Goal: Navigation & Orientation: Find specific page/section

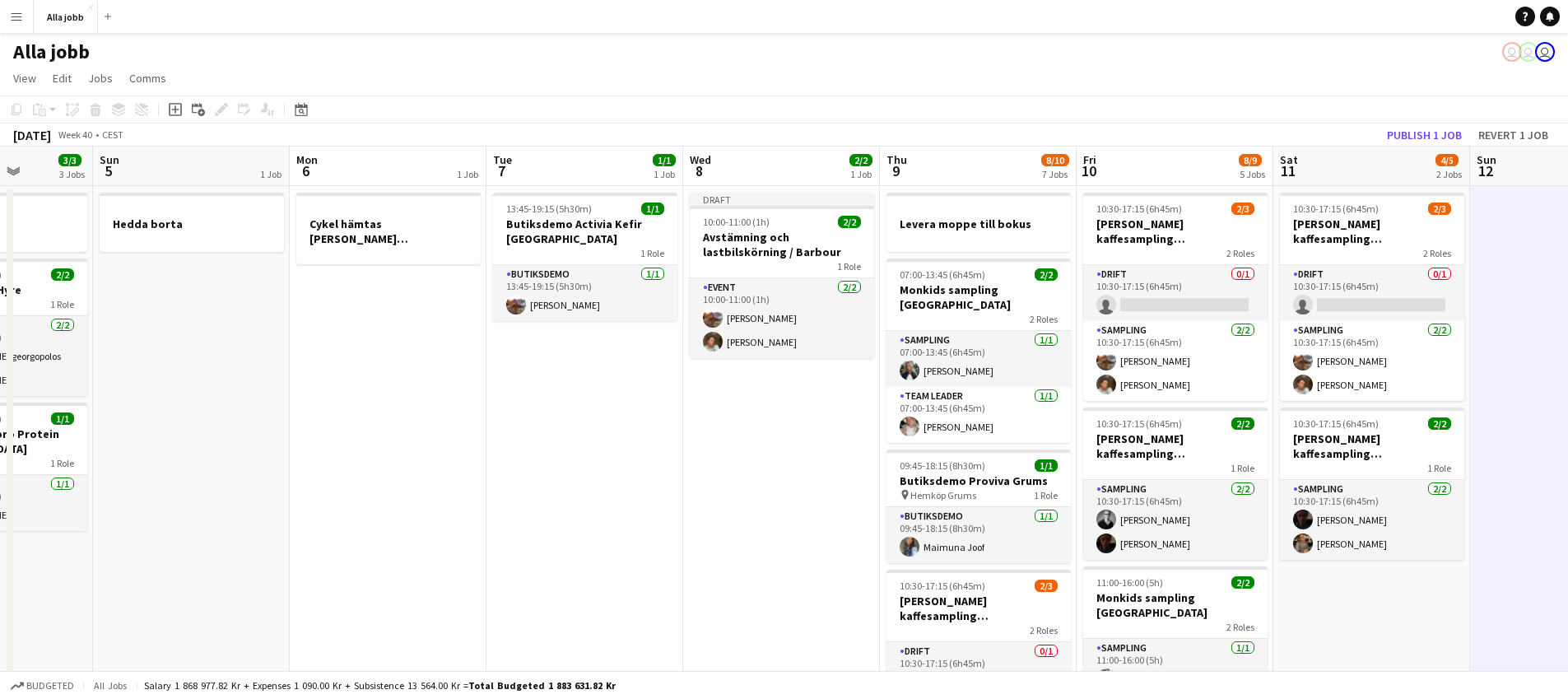
drag, startPoint x: 260, startPoint y: 460, endPoint x: 1033, endPoint y: 498, distance: 773.9
click at [1034, 499] on app-calendar-viewport "Thu 2 3/3 3 Jobs Fri 3 6/6 5 Jobs Sat 4 3/3 3 Jobs Sun 5 1 Job Mon 6 1 Job Tue …" at bounding box center [784, 711] width 1568 height 1128
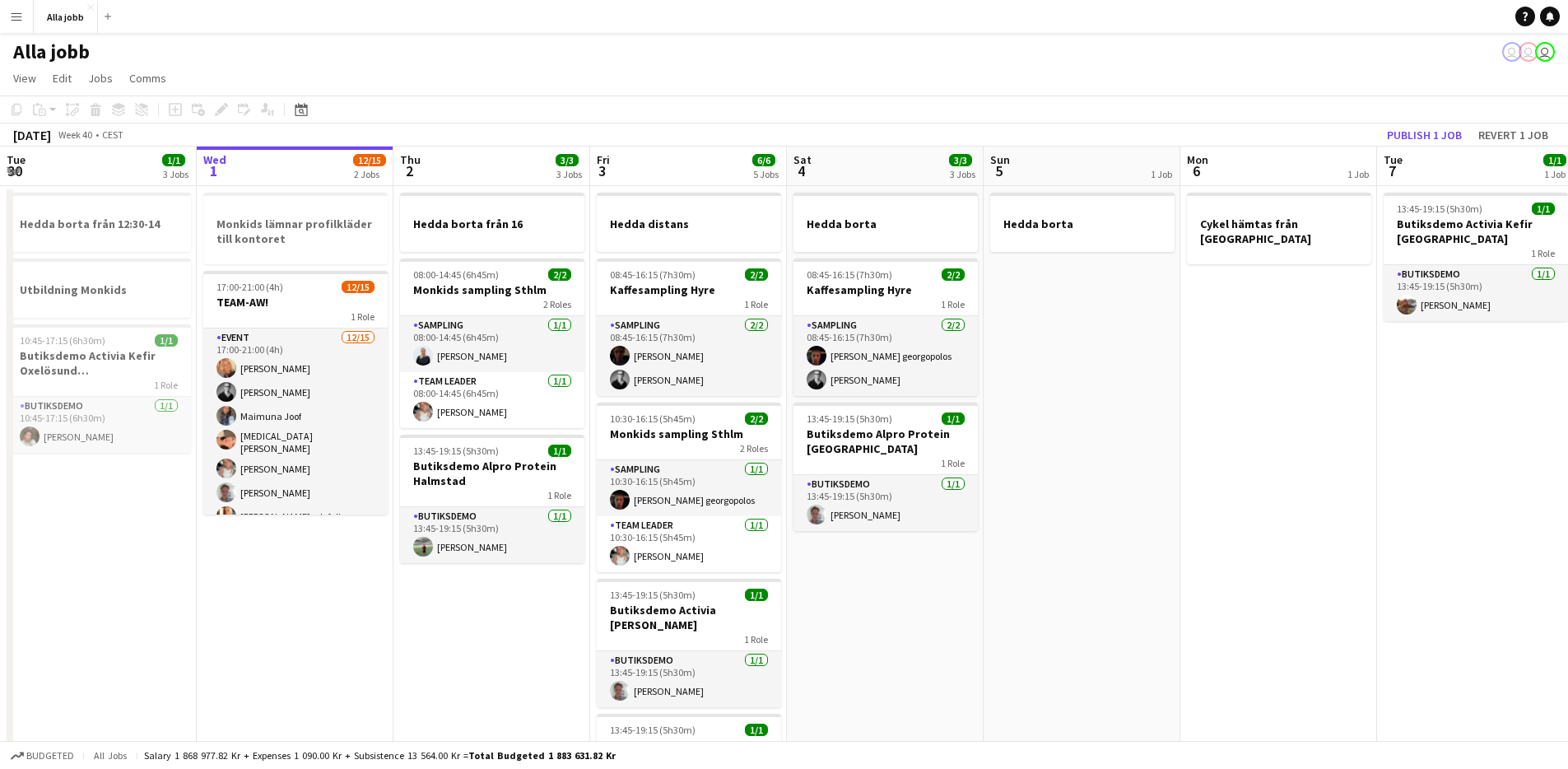
click at [478, 637] on app-date-cell "Hedda borta från 16 08:00-14:45 (6h45m) 2/2 Monkids sampling Sthlm 2 Roles Samp…" at bounding box center [492, 730] width 196 height 1089
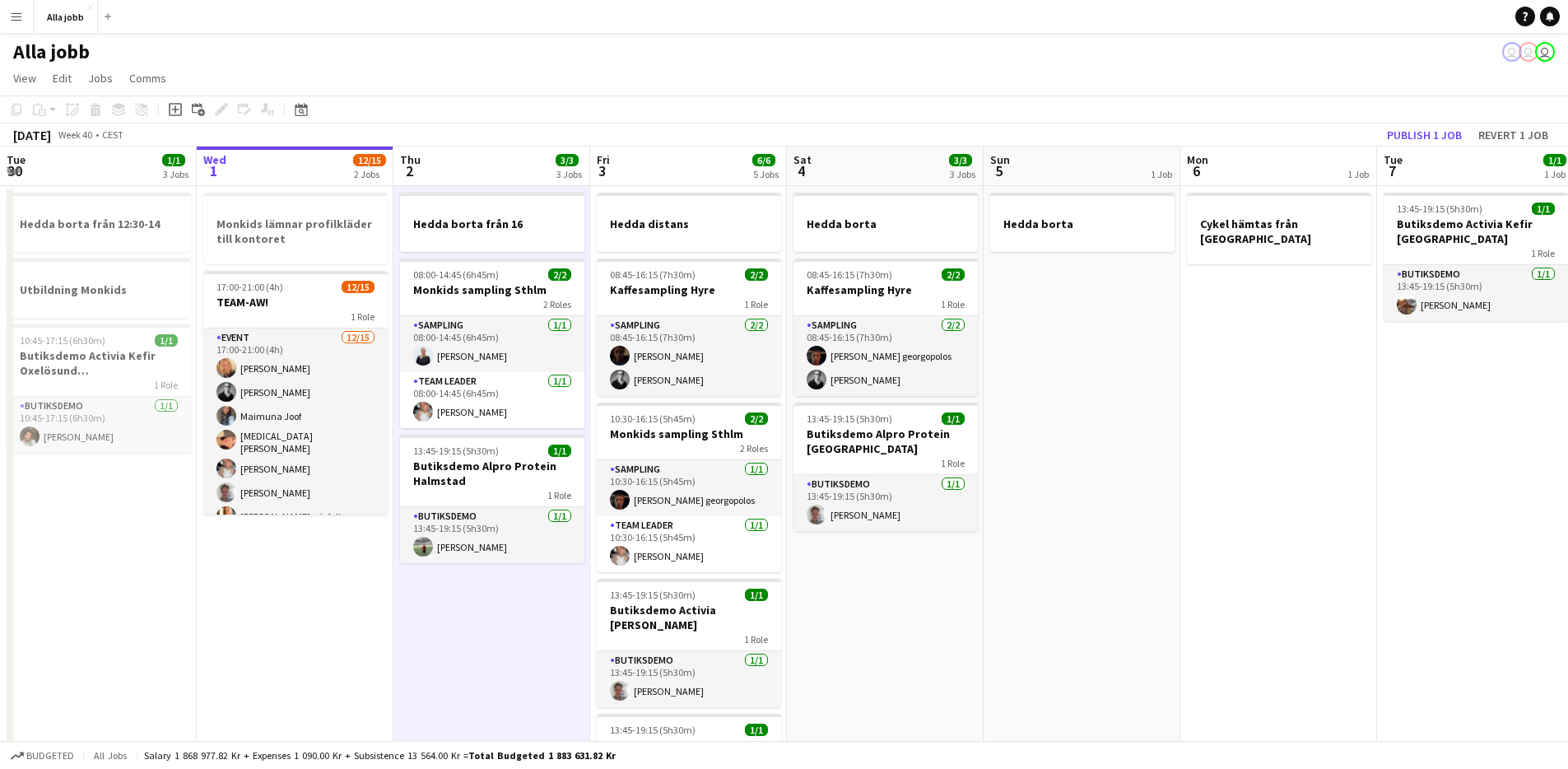
click at [477, 637] on app-date-cell "Hedda borta från 16 08:00-14:45 (6h45m) 2/2 Monkids sampling Sthlm 2 Roles Samp…" at bounding box center [492, 730] width 196 height 1089
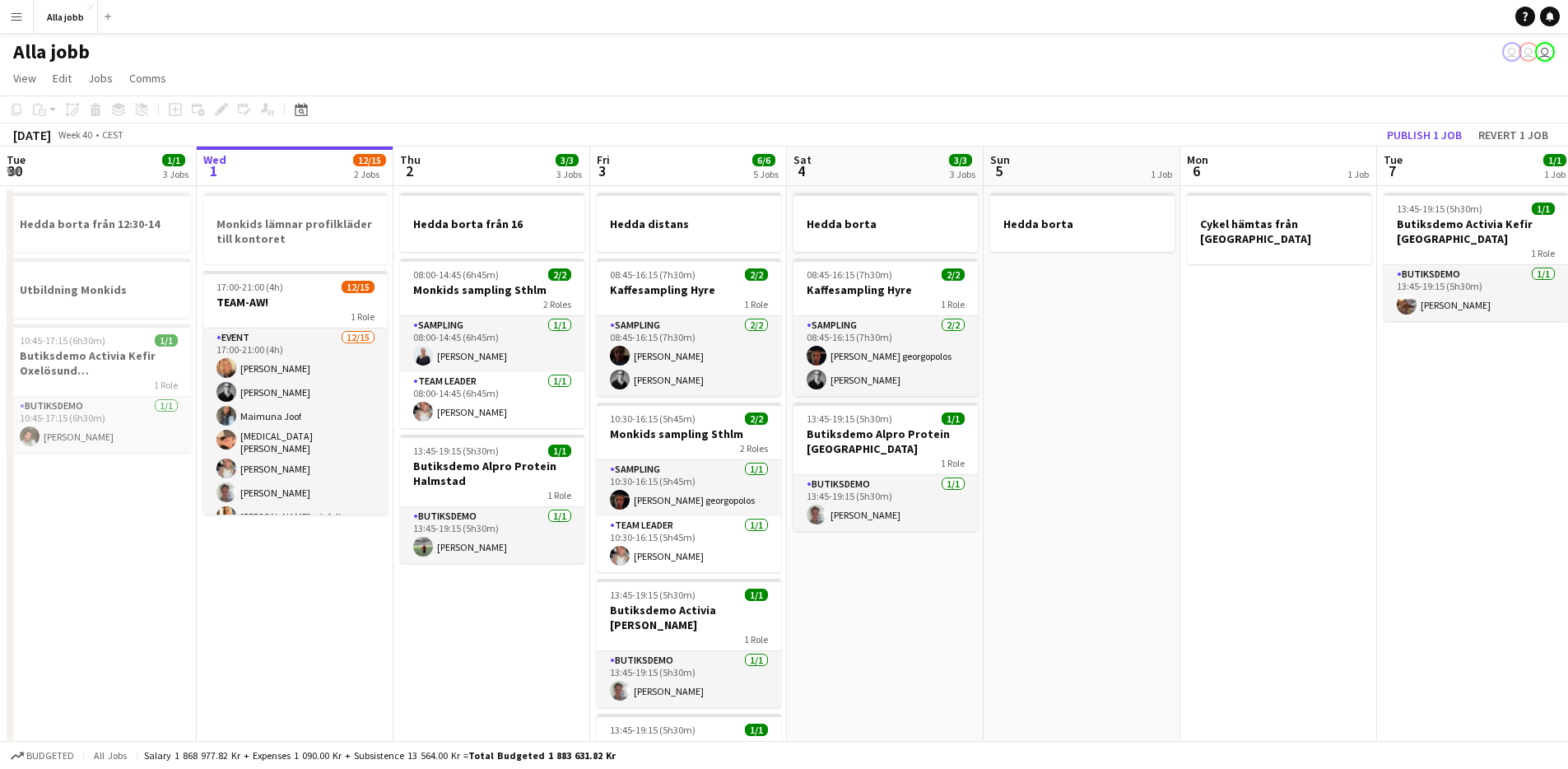
click at [477, 637] on app-date-cell "Hedda borta från 16 08:00-14:45 (6h45m) 2/2 Monkids sampling Sthlm 2 Roles Samp…" at bounding box center [492, 730] width 196 height 1089
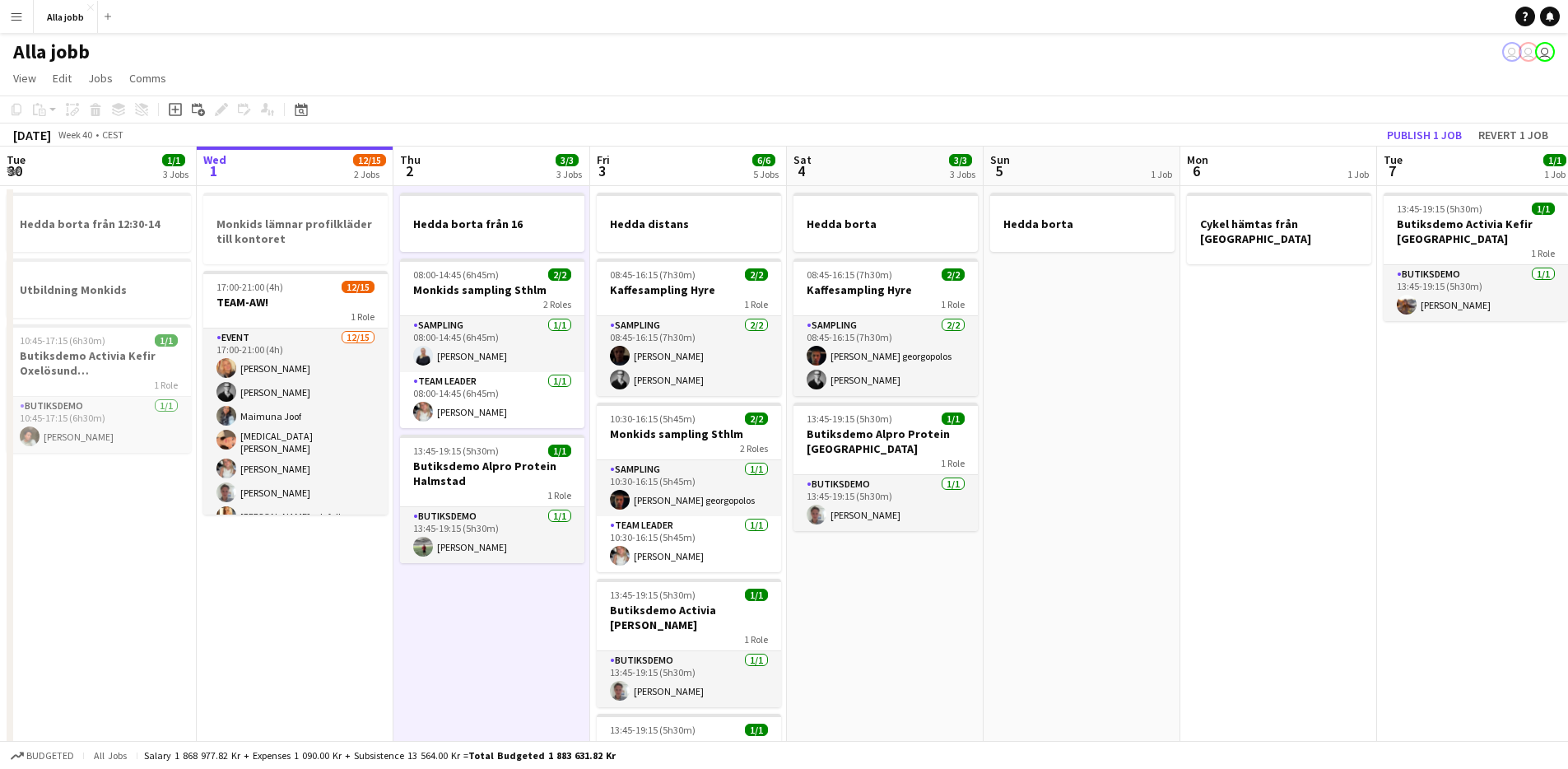
click at [477, 637] on app-date-cell "Hedda borta från 16 08:00-14:45 (6h45m) 2/2 Monkids sampling Sthlm 2 Roles Samp…" at bounding box center [492, 730] width 196 height 1089
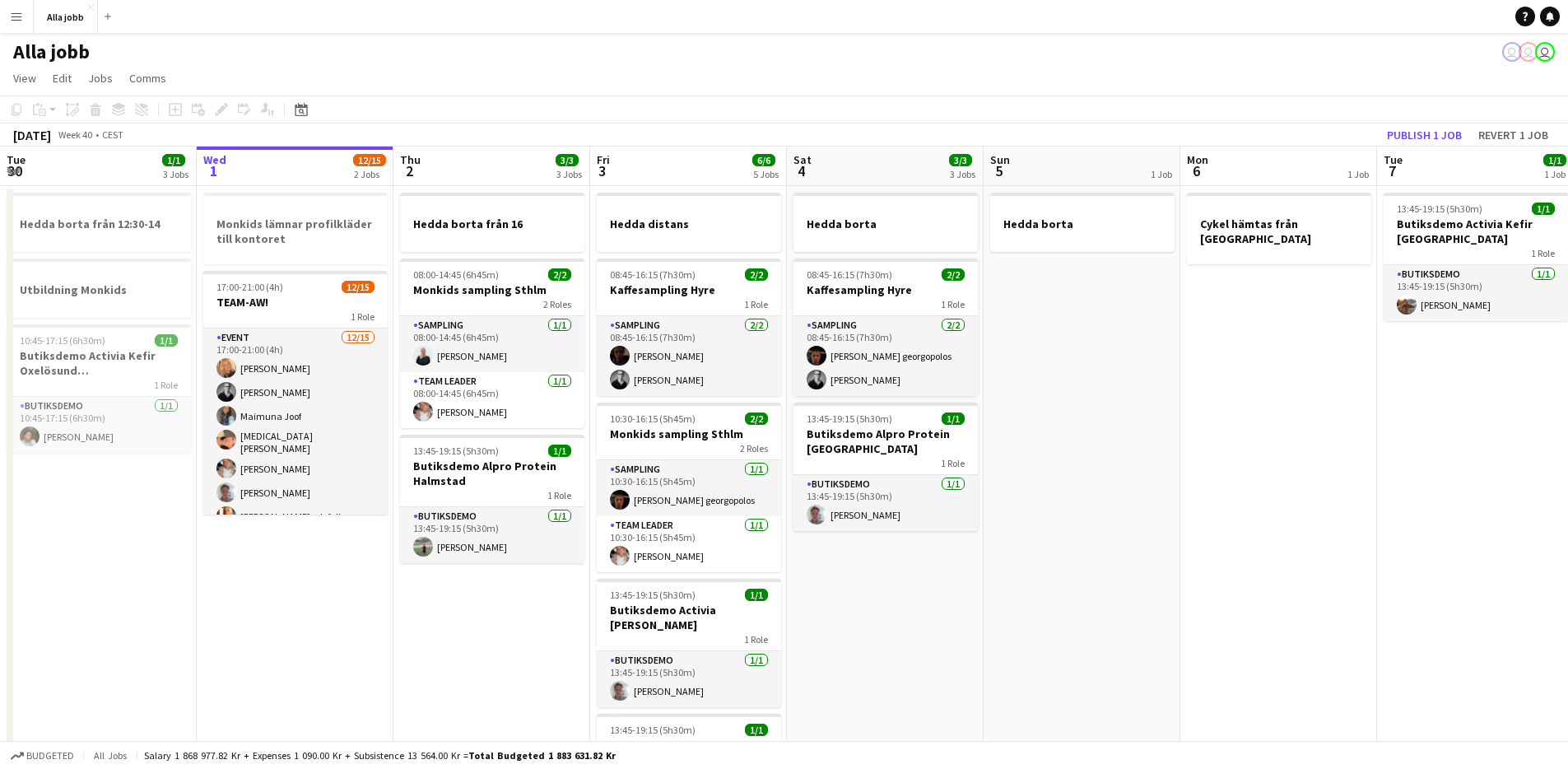
click at [512, 612] on app-date-cell "Hedda borta från 16 08:00-14:45 (6h45m) 2/2 Monkids sampling Sthlm 2 Roles Samp…" at bounding box center [492, 730] width 196 height 1089
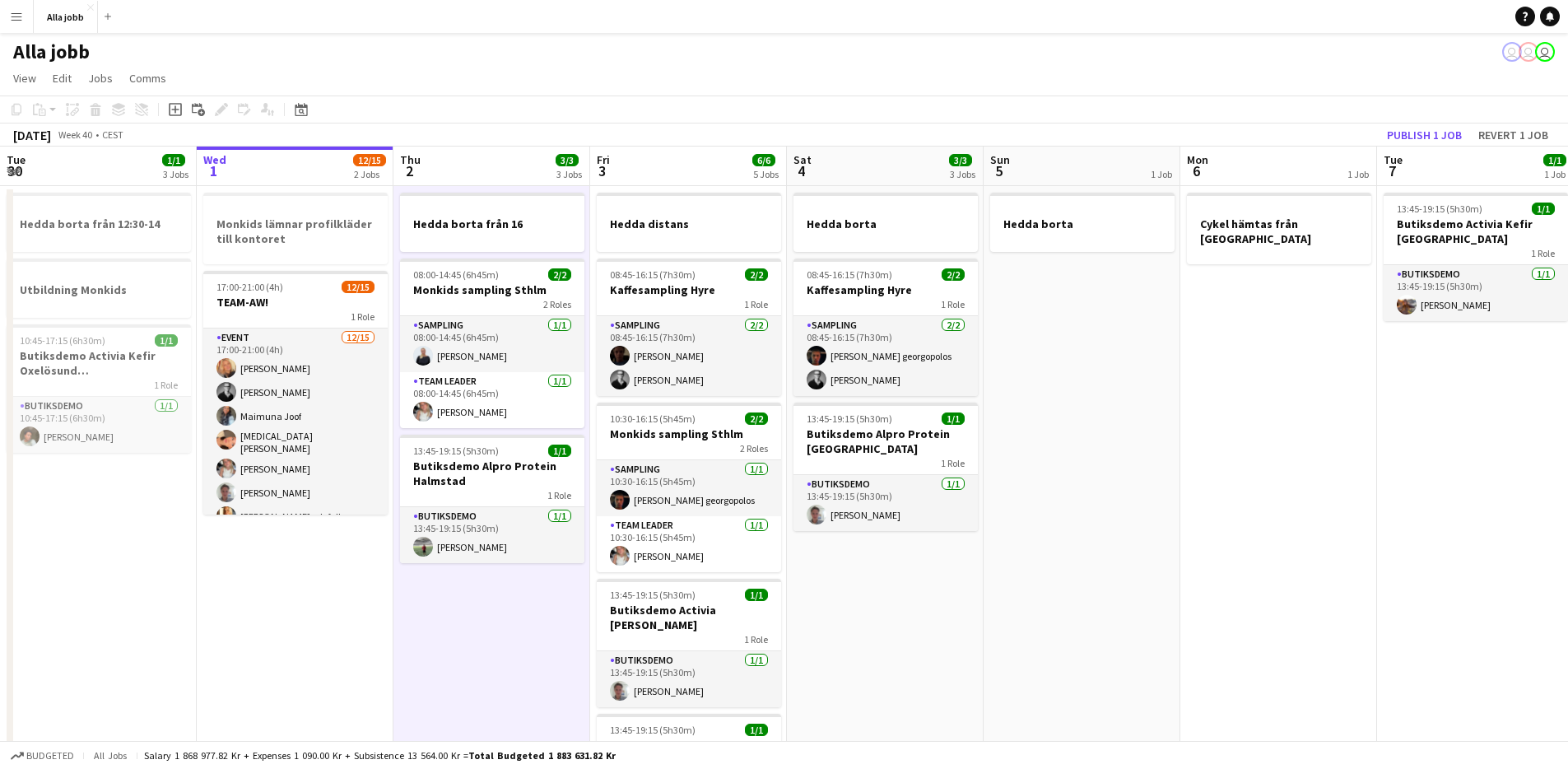
click at [510, 612] on app-date-cell "Hedda borta från 16 08:00-14:45 (6h45m) 2/2 Monkids sampling Sthlm 2 Roles Samp…" at bounding box center [492, 730] width 196 height 1089
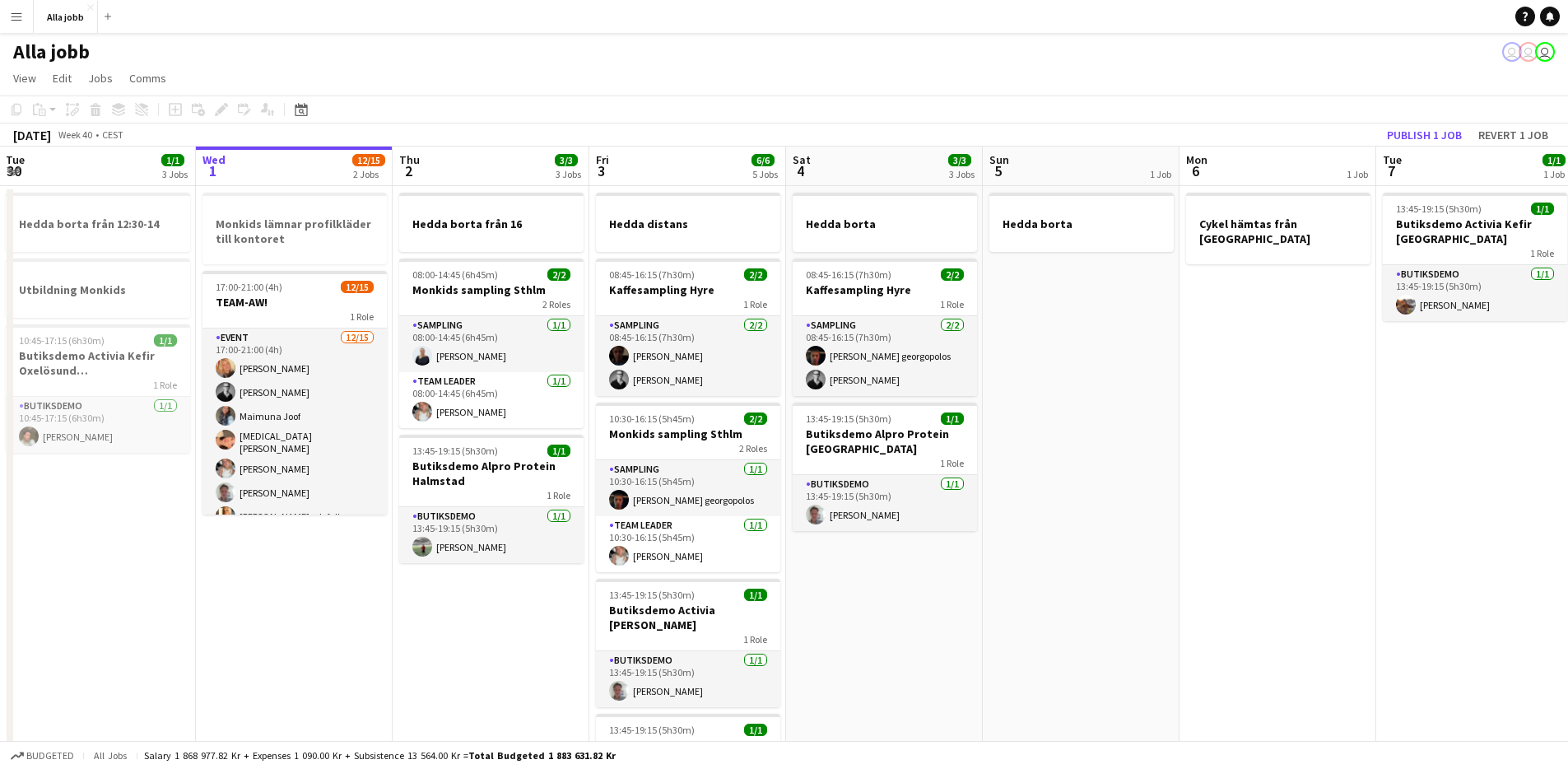
click at [510, 612] on app-date-cell "Hedda borta från 16 08:00-14:45 (6h45m) 2/2 Monkids sampling Sthlm 2 Roles Samp…" at bounding box center [491, 730] width 196 height 1089
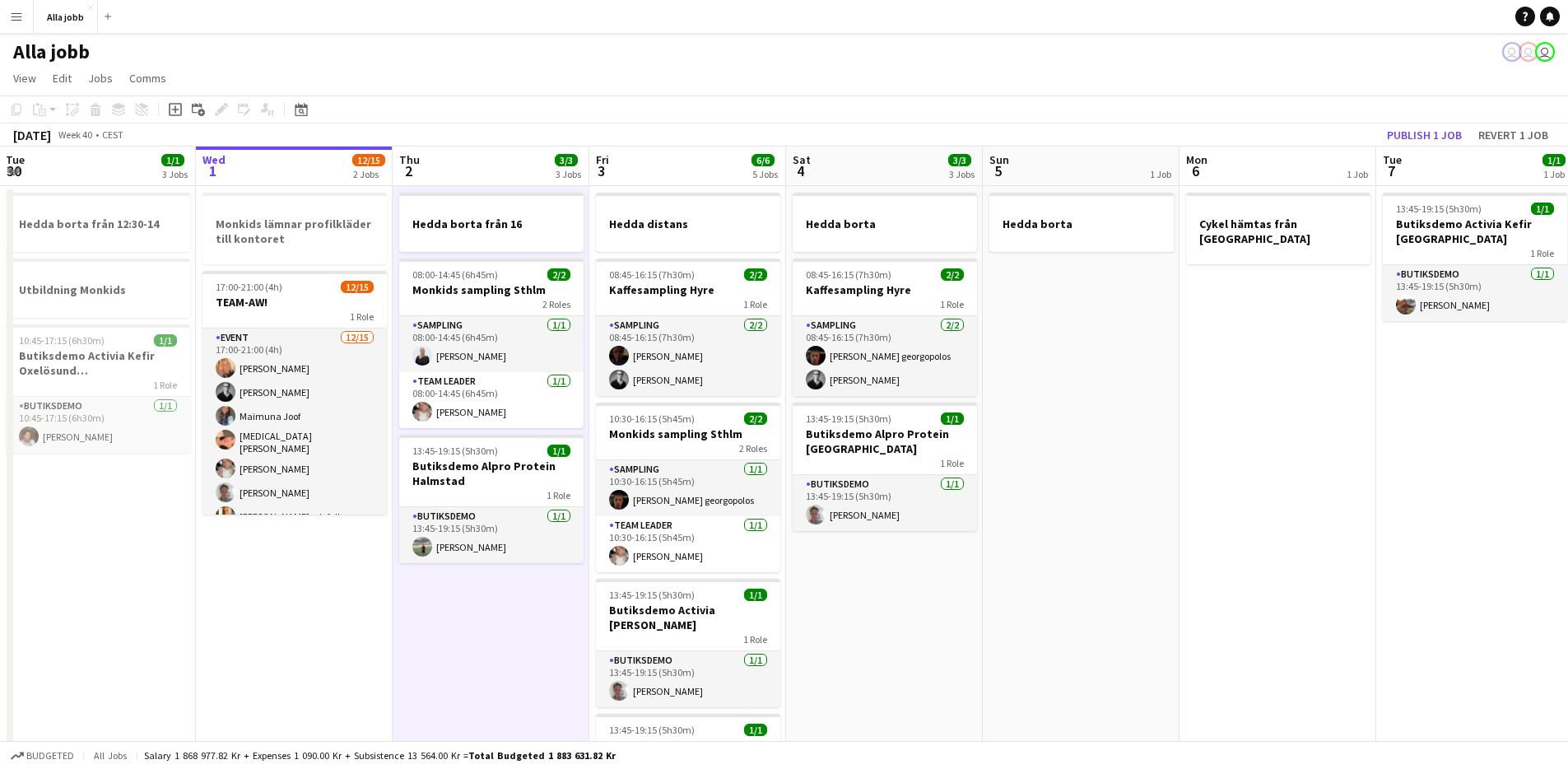
click at [510, 612] on app-date-cell "Hedda borta från 16 08:00-14:45 (6h45m) 2/2 Monkids sampling Sthlm 2 Roles Samp…" at bounding box center [491, 730] width 196 height 1089
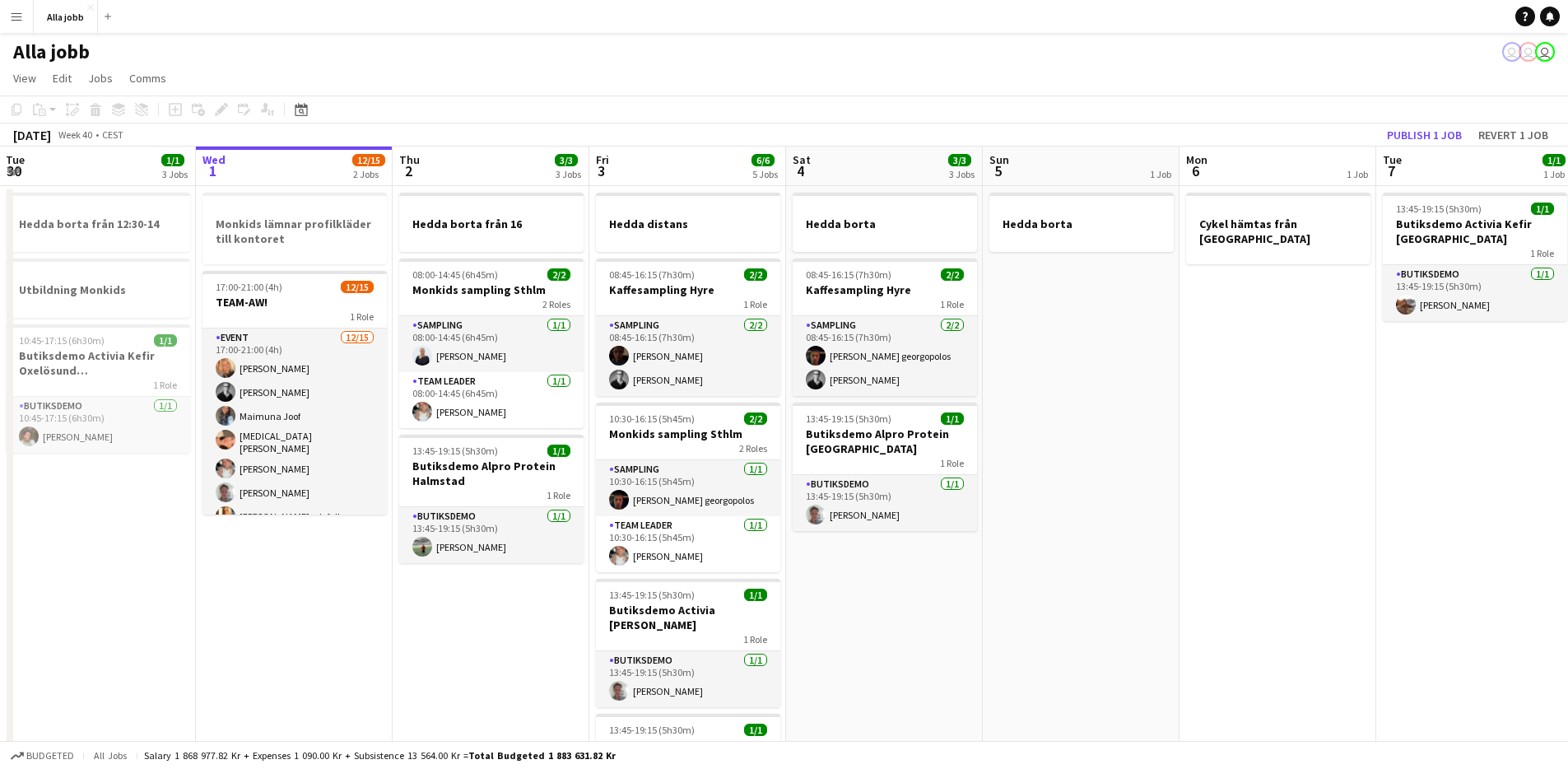
click at [508, 612] on app-date-cell "Hedda borta från 16 08:00-14:45 (6h45m) 2/2 Monkids sampling Sthlm 2 Roles Samp…" at bounding box center [491, 730] width 196 height 1089
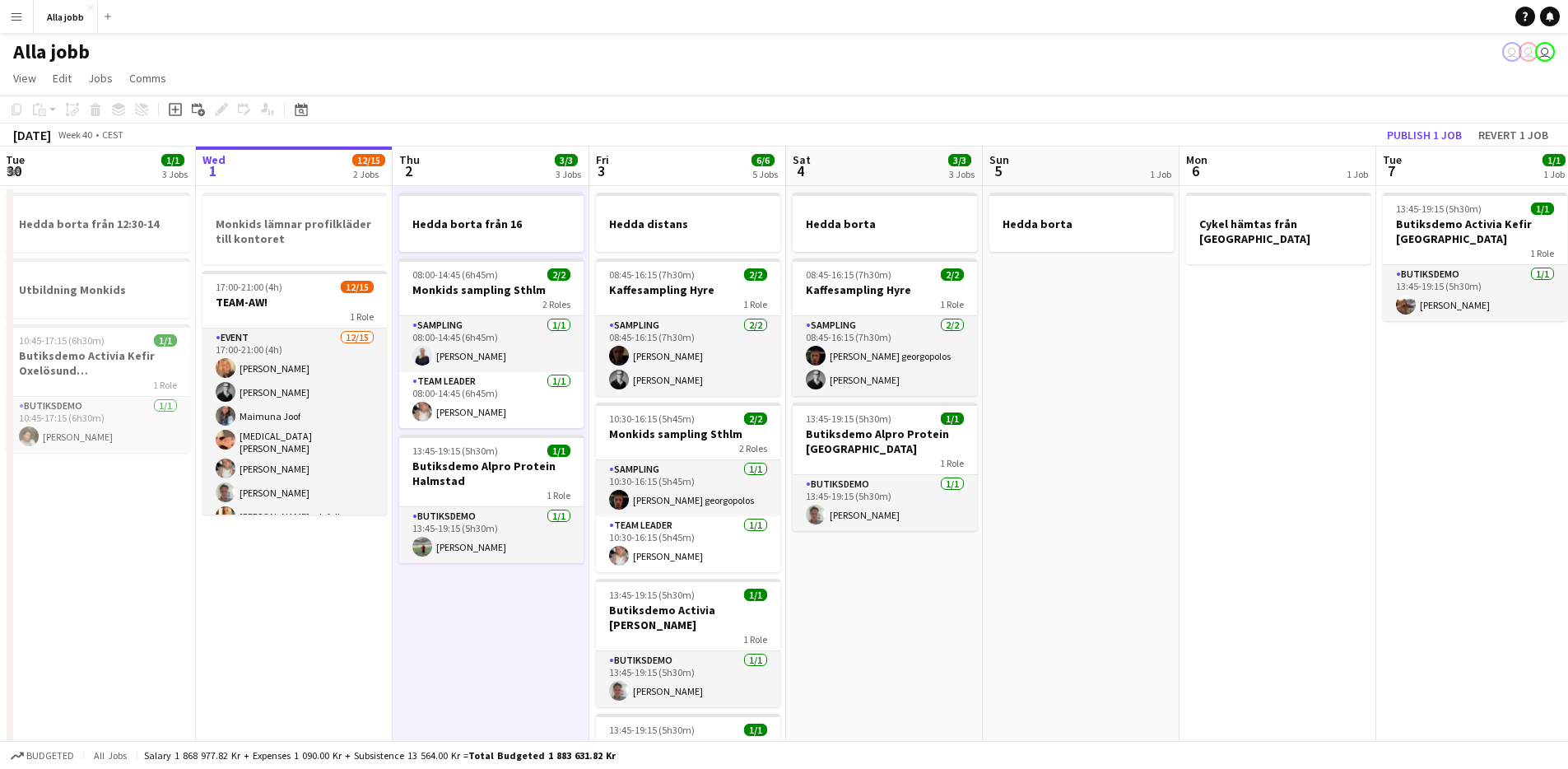
click at [508, 612] on app-date-cell "Hedda borta från 16 08:00-14:45 (6h45m) 2/2 Monkids sampling Sthlm 2 Roles Samp…" at bounding box center [491, 730] width 196 height 1089
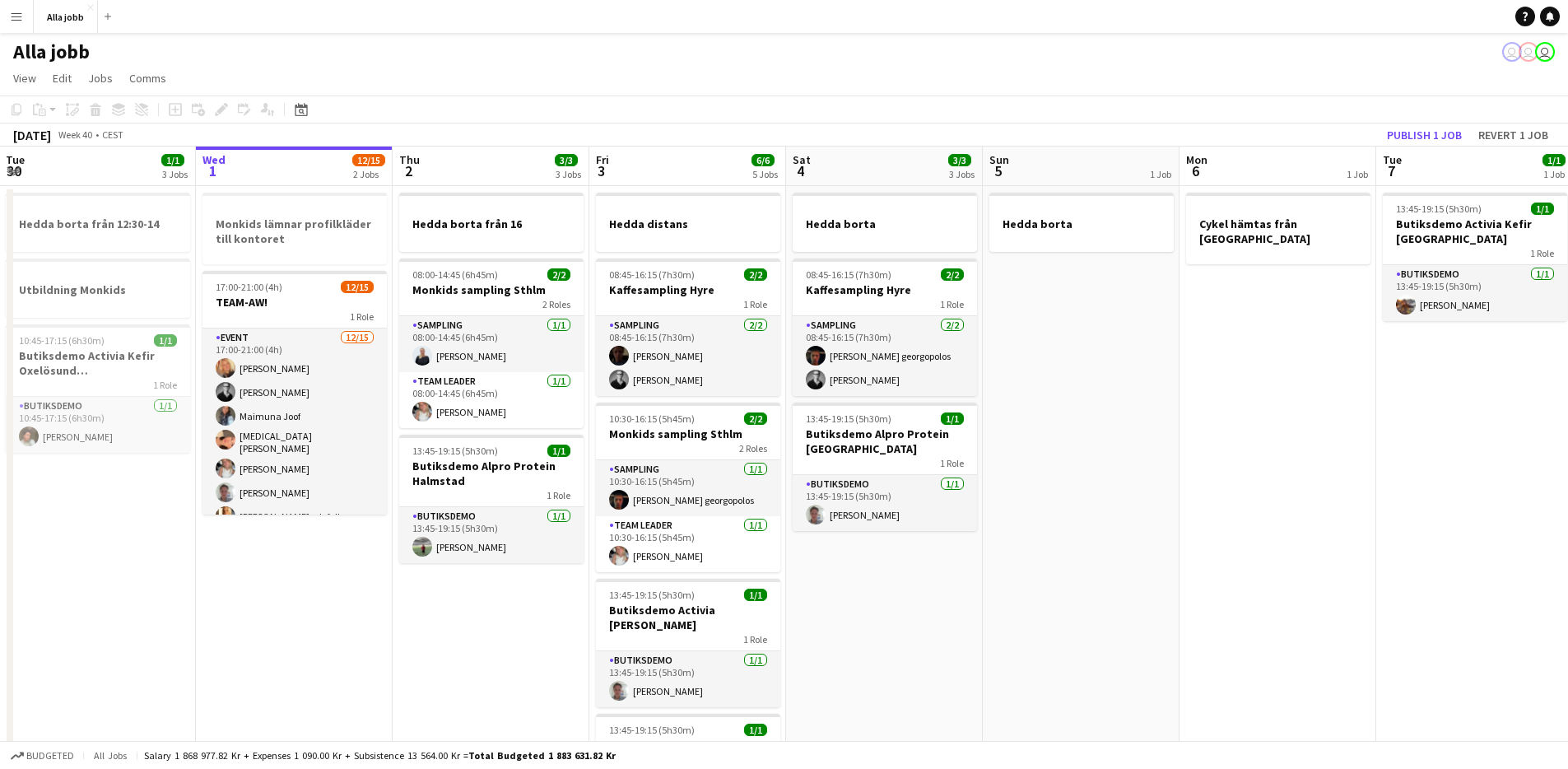
click at [508, 612] on app-date-cell "Hedda borta från 16 08:00-14:45 (6h45m) 2/2 Monkids sampling Sthlm 2 Roles Samp…" at bounding box center [491, 730] width 196 height 1089
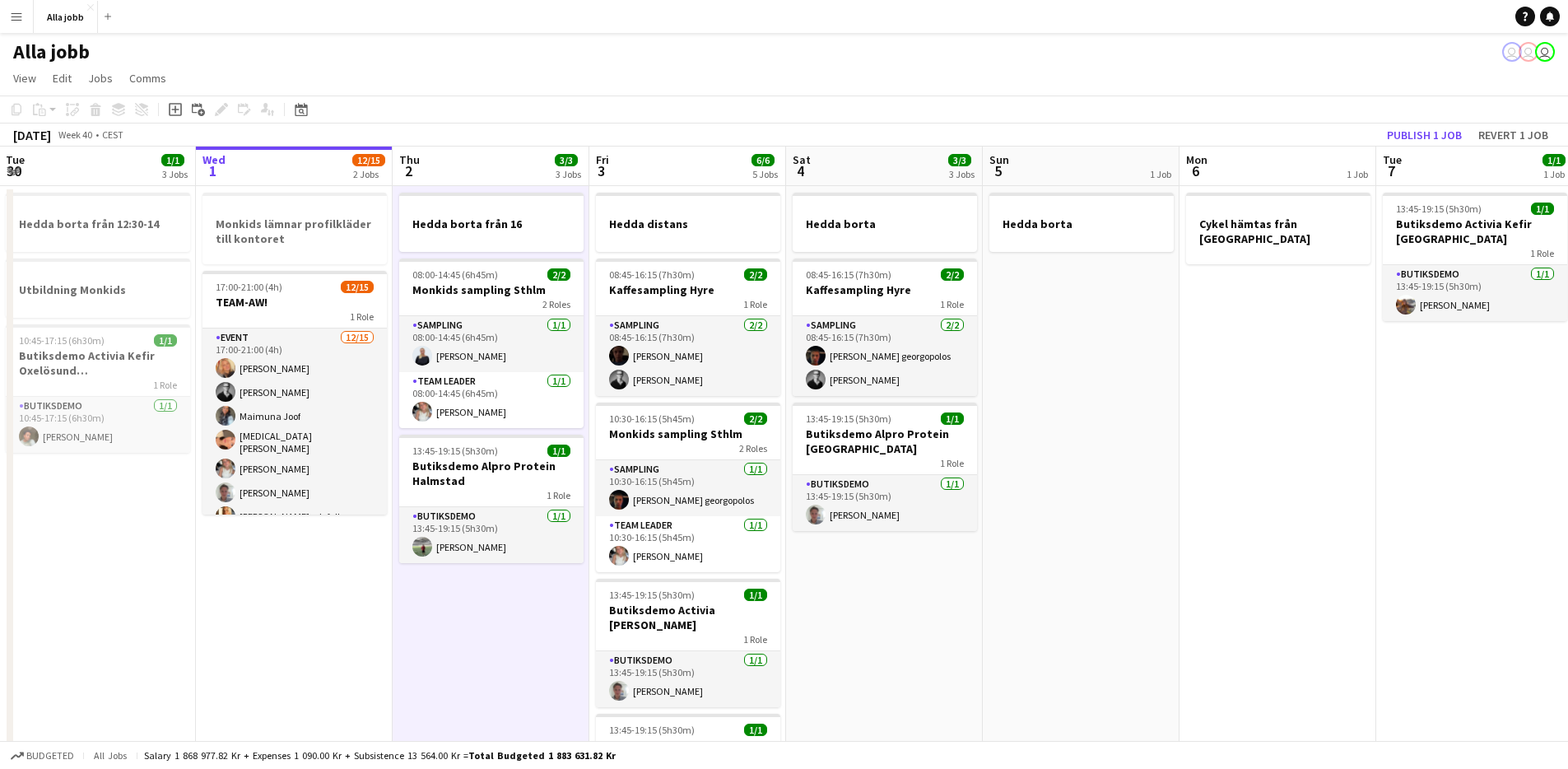
click at [508, 612] on app-date-cell "Hedda borta från 16 08:00-14:45 (6h45m) 2/2 Monkids sampling Sthlm 2 Roles Samp…" at bounding box center [491, 730] width 196 height 1089
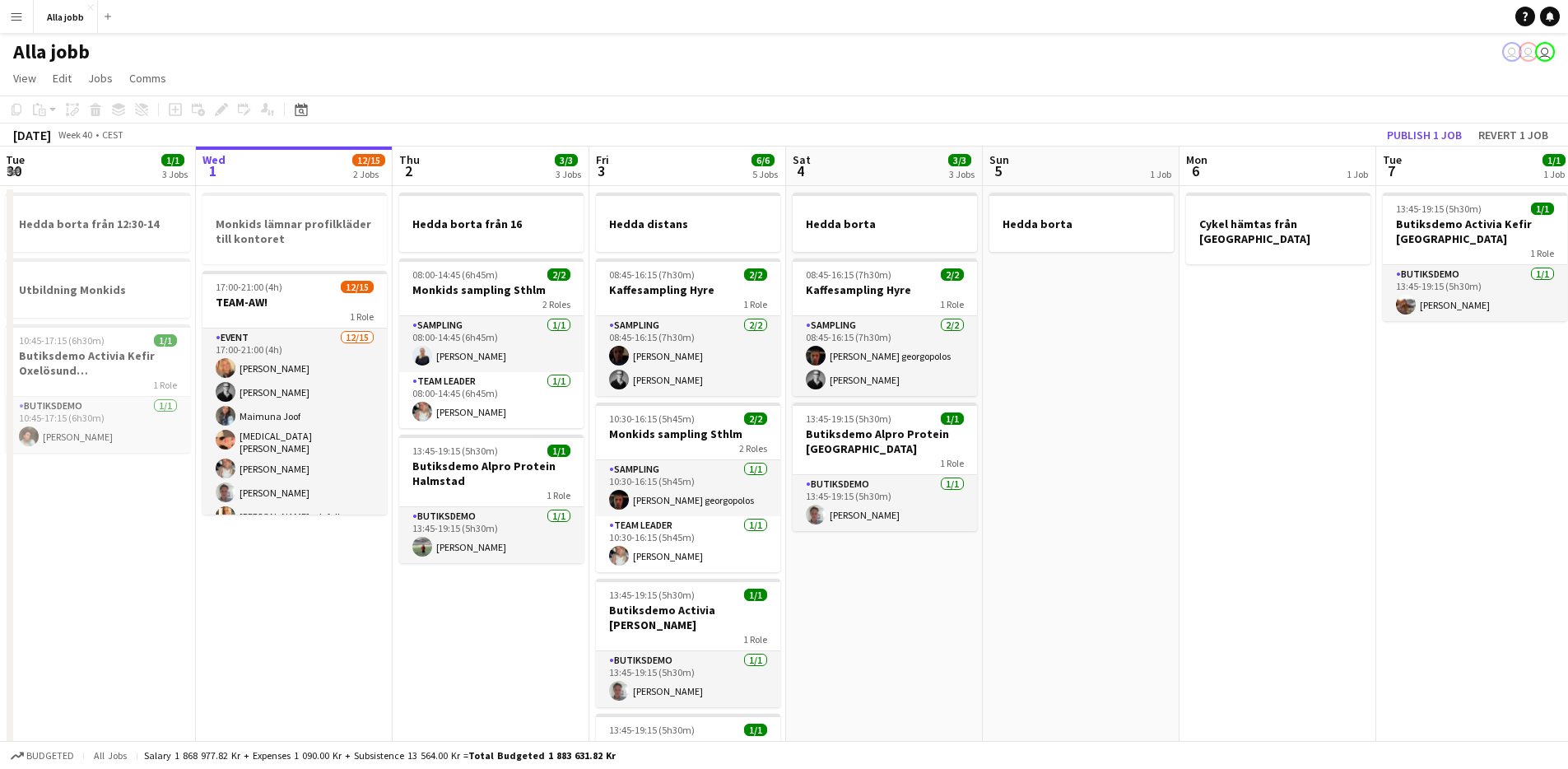
click at [508, 612] on app-date-cell "Hedda borta från 16 08:00-14:45 (6h45m) 2/2 Monkids sampling Sthlm 2 Roles Samp…" at bounding box center [491, 730] width 196 height 1089
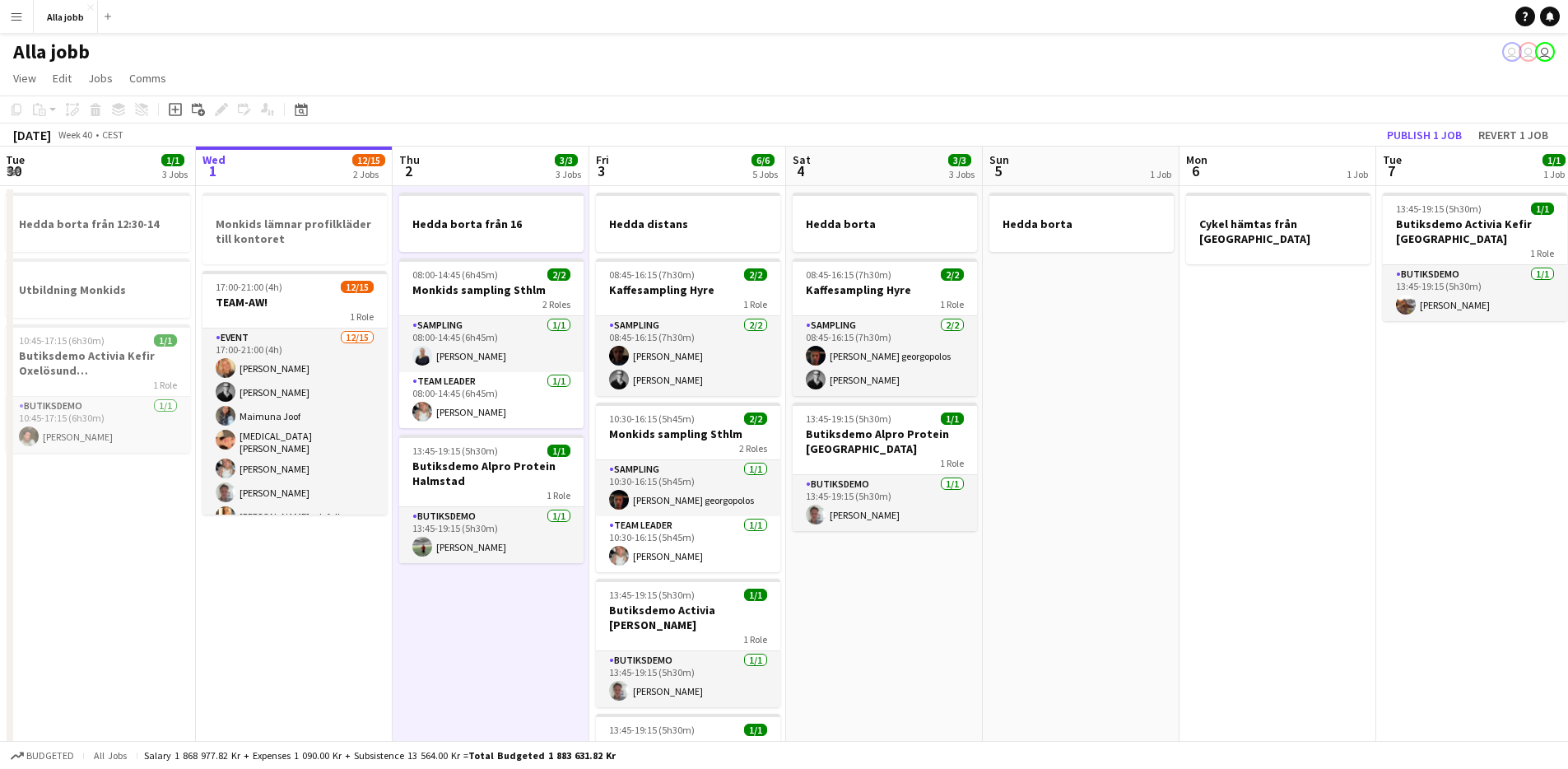
click at [508, 612] on app-date-cell "Hedda borta från 16 08:00-14:45 (6h45m) 2/2 Monkids sampling Sthlm 2 Roles Samp…" at bounding box center [491, 730] width 196 height 1089
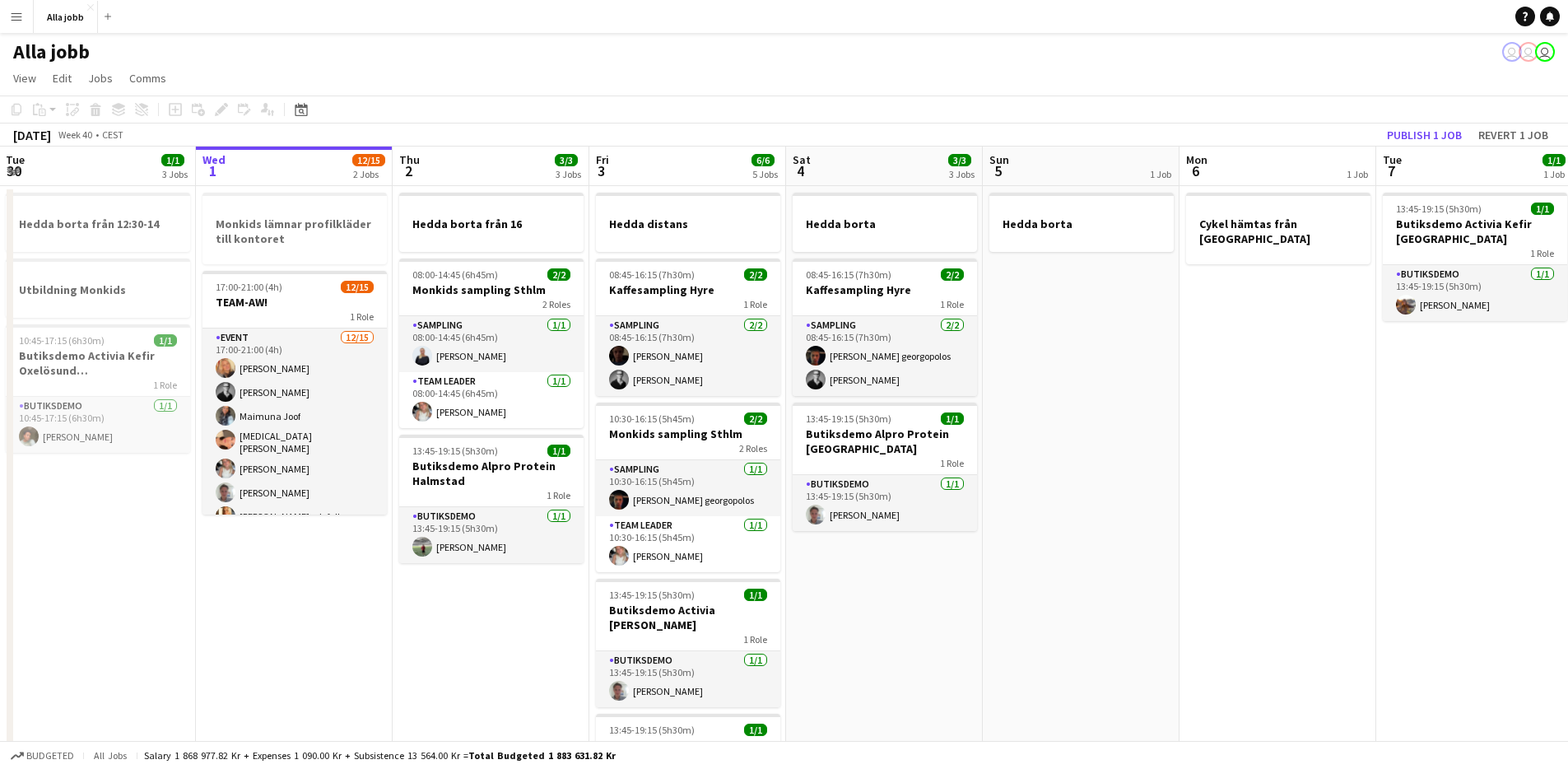
click at [508, 612] on app-date-cell "Hedda borta från 16 08:00-14:45 (6h45m) 2/2 Monkids sampling Sthlm 2 Roles Samp…" at bounding box center [491, 730] width 196 height 1089
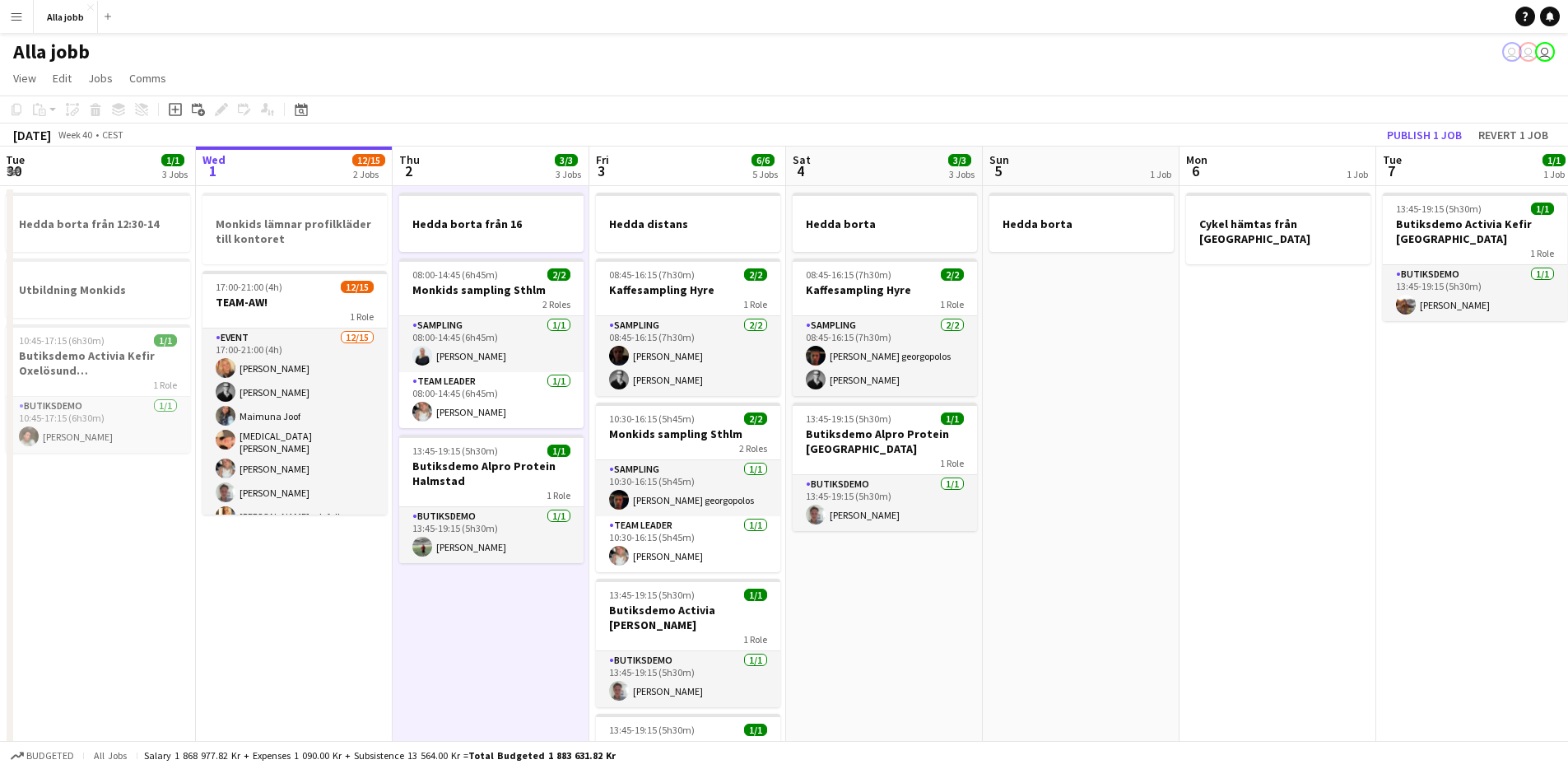
click at [508, 612] on app-date-cell "Hedda borta från 16 08:00-14:45 (6h45m) 2/2 Monkids sampling Sthlm 2 Roles Samp…" at bounding box center [491, 730] width 196 height 1089
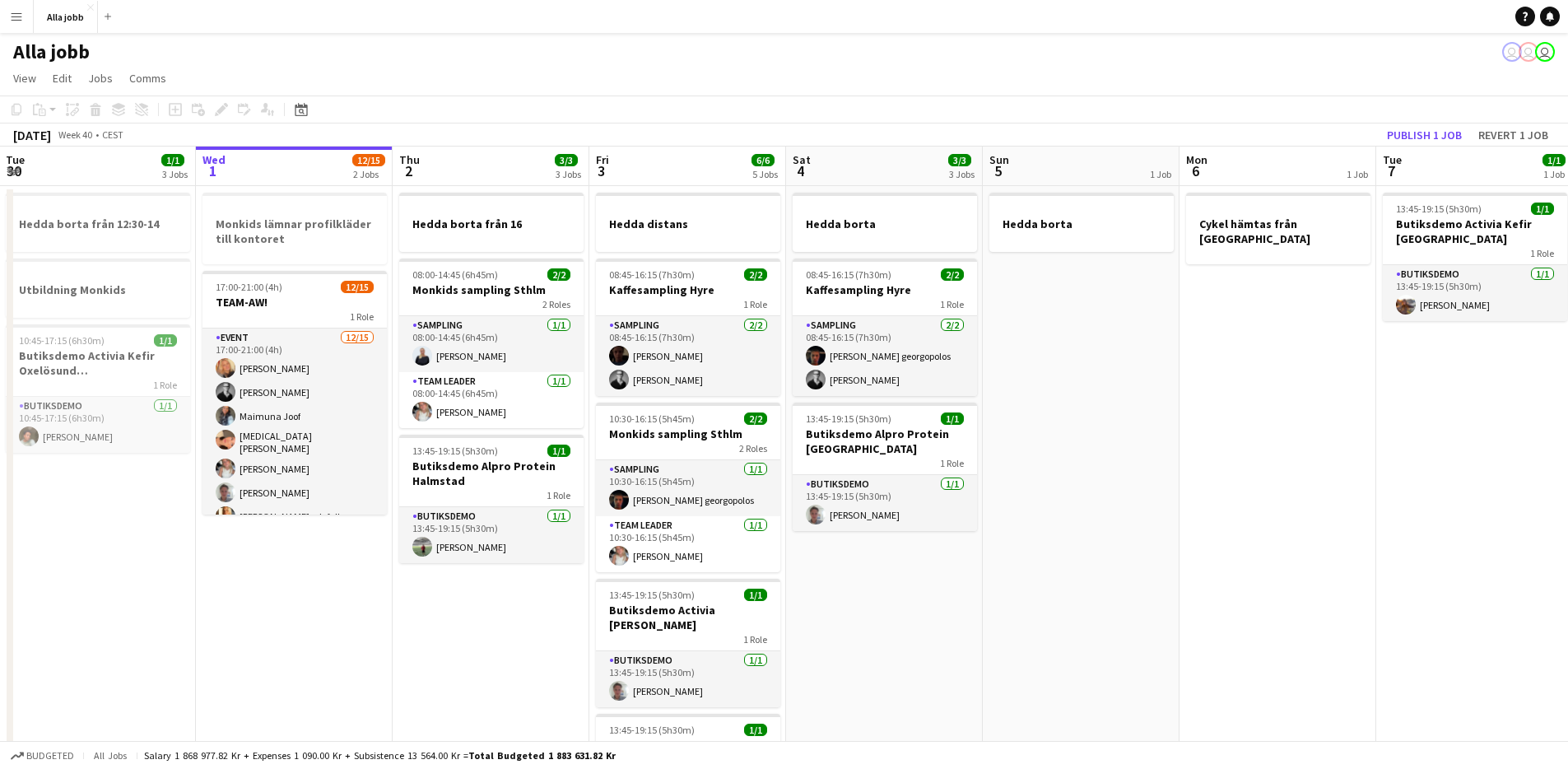
click at [508, 612] on app-date-cell "Hedda borta från 16 08:00-14:45 (6h45m) 2/2 Monkids sampling Sthlm 2 Roles Samp…" at bounding box center [491, 730] width 196 height 1089
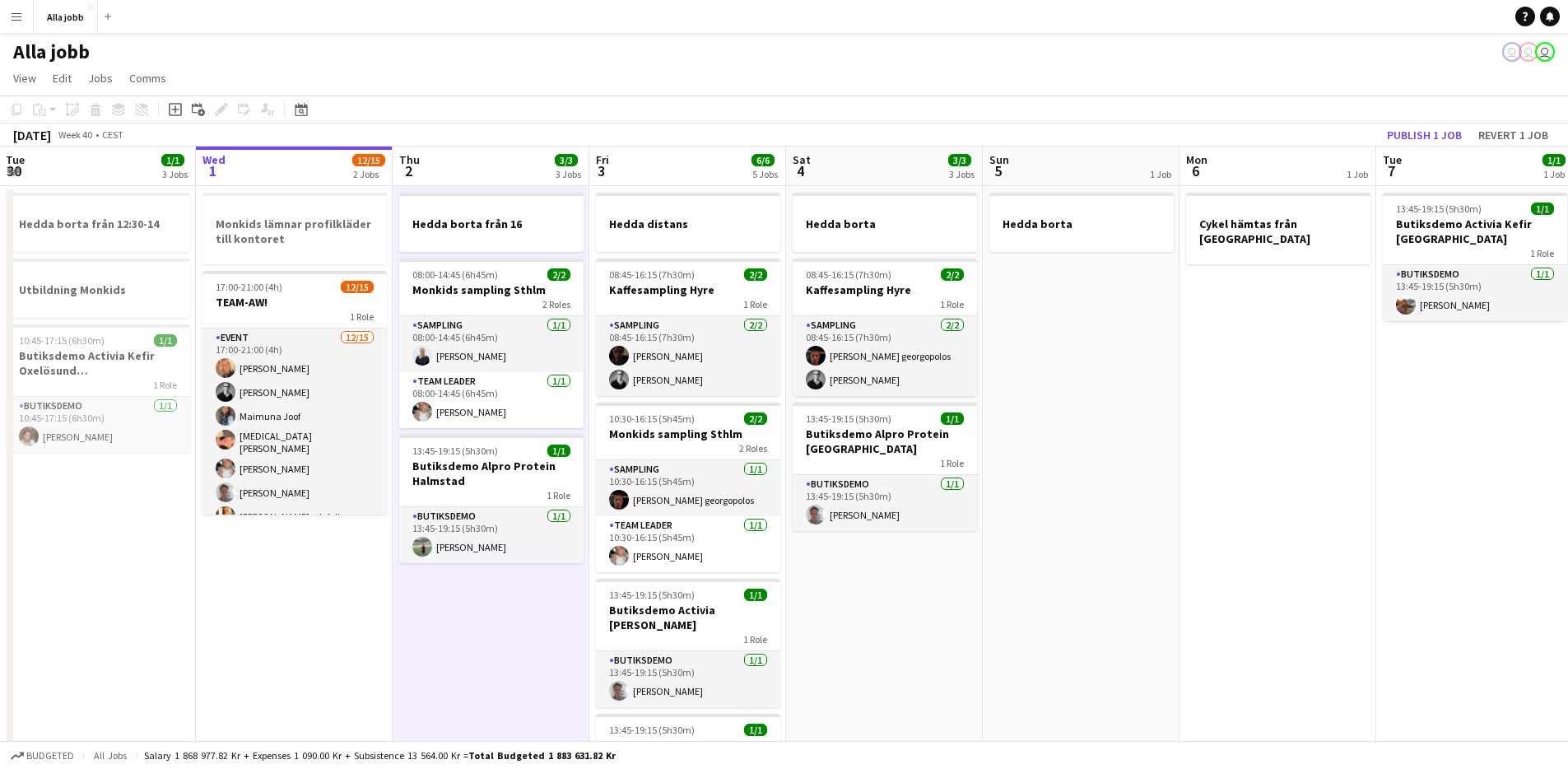
click at [508, 612] on app-date-cell "Hedda borta från 16 08:00-14:45 (6h45m) 2/2 Monkids sampling Sthlm 2 Roles Samp…" at bounding box center [491, 730] width 196 height 1089
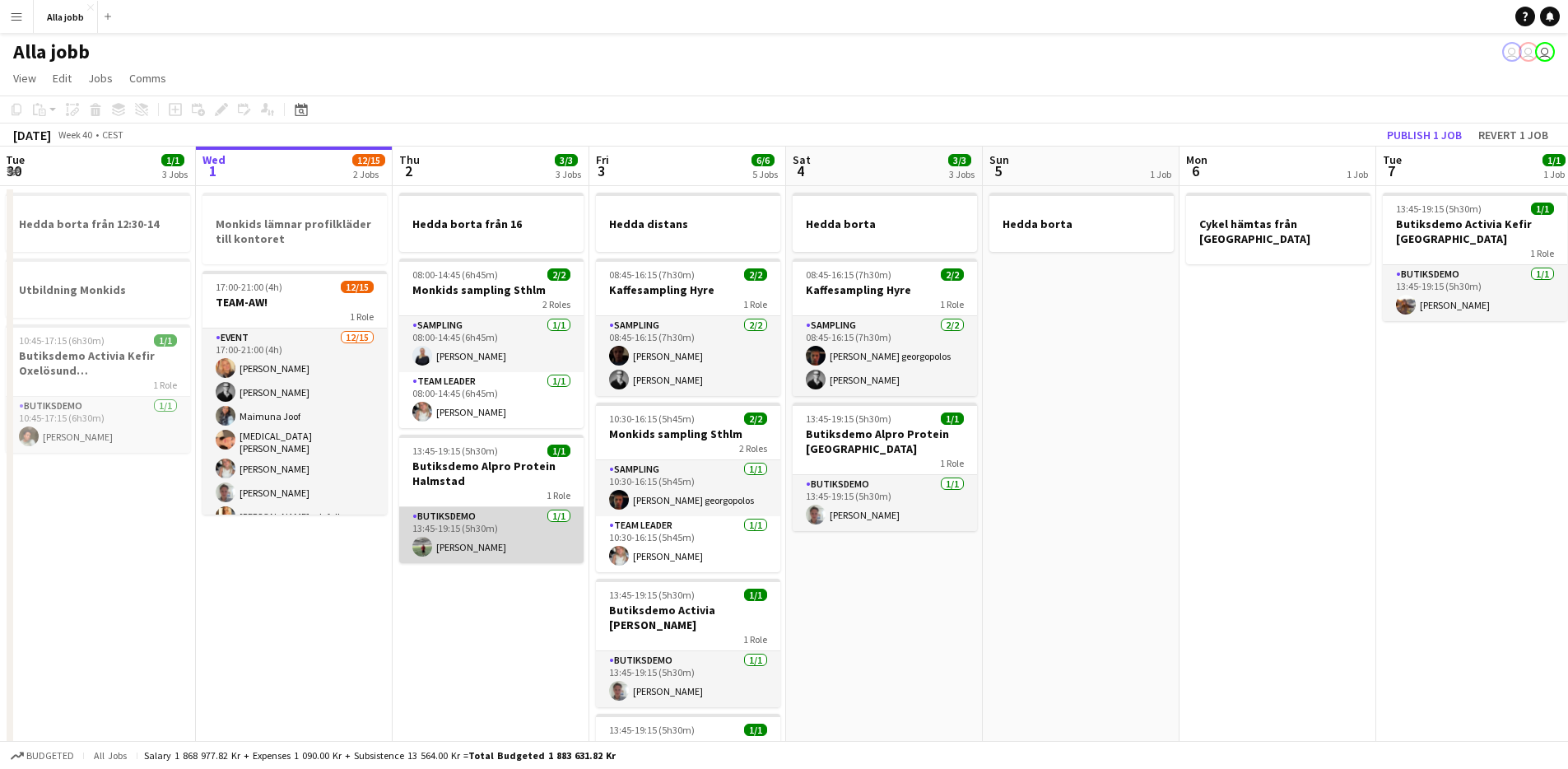
click at [477, 549] on app-card-role "Butiksdemo [DATE] 13:45-19:15 (5h30m) [PERSON_NAME]" at bounding box center [491, 535] width 184 height 56
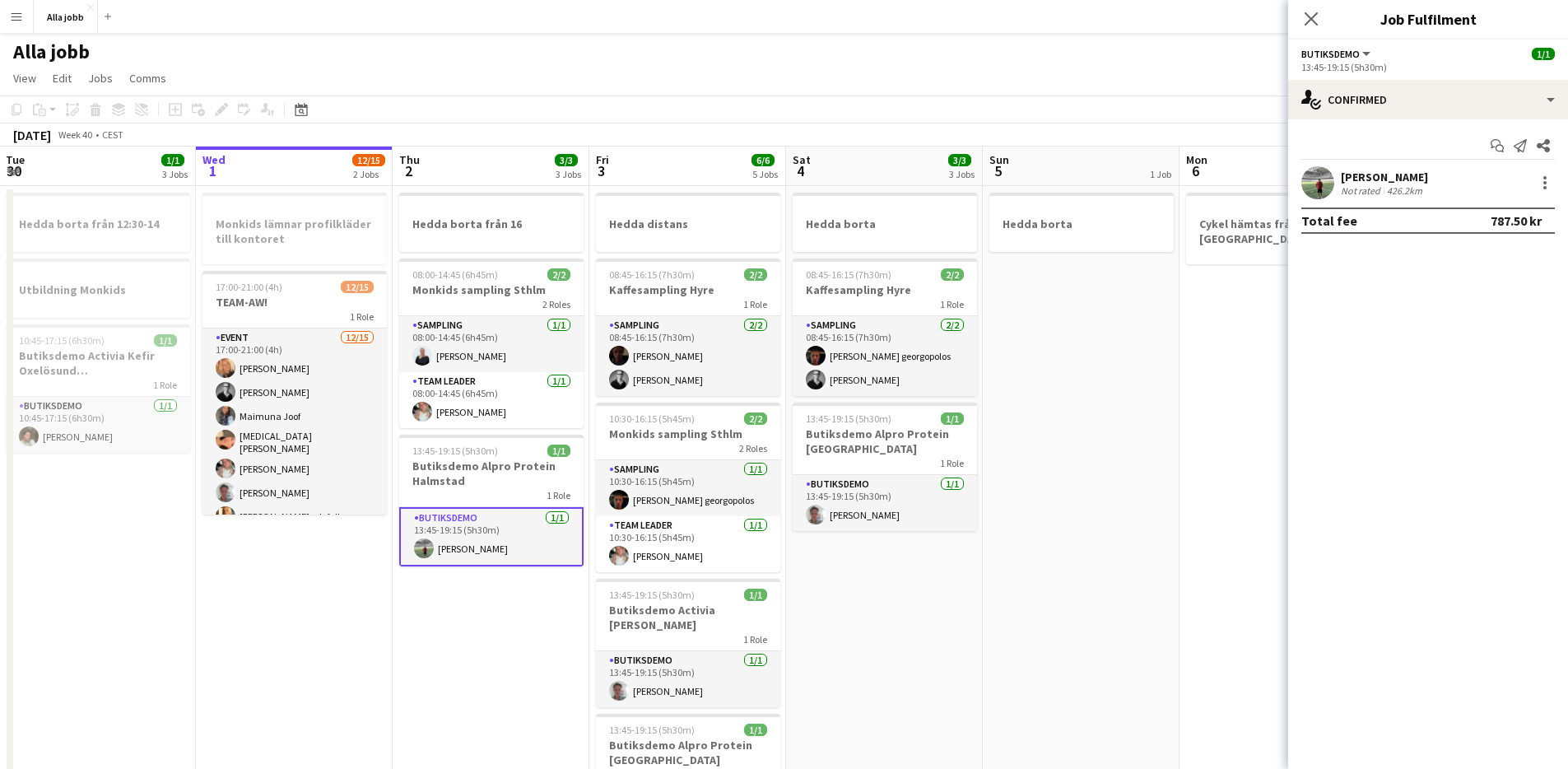
click at [1395, 173] on div "[PERSON_NAME]" at bounding box center [1384, 177] width 87 height 15
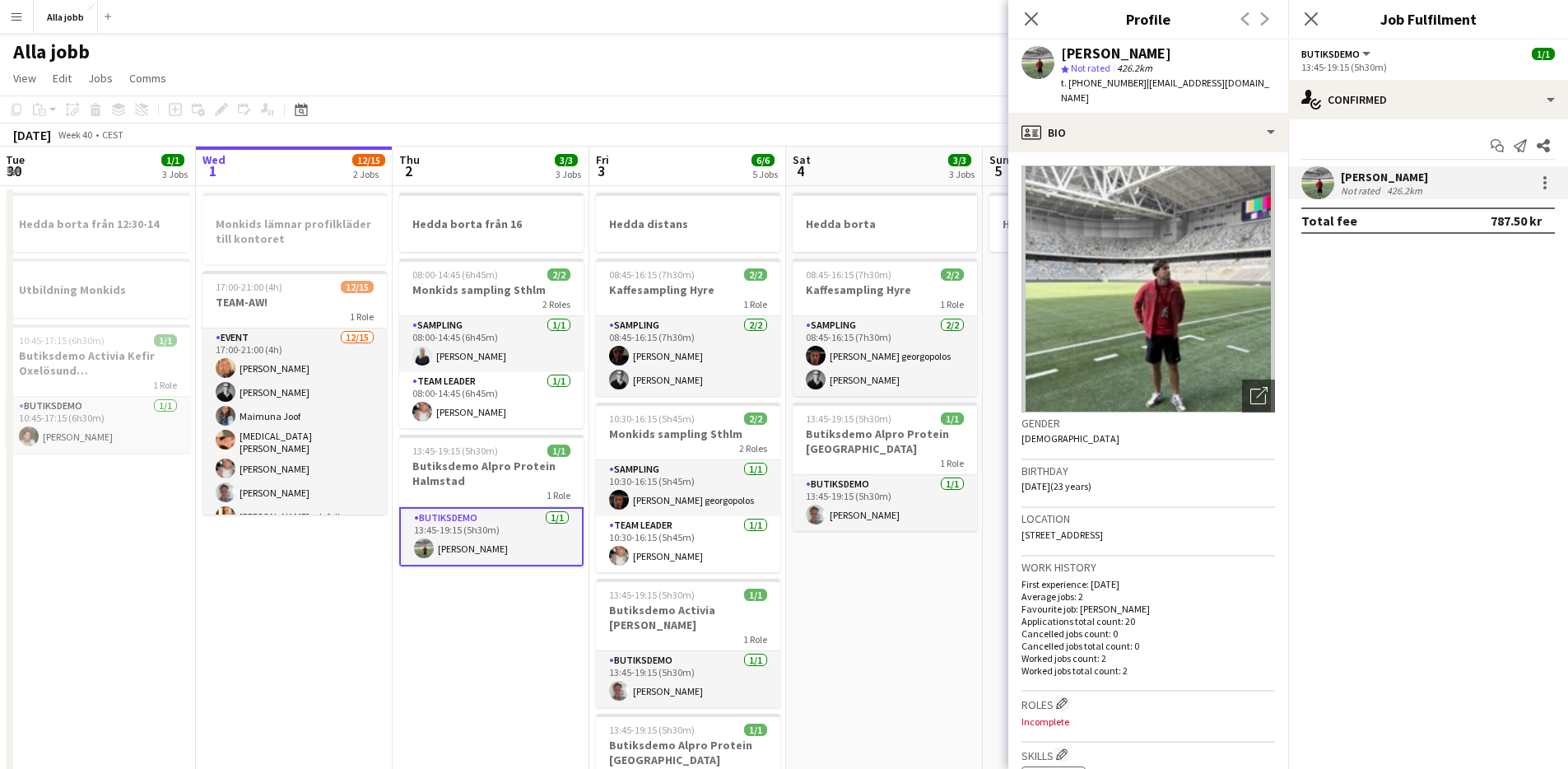
click at [899, 610] on app-date-cell "Hedda borta 08:45-16:15 (7h30m) 2/2 Kaffesampling Hyre 1 Role Sampling [DATE] 0…" at bounding box center [884, 730] width 196 height 1089
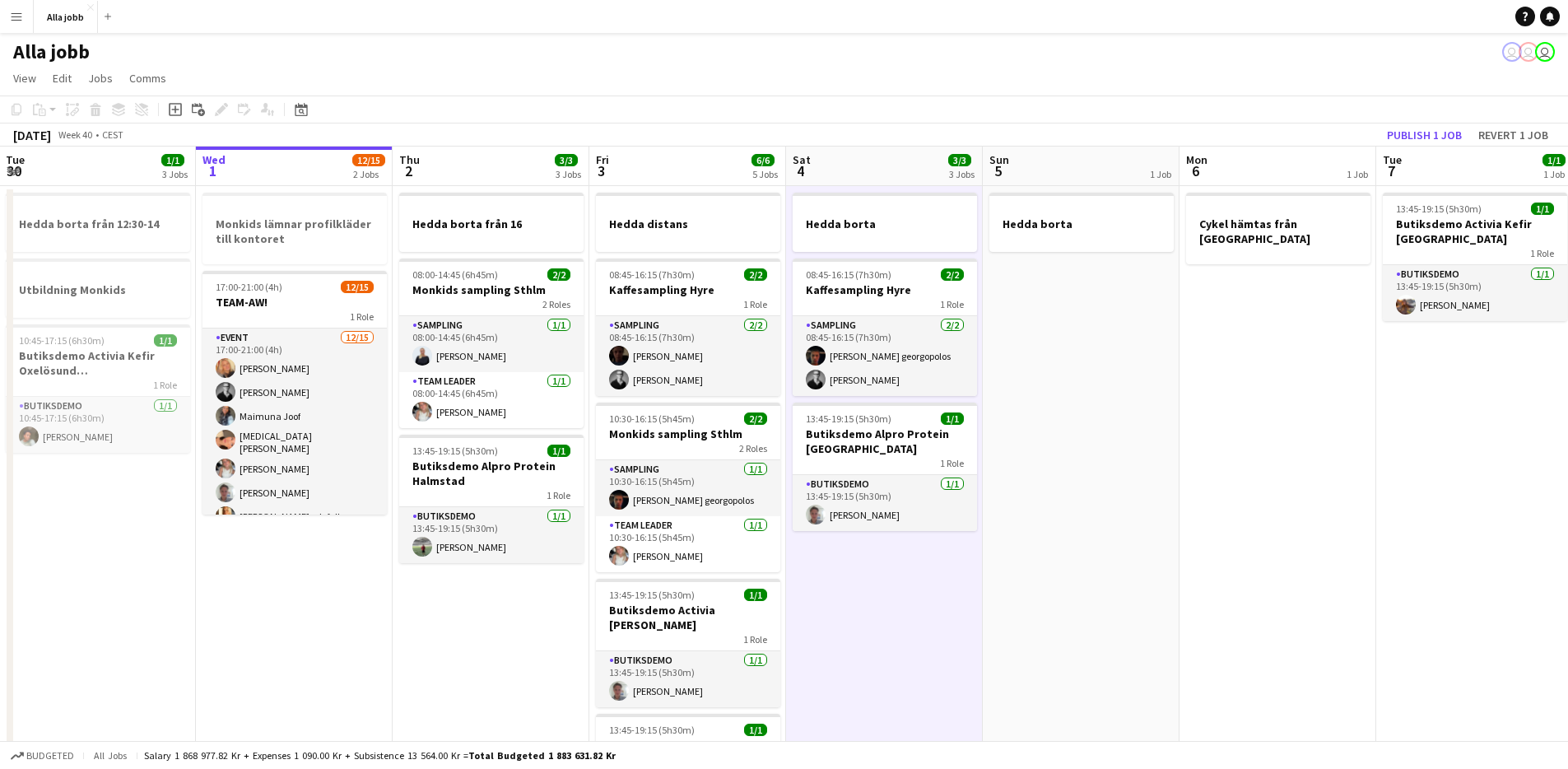
click at [471, 575] on app-date-cell "Hedda borta från 16 08:00-14:45 (6h45m) 2/2 Monkids sampling Sthlm 2 Roles Samp…" at bounding box center [491, 730] width 196 height 1089
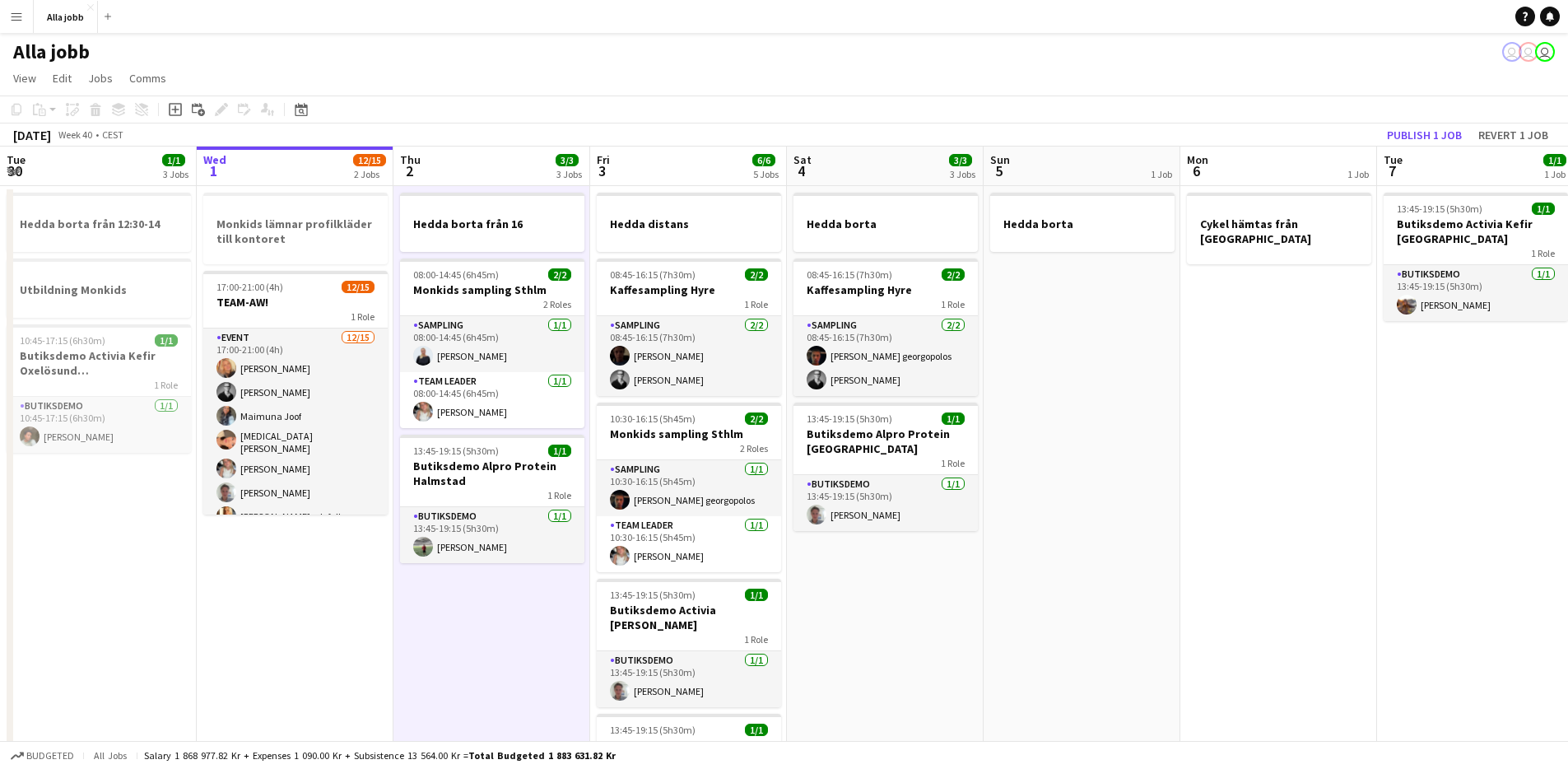
click at [471, 574] on app-date-cell "Hedda borta från 16 08:00-14:45 (6h45m) 2/2 Monkids sampling Sthlm 2 Roles Samp…" at bounding box center [492, 730] width 196 height 1089
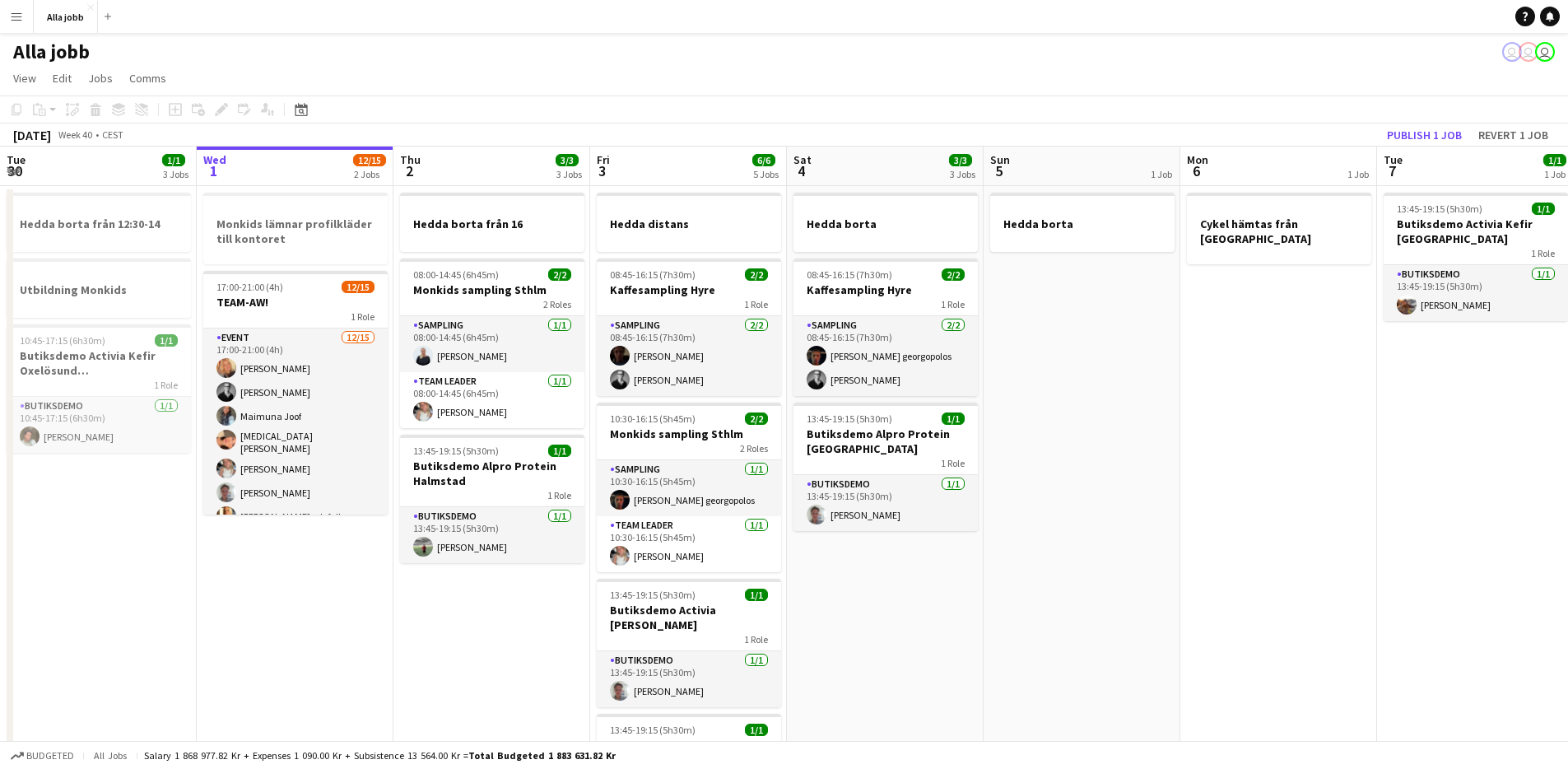
click at [471, 574] on app-date-cell "Hedda borta från 16 08:00-14:45 (6h45m) 2/2 Monkids sampling Sthlm 2 Roles Samp…" at bounding box center [492, 730] width 196 height 1089
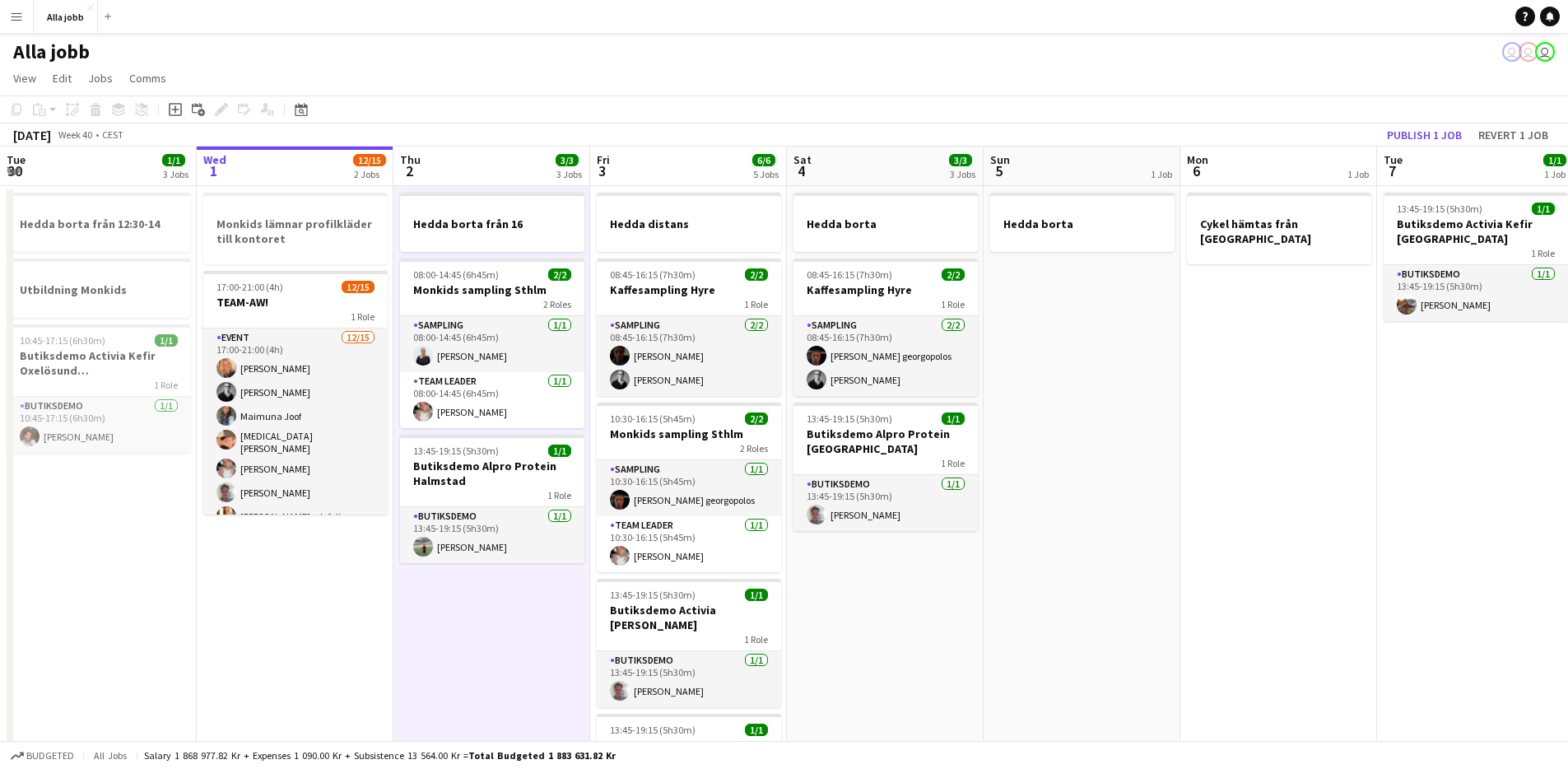
click at [471, 574] on app-date-cell "Hedda borta från 16 08:00-14:45 (6h45m) 2/2 Monkids sampling Sthlm 2 Roles Samp…" at bounding box center [492, 730] width 196 height 1089
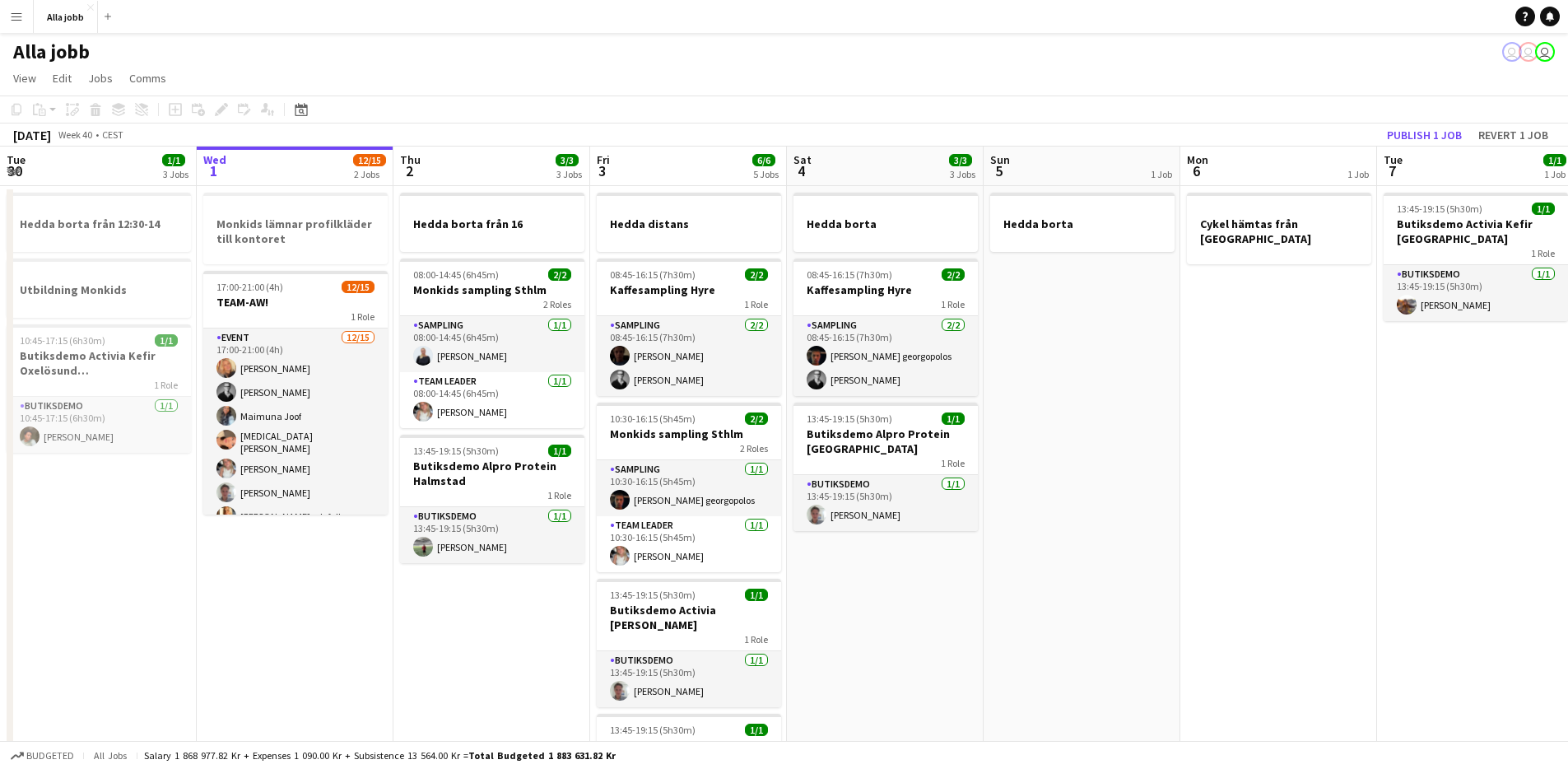
click at [472, 573] on app-date-cell "Hedda borta från 16 08:00-14:45 (6h45m) 2/2 Monkids sampling Sthlm 2 Roles Samp…" at bounding box center [492, 730] width 196 height 1089
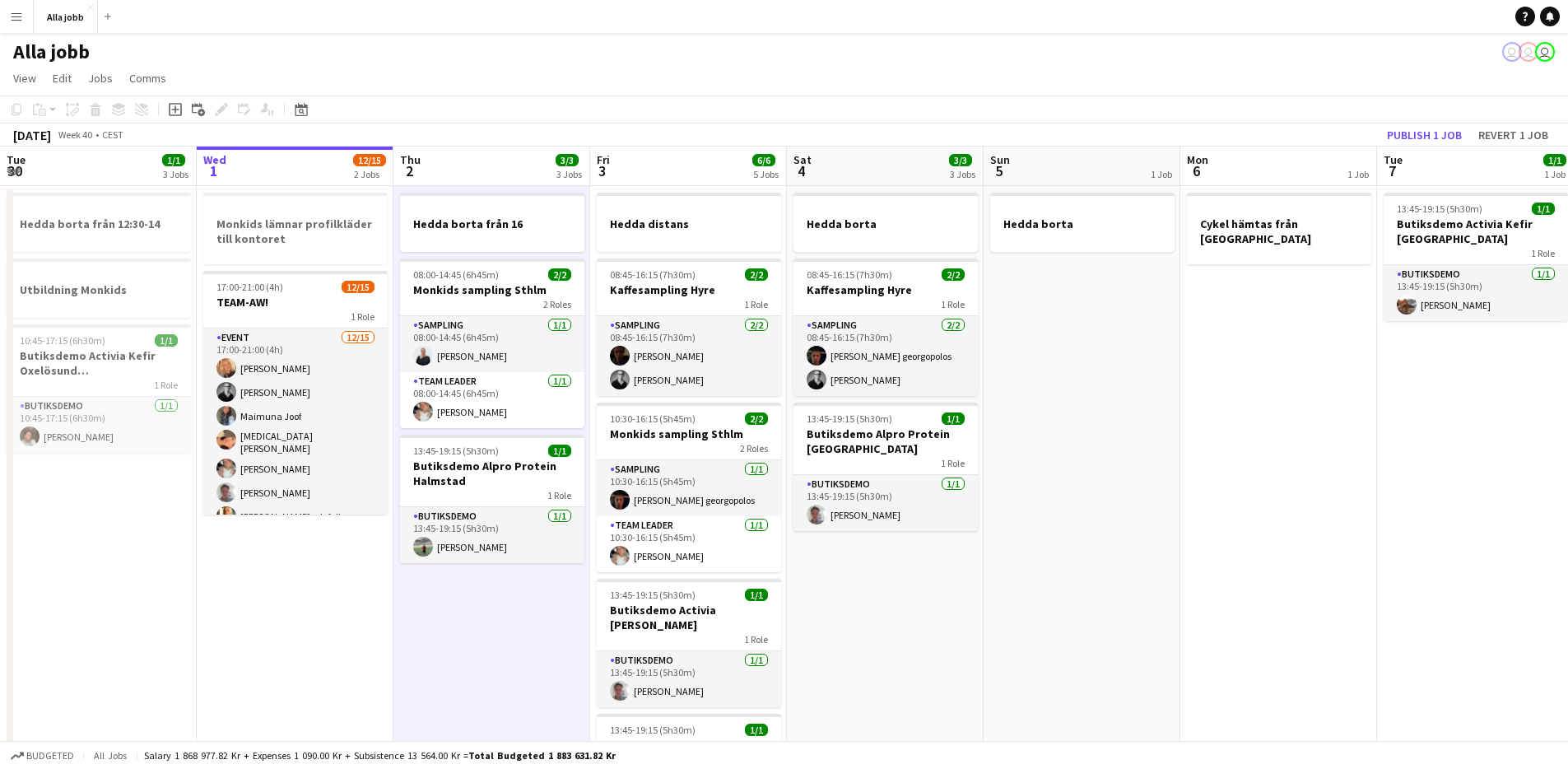
click at [472, 573] on app-date-cell "Hedda borta från 16 08:00-14:45 (6h45m) 2/2 Monkids sampling Sthlm 2 Roles Samp…" at bounding box center [492, 730] width 196 height 1089
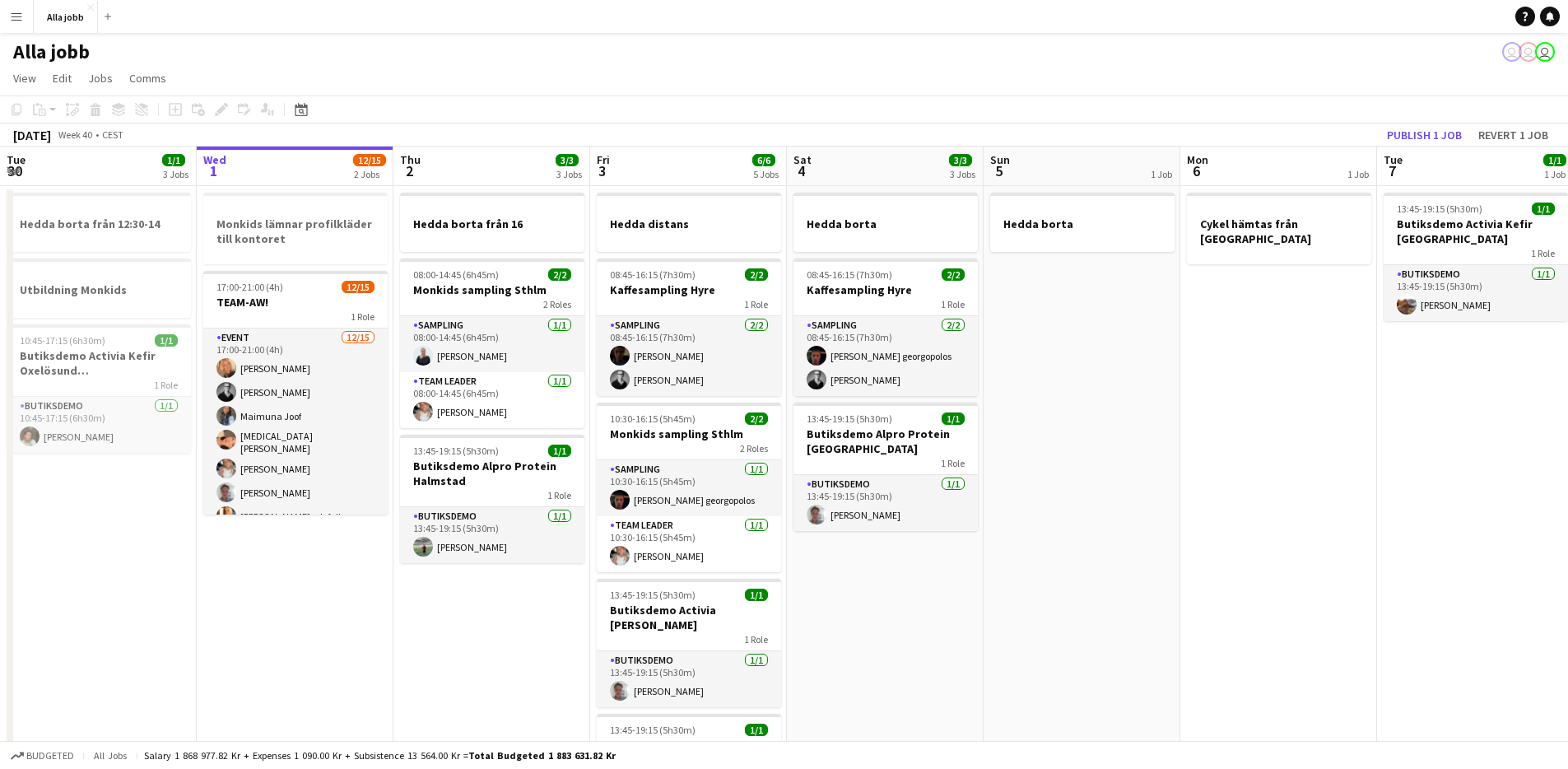
click at [472, 573] on app-date-cell "Hedda borta från 16 08:00-14:45 (6h45m) 2/2 Monkids sampling Sthlm 2 Roles Samp…" at bounding box center [492, 730] width 196 height 1089
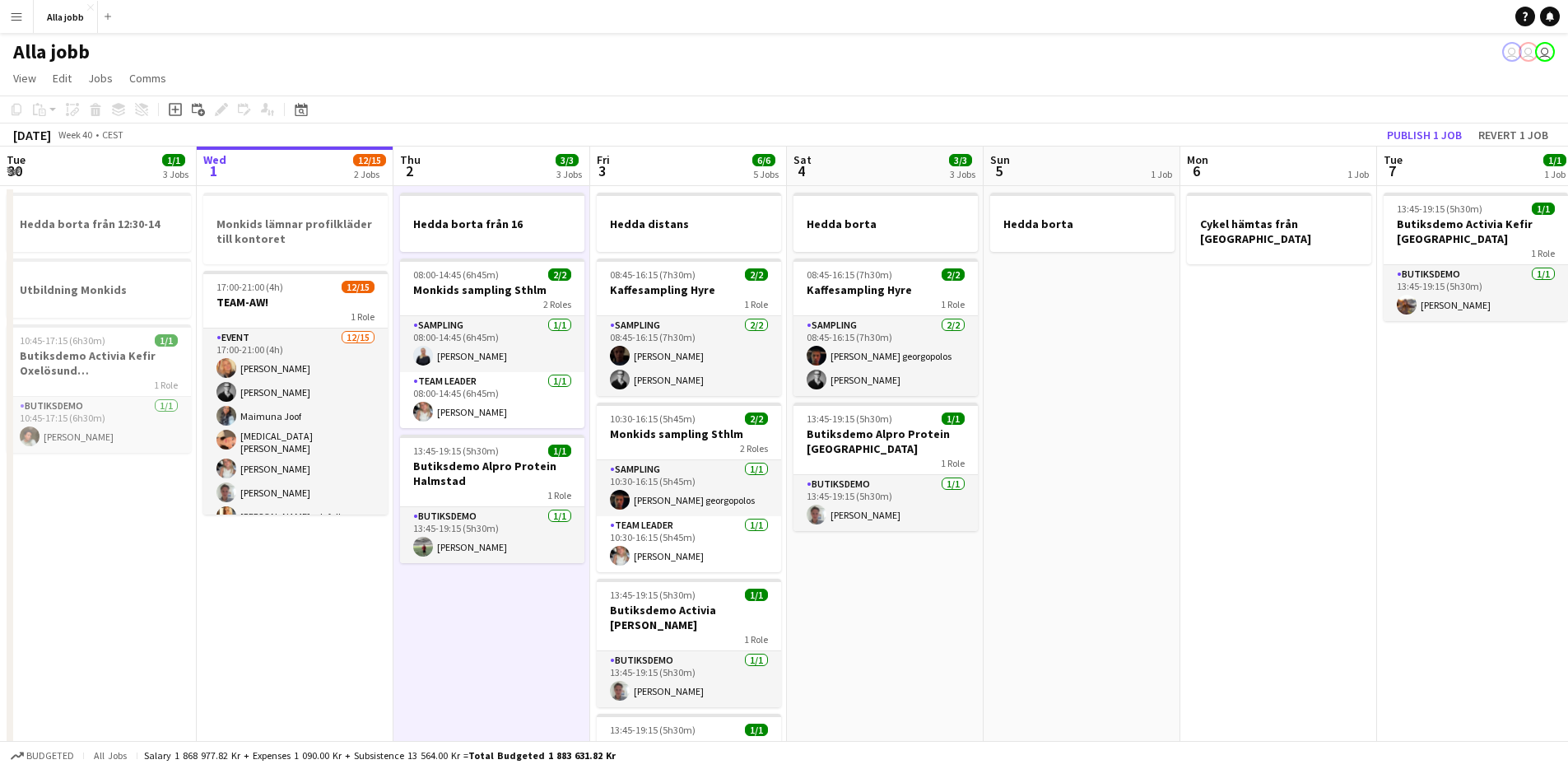
click at [472, 573] on app-date-cell "Hedda borta från 16 08:00-14:45 (6h45m) 2/2 Monkids sampling Sthlm 2 Roles Samp…" at bounding box center [492, 730] width 196 height 1089
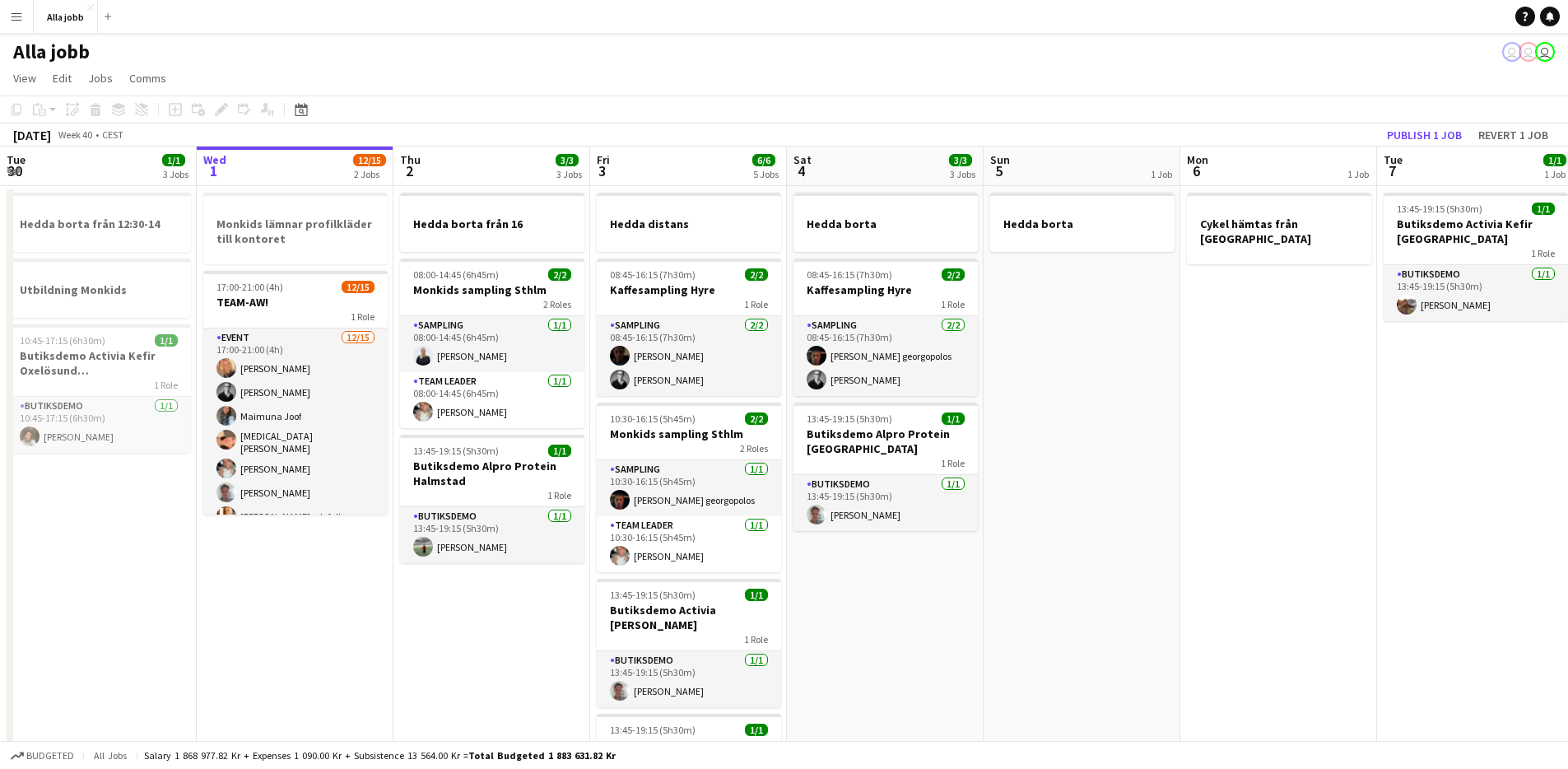
click at [472, 573] on app-date-cell "Hedda borta från 16 08:00-14:45 (6h45m) 2/2 Monkids sampling Sthlm 2 Roles Samp…" at bounding box center [492, 730] width 196 height 1089
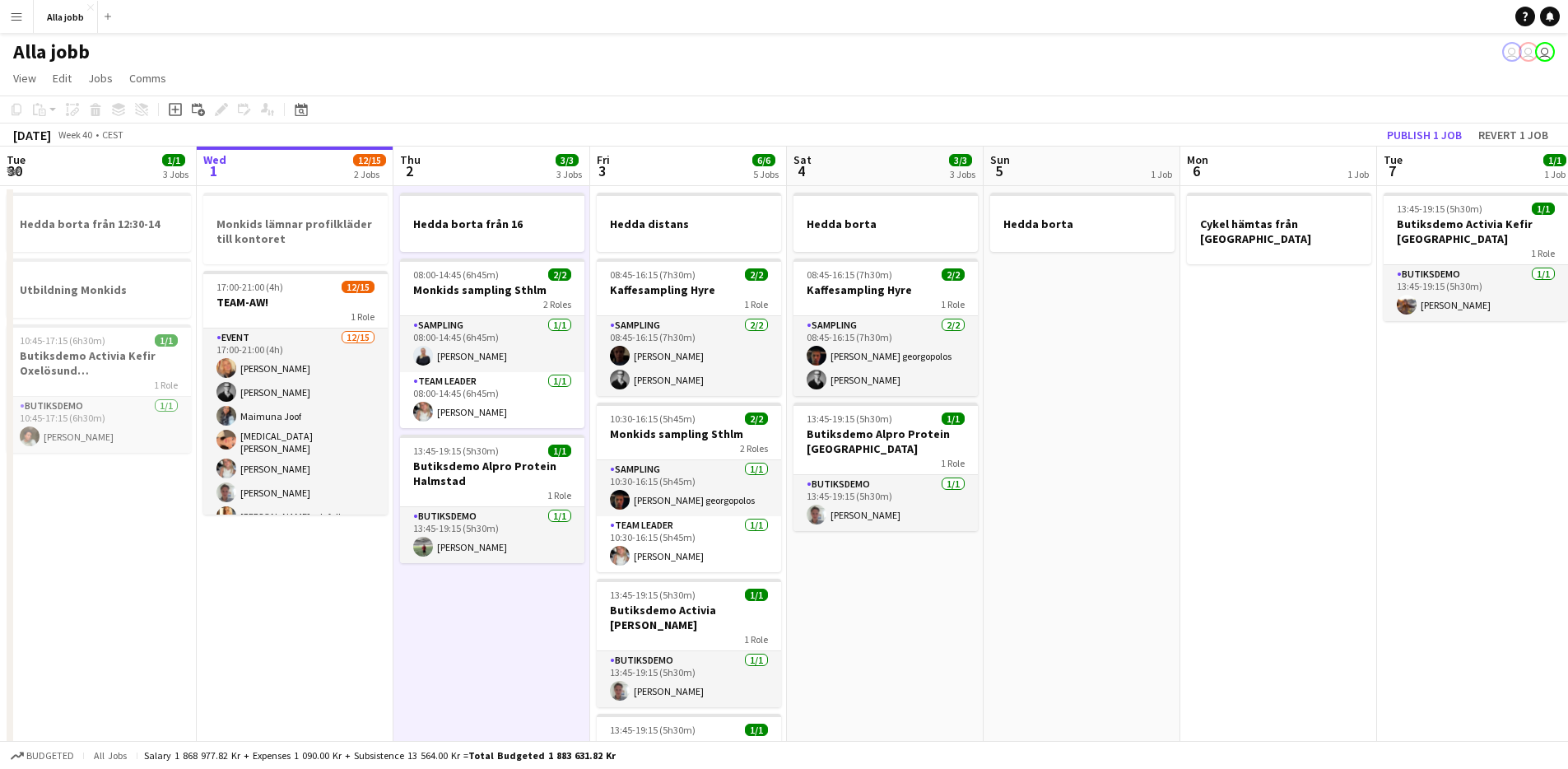
click at [472, 573] on app-date-cell "Hedda borta från 16 08:00-14:45 (6h45m) 2/2 Monkids sampling Sthlm 2 Roles Samp…" at bounding box center [492, 730] width 196 height 1089
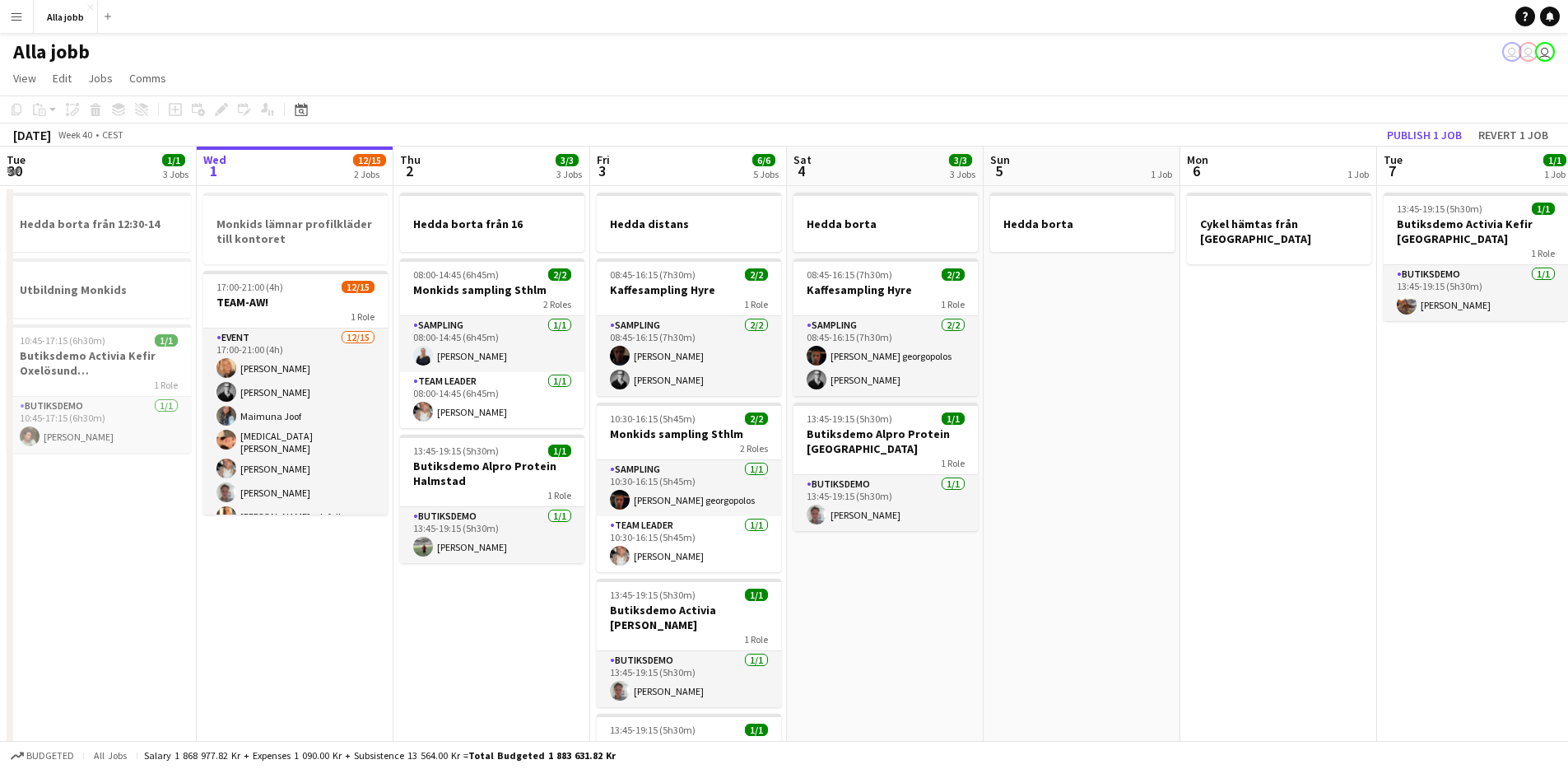
click at [472, 573] on app-date-cell "Hedda borta från 16 08:00-14:45 (6h45m) 2/2 Monkids sampling Sthlm 2 Roles Samp…" at bounding box center [492, 730] width 196 height 1089
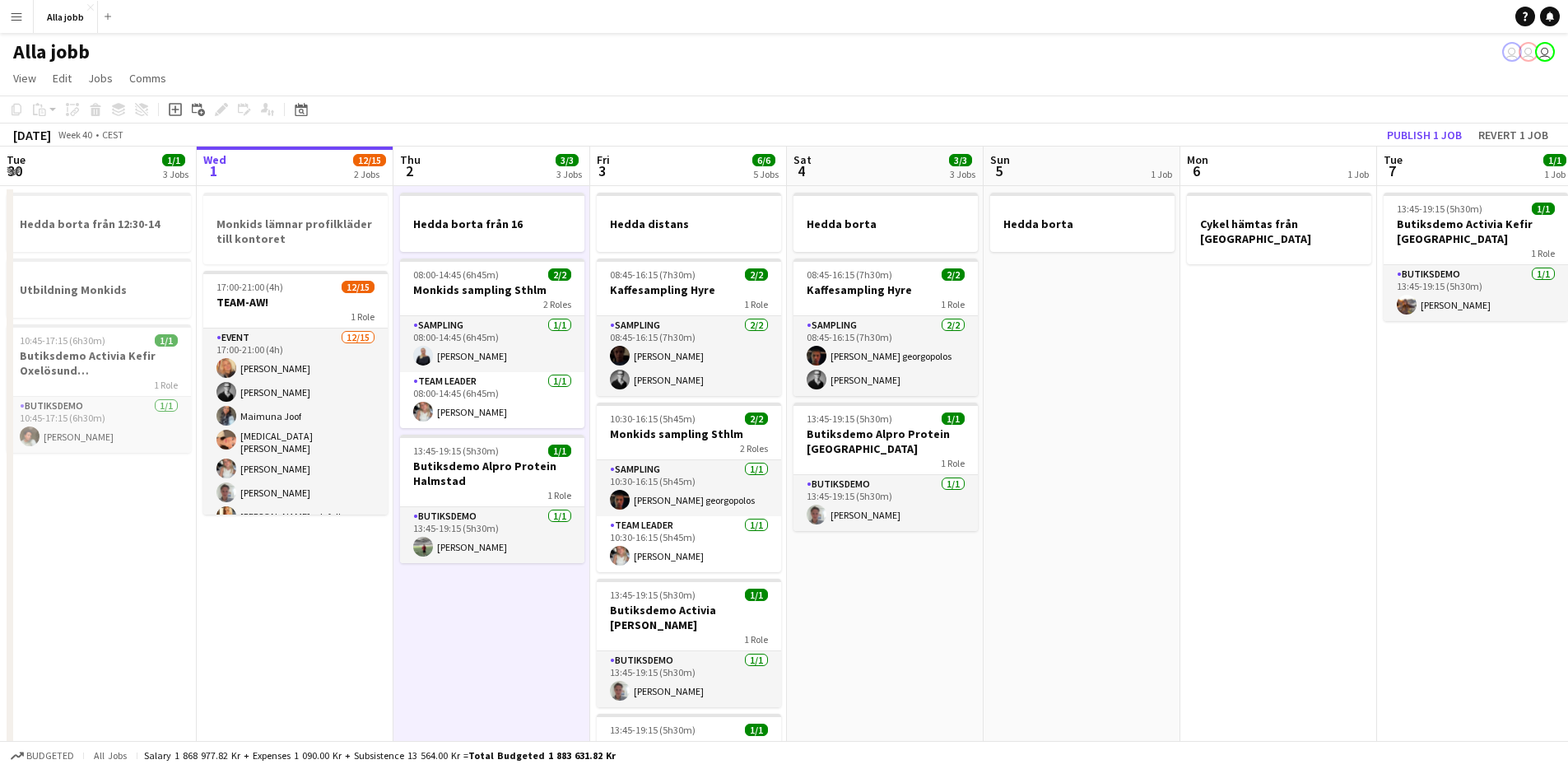
click at [472, 573] on app-date-cell "Hedda borta från 16 08:00-14:45 (6h45m) 2/2 Monkids sampling Sthlm 2 Roles Samp…" at bounding box center [492, 730] width 196 height 1089
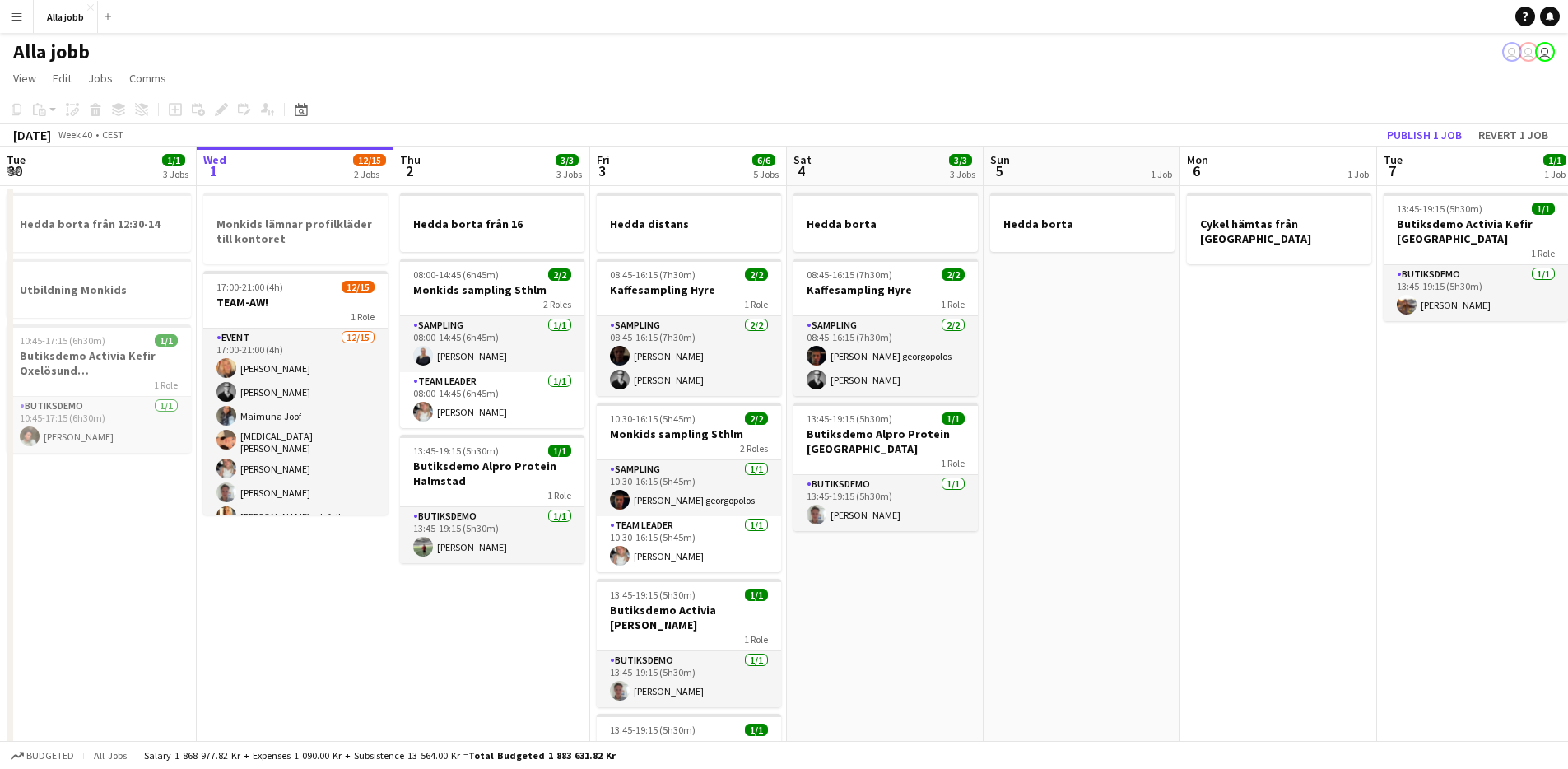
scroll to position [4, 0]
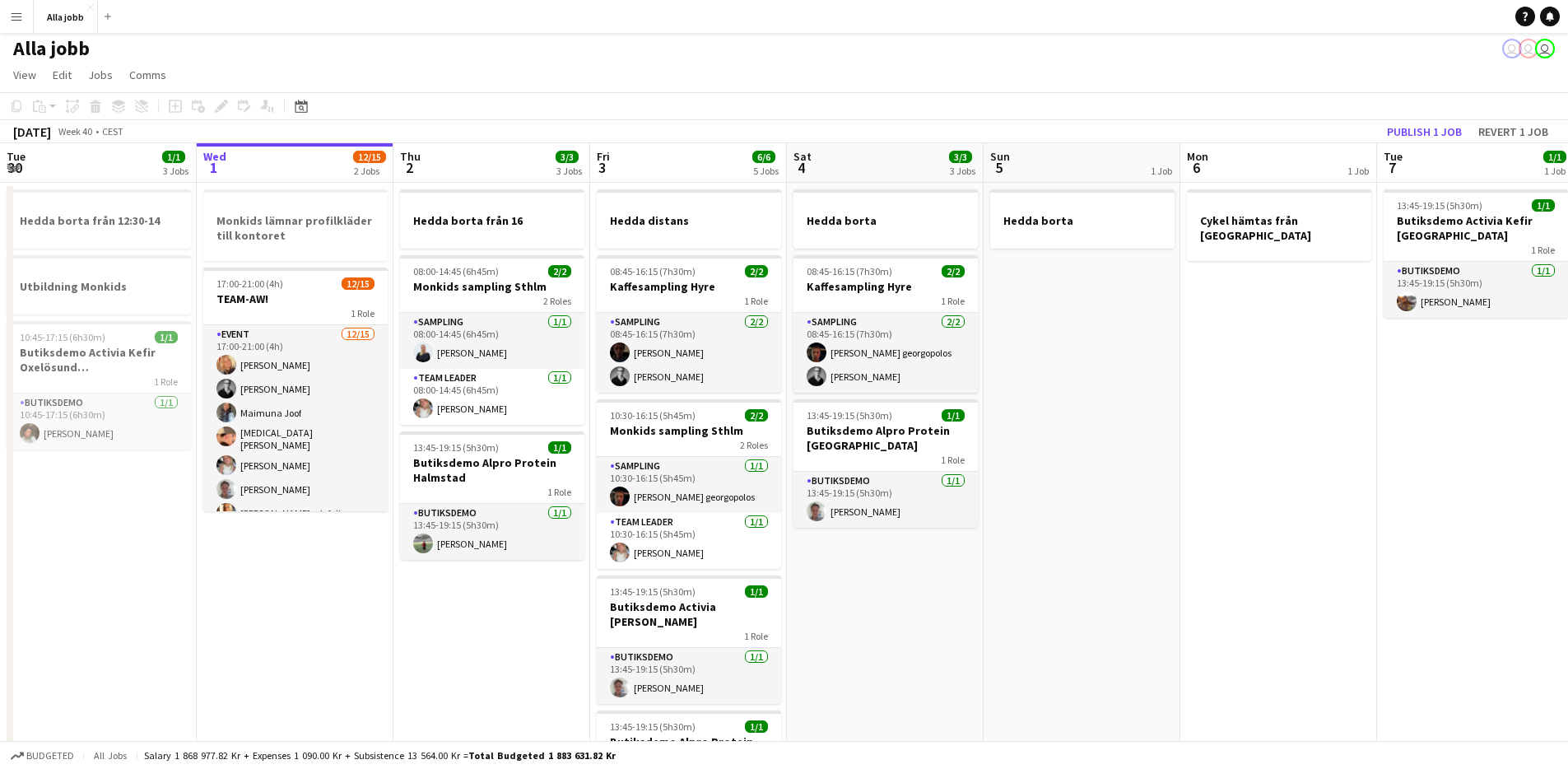
click at [498, 568] on app-date-cell "Hedda borta från 16 08:00-14:45 (6h45m) 2/2 Monkids sampling Sthlm 2 Roles Samp…" at bounding box center [492, 727] width 196 height 1089
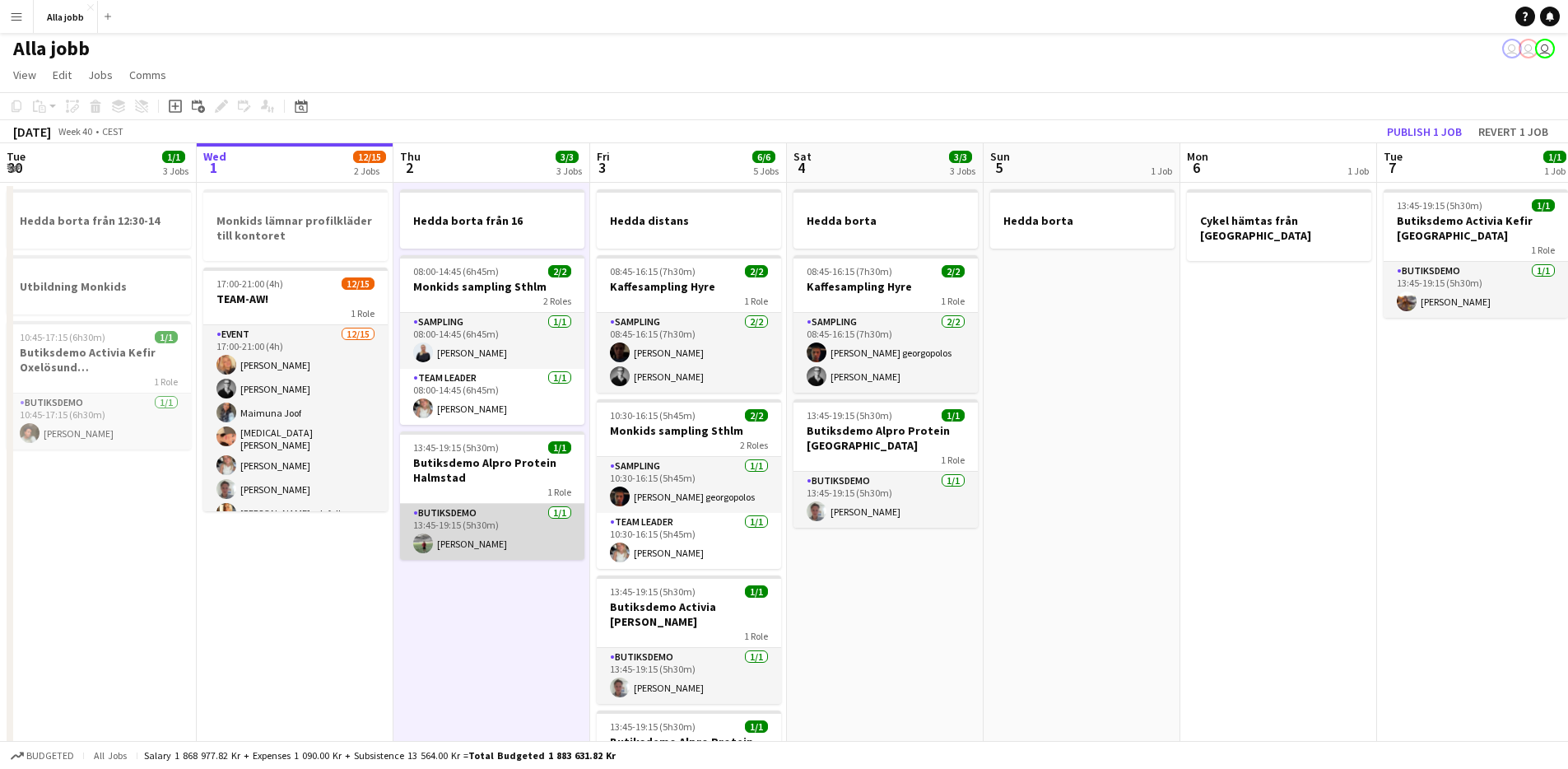
click at [496, 541] on app-card-role "Butiksdemo [DATE] 13:45-19:15 (5h30m) [PERSON_NAME]" at bounding box center [492, 531] width 184 height 56
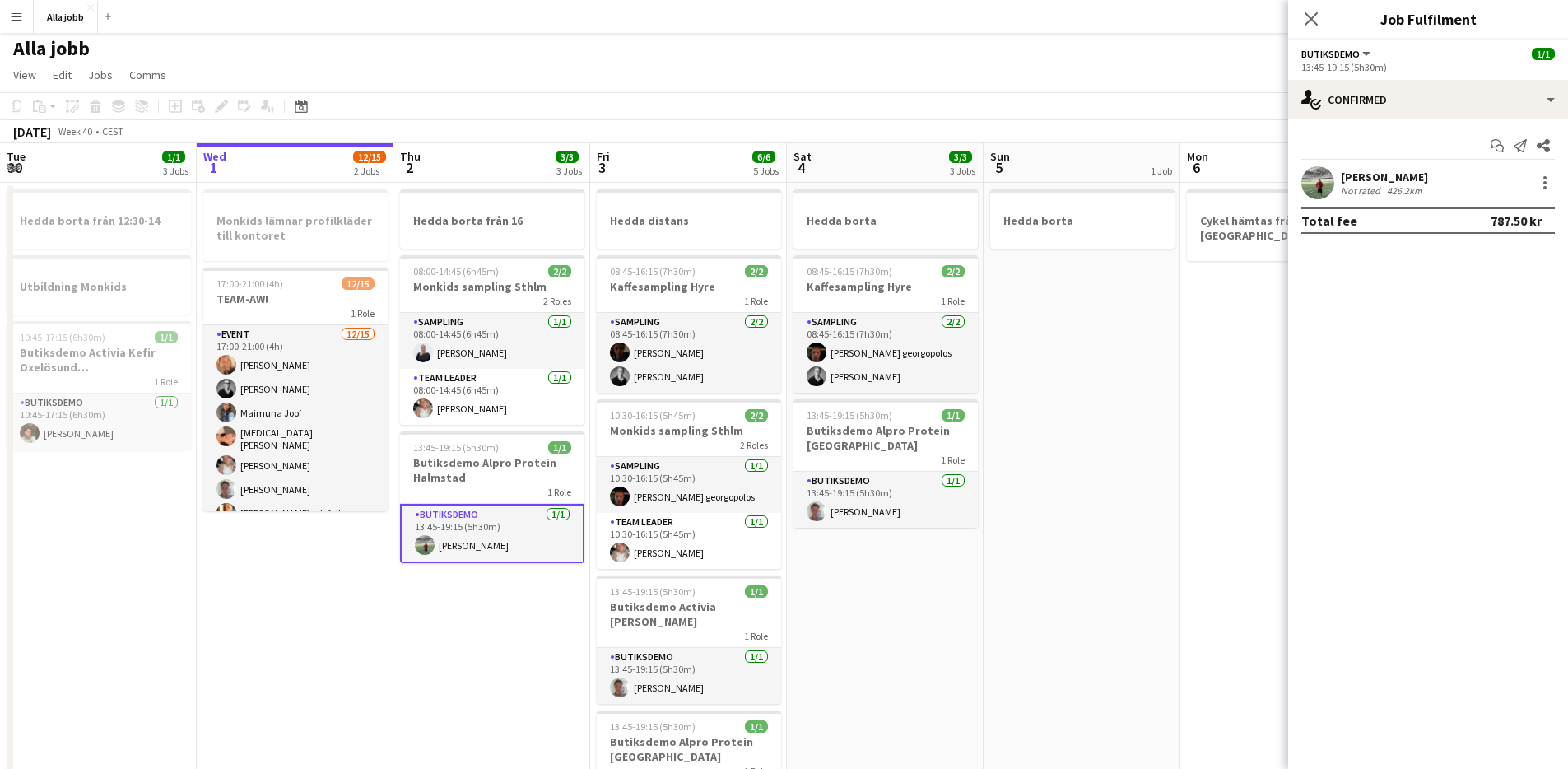
click at [1380, 174] on div "[PERSON_NAME]" at bounding box center [1384, 177] width 87 height 15
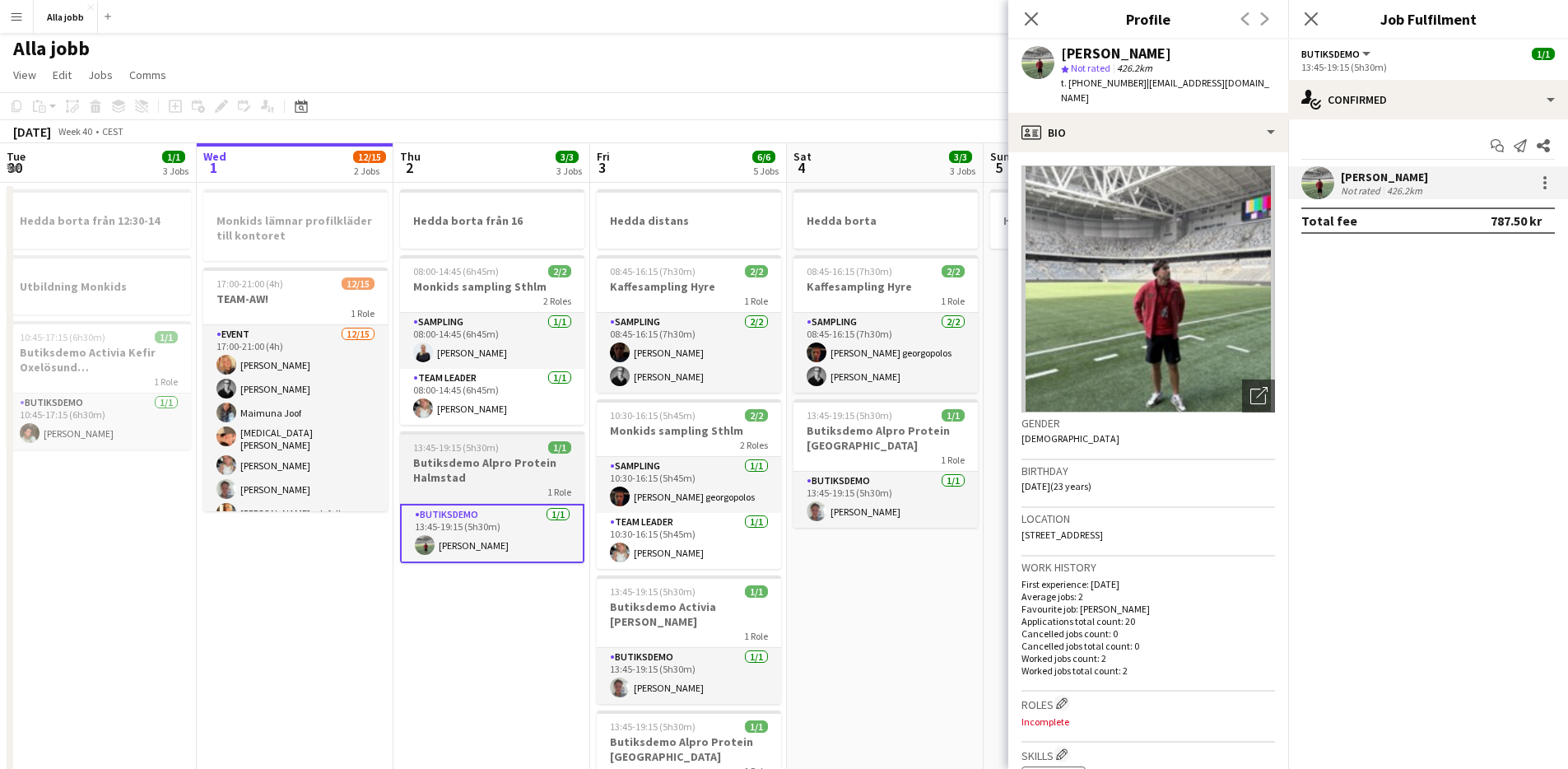
click at [483, 448] on span "13:45-19:15 (5h30m)" at bounding box center [455, 447] width 85 height 12
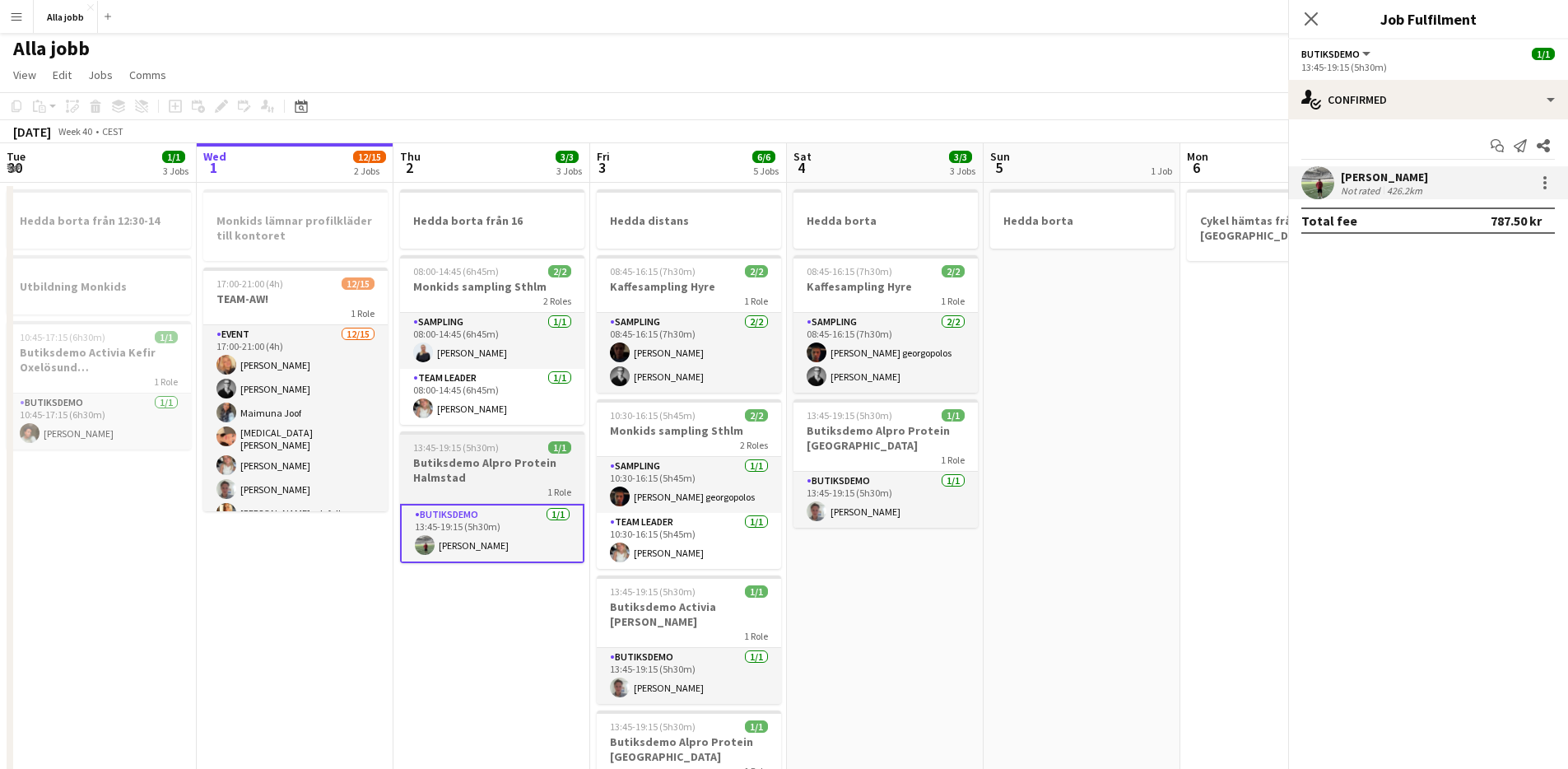
scroll to position [0, 393]
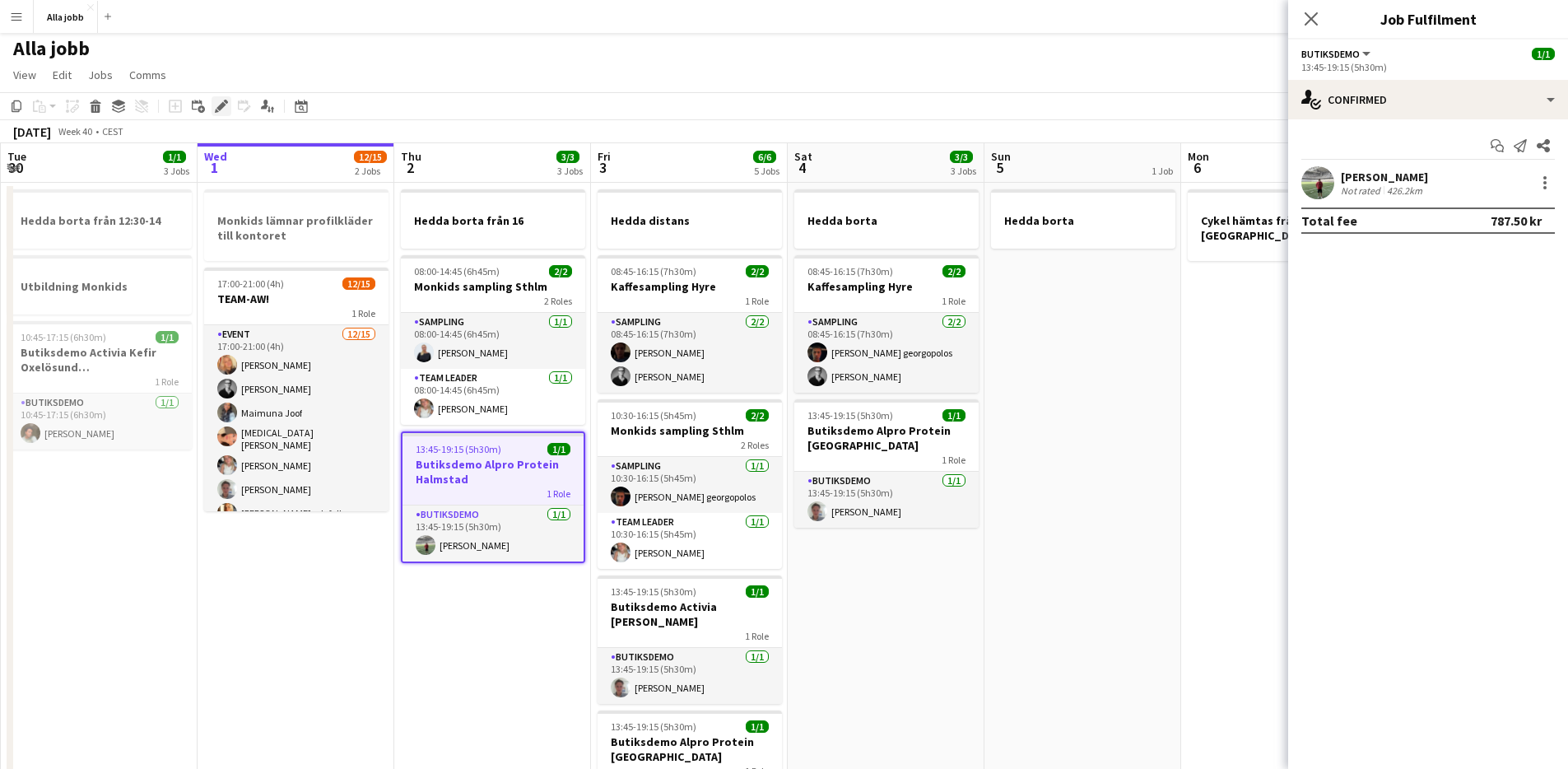
click at [218, 100] on icon "Edit" at bounding box center [221, 106] width 13 height 13
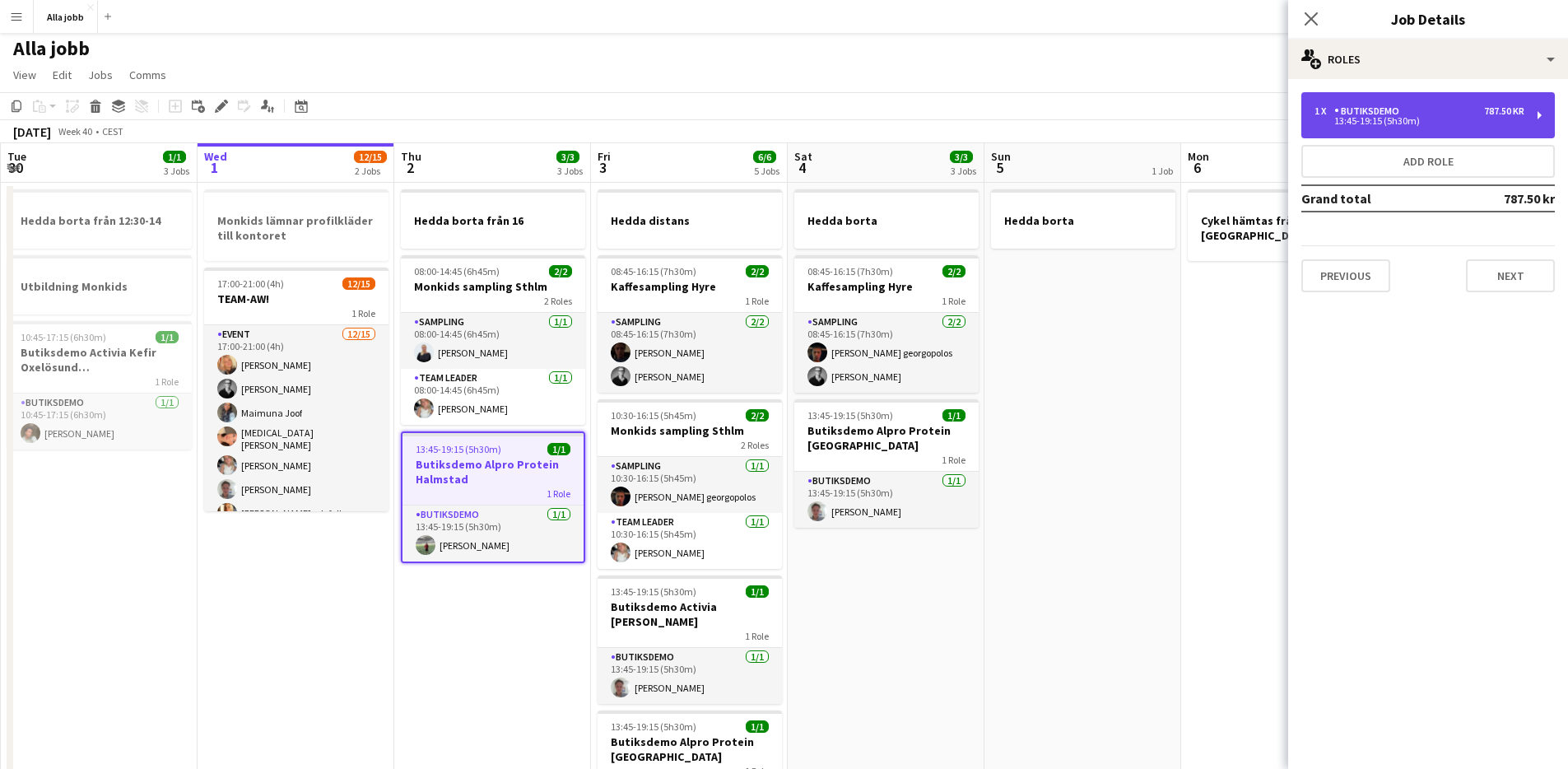
click at [1351, 117] on div "13:45-19:15 (5h30m)" at bounding box center [1419, 120] width 210 height 8
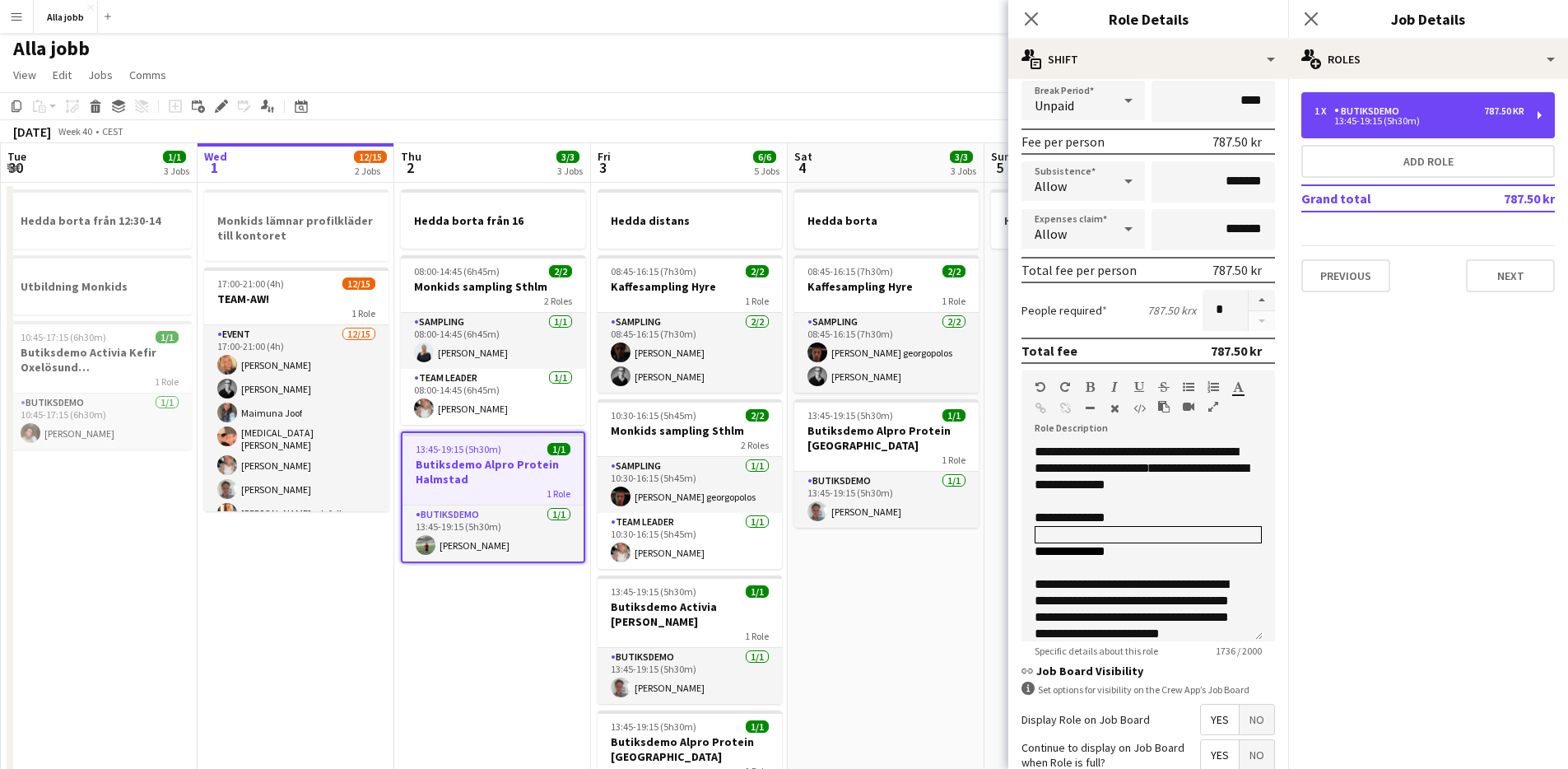
scroll to position [199, 0]
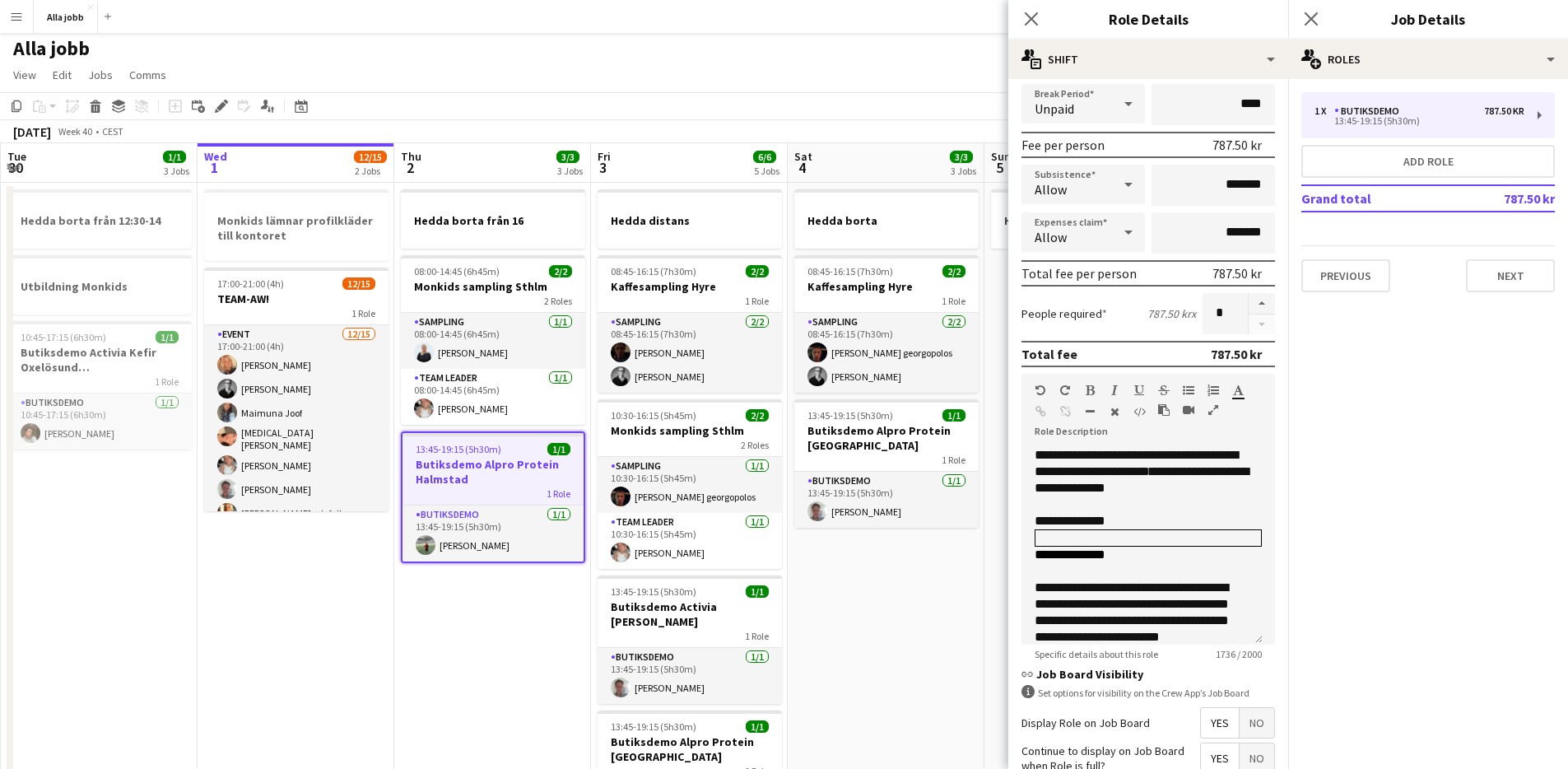
click at [884, 698] on app-date-cell "Hedda borta 08:45-16:15 (7h30m) 2/2 Kaffesampling Hyre 1 Role Sampling [DATE] 0…" at bounding box center [886, 727] width 196 height 1089
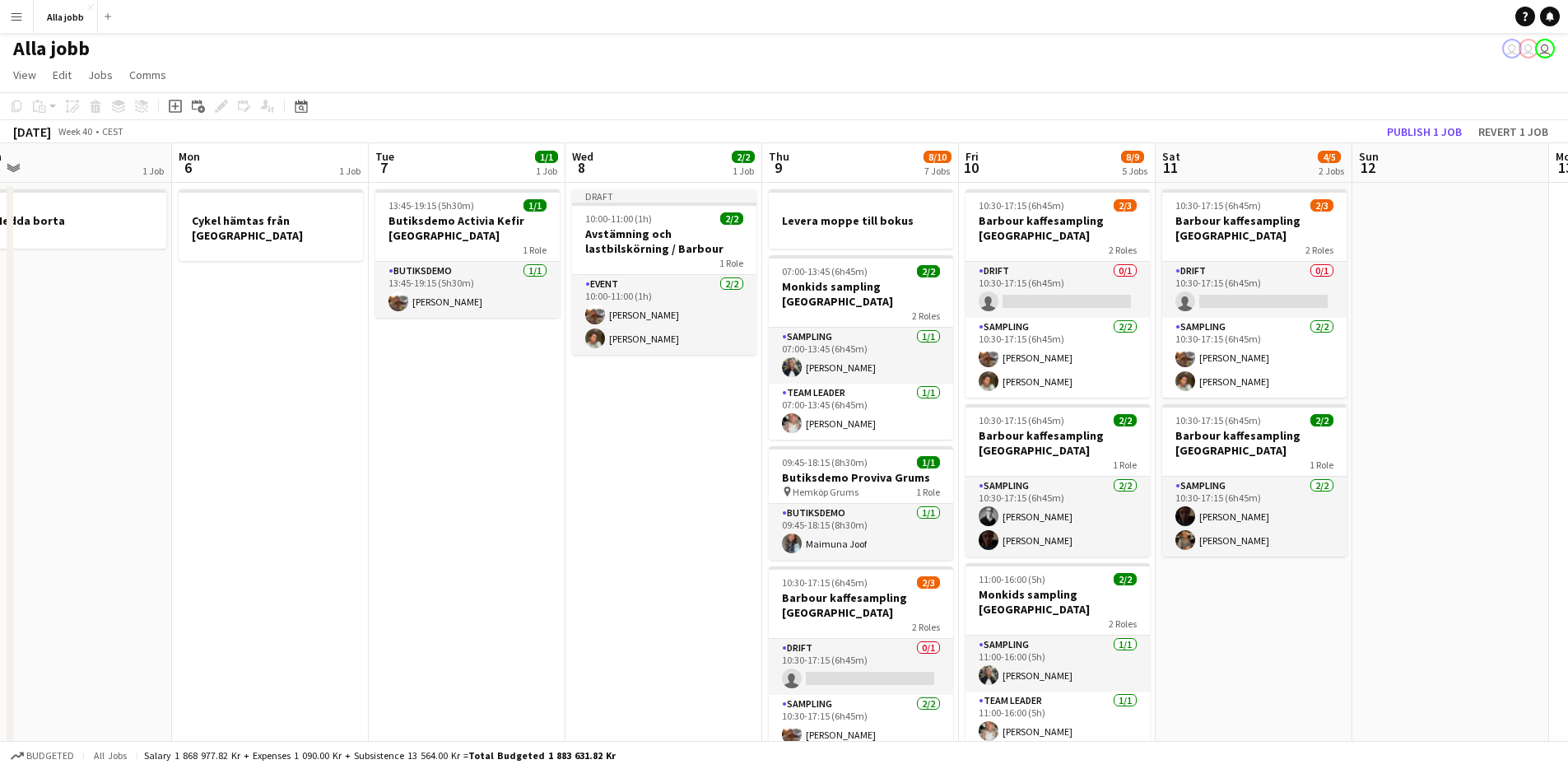
scroll to position [0, 635]
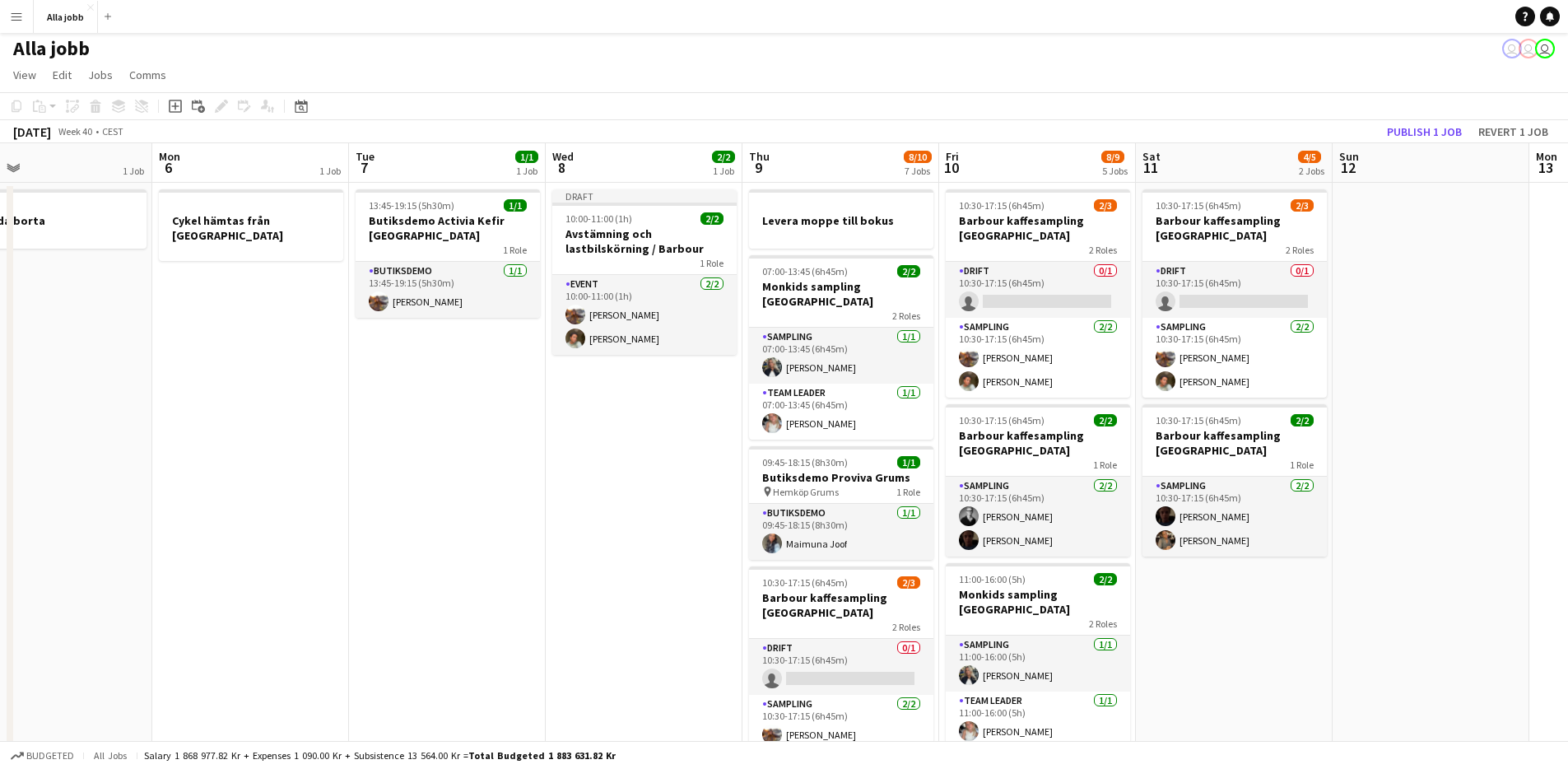
drag, startPoint x: 956, startPoint y: 593, endPoint x: 192, endPoint y: 596, distance: 764.0
click at [188, 603] on app-calendar-viewport "Thu 2 3/3 3 Jobs Fri 3 6/6 5 Jobs Sat 4 3/3 3 Jobs Sun 5 1 Job Mon 6 1 Job Tue …" at bounding box center [784, 708] width 1568 height 1129
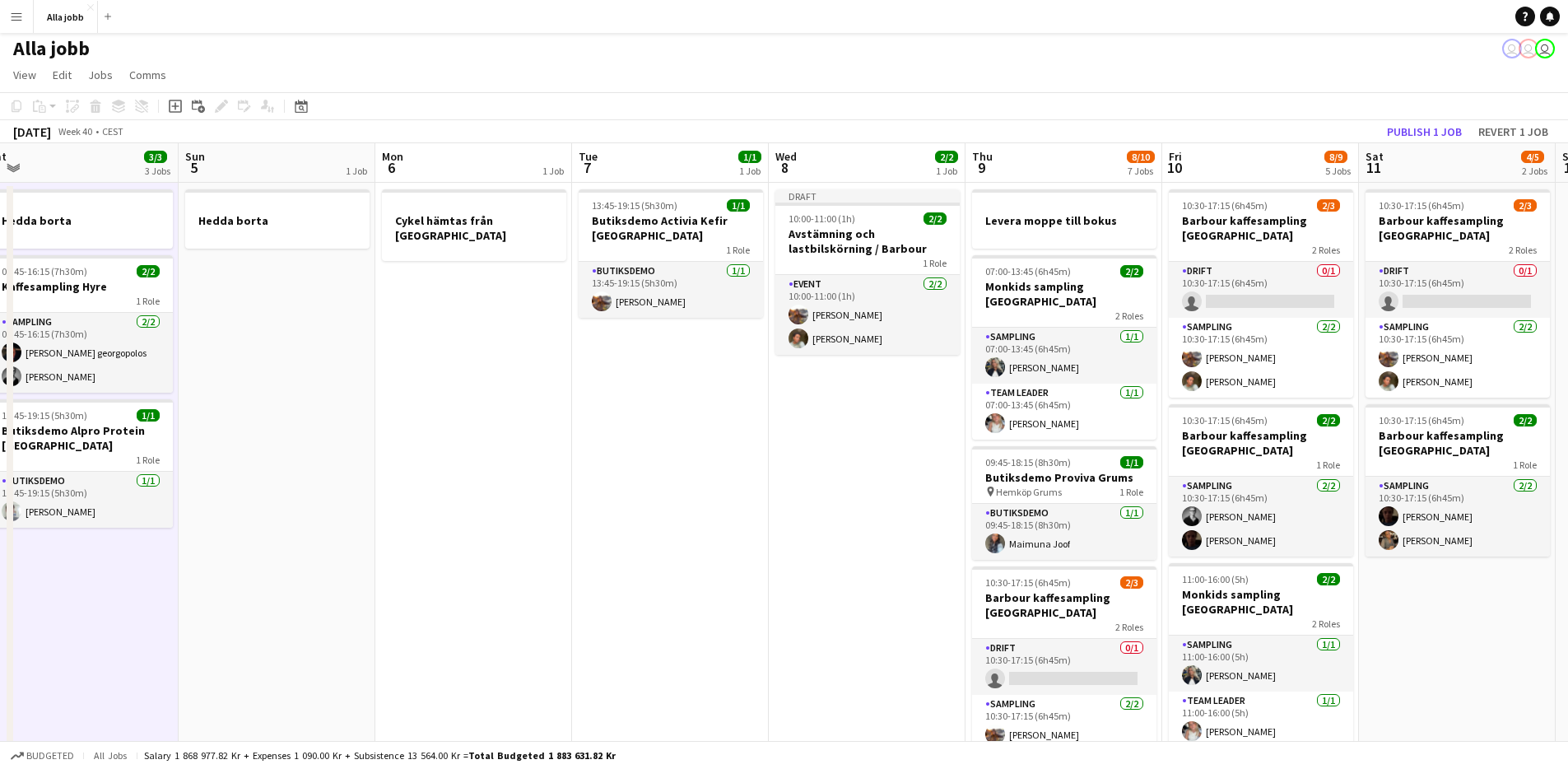
drag, startPoint x: 452, startPoint y: 494, endPoint x: 842, endPoint y: 486, distance: 390.1
click at [842, 486] on app-calendar-viewport "Thu 2 3/3 3 Jobs Fri 3 6/6 5 Jobs Sat 4 3/3 3 Jobs Sun 5 1 Job Mon 6 1 Job Tue …" at bounding box center [784, 708] width 1568 height 1129
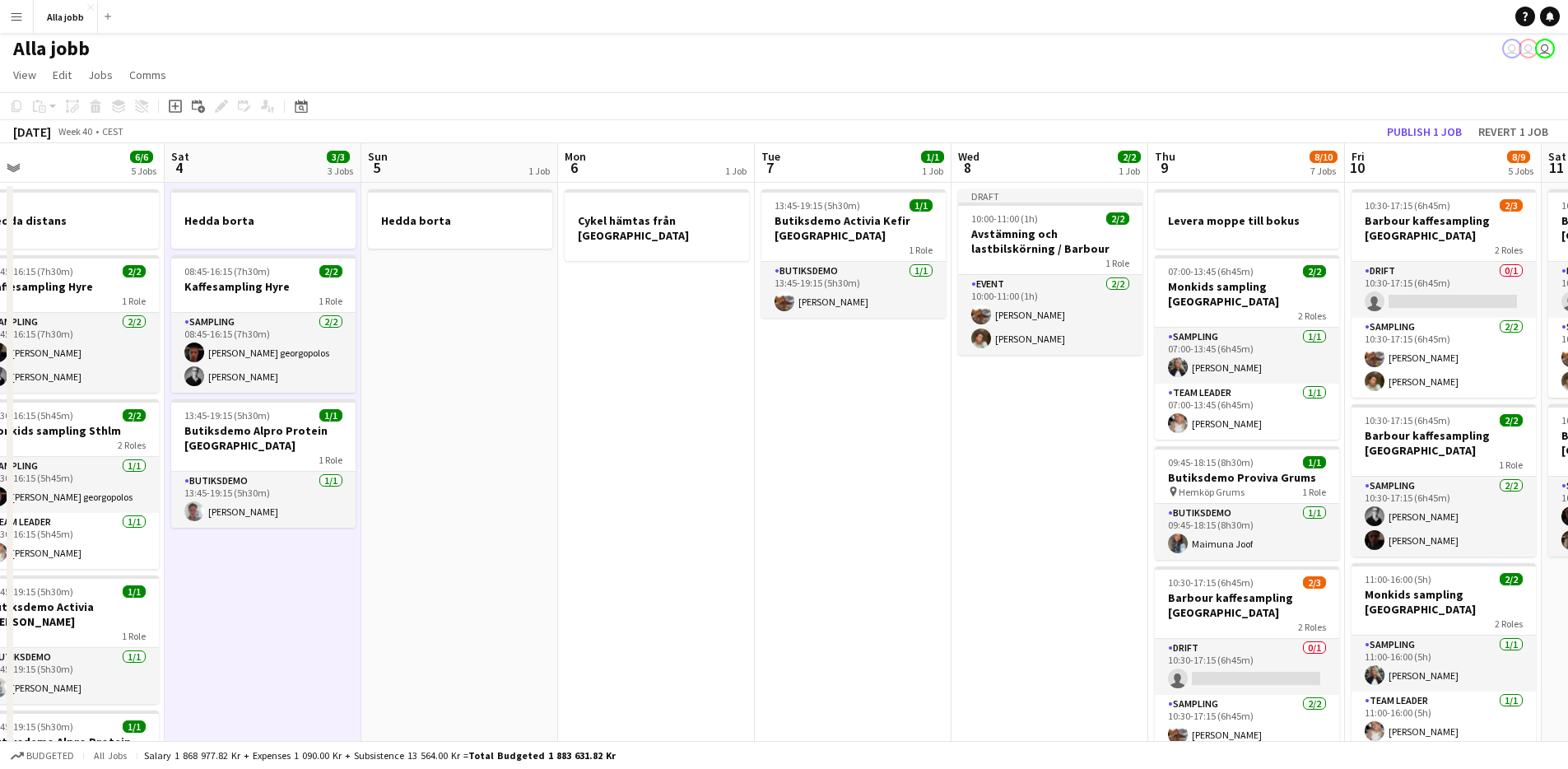
drag, startPoint x: 652, startPoint y: 484, endPoint x: 836, endPoint y: 458, distance: 185.8
click at [836, 458] on app-calendar-viewport "Wed 1 12/15 2 Jobs Thu 2 3/3 3 Jobs Fri 3 6/6 5 Jobs Sat 4 3/3 3 Jobs Sun 5 1 J…" at bounding box center [784, 708] width 1568 height 1129
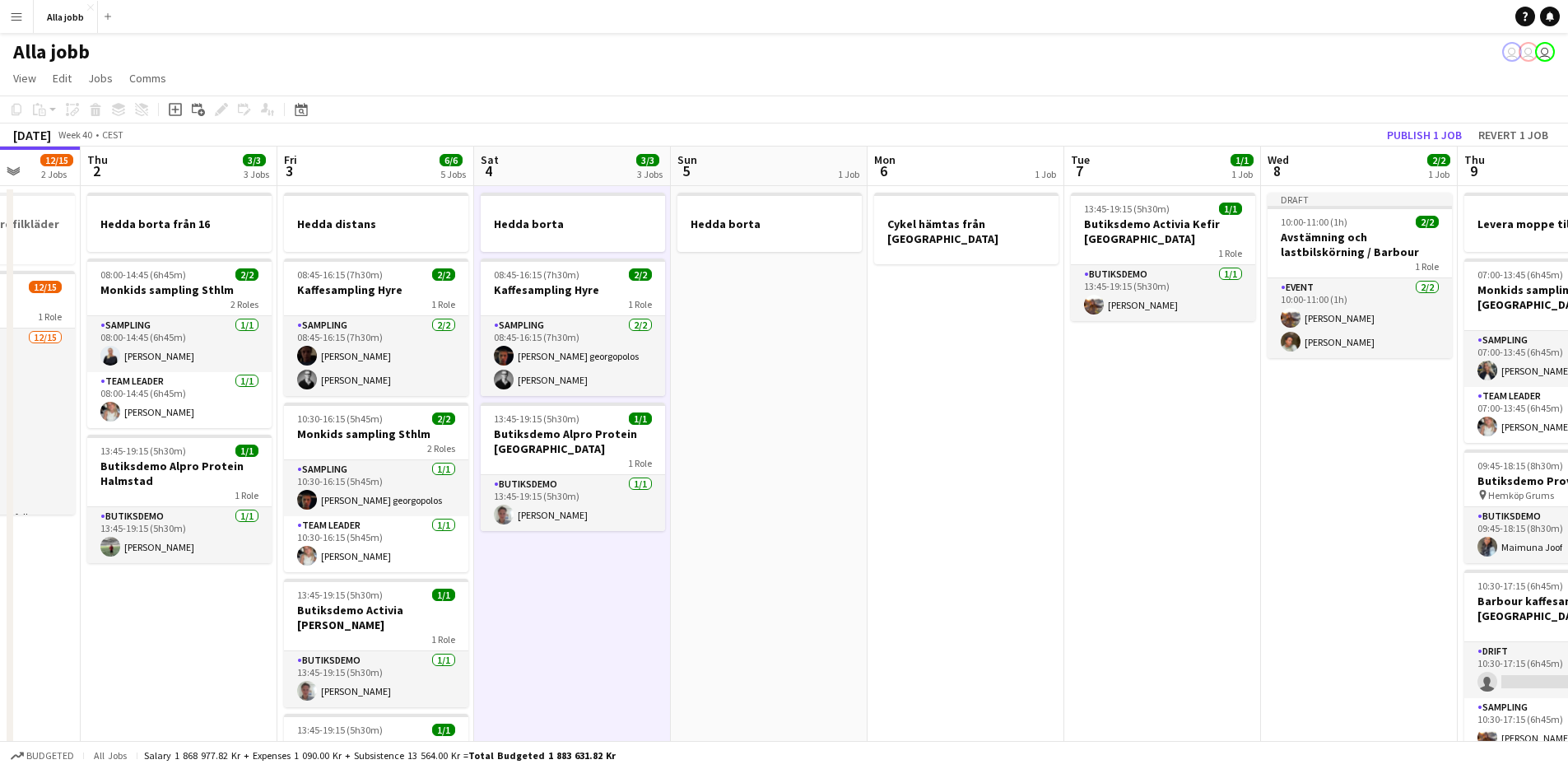
scroll to position [0, 487]
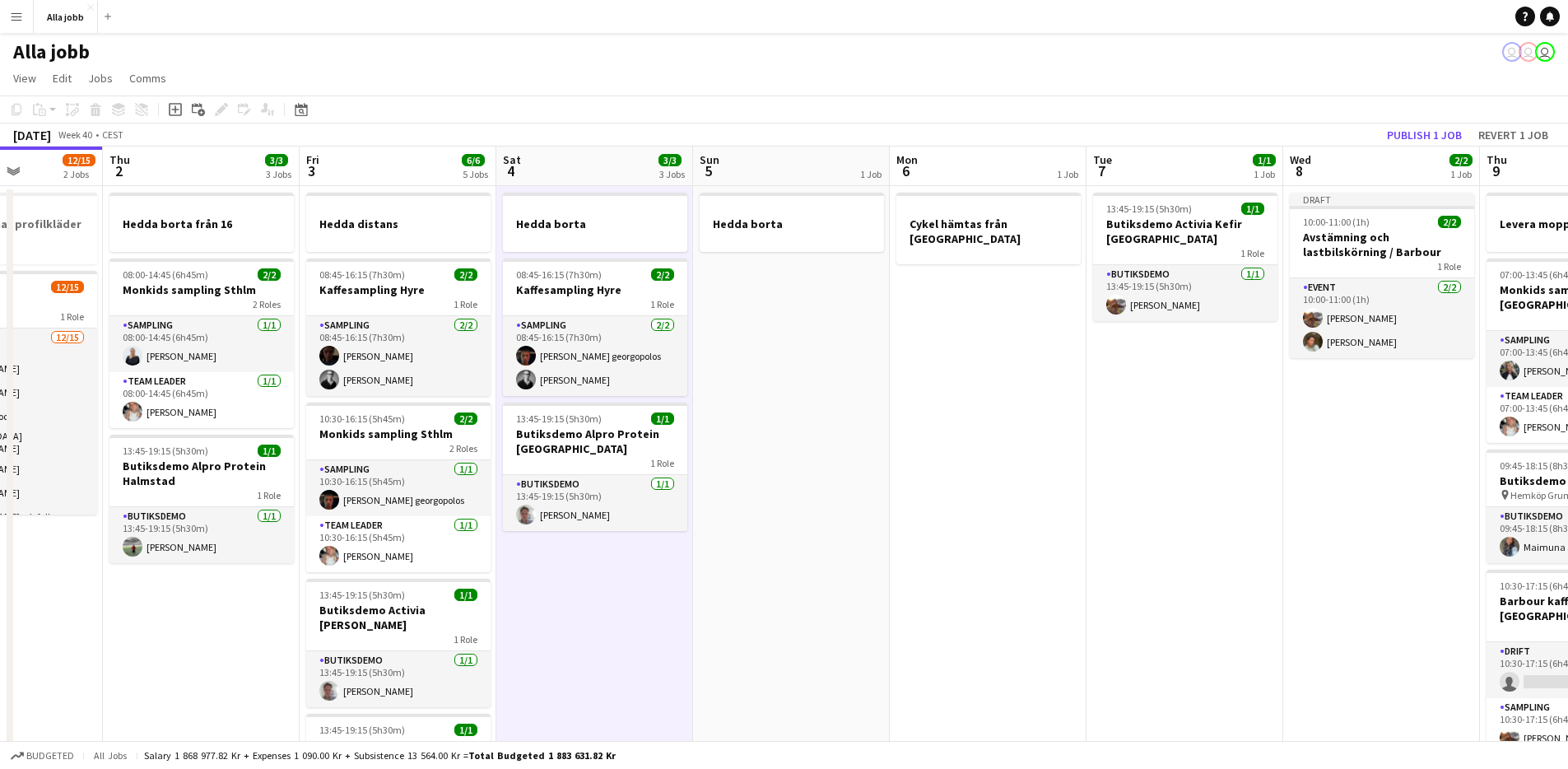
drag, startPoint x: 724, startPoint y: 595, endPoint x: 1054, endPoint y: 507, distance: 341.5
click at [1054, 507] on app-calendar-viewport "Mon 29 2/2 4 Jobs Tue 30 1/1 3 Jobs Wed 1 12/15 2 Jobs Thu 2 3/3 3 Jobs Fri 3 6…" at bounding box center [784, 711] width 1568 height 1129
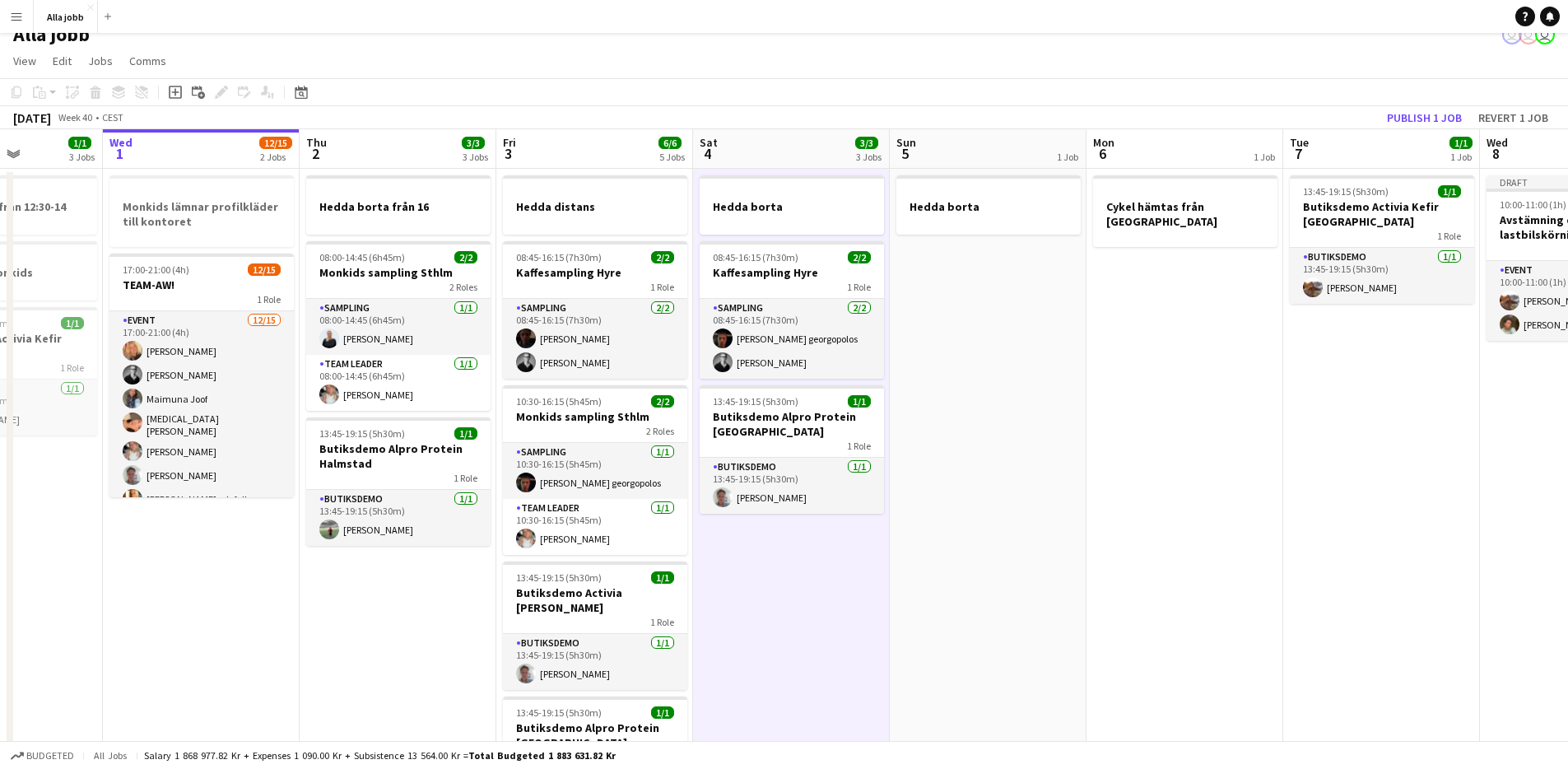
scroll to position [0, 0]
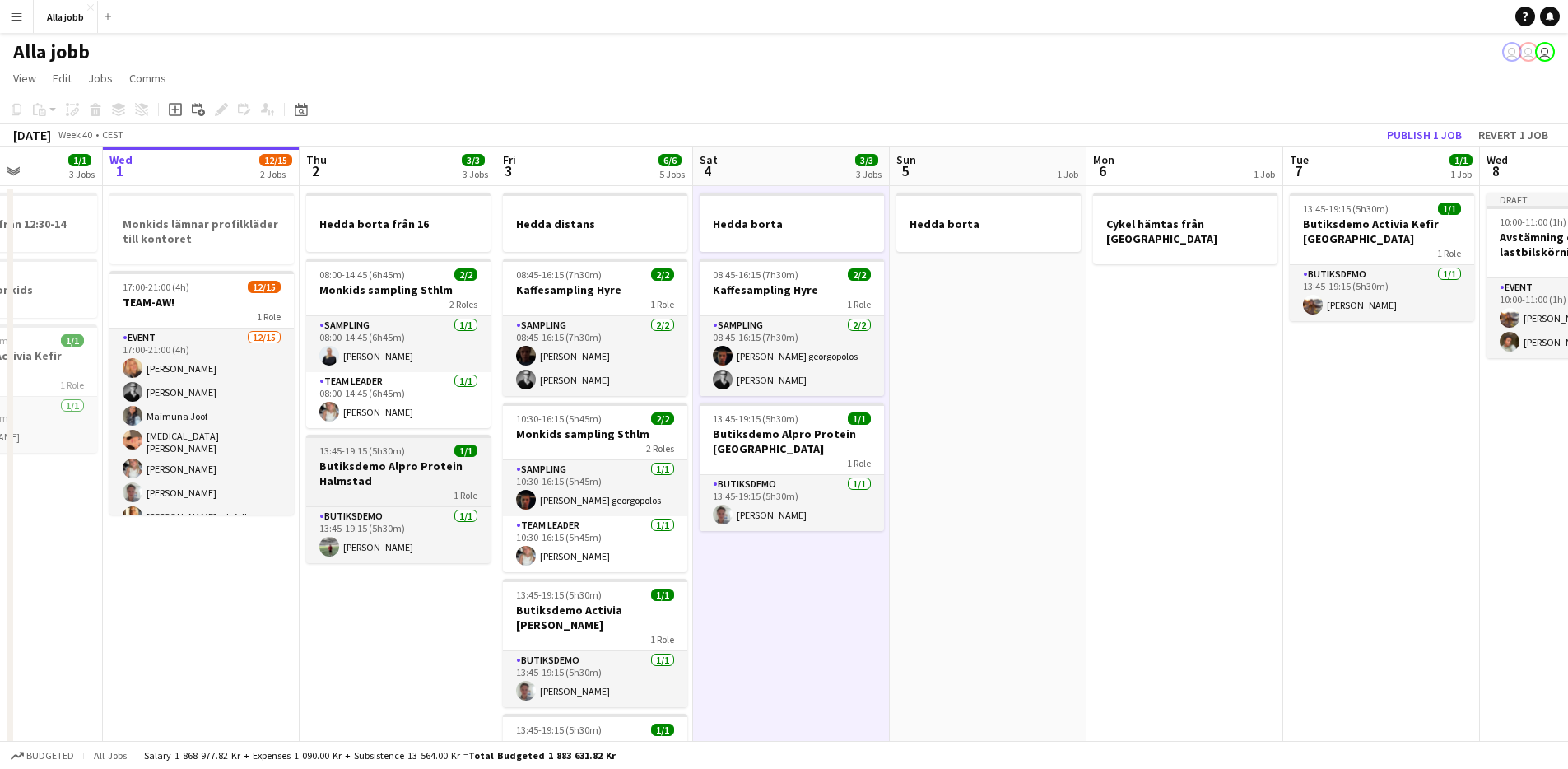
click at [422, 484] on h3 "Butiksdemo Alpro Protein Halmstad" at bounding box center [398, 474] width 184 height 29
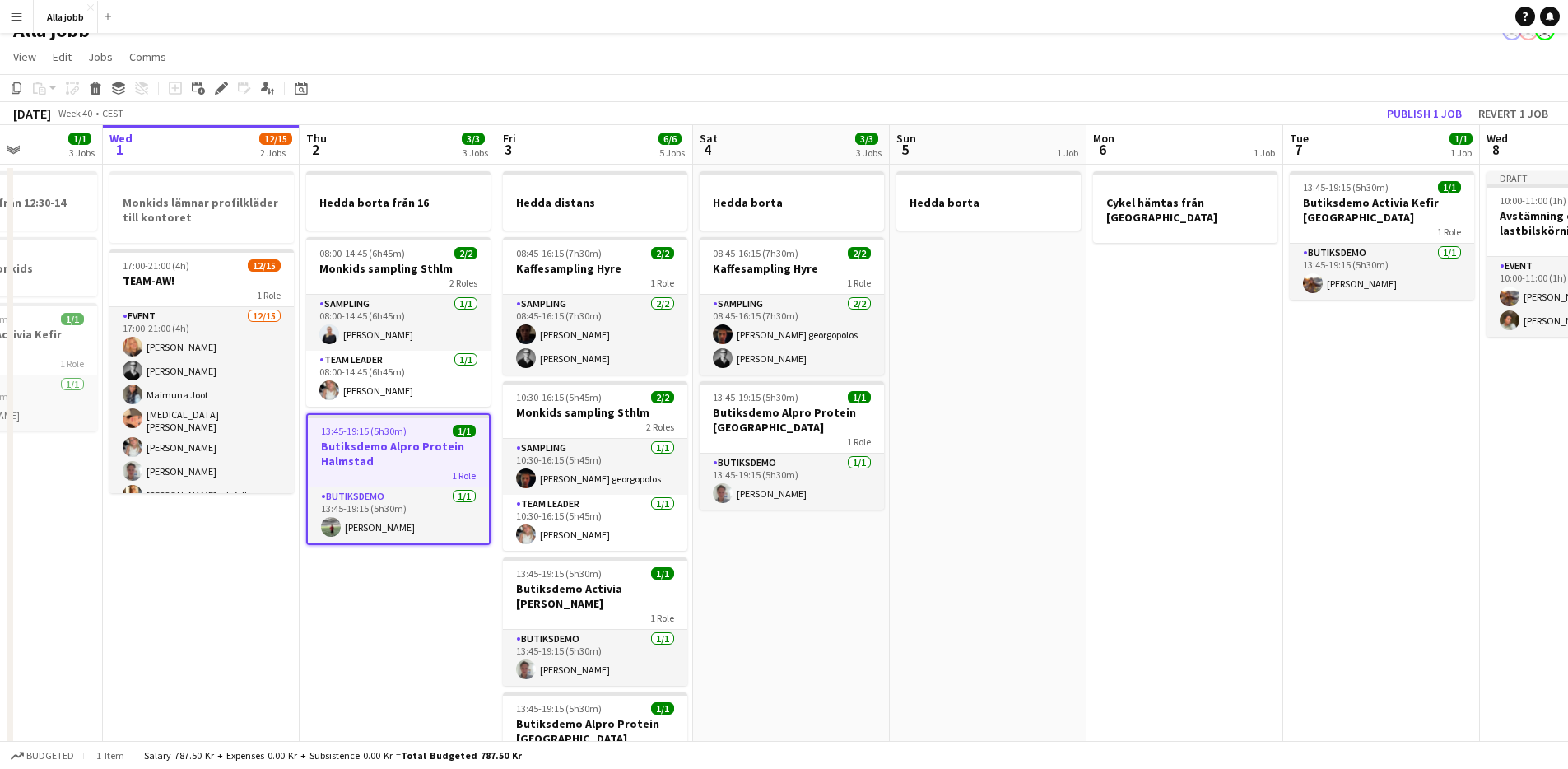
scroll to position [22, 0]
click at [386, 525] on app-card-role "Butiksdemo [DATE] 13:45-19:15 (5h30m) [PERSON_NAME]" at bounding box center [398, 514] width 181 height 56
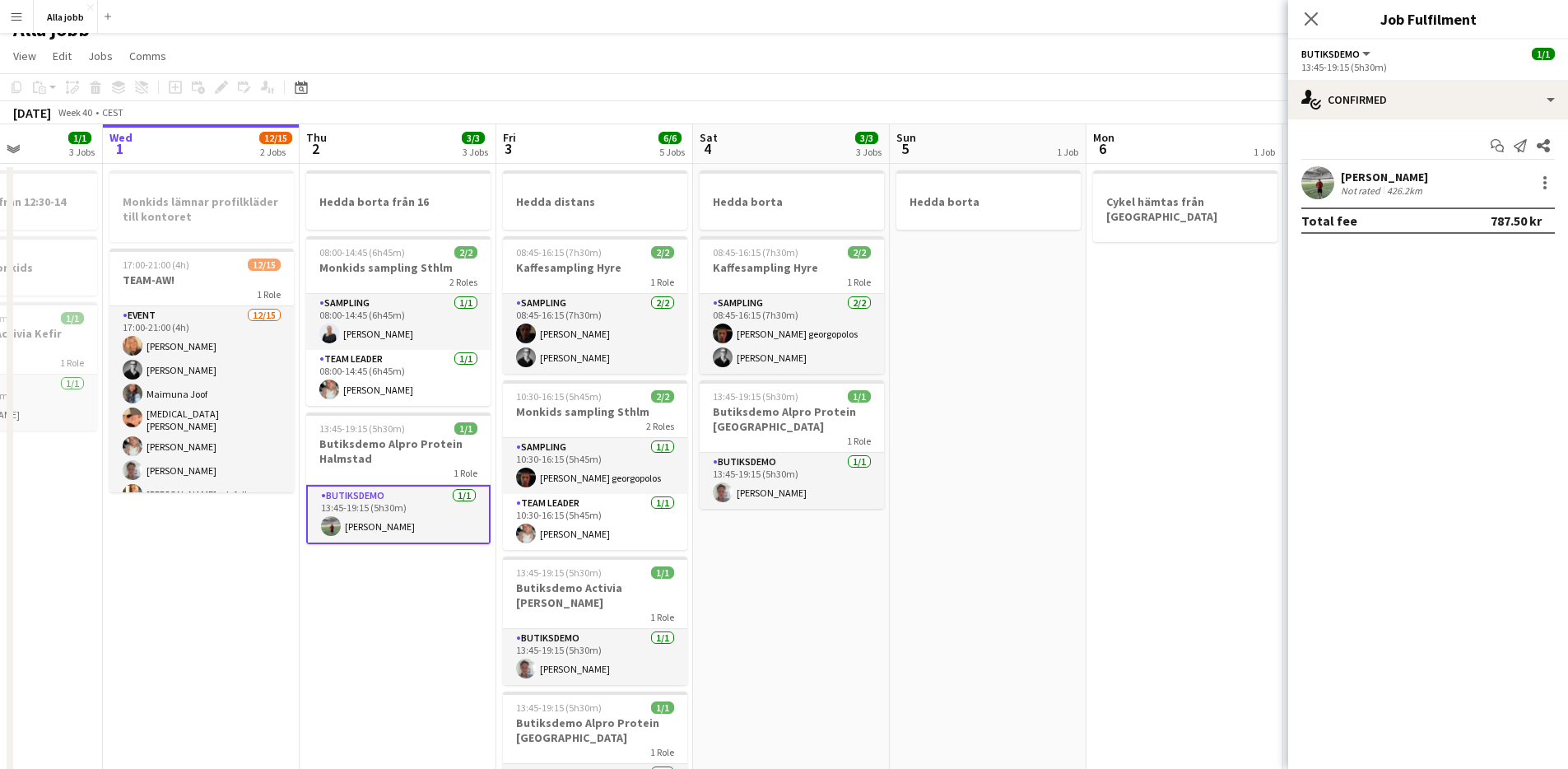
click at [412, 604] on app-date-cell "Hedda borta från 16 08:00-14:45 (6h45m) 2/2 Monkids sampling Sthlm 2 Roles Samp…" at bounding box center [398, 708] width 196 height 1089
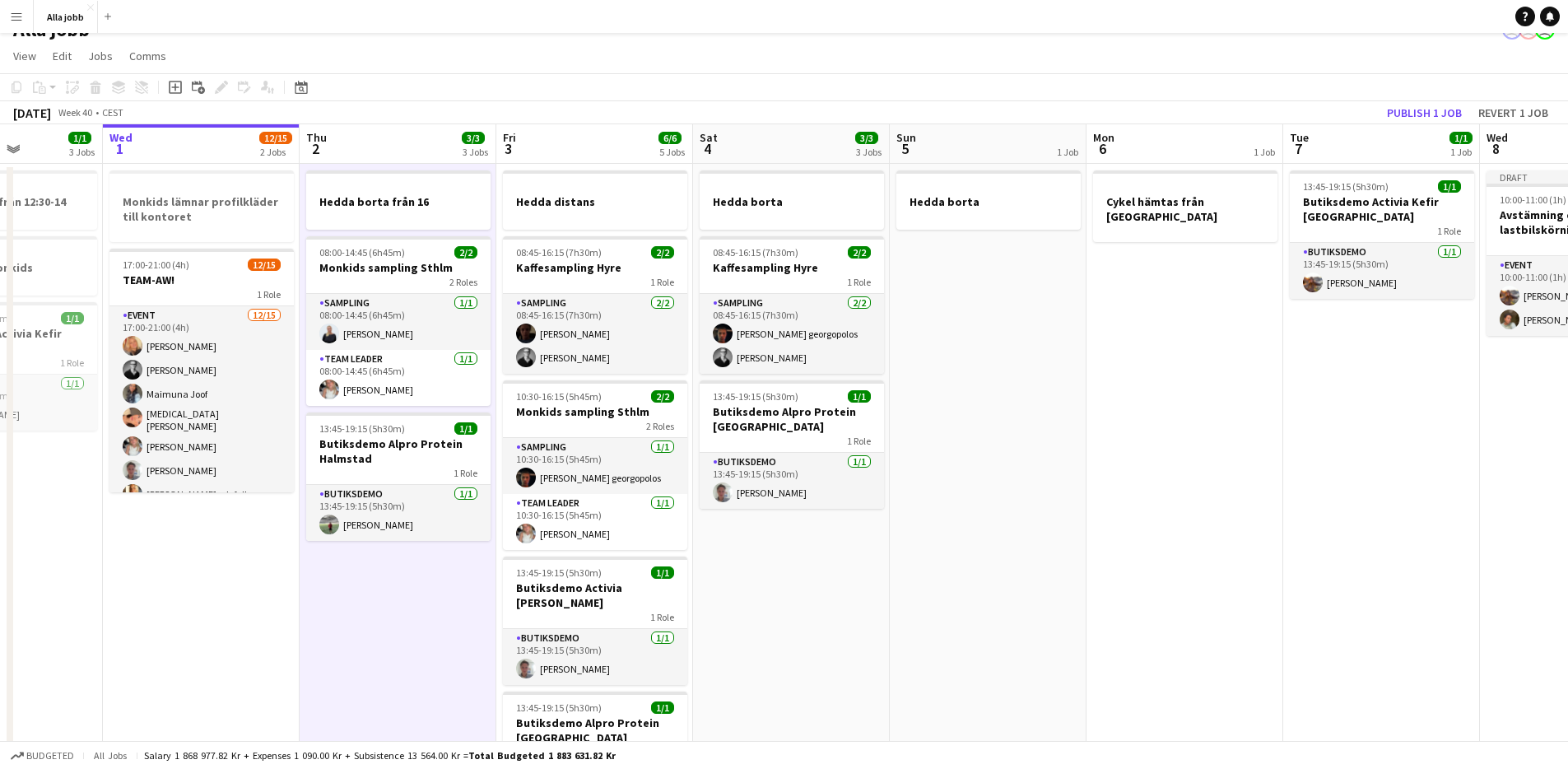
click at [404, 607] on app-date-cell "Hedda borta från 16 08:00-14:45 (6h45m) 2/2 Monkids sampling Sthlm 2 Roles Samp…" at bounding box center [398, 708] width 196 height 1089
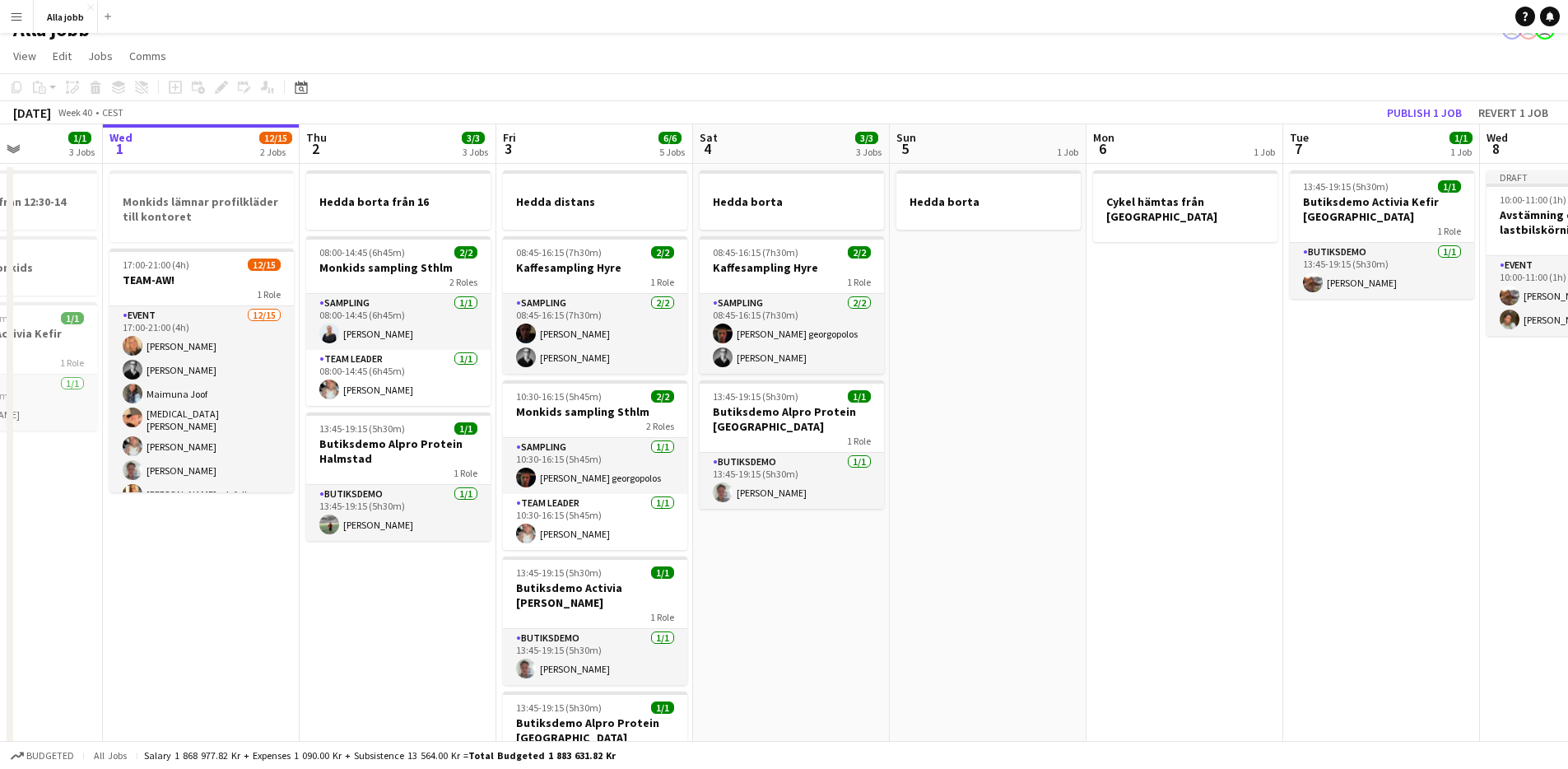
click at [291, 564] on app-date-cell "Monkids lämnar profilkläder till kontoret 17:00-21:00 (4h) 12/15 TEAM-AW! 1 Rol…" at bounding box center [201, 708] width 196 height 1089
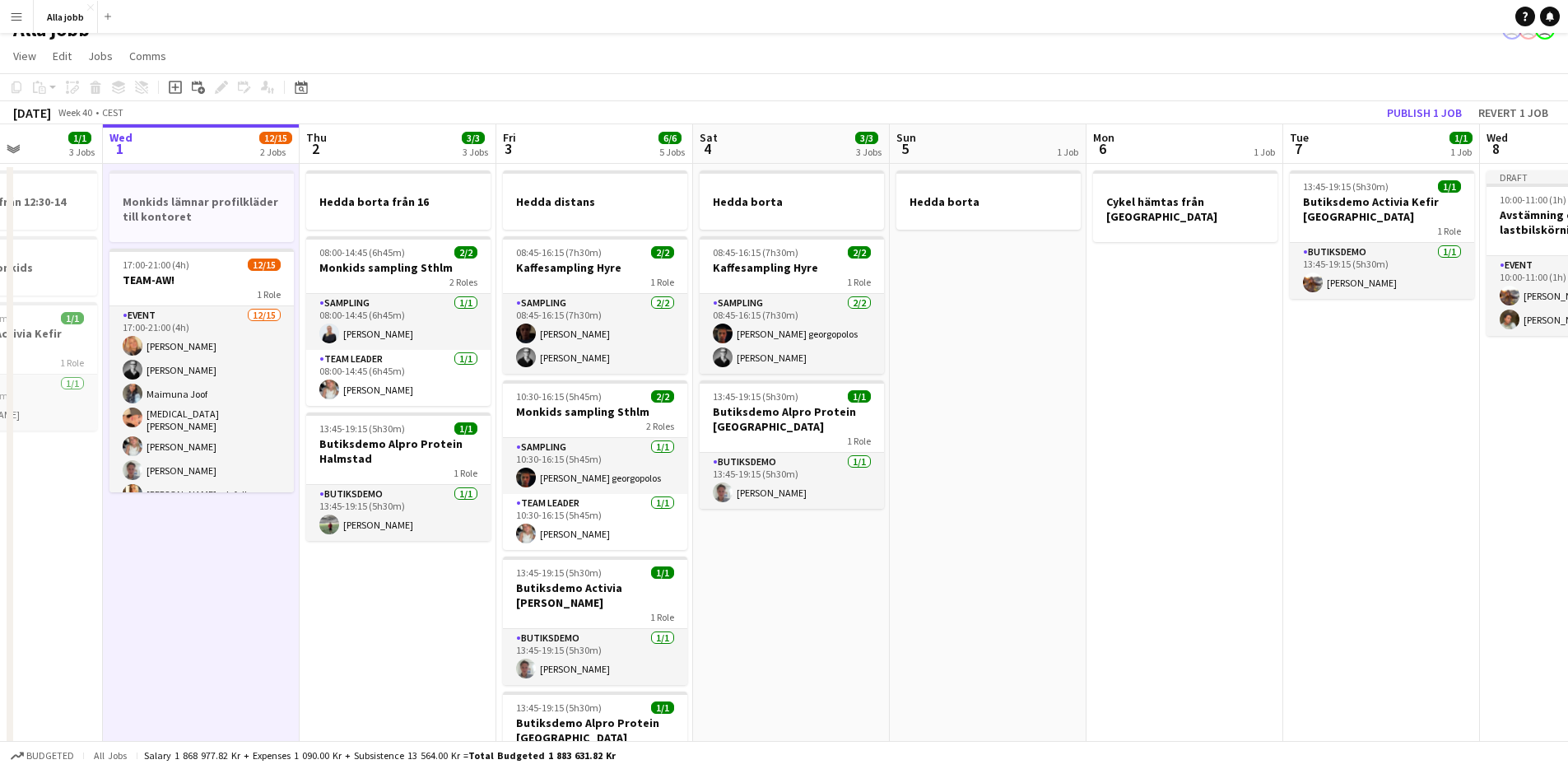
click at [332, 563] on app-date-cell "Hedda borta från 16 08:00-14:45 (6h45m) 2/2 Monkids sampling Sthlm 2 Roles Samp…" at bounding box center [398, 708] width 196 height 1089
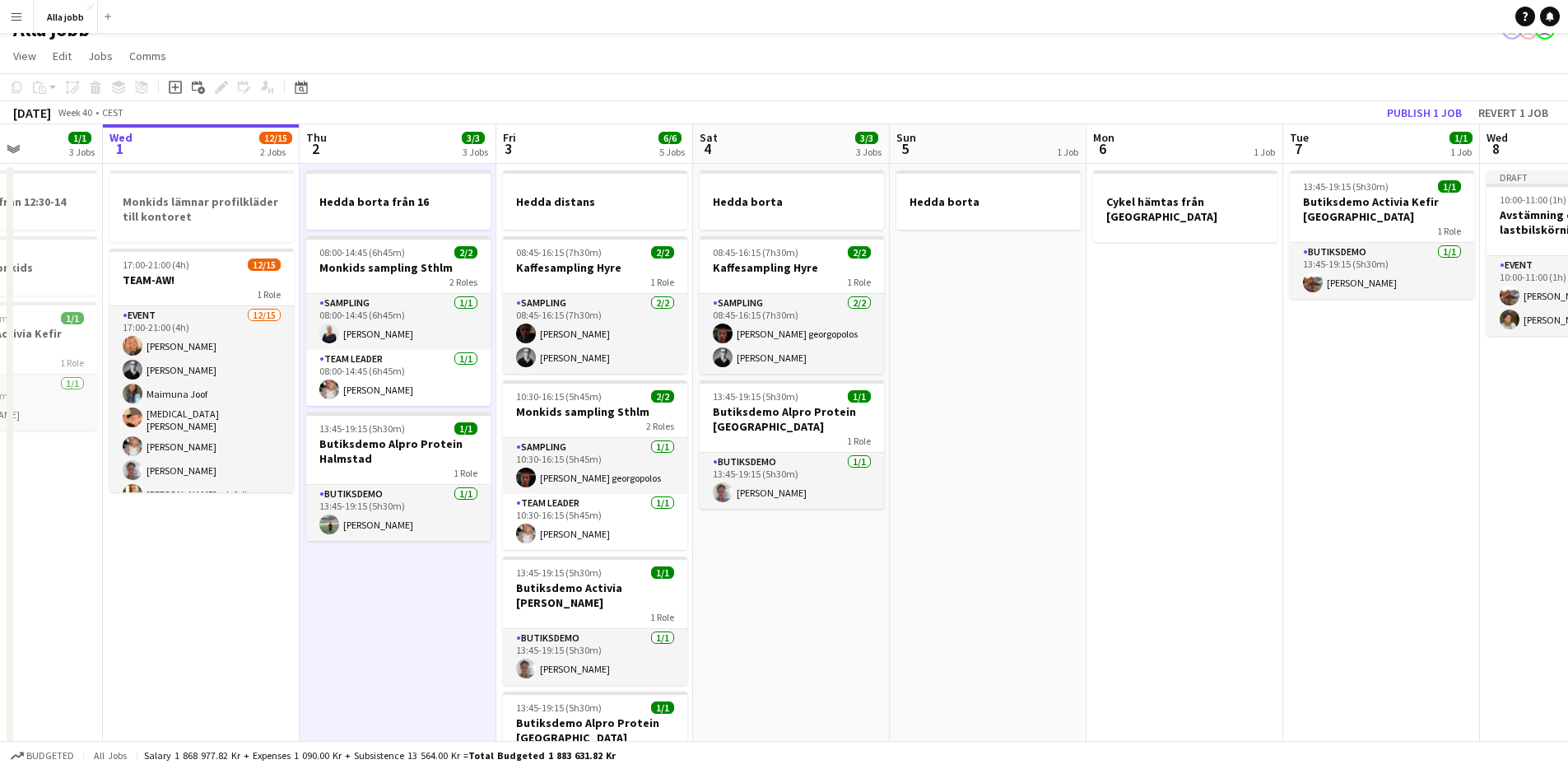
click at [264, 567] on app-date-cell "Monkids lämnar profilkläder till kontoret 17:00-21:00 (4h) 12/15 TEAM-AW! 1 Rol…" at bounding box center [201, 708] width 196 height 1089
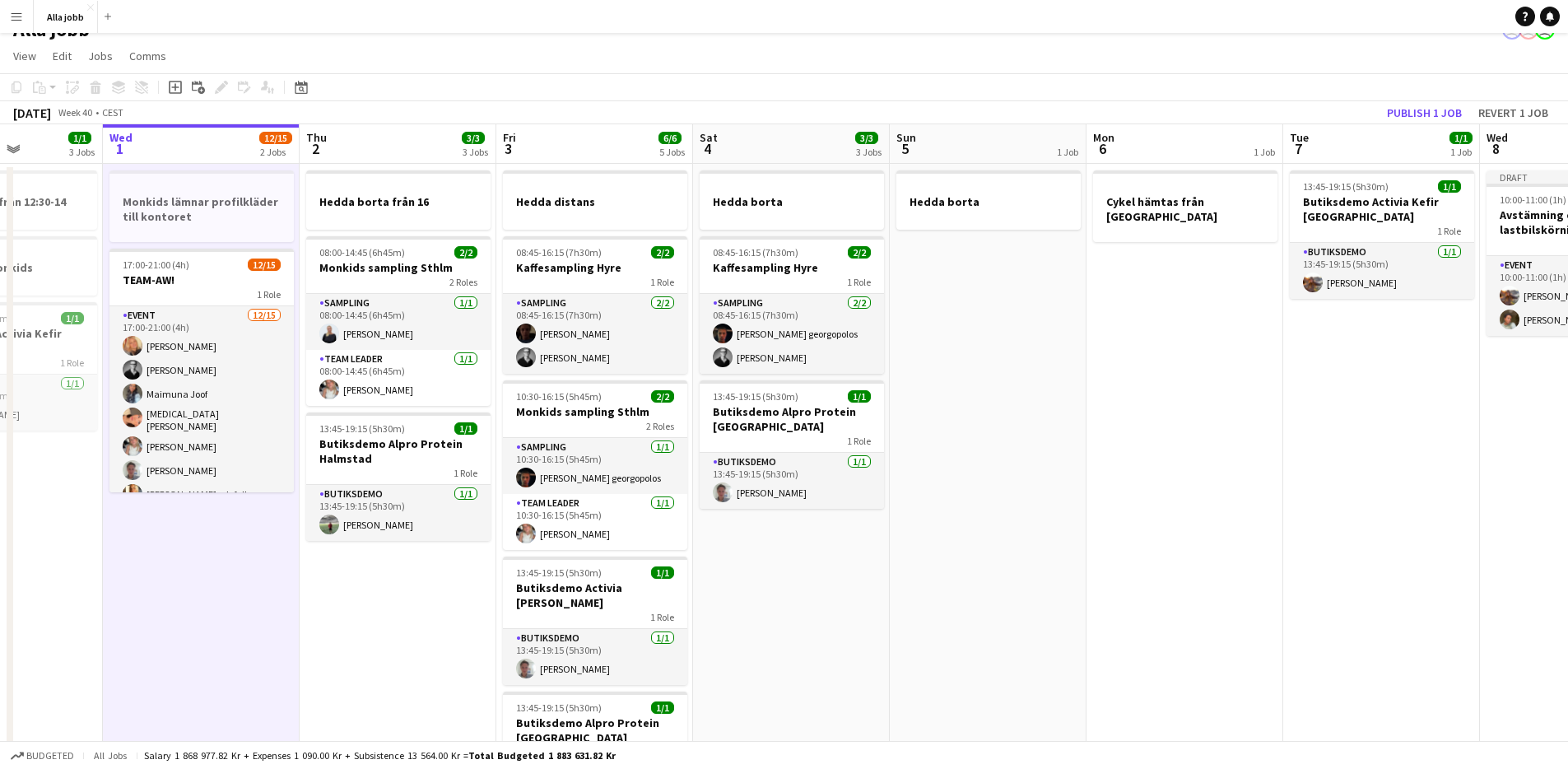
click at [378, 573] on app-date-cell "Hedda borta från 16 08:00-14:45 (6h45m) 2/2 Monkids sampling Sthlm 2 Roles Samp…" at bounding box center [398, 708] width 196 height 1089
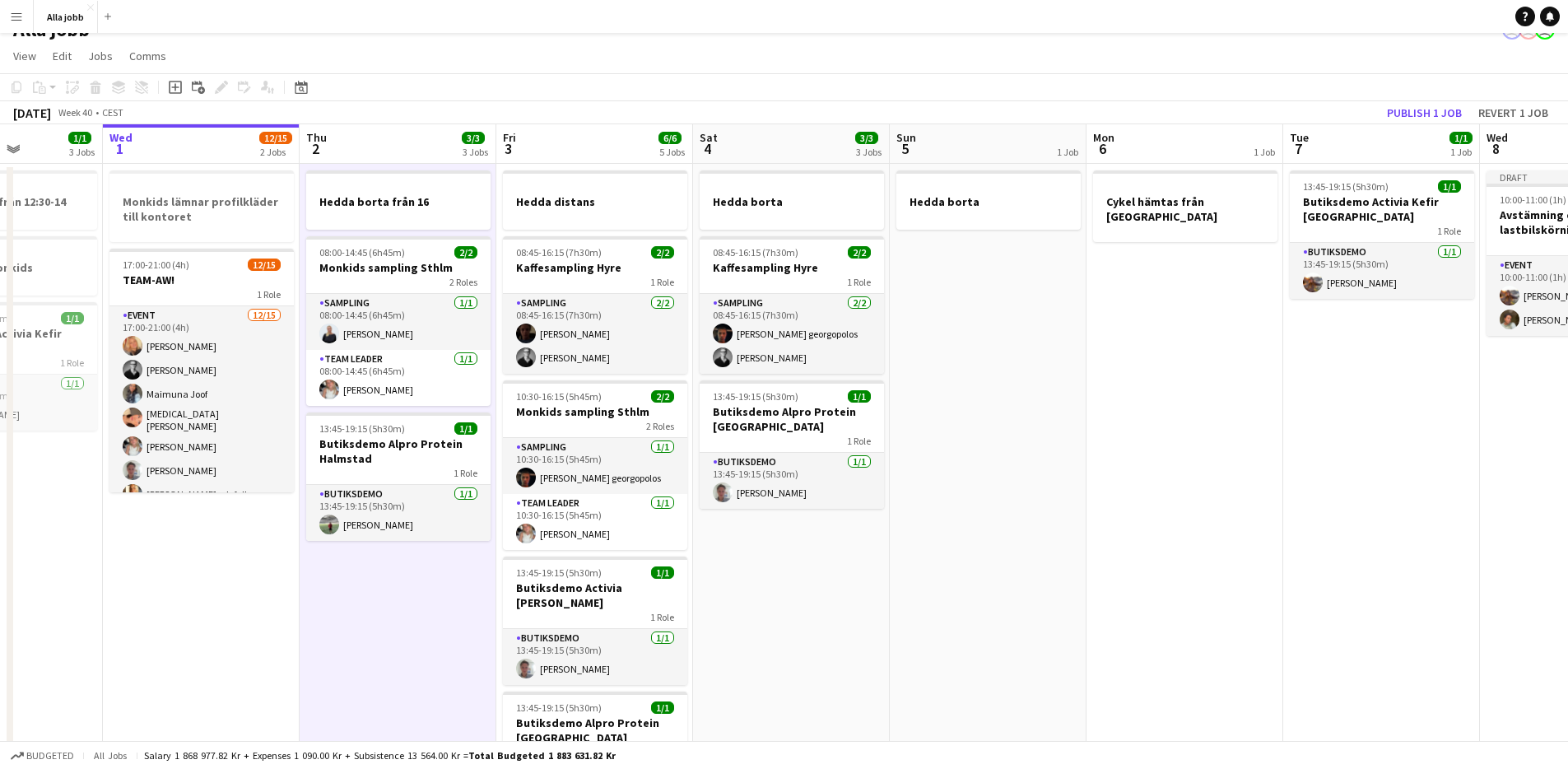
click at [261, 529] on app-date-cell "Monkids lämnar profilkläder till kontoret 17:00-21:00 (4h) 12/15 TEAM-AW! 1 Rol…" at bounding box center [201, 708] width 196 height 1089
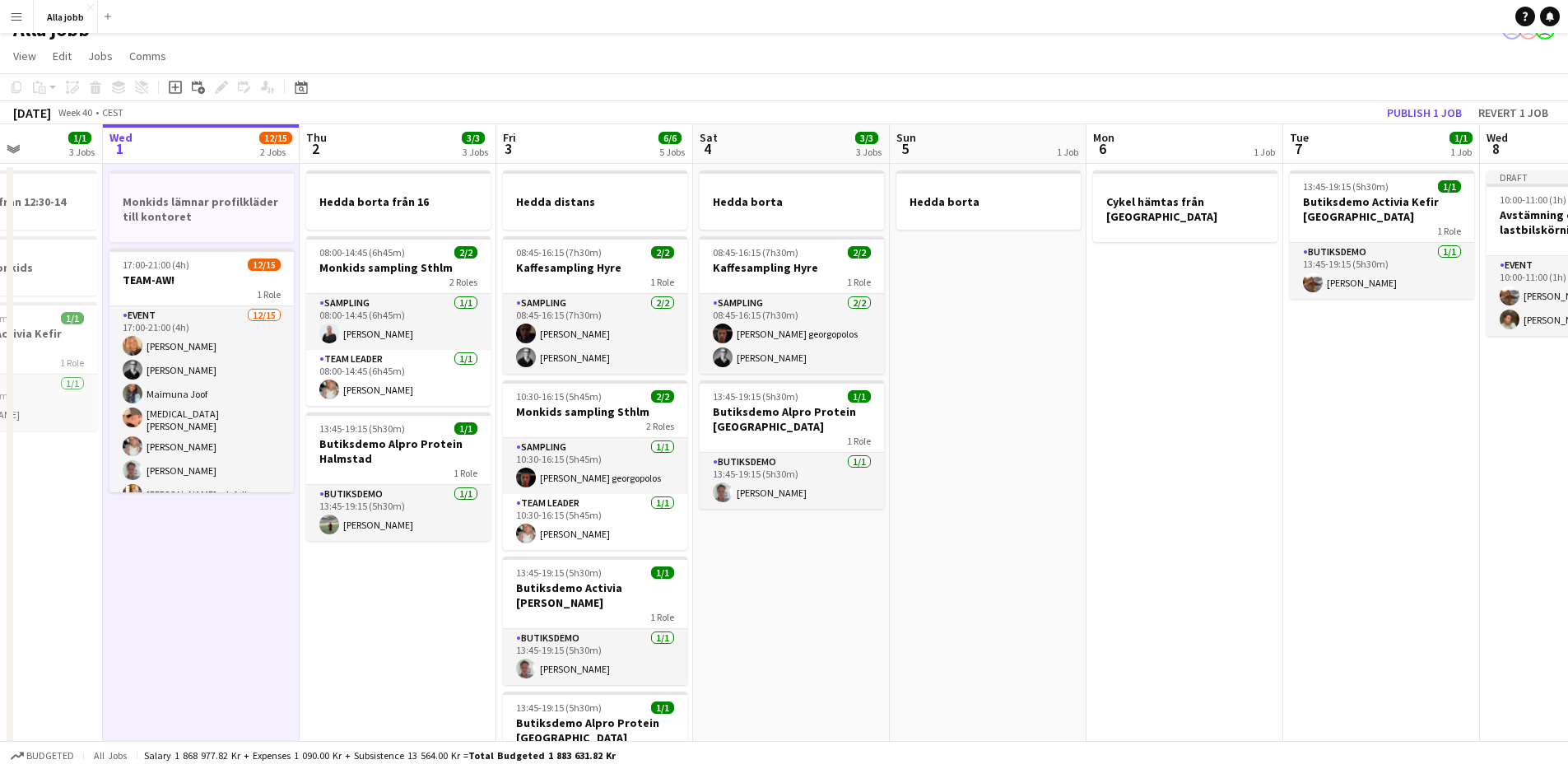
click at [339, 581] on app-date-cell "Hedda borta från 16 08:00-14:45 (6h45m) 2/2 Monkids sampling Sthlm 2 Roles Samp…" at bounding box center [398, 708] width 196 height 1089
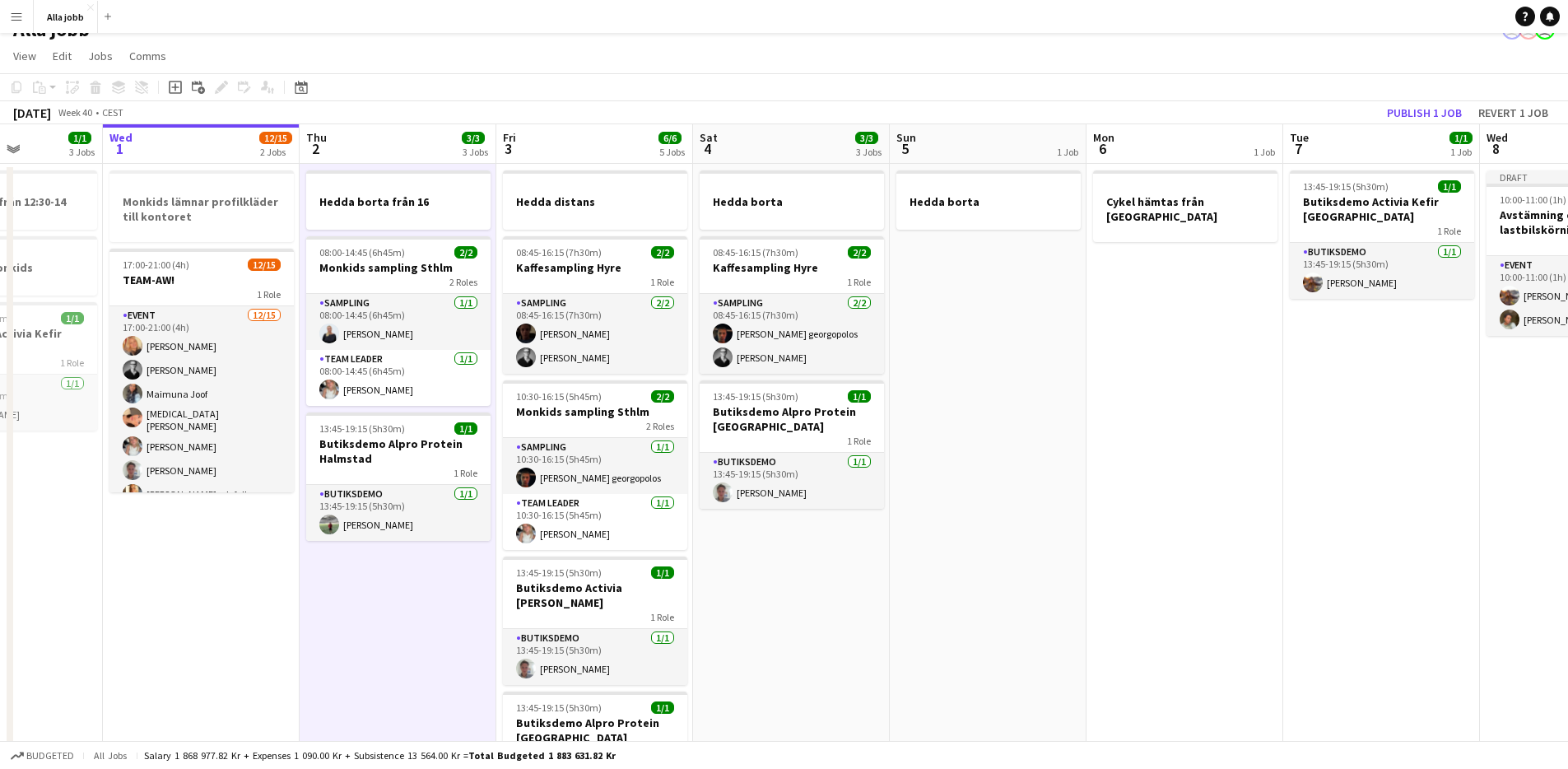
click at [268, 531] on app-date-cell "Monkids lämnar profilkläder till kontoret 17:00-21:00 (4h) 12/15 TEAM-AW! 1 Rol…" at bounding box center [201, 708] width 196 height 1089
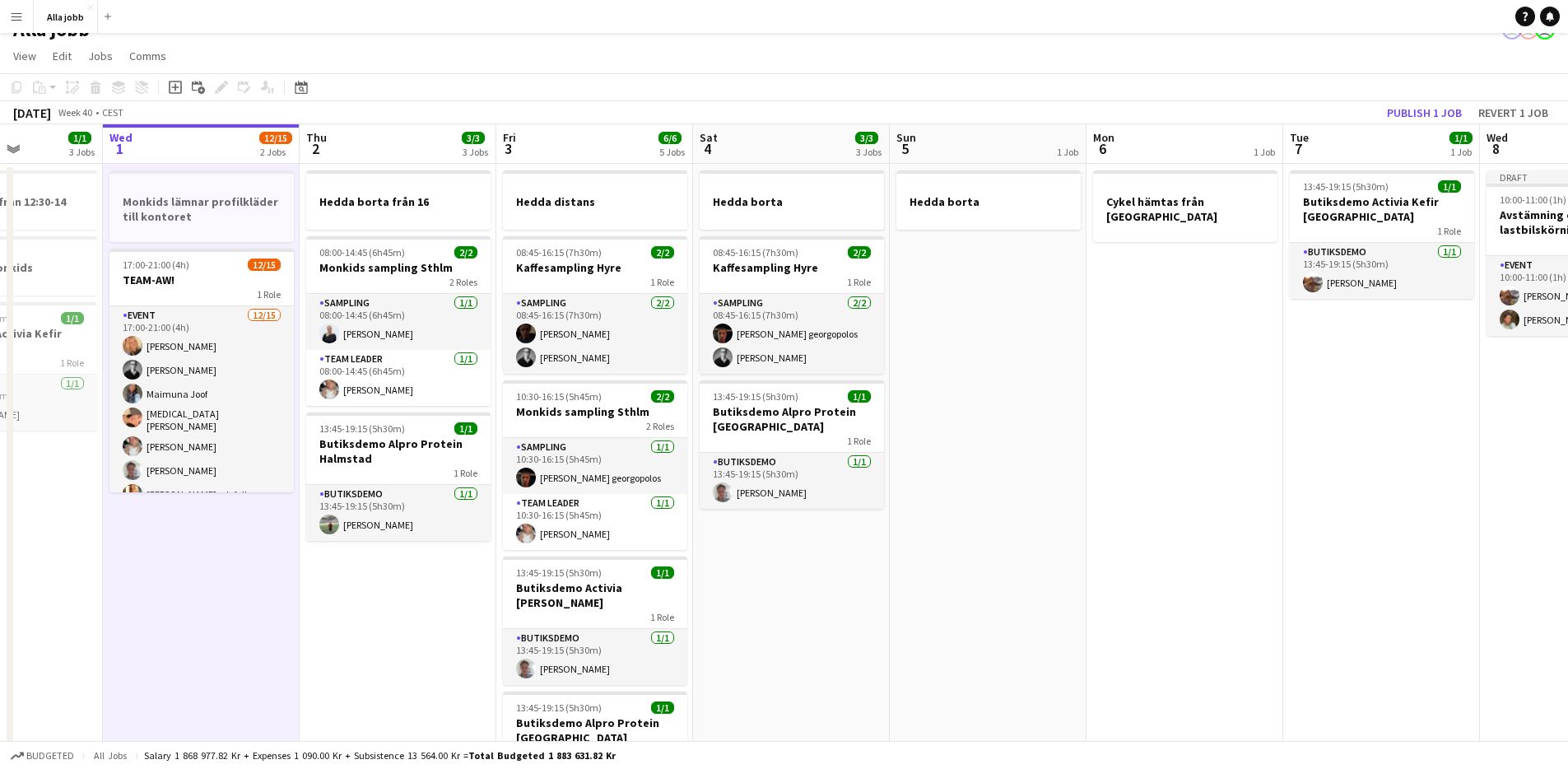
click at [350, 580] on app-date-cell "Hedda borta från 16 08:00-14:45 (6h45m) 2/2 Monkids sampling Sthlm 2 Roles Samp…" at bounding box center [398, 708] width 196 height 1089
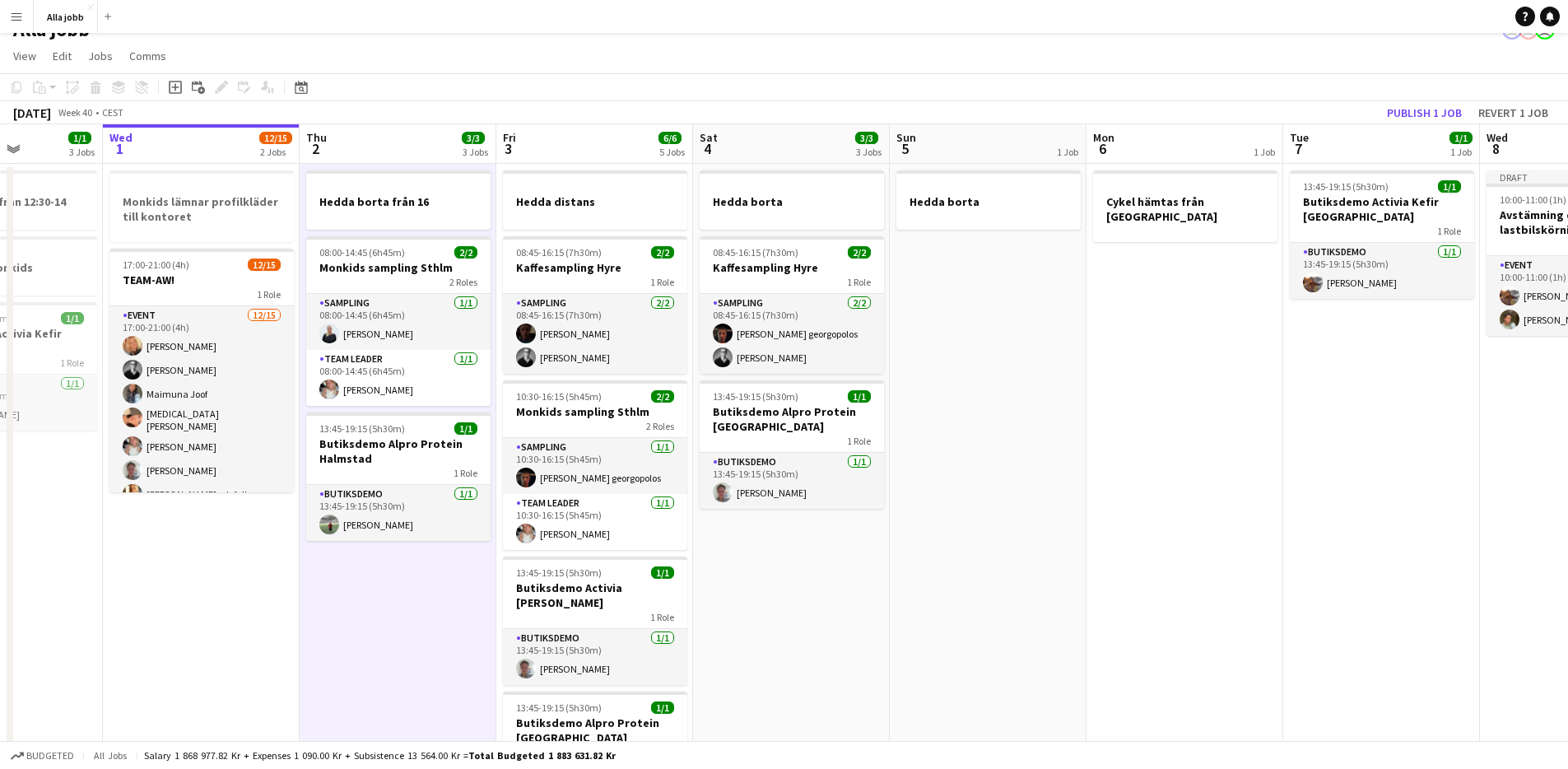
click at [390, 588] on app-date-cell "Hedda borta från 16 08:00-14:45 (6h45m) 2/2 Monkids sampling Sthlm 2 Roles Samp…" at bounding box center [398, 708] width 196 height 1089
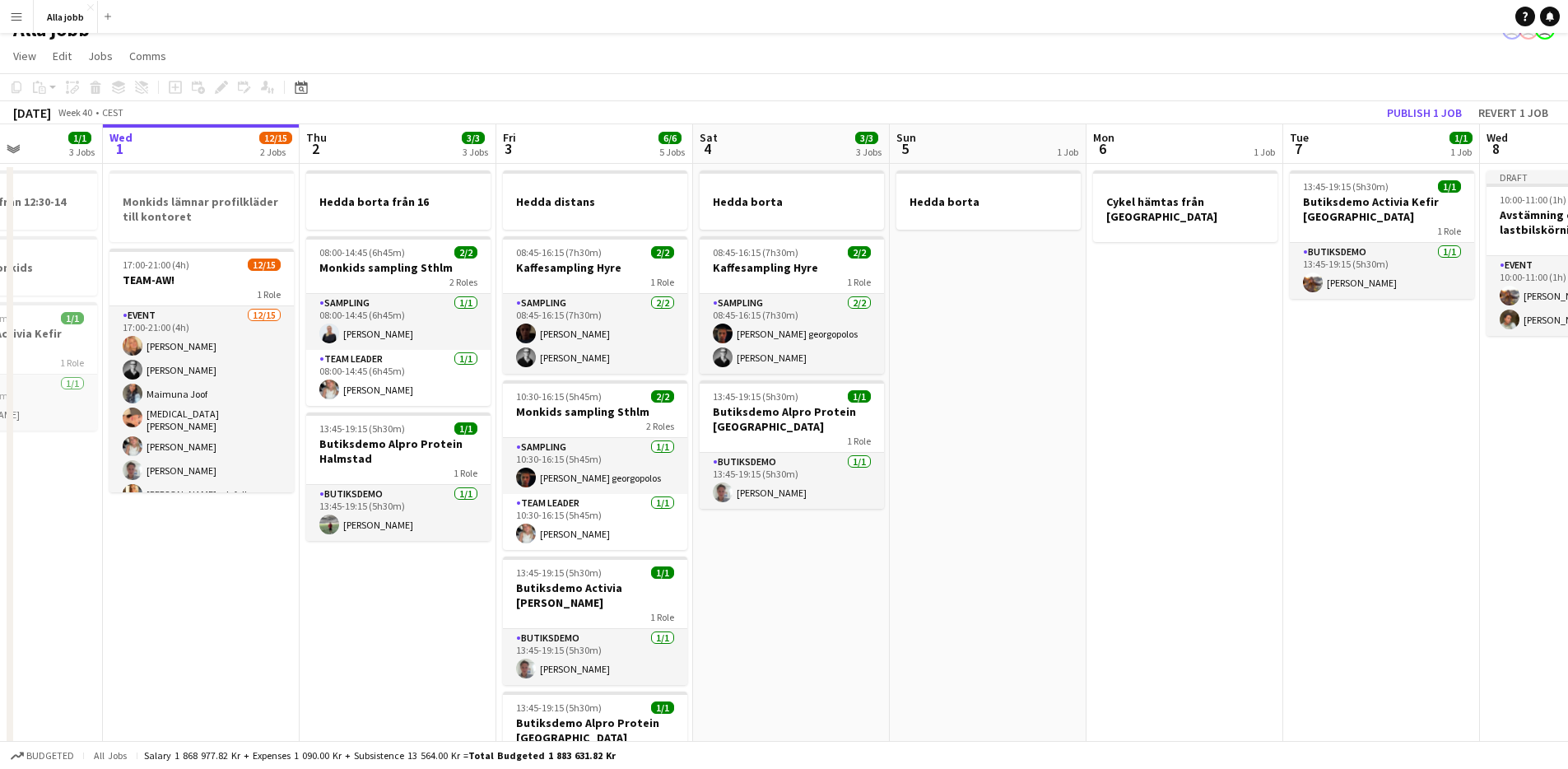
drag, startPoint x: 264, startPoint y: 541, endPoint x: 315, endPoint y: 553, distance: 52.4
click at [265, 541] on app-date-cell "Monkids lämnar profilkläder till kontoret 17:00-21:00 (4h) 12/15 TEAM-AW! 1 Rol…" at bounding box center [201, 708] width 196 height 1089
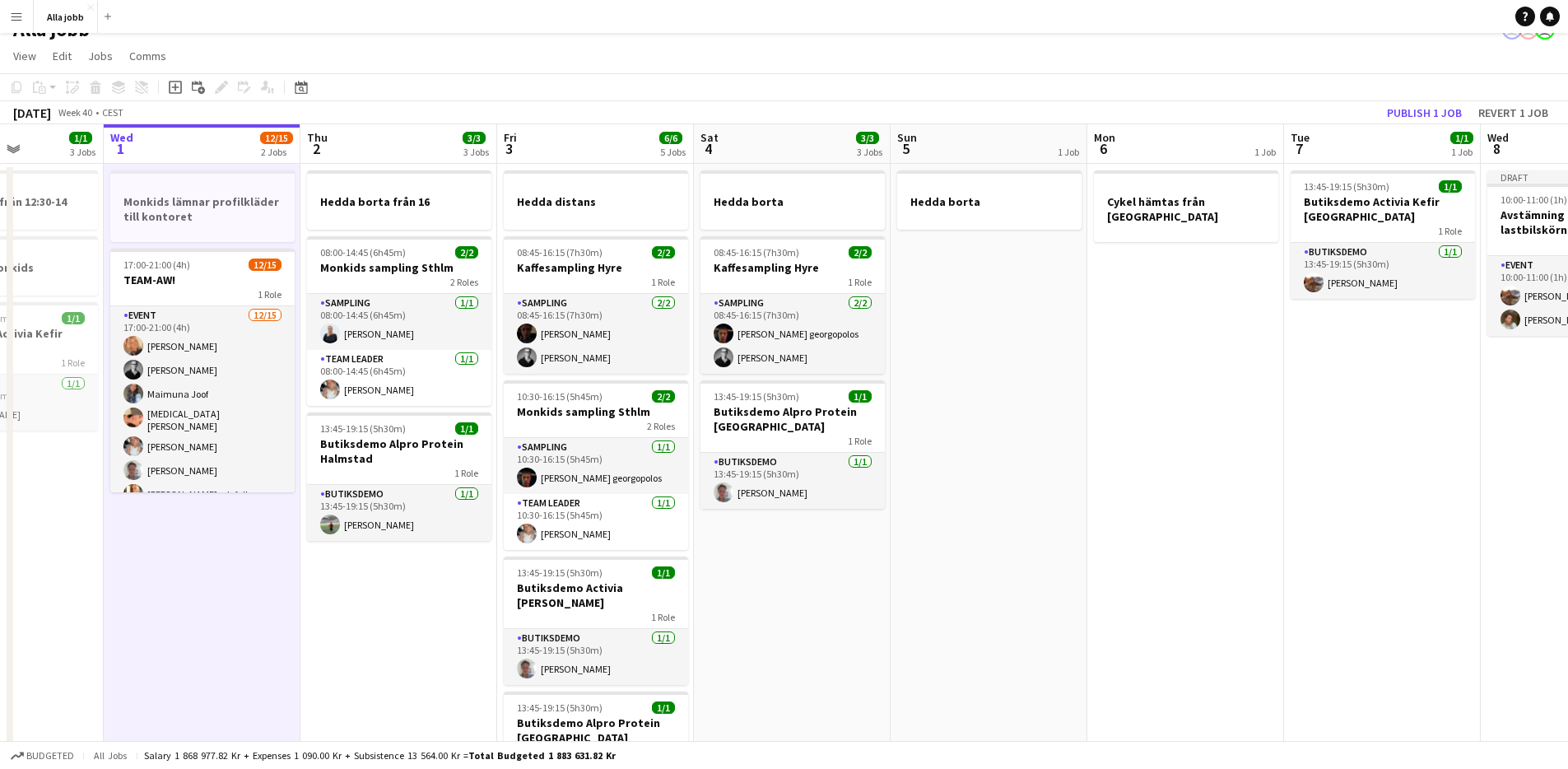
click at [363, 567] on app-date-cell "Hedda borta från 16 08:00-14:45 (6h45m) 2/2 Monkids sampling Sthlm 2 Roles Samp…" at bounding box center [398, 708] width 196 height 1089
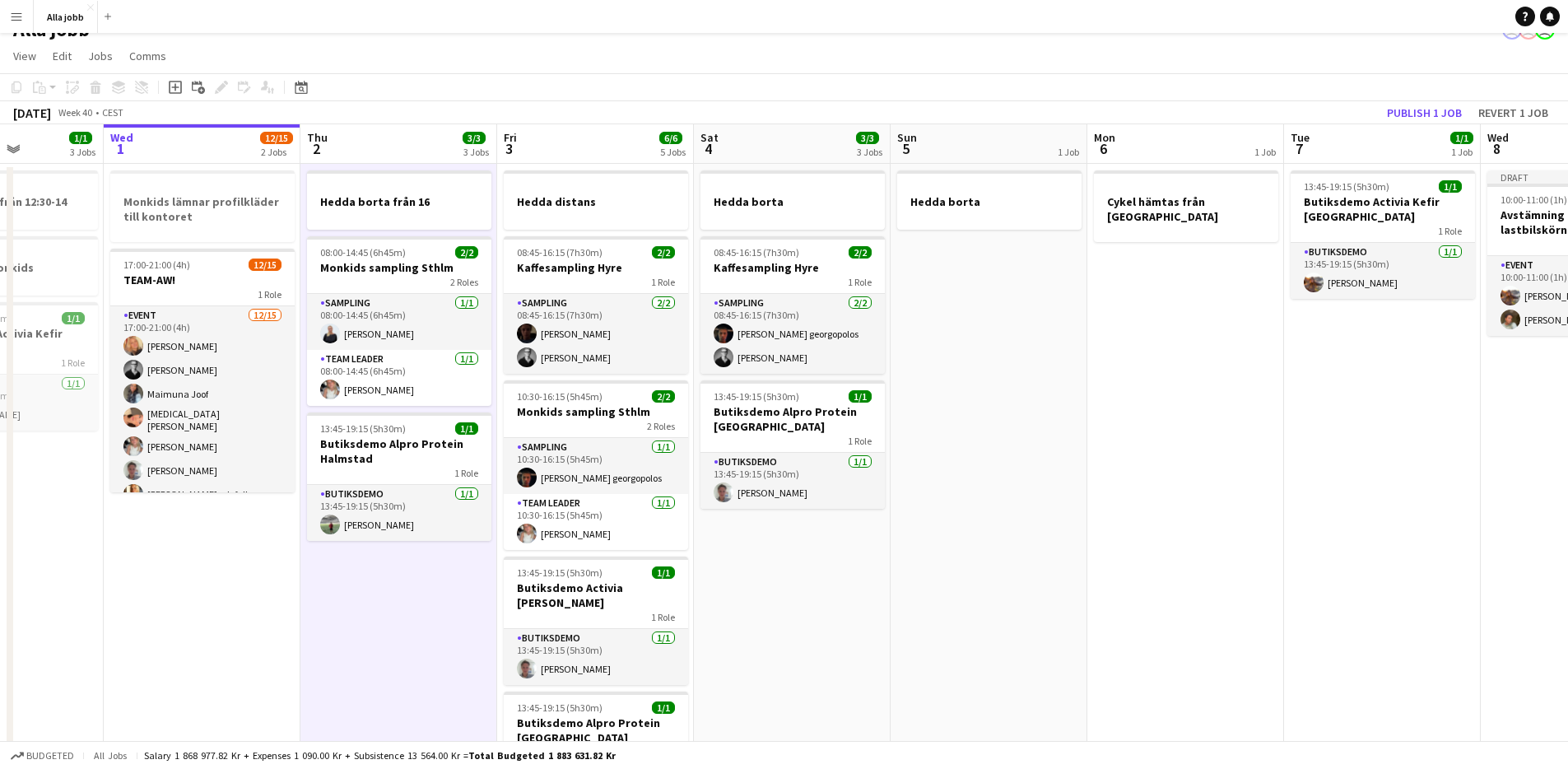
drag, startPoint x: 271, startPoint y: 534, endPoint x: 321, endPoint y: 558, distance: 55.5
click at [274, 535] on app-date-cell "Monkids lämnar profilkläder till kontoret 17:00-21:00 (4h) 12/15 TEAM-AW! 1 Rol…" at bounding box center [202, 708] width 196 height 1089
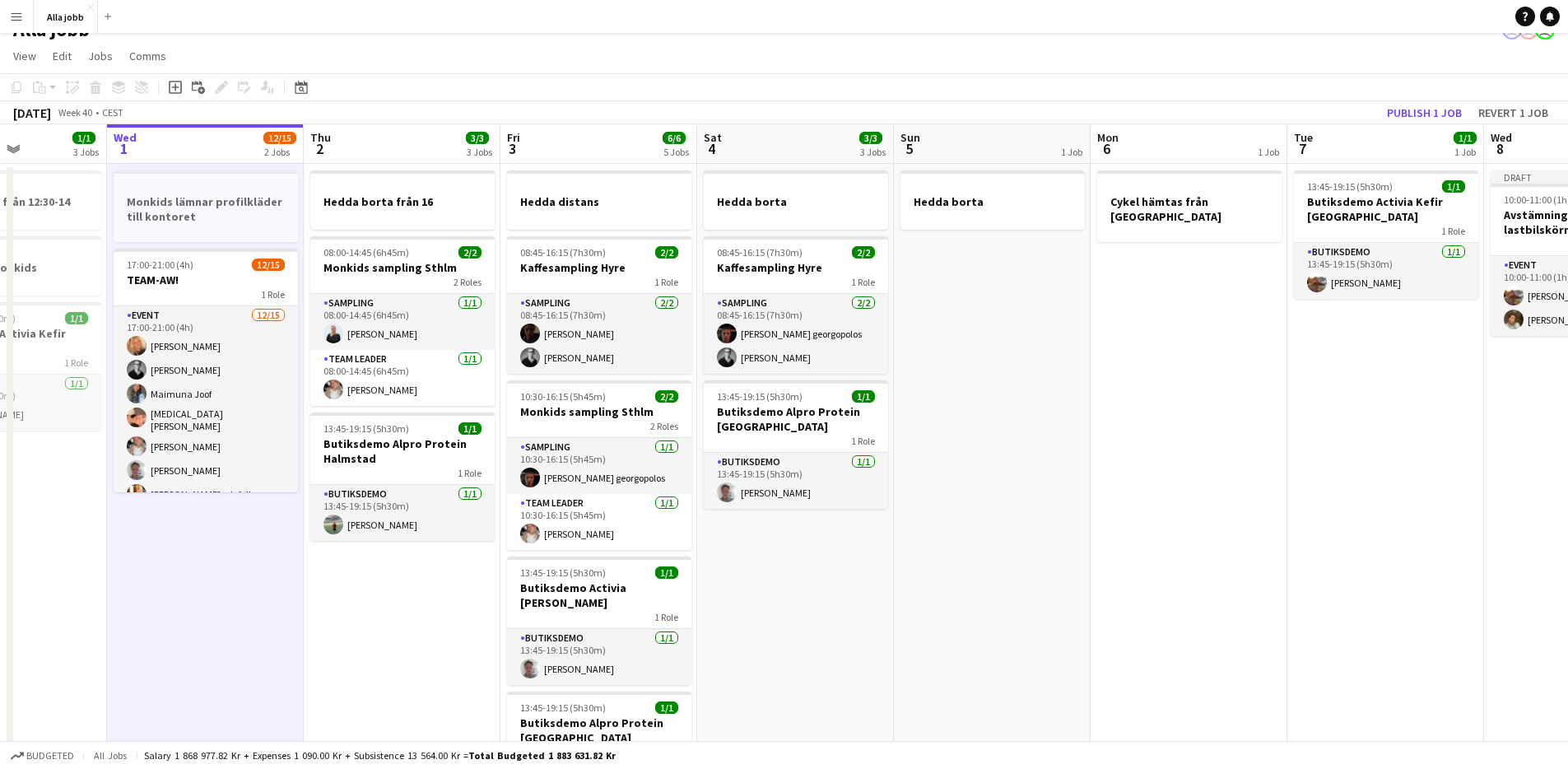
click at [341, 563] on app-date-cell "Hedda borta från 16 08:00-14:45 (6h45m) 2/2 Monkids sampling Sthlm 2 Roles Samp…" at bounding box center [402, 708] width 196 height 1089
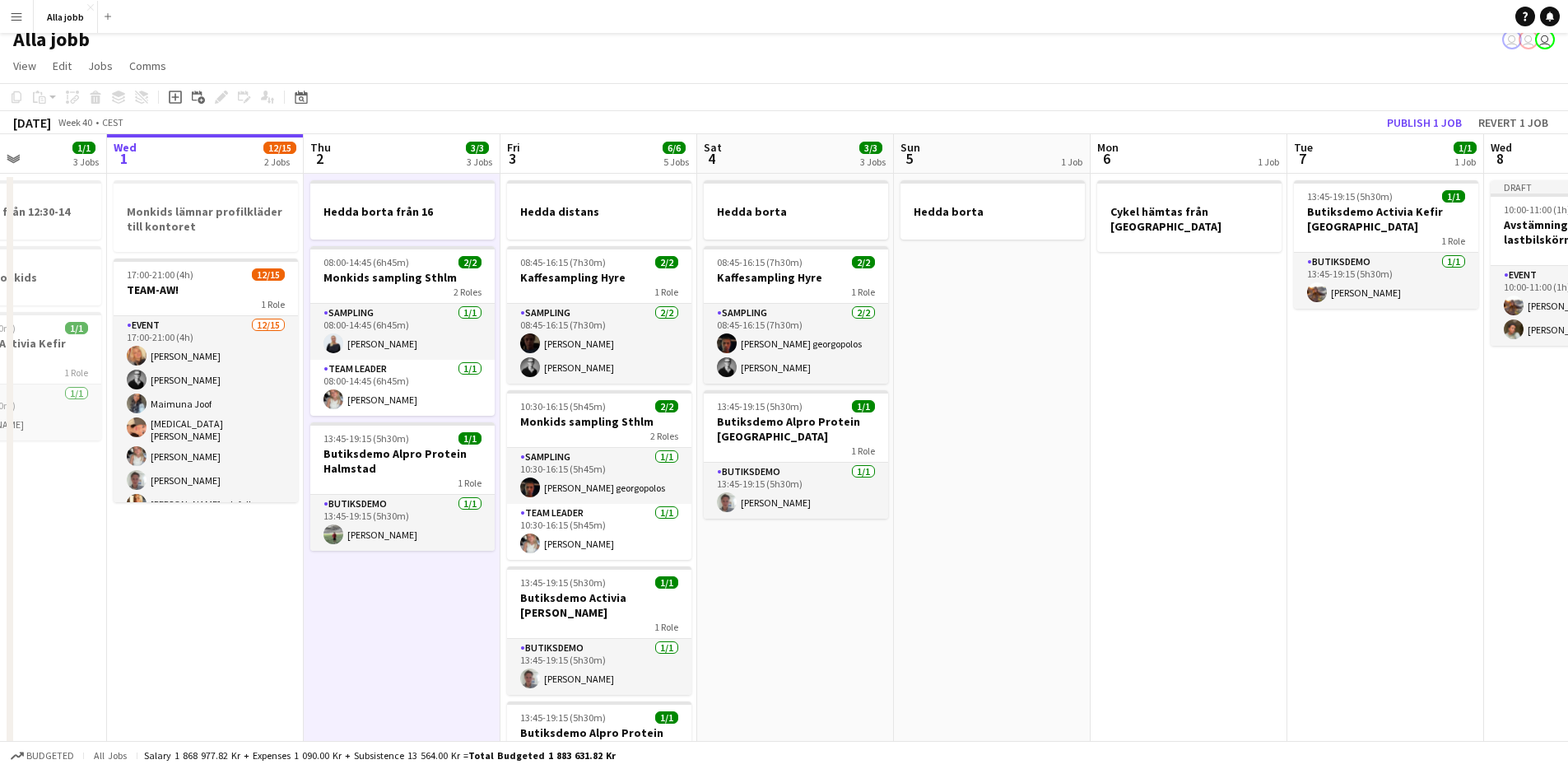
scroll to position [0, 0]
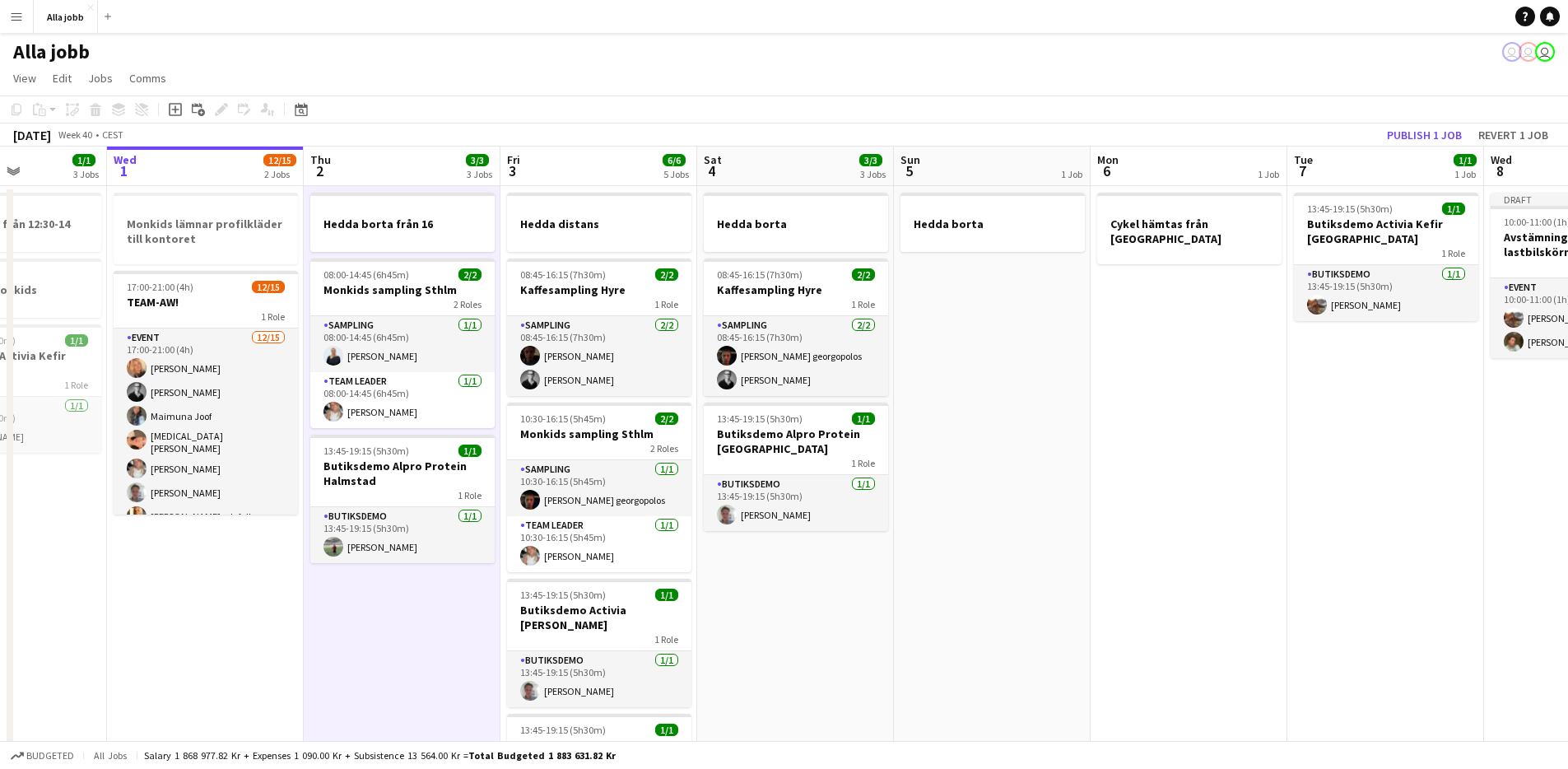
click at [445, 573] on app-date-cell "Hedda borta från 16 08:00-14:45 (6h45m) 2/2 Monkids sampling Sthlm 2 Roles Samp…" at bounding box center [402, 730] width 196 height 1089
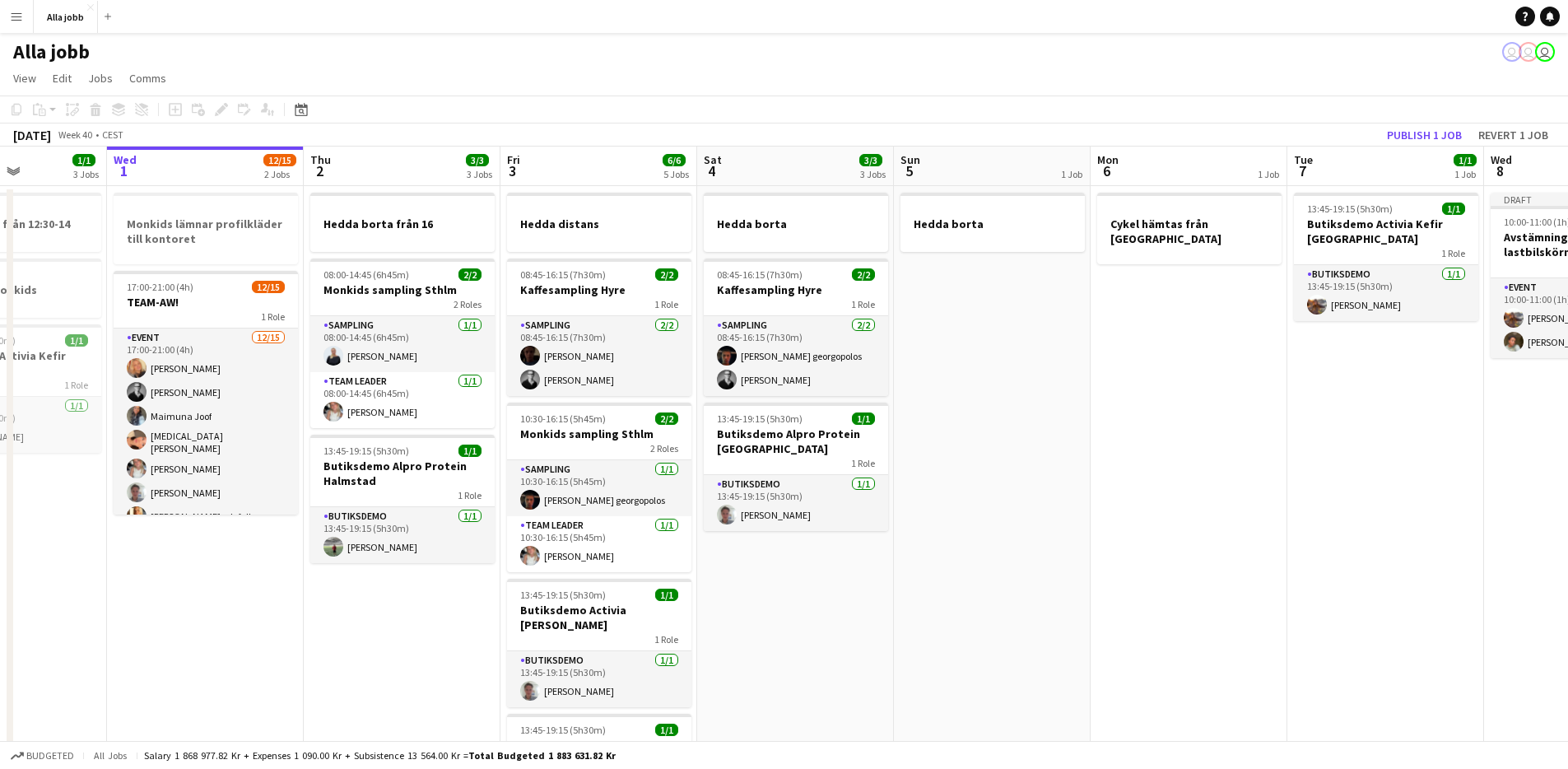
click at [436, 585] on app-date-cell "Hedda borta från 16 08:00-14:45 (6h45m) 2/2 Monkids sampling Sthlm 2 Roles Samp…" at bounding box center [402, 730] width 196 height 1089
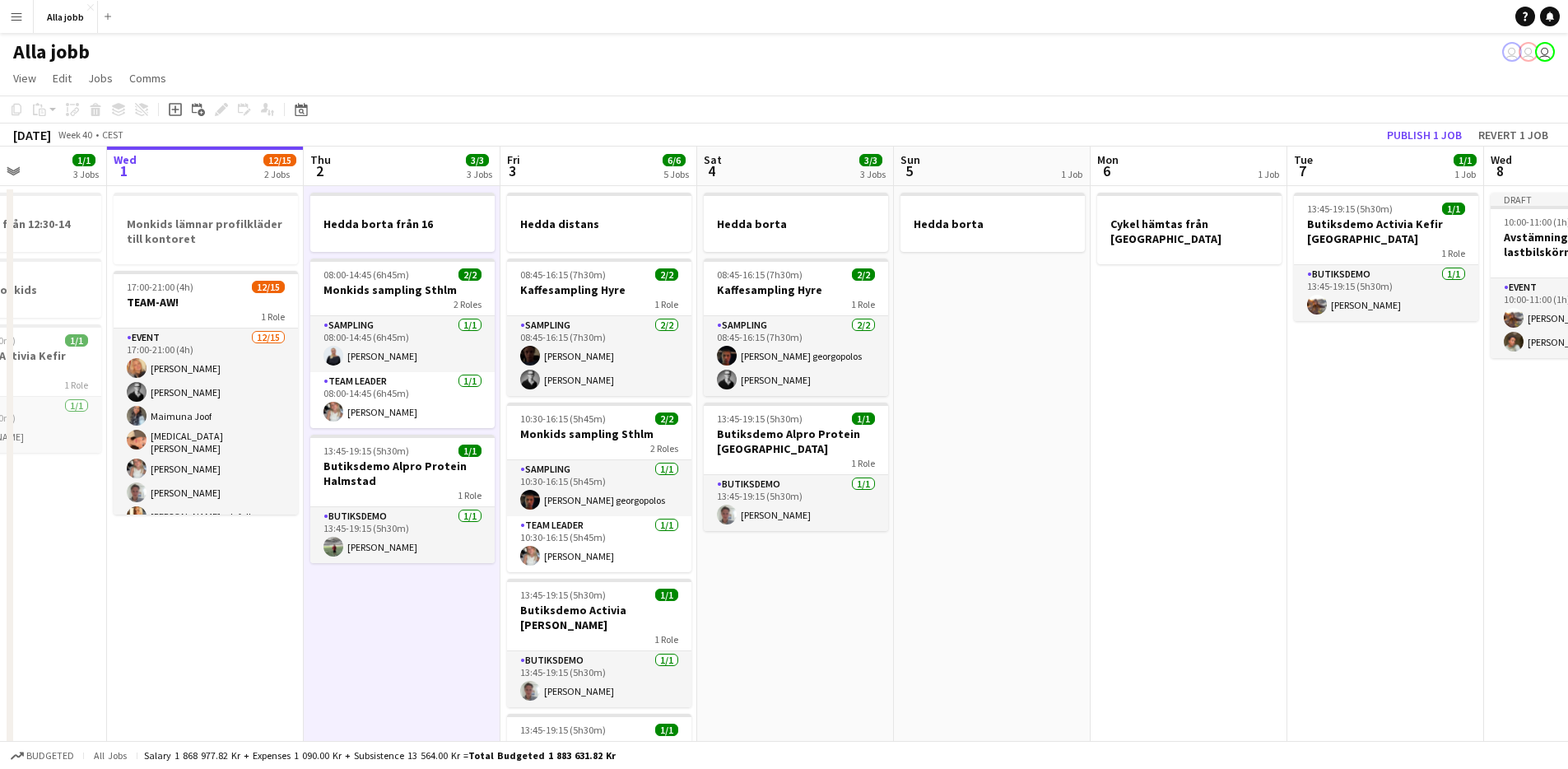
click at [435, 665] on app-date-cell "Hedda borta från 16 08:00-14:45 (6h45m) 2/2 Monkids sampling Sthlm 2 Roles Samp…" at bounding box center [402, 730] width 196 height 1089
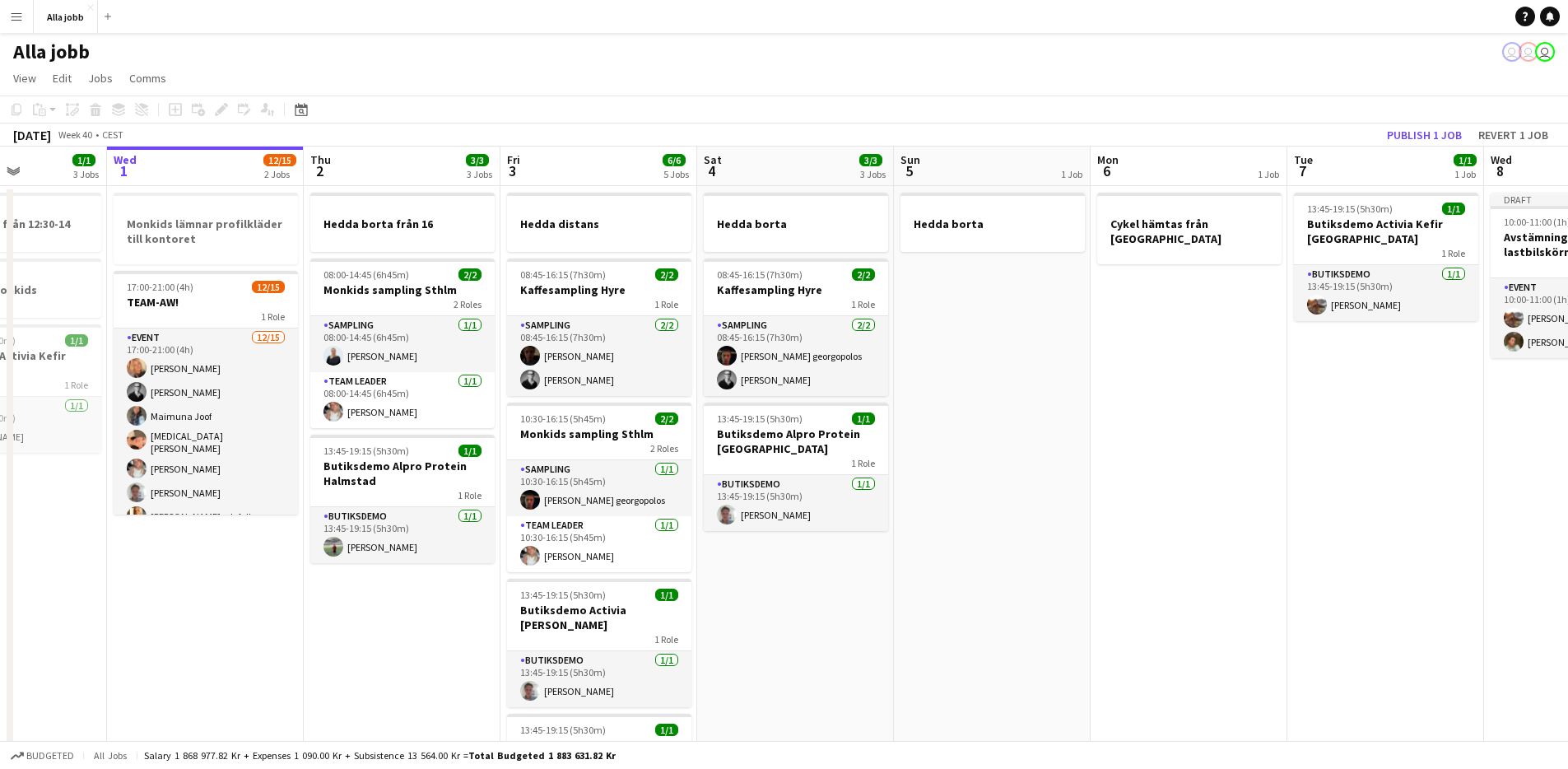
click at [273, 560] on app-date-cell "Monkids lämnar profilkläder till kontoret 17:00-21:00 (4h) 12/15 TEAM-AW! 1 Rol…" at bounding box center [206, 730] width 196 height 1089
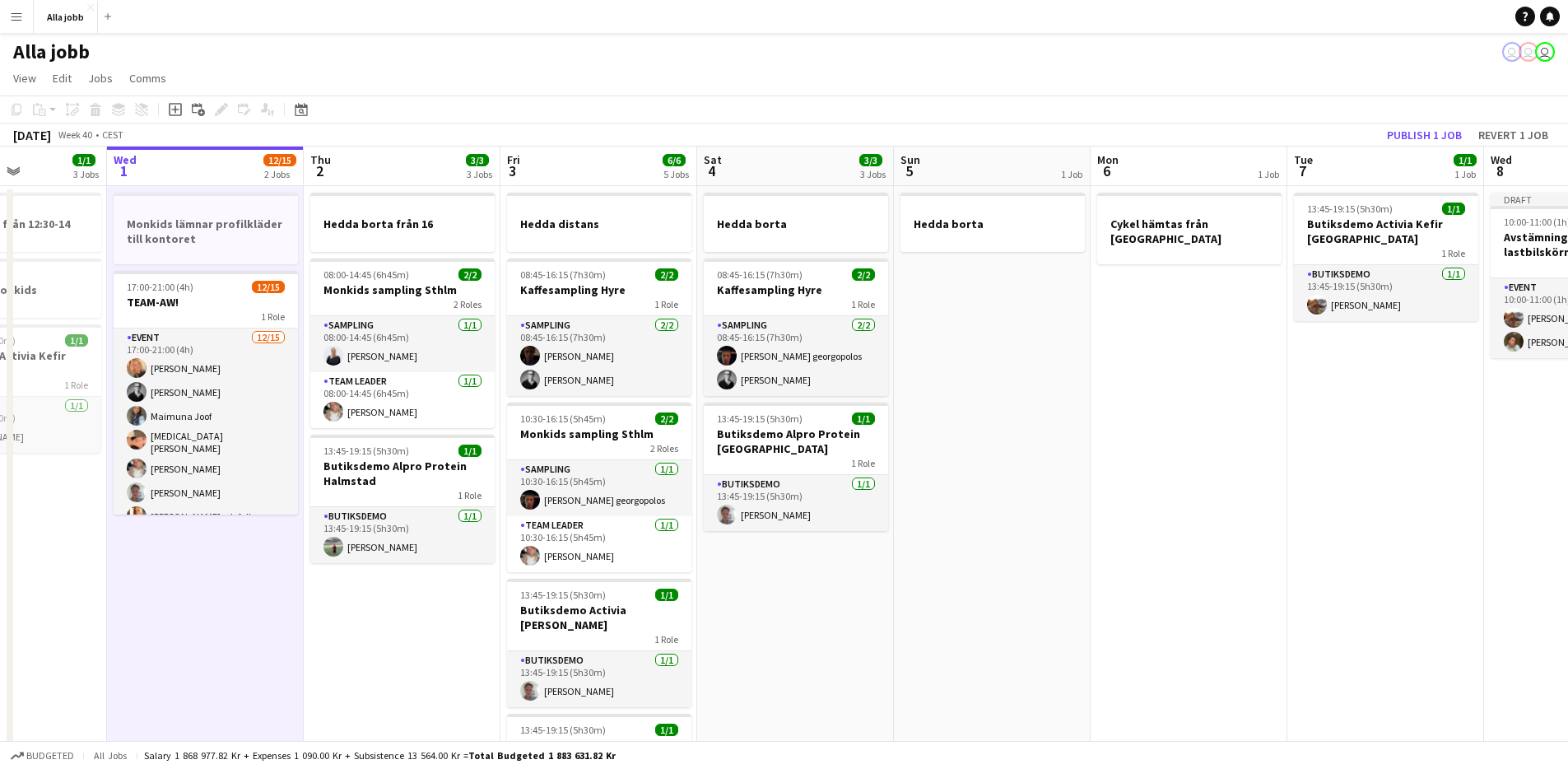
click at [371, 581] on app-date-cell "Hedda borta från 16 08:00-14:45 (6h45m) 2/2 Monkids sampling Sthlm 2 Roles Samp…" at bounding box center [402, 730] width 196 height 1089
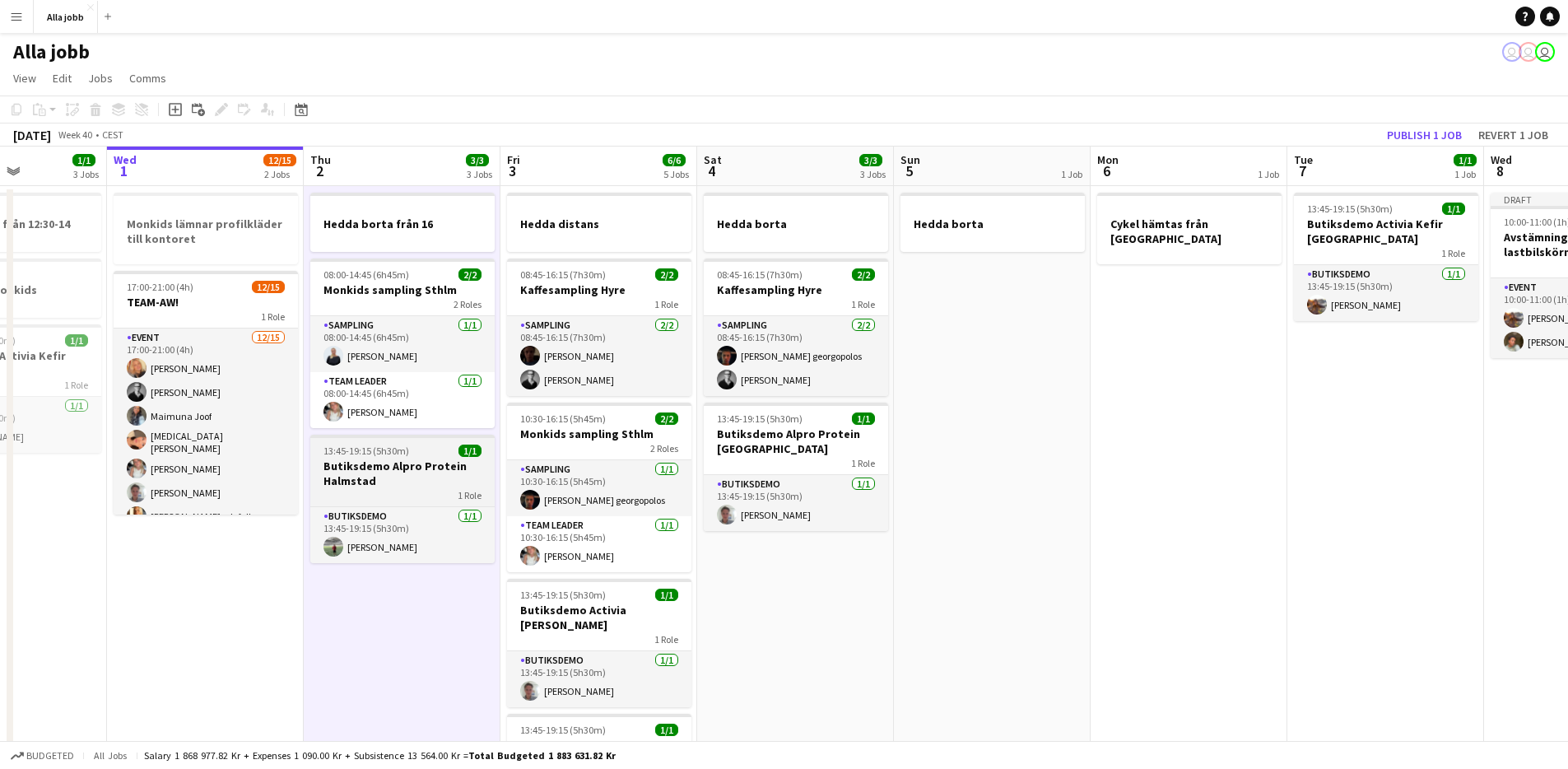
click at [395, 490] on div "1 Role" at bounding box center [402, 495] width 184 height 13
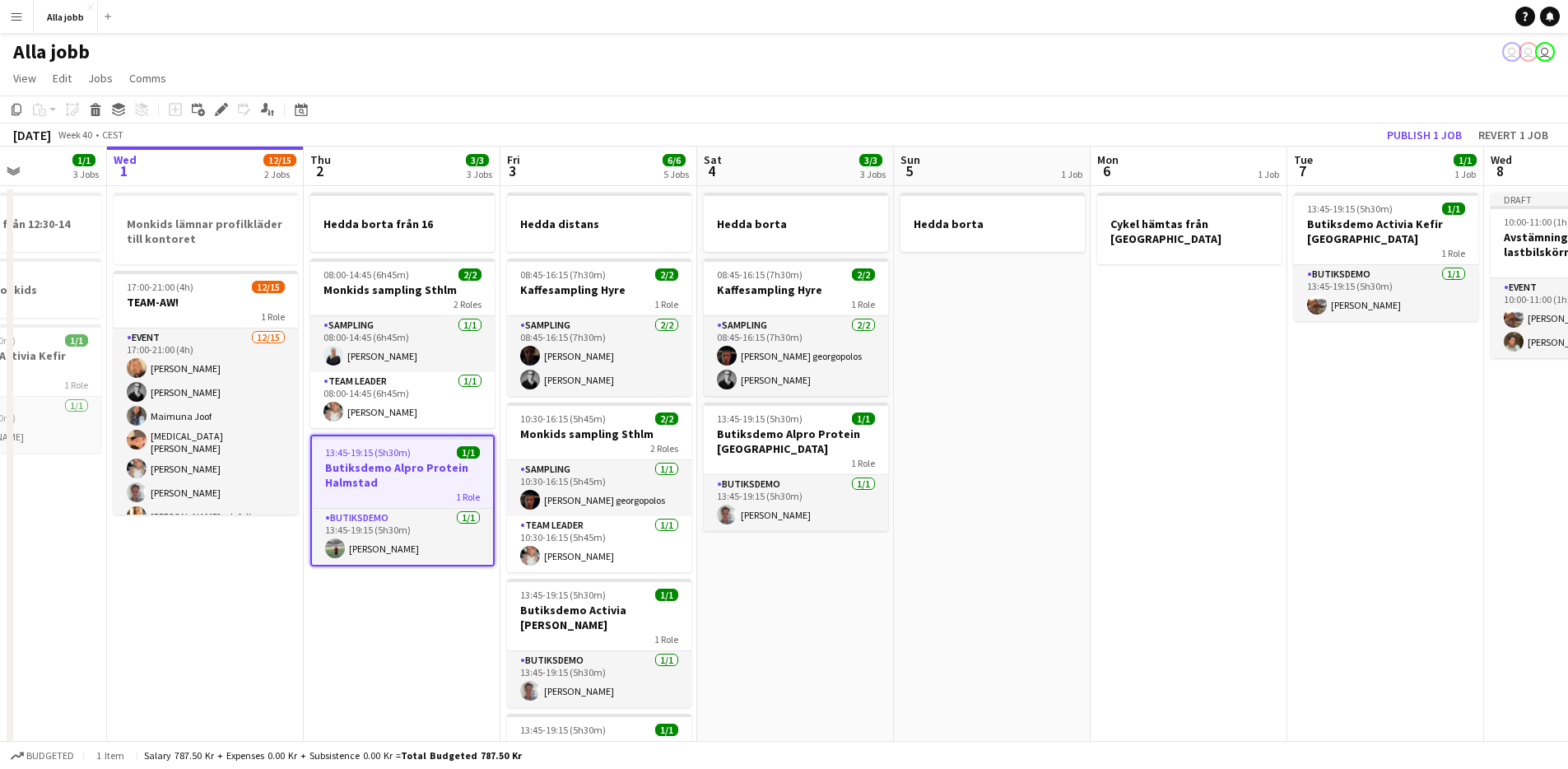
click at [412, 607] on app-date-cell "Hedda borta från 16 08:00-14:45 (6h45m) 2/2 Monkids sampling Sthlm 2 Roles Samp…" at bounding box center [402, 730] width 196 height 1089
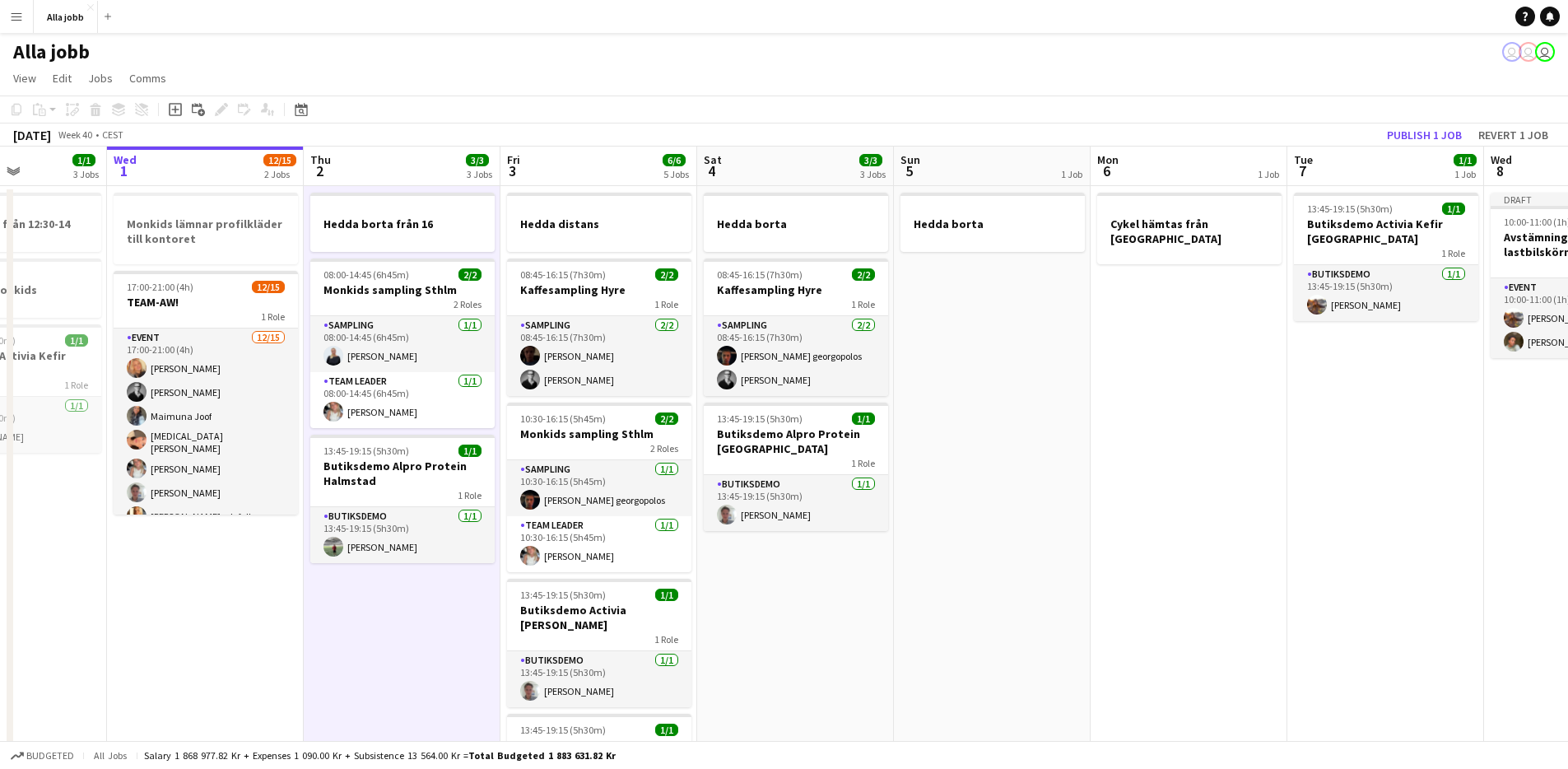
click at [364, 634] on app-date-cell "Hedda borta från 16 08:00-14:45 (6h45m) 2/2 Monkids sampling Sthlm 2 Roles Samp…" at bounding box center [402, 730] width 196 height 1089
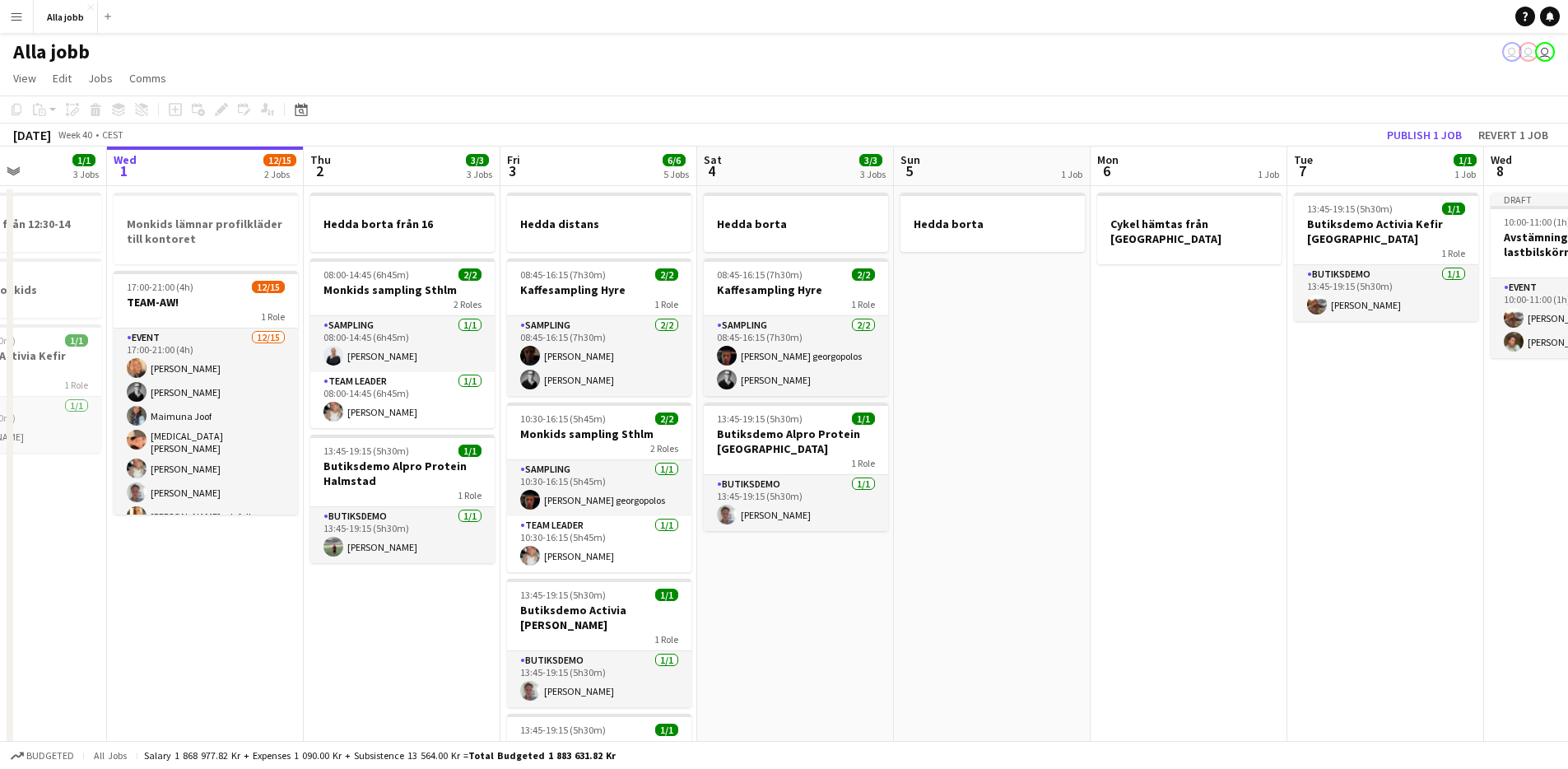
click at [336, 633] on app-date-cell "Hedda borta från 16 08:00-14:45 (6h45m) 2/2 Monkids sampling Sthlm 2 Roles Samp…" at bounding box center [402, 730] width 196 height 1089
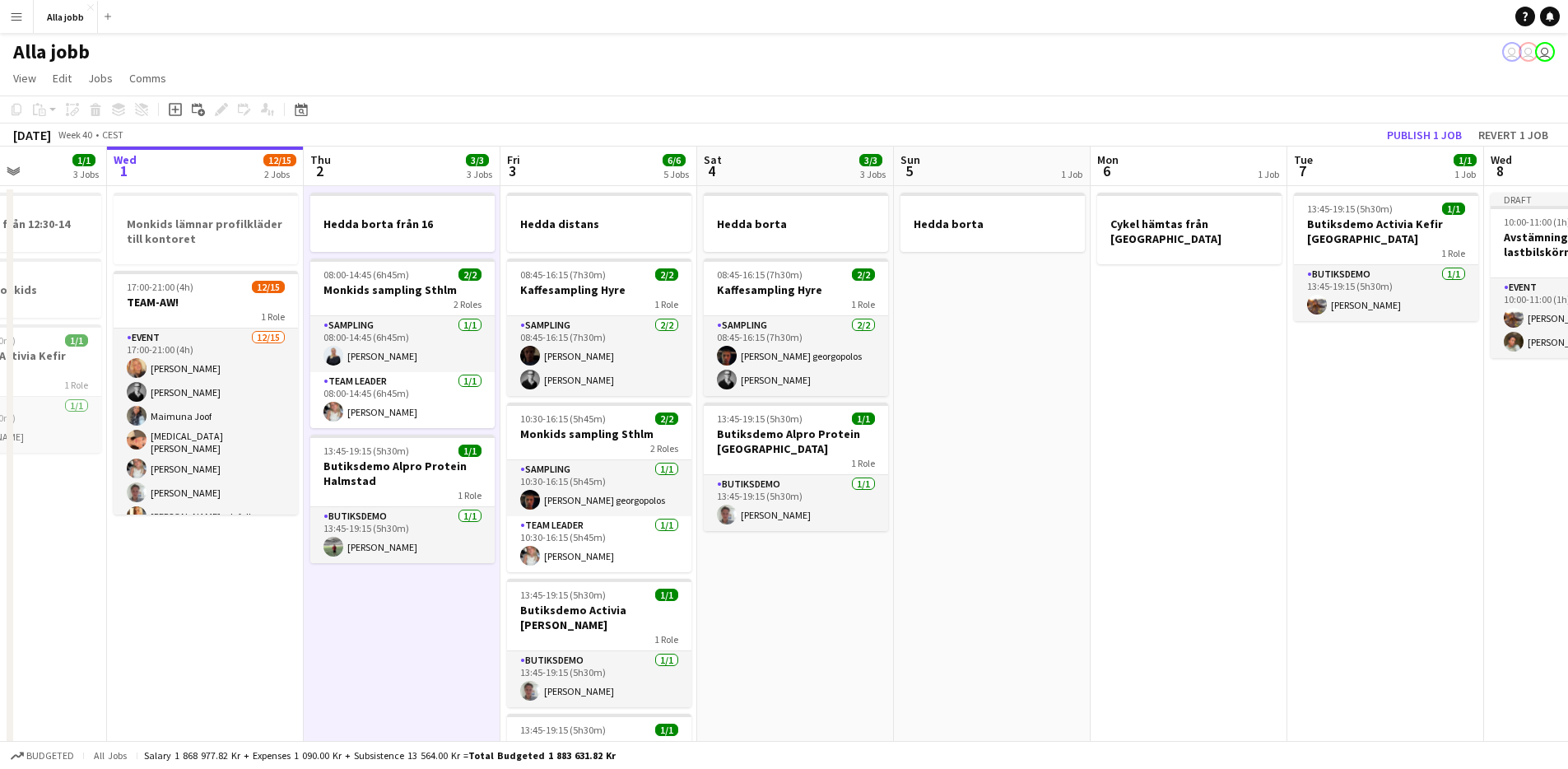
click at [353, 644] on app-date-cell "Hedda borta från 16 08:00-14:45 (6h45m) 2/2 Monkids sampling Sthlm 2 Roles Samp…" at bounding box center [402, 730] width 196 height 1089
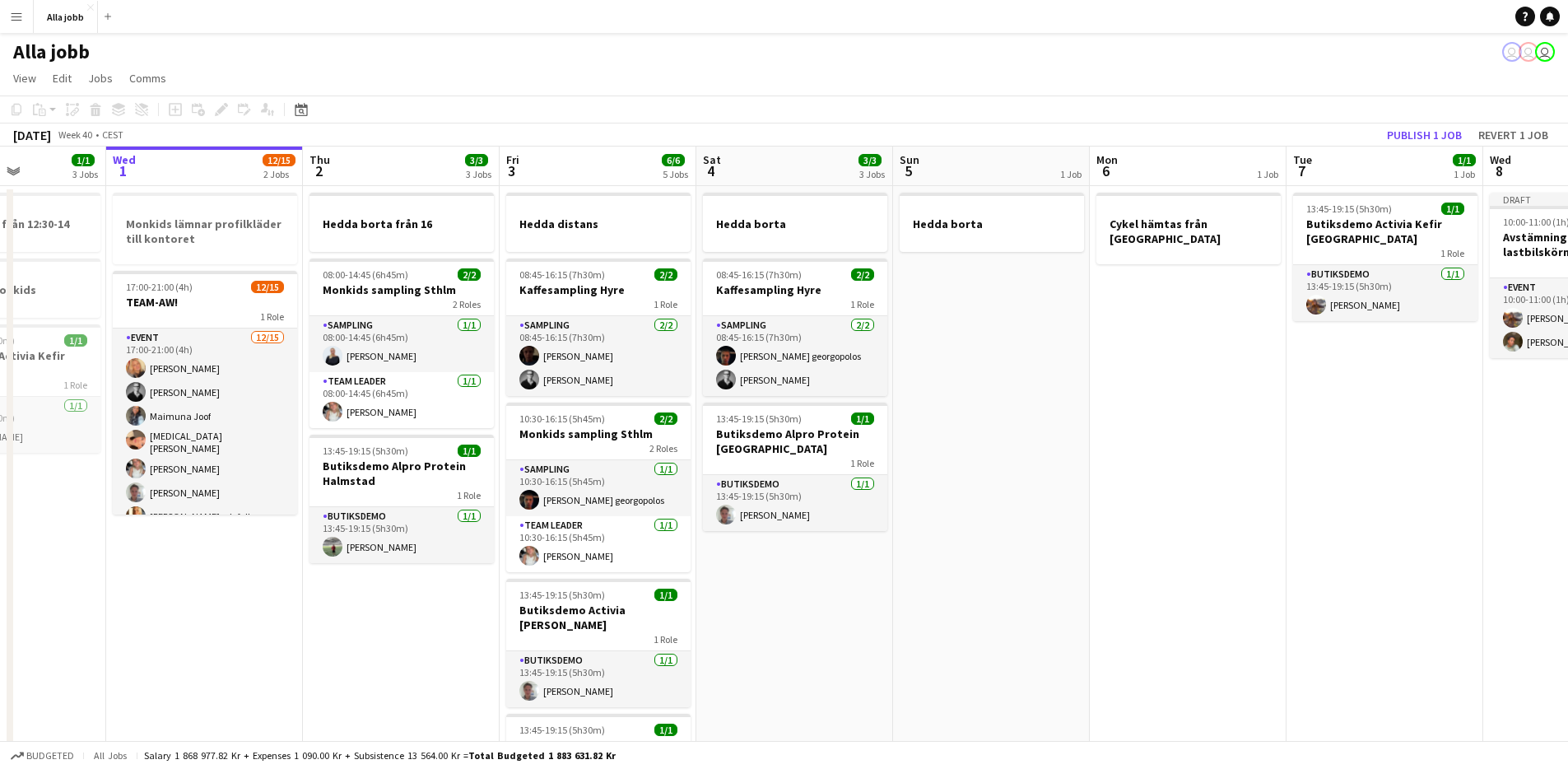
click at [433, 611] on app-date-cell "Hedda borta från 16 08:00-14:45 (6h45m) 2/2 Monkids sampling Sthlm 2 Roles Samp…" at bounding box center [401, 730] width 196 height 1089
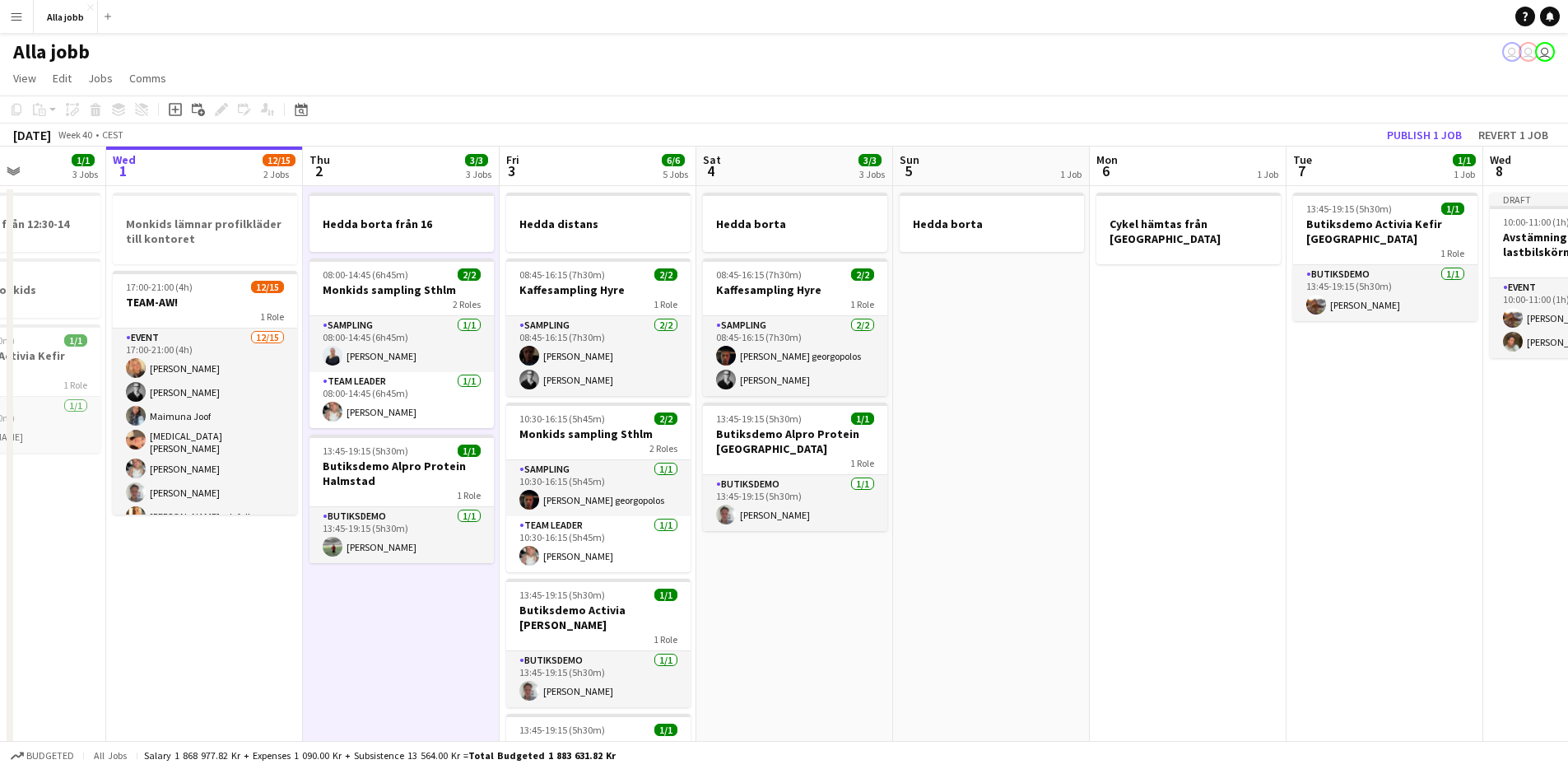
click at [432, 612] on app-date-cell "Hedda borta från 16 08:00-14:45 (6h45m) 2/2 Monkids sampling Sthlm 2 Roles Samp…" at bounding box center [401, 730] width 196 height 1089
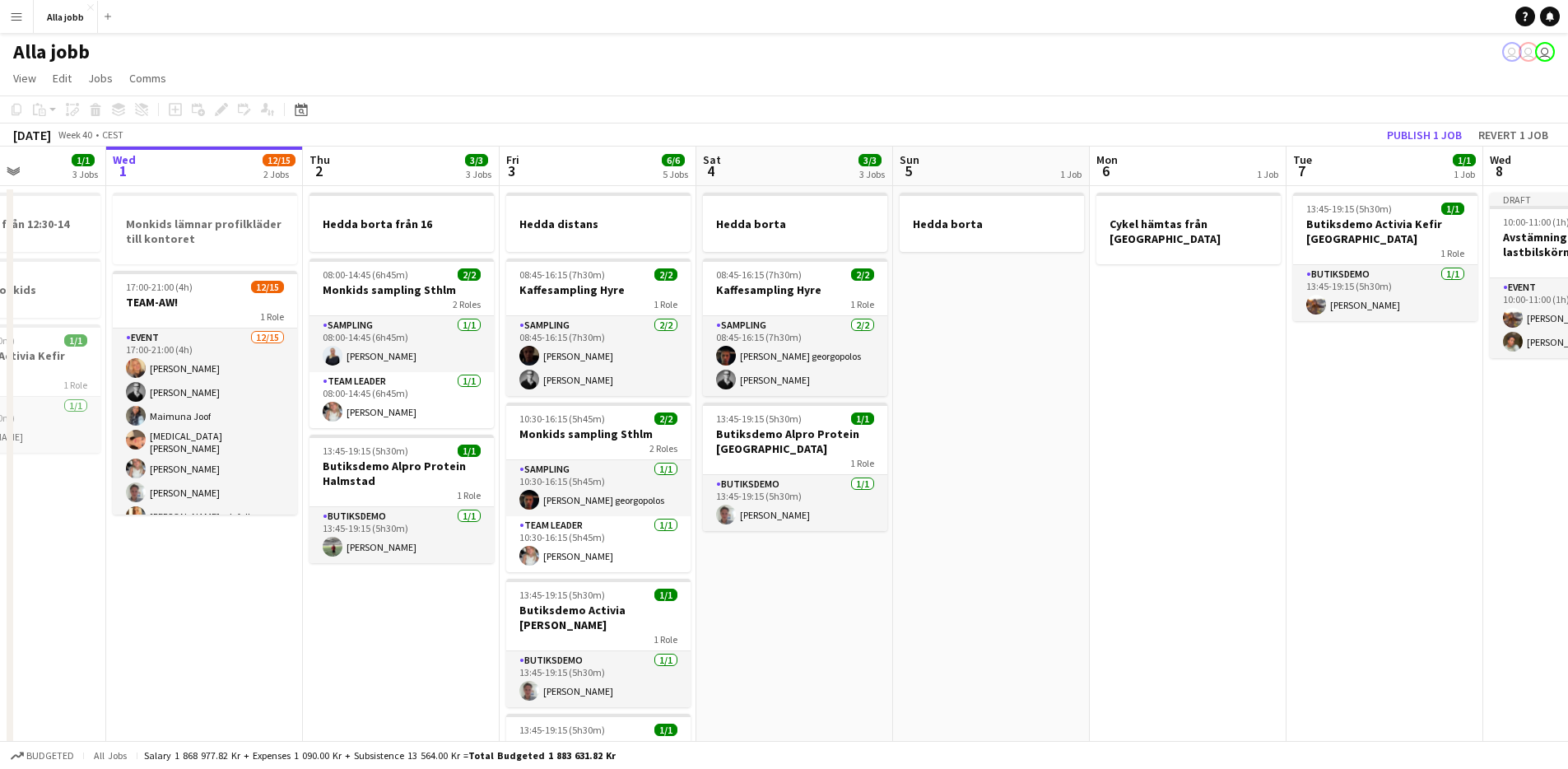
click at [392, 632] on app-date-cell "Hedda borta från 16 08:00-14:45 (6h45m) 2/2 Monkids sampling Sthlm 2 Roles Samp…" at bounding box center [401, 730] width 196 height 1089
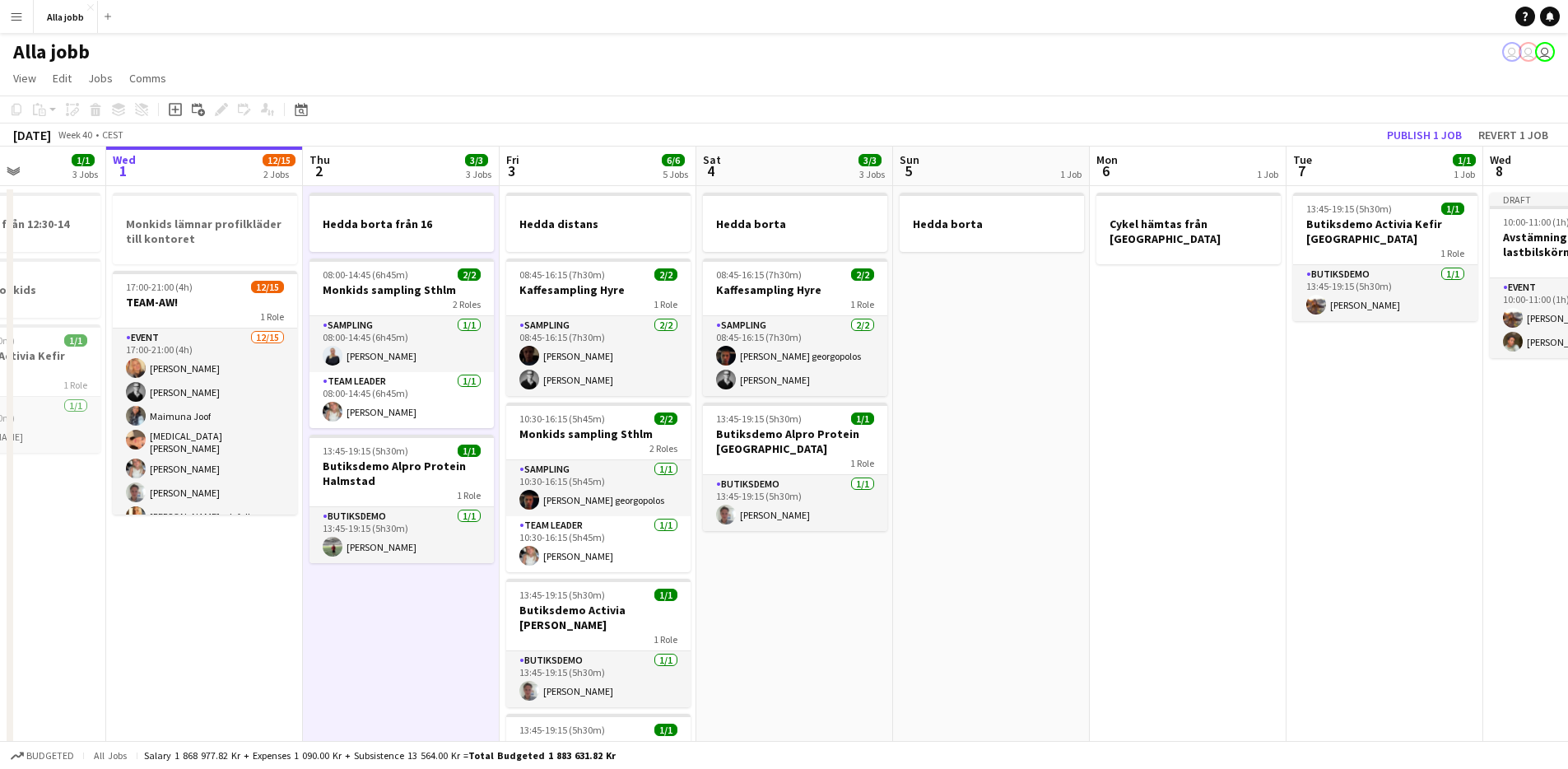
click at [392, 632] on app-date-cell "Hedda borta från 16 08:00-14:45 (6h45m) 2/2 Monkids sampling Sthlm 2 Roles Samp…" at bounding box center [401, 730] width 196 height 1089
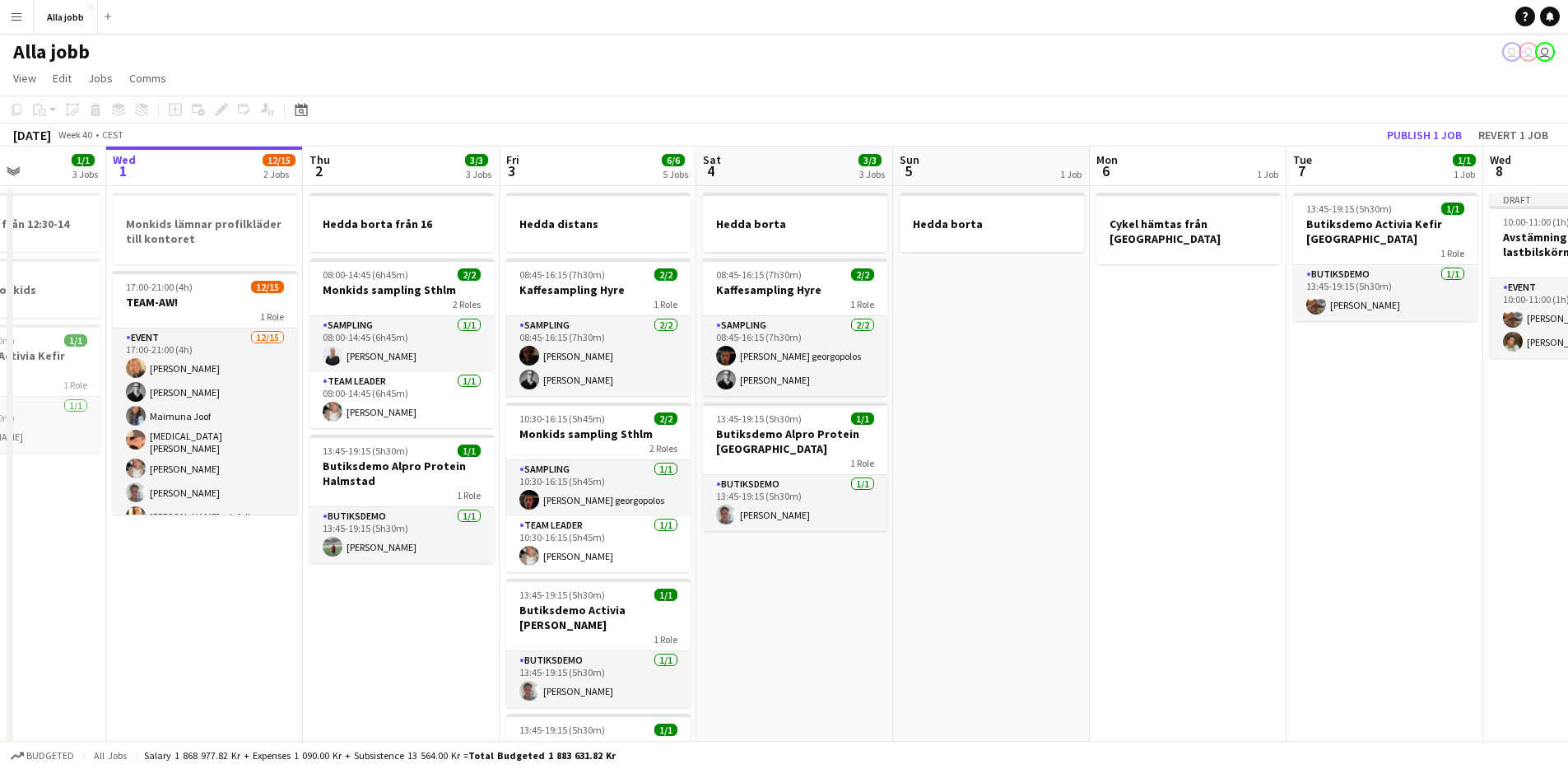
click at [384, 605] on app-date-cell "Hedda borta från 16 08:00-14:45 (6h45m) 2/2 Monkids sampling Sthlm 2 Roles Samp…" at bounding box center [401, 730] width 196 height 1089
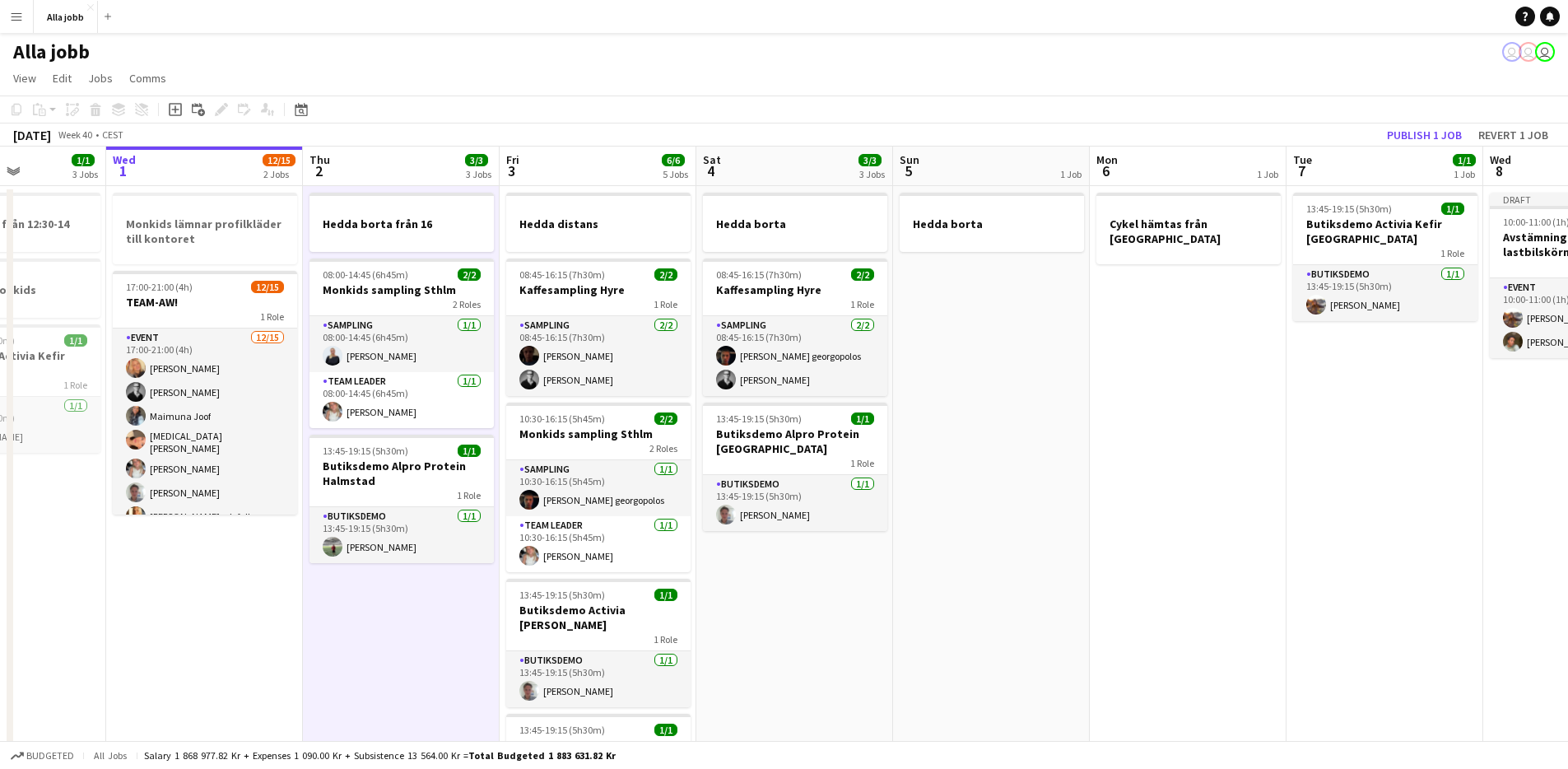
click at [437, 596] on app-date-cell "Hedda borta från 16 08:00-14:45 (6h45m) 2/2 Monkids sampling Sthlm 2 Roles Samp…" at bounding box center [401, 730] width 196 height 1089
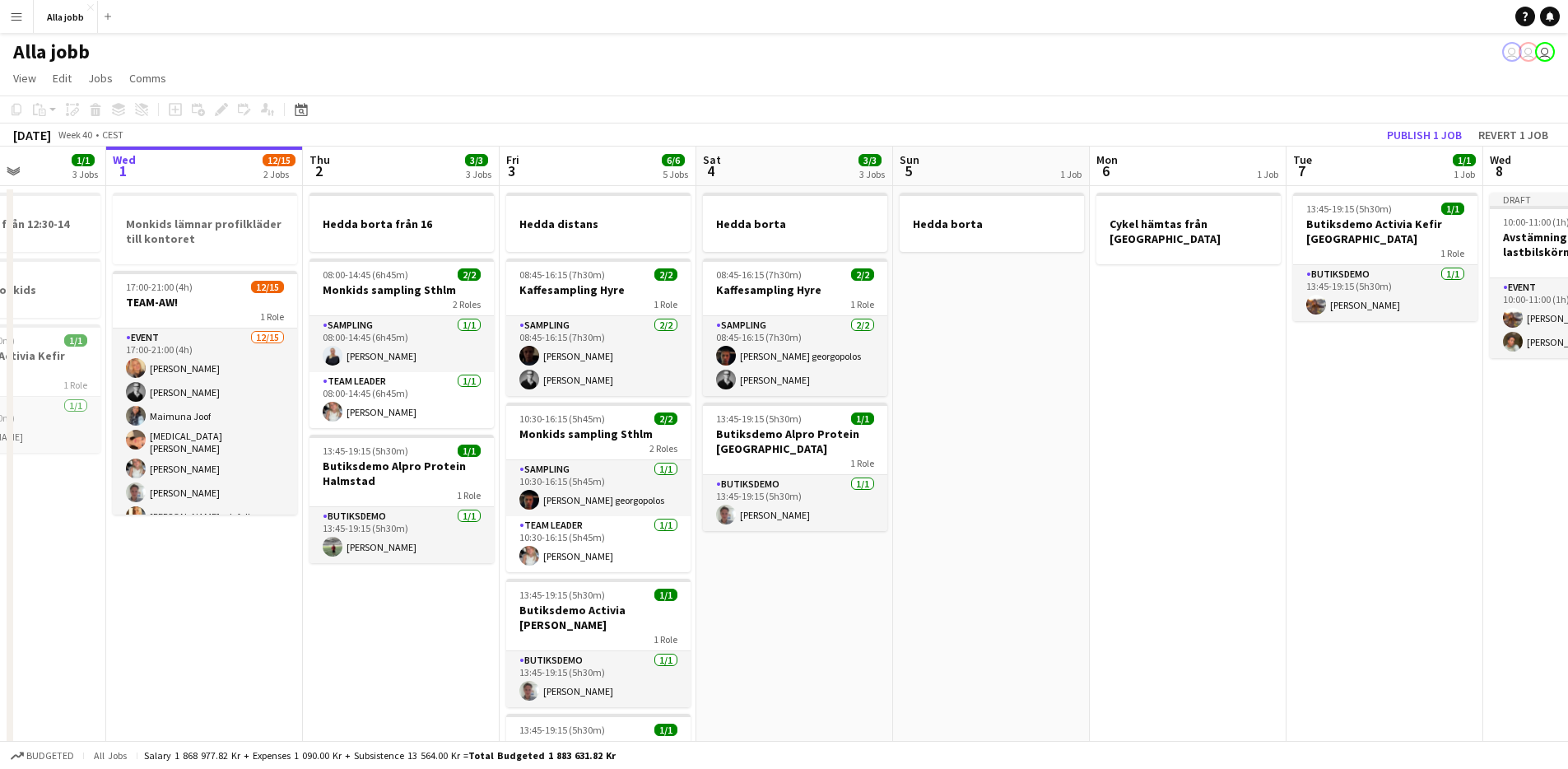
click at [450, 620] on app-date-cell "Hedda borta från 16 08:00-14:45 (6h45m) 2/2 Monkids sampling Sthlm 2 Roles Samp…" at bounding box center [401, 730] width 196 height 1089
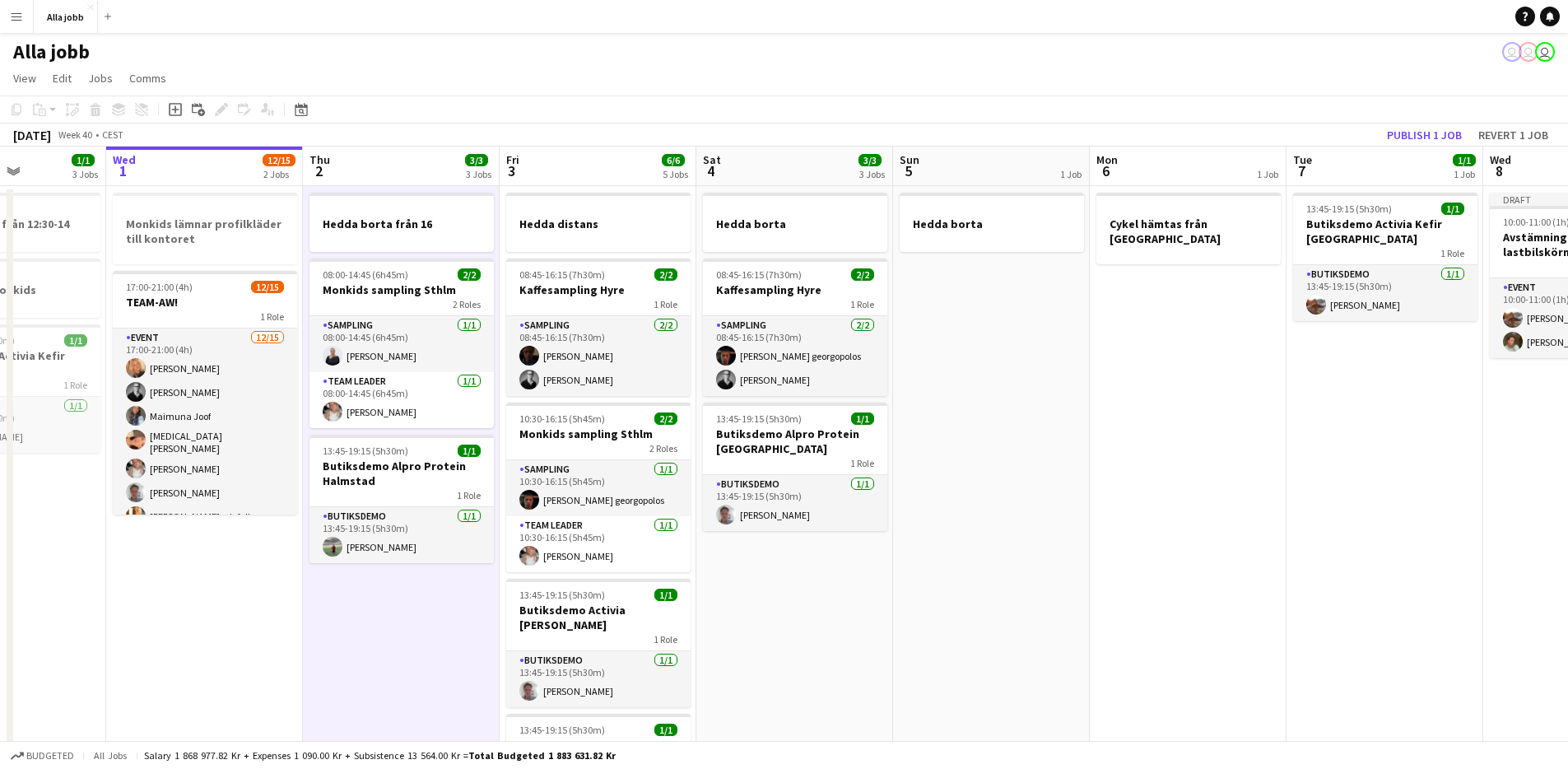
scroll to position [0, 482]
click at [436, 630] on app-date-cell "Hedda borta från 16 08:00-14:45 (6h45m) 2/2 Monkids sampling Sthlm 2 Roles Samp…" at bounding box center [404, 730] width 196 height 1089
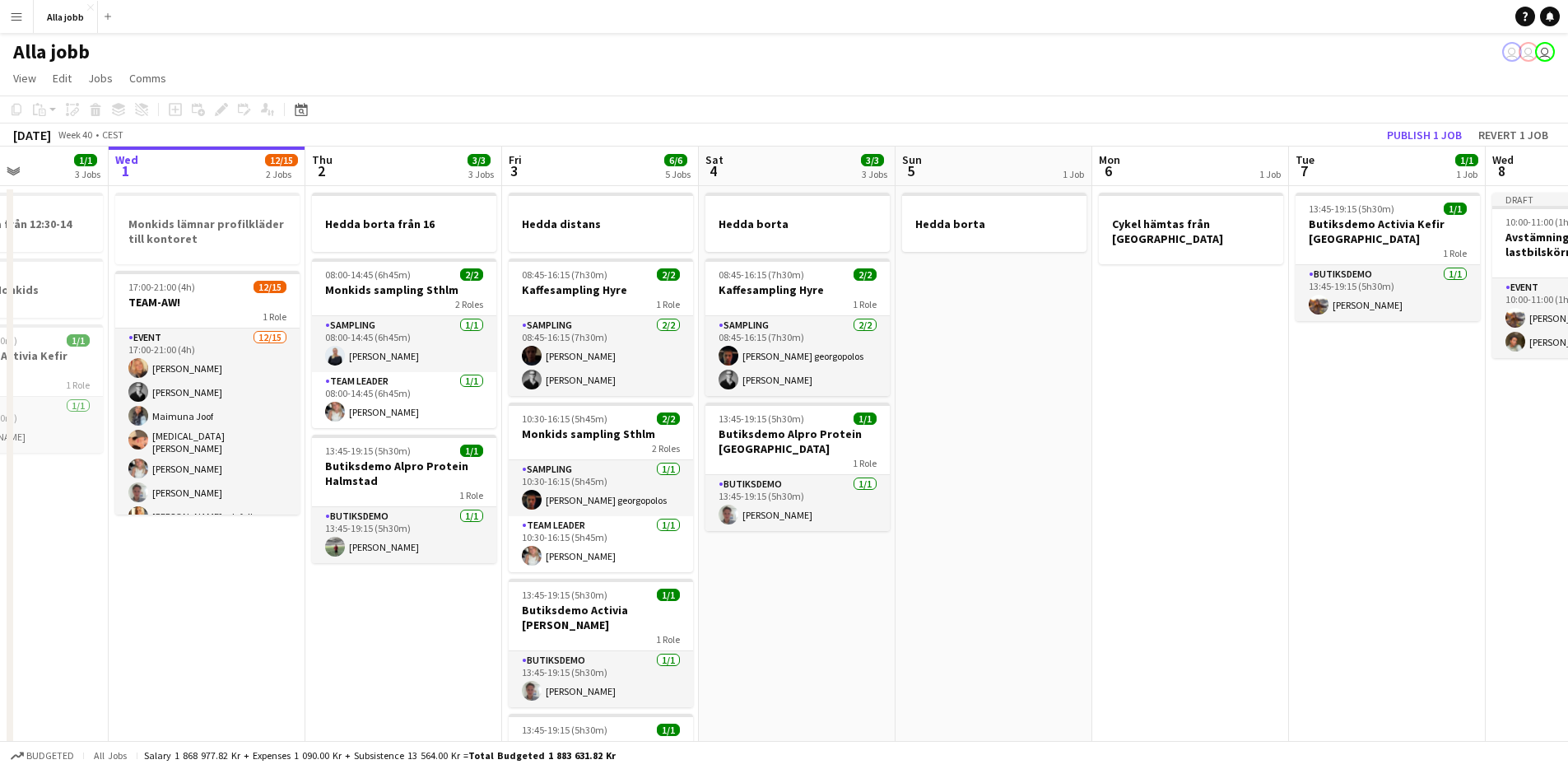
click at [444, 597] on app-date-cell "Hedda borta från 16 08:00-14:45 (6h45m) 2/2 Monkids sampling Sthlm 2 Roles Samp…" at bounding box center [404, 730] width 196 height 1089
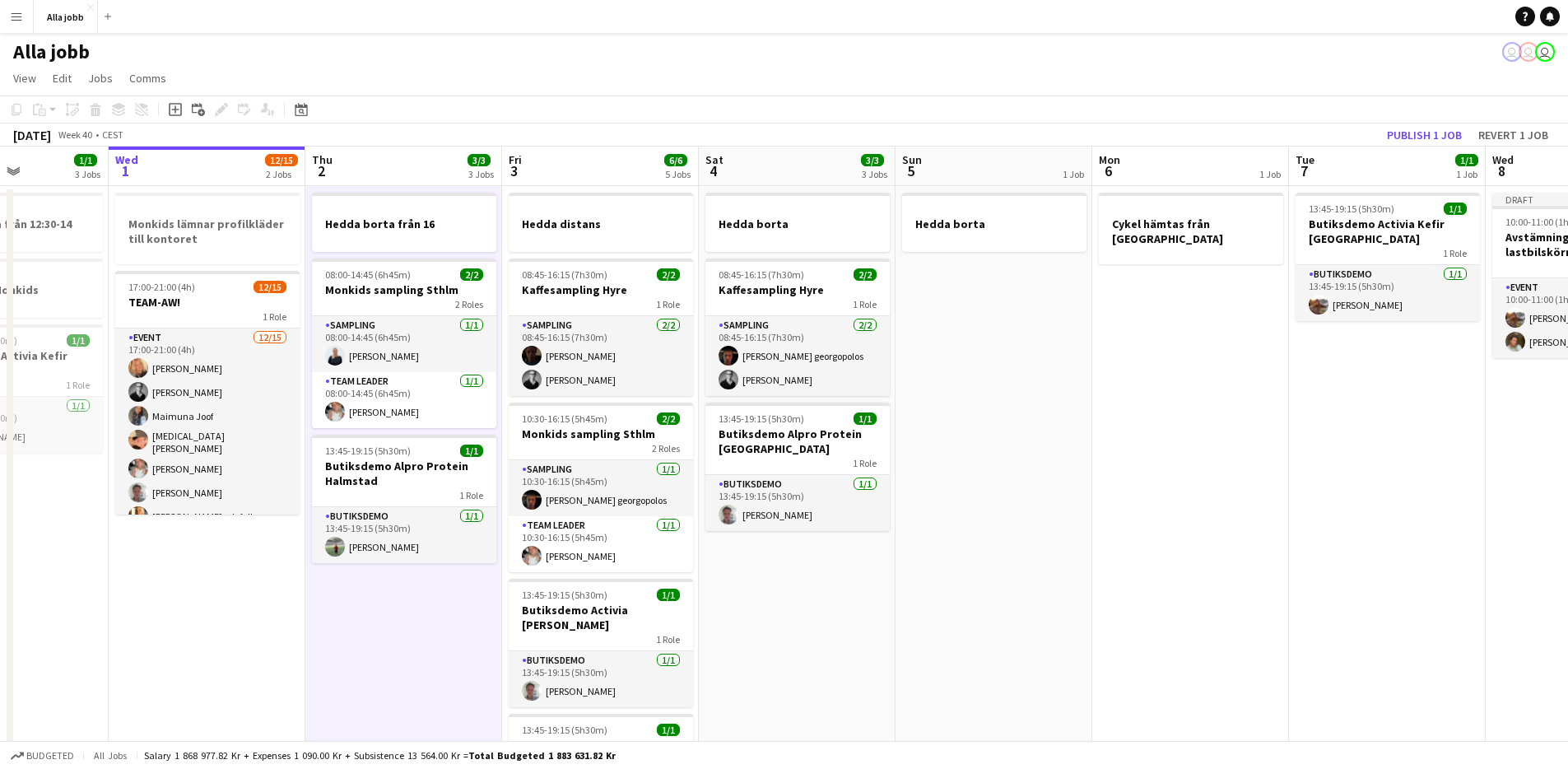
click at [450, 614] on app-date-cell "Hedda borta från 16 08:00-14:45 (6h45m) 2/2 Monkids sampling Sthlm 2 Roles Samp…" at bounding box center [404, 730] width 196 height 1089
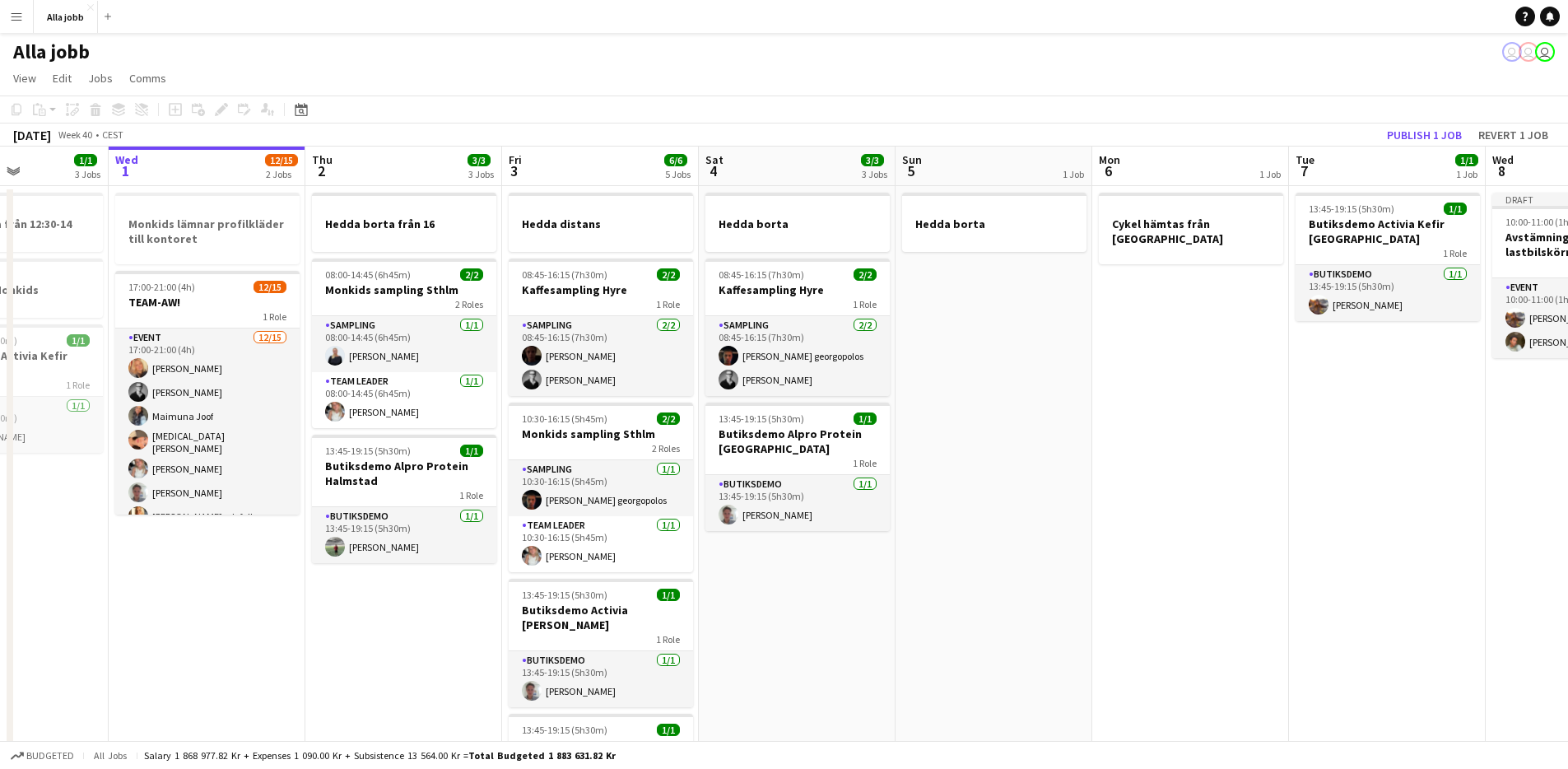
click at [458, 649] on app-date-cell "Hedda borta från 16 08:00-14:45 (6h45m) 2/2 Monkids sampling Sthlm 2 Roles Samp…" at bounding box center [404, 730] width 196 height 1089
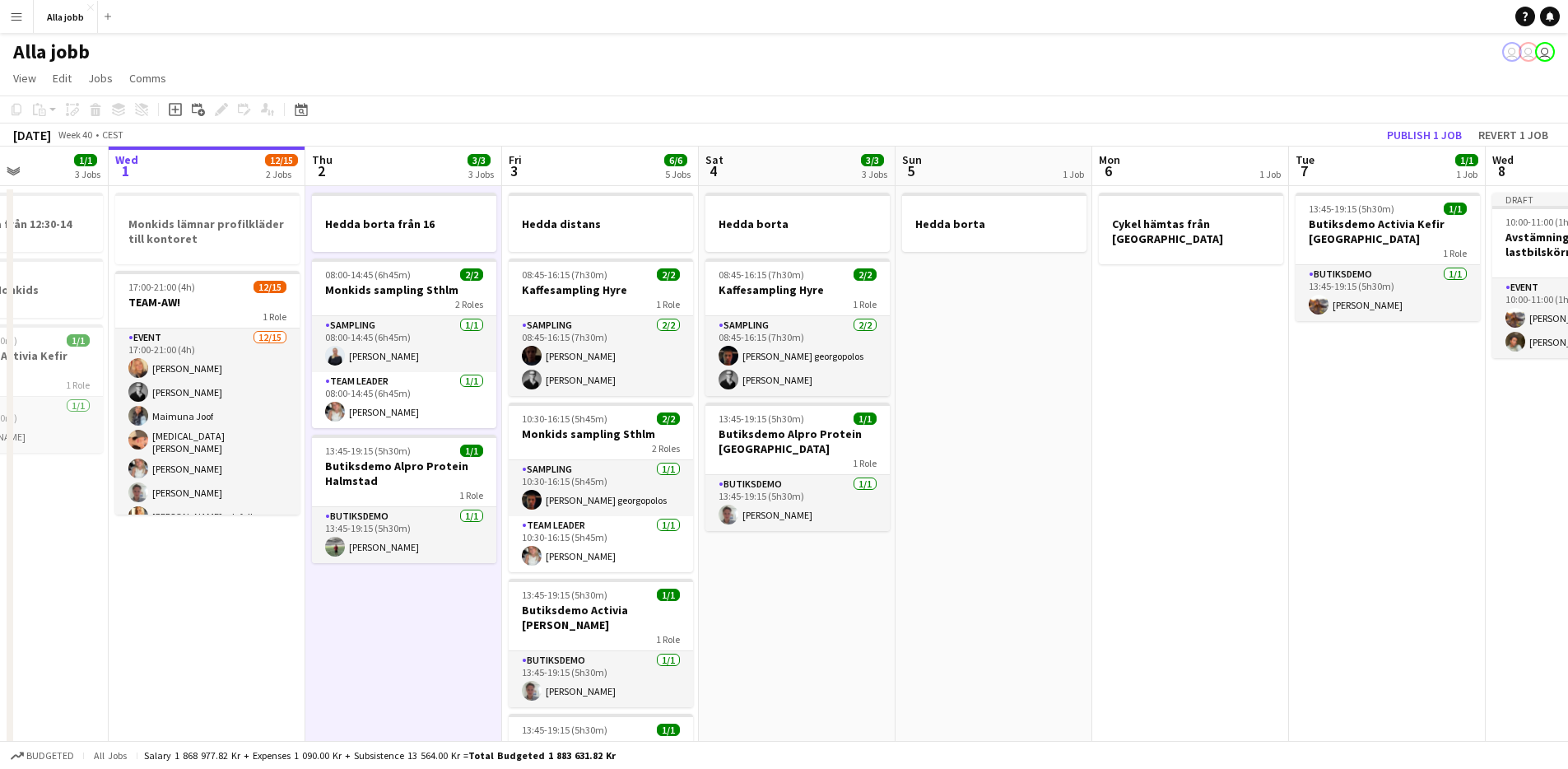
click at [447, 594] on app-date-cell "Hedda borta från 16 08:00-14:45 (6h45m) 2/2 Monkids sampling Sthlm 2 Roles Samp…" at bounding box center [404, 730] width 196 height 1089
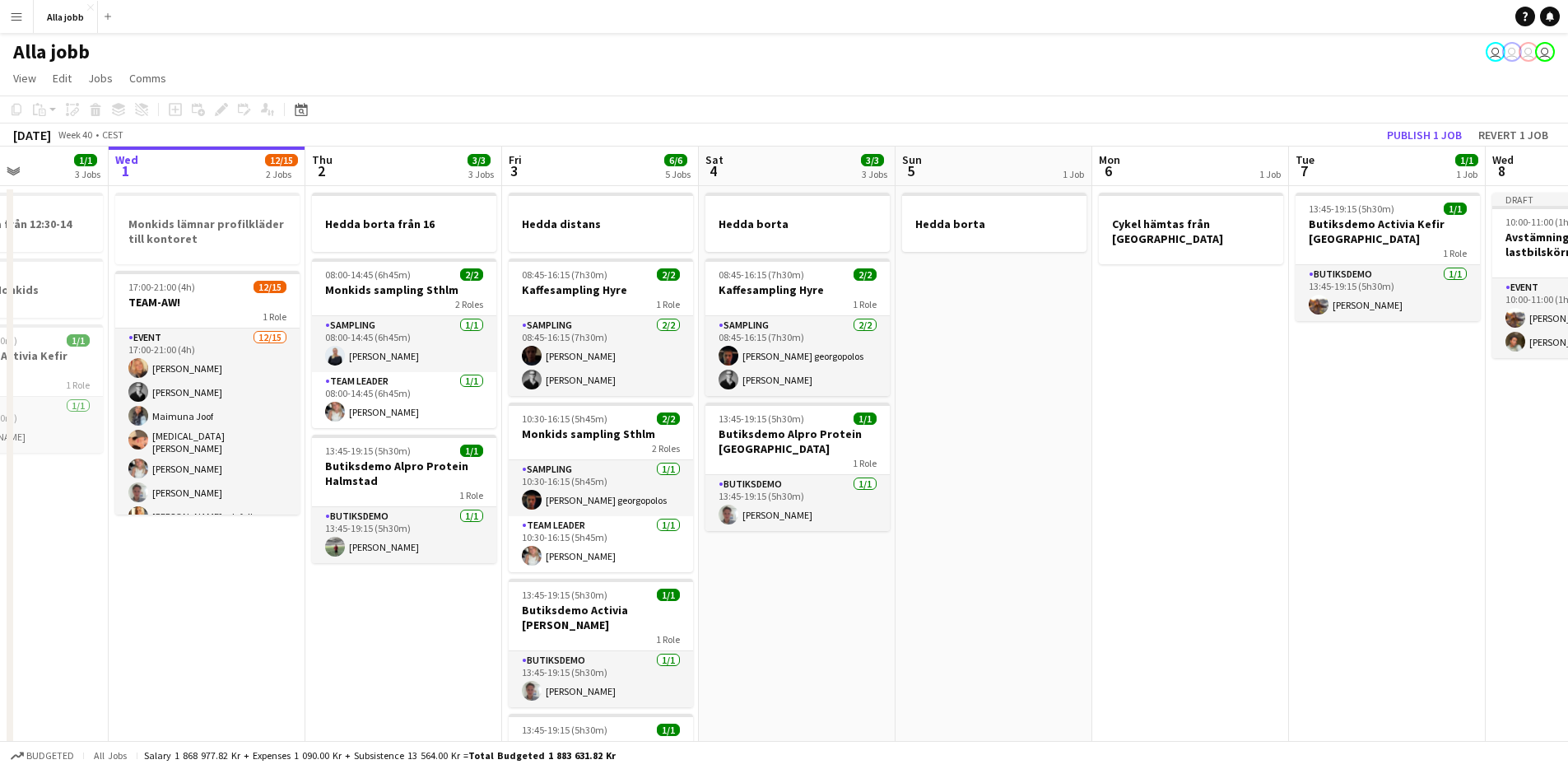
click at [456, 626] on app-date-cell "Hedda borta från 16 08:00-14:45 (6h45m) 2/2 Monkids sampling Sthlm 2 Roles Samp…" at bounding box center [404, 730] width 196 height 1089
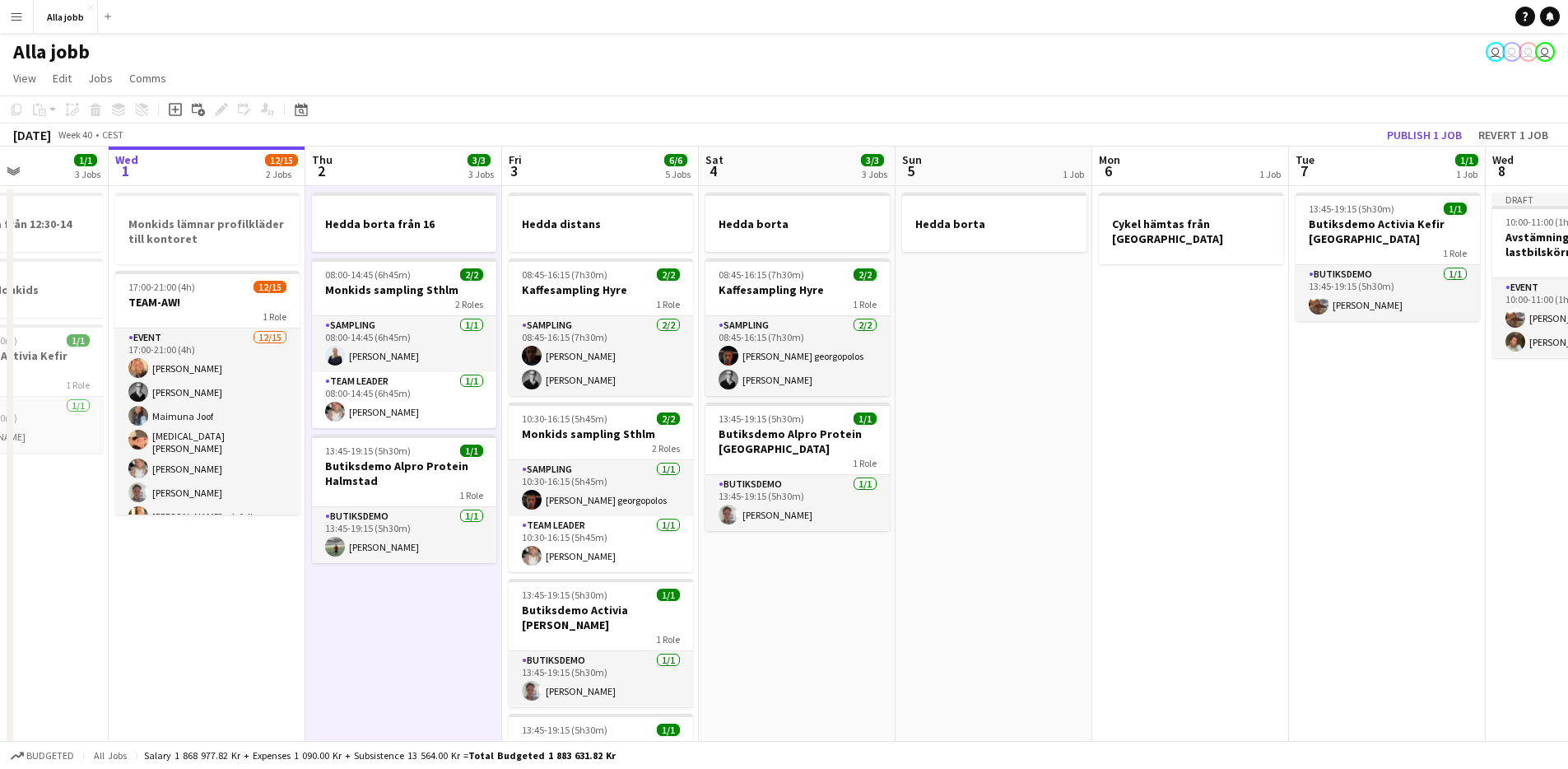
click at [473, 596] on app-date-cell "Hedda borta från 16 08:00-14:45 (6h45m) 2/2 Monkids sampling Sthlm 2 Roles Samp…" at bounding box center [404, 730] width 196 height 1089
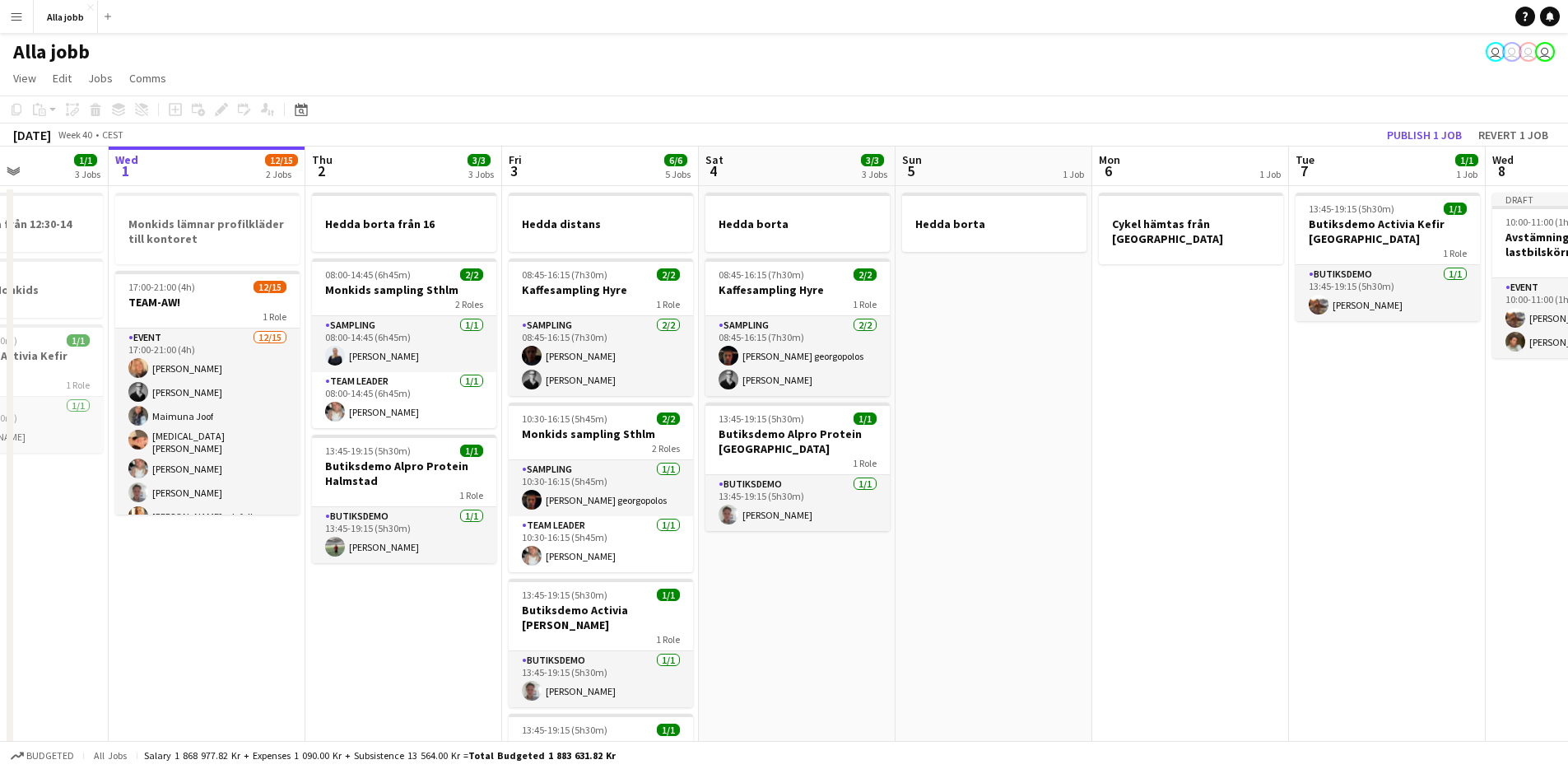
click at [452, 609] on app-date-cell "Hedda borta från 16 08:00-14:45 (6h45m) 2/2 Monkids sampling Sthlm 2 Roles Samp…" at bounding box center [404, 730] width 196 height 1089
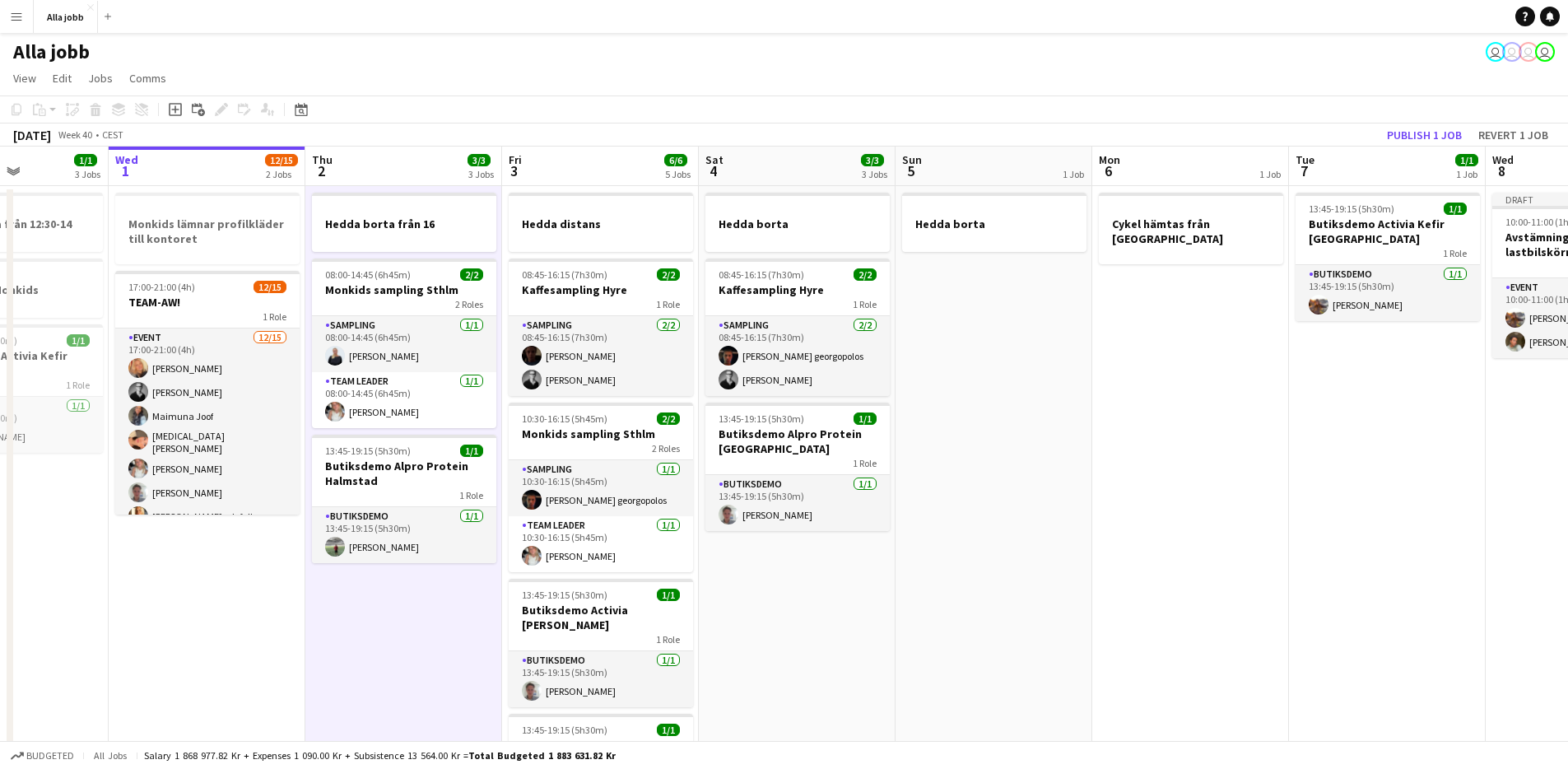
click at [452, 608] on app-date-cell "Hedda borta från 16 08:00-14:45 (6h45m) 2/2 Monkids sampling Sthlm 2 Roles Samp…" at bounding box center [404, 730] width 196 height 1089
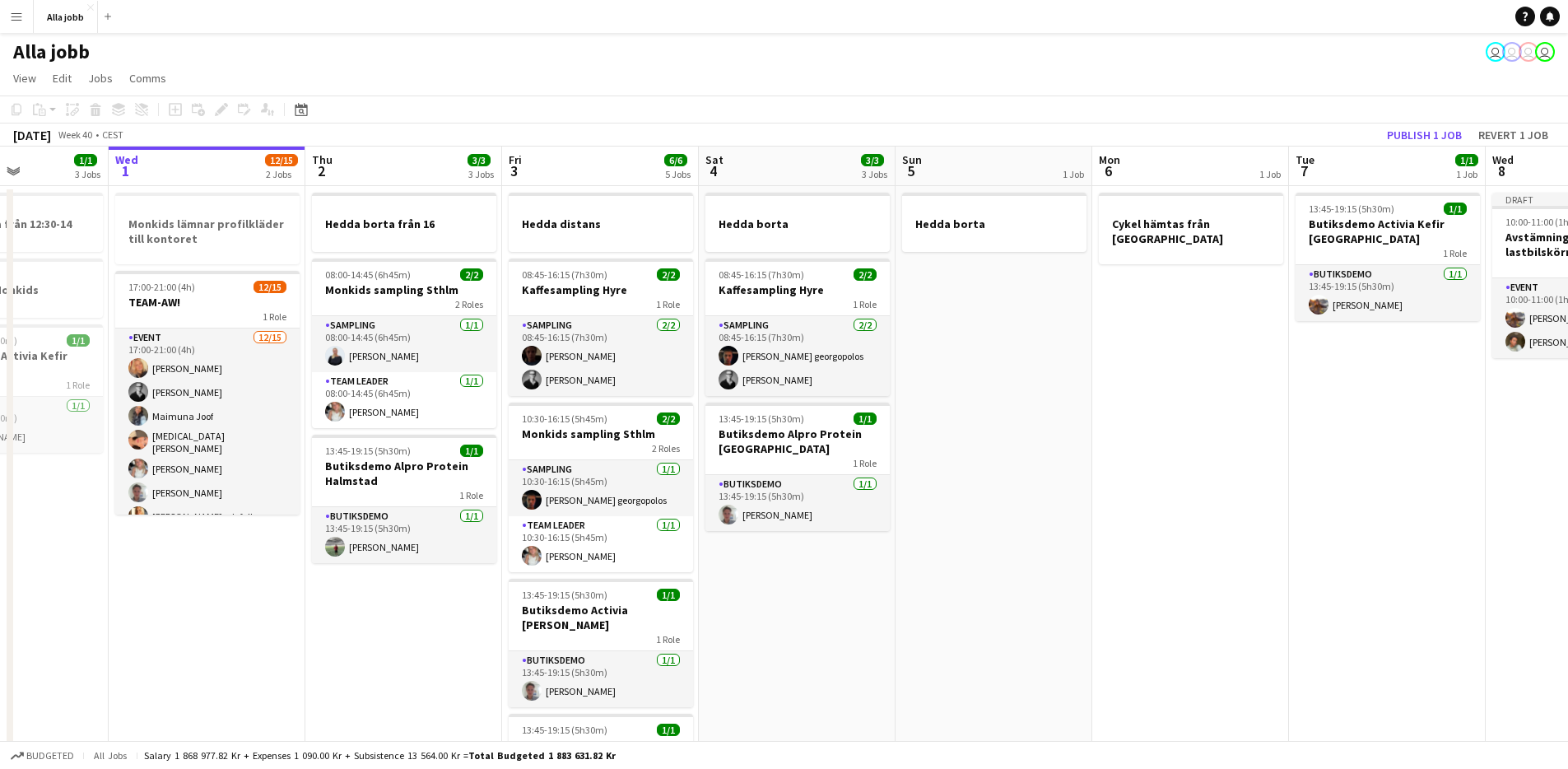
click at [452, 608] on app-date-cell "Hedda borta från 16 08:00-14:45 (6h45m) 2/2 Monkids sampling Sthlm 2 Roles Samp…" at bounding box center [404, 730] width 196 height 1089
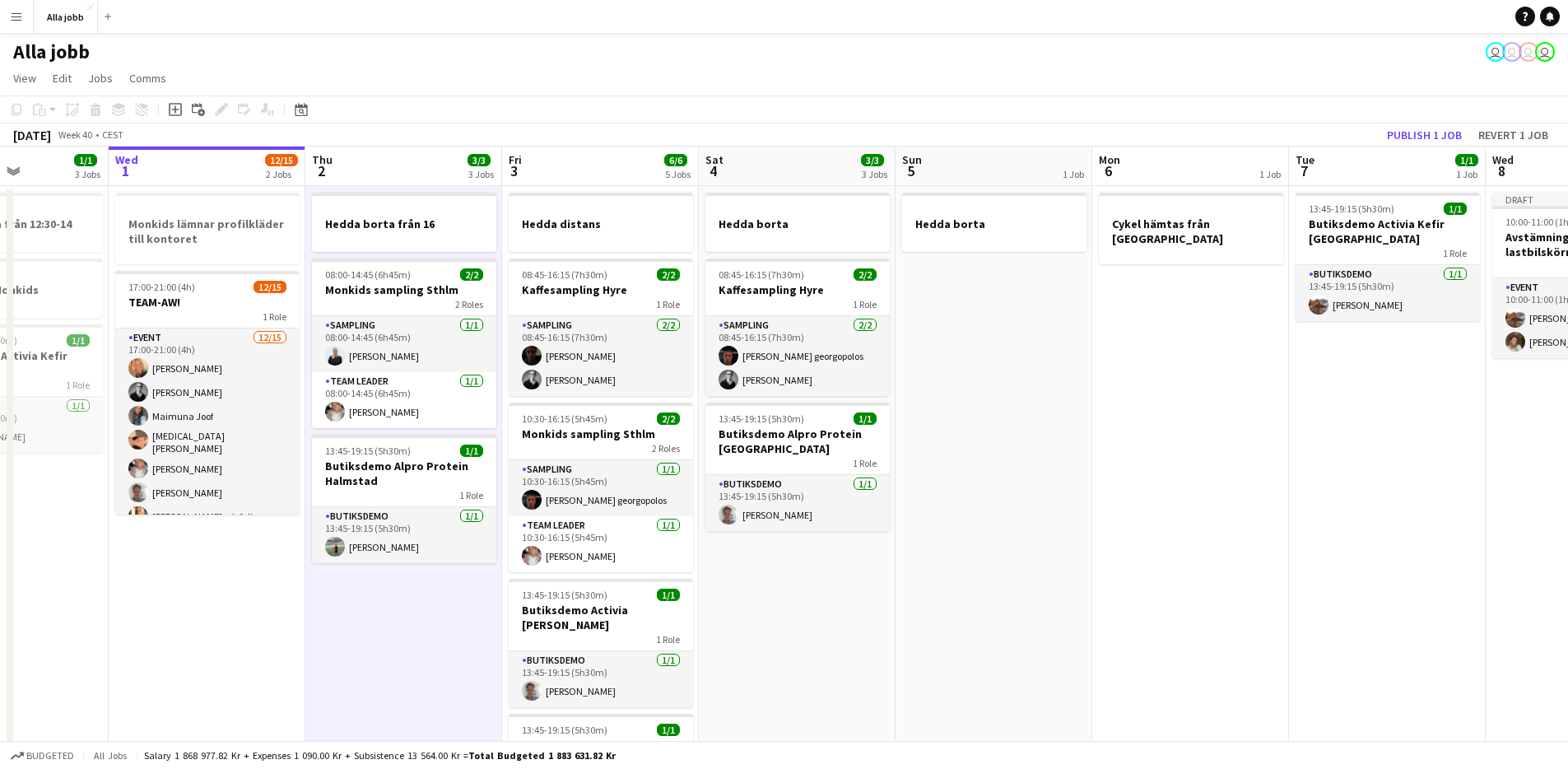
click at [460, 609] on app-date-cell "Hedda borta från 16 08:00-14:45 (6h45m) 2/2 Monkids sampling Sthlm 2 Roles Samp…" at bounding box center [404, 730] width 196 height 1089
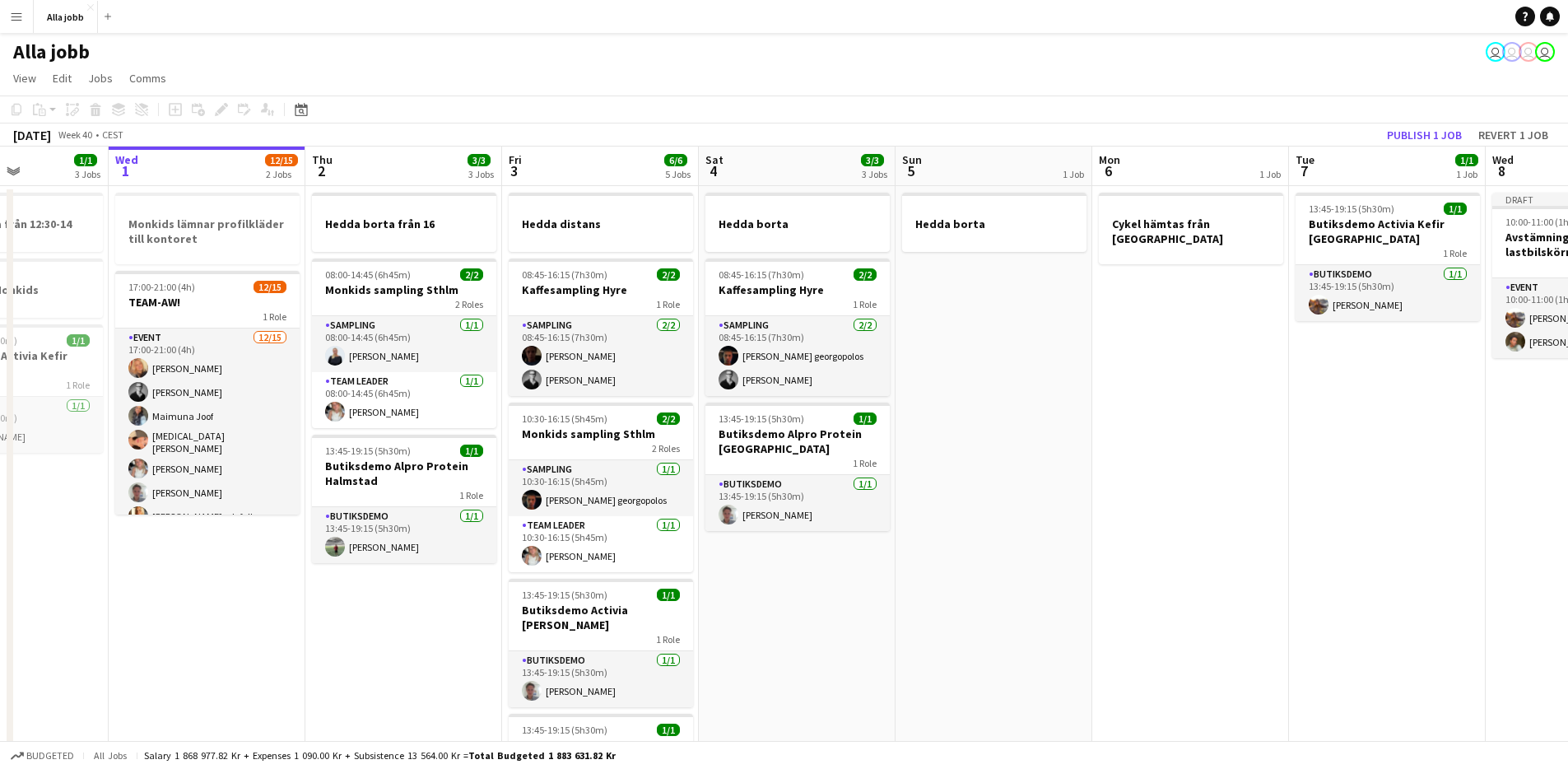
click at [458, 604] on app-date-cell "Hedda borta från 16 08:00-14:45 (6h45m) 2/2 Monkids sampling Sthlm 2 Roles Samp…" at bounding box center [404, 730] width 196 height 1089
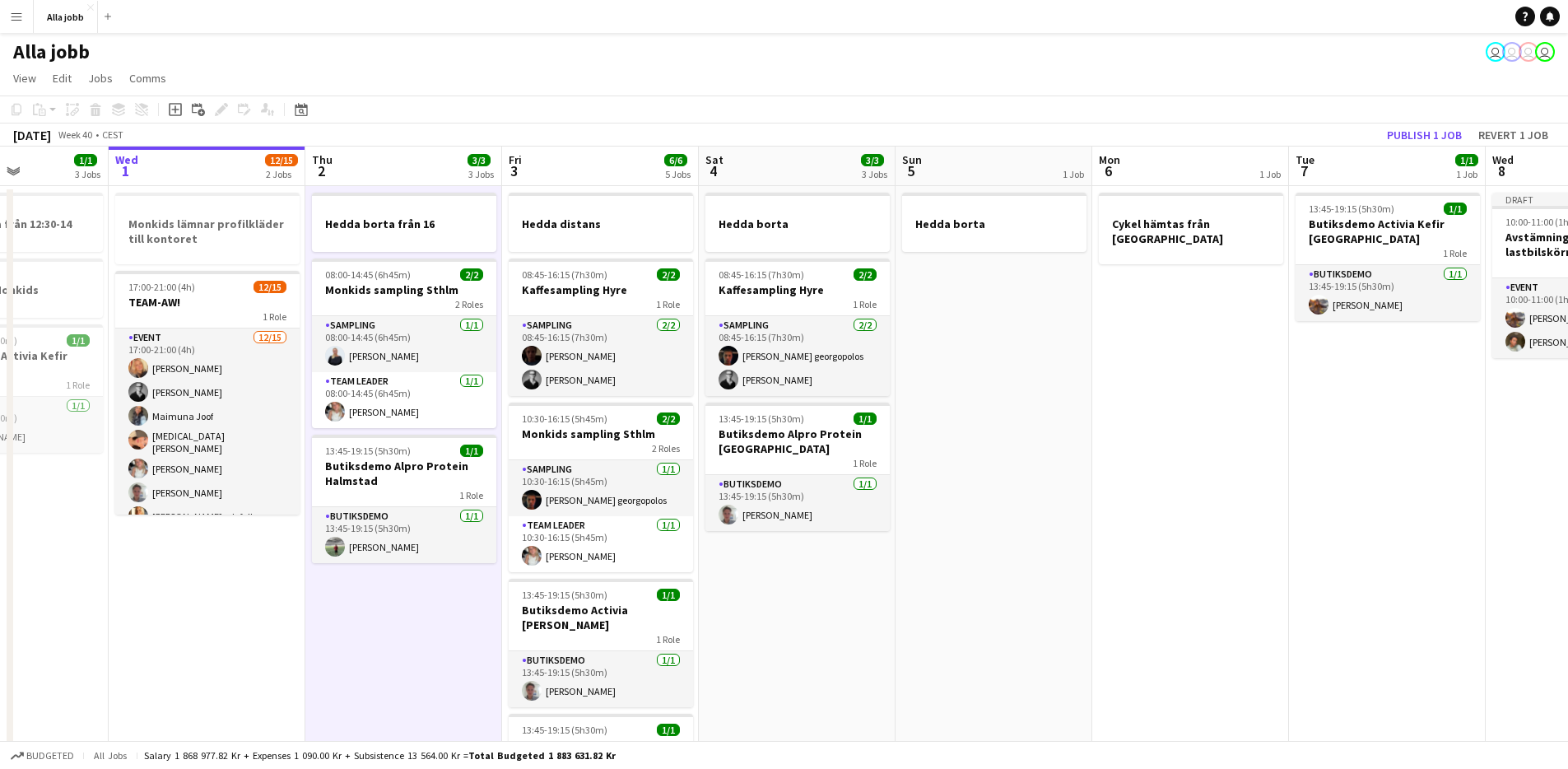
click at [458, 604] on app-date-cell "Hedda borta från 16 08:00-14:45 (6h45m) 2/2 Monkids sampling Sthlm 2 Roles Samp…" at bounding box center [404, 730] width 196 height 1089
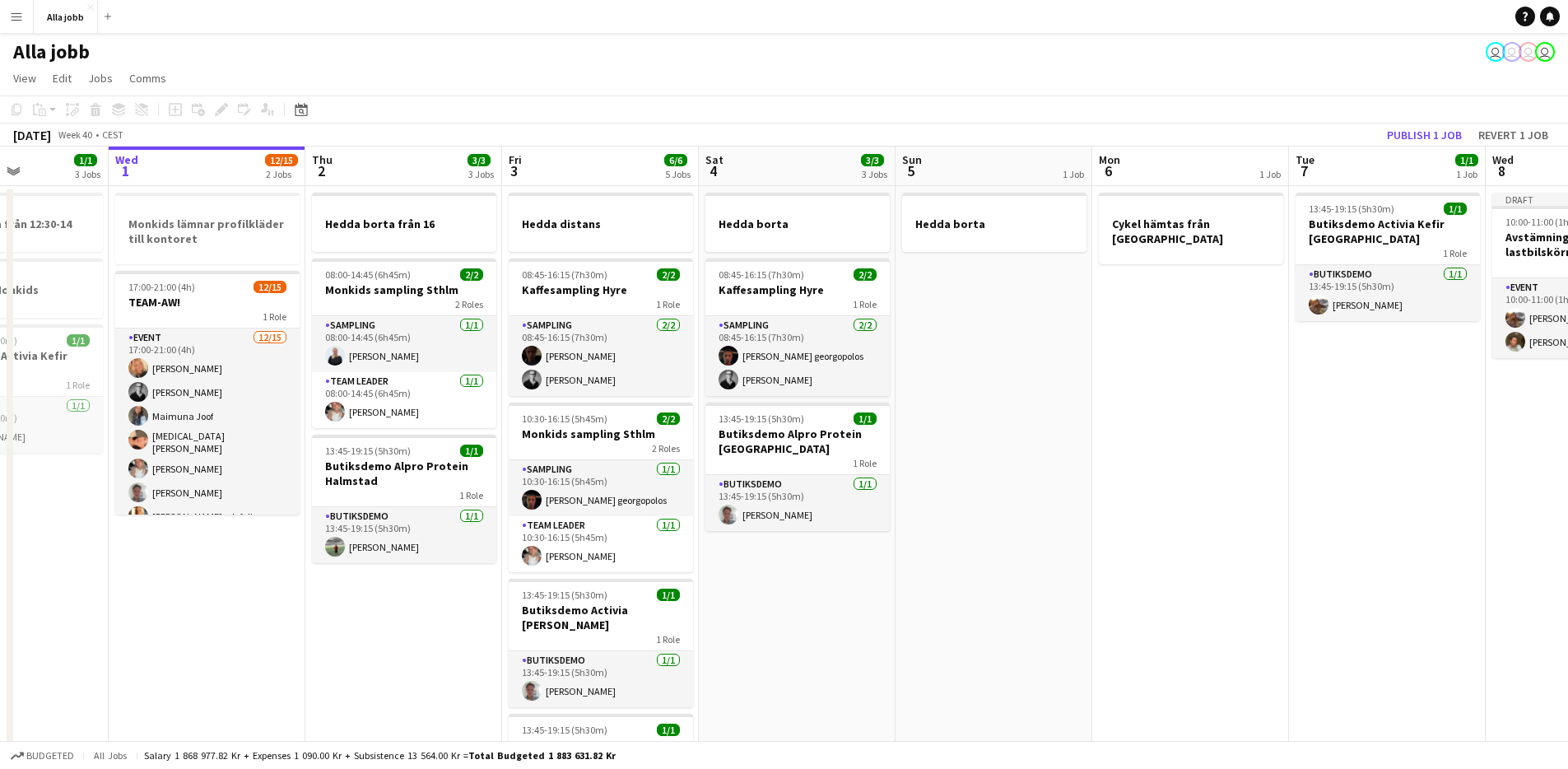
click at [458, 604] on app-date-cell "Hedda borta från 16 08:00-14:45 (6h45m) 2/2 Monkids sampling Sthlm 2 Roles Samp…" at bounding box center [404, 730] width 196 height 1089
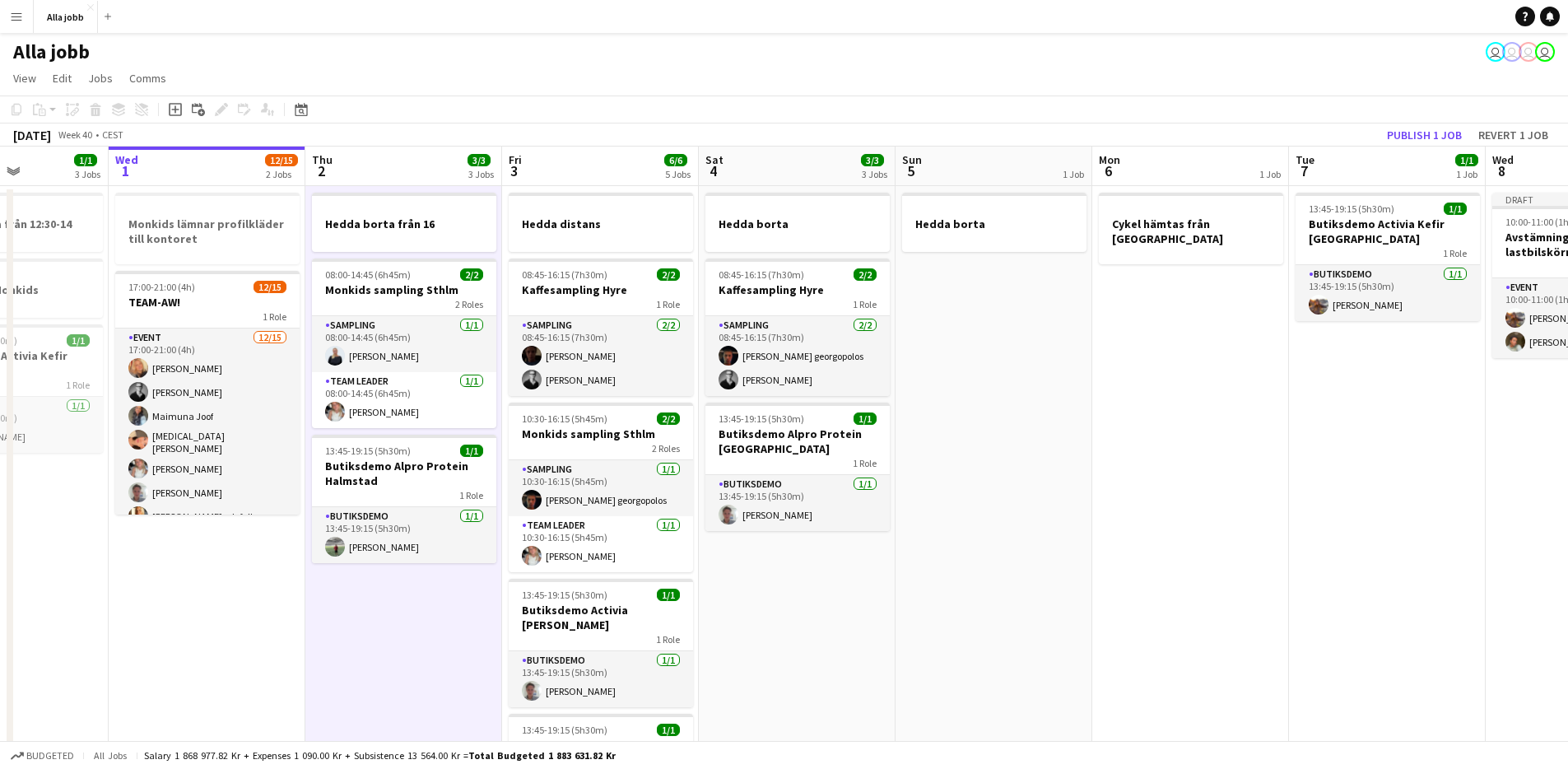
click at [458, 604] on app-date-cell "Hedda borta från 16 08:00-14:45 (6h45m) 2/2 Monkids sampling Sthlm 2 Roles Samp…" at bounding box center [404, 730] width 196 height 1089
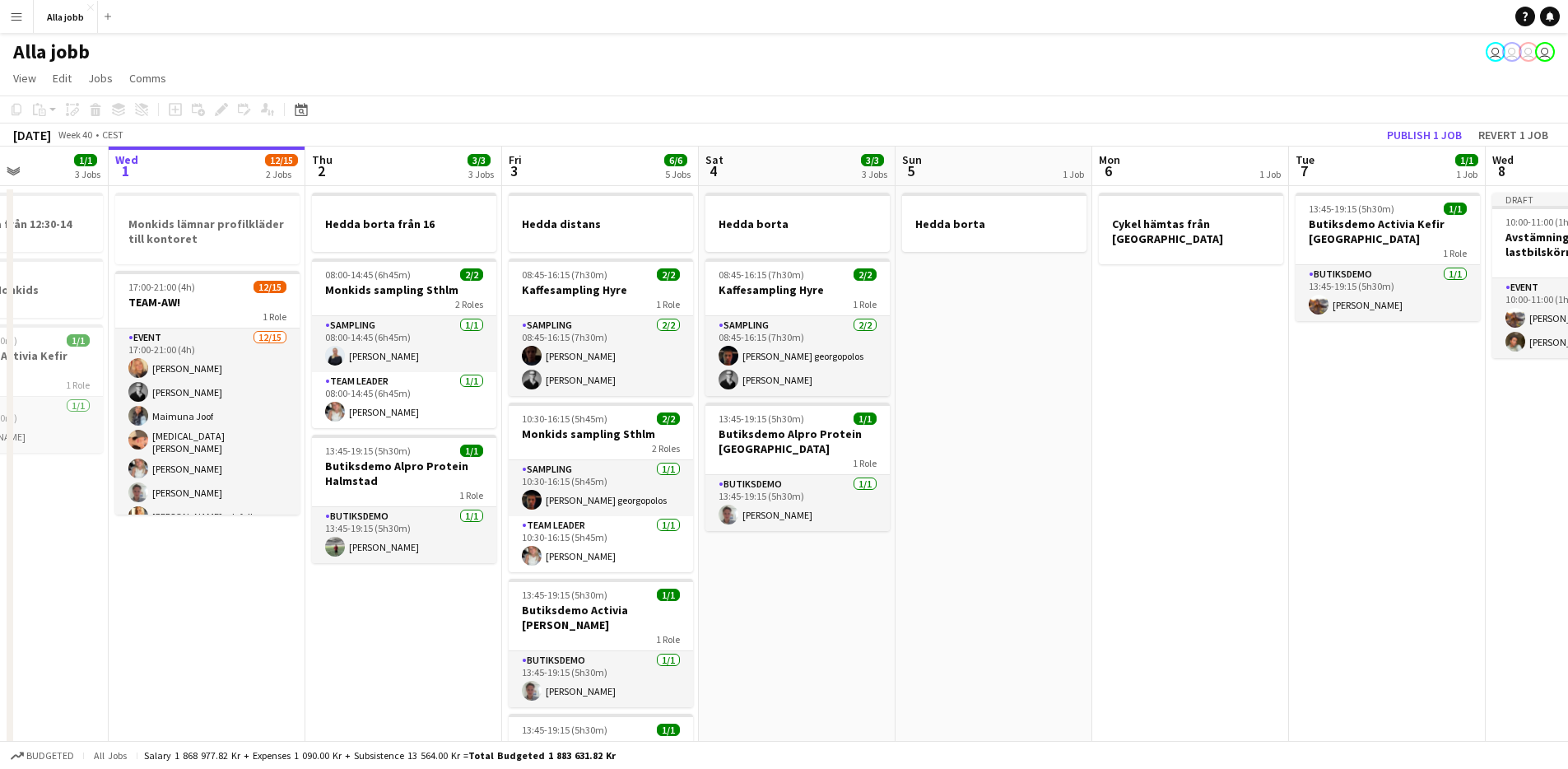
click at [458, 604] on app-date-cell "Hedda borta från 16 08:00-14:45 (6h45m) 2/2 Monkids sampling Sthlm 2 Roles Samp…" at bounding box center [404, 730] width 196 height 1089
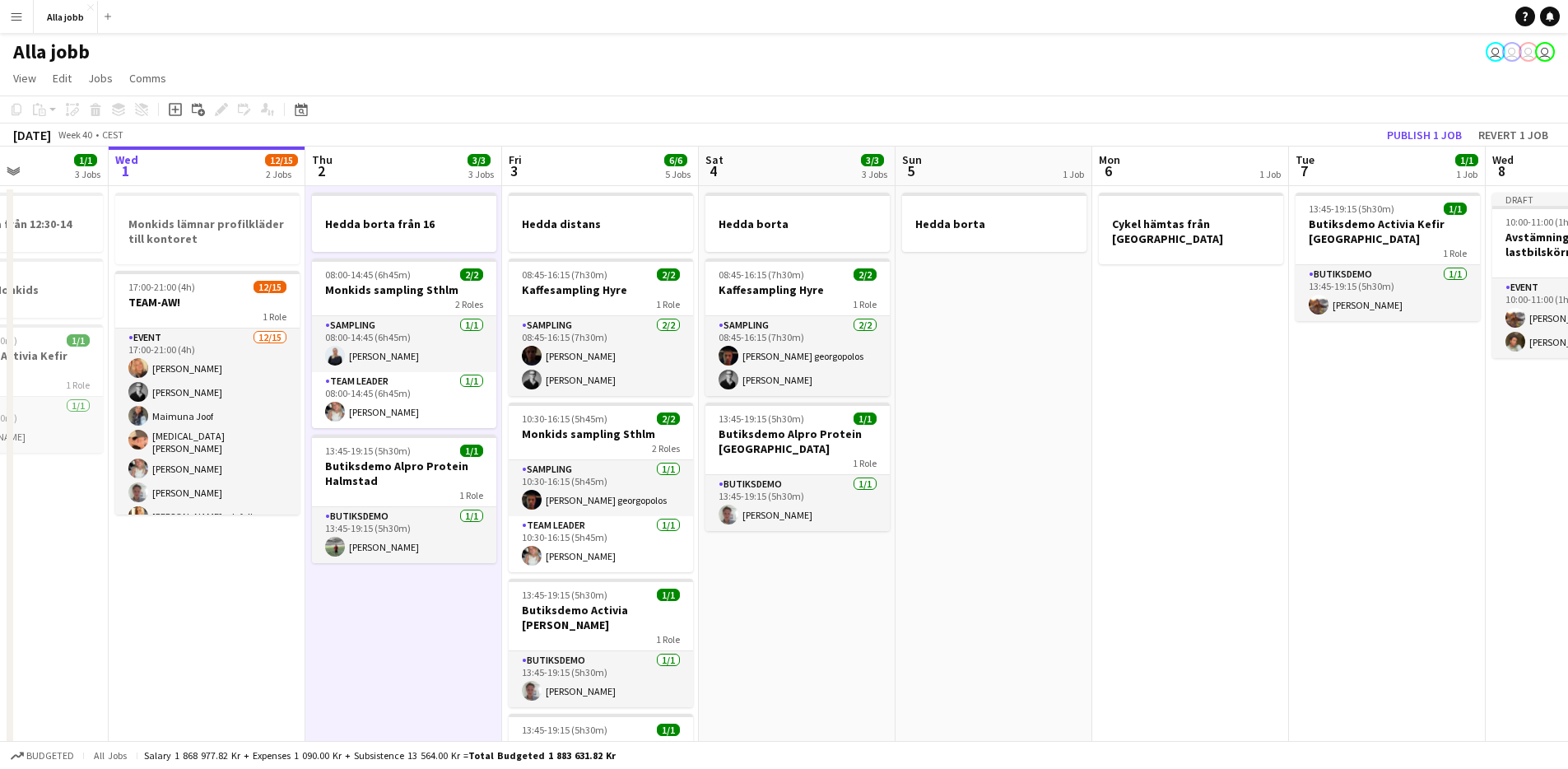
click at [444, 607] on app-date-cell "Hedda borta från 16 08:00-14:45 (6h45m) 2/2 Monkids sampling Sthlm 2 Roles Samp…" at bounding box center [404, 730] width 196 height 1089
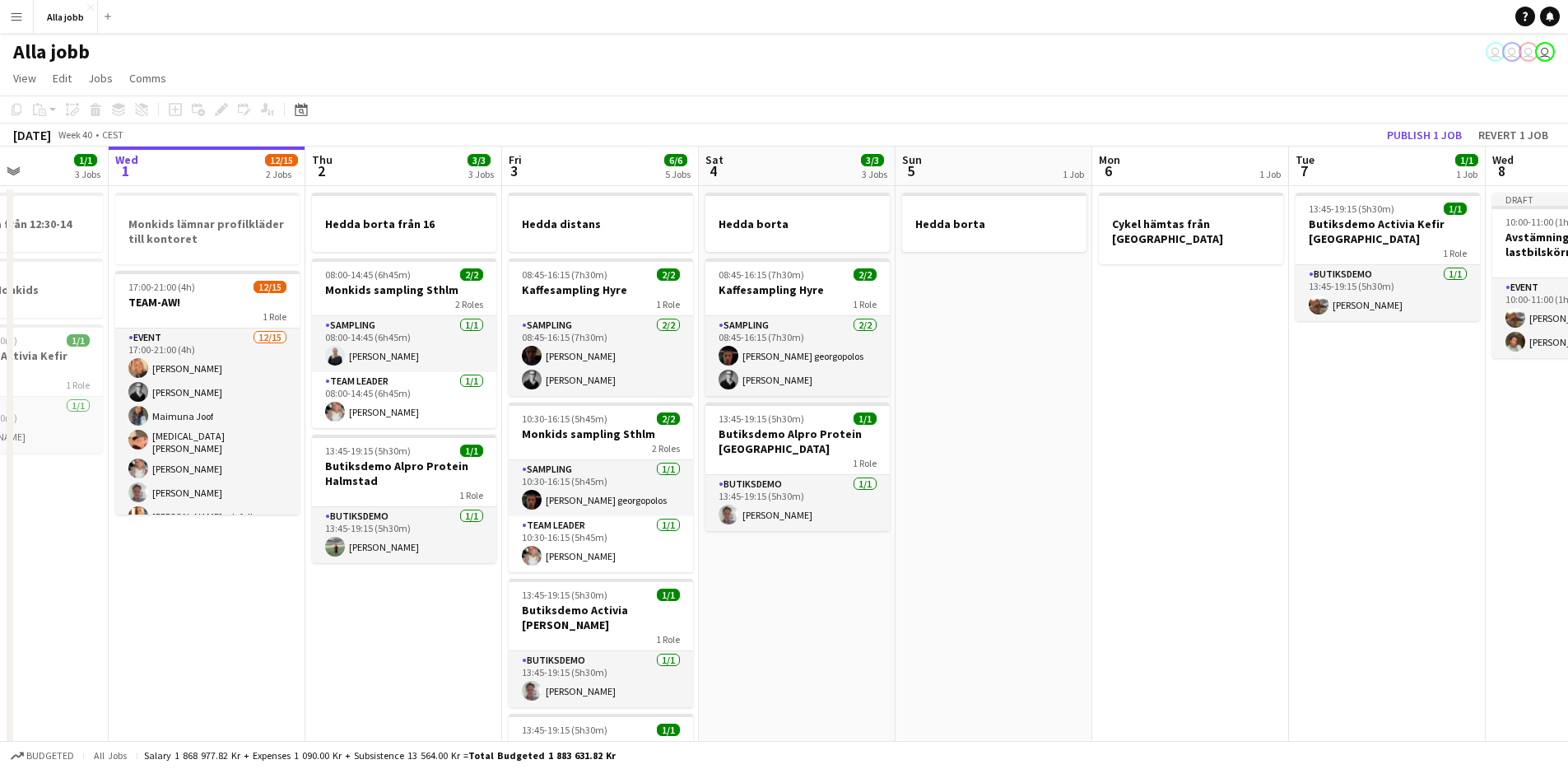
click at [471, 607] on app-date-cell "Hedda borta från 16 08:00-14:45 (6h45m) 2/2 Monkids sampling Sthlm 2 Roles Samp…" at bounding box center [404, 730] width 196 height 1089
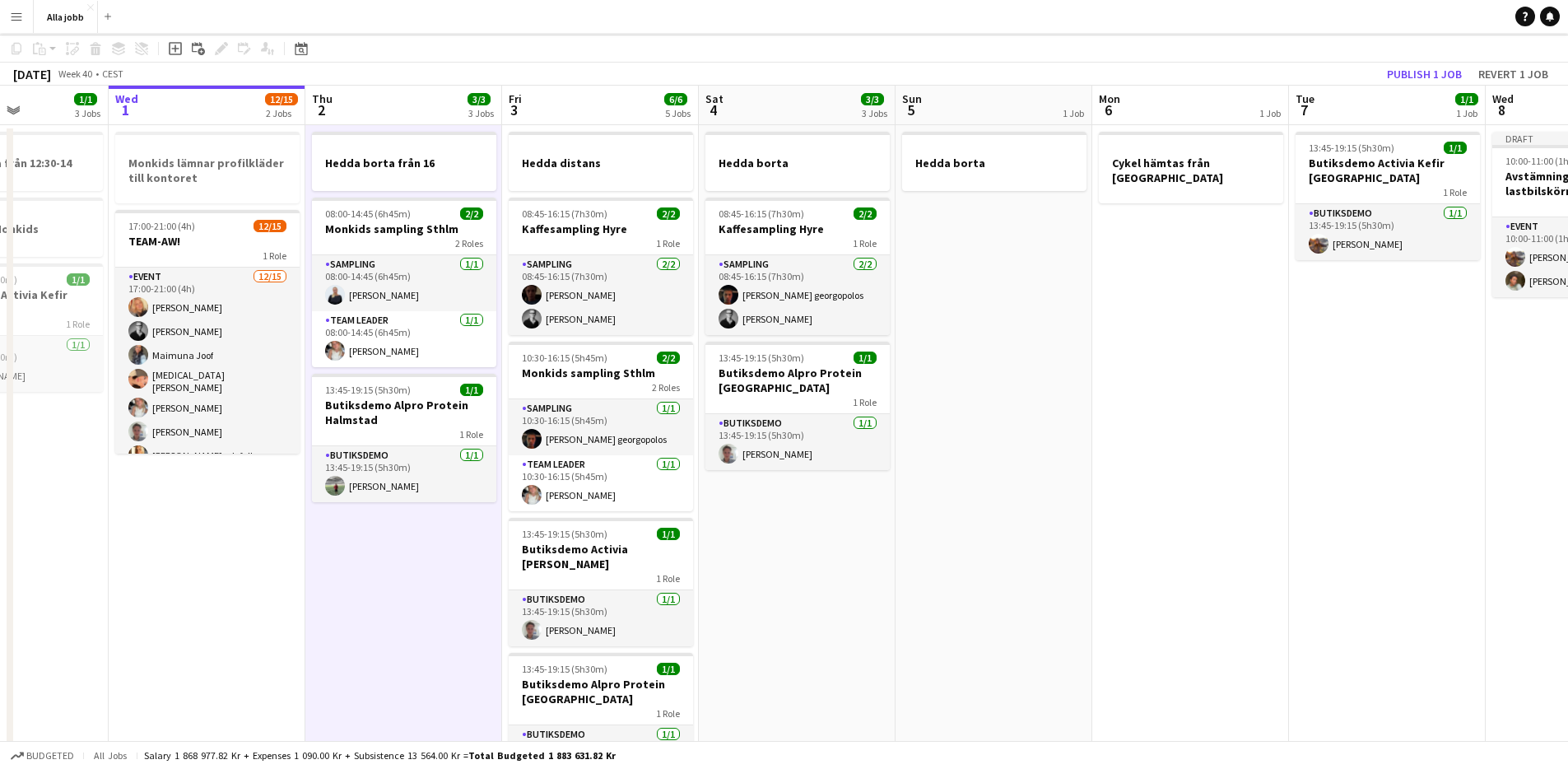
scroll to position [0, 0]
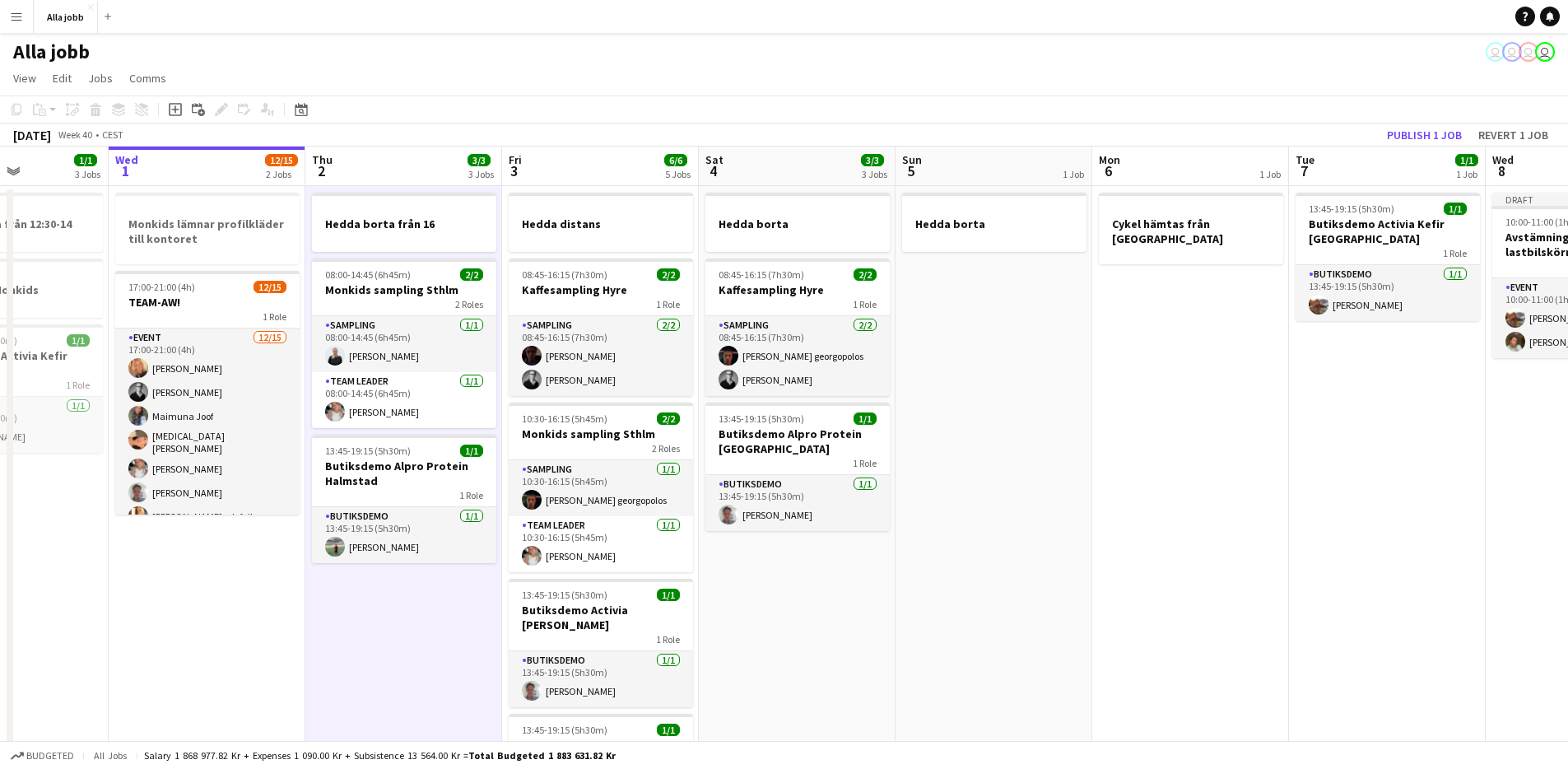
click at [436, 605] on app-date-cell "Hedda borta från 16 08:00-14:45 (6h45m) 2/2 Monkids sampling Sthlm 2 Roles Samp…" at bounding box center [404, 730] width 196 height 1089
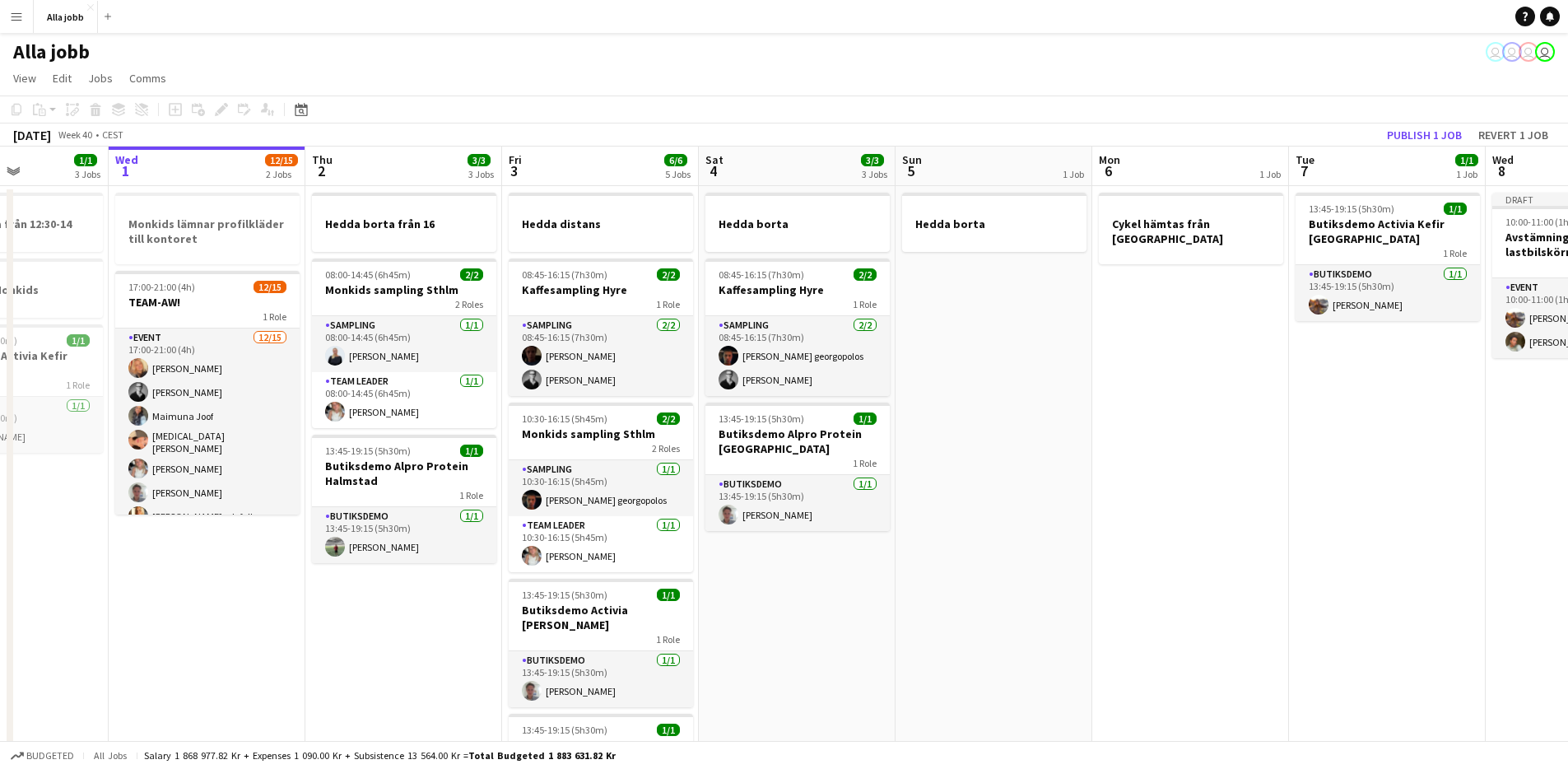
click at [452, 605] on app-date-cell "Hedda borta från 16 08:00-14:45 (6h45m) 2/2 Monkids sampling Sthlm 2 Roles Samp…" at bounding box center [404, 730] width 196 height 1089
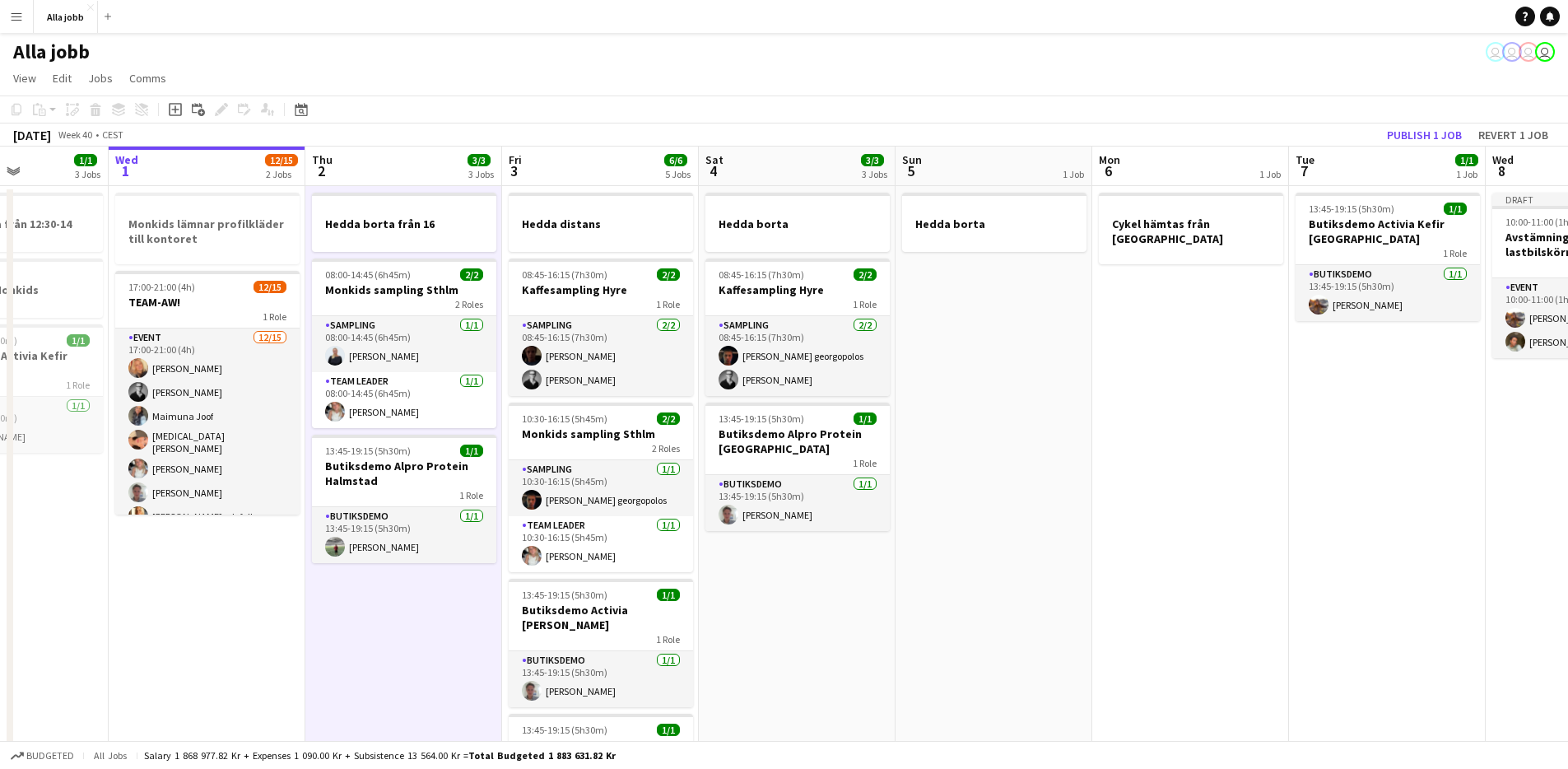
click at [452, 606] on app-date-cell "Hedda borta från 16 08:00-14:45 (6h45m) 2/2 Monkids sampling Sthlm 2 Roles Samp…" at bounding box center [404, 730] width 196 height 1089
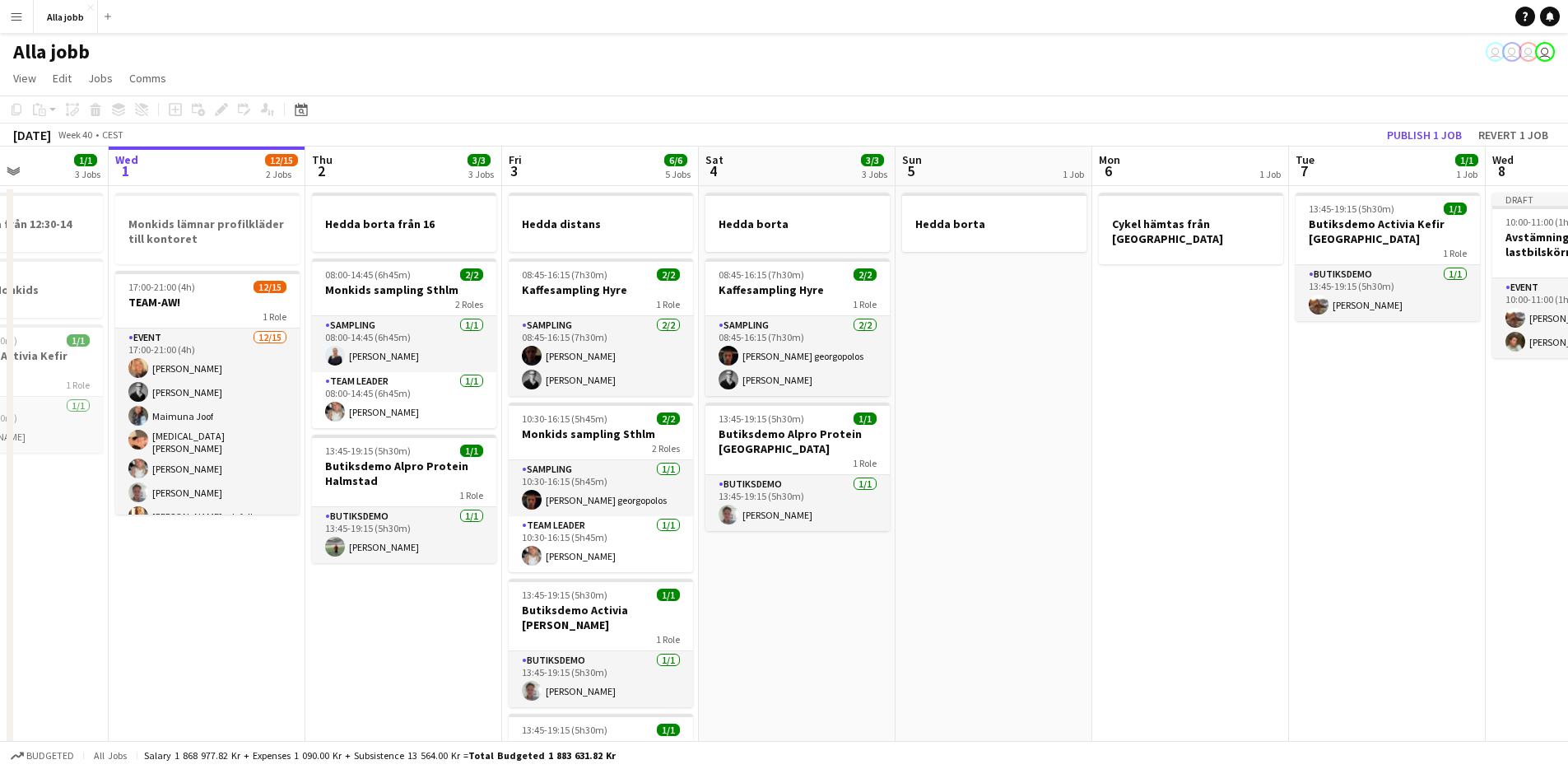
click at [462, 596] on app-date-cell "Hedda borta från 16 08:00-14:45 (6h45m) 2/2 Monkids sampling Sthlm 2 Roles Samp…" at bounding box center [404, 730] width 196 height 1089
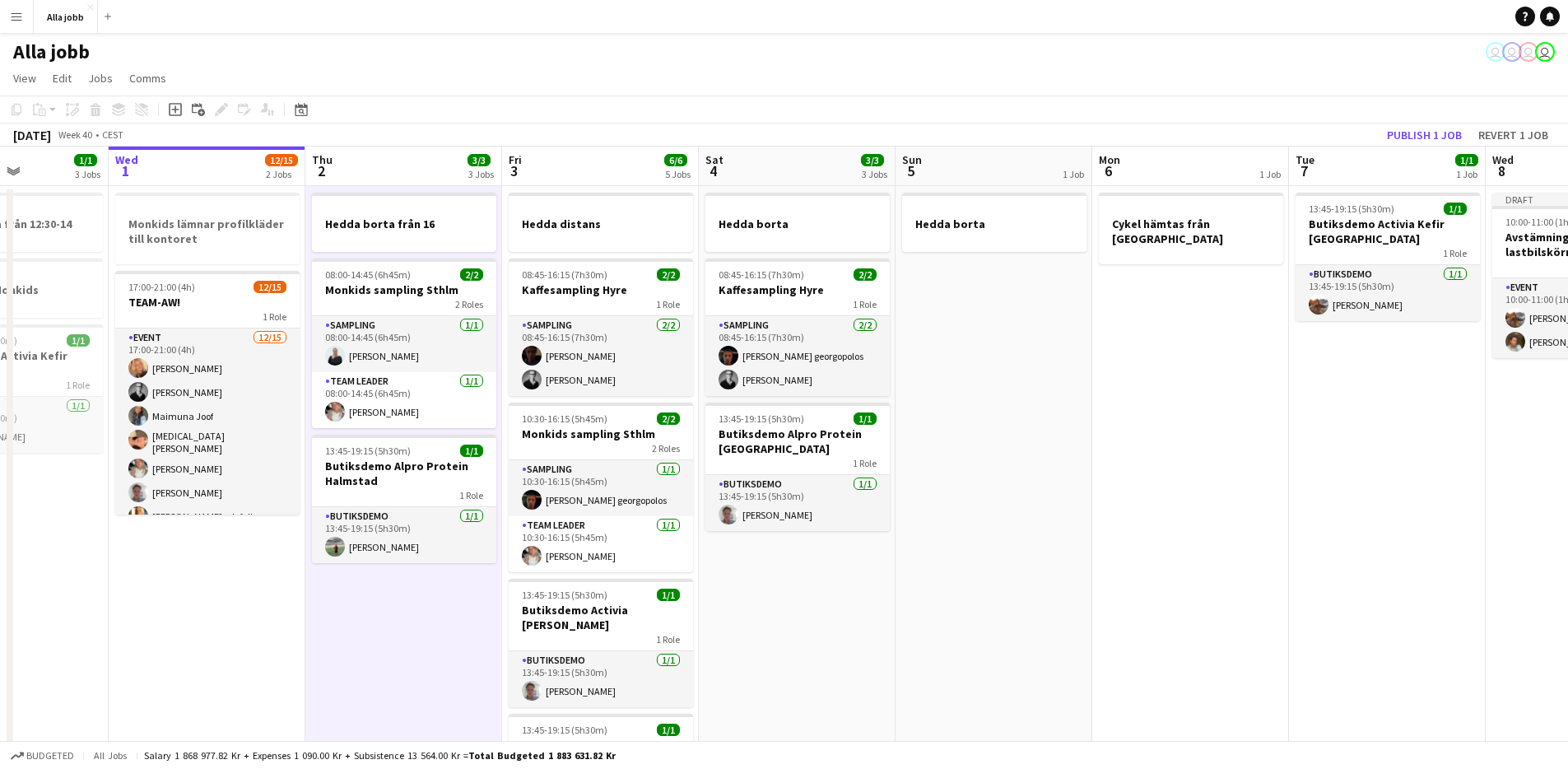
click at [445, 607] on app-date-cell "Hedda borta från 16 08:00-14:45 (6h45m) 2/2 Monkids sampling Sthlm 2 Roles Samp…" at bounding box center [404, 730] width 196 height 1089
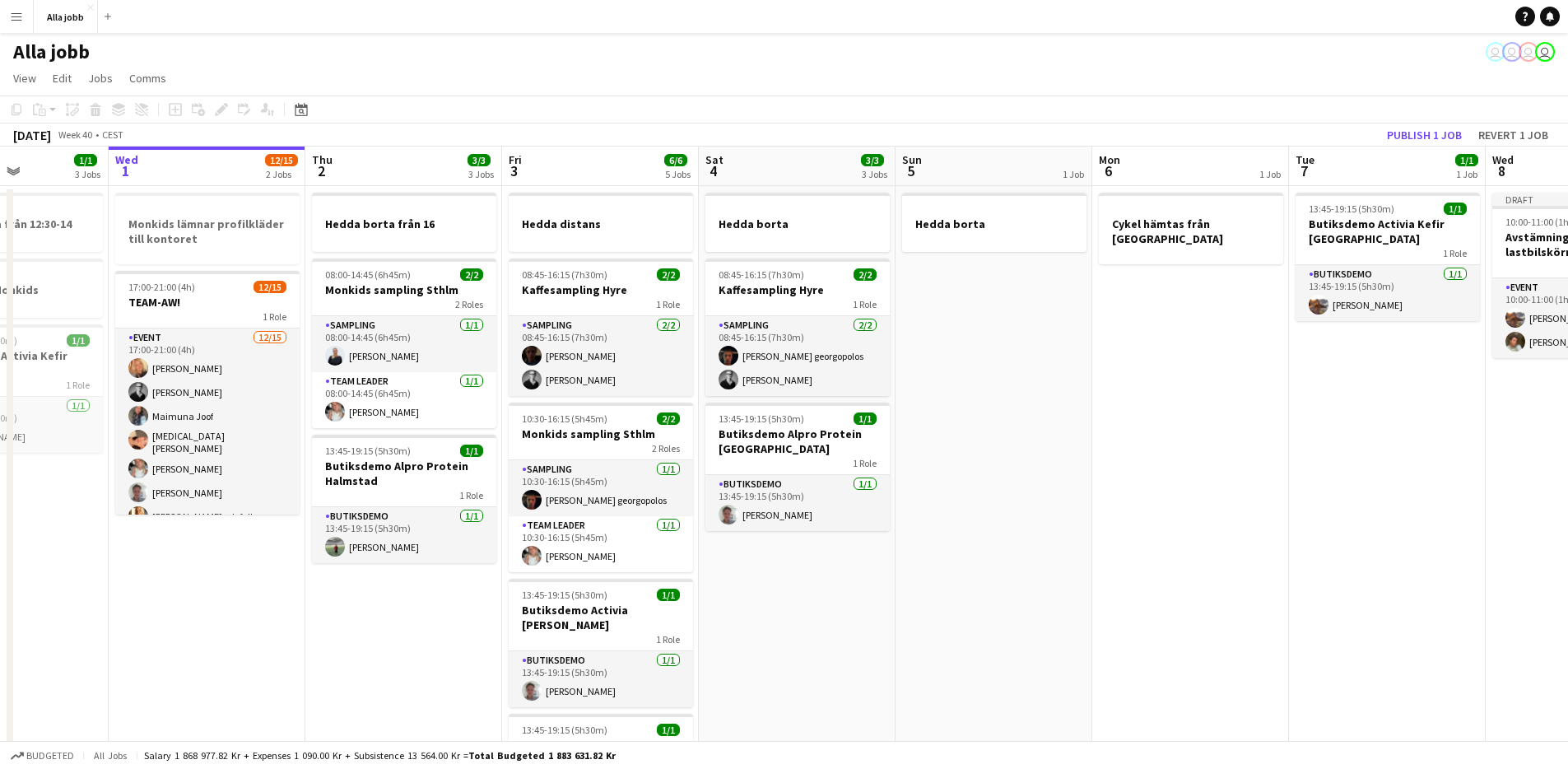
click at [452, 614] on app-date-cell "Hedda borta från 16 08:00-14:45 (6h45m) 2/2 Monkids sampling Sthlm 2 Roles Samp…" at bounding box center [404, 730] width 196 height 1089
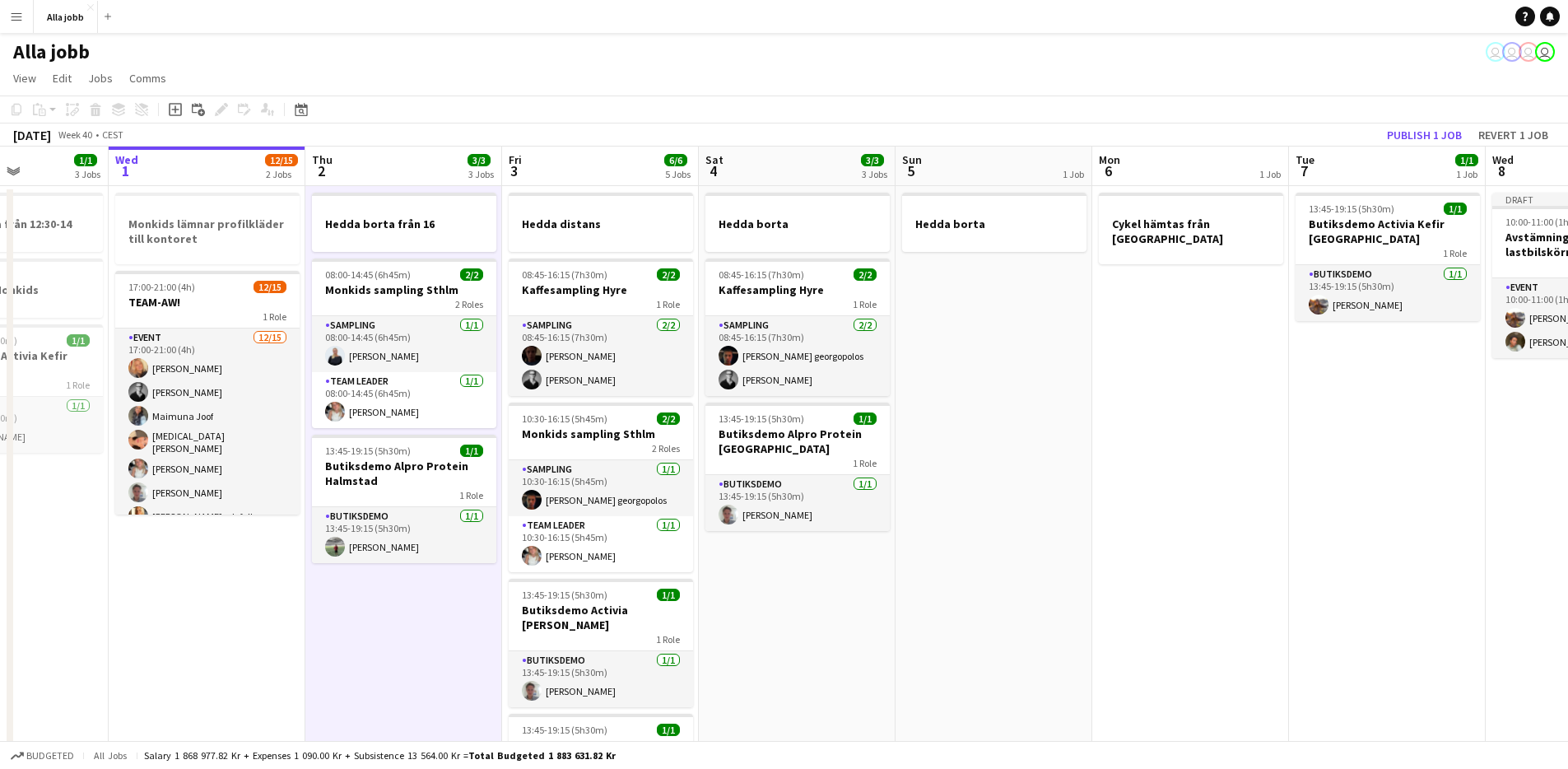
click at [442, 605] on app-date-cell "Hedda borta från 16 08:00-14:45 (6h45m) 2/2 Monkids sampling Sthlm 2 Roles Samp…" at bounding box center [404, 730] width 196 height 1089
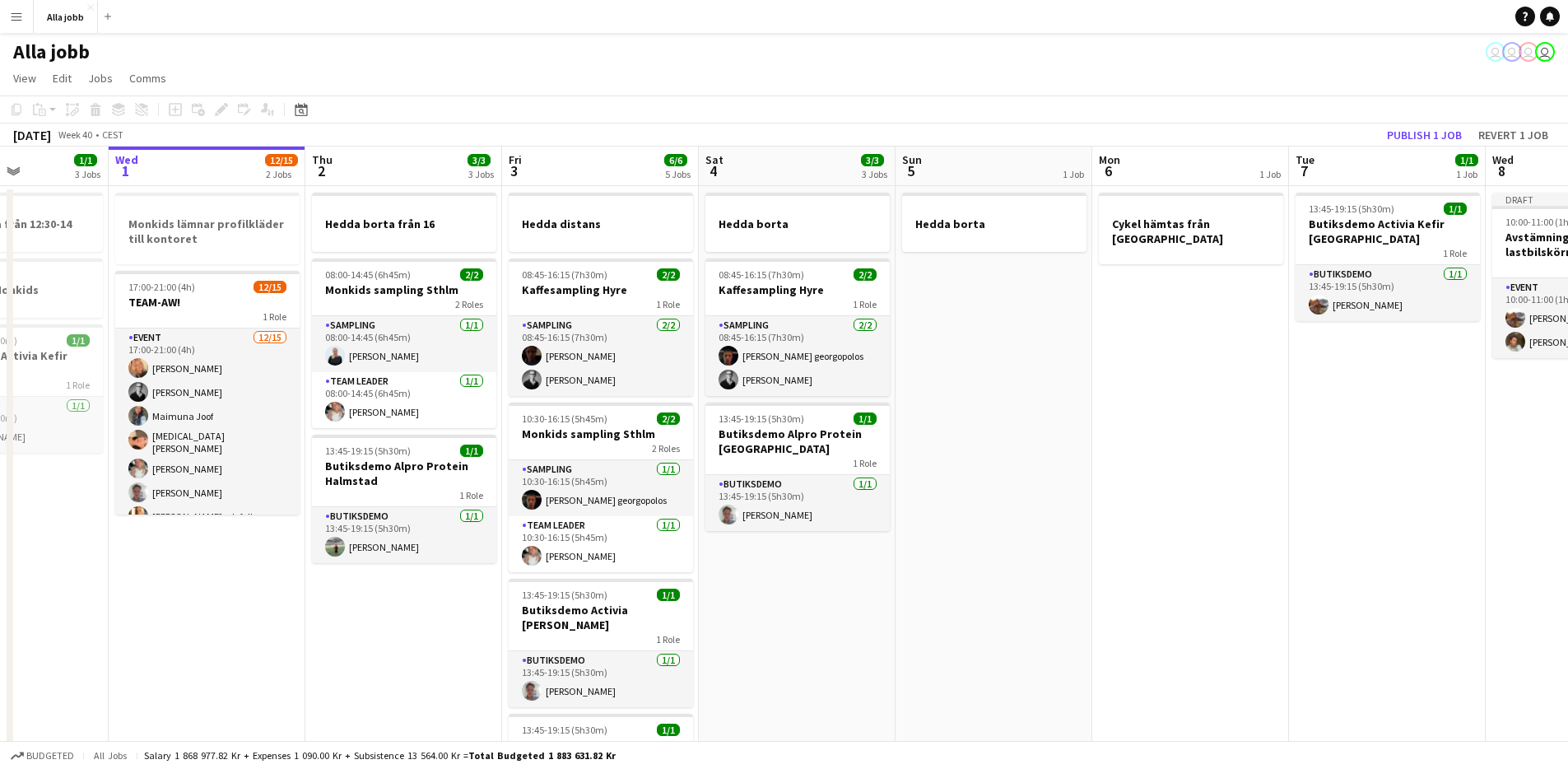
click at [431, 619] on app-date-cell "Hedda borta från 16 08:00-14:45 (6h45m) 2/2 Monkids sampling Sthlm 2 Roles Samp…" at bounding box center [404, 730] width 196 height 1089
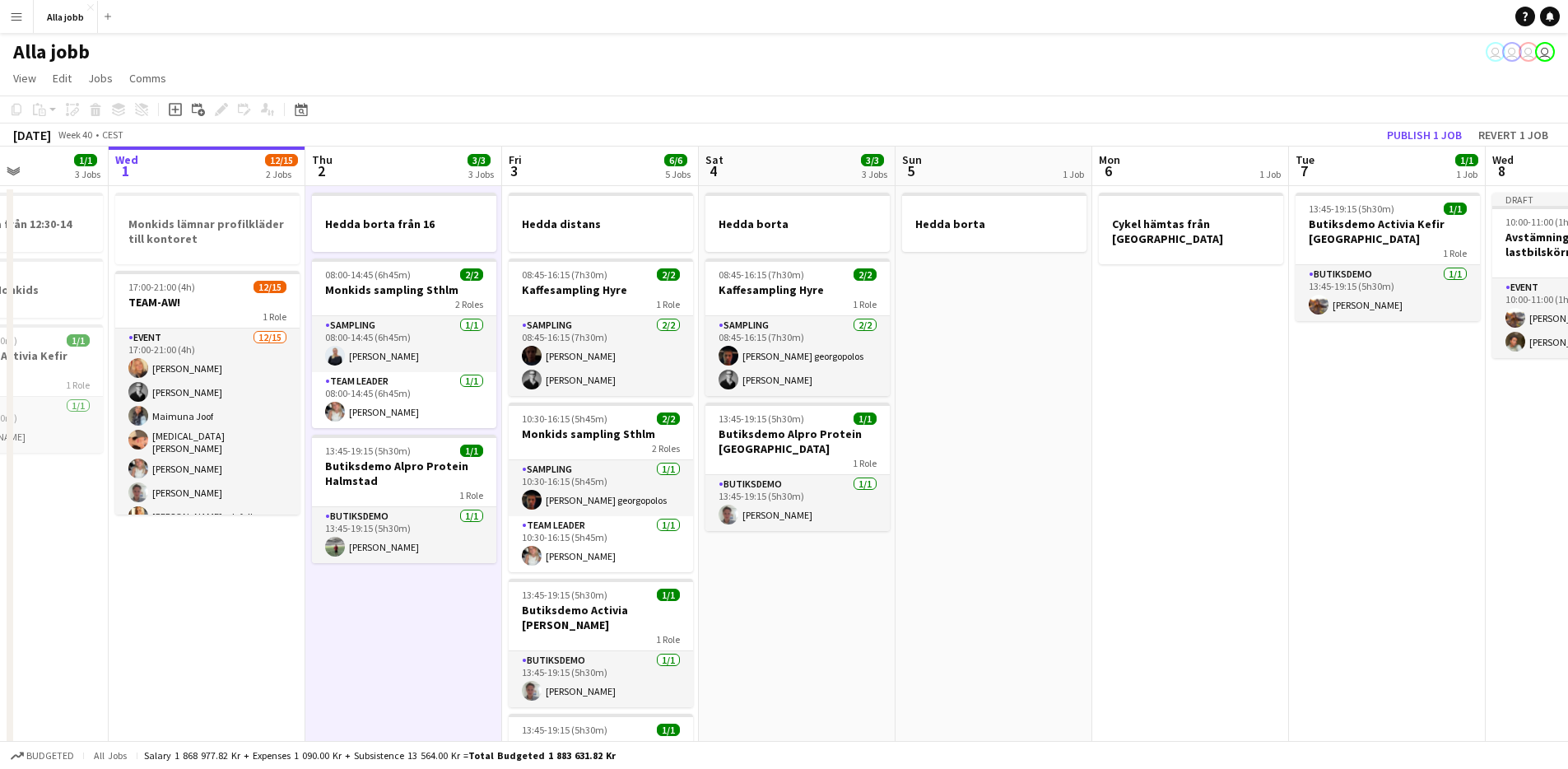
click at [439, 617] on app-date-cell "Hedda borta från 16 08:00-14:45 (6h45m) 2/2 Monkids sampling Sthlm 2 Roles Samp…" at bounding box center [404, 730] width 196 height 1089
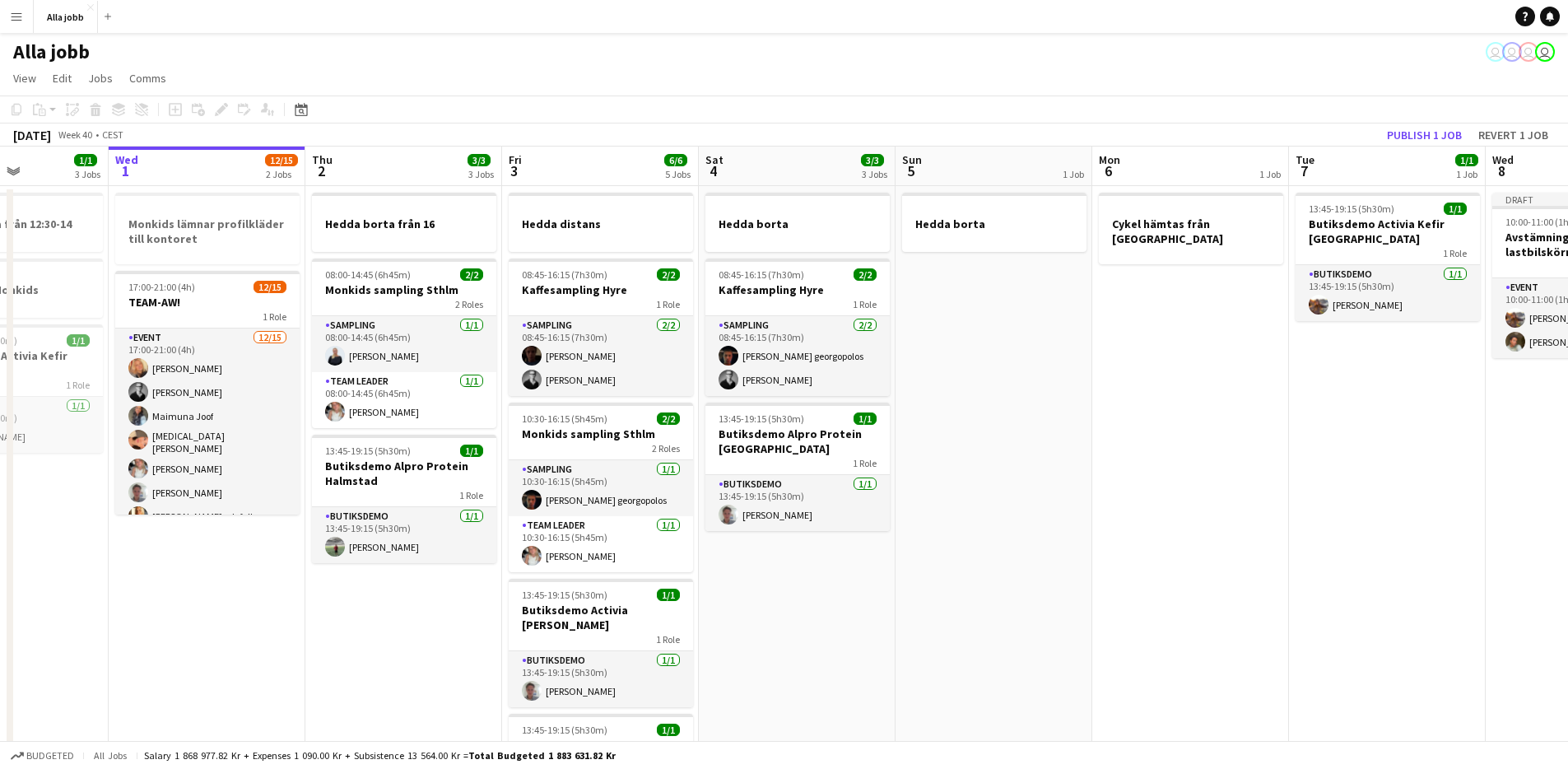
click at [745, 585] on app-date-cell "Hedda borta 08:45-16:15 (7h30m) 2/2 Kaffesampling Hyre 1 Role Sampling [DATE] 0…" at bounding box center [797, 730] width 196 height 1089
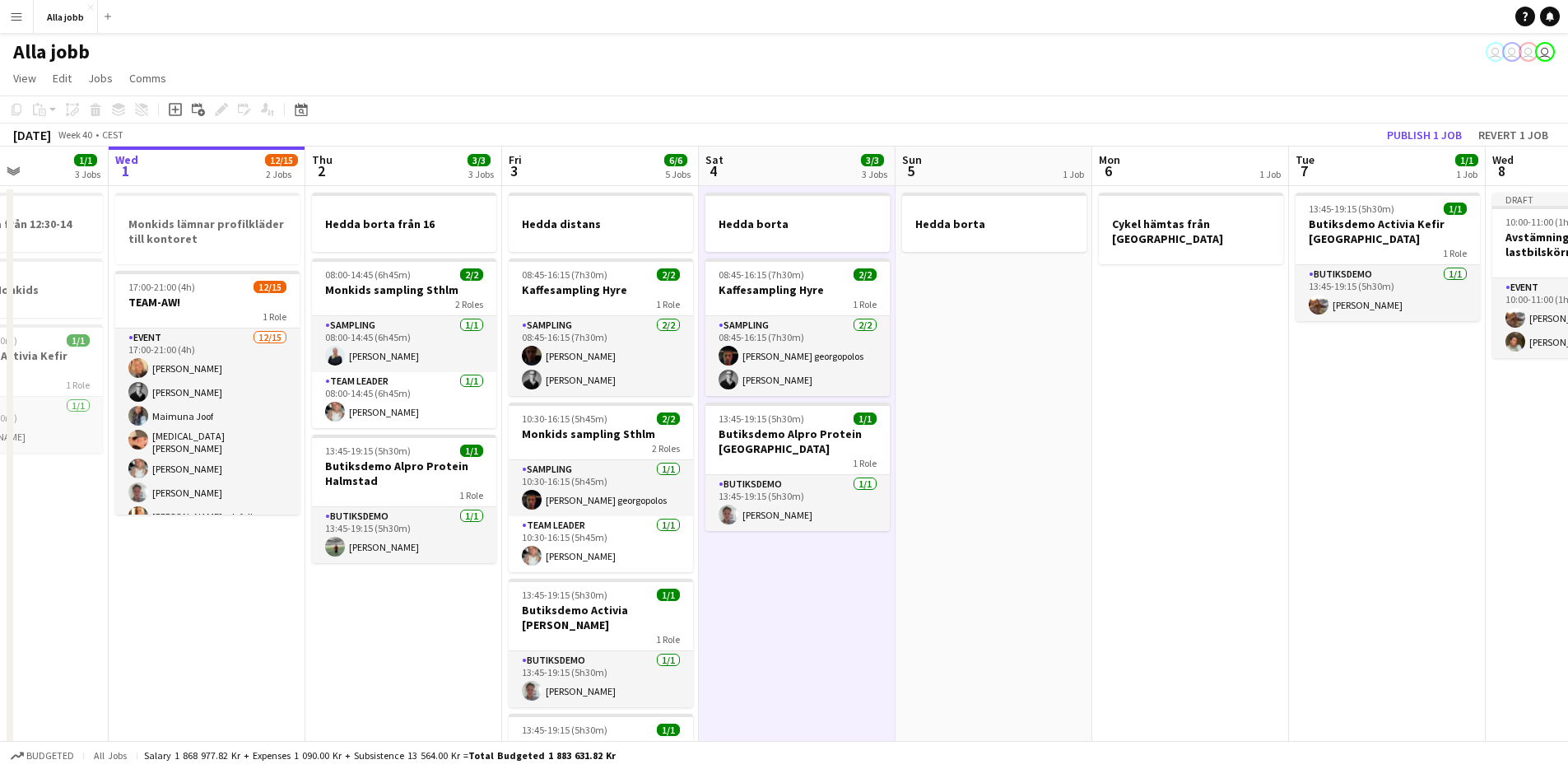
click at [418, 620] on app-date-cell "Hedda borta från 16 08:00-14:45 (6h45m) 2/2 Monkids sampling Sthlm 2 Roles Samp…" at bounding box center [404, 730] width 196 height 1089
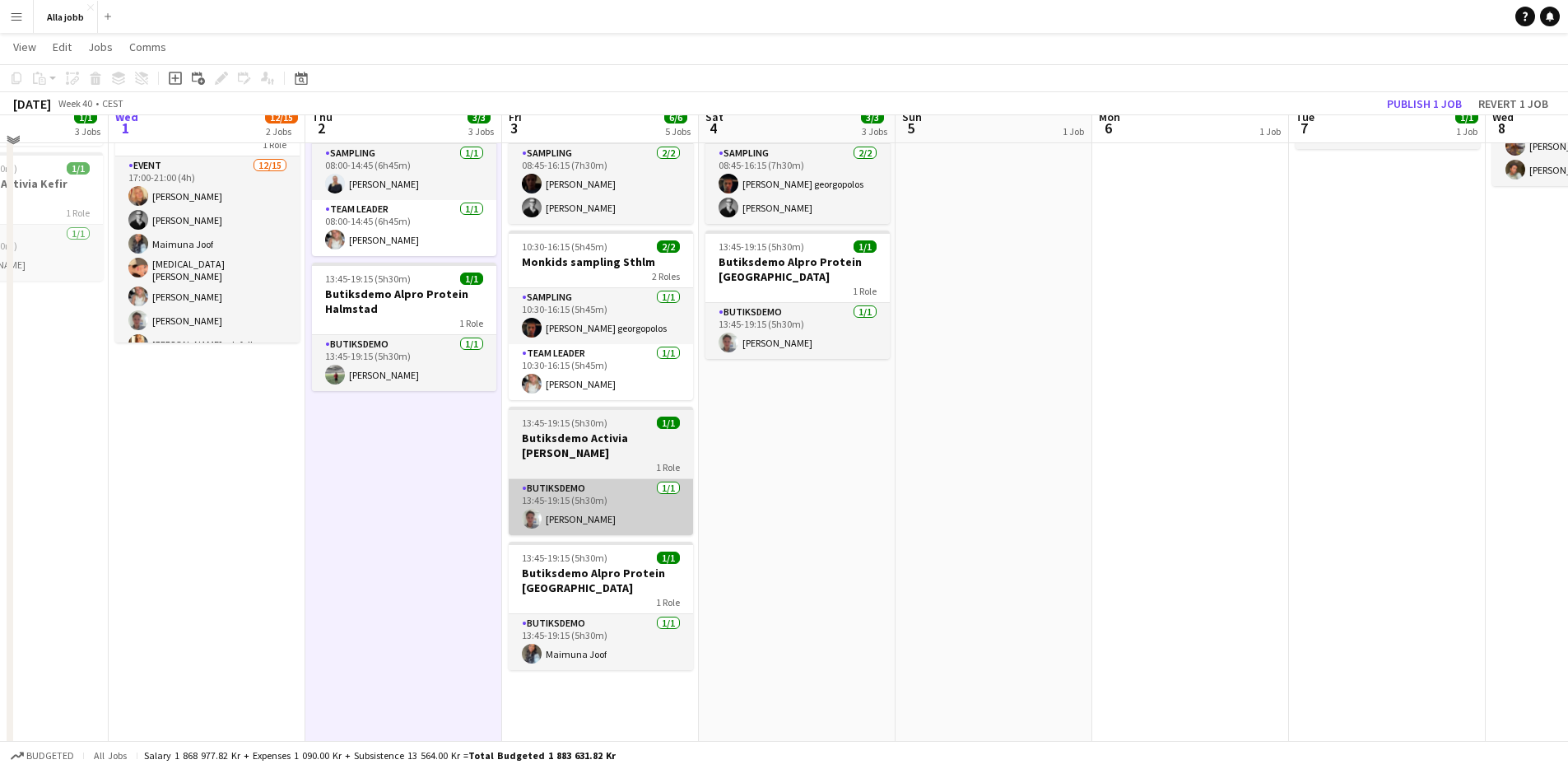
scroll to position [218, 0]
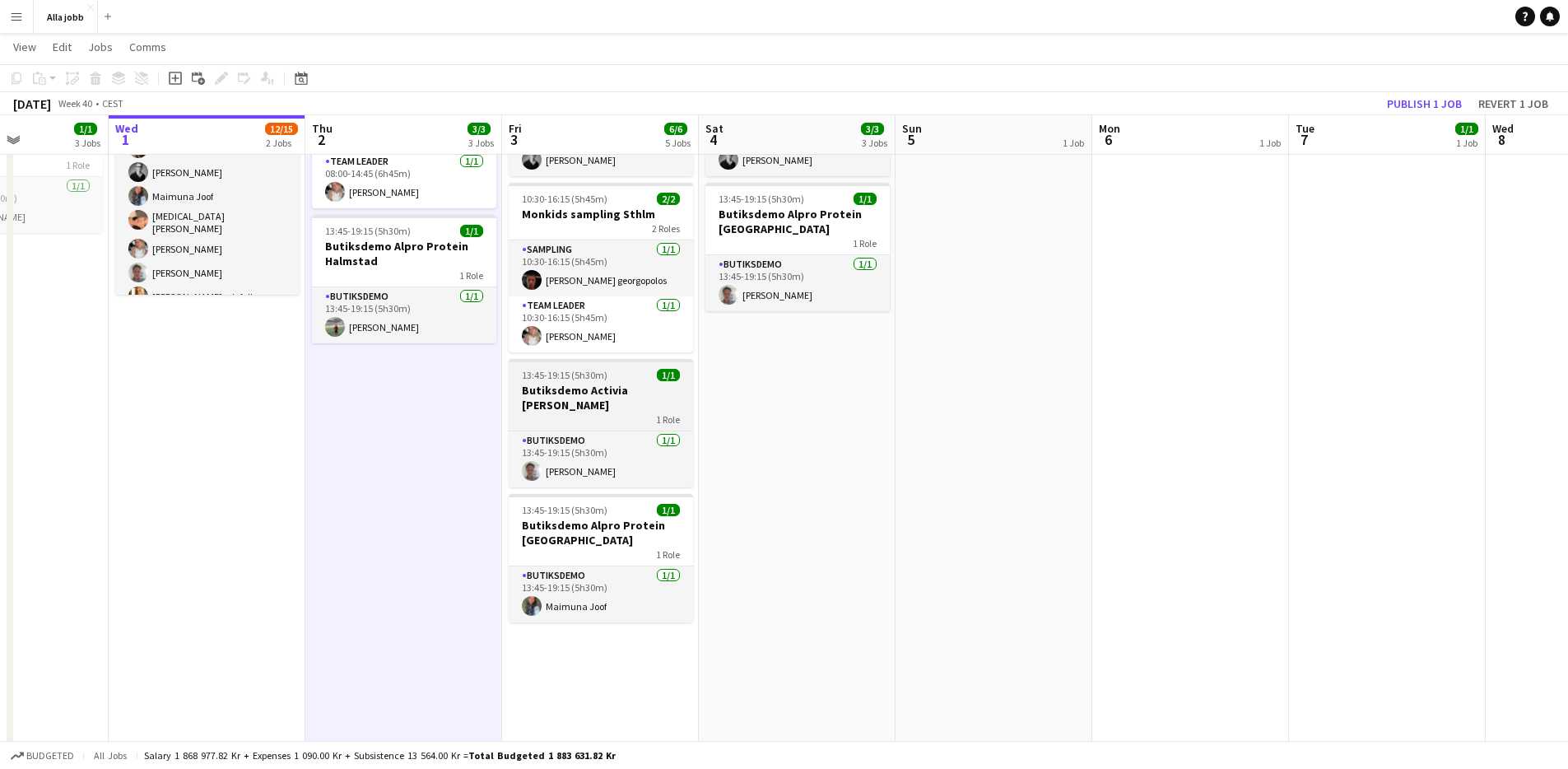
click at [604, 378] on span "13:45-19:15 (5h30m)" at bounding box center [564, 374] width 85 height 12
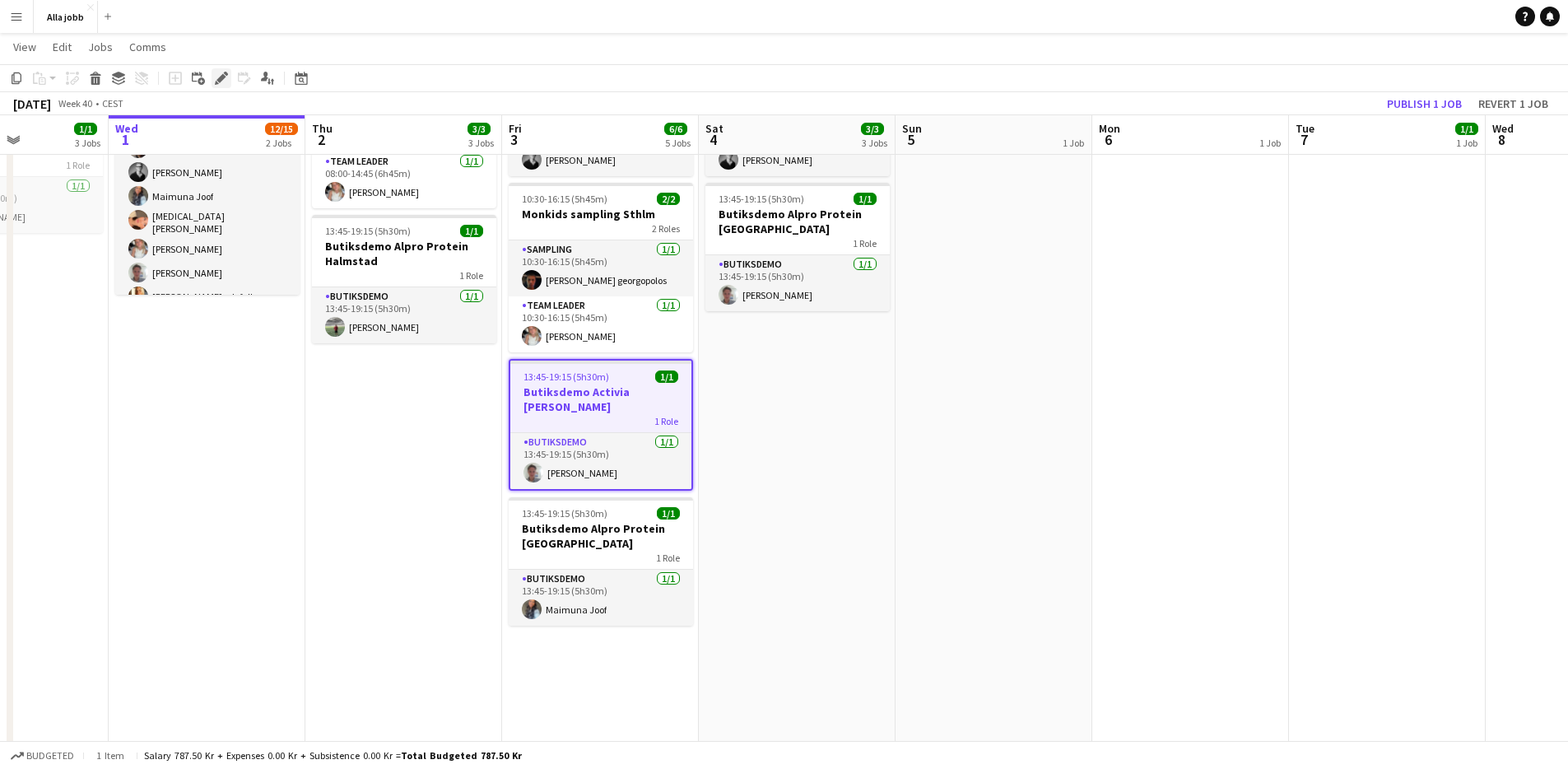
click at [217, 76] on icon "Edit" at bounding box center [221, 78] width 13 height 13
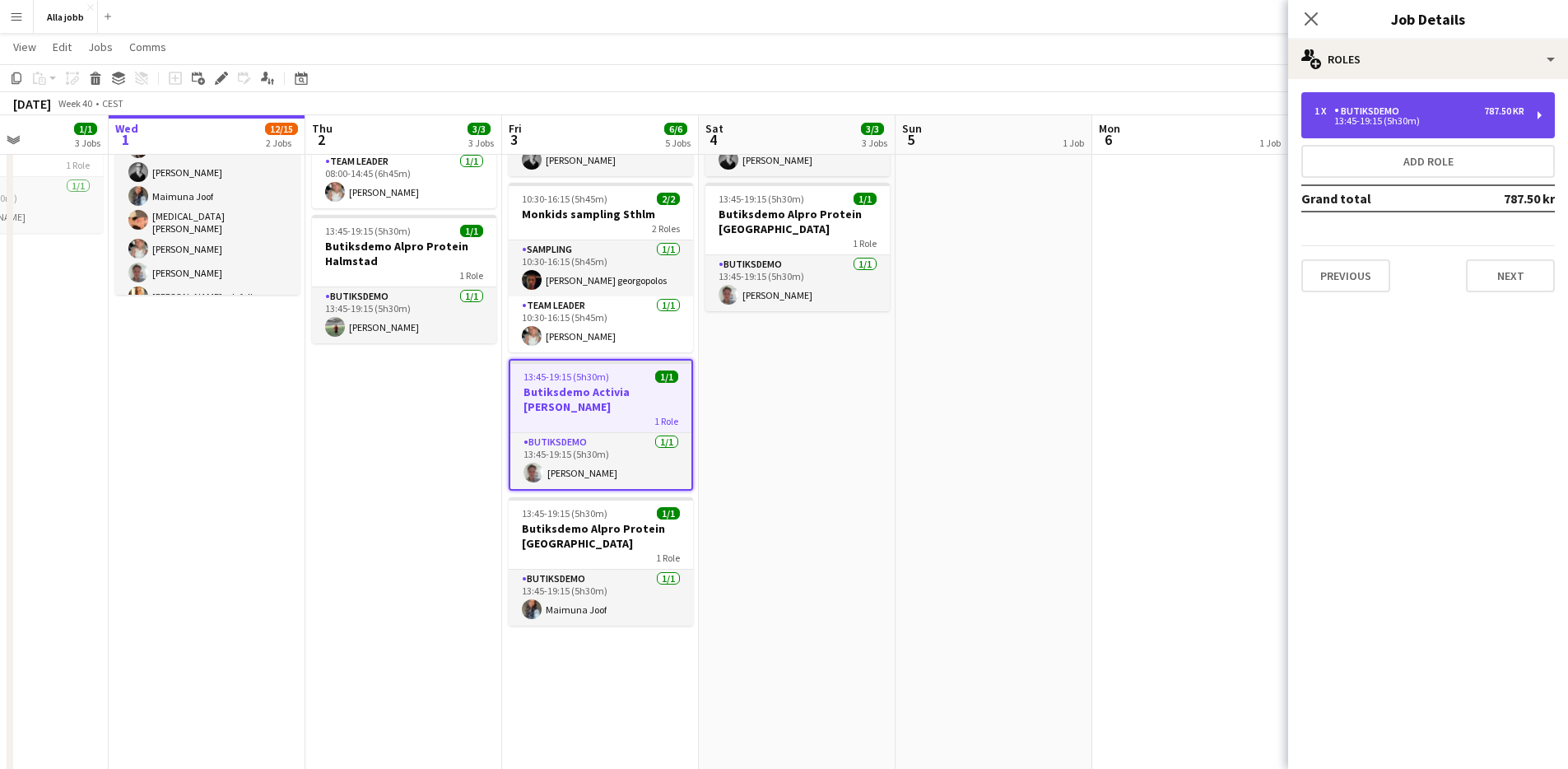
click at [1444, 116] on div "1 x Butiksdemo 787.50 kr" at bounding box center [1419, 111] width 210 height 12
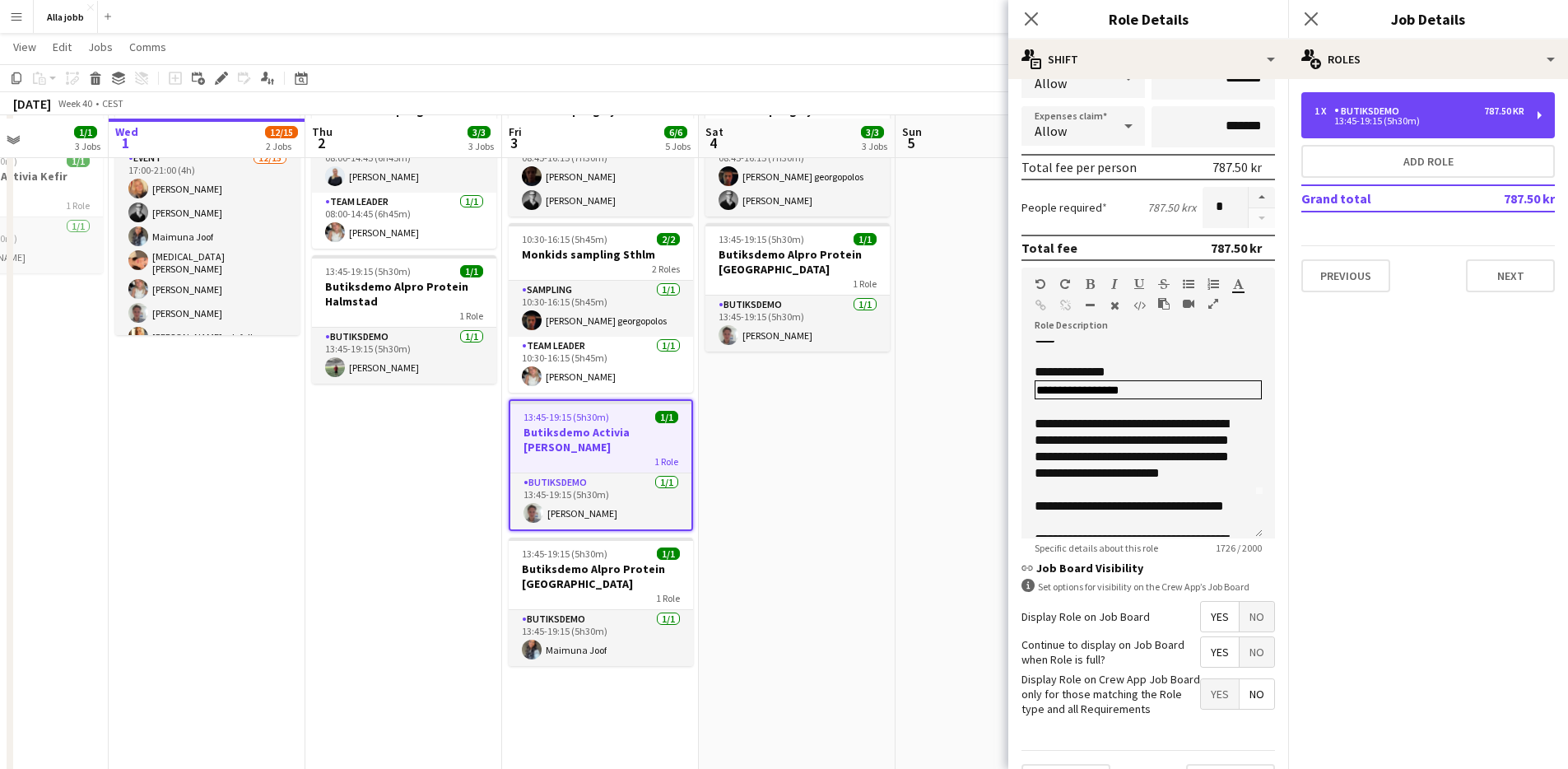
scroll to position [181, 0]
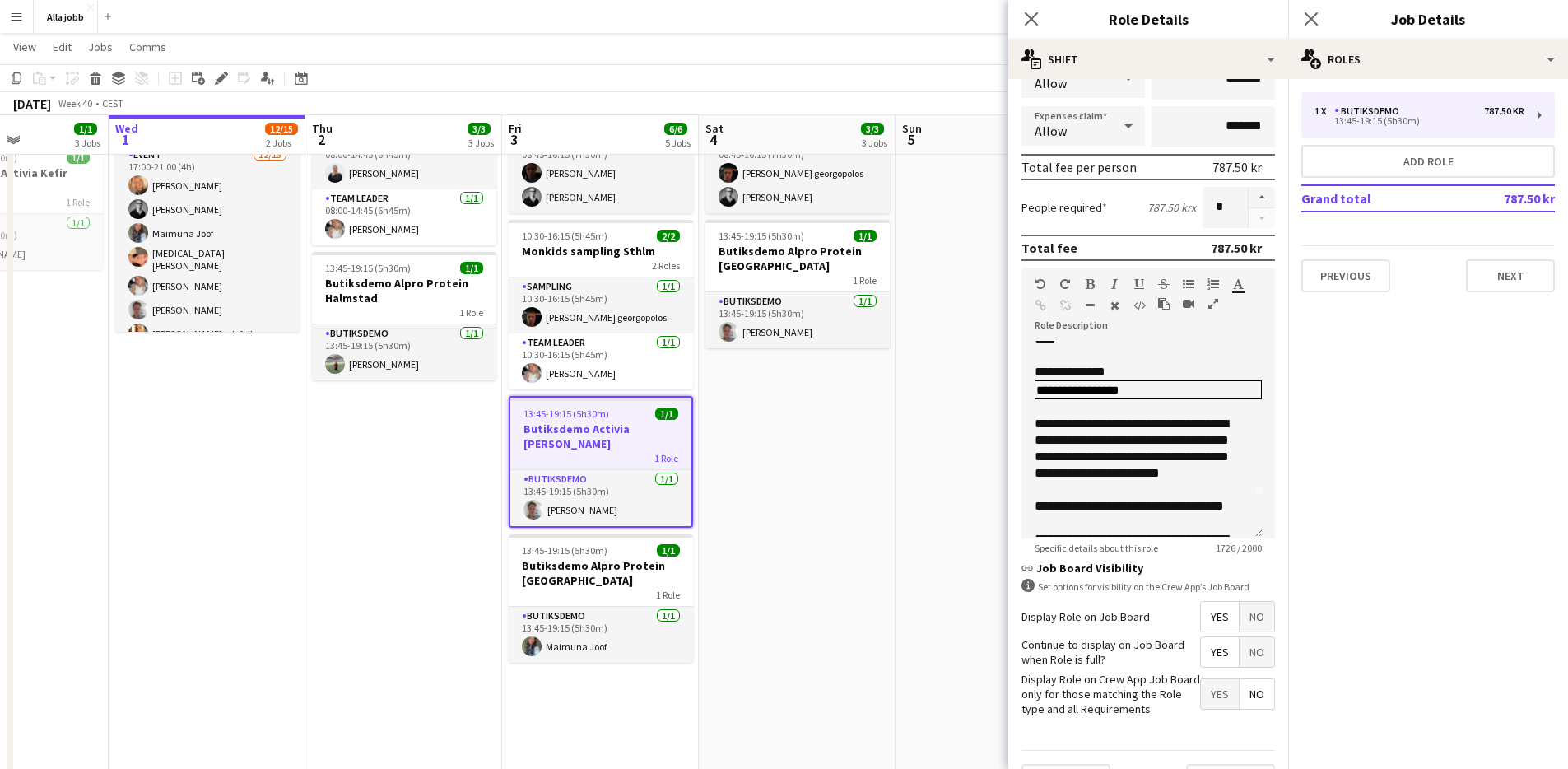
click at [788, 412] on app-date-cell "Hedda borta 08:45-16:15 (7h30m) 2/2 Kaffesampling Hyre 1 Role Sampling [DATE] 0…" at bounding box center [797, 548] width 196 height 1089
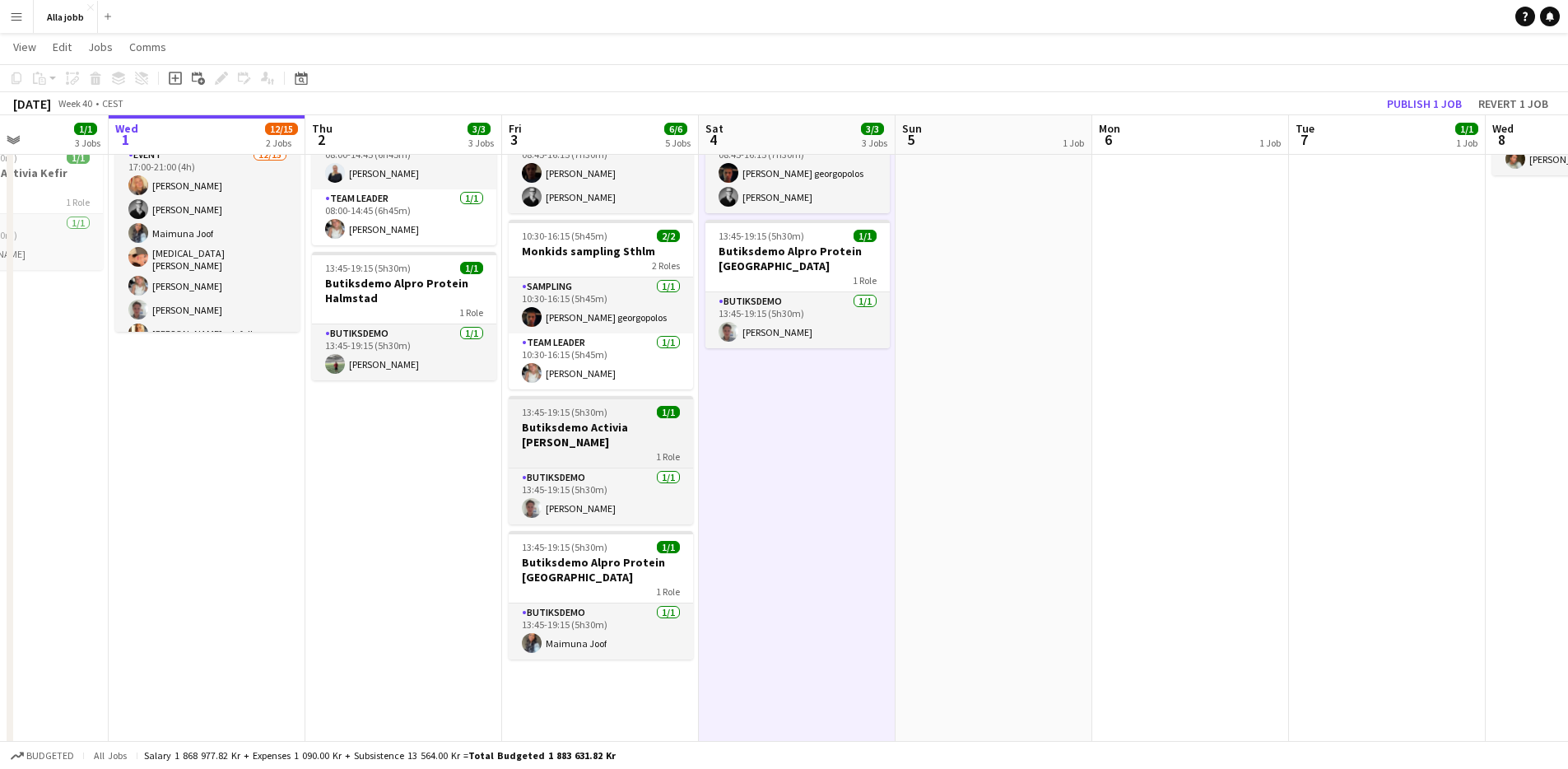
click at [607, 440] on h3 "Butiksdemo Activia [PERSON_NAME]" at bounding box center [600, 435] width 184 height 29
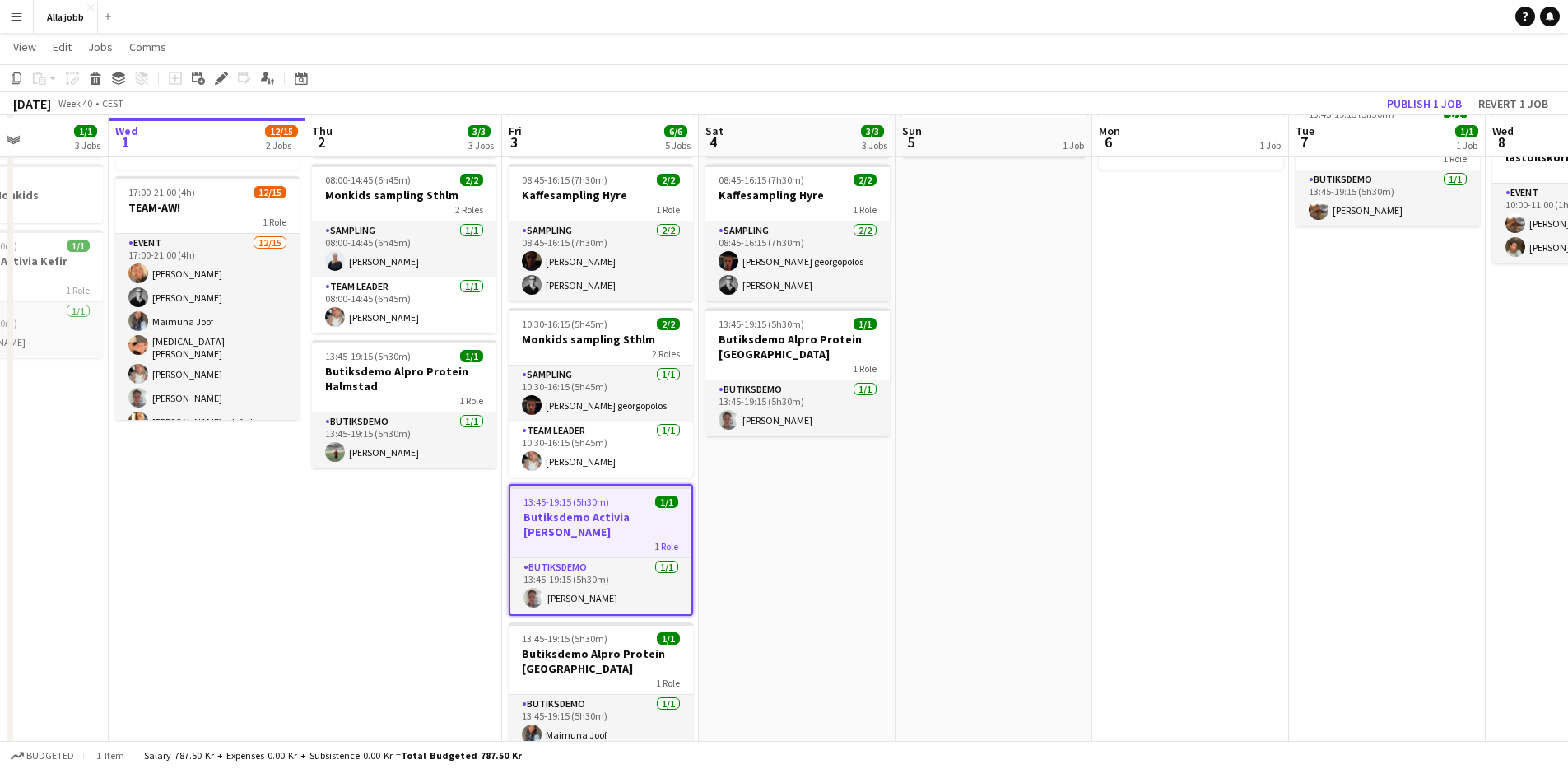
scroll to position [100, 0]
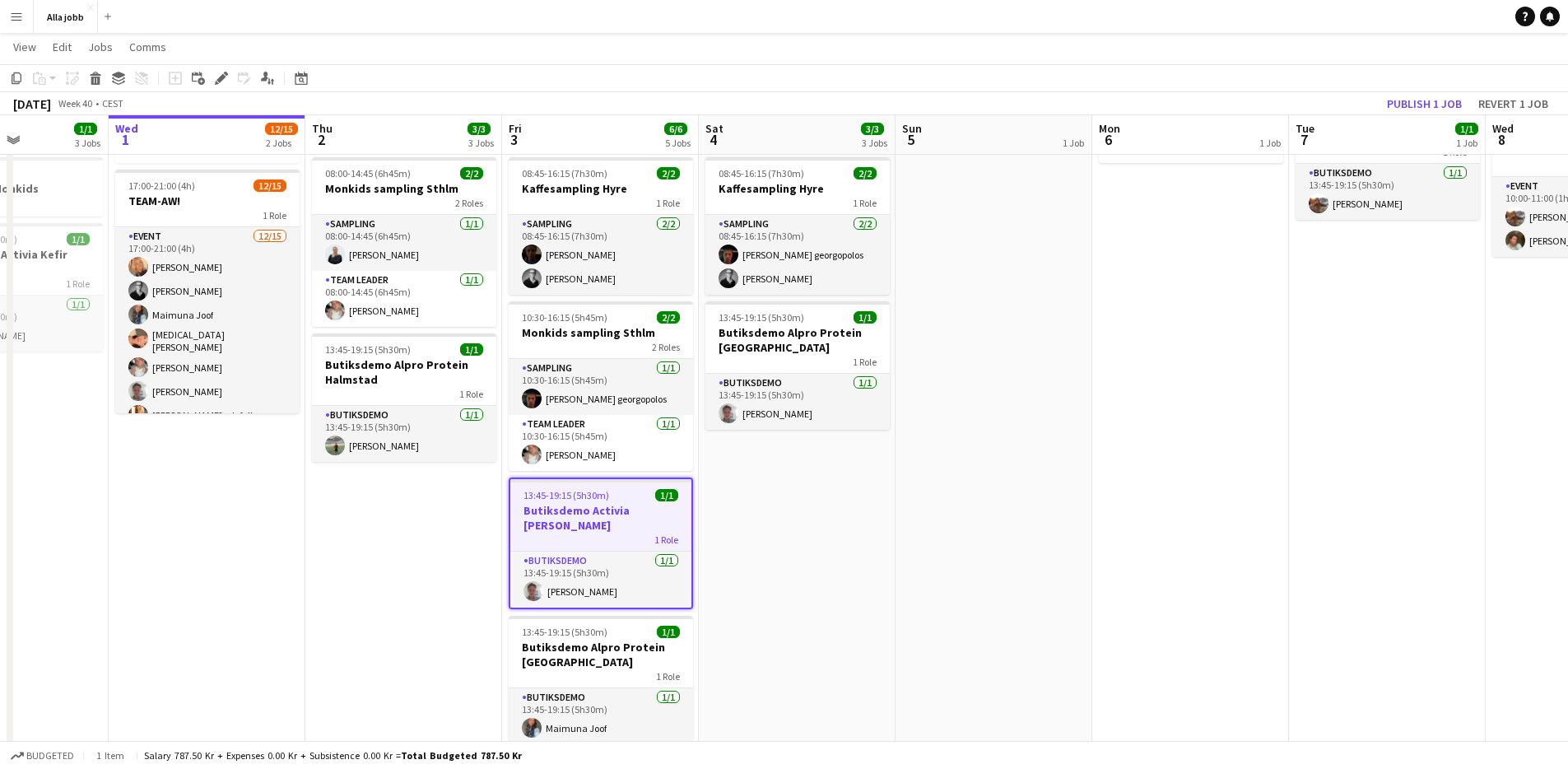
click at [740, 524] on app-date-cell "Hedda borta 08:45-16:15 (7h30m) 2/2 Kaffesampling Hyre 1 Role Sampling [DATE] 0…" at bounding box center [797, 629] width 196 height 1089
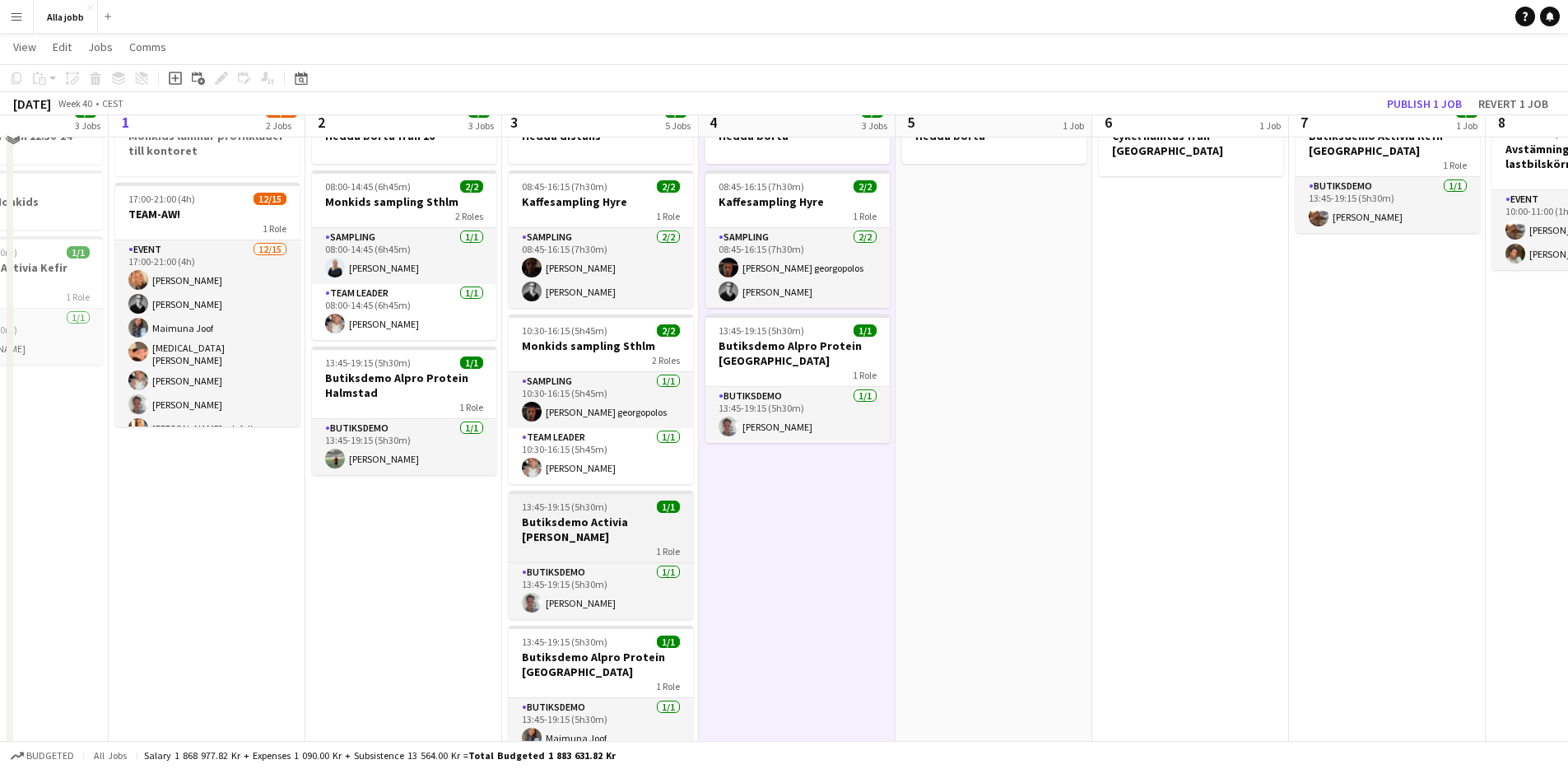
scroll to position [92, 0]
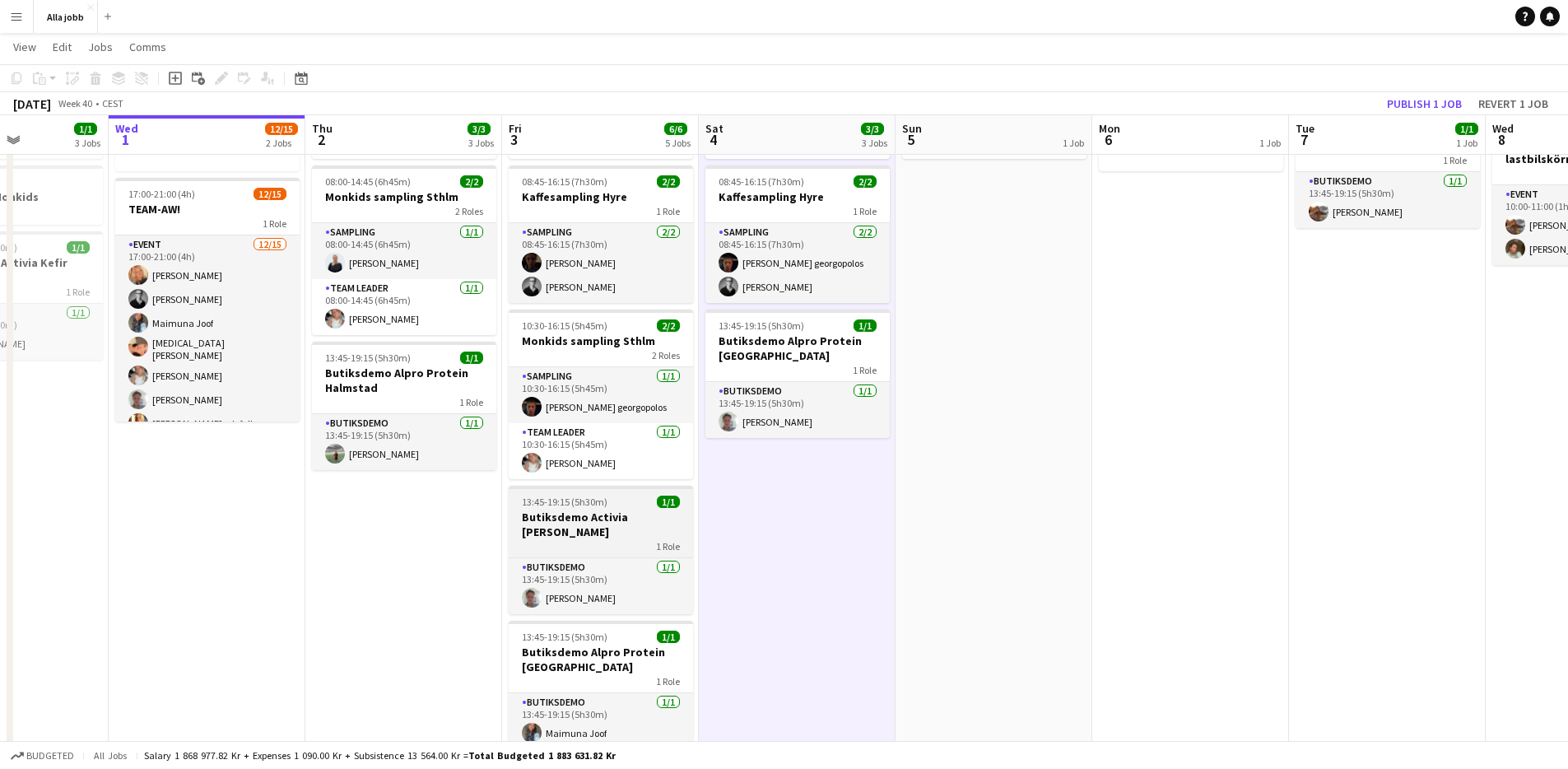
click at [651, 511] on h3 "Butiksdemo Activia [PERSON_NAME]" at bounding box center [600, 524] width 184 height 29
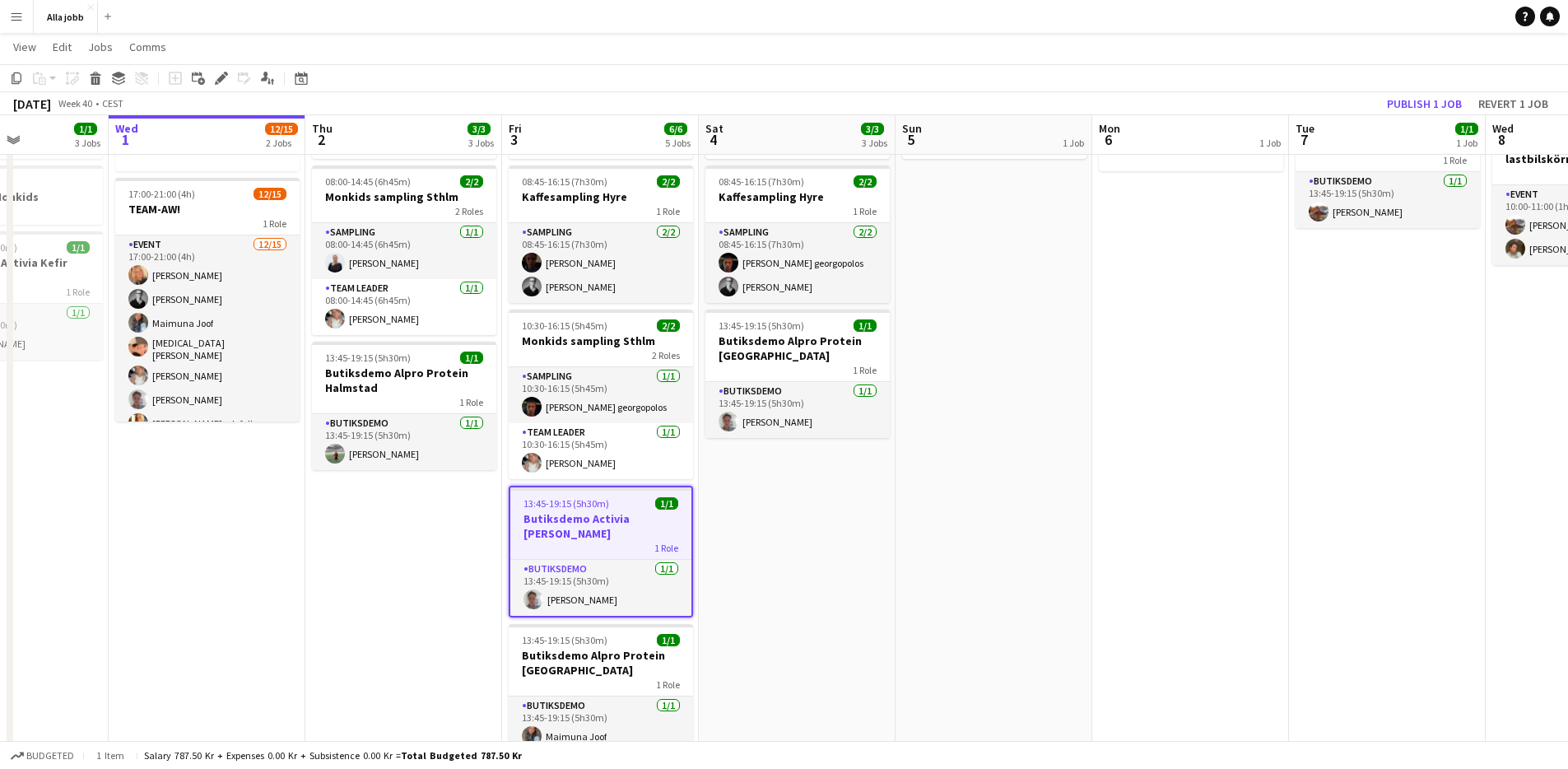
click at [716, 493] on app-date-cell "Hedda borta 08:45-16:15 (7h30m) 2/2 Kaffesampling Hyre 1 Role Sampling [DATE] 0…" at bounding box center [797, 637] width 196 height 1089
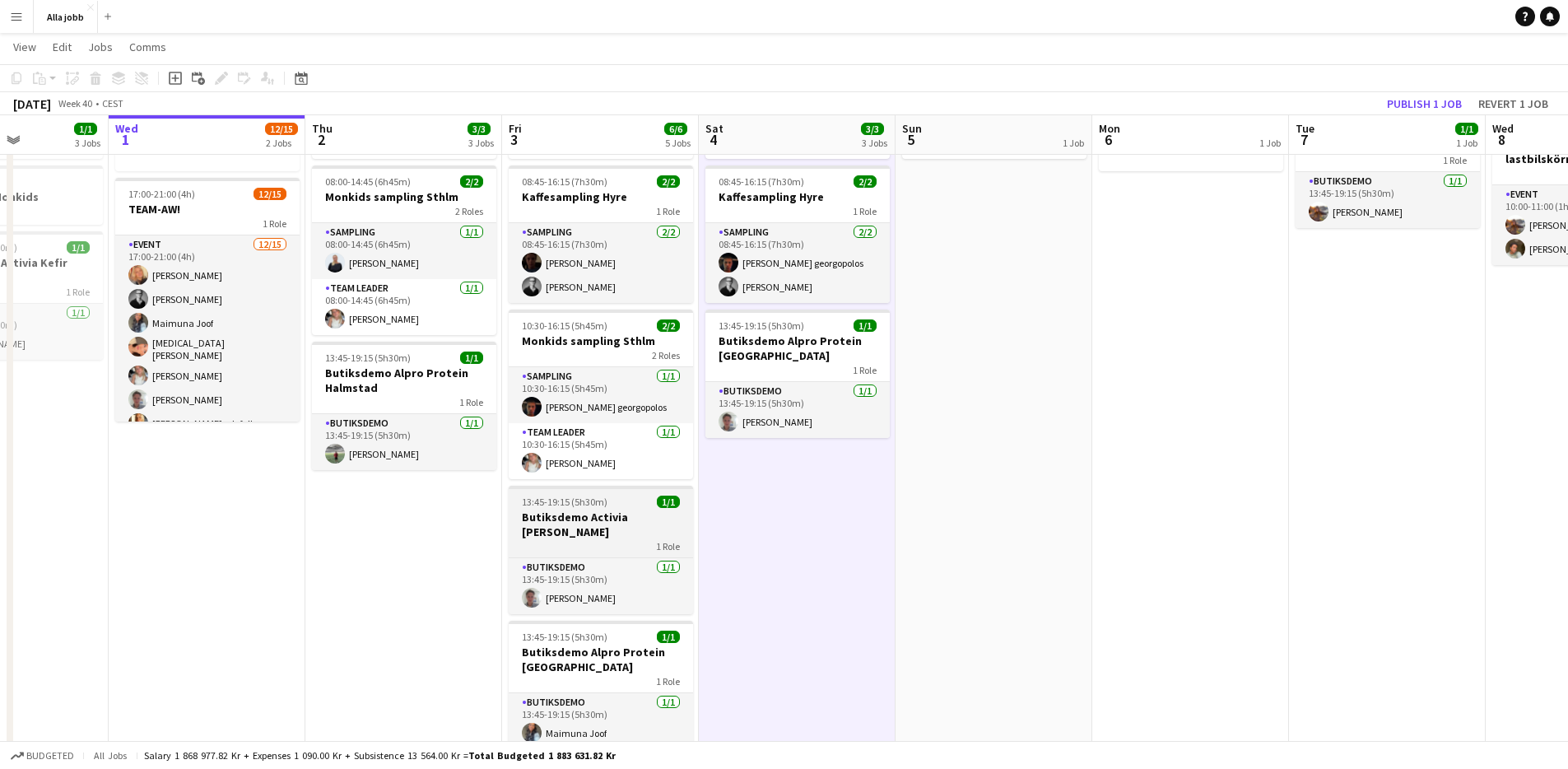
click at [646, 510] on h3 "Butiksdemo Activia [PERSON_NAME]" at bounding box center [600, 524] width 184 height 29
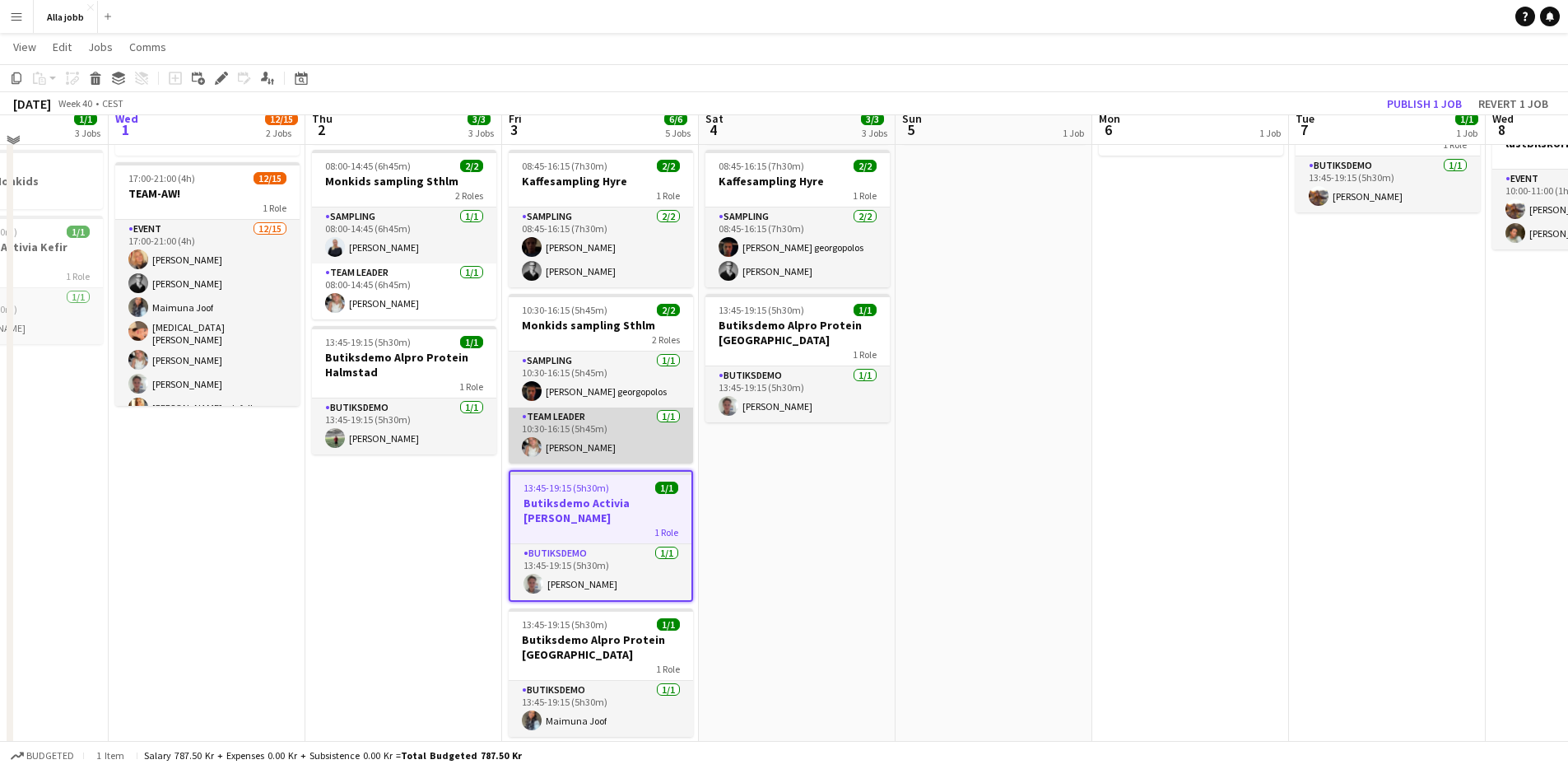
scroll to position [116, 0]
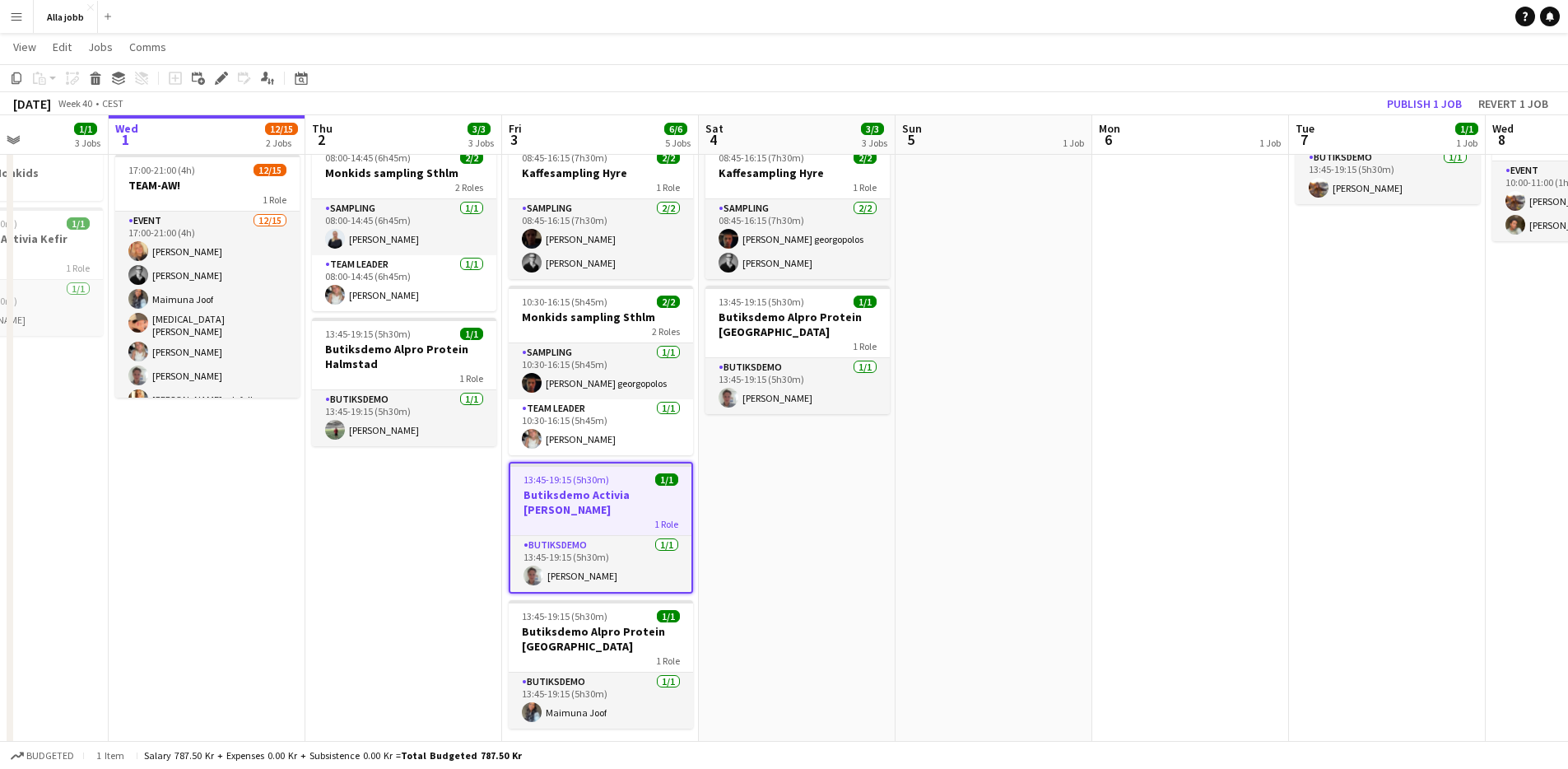
click at [725, 490] on app-date-cell "Hedda borta 08:45-16:15 (7h30m) 2/2 Kaffesampling Hyre 1 Role Sampling [DATE] 0…" at bounding box center [797, 613] width 196 height 1089
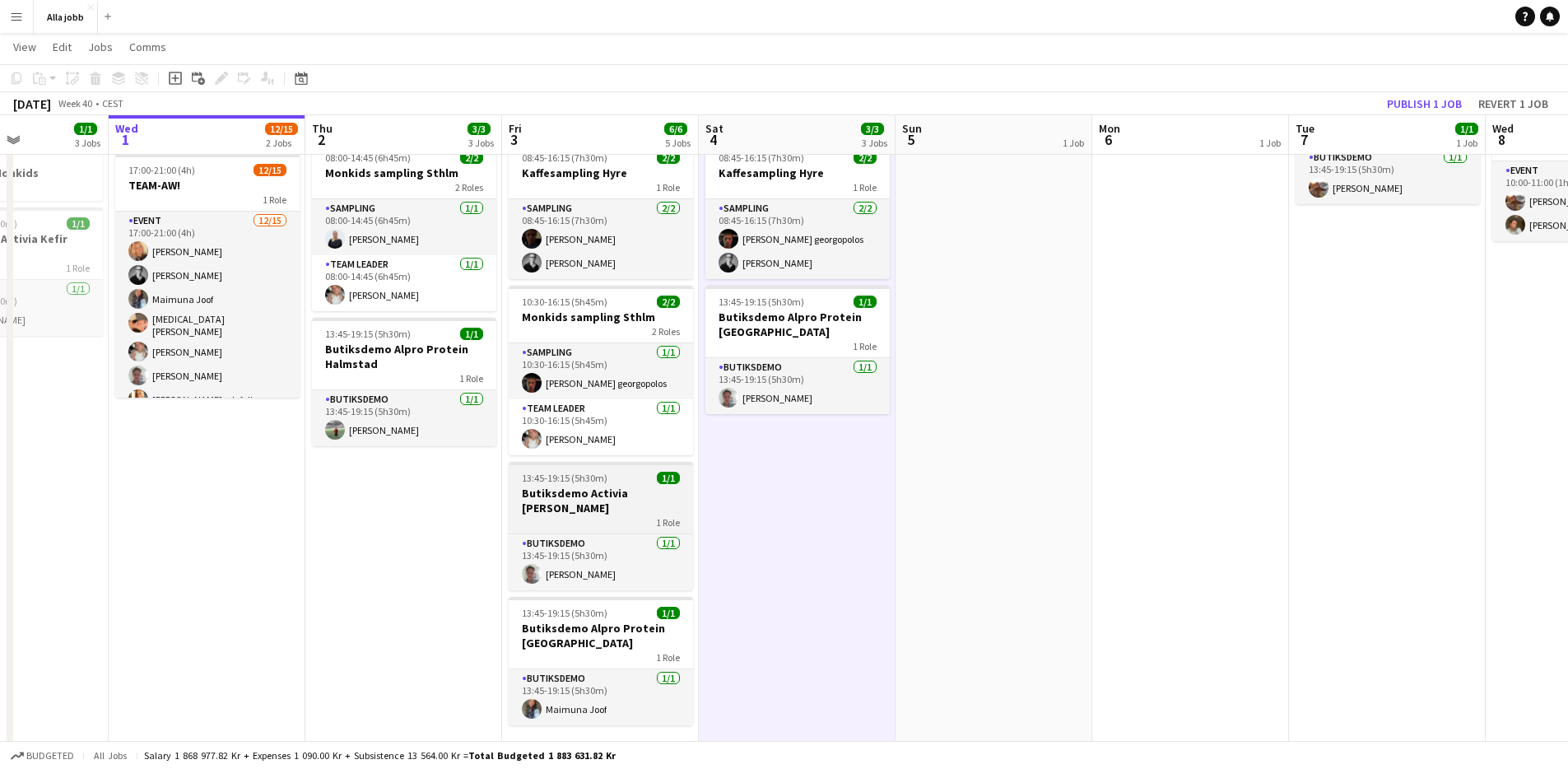
click at [624, 485] on h3 "Butiksdemo Activia [PERSON_NAME]" at bounding box center [600, 500] width 184 height 29
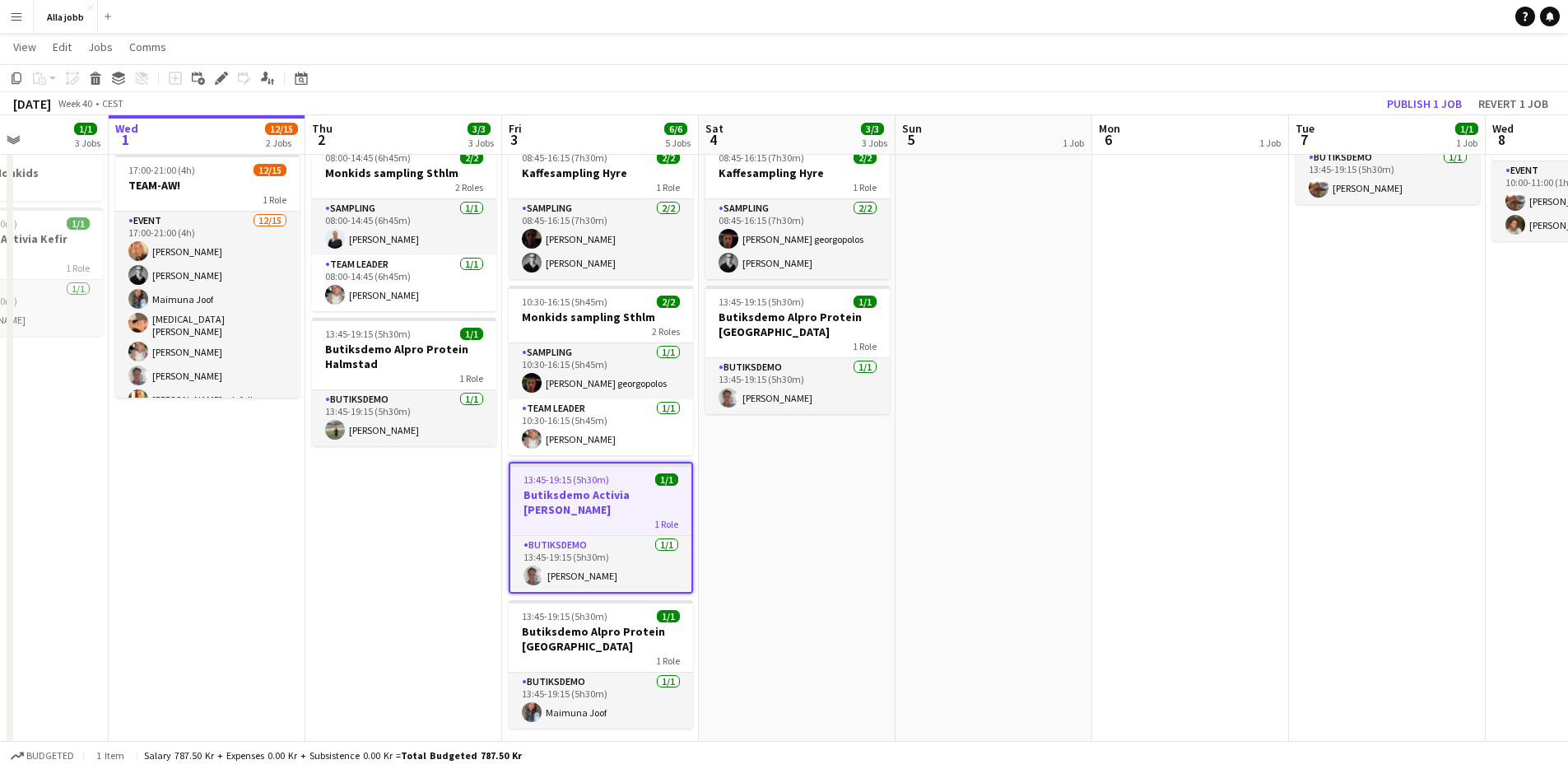
click at [775, 485] on app-date-cell "Hedda borta 08:45-16:15 (7h30m) 2/2 Kaffesampling Hyre 1 Role Sampling [DATE] 0…" at bounding box center [797, 613] width 196 height 1089
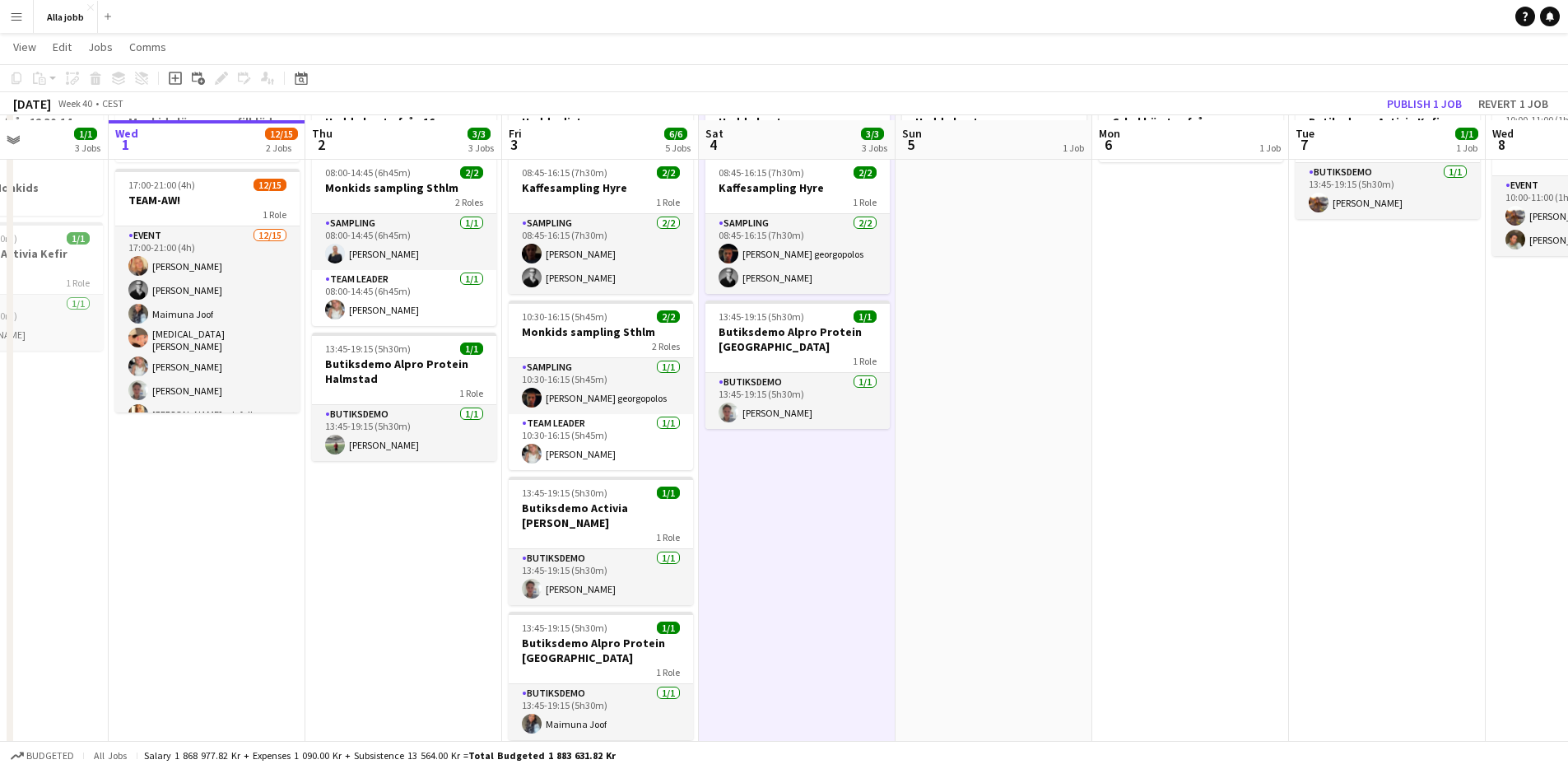
scroll to position [99, 0]
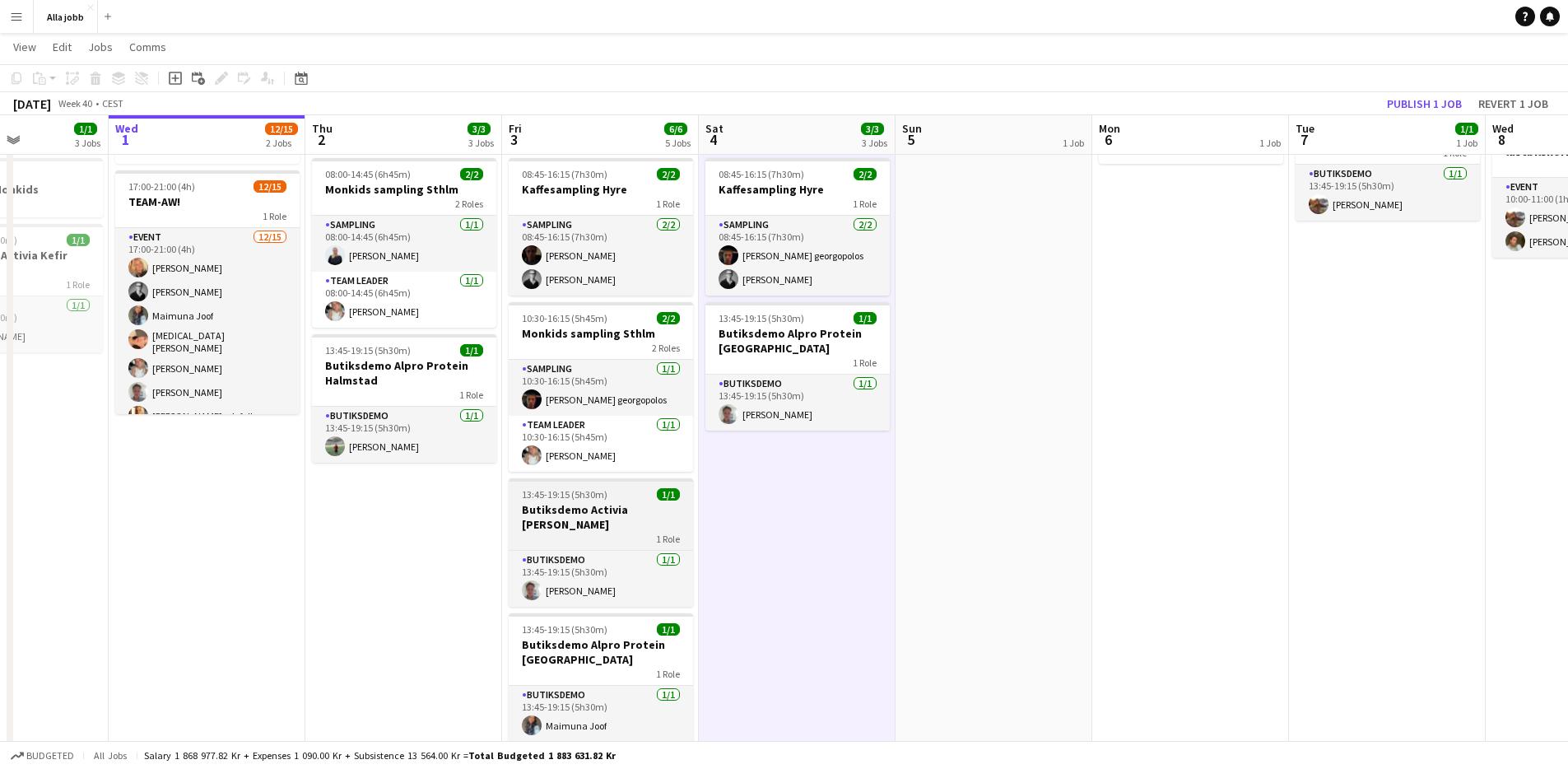
click at [652, 512] on h3 "Butiksdemo Activia [PERSON_NAME]" at bounding box center [600, 517] width 184 height 29
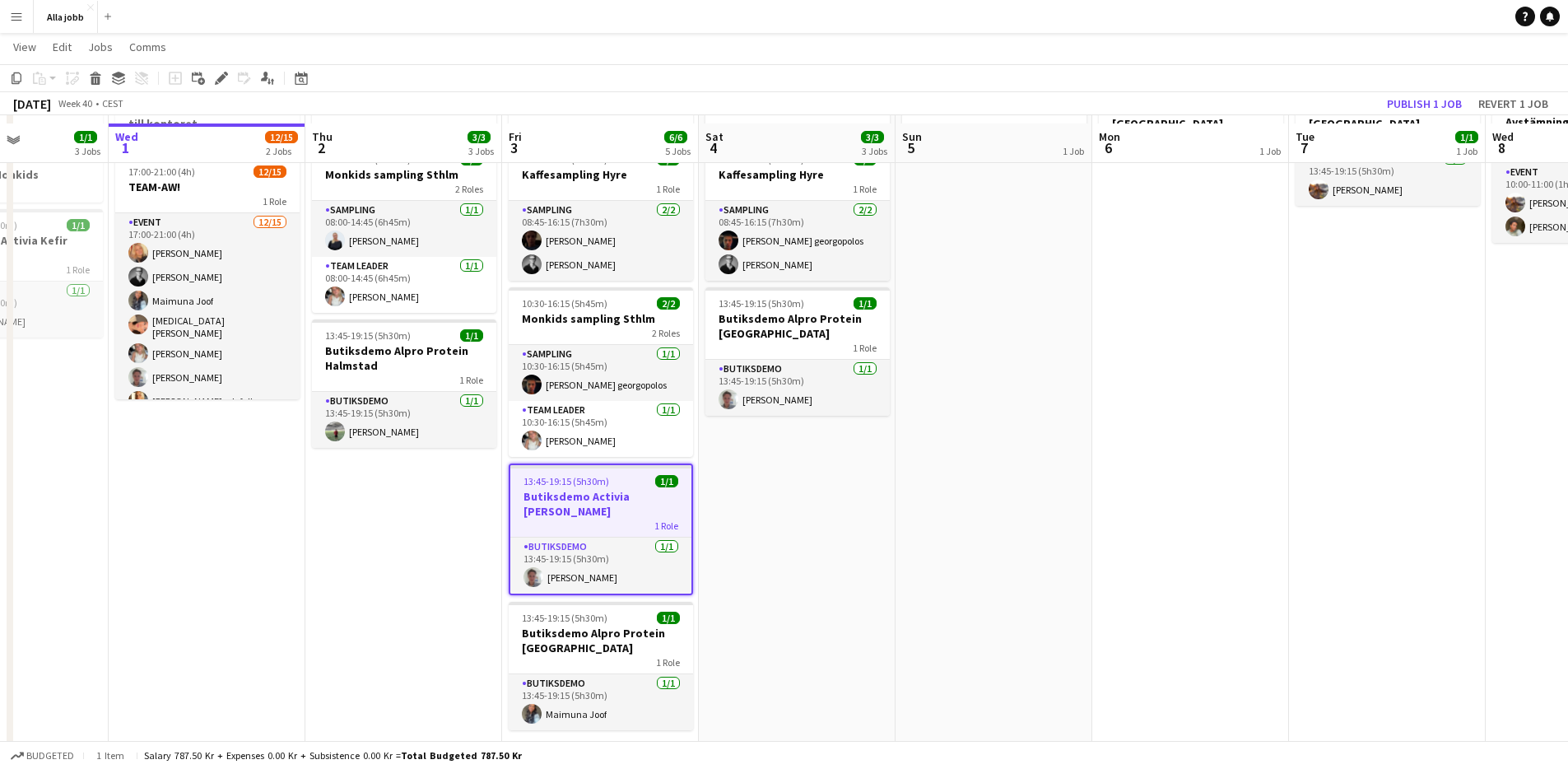
scroll to position [122, 0]
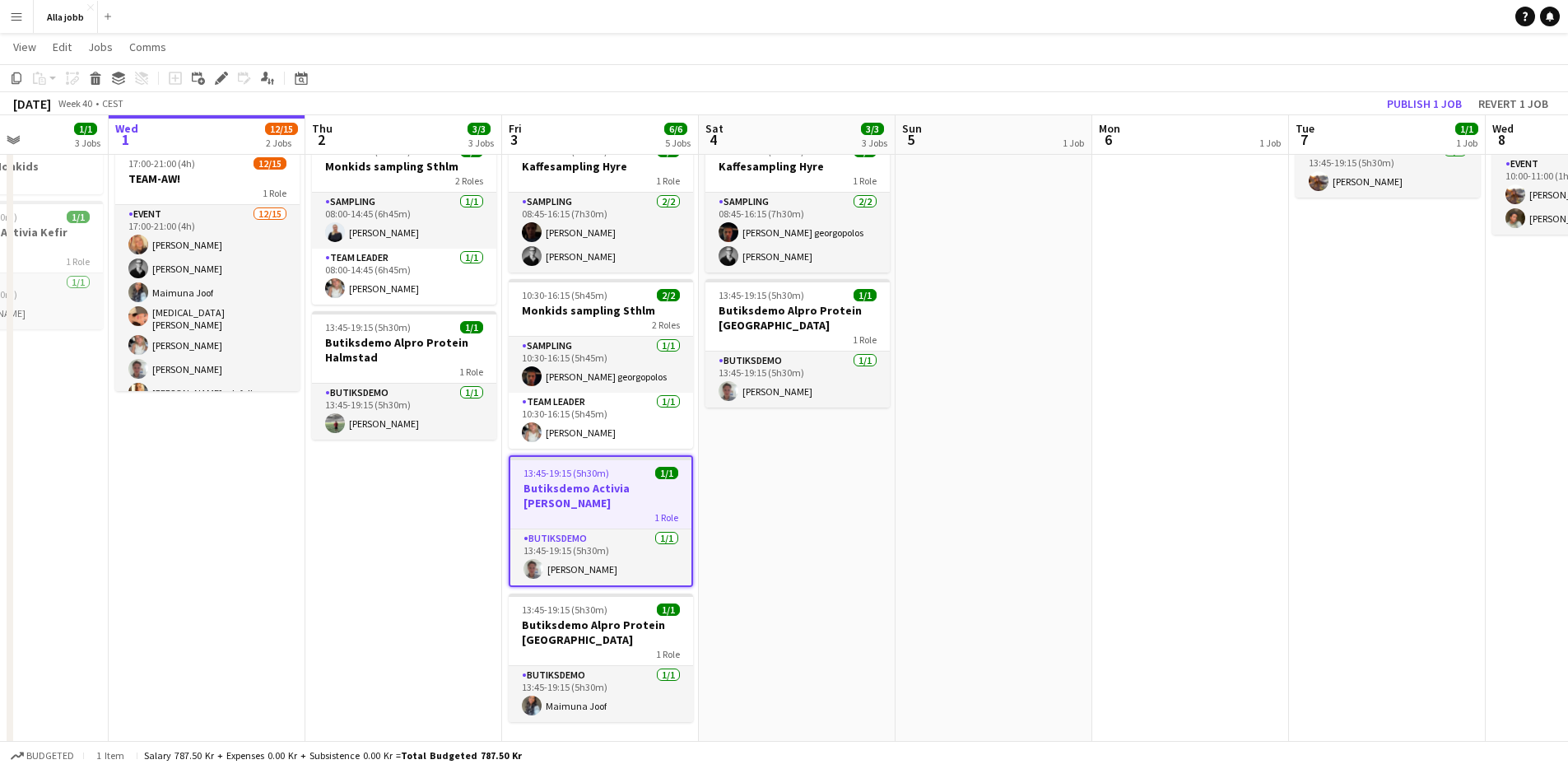
click at [742, 485] on app-date-cell "Hedda borta 08:45-16:15 (7h30m) 2/2 Kaffesampling Hyre 1 Role Sampling [DATE] 0…" at bounding box center [797, 607] width 196 height 1089
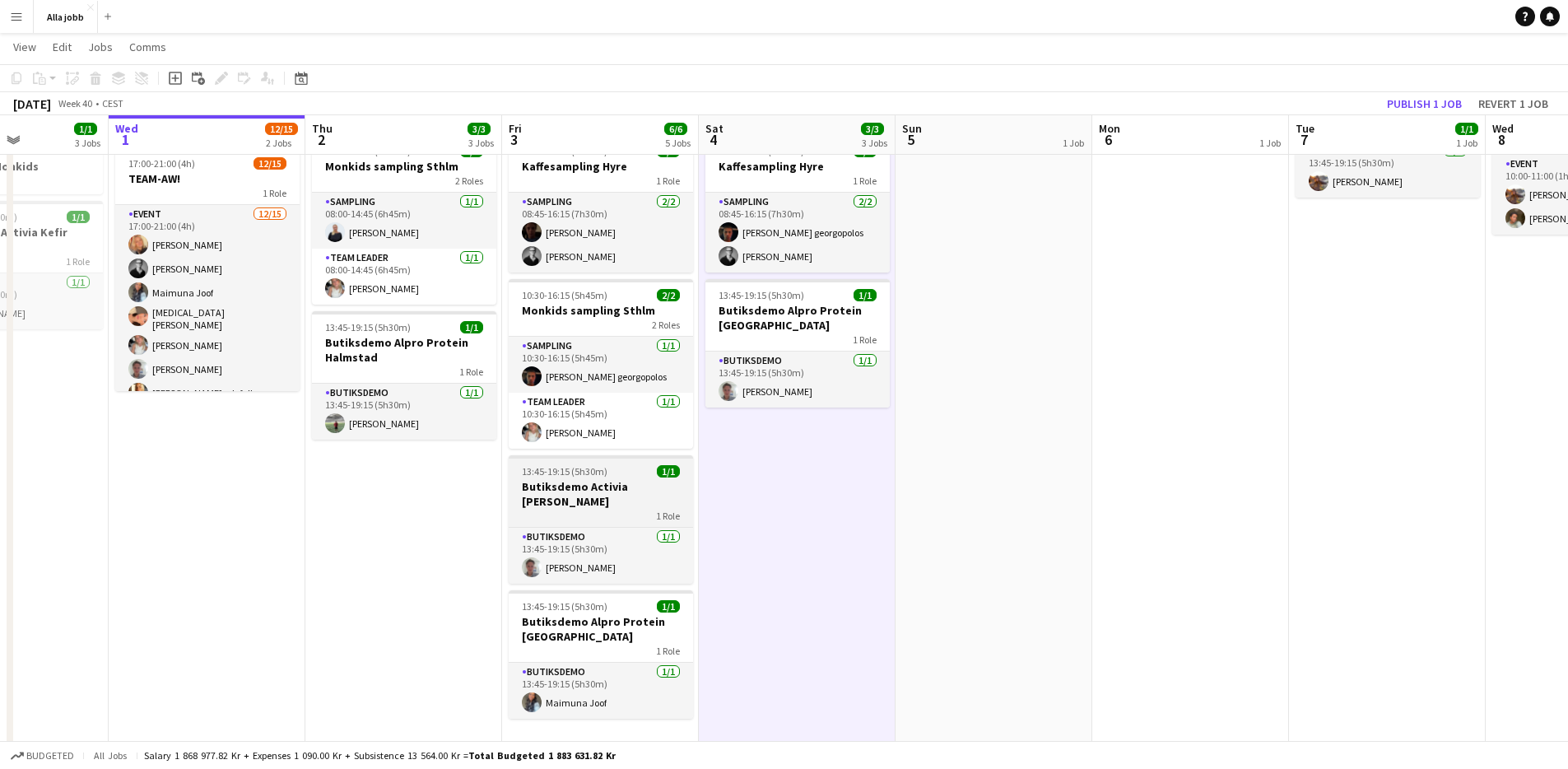
click at [667, 485] on h3 "Butiksdemo Activia [PERSON_NAME]" at bounding box center [600, 494] width 184 height 29
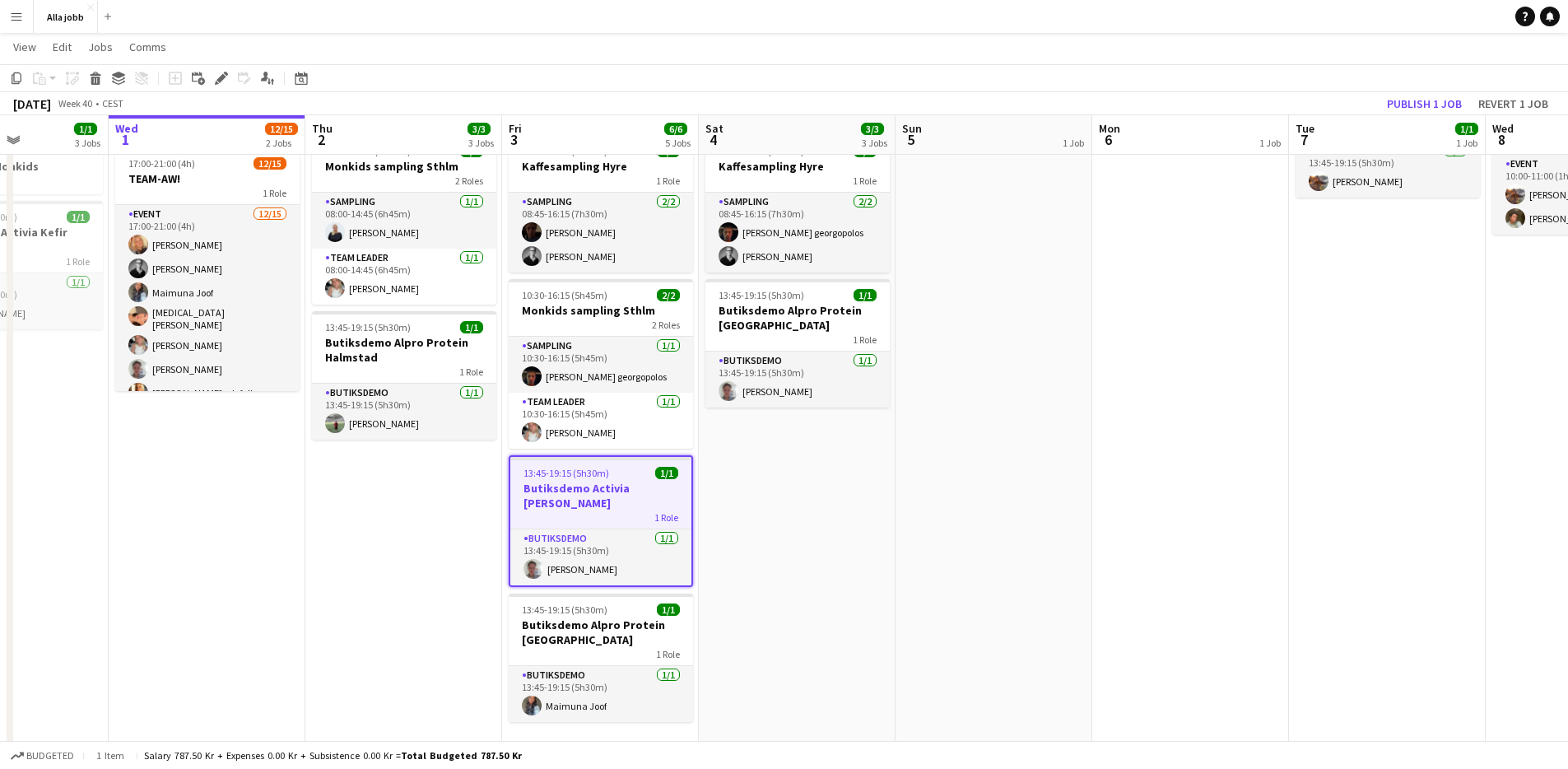
click at [761, 474] on app-date-cell "Hedda borta 08:45-16:15 (7h30m) 2/2 Kaffesampling Hyre 1 Role Sampling [DATE] 0…" at bounding box center [797, 607] width 196 height 1089
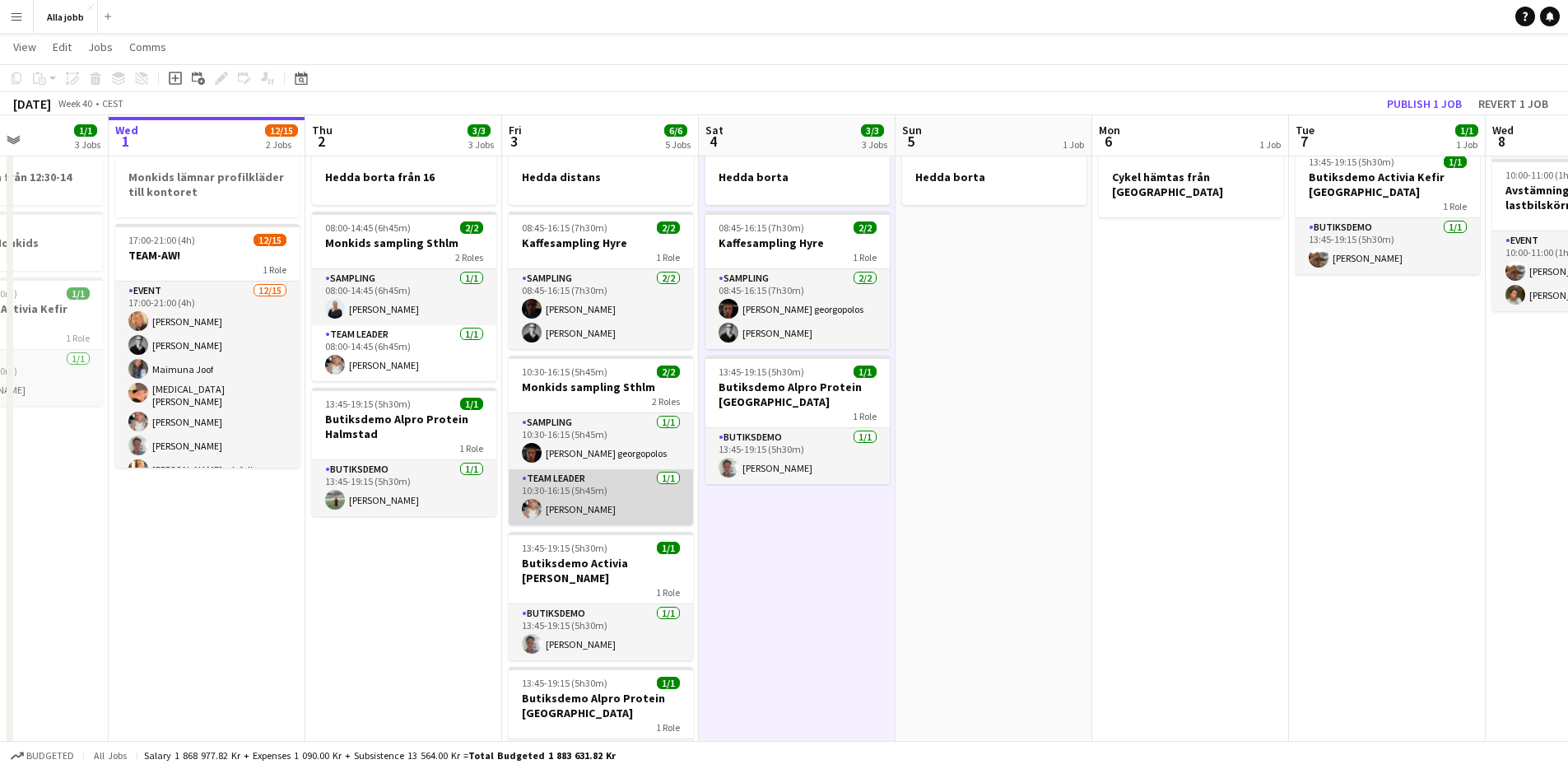
scroll to position [55, 0]
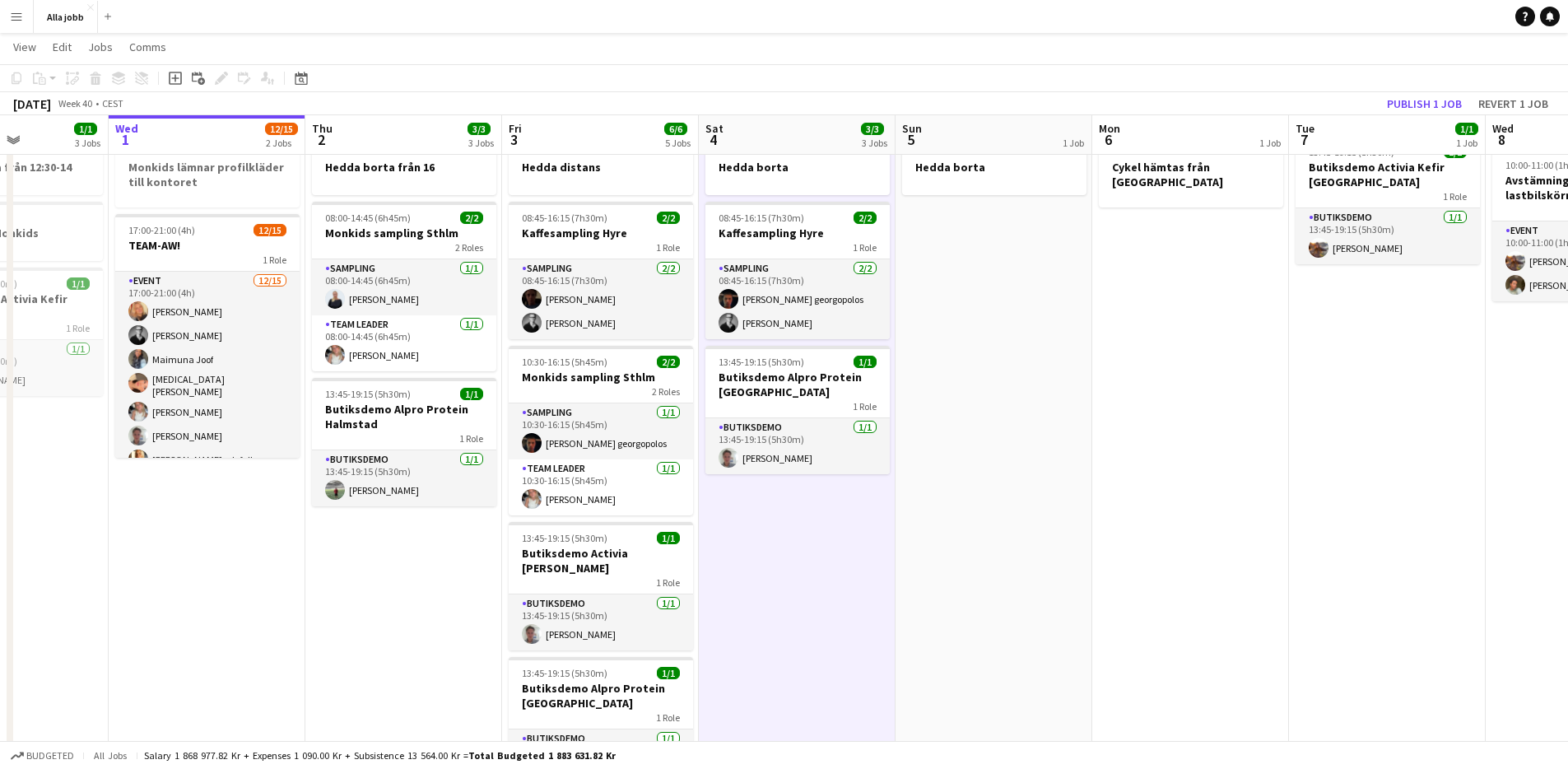
click at [460, 580] on app-date-cell "Hedda borta från 16 08:00-14:45 (6h45m) 2/2 Monkids sampling Sthlm 2 Roles Samp…" at bounding box center [404, 674] width 196 height 1089
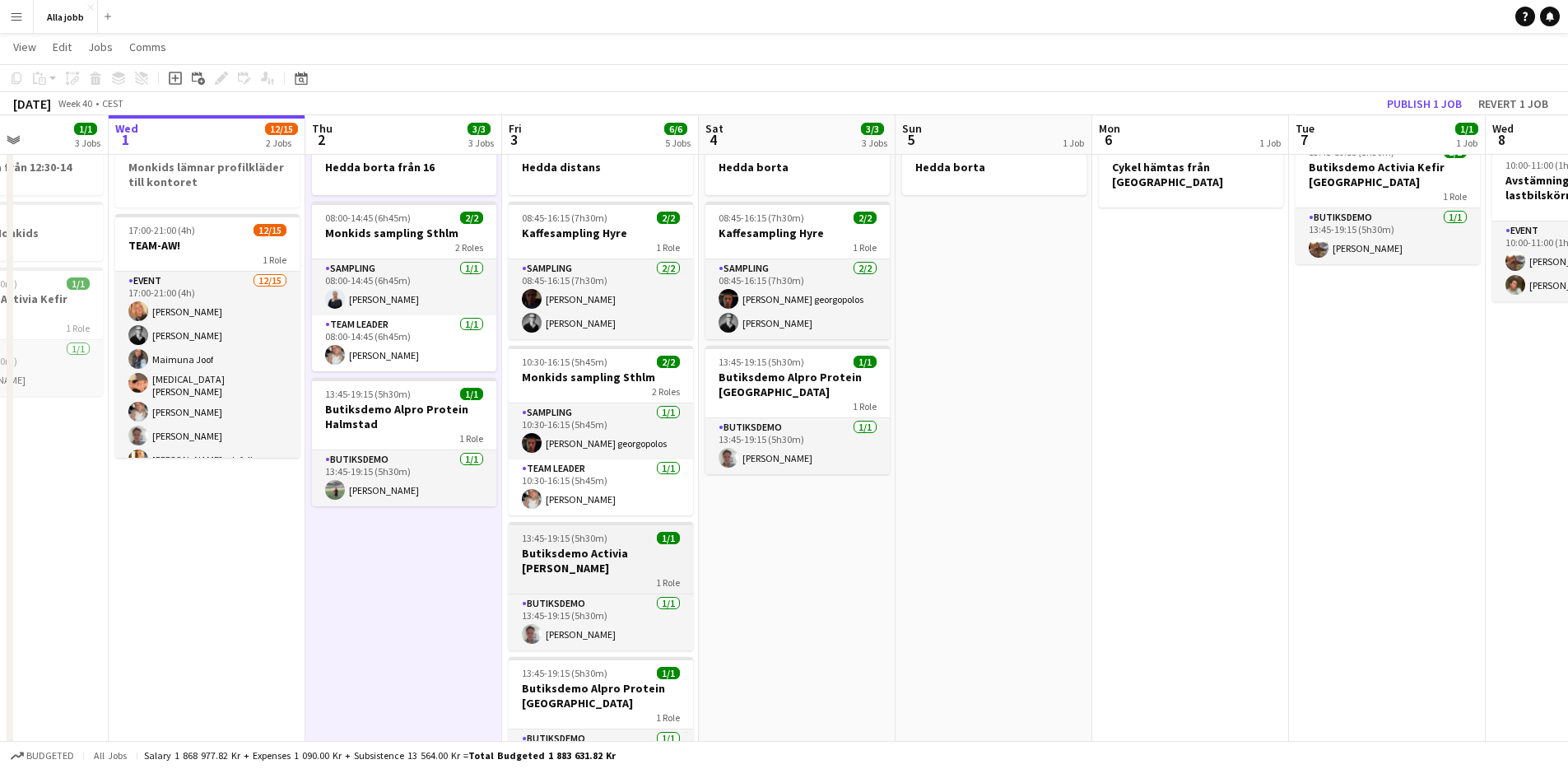
click at [665, 563] on h3 "Butiksdemo Activia [PERSON_NAME]" at bounding box center [600, 561] width 184 height 29
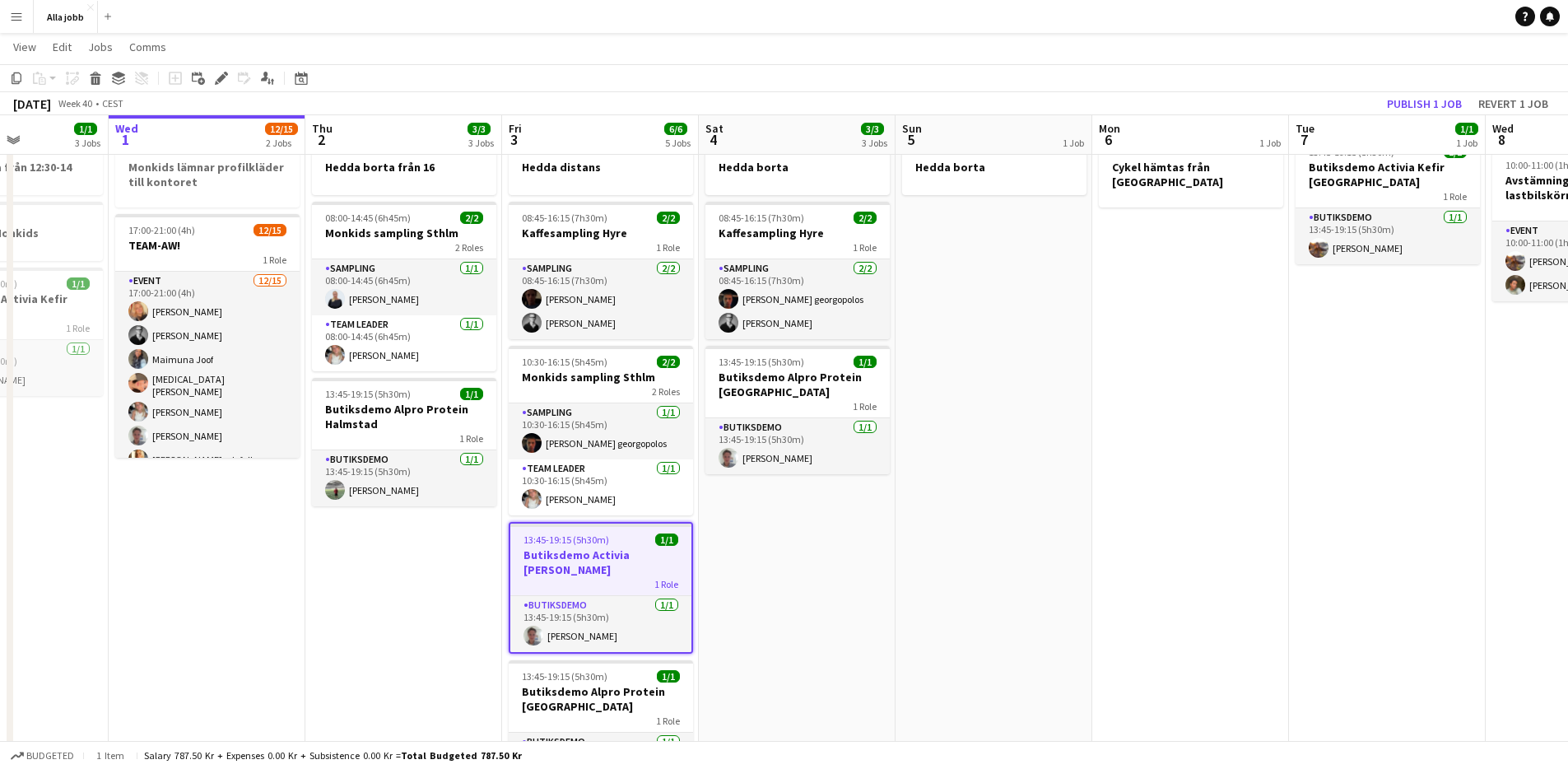
click at [722, 530] on app-date-cell "Hedda borta 08:45-16:15 (7h30m) 2/2 Kaffesampling Hyre 1 Role Sampling [DATE] 0…" at bounding box center [797, 674] width 196 height 1089
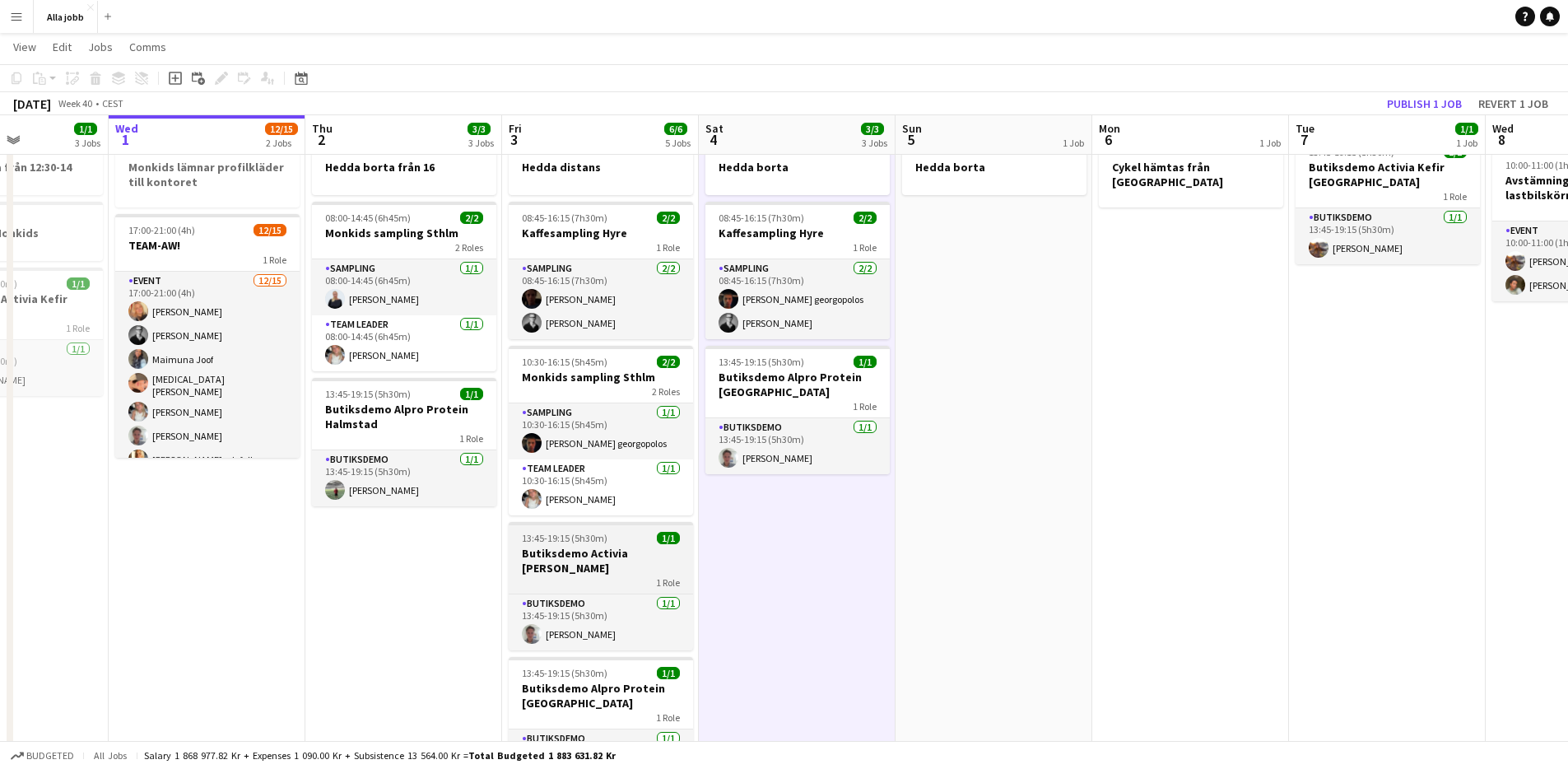
click at [684, 557] on h3 "Butiksdemo Activia [PERSON_NAME]" at bounding box center [600, 561] width 184 height 29
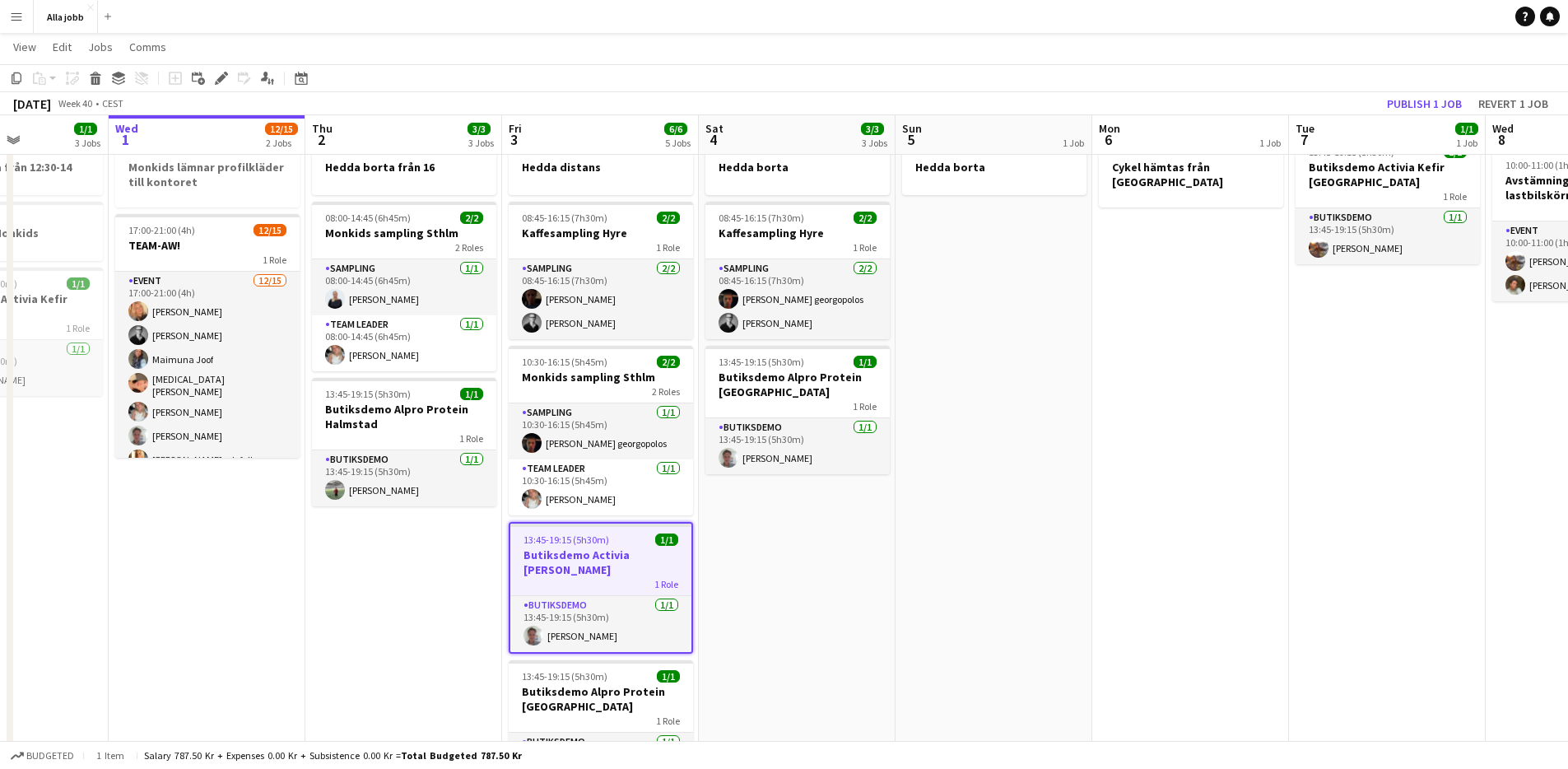
click at [724, 537] on app-date-cell "Hedda borta 08:45-16:15 (7h30m) 2/2 Kaffesampling Hyre 1 Role Sampling [DATE] 0…" at bounding box center [797, 674] width 196 height 1089
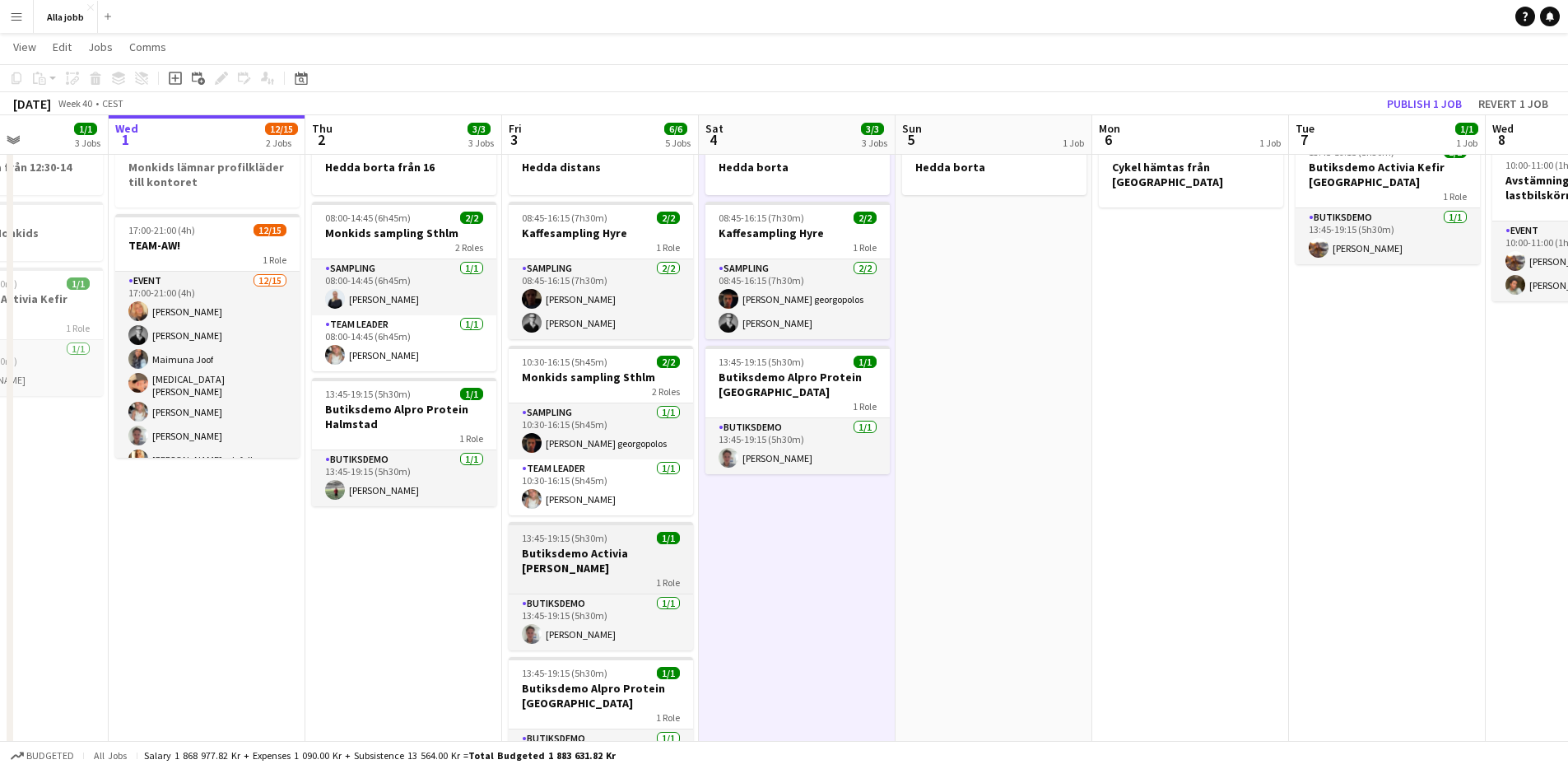
click at [621, 559] on h3 "Butiksdemo Activia [PERSON_NAME]" at bounding box center [600, 561] width 184 height 29
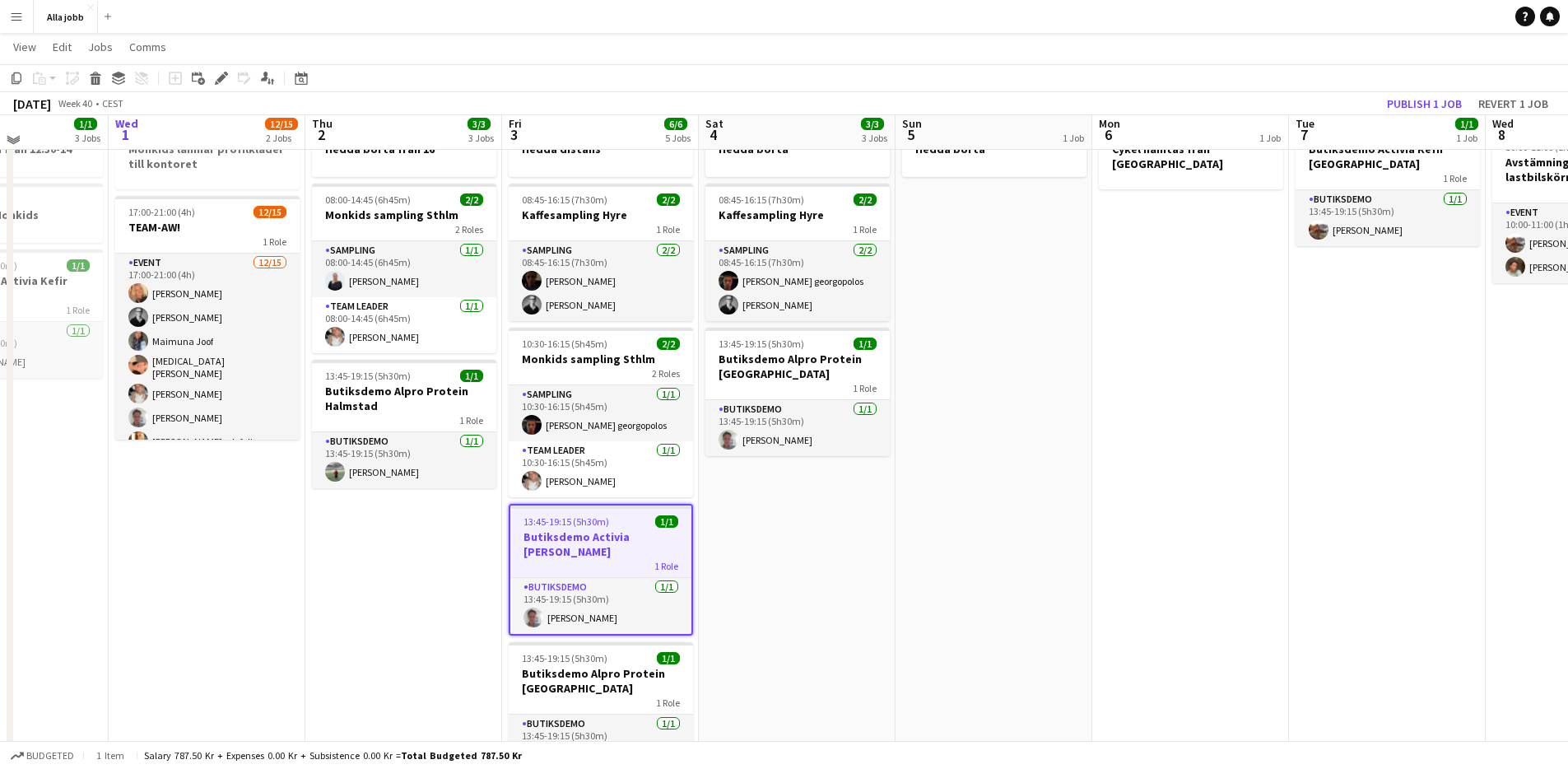
scroll to position [74, 0]
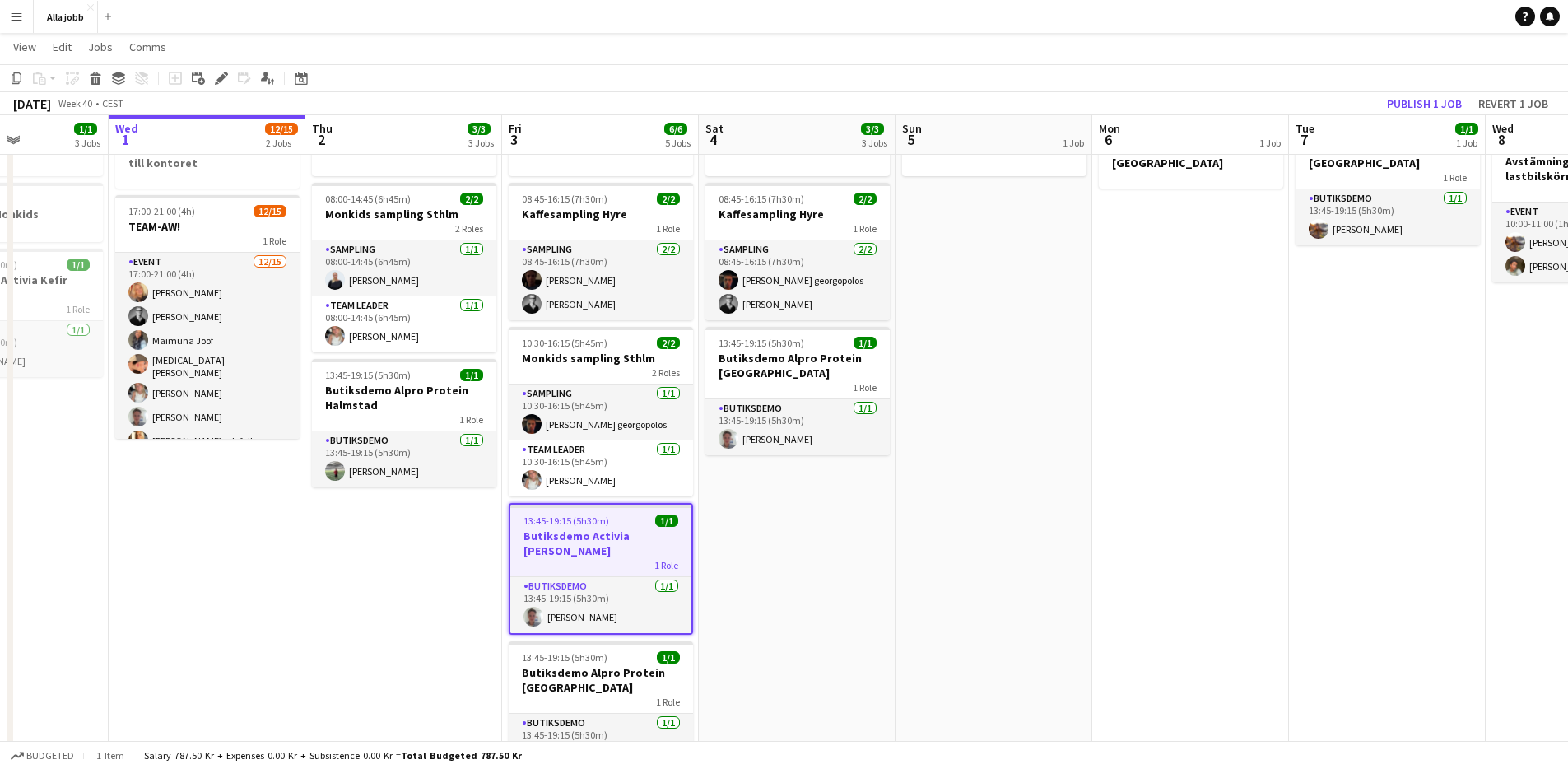
click at [725, 532] on app-date-cell "Hedda borta 08:45-16:15 (7h30m) 2/2 Kaffesampling Hyre 1 Role Sampling [DATE] 0…" at bounding box center [797, 654] width 196 height 1089
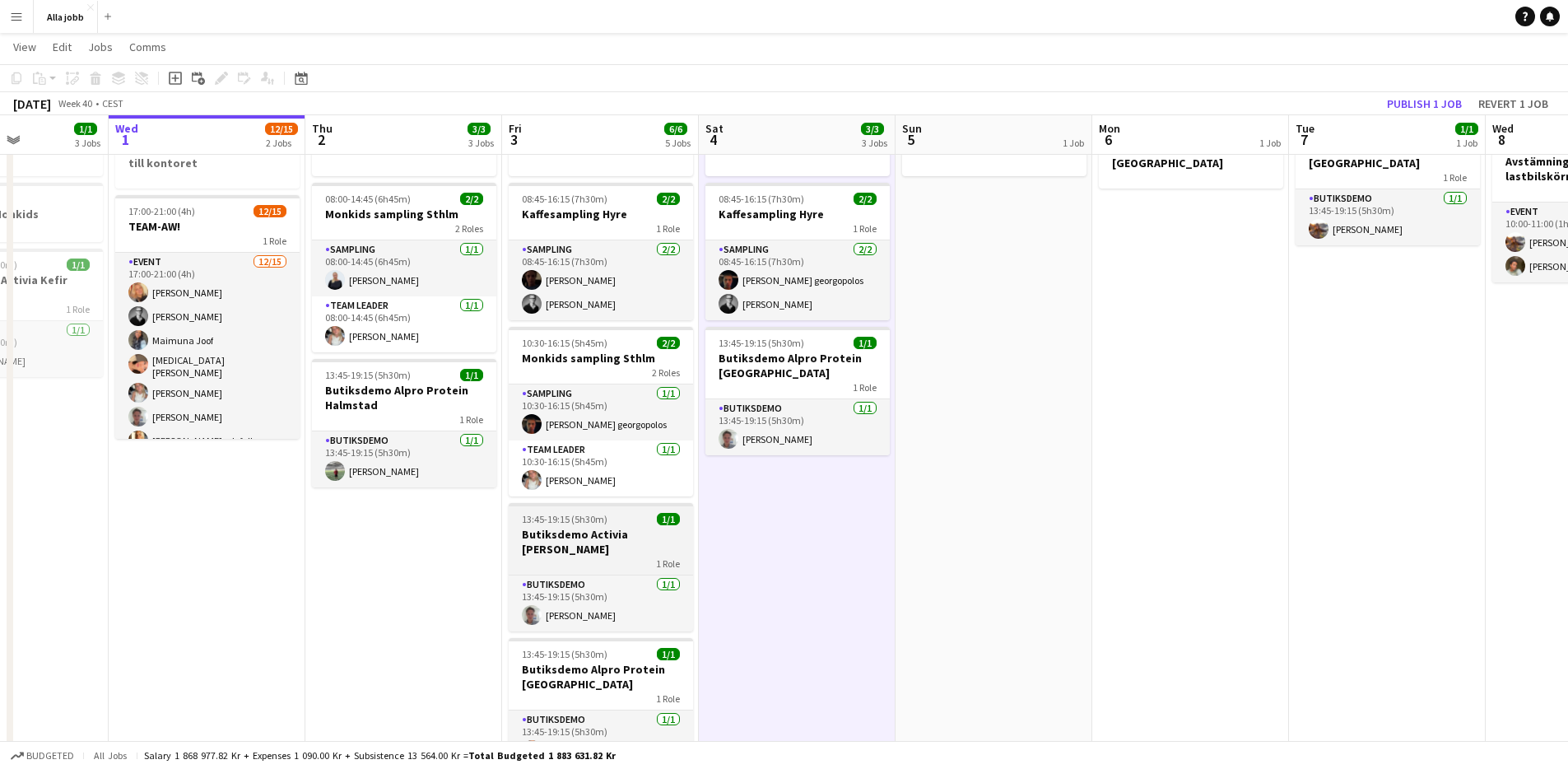
click at [625, 527] on h3 "Butiksdemo Activia [PERSON_NAME]" at bounding box center [600, 541] width 184 height 29
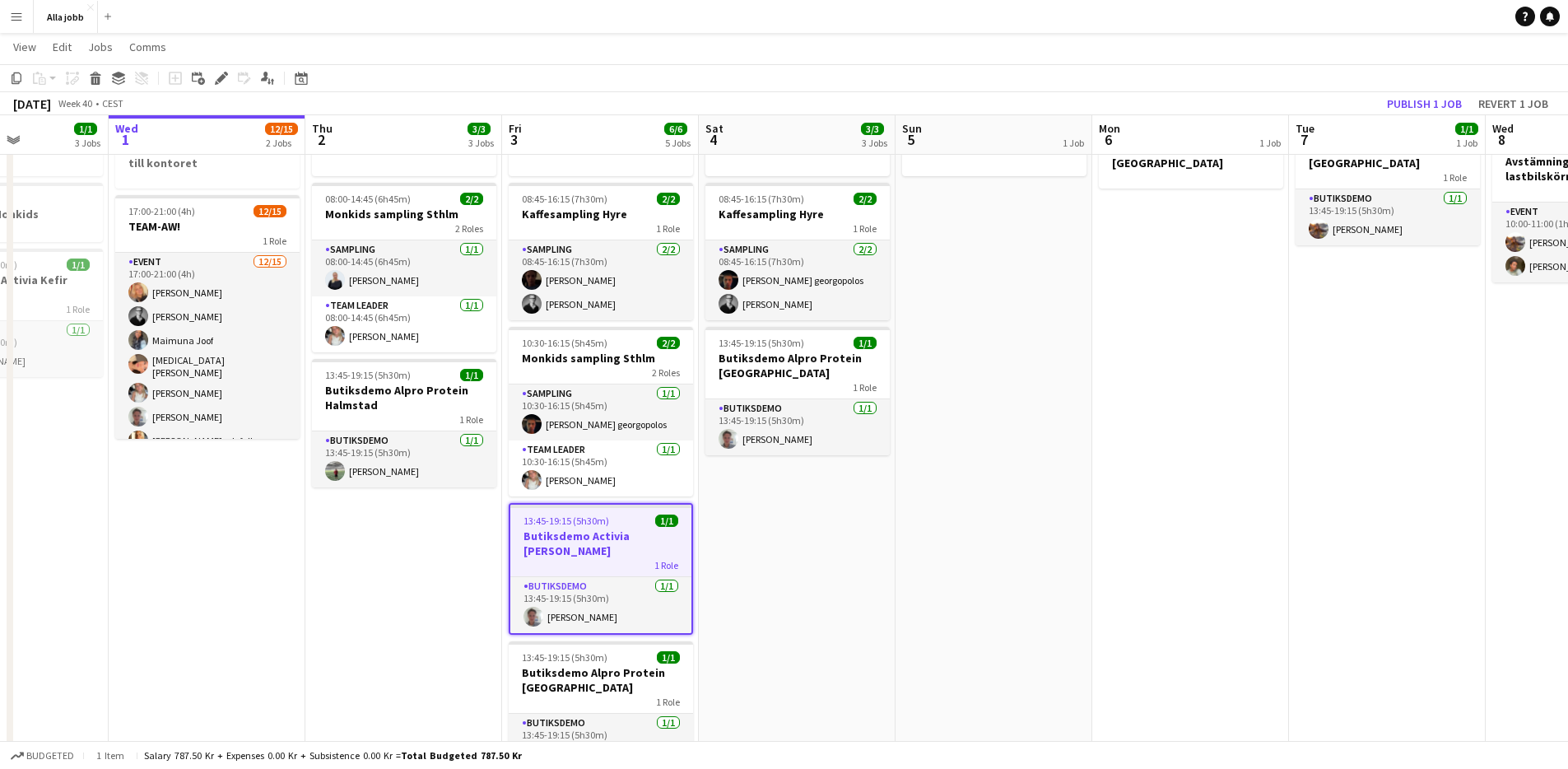
click at [828, 504] on app-date-cell "Hedda borta 08:45-16:15 (7h30m) 2/2 Kaffesampling Hyre 1 Role Sampling [DATE] 0…" at bounding box center [797, 654] width 196 height 1089
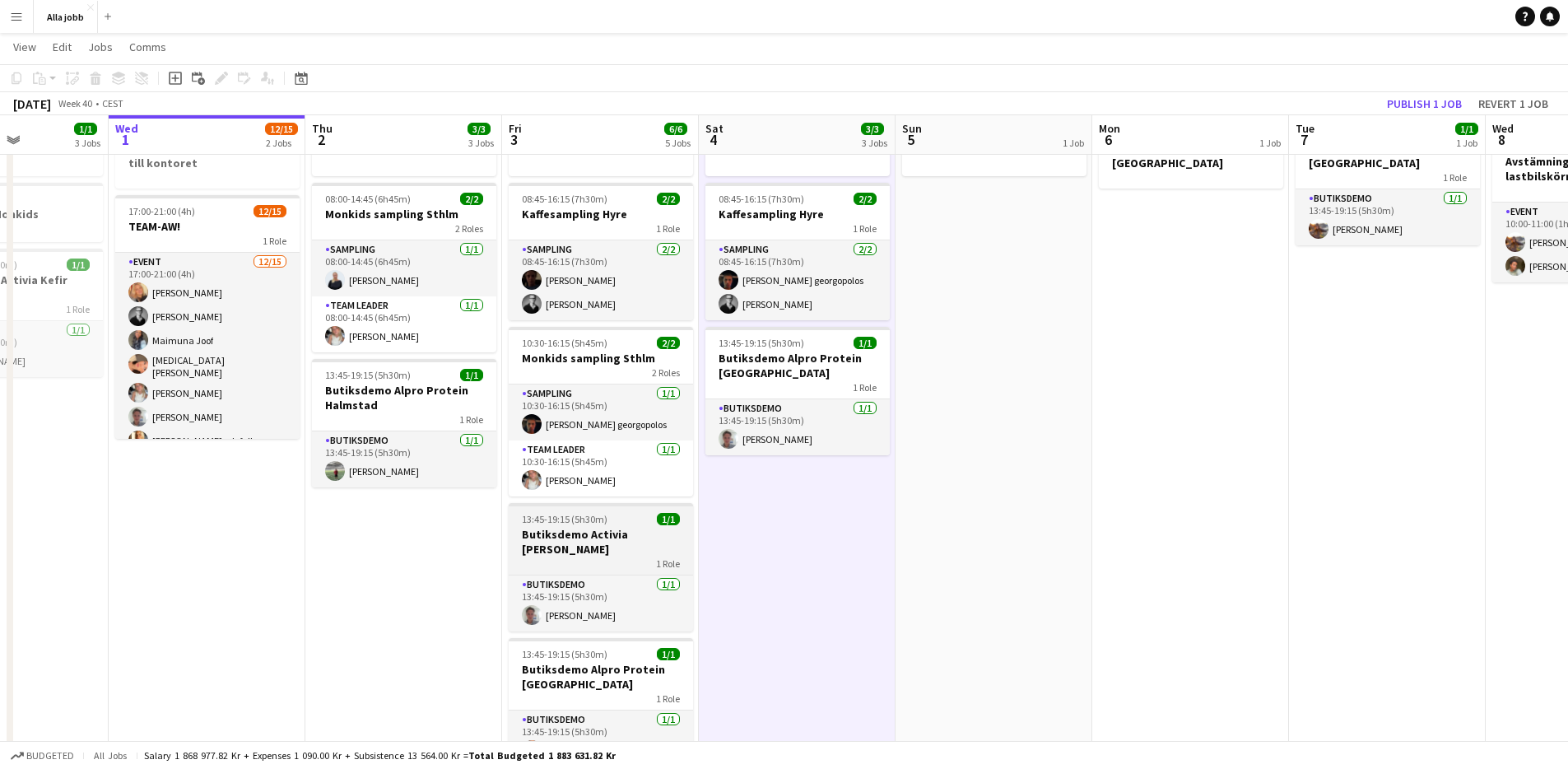
click at [616, 534] on h3 "Butiksdemo Activia [PERSON_NAME]" at bounding box center [600, 541] width 184 height 29
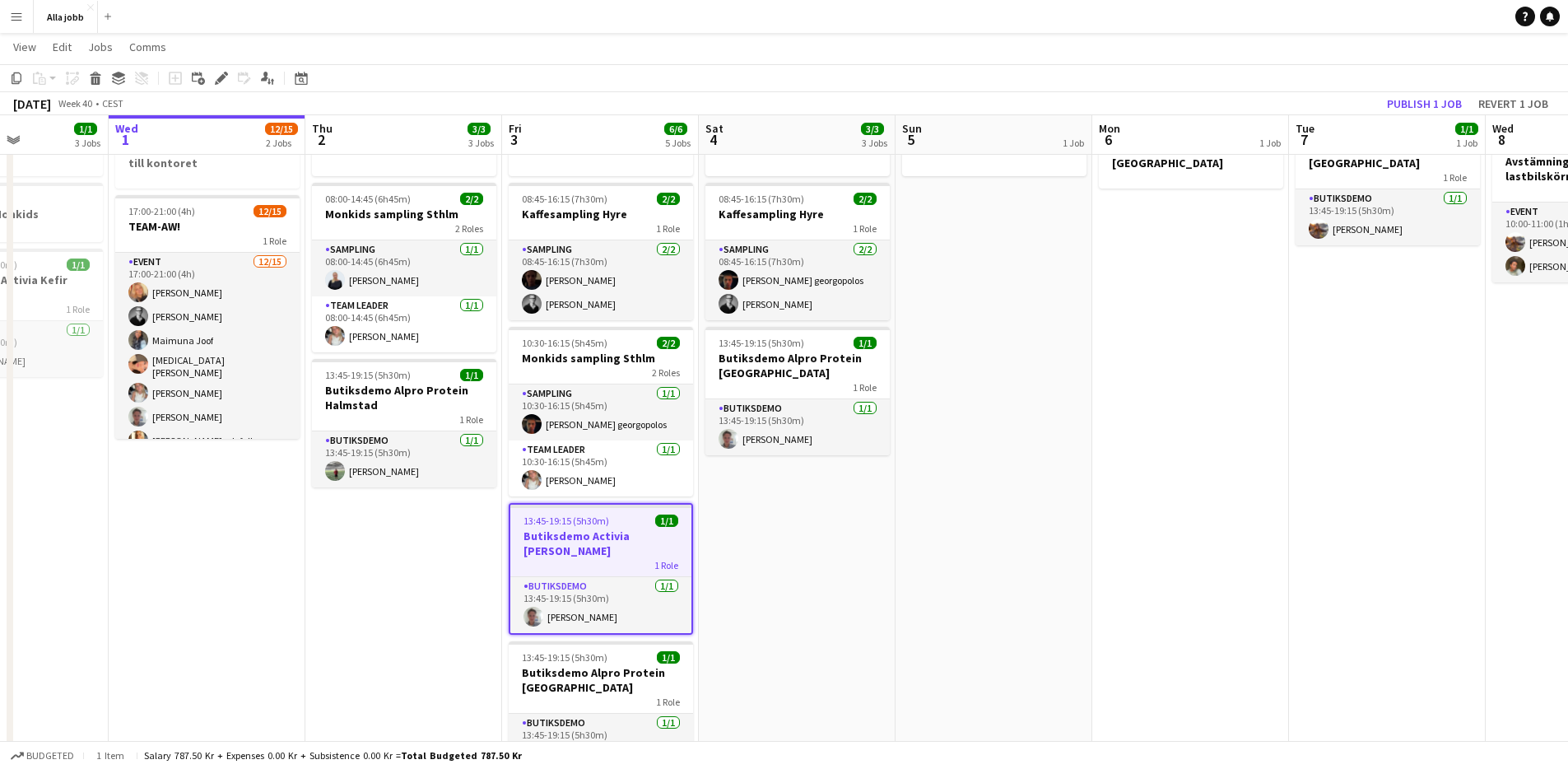
click at [765, 558] on app-date-cell "Hedda borta 08:45-16:15 (7h30m) 2/2 Kaffesampling Hyre 1 Role Sampling [DATE] 0…" at bounding box center [797, 654] width 196 height 1089
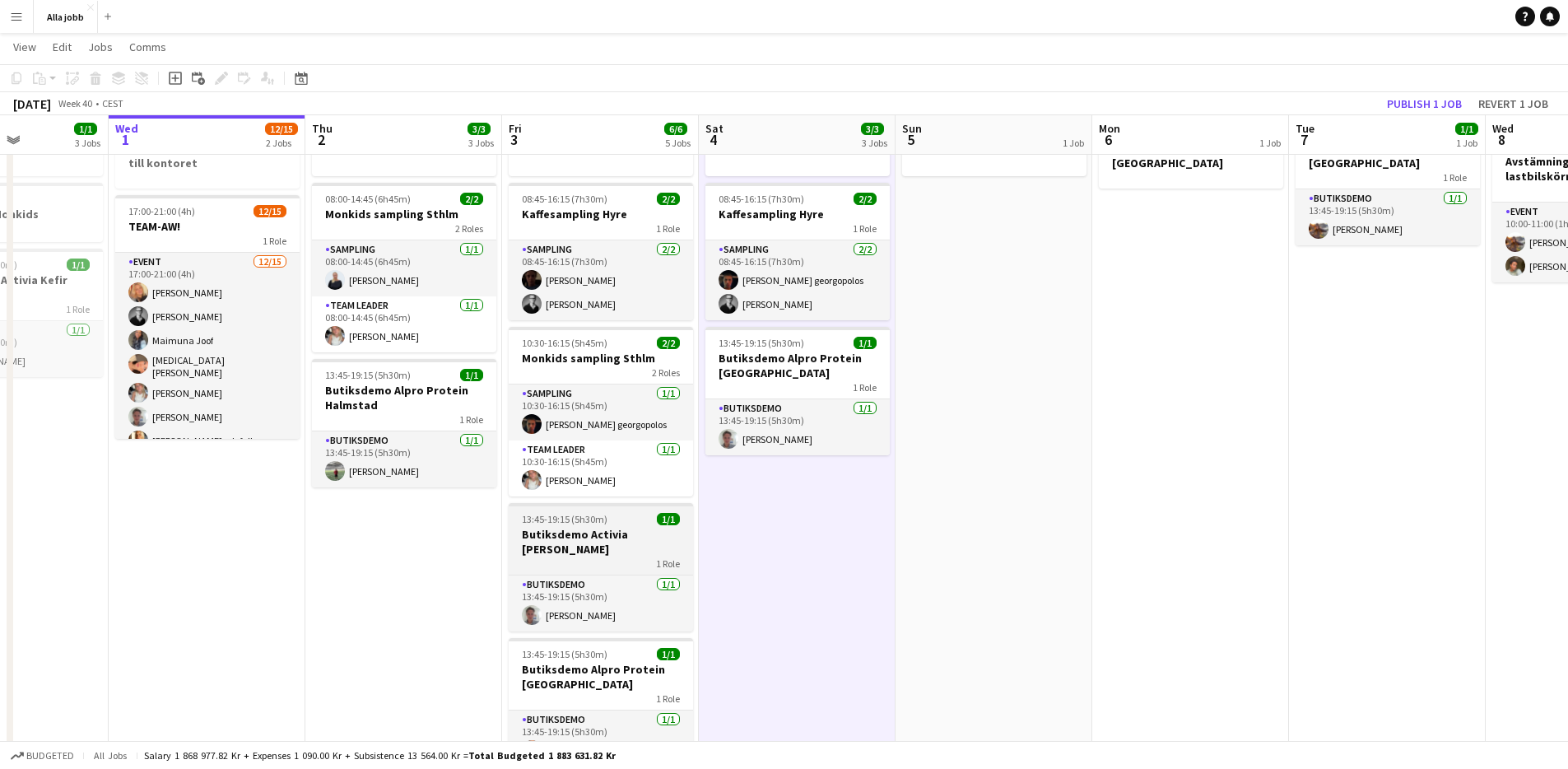
click at [640, 517] on div "13:45-19:15 (5h30m) 1/1" at bounding box center [600, 518] width 184 height 12
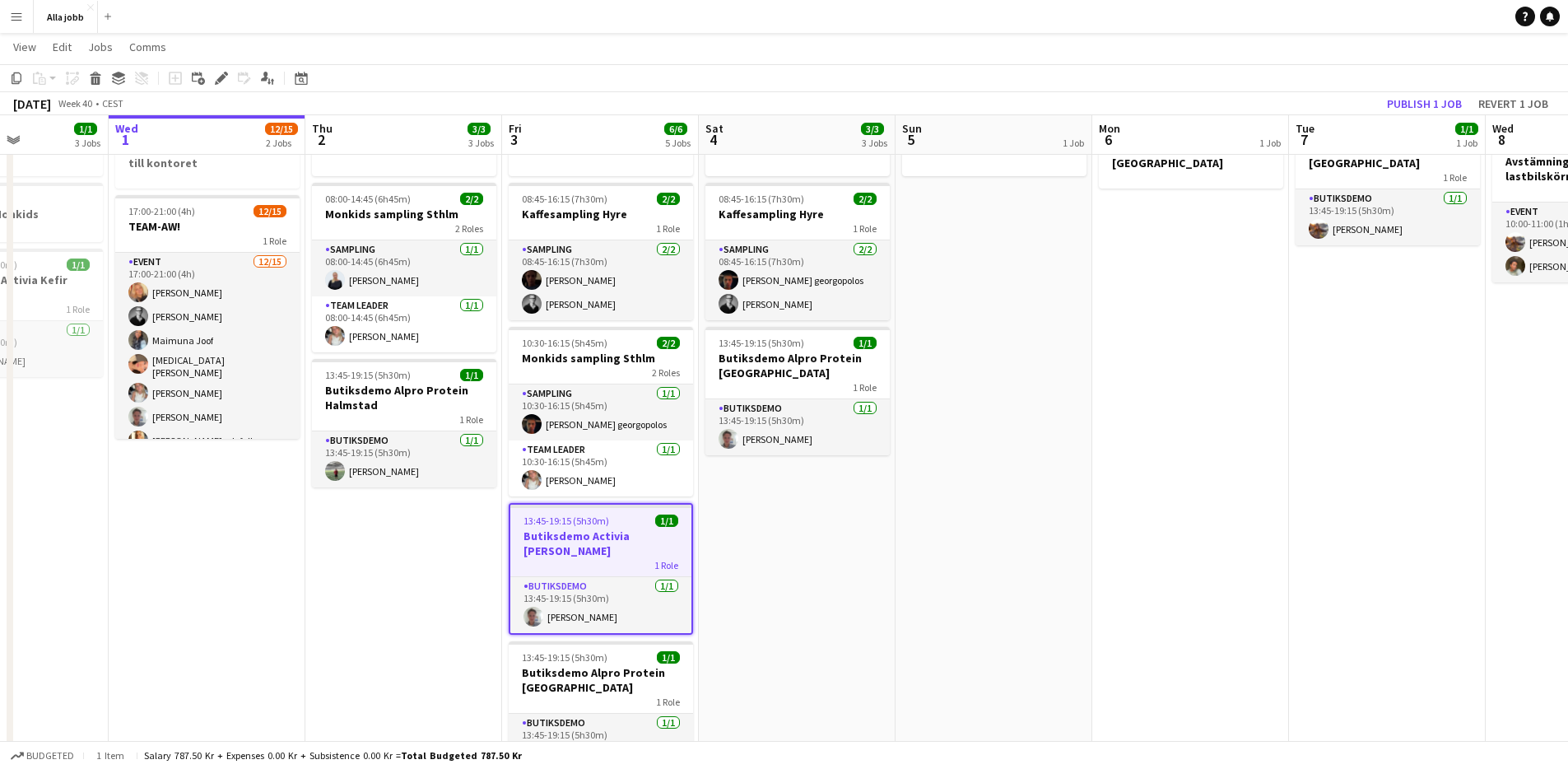
click at [721, 512] on app-date-cell "Hedda borta 08:45-16:15 (7h30m) 2/2 Kaffesampling Hyre 1 Role Sampling [DATE] 0…" at bounding box center [797, 654] width 196 height 1089
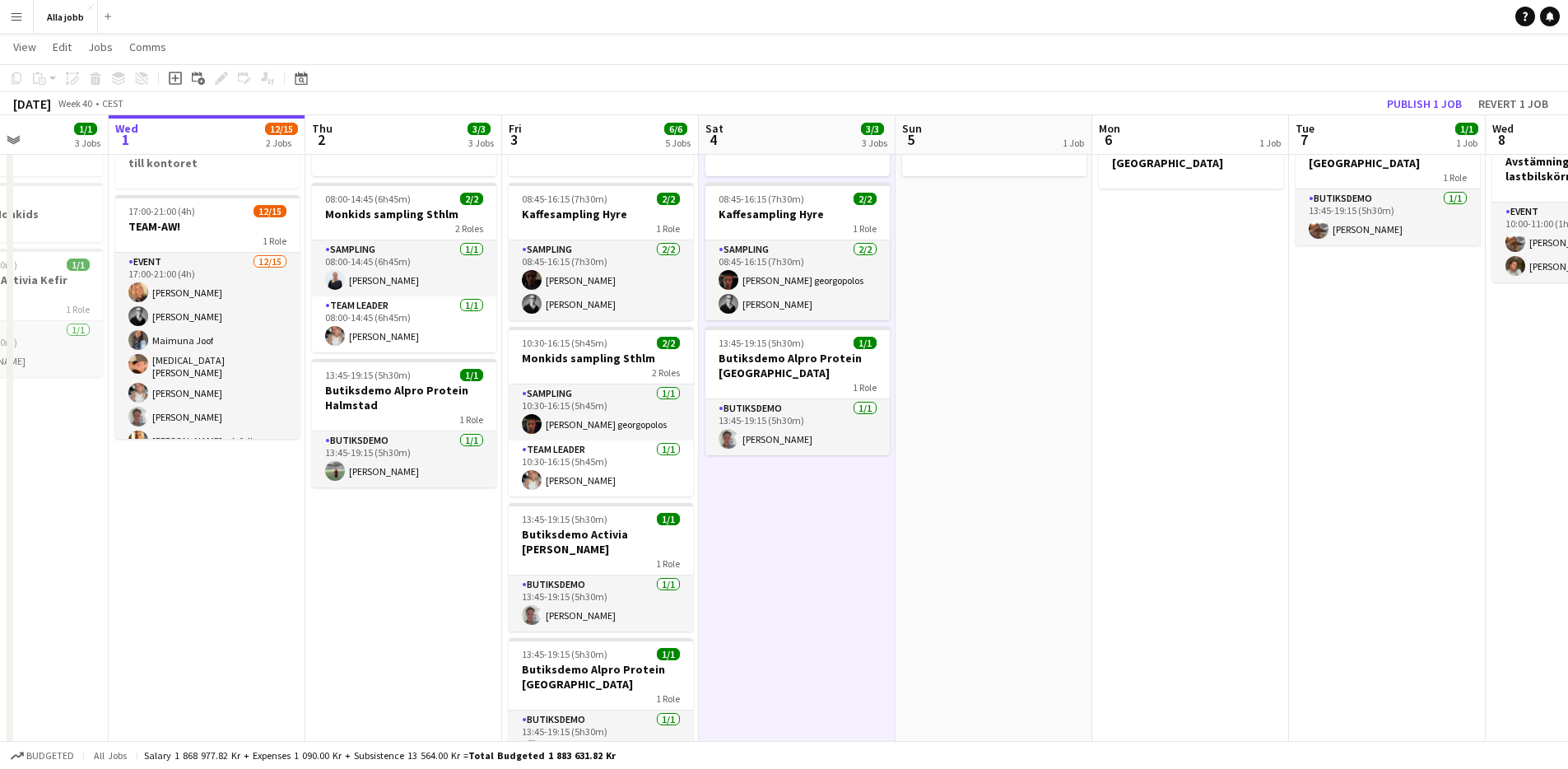
click at [795, 518] on app-date-cell "Hedda borta 08:45-16:15 (7h30m) 2/2 Kaffesampling Hyre 1 Role Sampling [DATE] 0…" at bounding box center [797, 654] width 196 height 1089
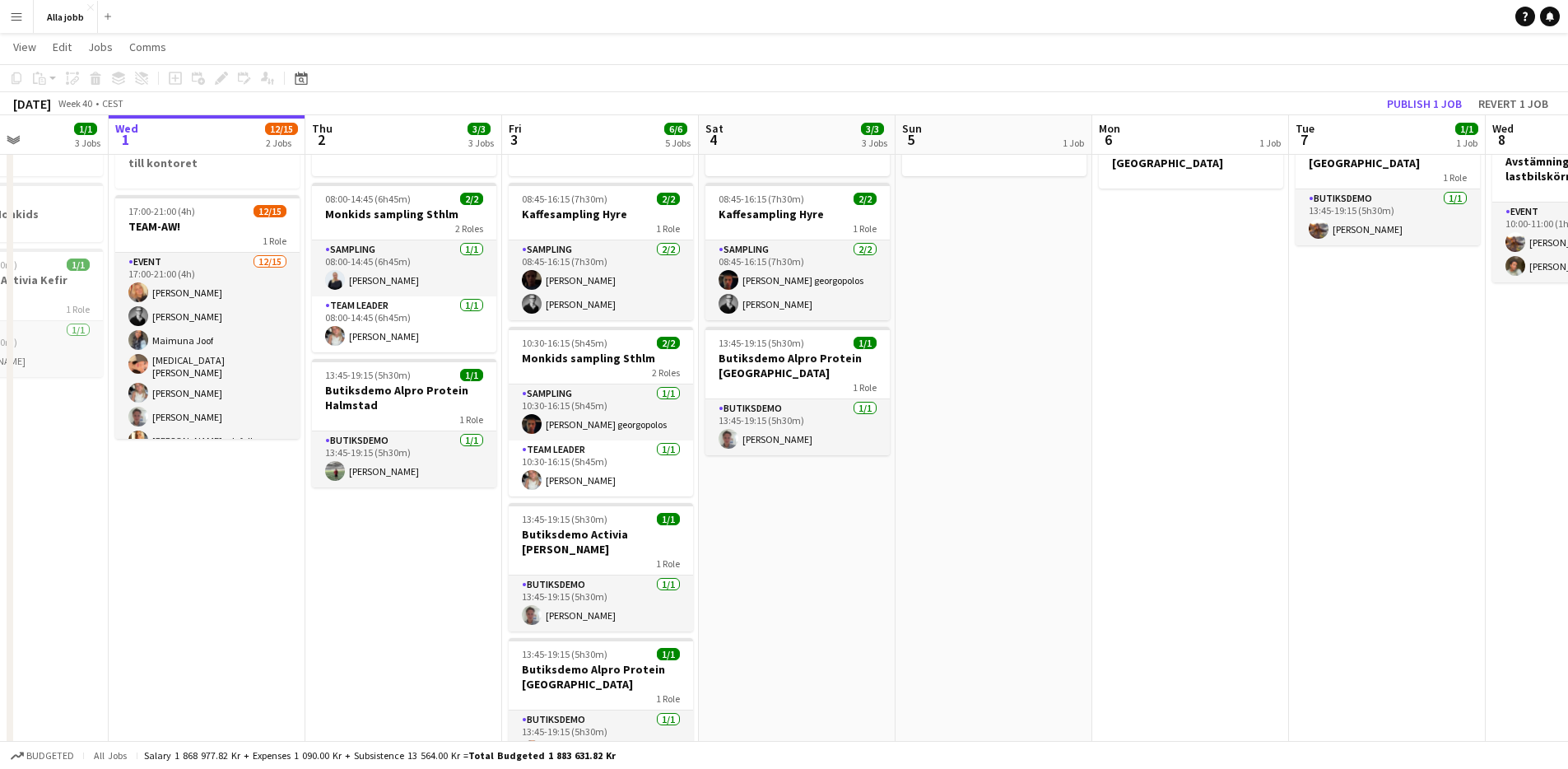
click at [765, 526] on app-date-cell "Hedda borta 08:45-16:15 (7h30m) 2/2 Kaffesampling Hyre 1 Role Sampling [DATE] 0…" at bounding box center [797, 654] width 196 height 1089
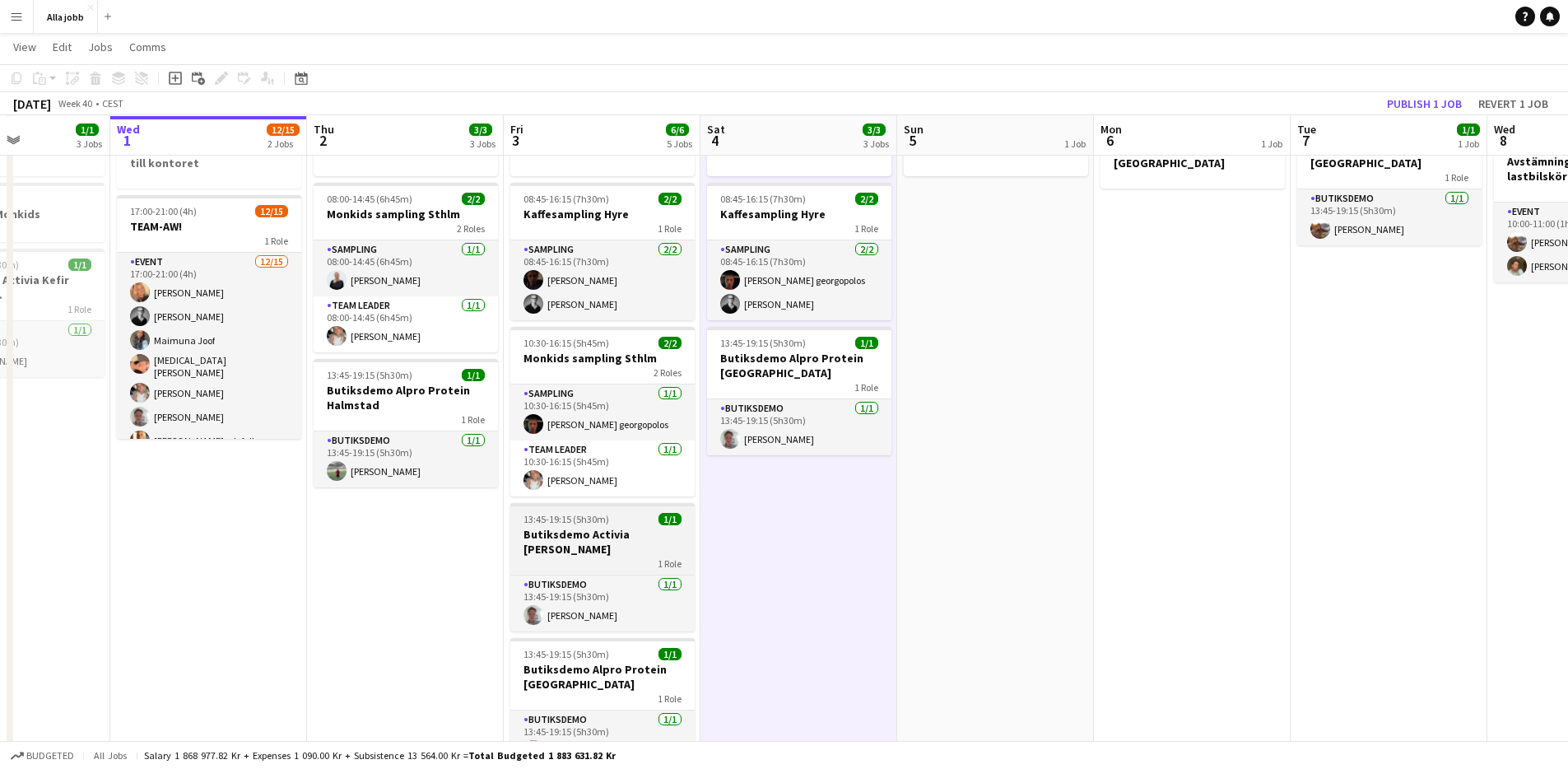
scroll to position [77, 0]
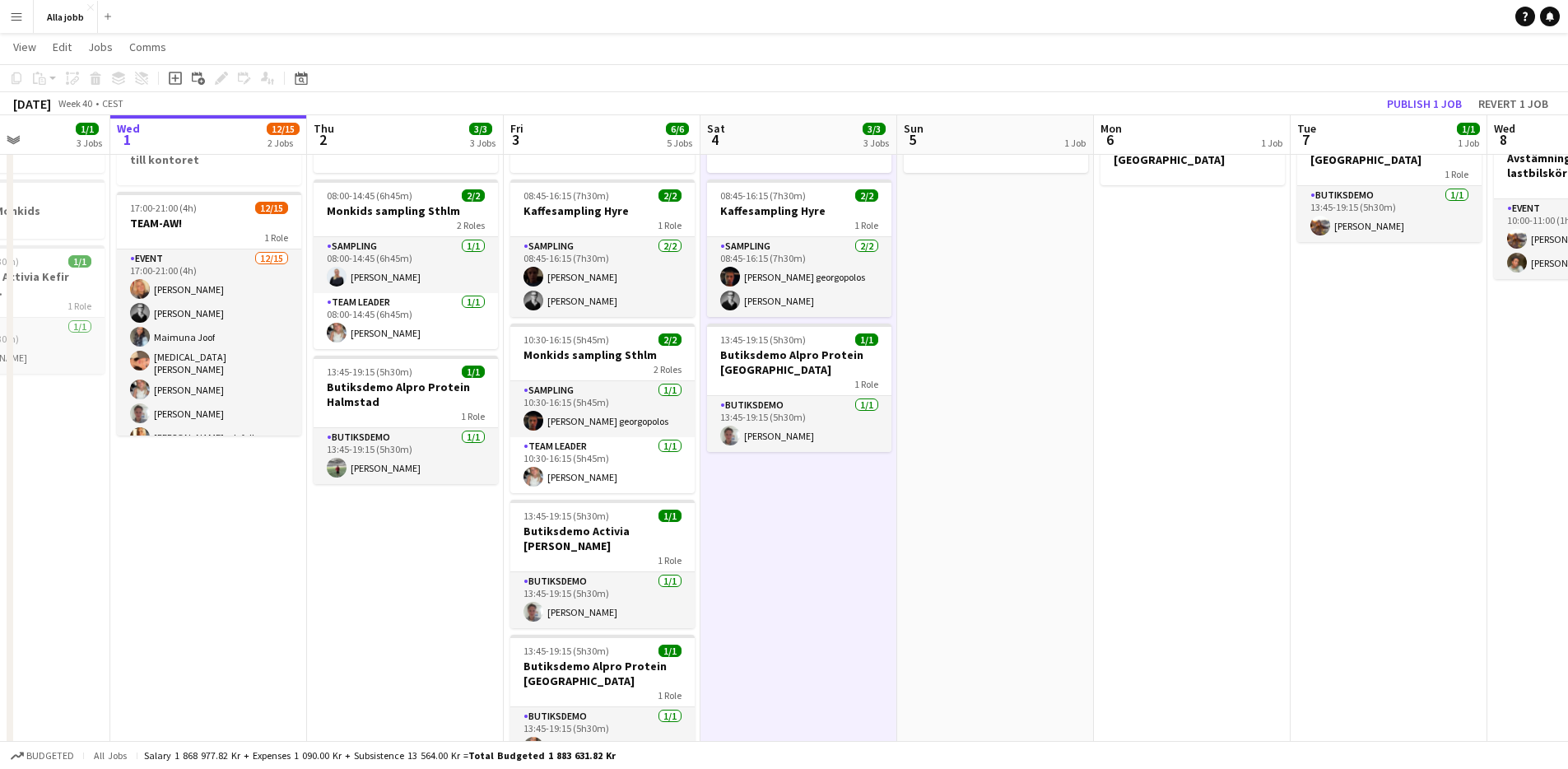
click at [496, 522] on app-date-cell "Hedda borta från 16 08:00-14:45 (6h45m) 2/2 Monkids sampling Sthlm 2 Roles Samp…" at bounding box center [406, 652] width 196 height 1089
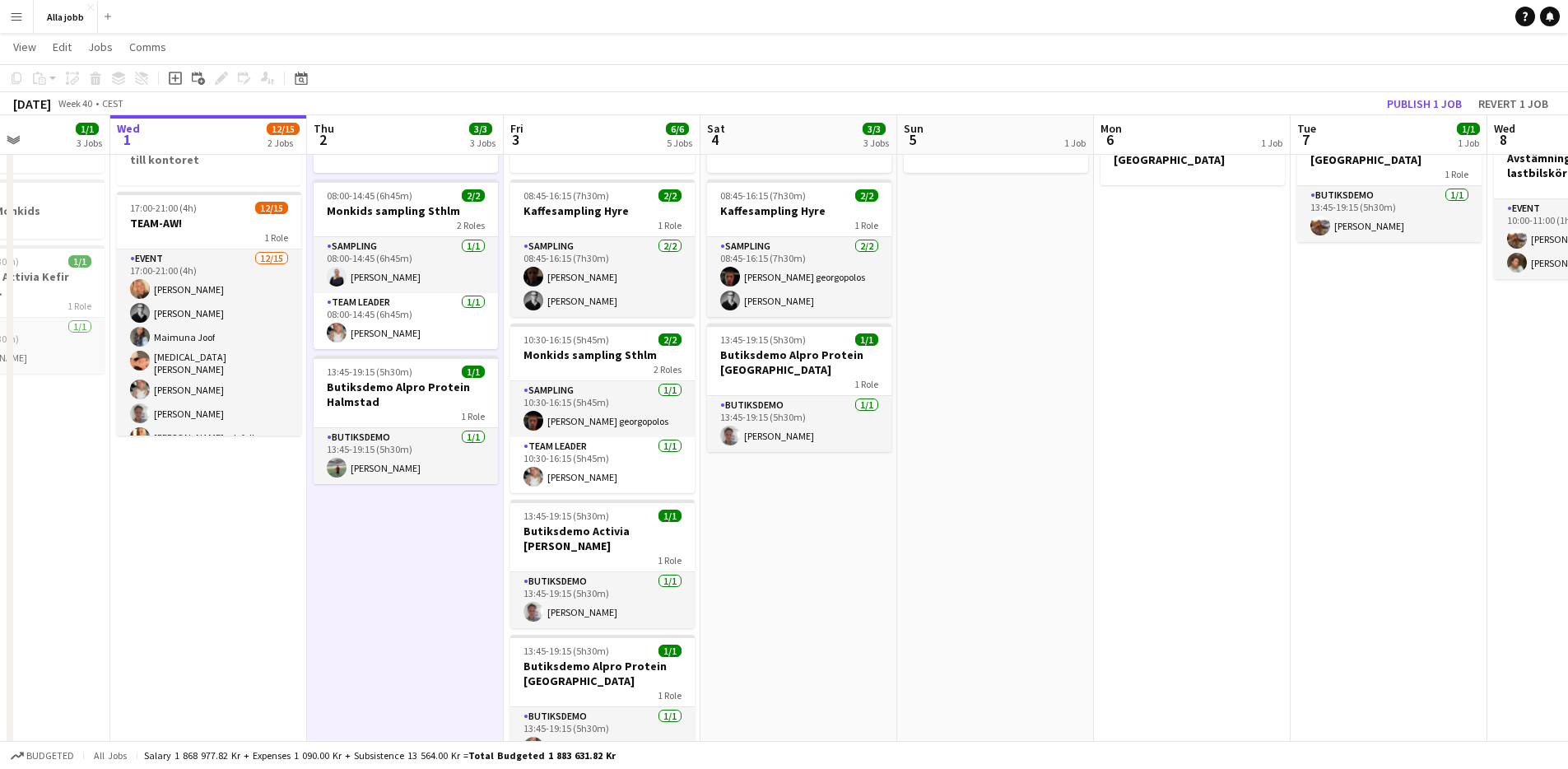
click at [497, 522] on app-date-cell "Hedda borta från 16 08:00-14:45 (6h45m) 2/2 Monkids sampling Sthlm 2 Roles Samp…" at bounding box center [406, 652] width 196 height 1089
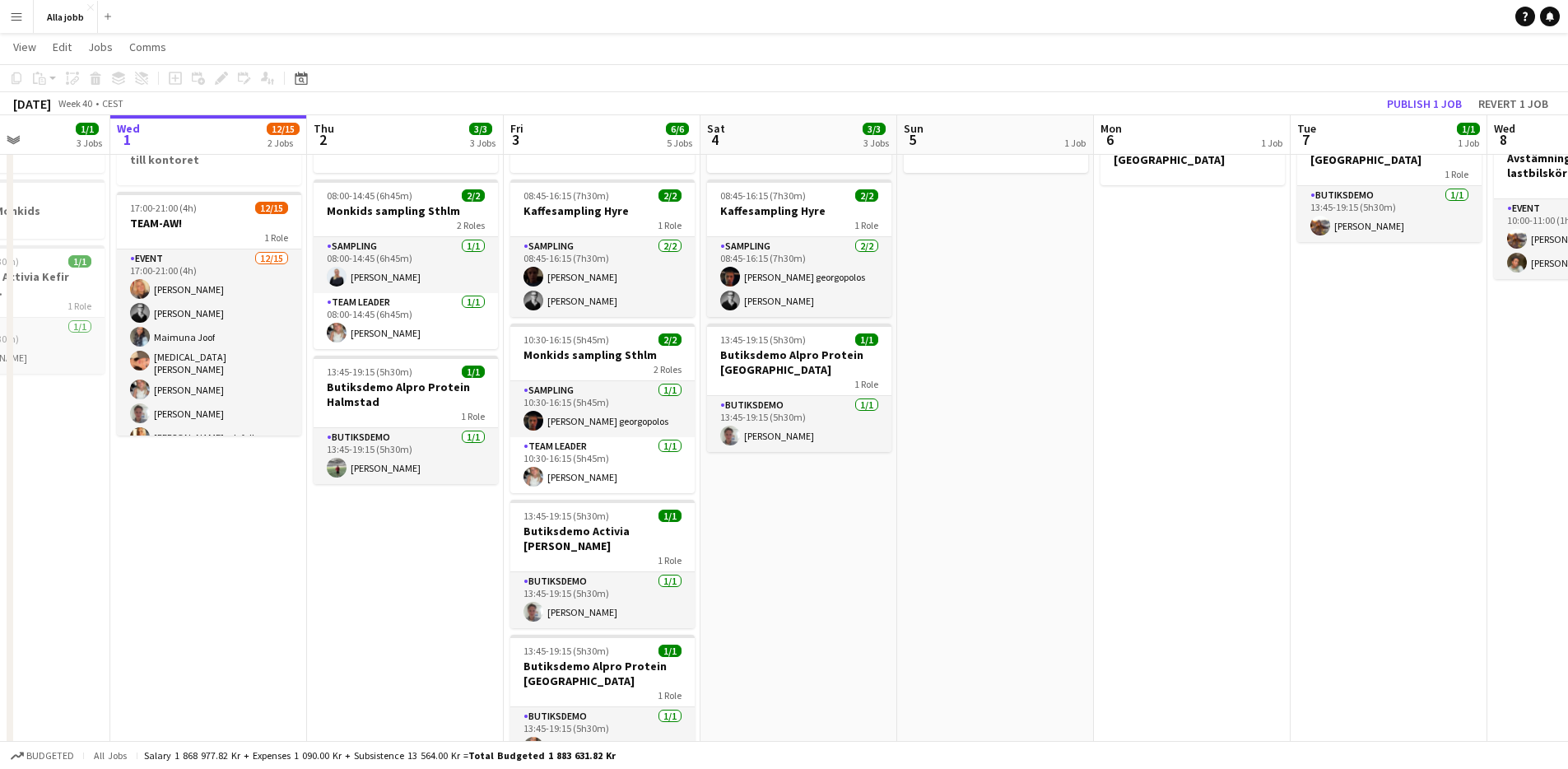
click at [497, 521] on app-date-cell "Hedda borta från 16 08:00-14:45 (6h45m) 2/2 Monkids sampling Sthlm 2 Roles Samp…" at bounding box center [406, 652] width 196 height 1089
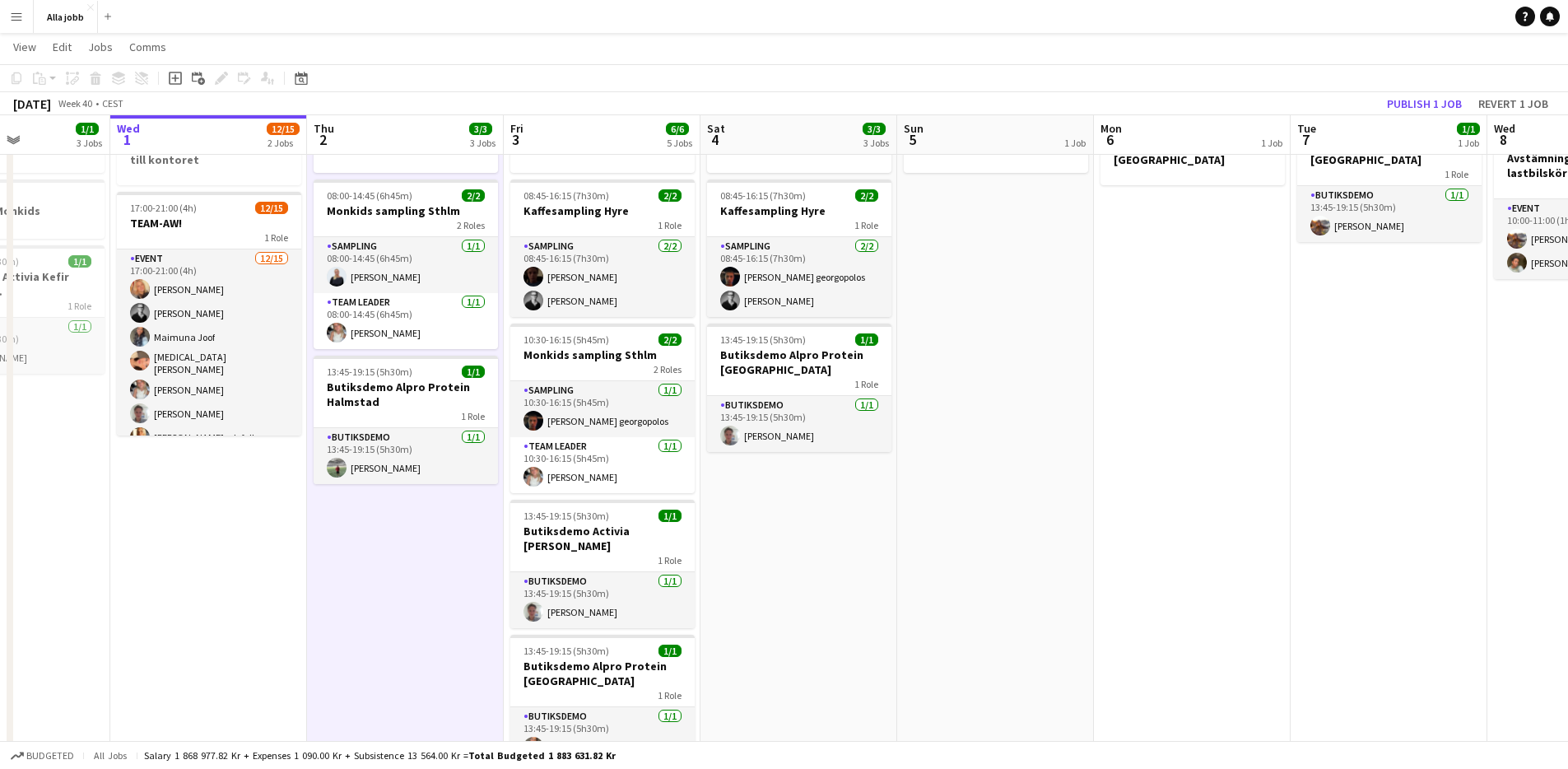
click at [501, 519] on app-date-cell "Hedda borta från 16 08:00-14:45 (6h45m) 2/2 Monkids sampling Sthlm 2 Roles Samp…" at bounding box center [406, 652] width 196 height 1089
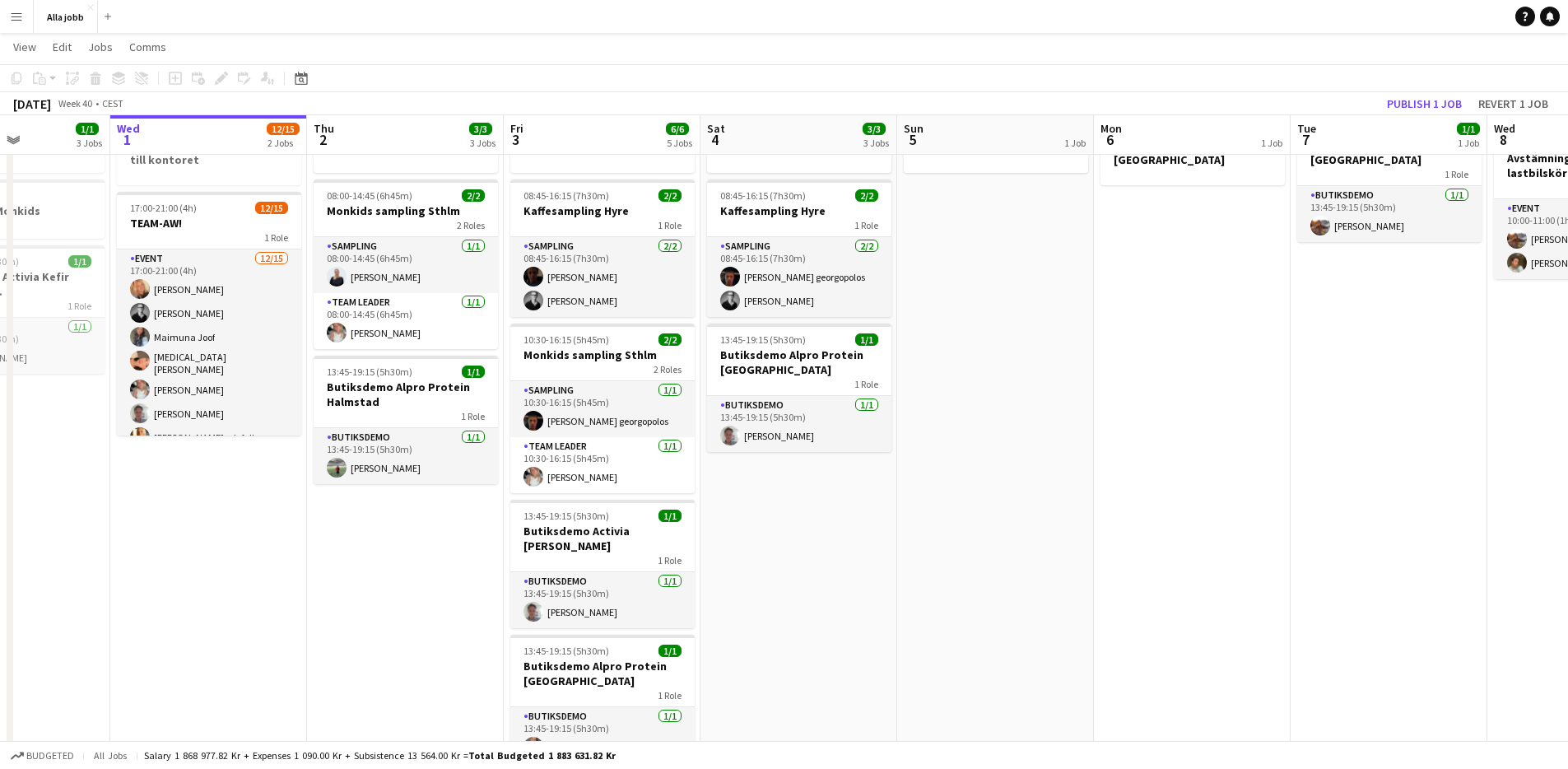
click at [492, 518] on app-date-cell "Hedda borta från 16 08:00-14:45 (6h45m) 2/2 Monkids sampling Sthlm 2 Roles Samp…" at bounding box center [406, 652] width 196 height 1089
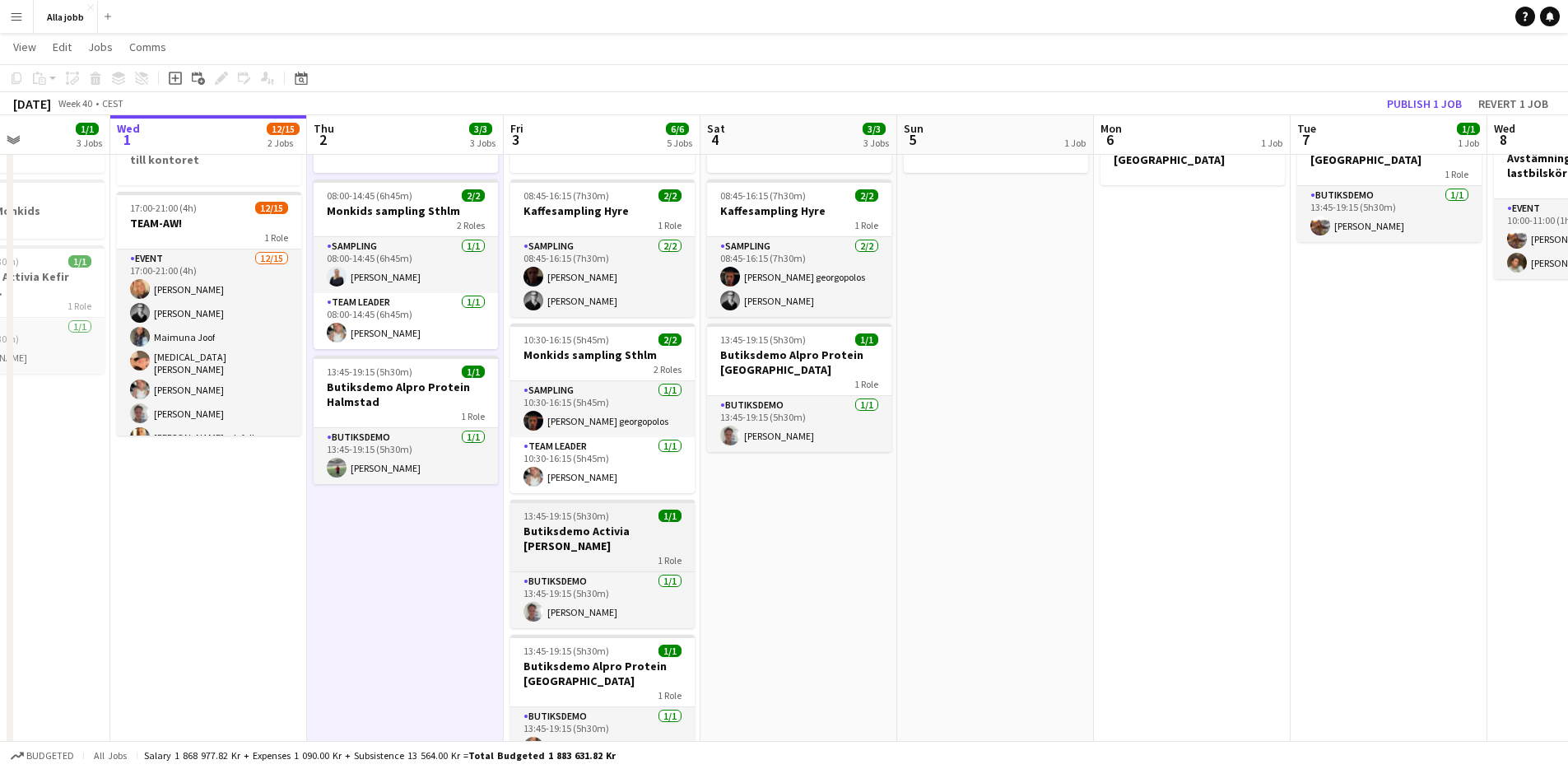
click at [597, 518] on span "13:45-19:15 (5h30m)" at bounding box center [566, 515] width 85 height 12
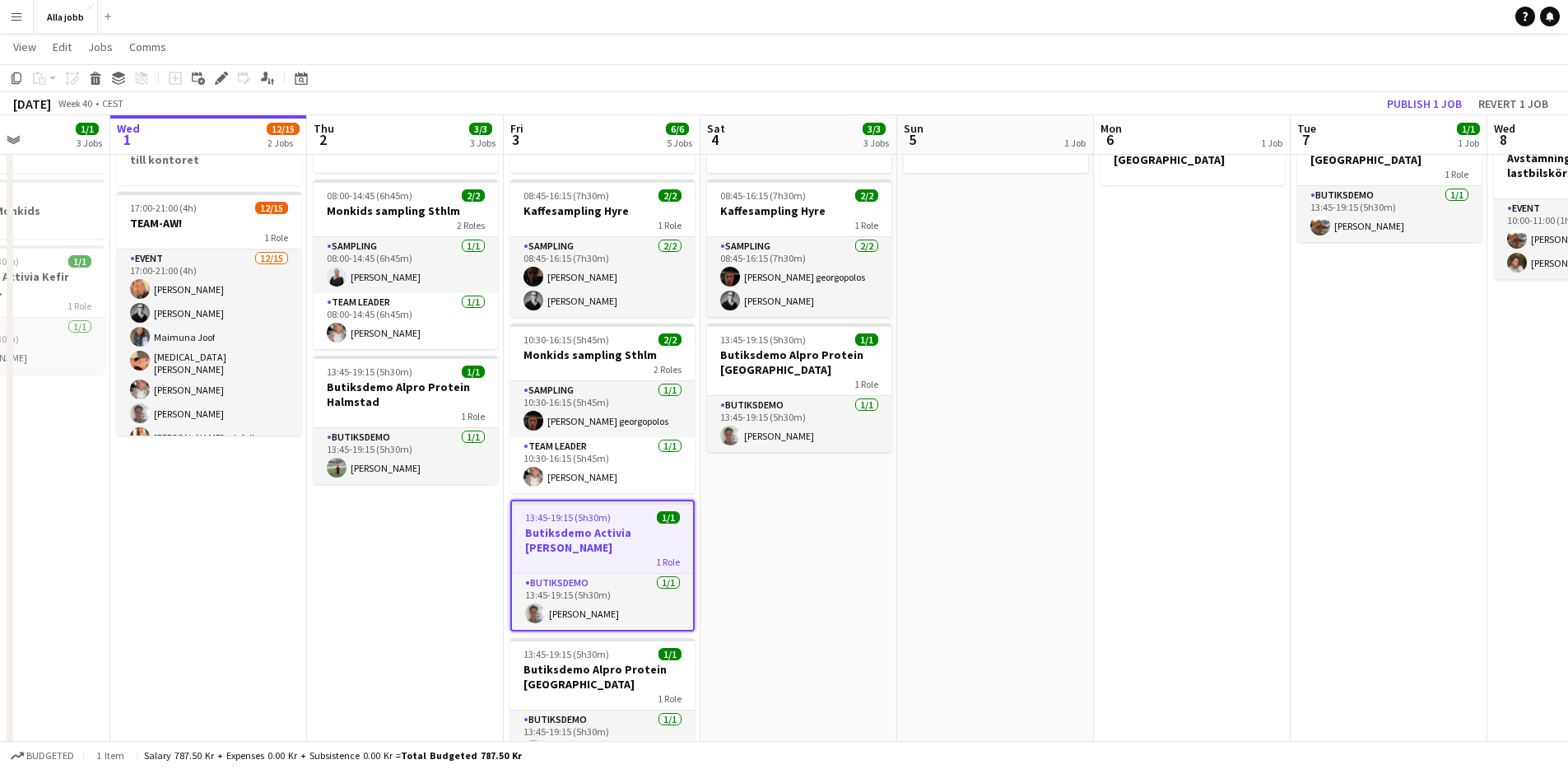
click at [750, 529] on app-date-cell "Hedda borta 08:45-16:15 (7h30m) 2/2 Kaffesampling Hyre 1 Role Sampling [DATE] 0…" at bounding box center [798, 652] width 196 height 1089
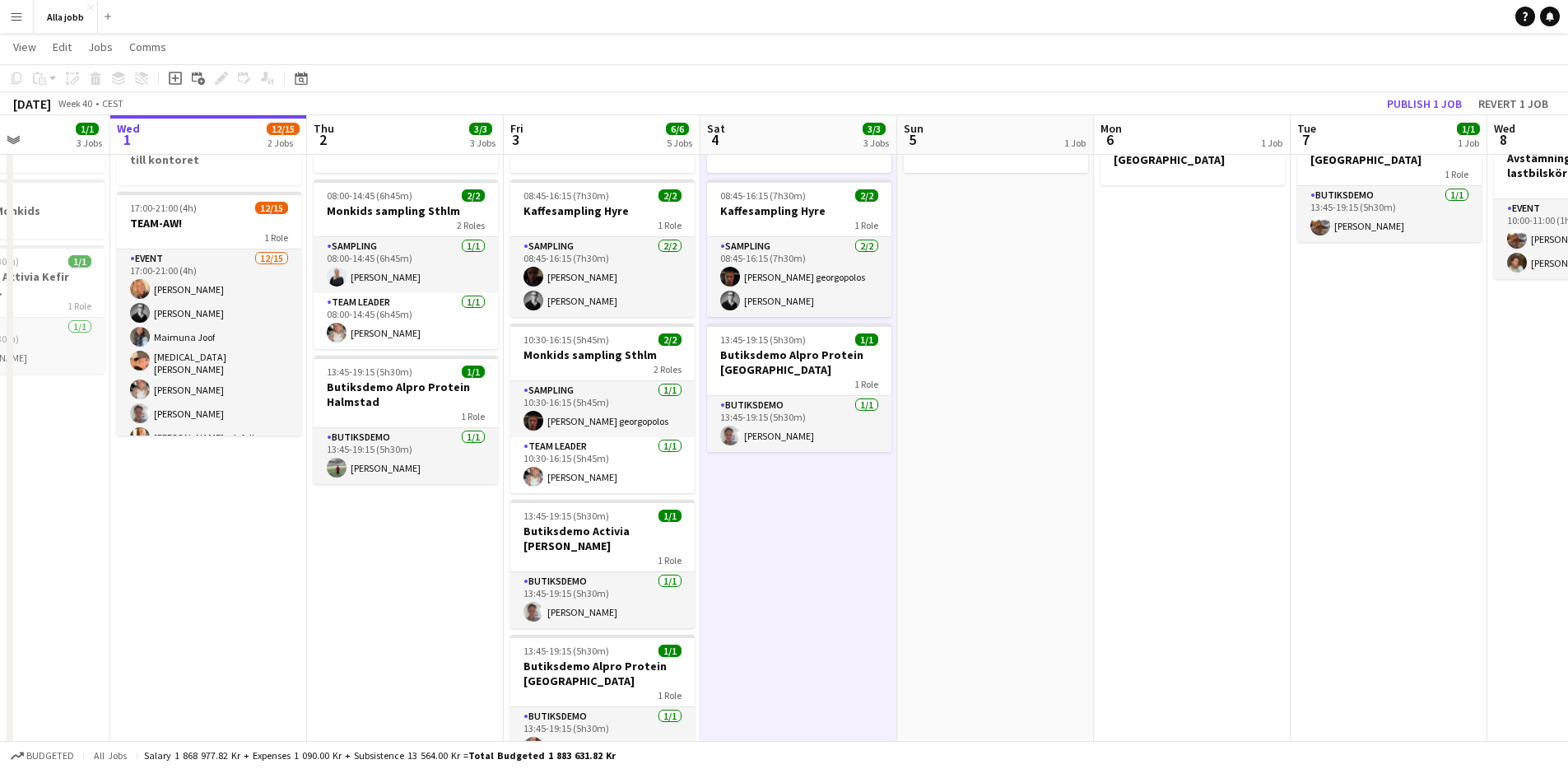
click at [722, 529] on app-date-cell "Hedda borta 08:45-16:15 (7h30m) 2/2 Kaffesampling Hyre 1 Role Sampling [DATE] 0…" at bounding box center [798, 652] width 196 height 1089
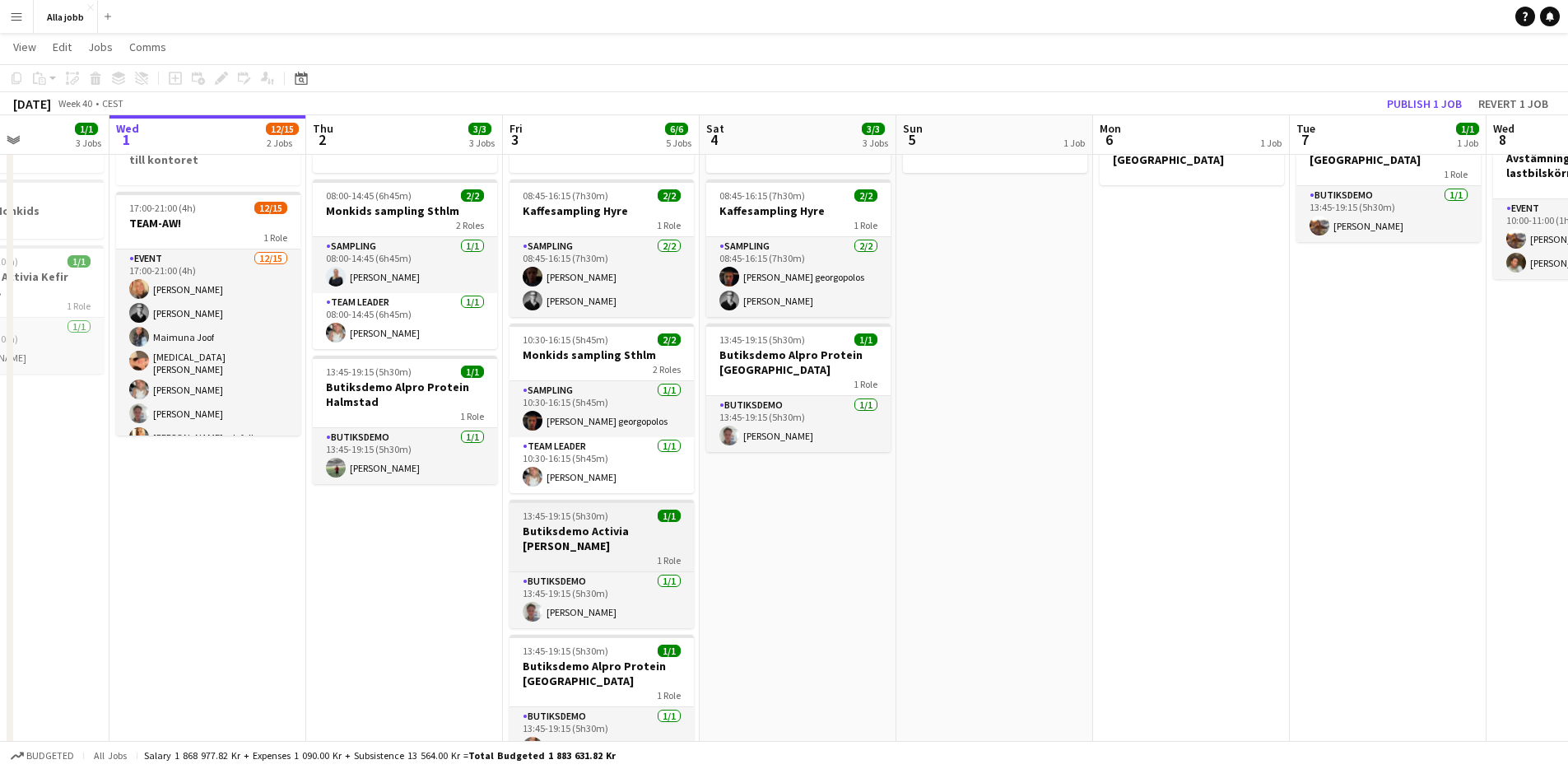
click at [684, 525] on h3 "Butiksdemo Activia [PERSON_NAME]" at bounding box center [601, 539] width 184 height 29
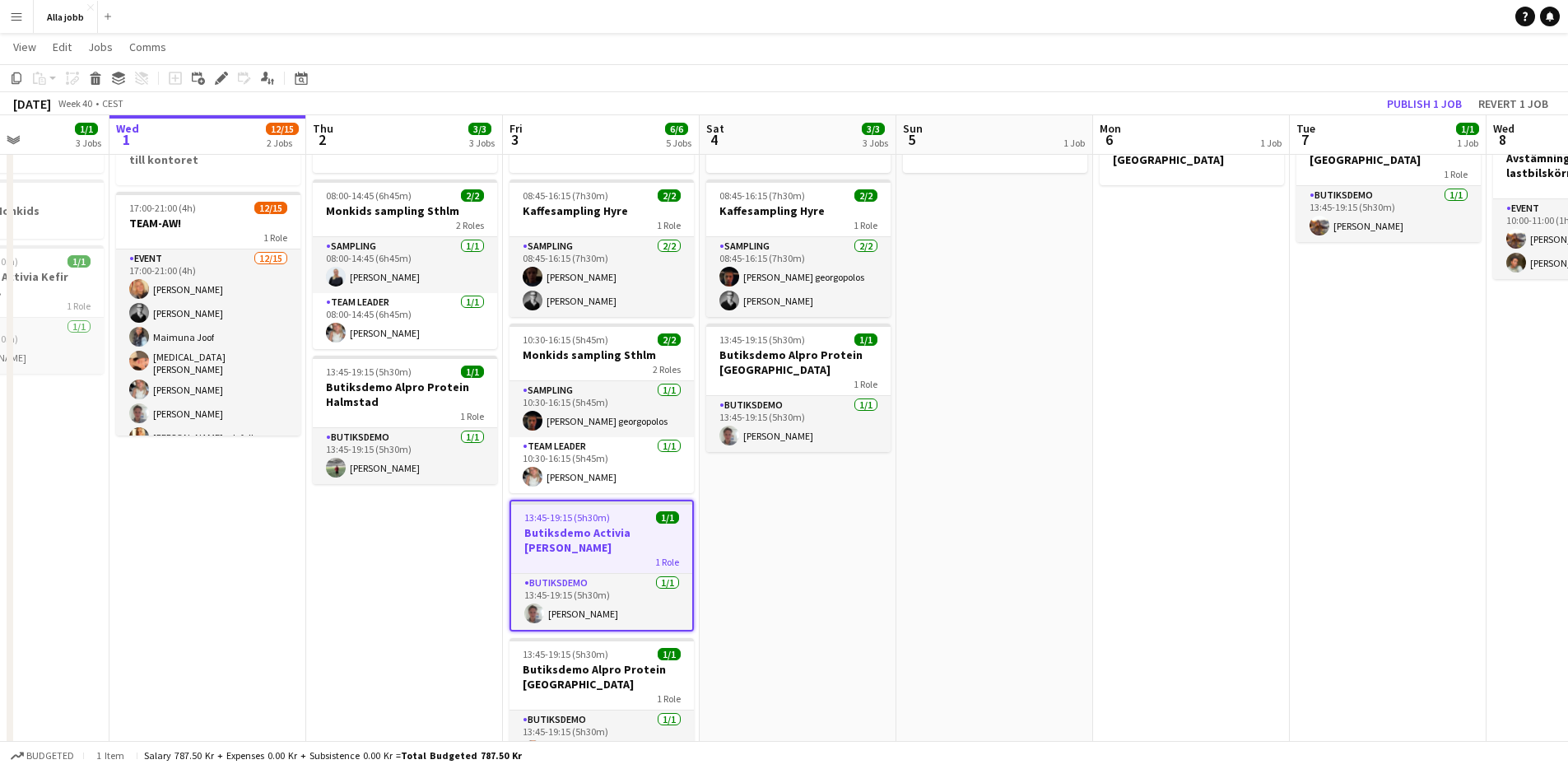
click at [750, 516] on app-date-cell "Hedda borta 08:45-16:15 (7h30m) 2/2 Kaffesampling Hyre 1 Role Sampling [DATE] 0…" at bounding box center [798, 652] width 196 height 1089
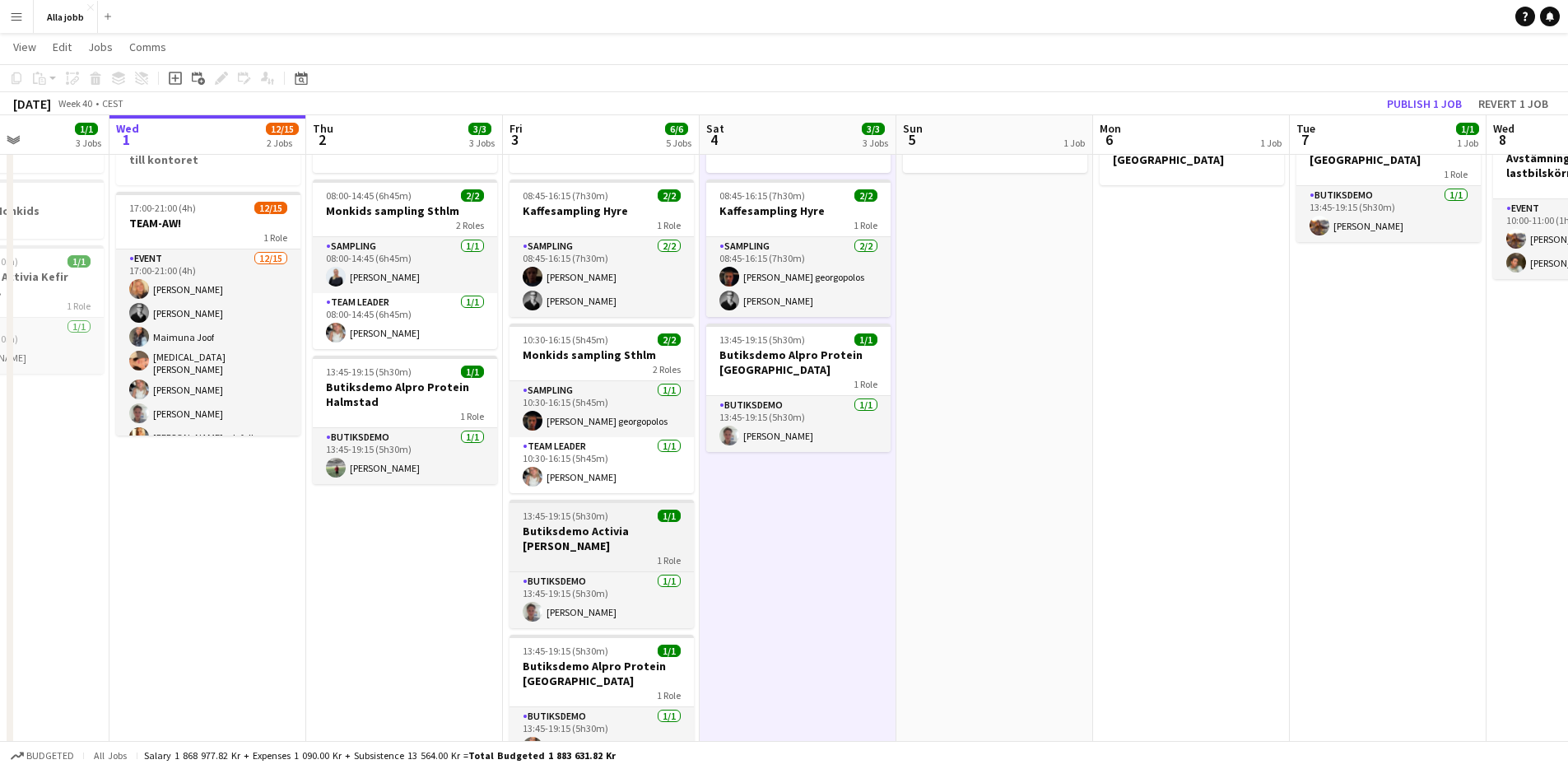
click at [682, 509] on div "13:45-19:15 (5h30m) 1/1" at bounding box center [601, 515] width 184 height 12
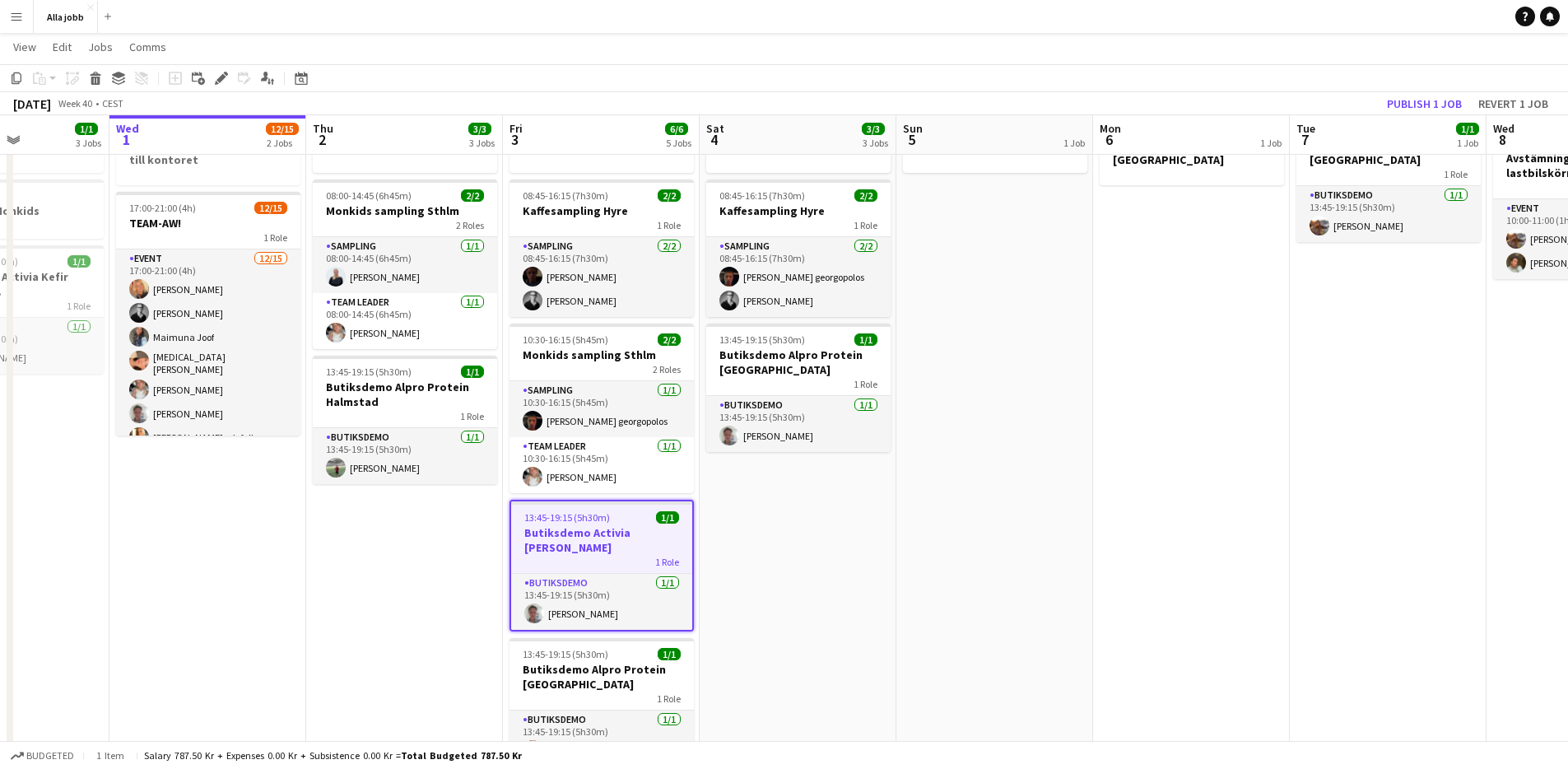
click at [781, 518] on app-date-cell "Hedda borta 08:45-16:15 (7h30m) 2/2 Kaffesampling Hyre 1 Role Sampling [DATE] 0…" at bounding box center [798, 652] width 196 height 1089
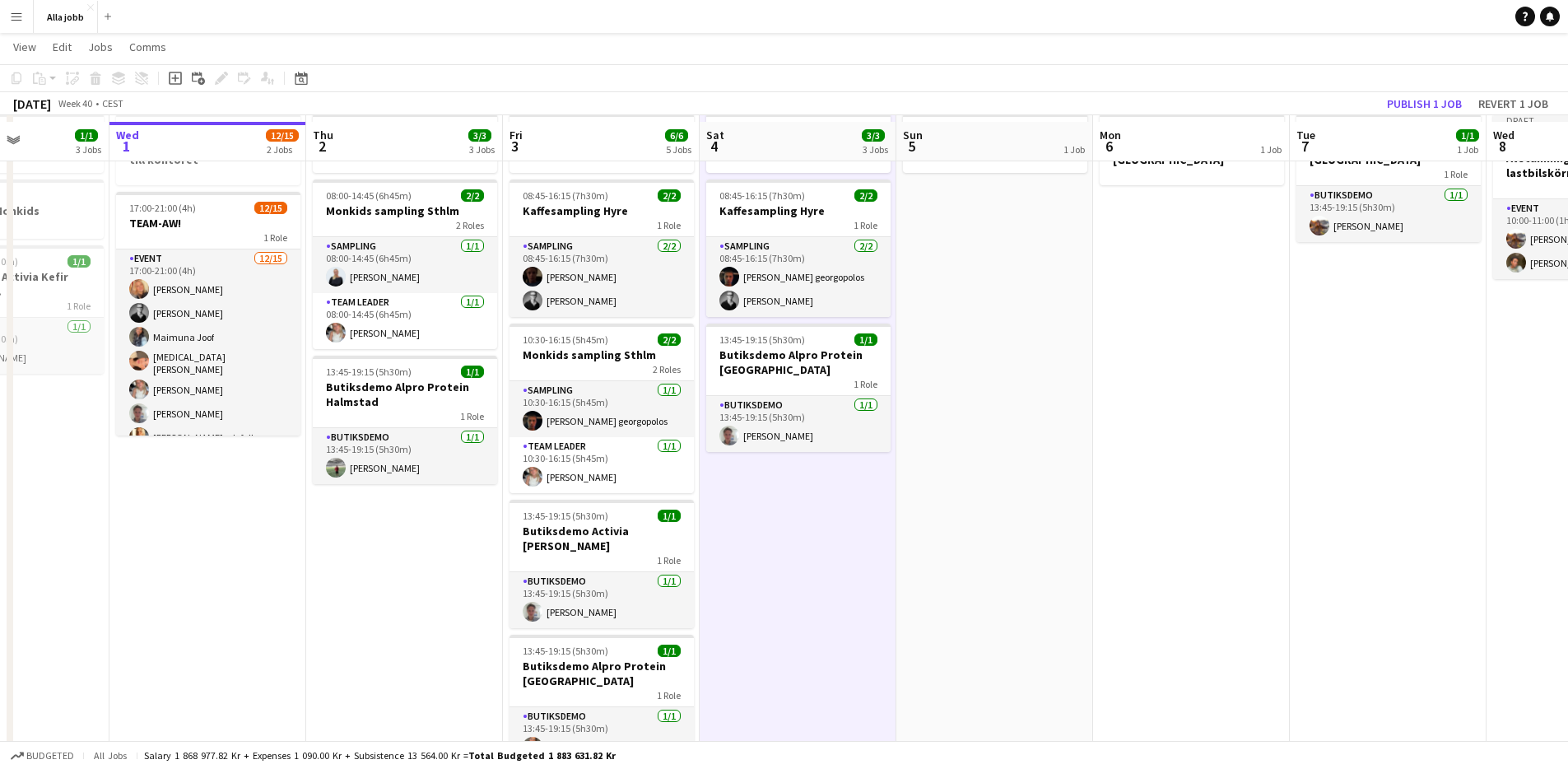
scroll to position [101, 0]
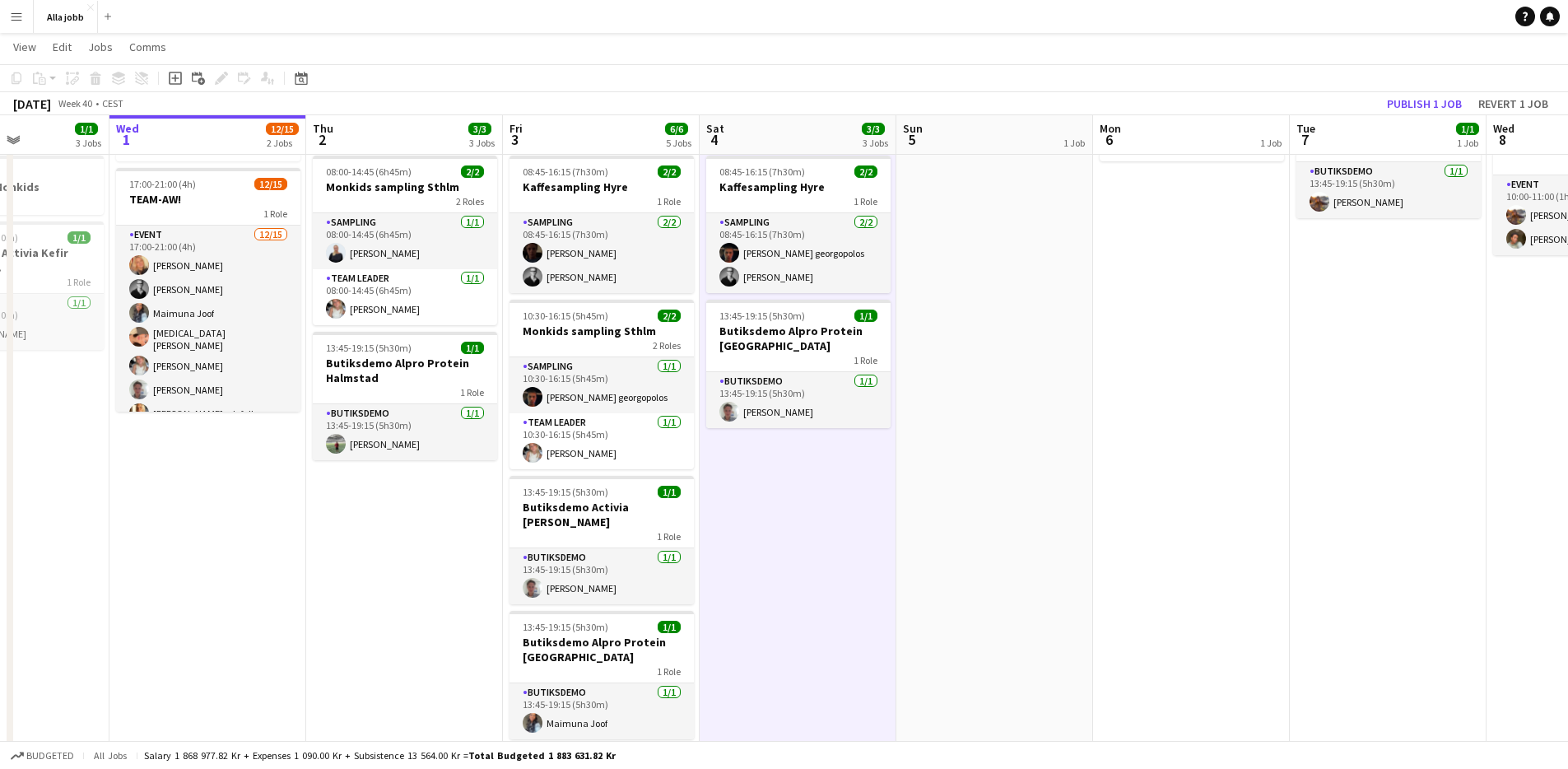
click at [762, 481] on app-date-cell "Hedda borta 08:45-16:15 (7h30m) 2/2 Kaffesampling Hyre 1 Role Sampling [DATE] 0…" at bounding box center [798, 628] width 196 height 1089
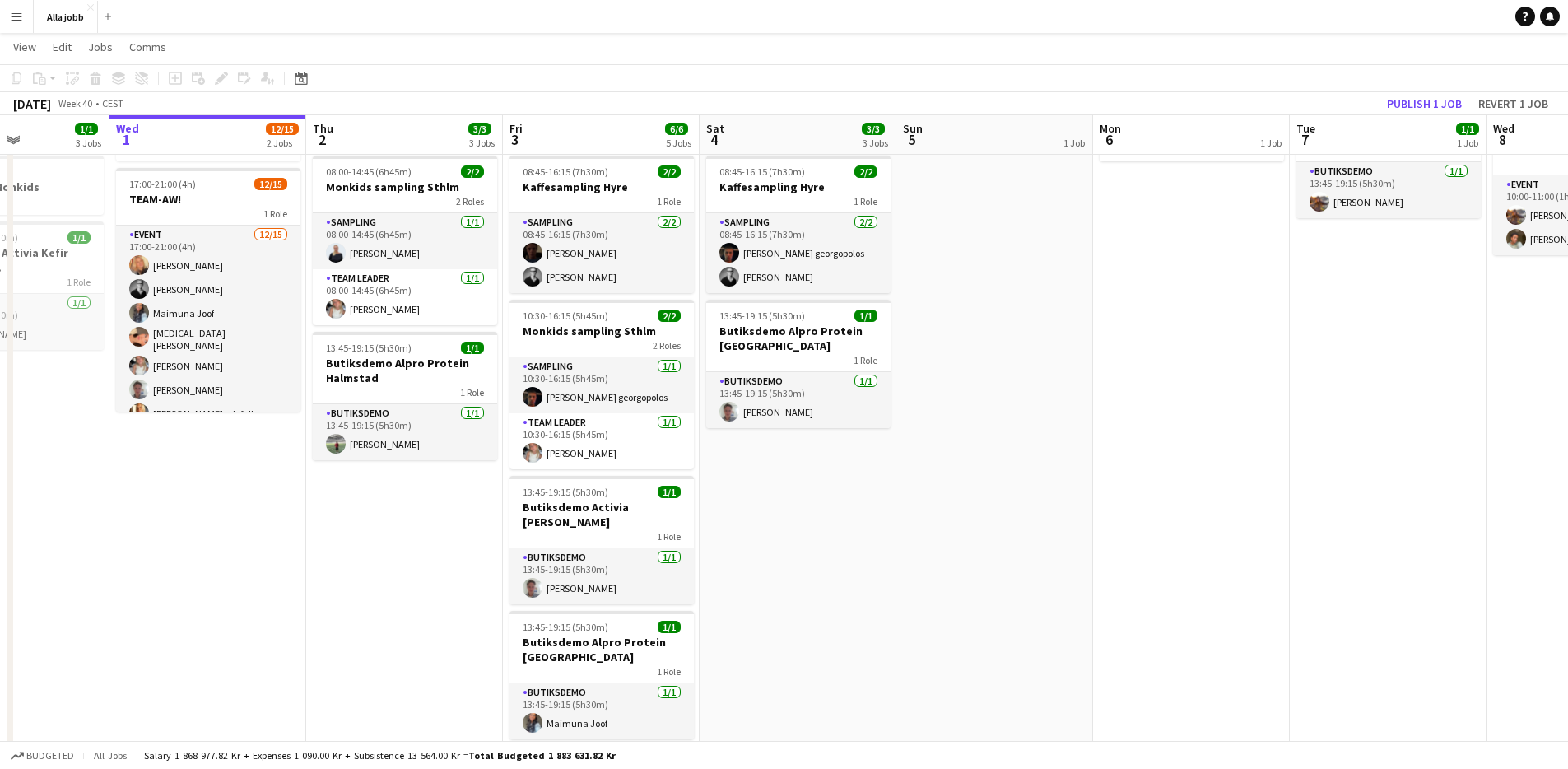
click at [757, 487] on app-date-cell "Hedda borta 08:45-16:15 (7h30m) 2/2 Kaffesampling Hyre 1 Role Sampling [DATE] 0…" at bounding box center [798, 628] width 196 height 1089
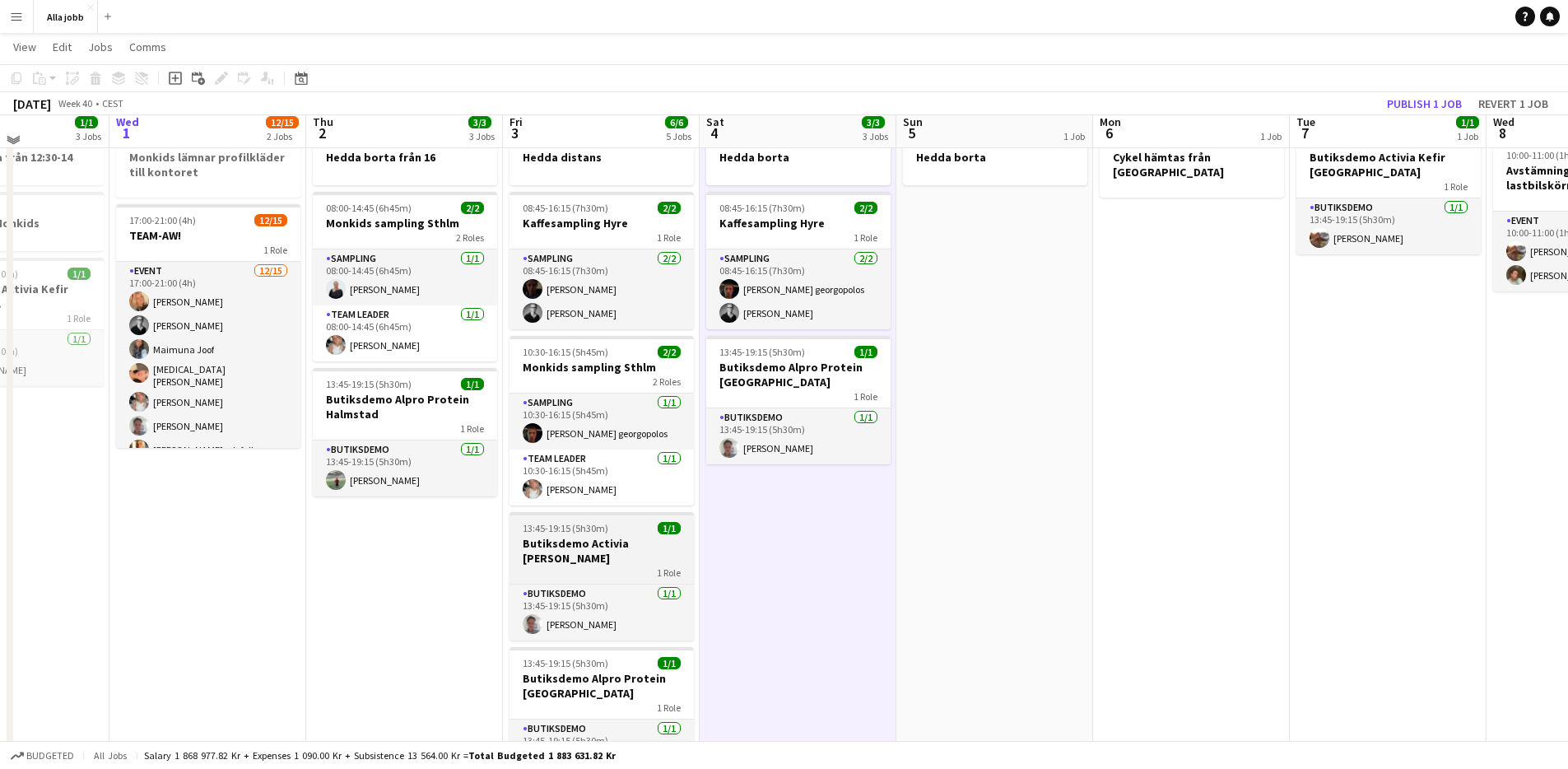
scroll to position [71, 0]
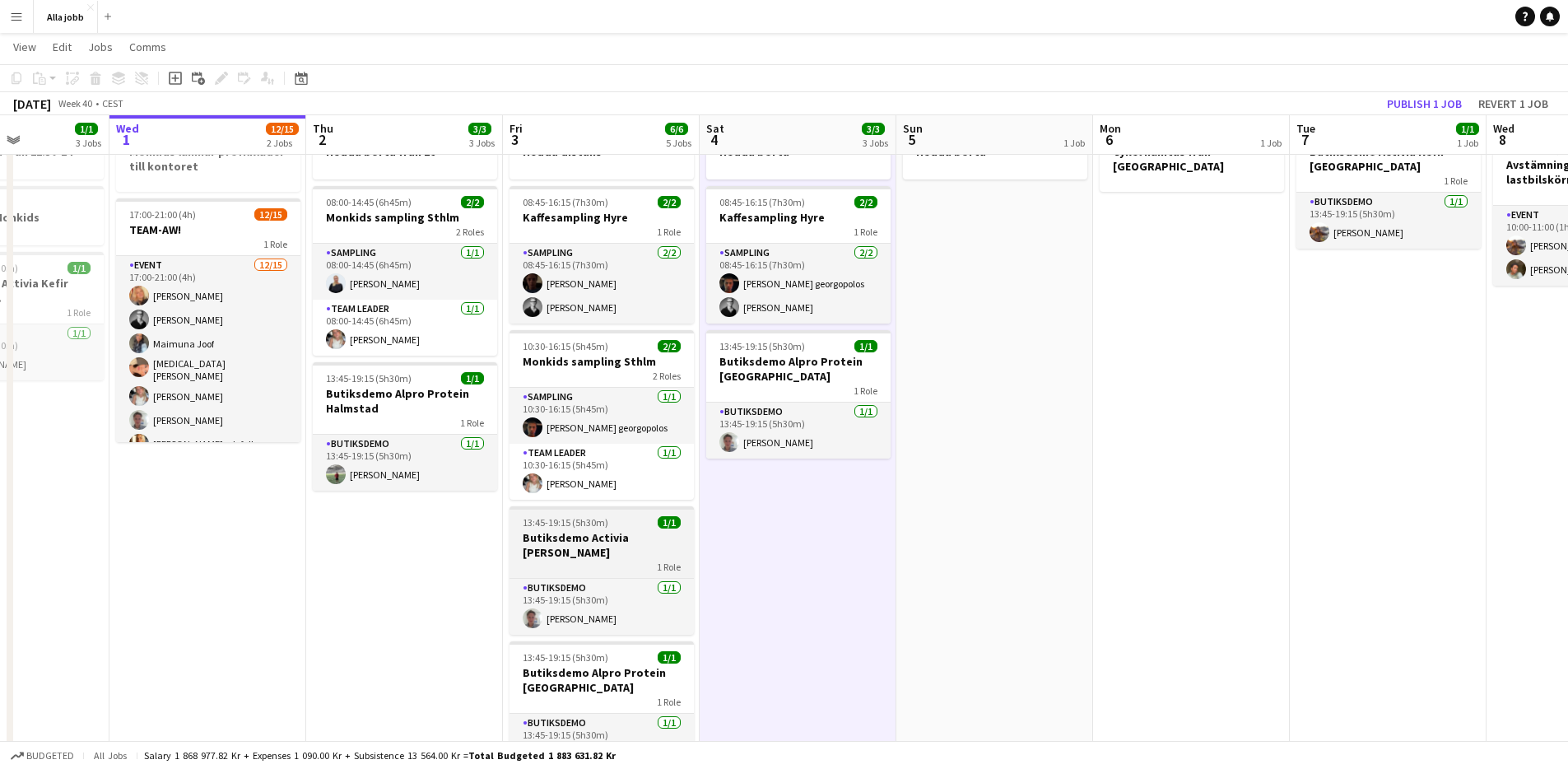
click at [657, 532] on h3 "Butiksdemo Activia [PERSON_NAME]" at bounding box center [601, 545] width 184 height 29
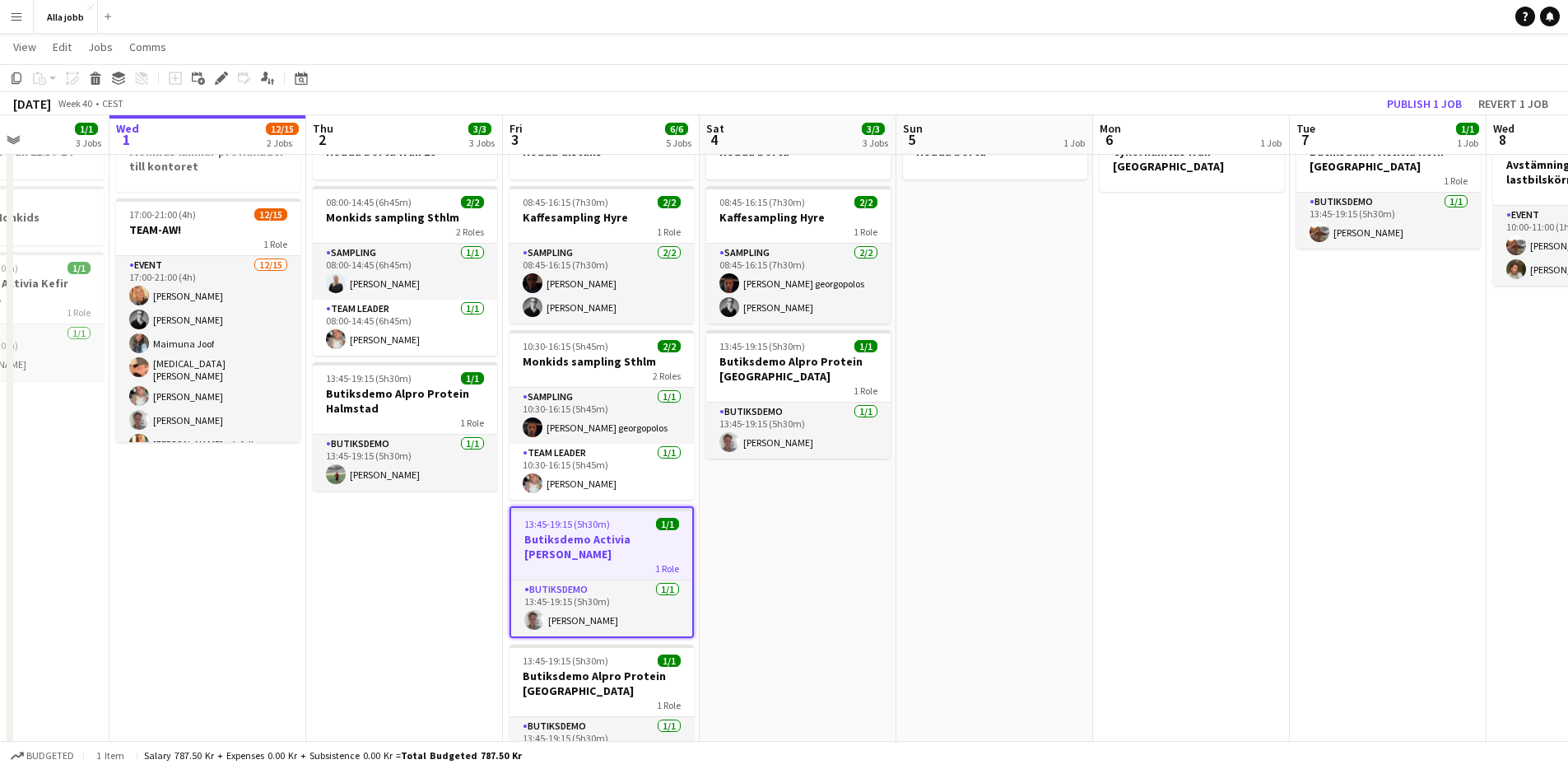
click at [772, 534] on app-date-cell "Hedda borta 08:45-16:15 (7h30m) 2/2 Kaffesampling Hyre 1 Role Sampling [DATE] 0…" at bounding box center [798, 658] width 196 height 1089
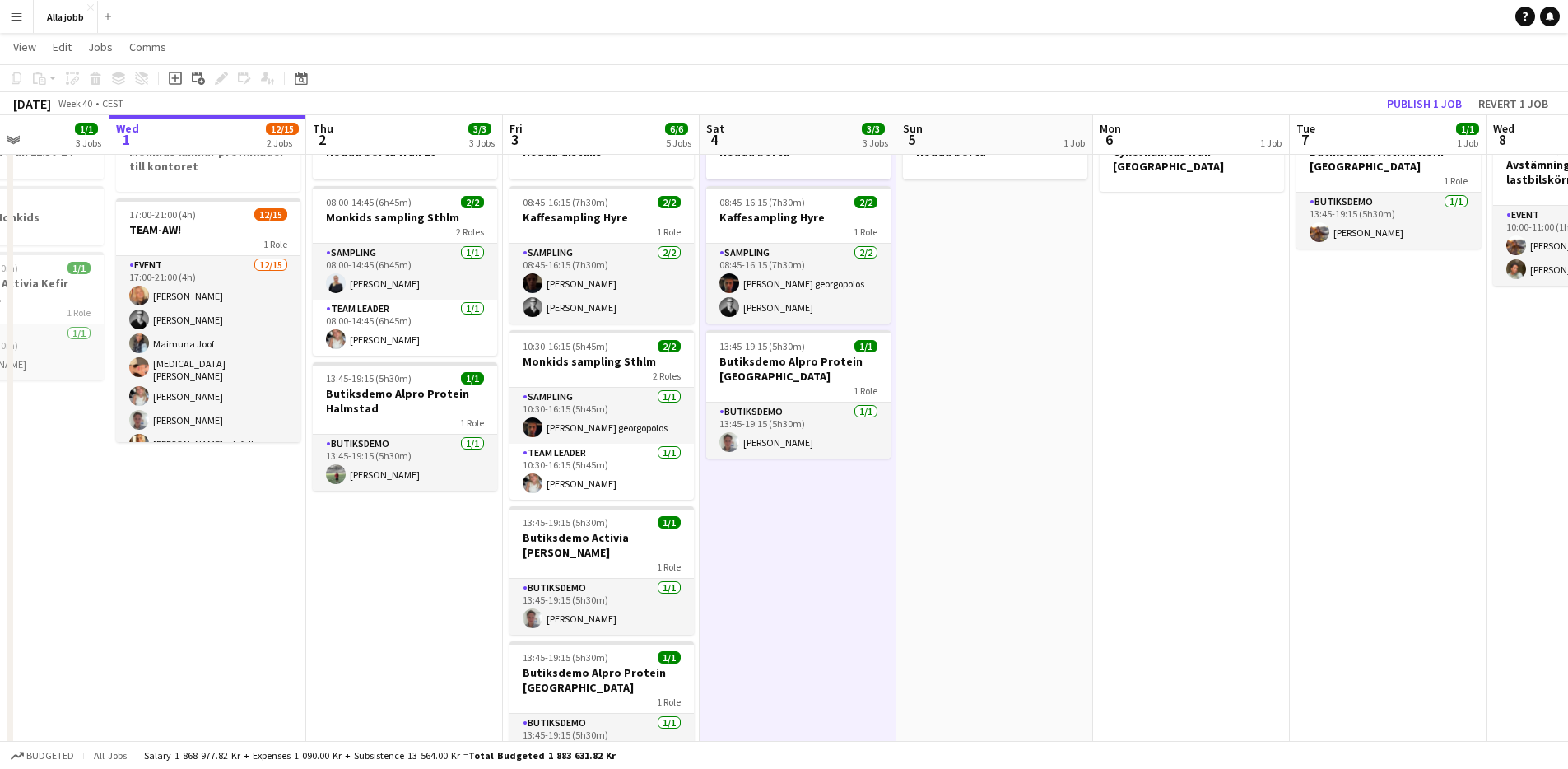
click at [730, 535] on app-date-cell "Hedda borta 08:45-16:15 (7h30m) 2/2 Kaffesampling Hyre 1 Role Sampling [DATE] 0…" at bounding box center [798, 658] width 196 height 1089
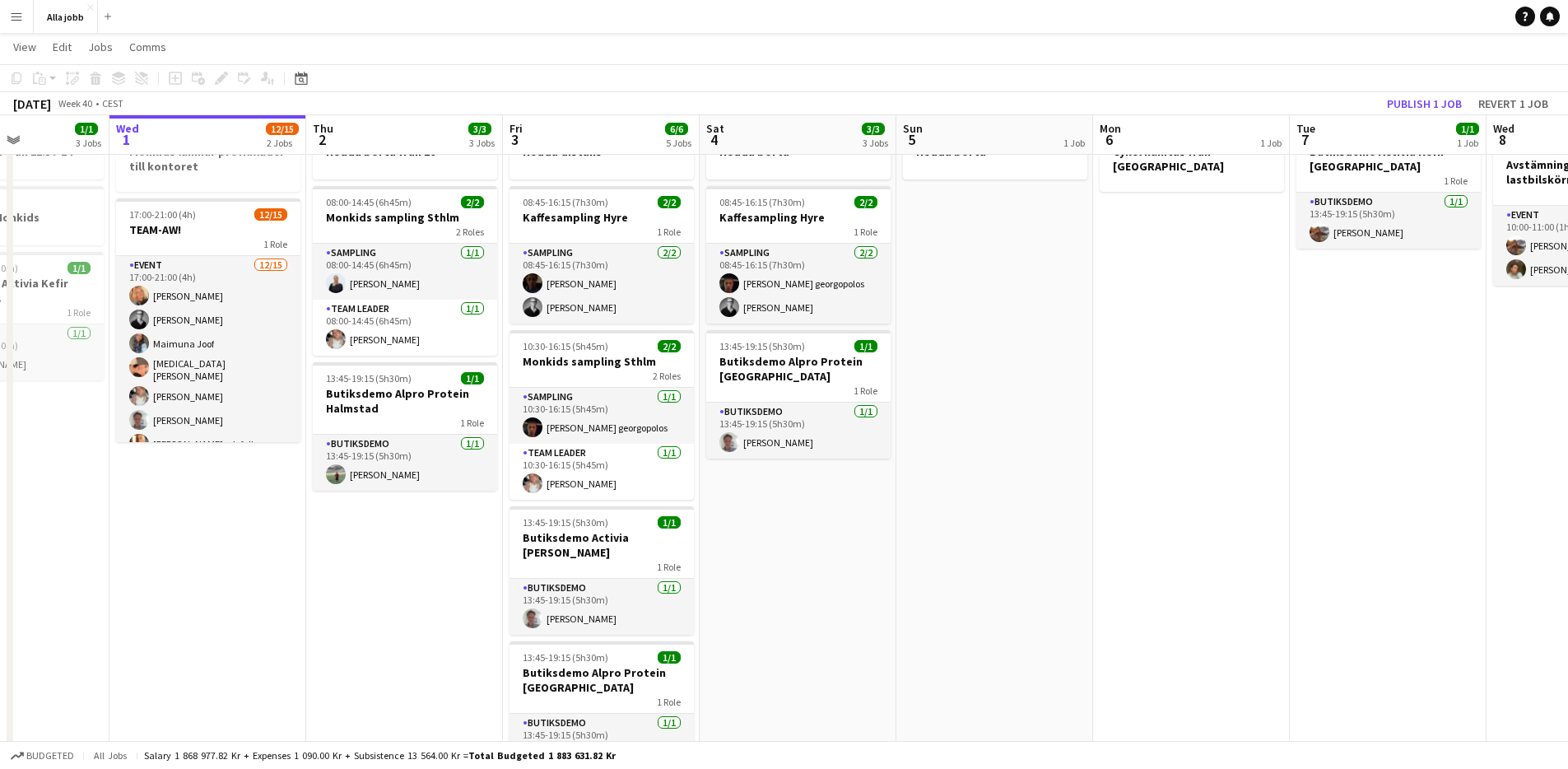
click at [732, 491] on app-date-cell "Hedda borta 08:45-16:15 (7h30m) 2/2 Kaffesampling Hyre 1 Role Sampling [DATE] 0…" at bounding box center [798, 658] width 196 height 1089
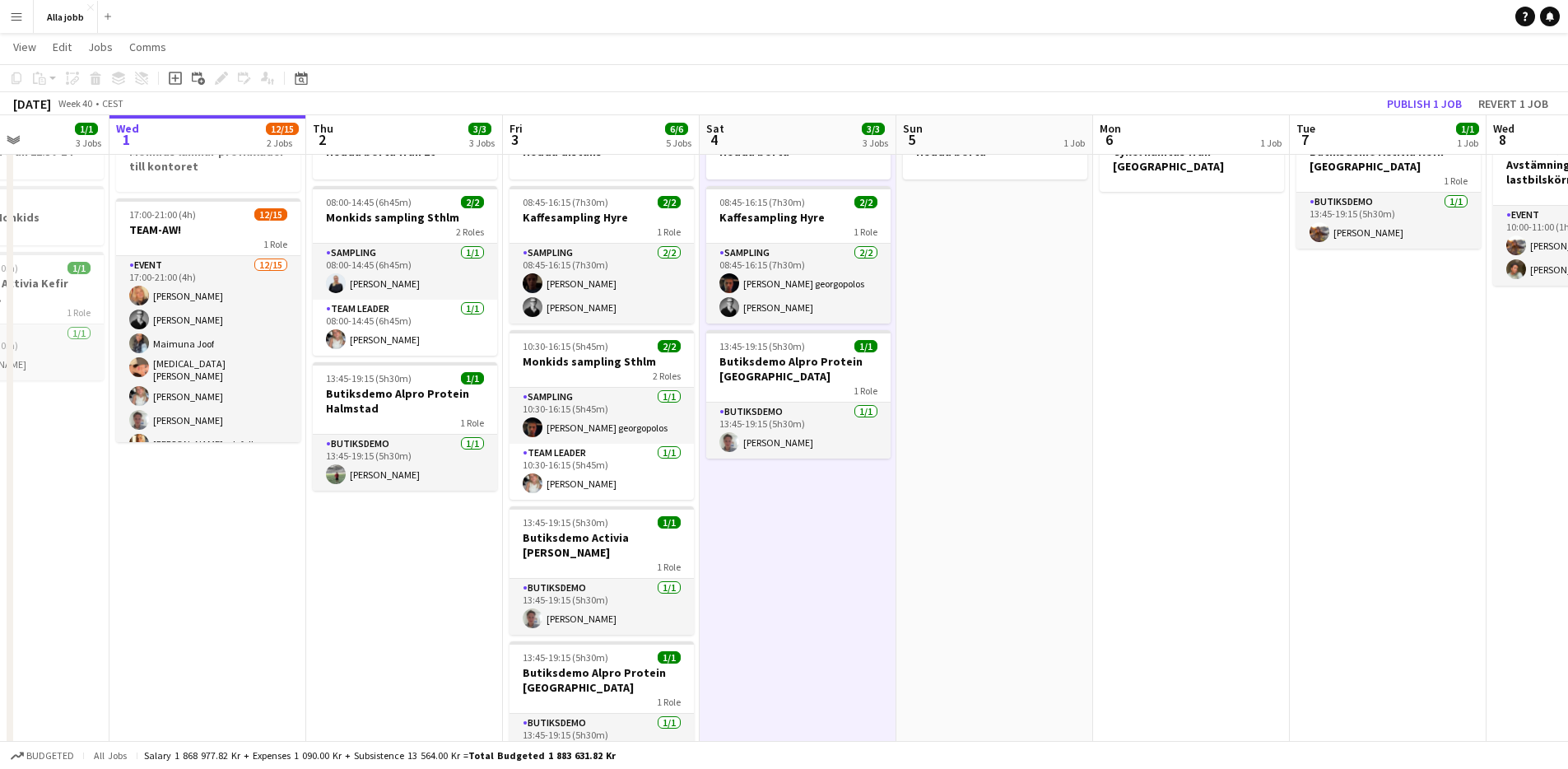
click at [727, 512] on app-date-cell "Hedda borta 08:45-16:15 (7h30m) 2/2 Kaffesampling Hyre 1 Role Sampling [DATE] 0…" at bounding box center [798, 658] width 196 height 1089
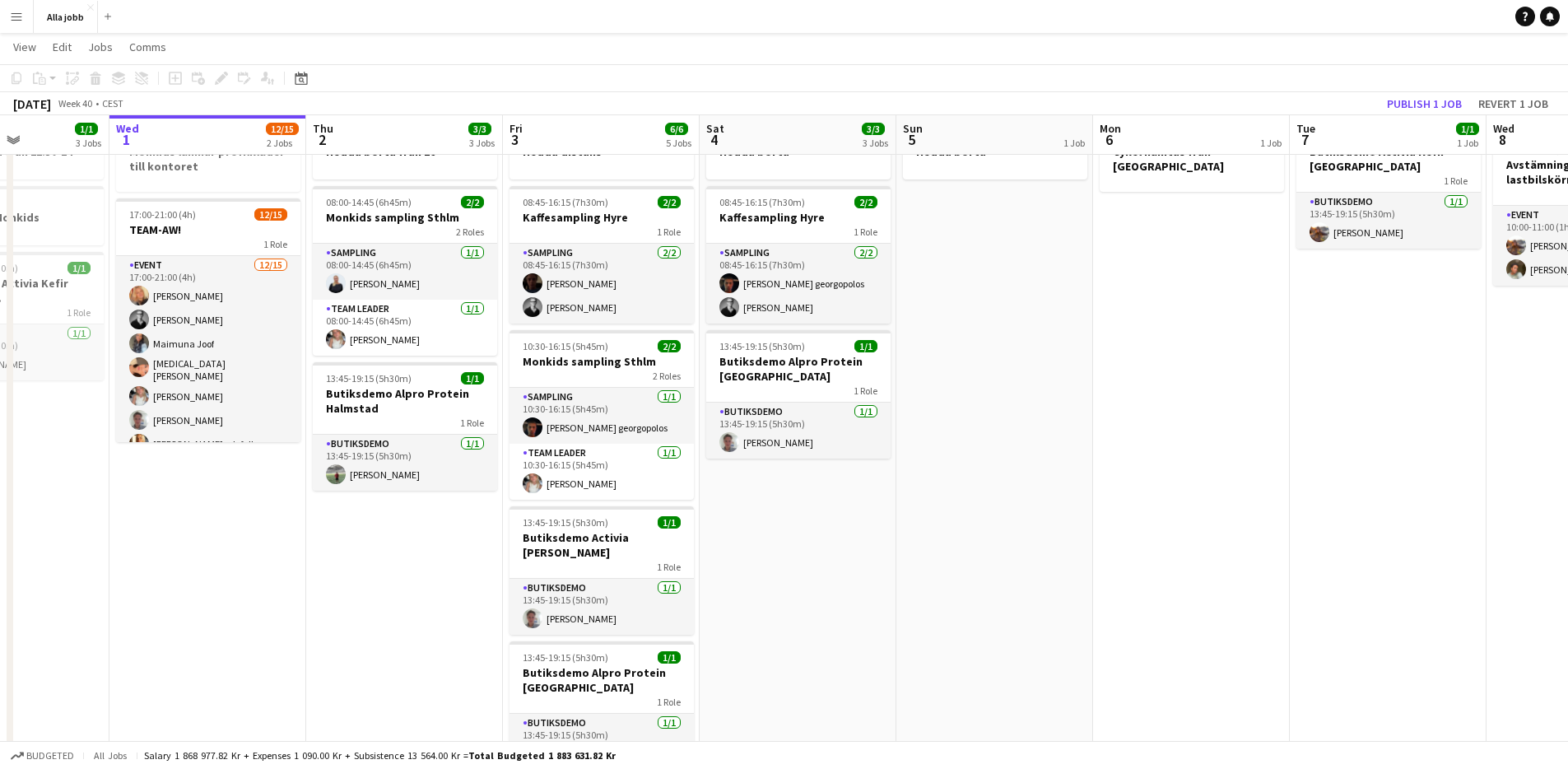
click at [706, 531] on app-date-cell "Hedda borta 08:45-16:15 (7h30m) 2/2 Kaffesampling Hyre 1 Role Sampling [DATE] 0…" at bounding box center [798, 658] width 196 height 1089
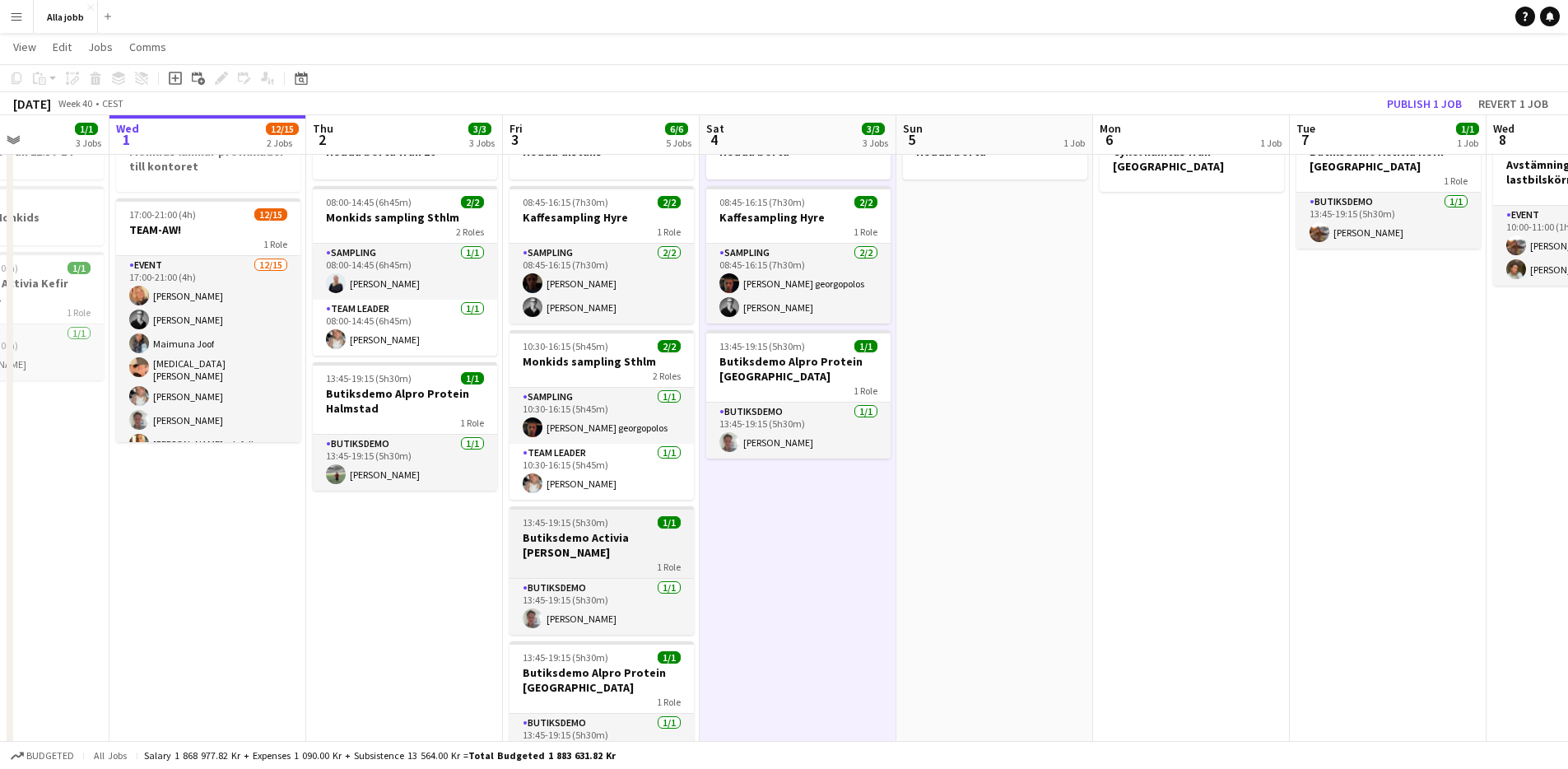
click at [647, 545] on h3 "Butiksdemo Activia [PERSON_NAME]" at bounding box center [601, 545] width 184 height 29
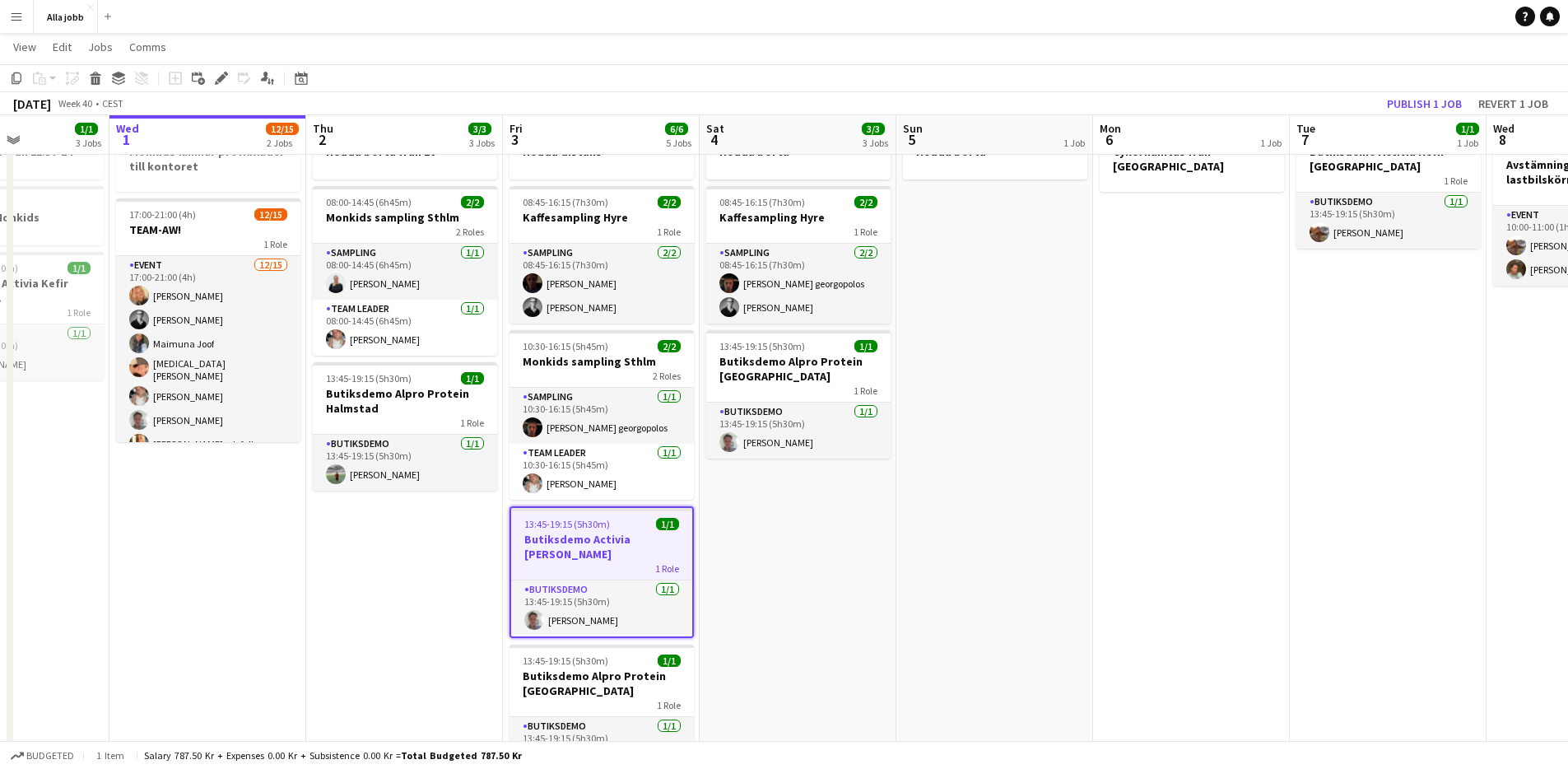
click at [701, 543] on app-date-cell "Hedda borta 08:45-16:15 (7h30m) 2/2 Kaffesampling Hyre 1 Role Sampling [DATE] 0…" at bounding box center [798, 658] width 196 height 1089
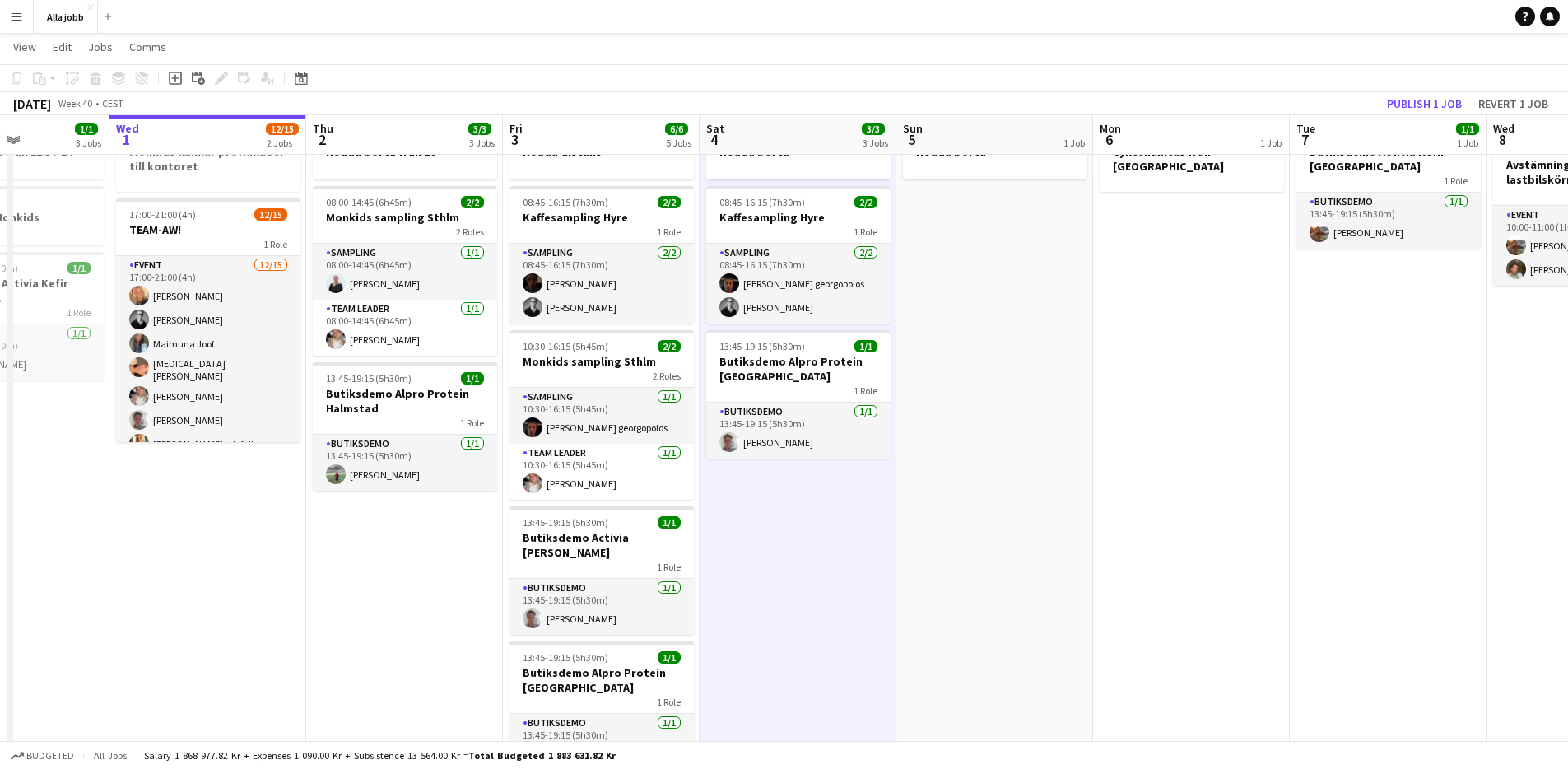
click at [740, 540] on app-date-cell "Hedda borta 08:45-16:15 (7h30m) 2/2 Kaffesampling Hyre 1 Role Sampling [DATE] 0…" at bounding box center [798, 658] width 196 height 1089
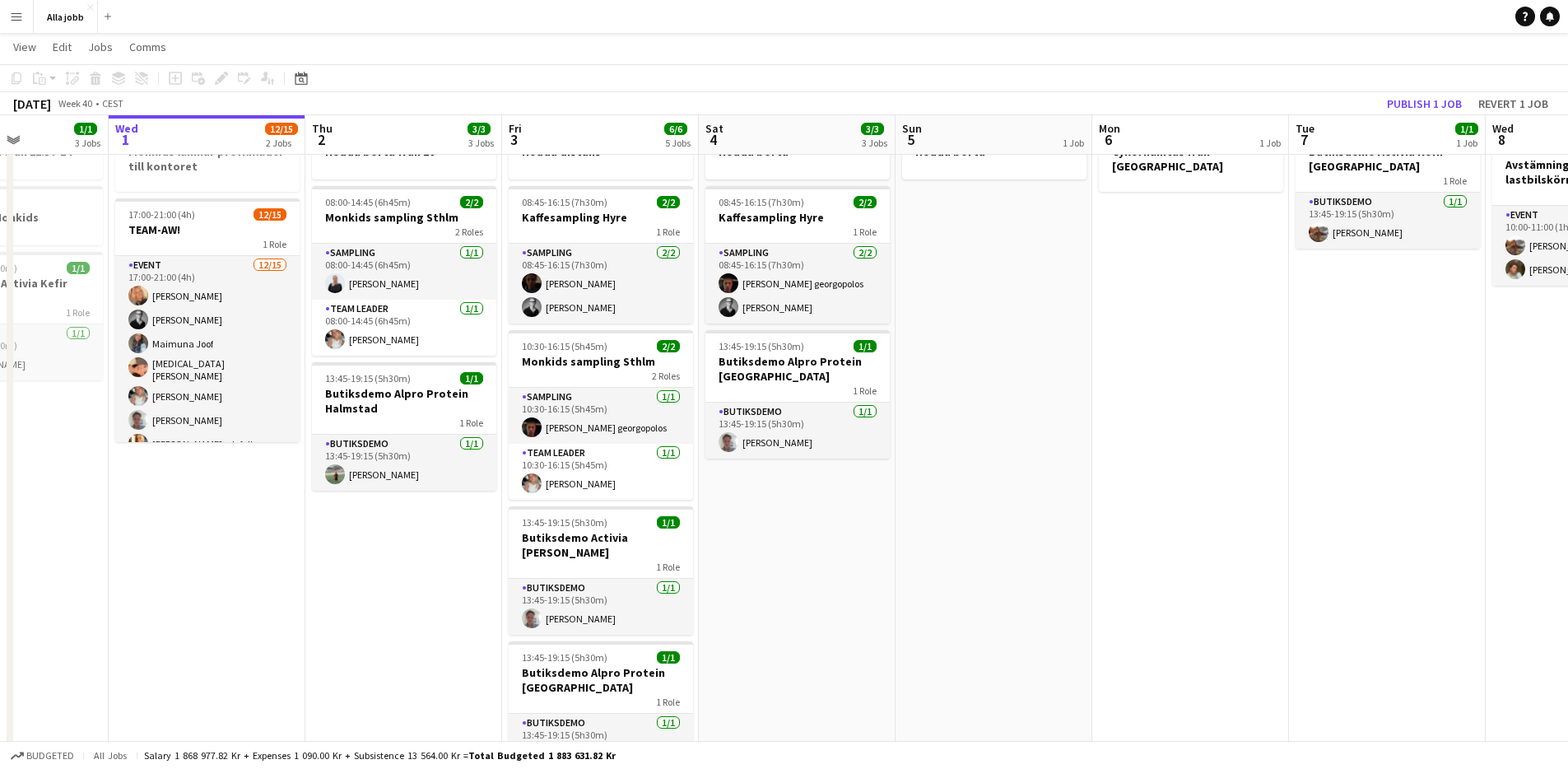
click at [716, 534] on app-date-cell "Hedda borta 08:45-16:15 (7h30m) 2/2 Kaffesampling Hyre 1 Role Sampling [DATE] 0…" at bounding box center [797, 658] width 196 height 1089
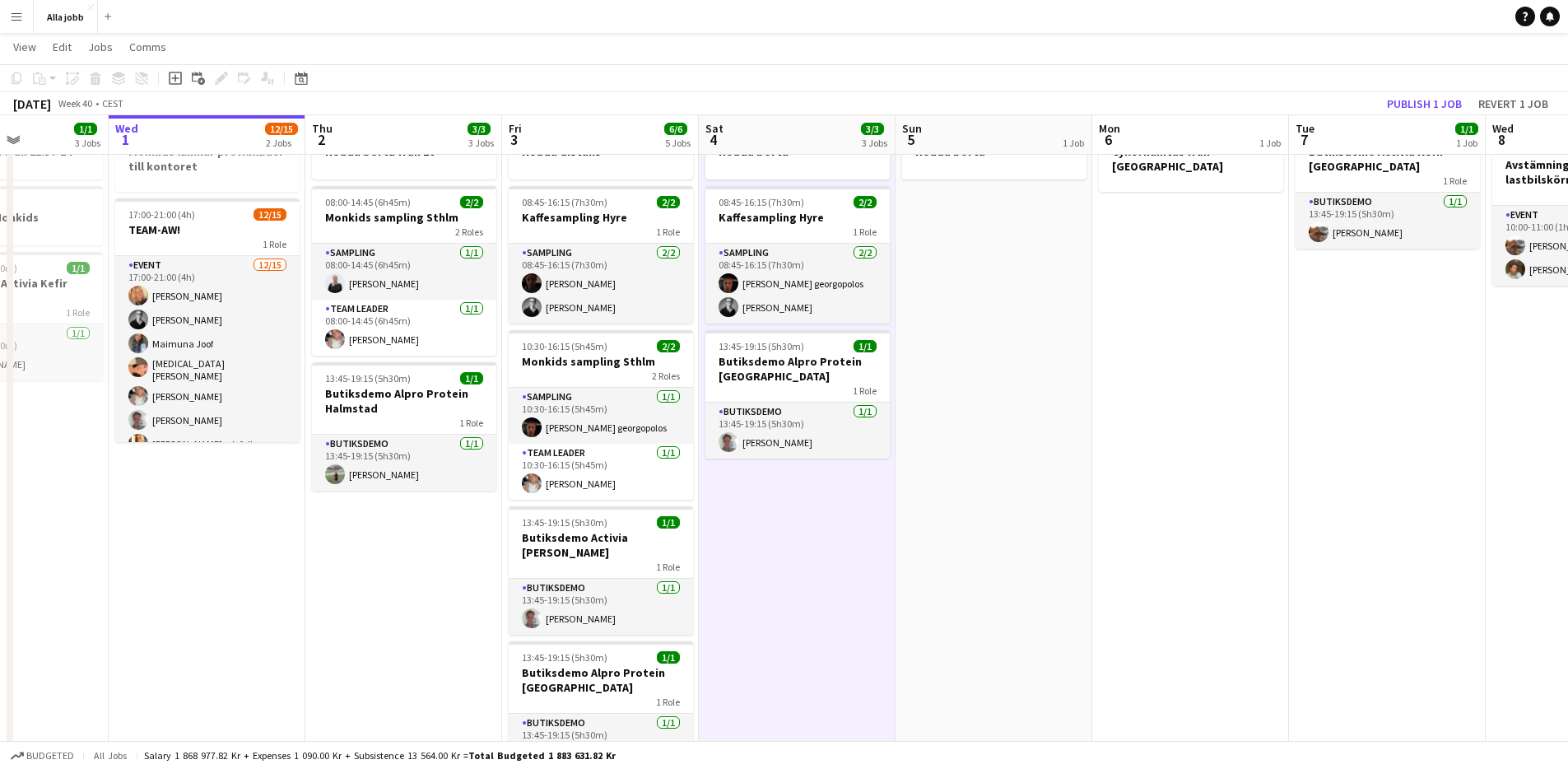
click at [723, 501] on app-date-cell "Hedda borta 08:45-16:15 (7h30m) 2/2 Kaffesampling Hyre 1 Role Sampling [DATE] 0…" at bounding box center [797, 658] width 196 height 1089
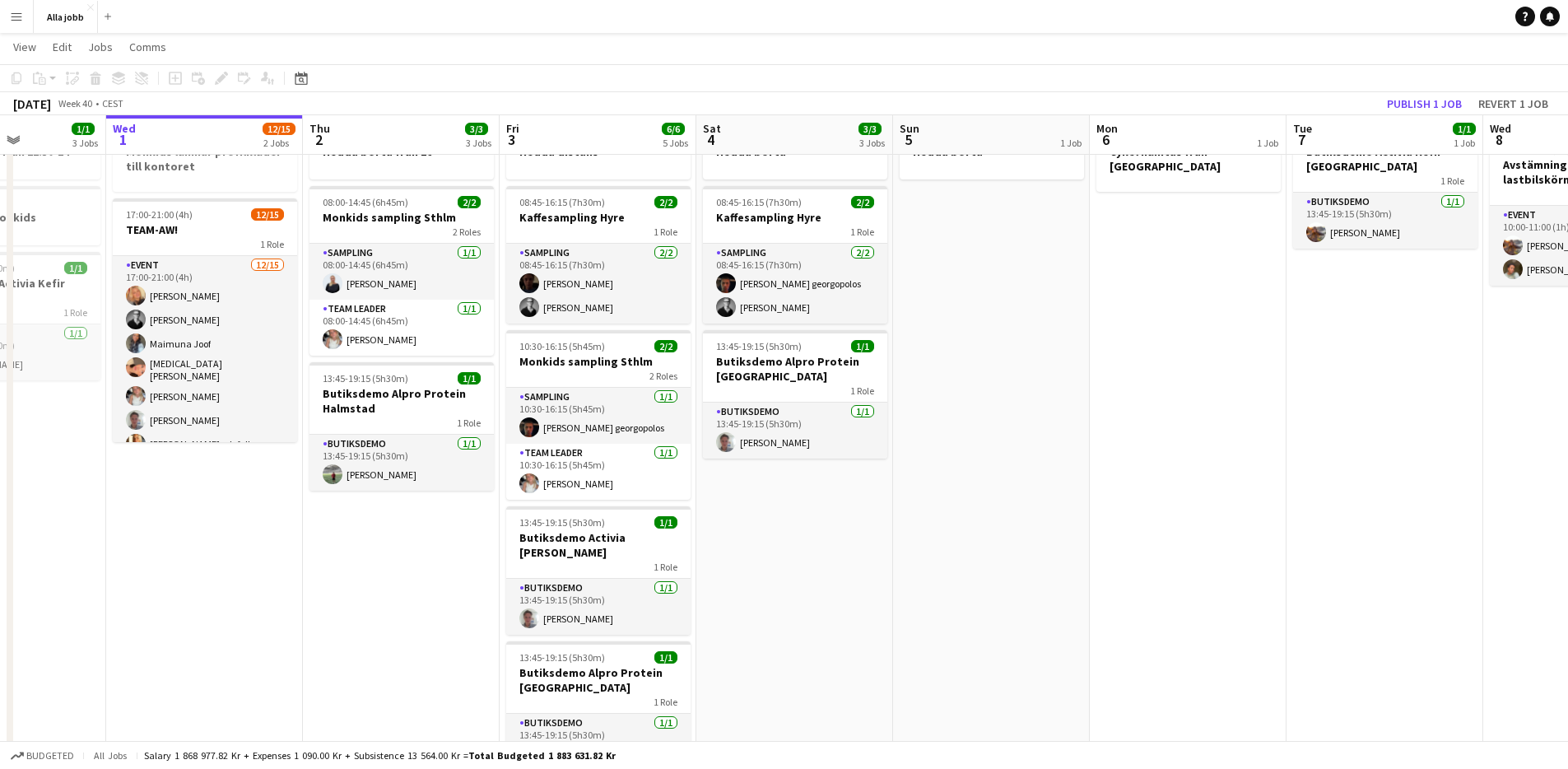
click at [723, 501] on app-date-cell "Hedda borta 08:45-16:15 (7h30m) 2/2 Kaffesampling Hyre 1 Role Sampling [DATE] 0…" at bounding box center [795, 658] width 196 height 1089
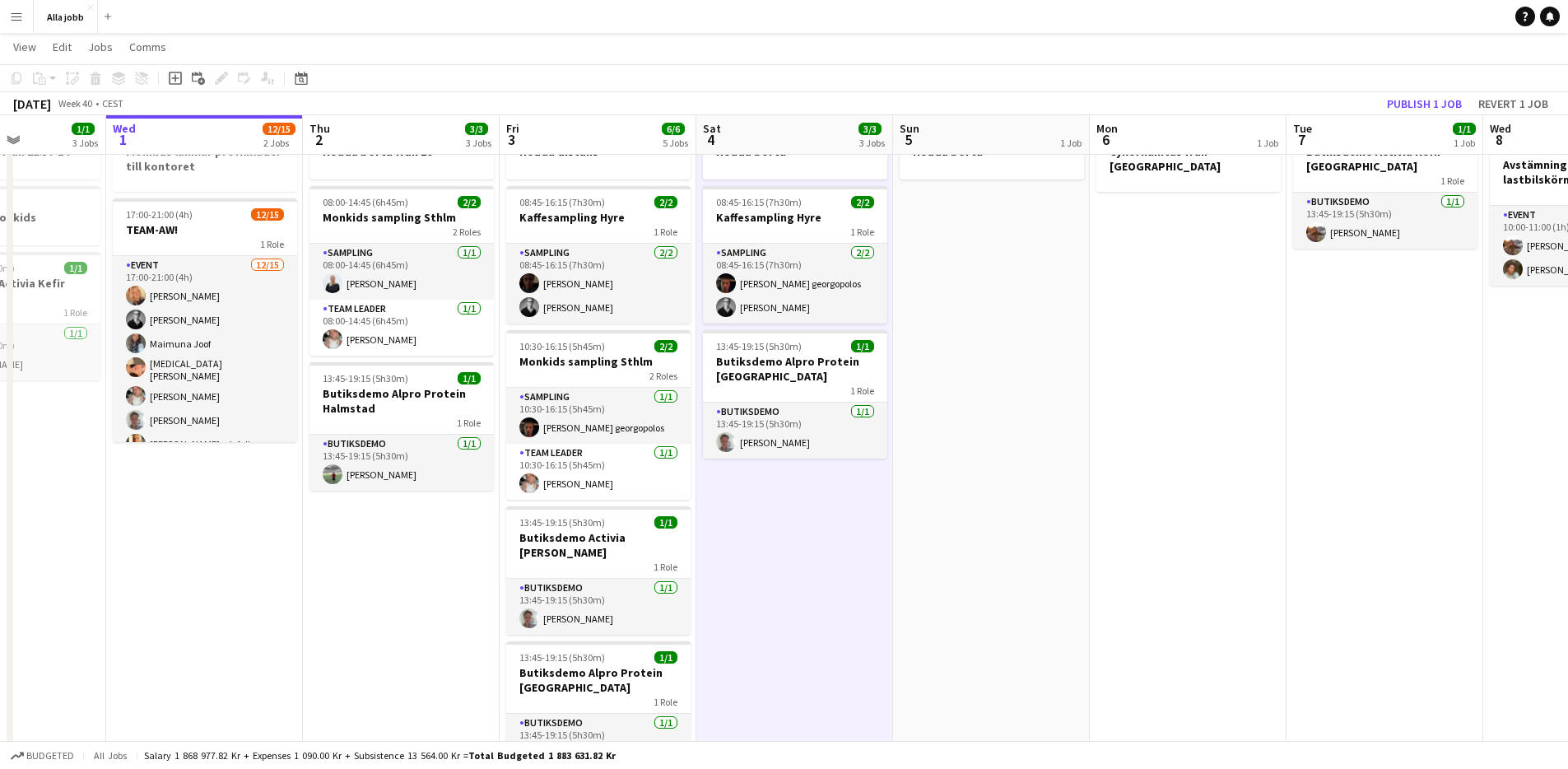
click at [723, 501] on app-date-cell "Hedda borta 08:45-16:15 (7h30m) 2/2 Kaffesampling Hyre 1 Role Sampling [DATE] 0…" at bounding box center [795, 658] width 196 height 1089
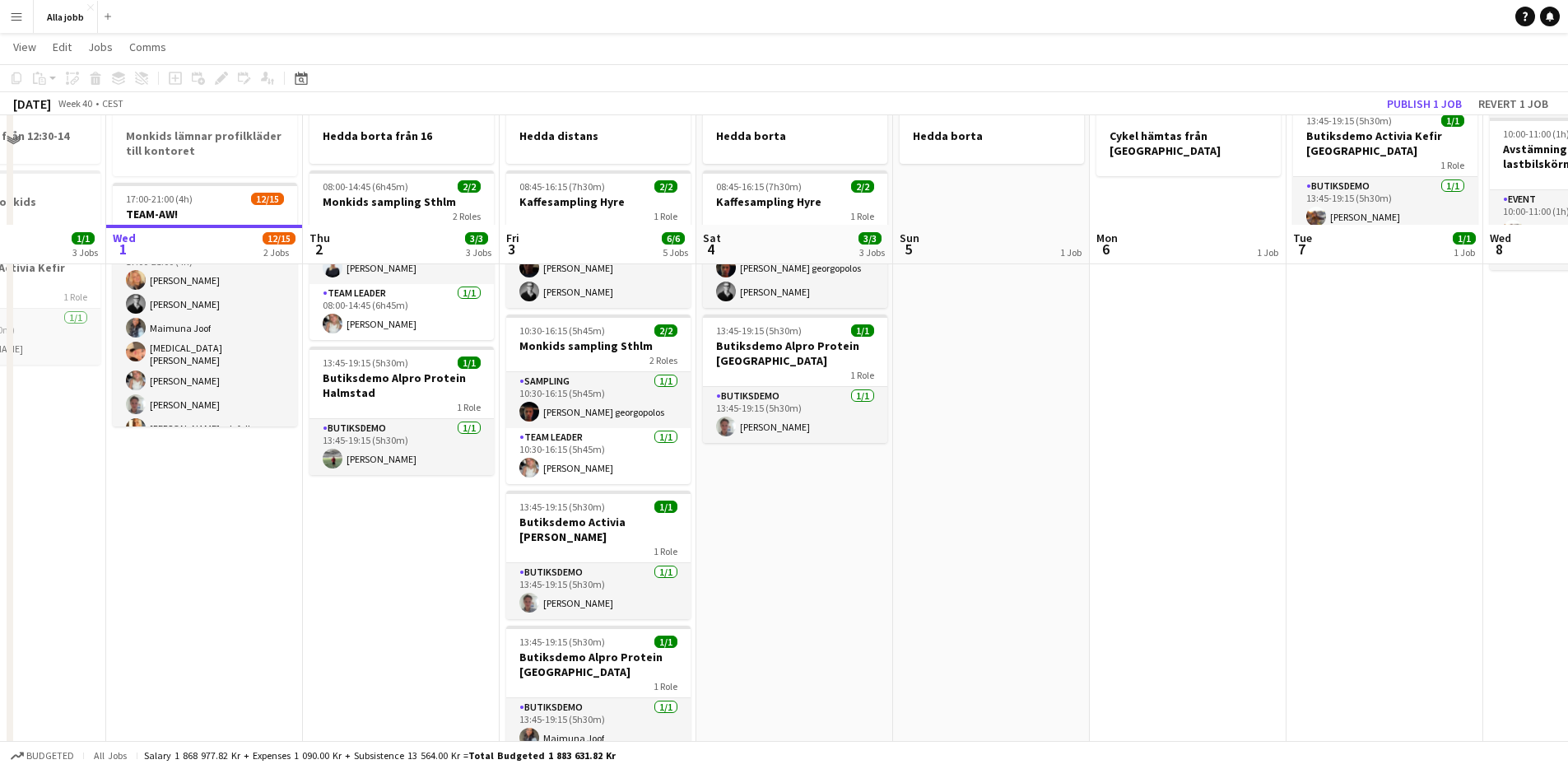
scroll to position [0, 0]
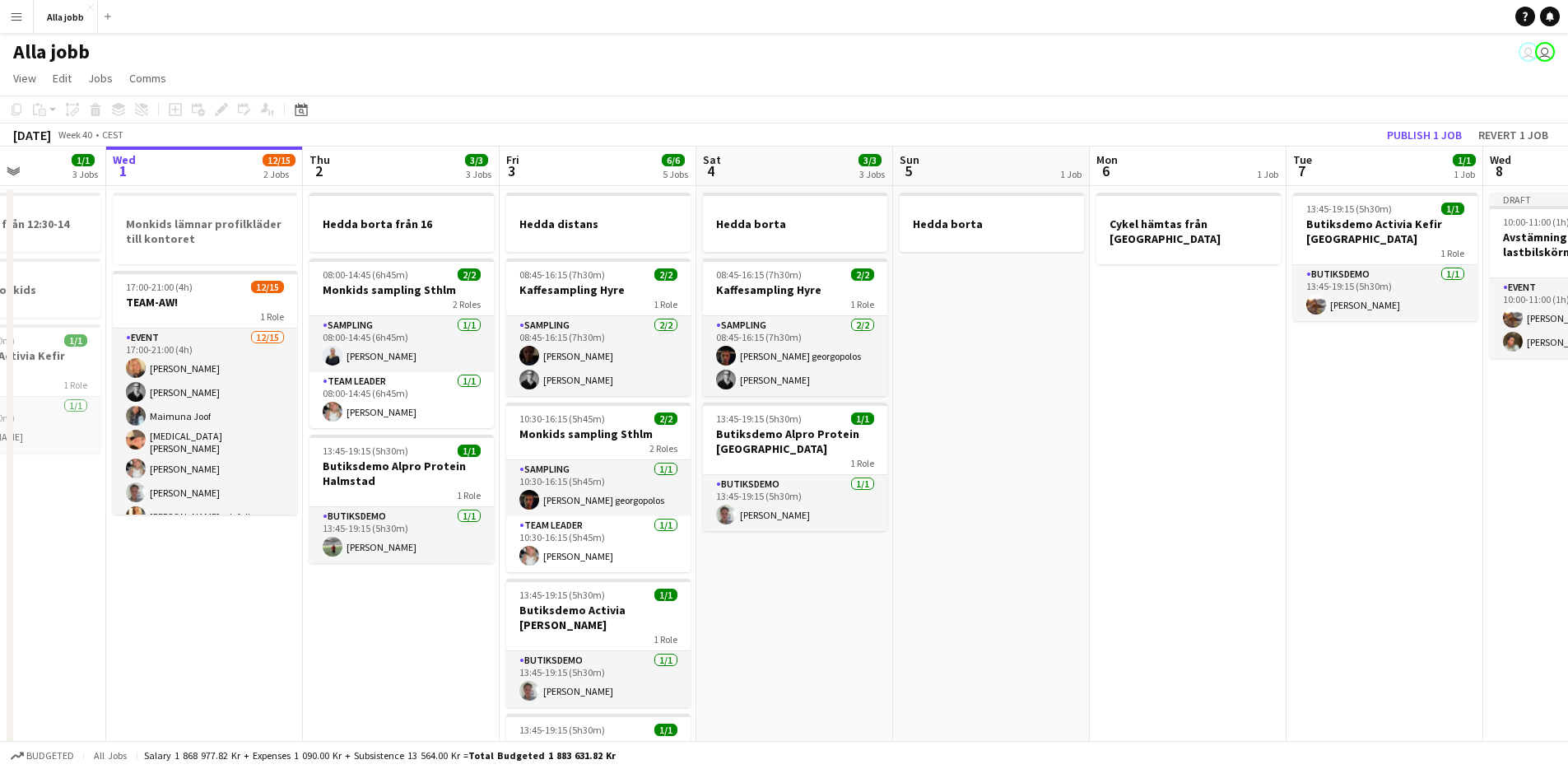
click at [397, 592] on app-date-cell "Hedda borta från 16 08:00-14:45 (6h45m) 2/2 Monkids sampling Sthlm 2 Roles Samp…" at bounding box center [401, 730] width 196 height 1089
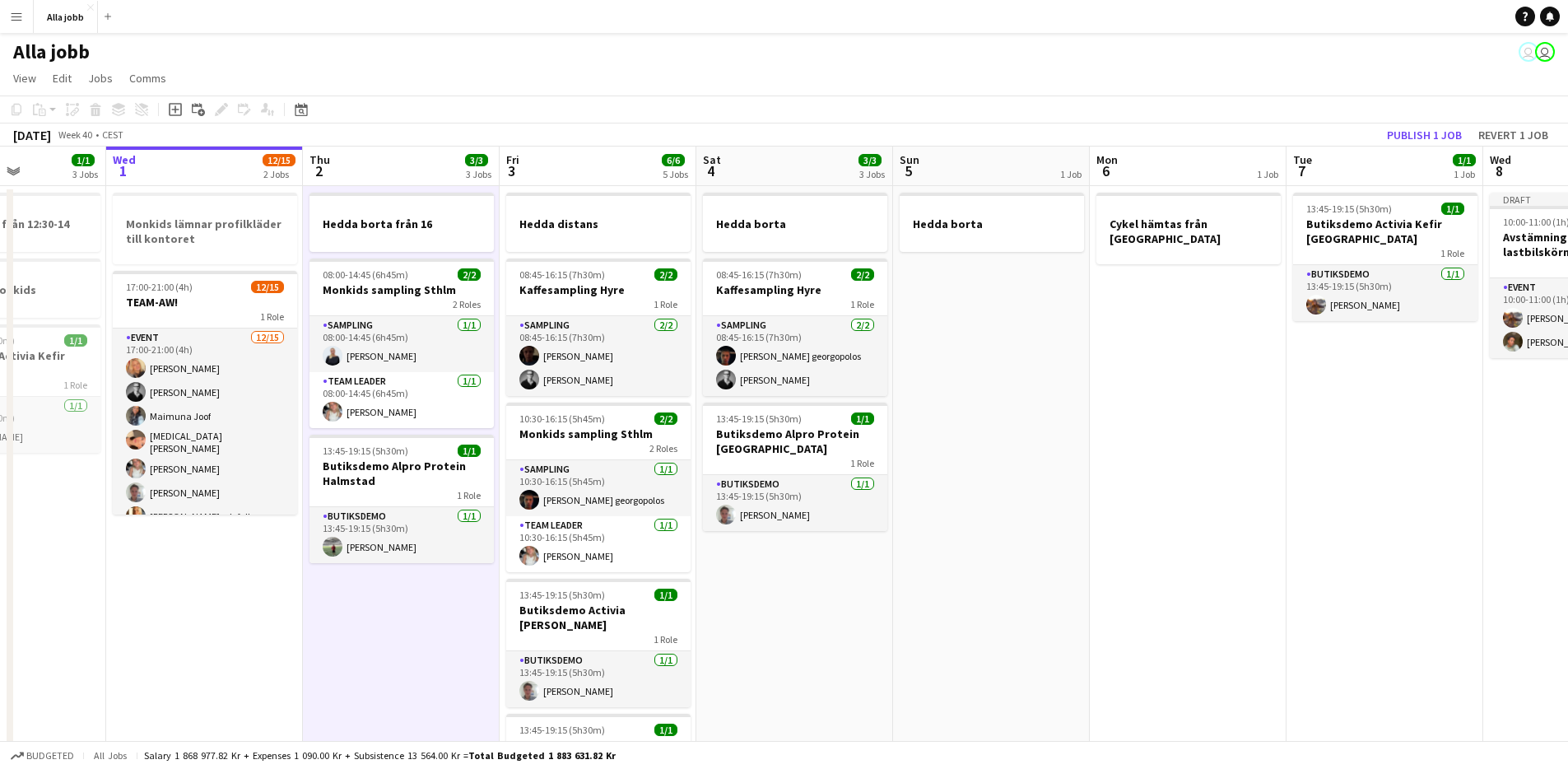
click at [397, 592] on app-date-cell "Hedda borta från 16 08:00-14:45 (6h45m) 2/2 Monkids sampling Sthlm 2 Roles Samp…" at bounding box center [401, 730] width 196 height 1089
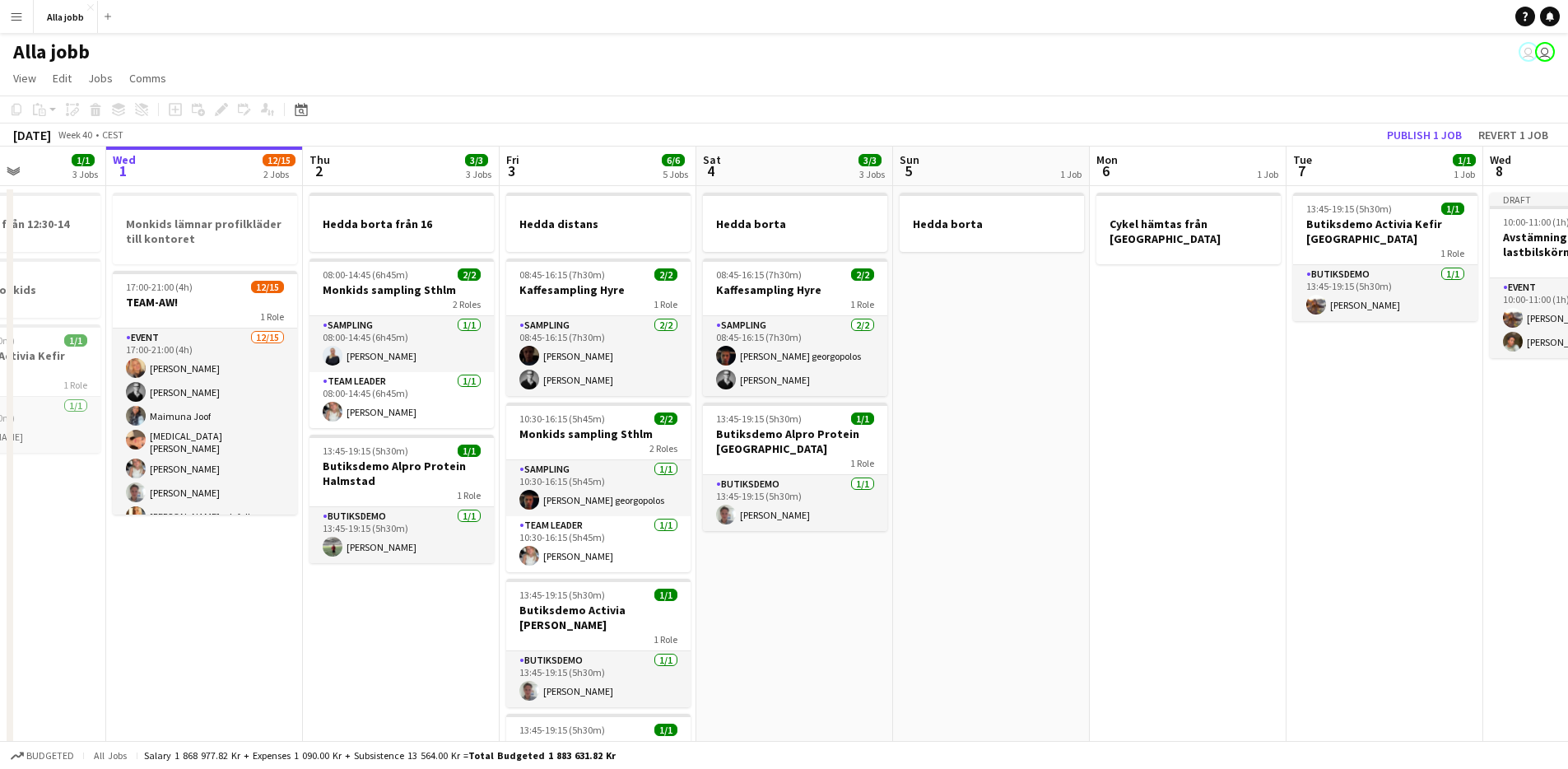
click at [397, 592] on app-date-cell "Hedda borta från 16 08:00-14:45 (6h45m) 2/2 Monkids sampling Sthlm 2 Roles Samp…" at bounding box center [401, 730] width 196 height 1089
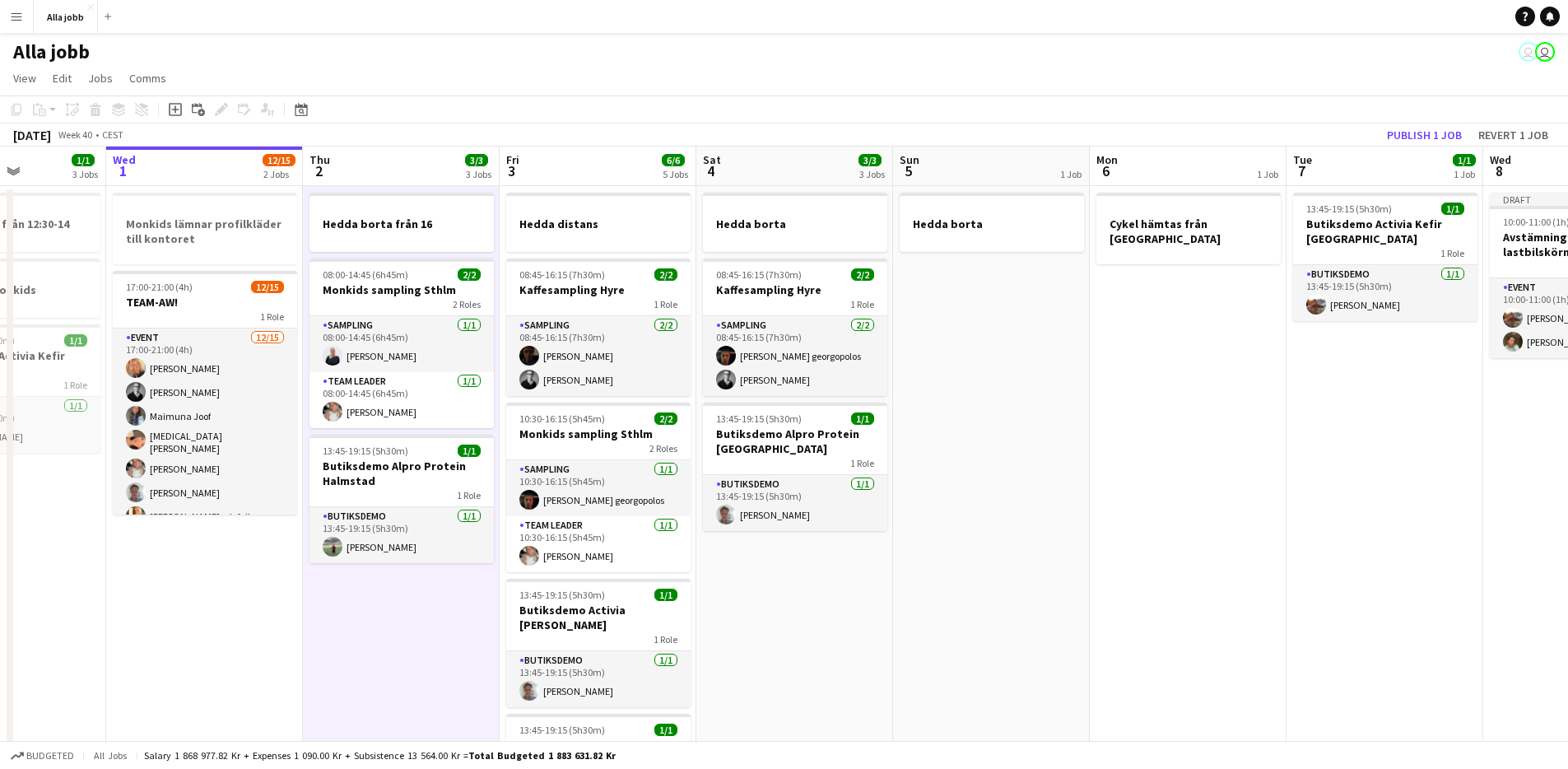
click at [397, 591] on app-date-cell "Hedda borta från 16 08:00-14:45 (6h45m) 2/2 Monkids sampling Sthlm 2 Roles Samp…" at bounding box center [401, 730] width 196 height 1089
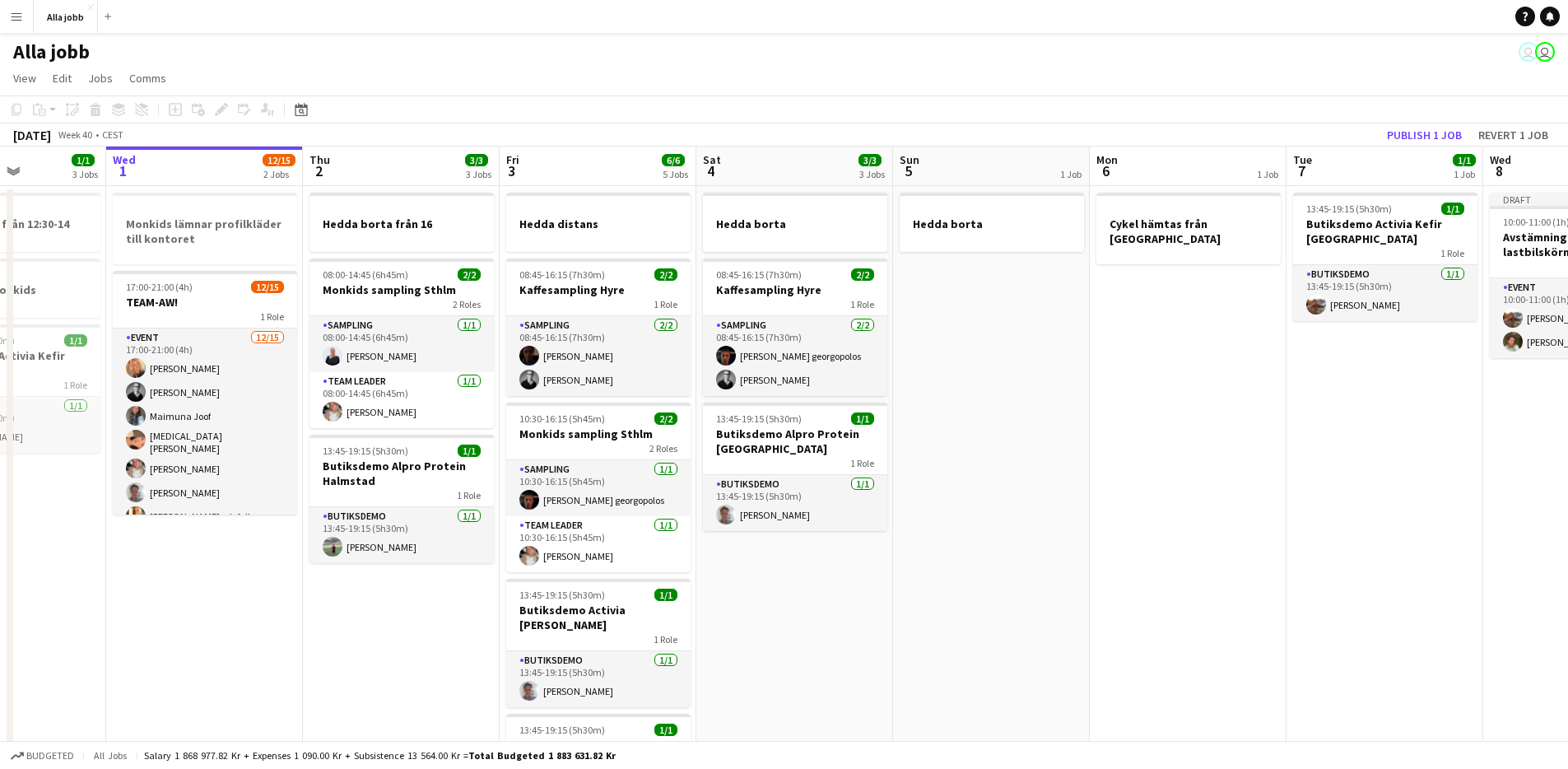
click at [398, 590] on app-date-cell "Hedda borta från 16 08:00-14:45 (6h45m) 2/2 Monkids sampling Sthlm 2 Roles Samp…" at bounding box center [401, 730] width 196 height 1089
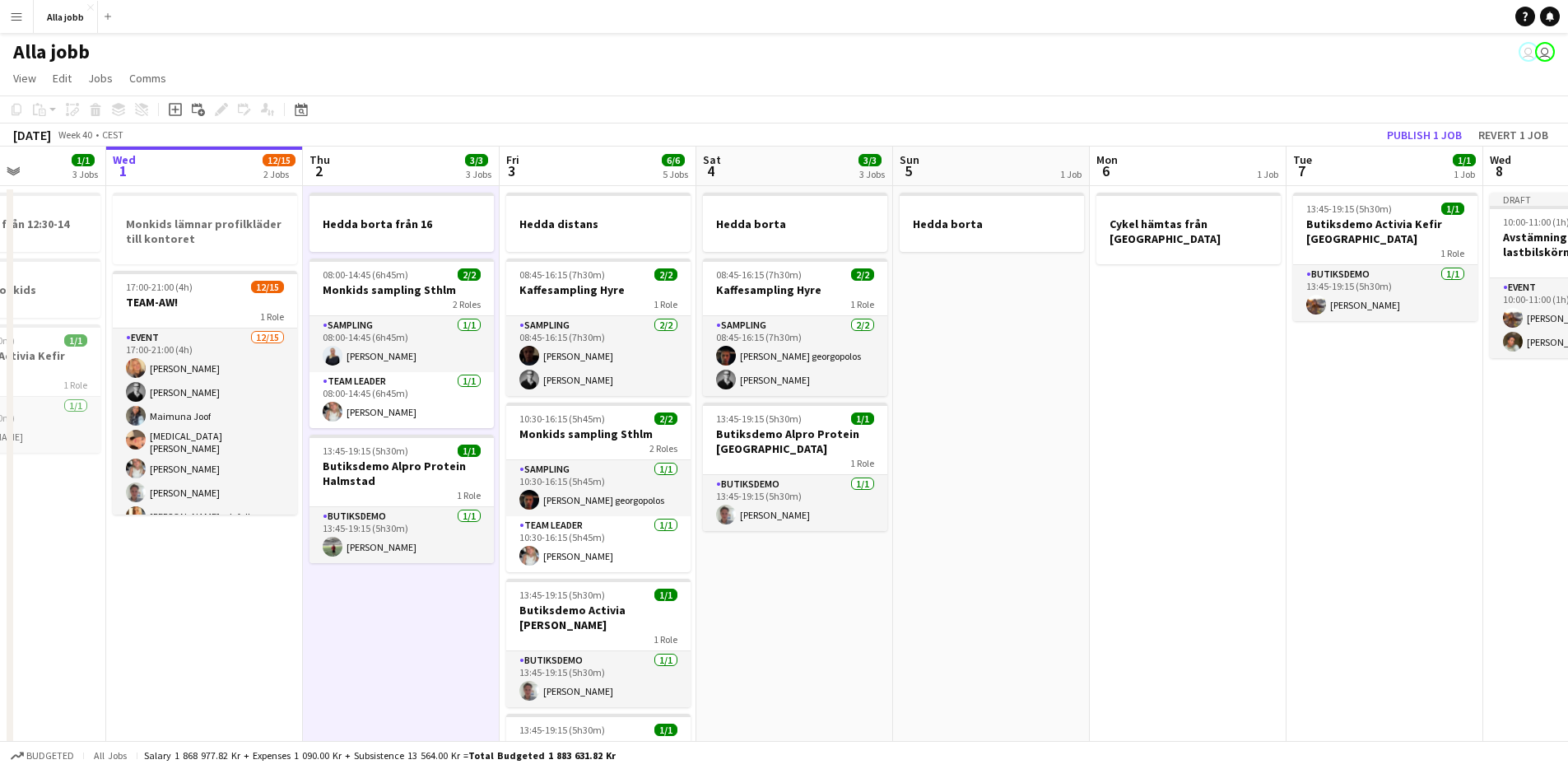
click at [398, 590] on app-date-cell "Hedda borta från 16 08:00-14:45 (6h45m) 2/2 Monkids sampling Sthlm 2 Roles Samp…" at bounding box center [401, 730] width 196 height 1089
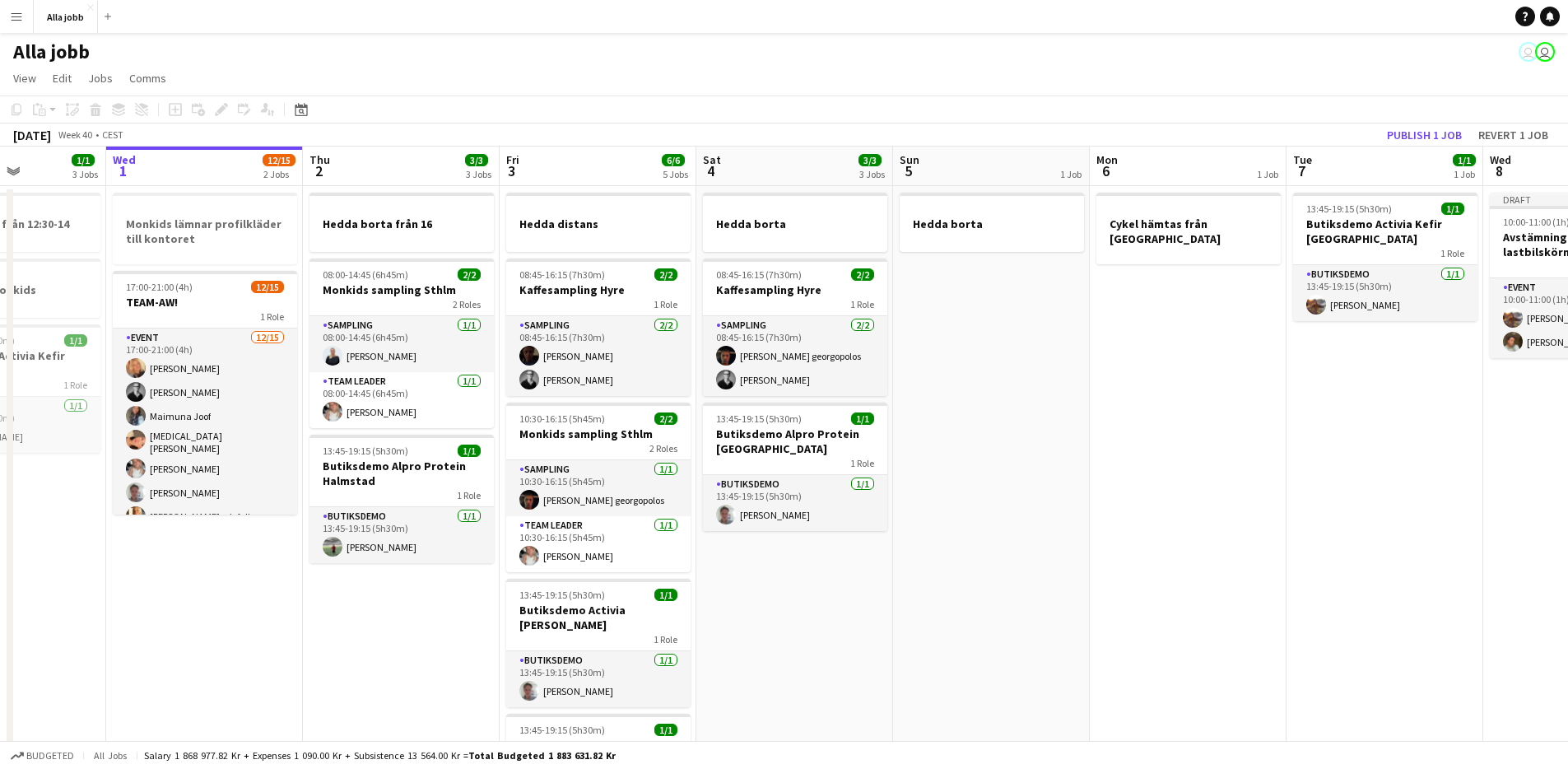
click at [398, 590] on app-date-cell "Hedda borta från 16 08:00-14:45 (6h45m) 2/2 Monkids sampling Sthlm 2 Roles Samp…" at bounding box center [401, 730] width 196 height 1089
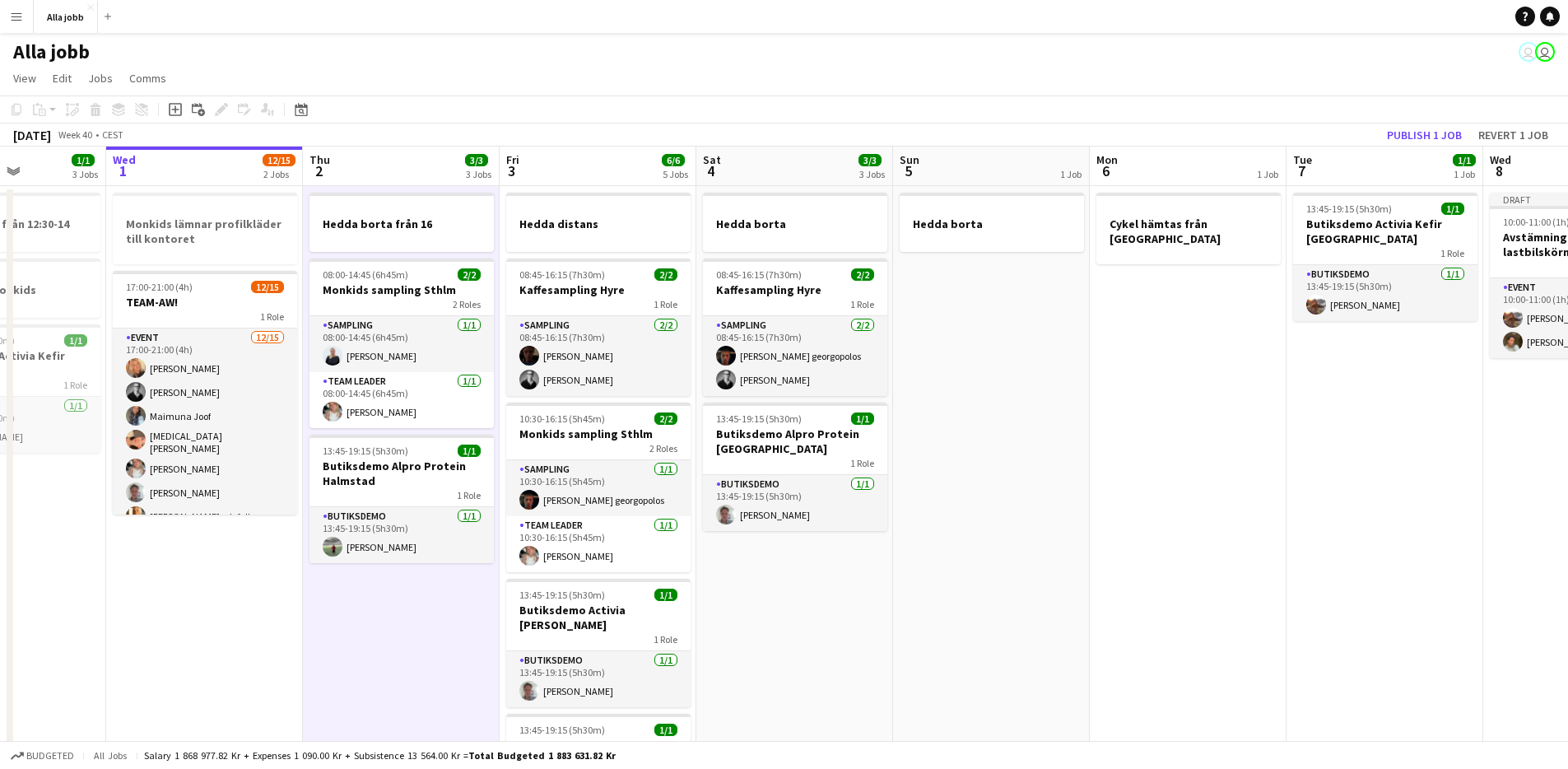
click at [398, 590] on app-date-cell "Hedda borta från 16 08:00-14:45 (6h45m) 2/2 Monkids sampling Sthlm 2 Roles Samp…" at bounding box center [401, 730] width 196 height 1089
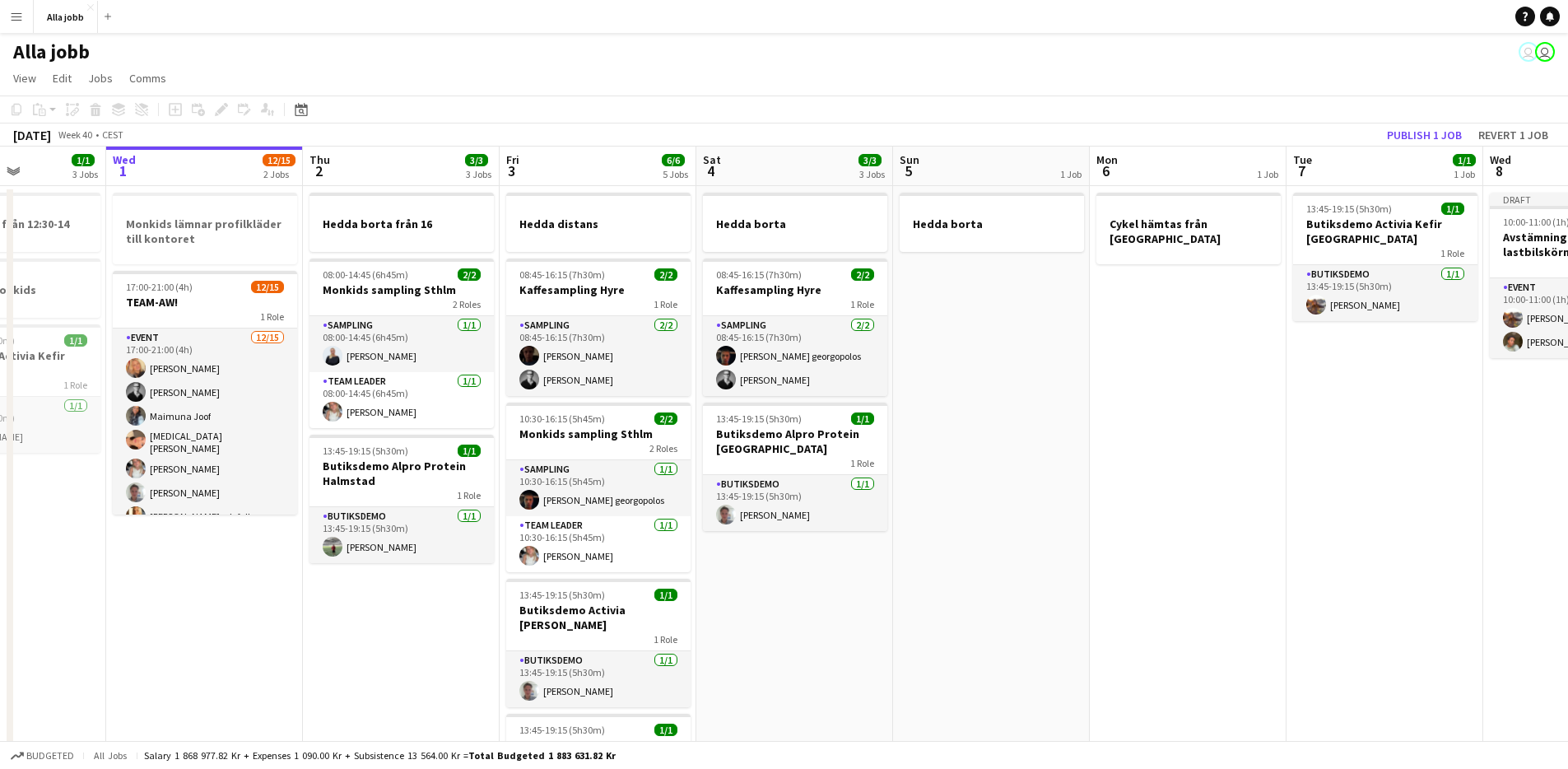
click at [398, 590] on app-date-cell "Hedda borta från 16 08:00-14:45 (6h45m) 2/2 Monkids sampling Sthlm 2 Roles Samp…" at bounding box center [401, 730] width 196 height 1089
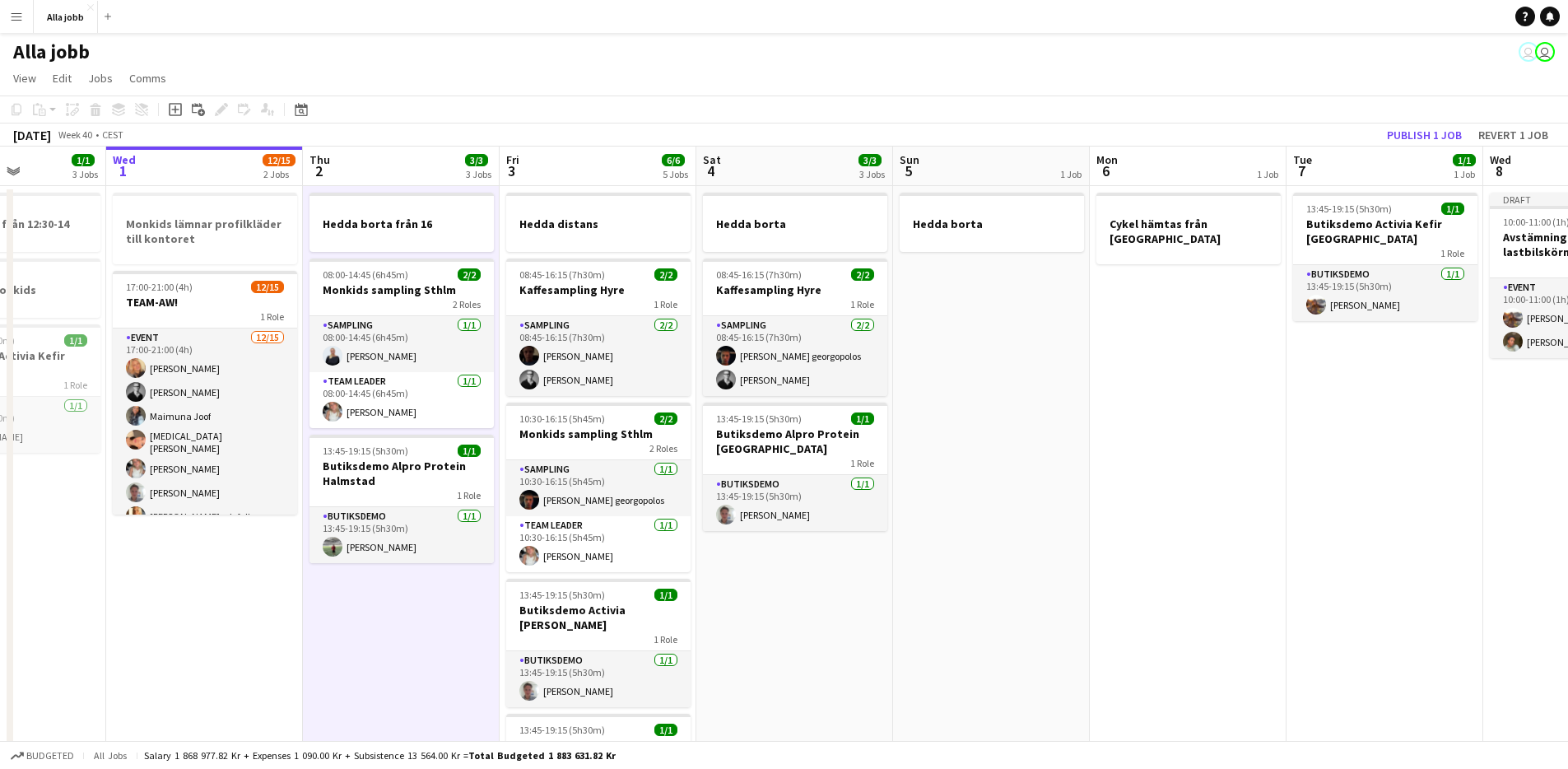
click at [398, 590] on app-date-cell "Hedda borta från 16 08:00-14:45 (6h45m) 2/2 Monkids sampling Sthlm 2 Roles Samp…" at bounding box center [401, 730] width 196 height 1089
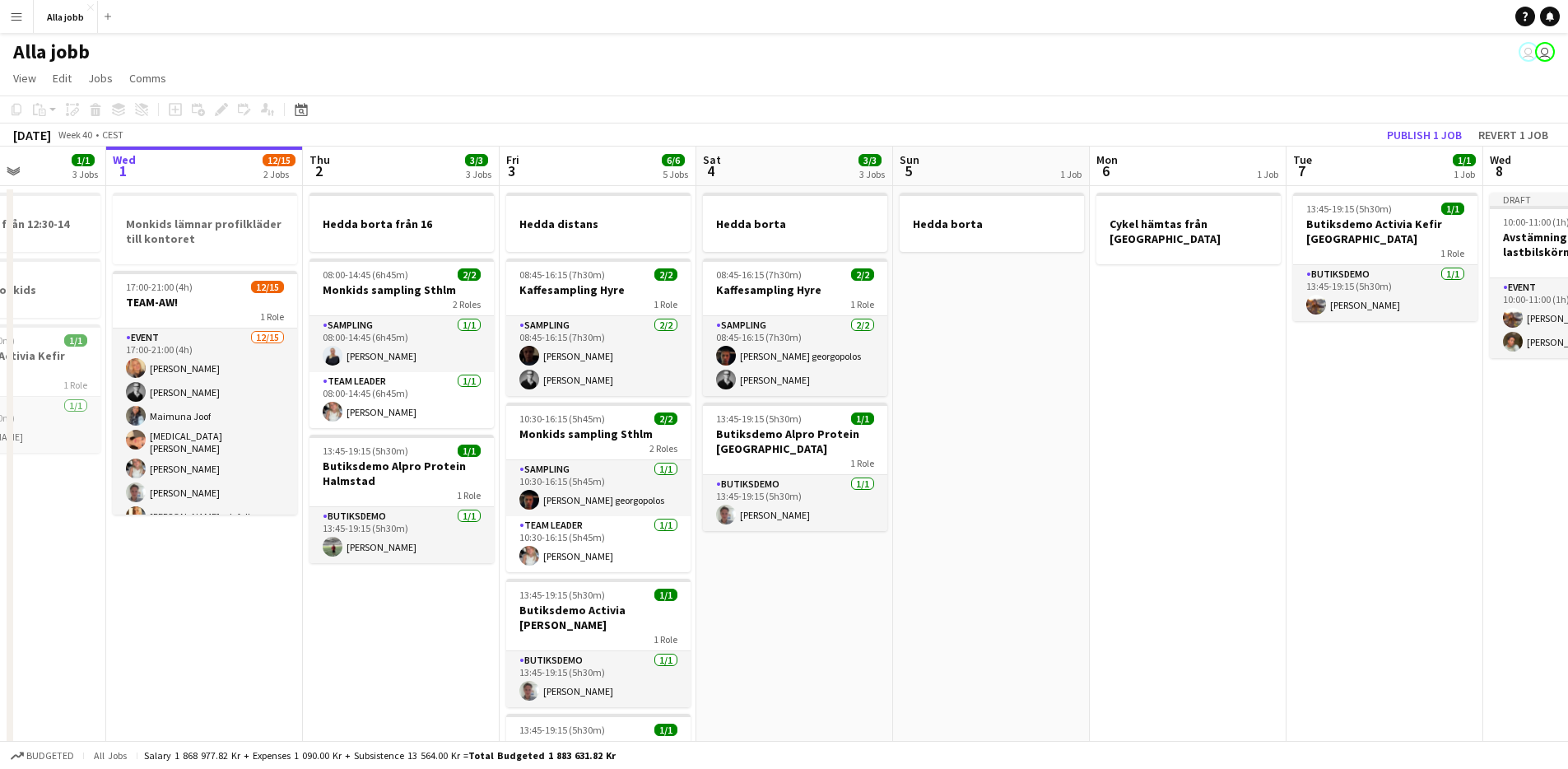
click at [398, 590] on app-date-cell "Hedda borta från 16 08:00-14:45 (6h45m) 2/2 Monkids sampling Sthlm 2 Roles Samp…" at bounding box center [401, 730] width 196 height 1089
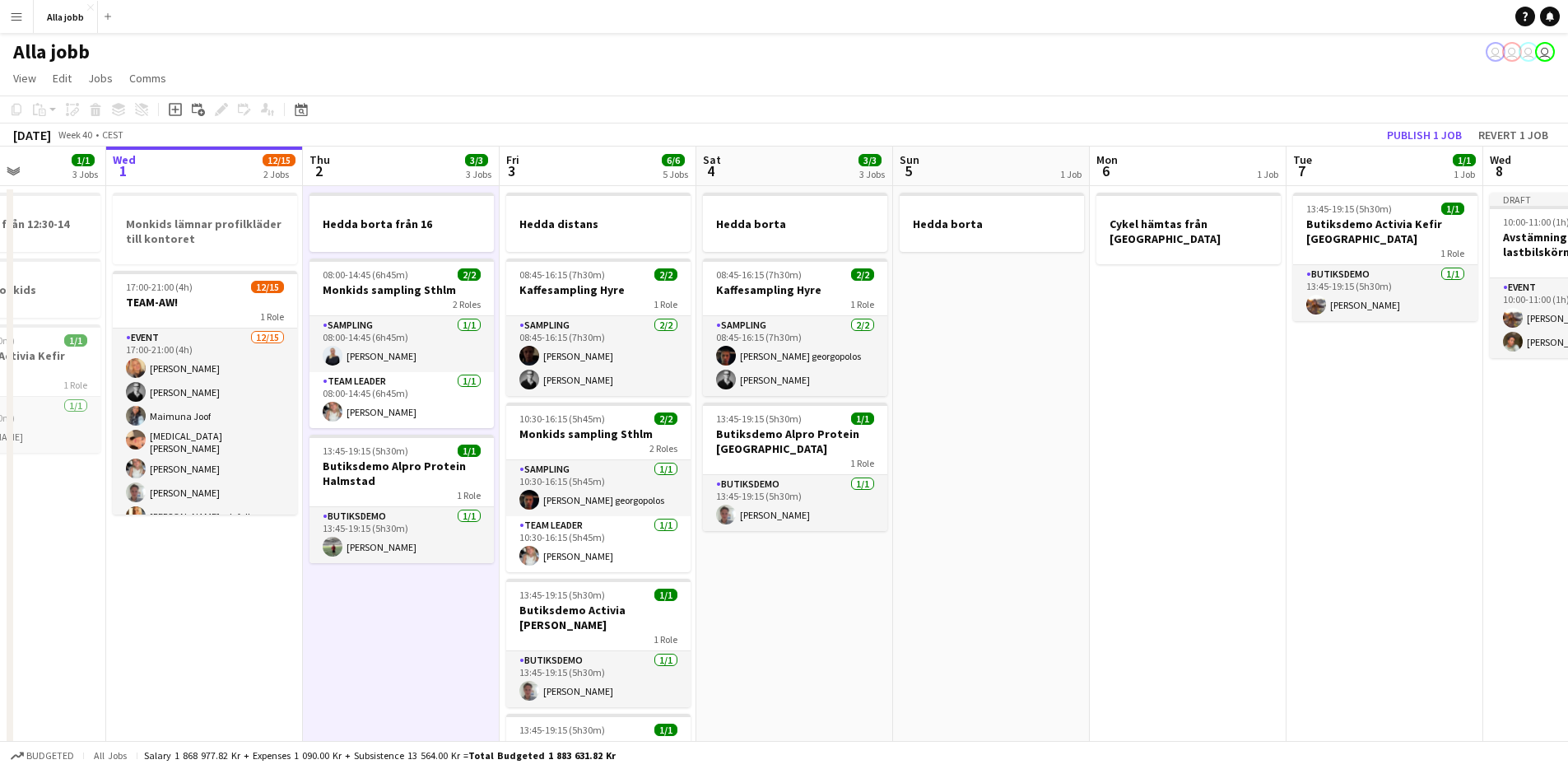
click at [768, 563] on app-date-cell "Hedda borta 08:45-16:15 (7h30m) 2/2 Kaffesampling Hyre 1 Role Sampling [DATE] 0…" at bounding box center [795, 730] width 196 height 1089
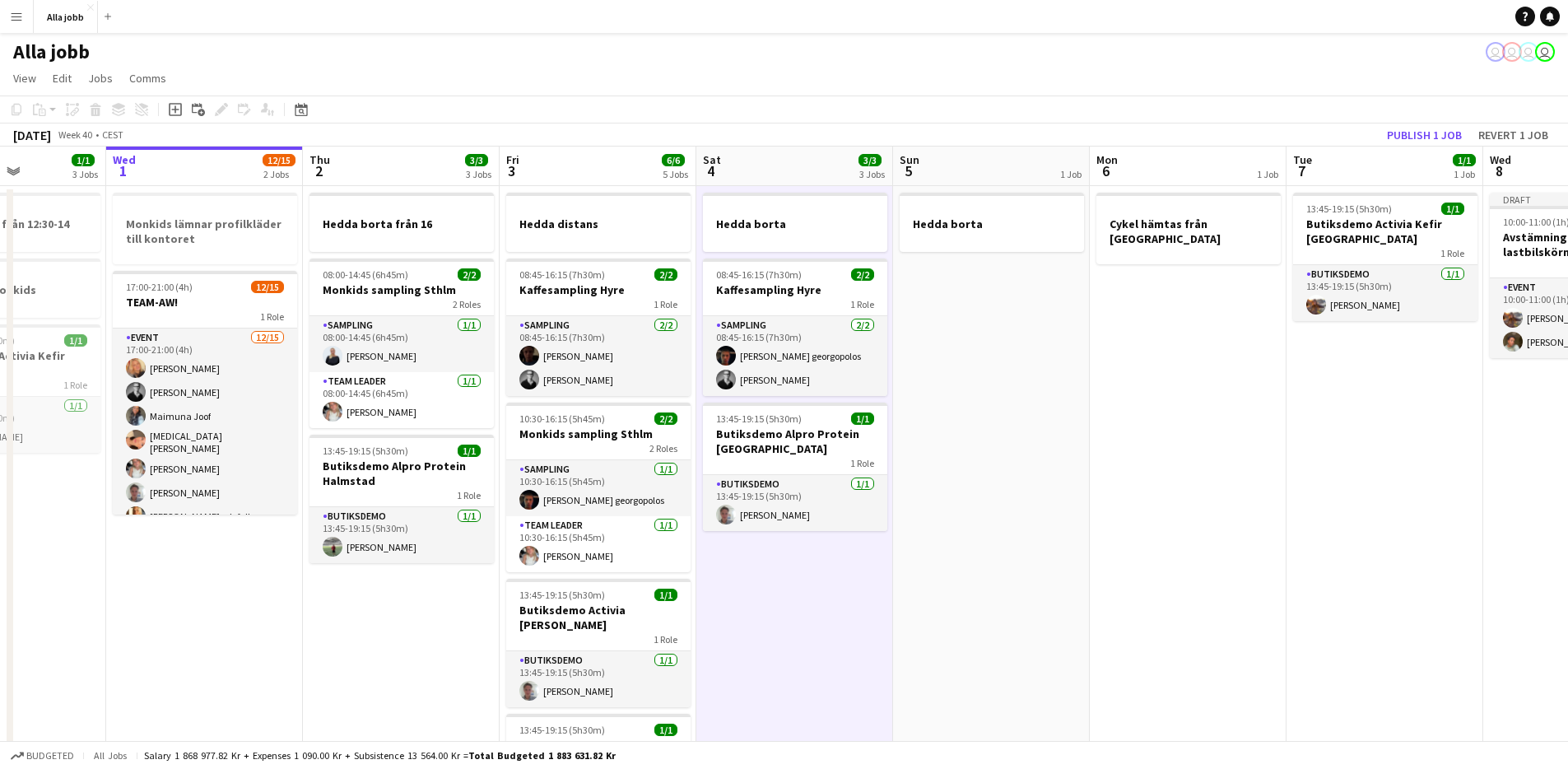
scroll to position [0, 484]
click at [417, 630] on app-date-cell "Hedda borta från 16 08:00-14:45 (6h45m) 2/2 Monkids sampling Sthlm 2 Roles Samp…" at bounding box center [402, 730] width 196 height 1089
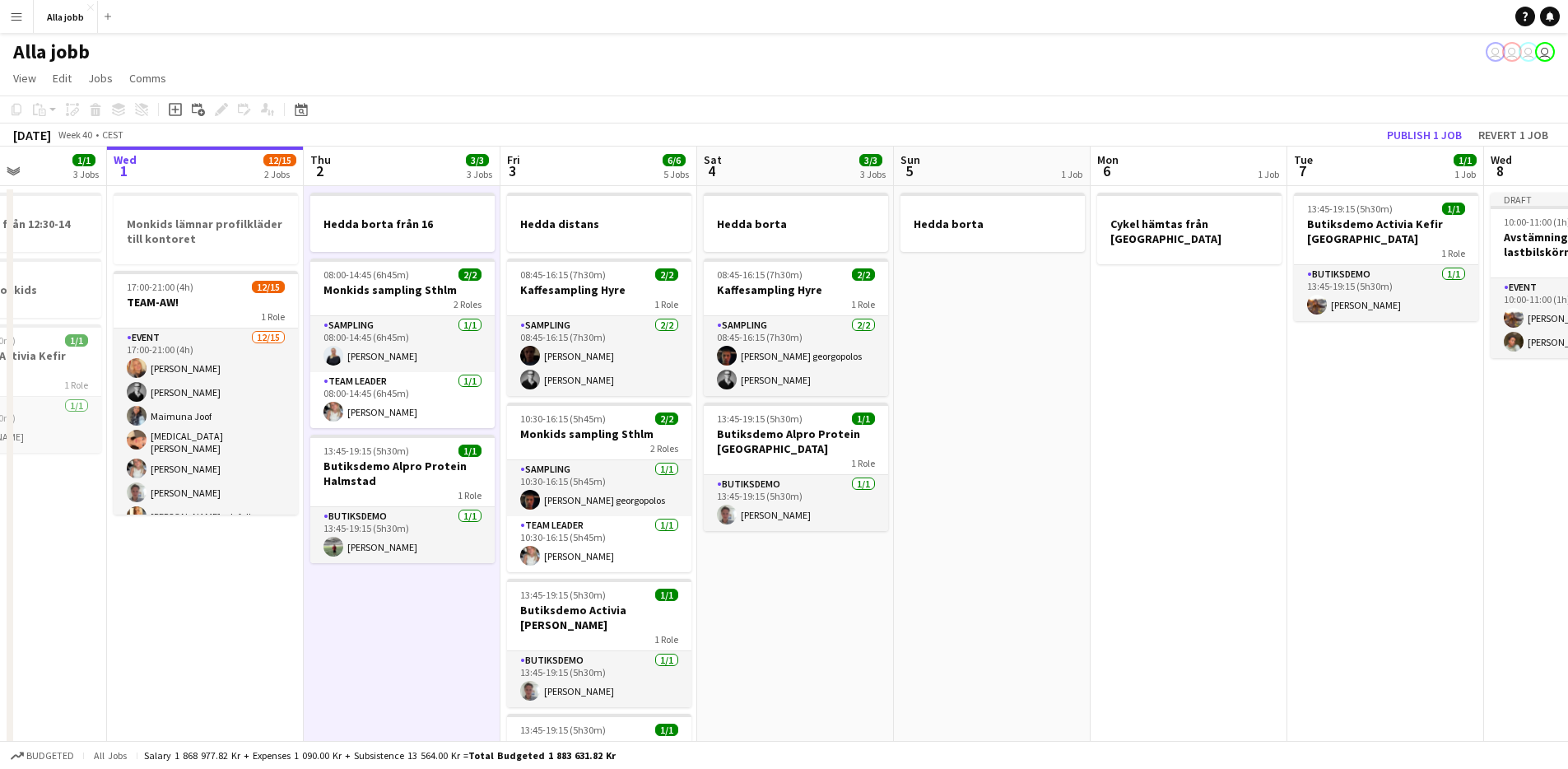
click at [450, 607] on app-date-cell "Hedda borta från 16 08:00-14:45 (6h45m) 2/2 Monkids sampling Sthlm 2 Roles Samp…" at bounding box center [402, 730] width 196 height 1089
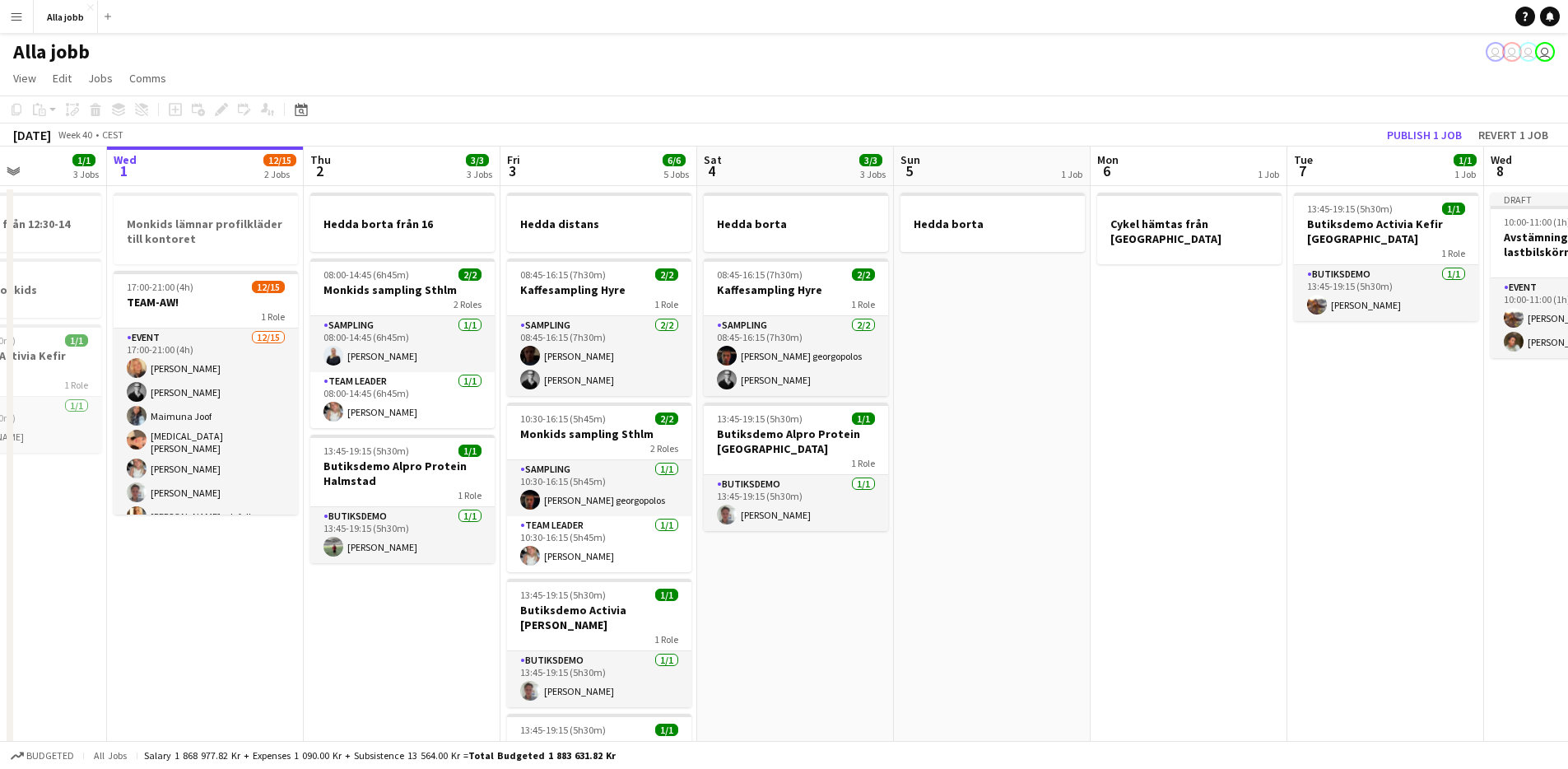
scroll to position [0, 483]
click at [439, 574] on app-date-cell "Hedda borta från 16 08:00-14:45 (6h45m) 2/2 Monkids sampling Sthlm 2 Roles Samp…" at bounding box center [403, 730] width 196 height 1089
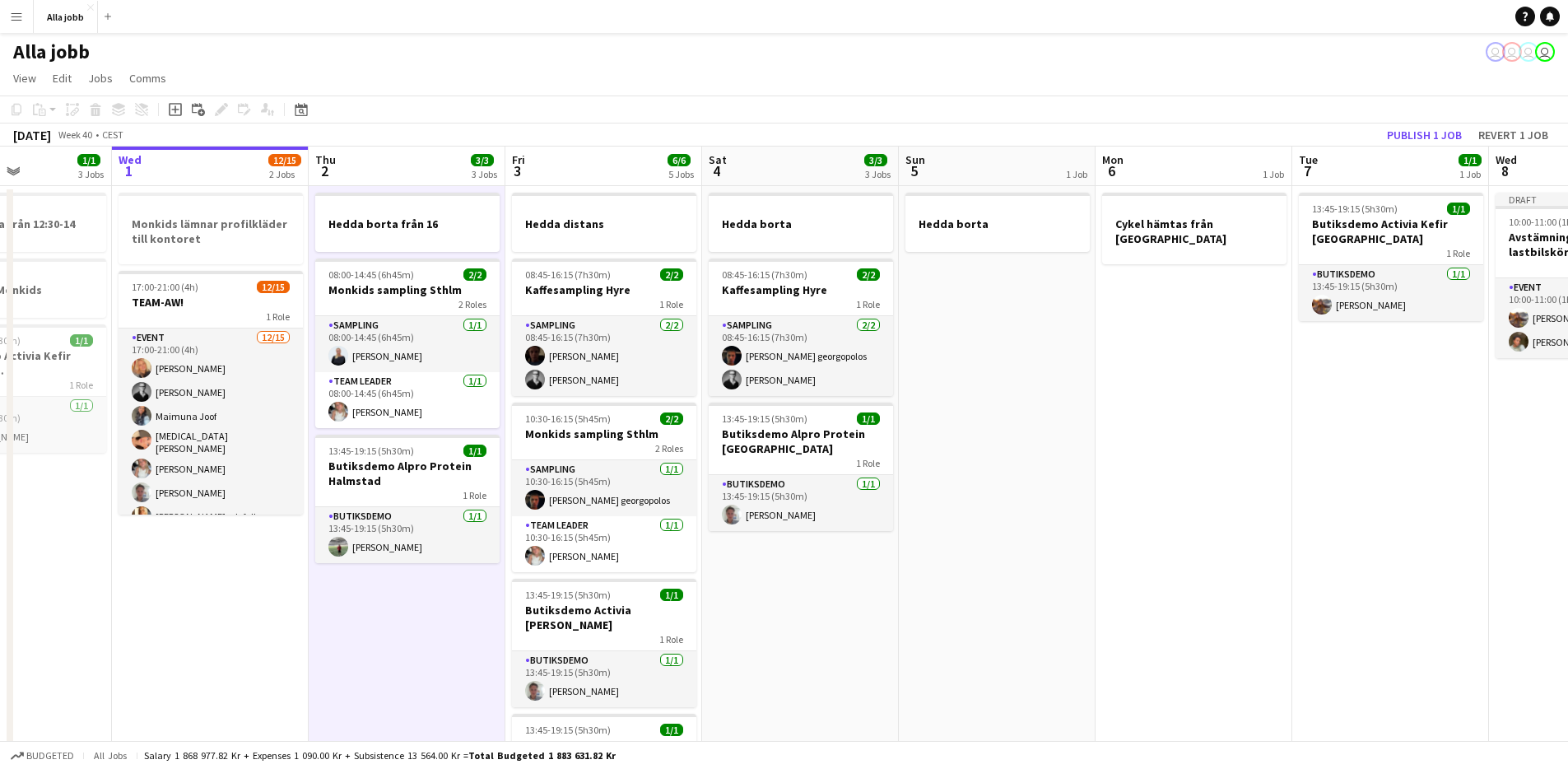
click at [780, 581] on app-date-cell "Hedda borta 08:45-16:15 (7h30m) 2/2 Kaffesampling Hyre 1 Role Sampling [DATE] 0…" at bounding box center [800, 730] width 196 height 1089
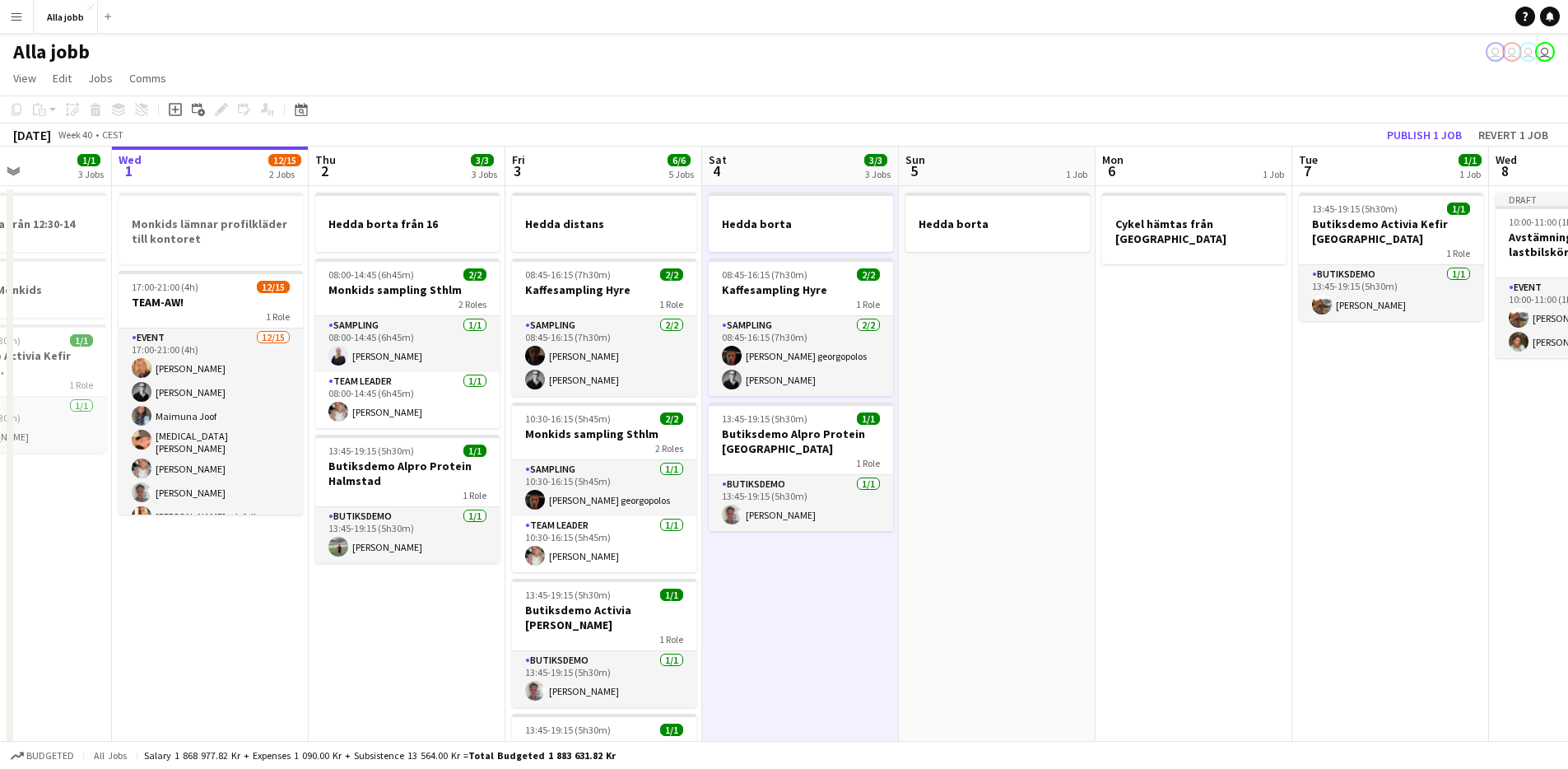
click at [779, 581] on app-date-cell "Hedda borta 08:45-16:15 (7h30m) 2/2 Kaffesampling Hyre 1 Role Sampling [DATE] 0…" at bounding box center [800, 730] width 196 height 1089
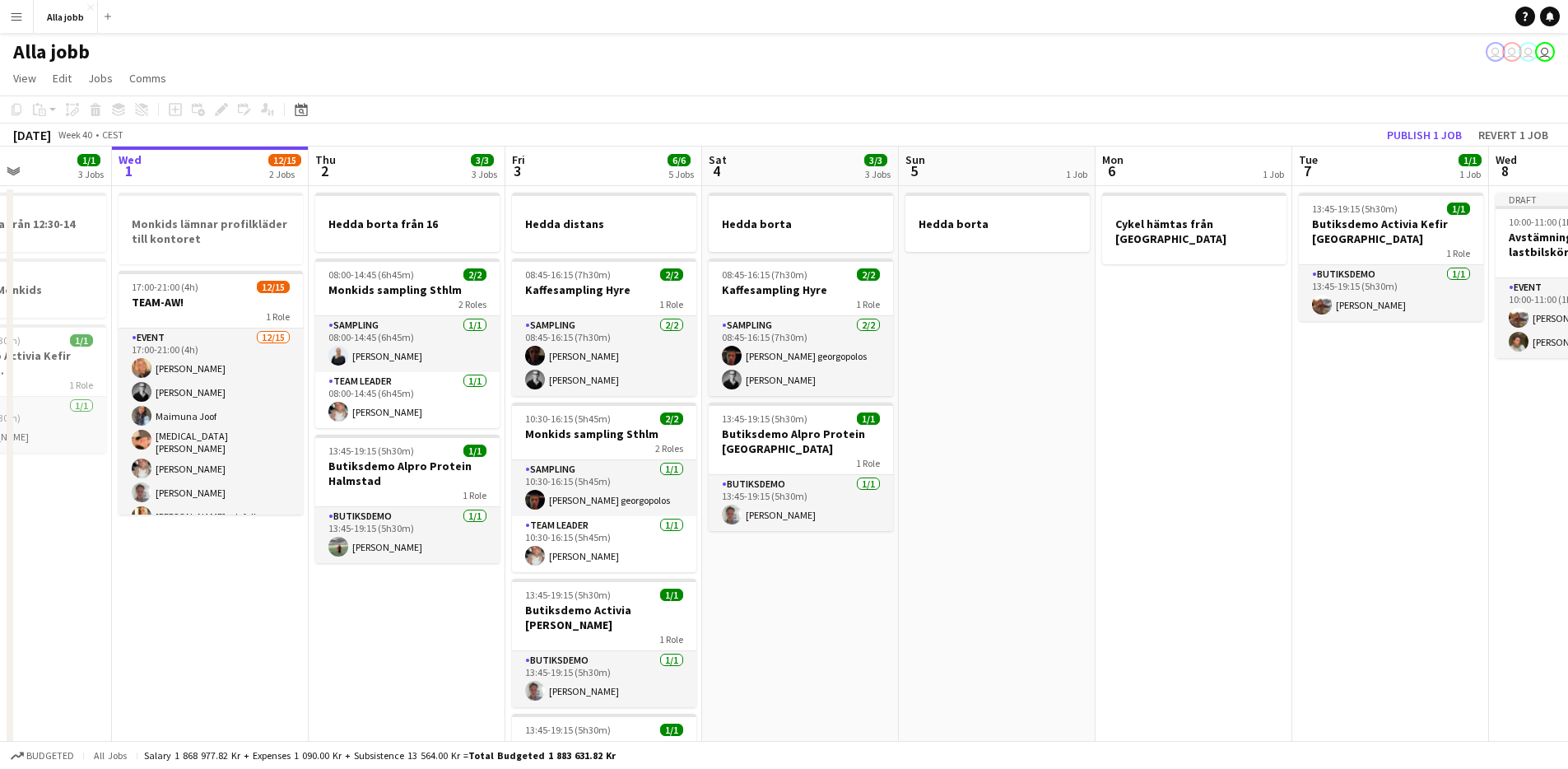
click at [778, 581] on app-date-cell "Hedda borta 08:45-16:15 (7h30m) 2/2 Kaffesampling Hyre 1 Role Sampling [DATE] 0…" at bounding box center [800, 730] width 196 height 1089
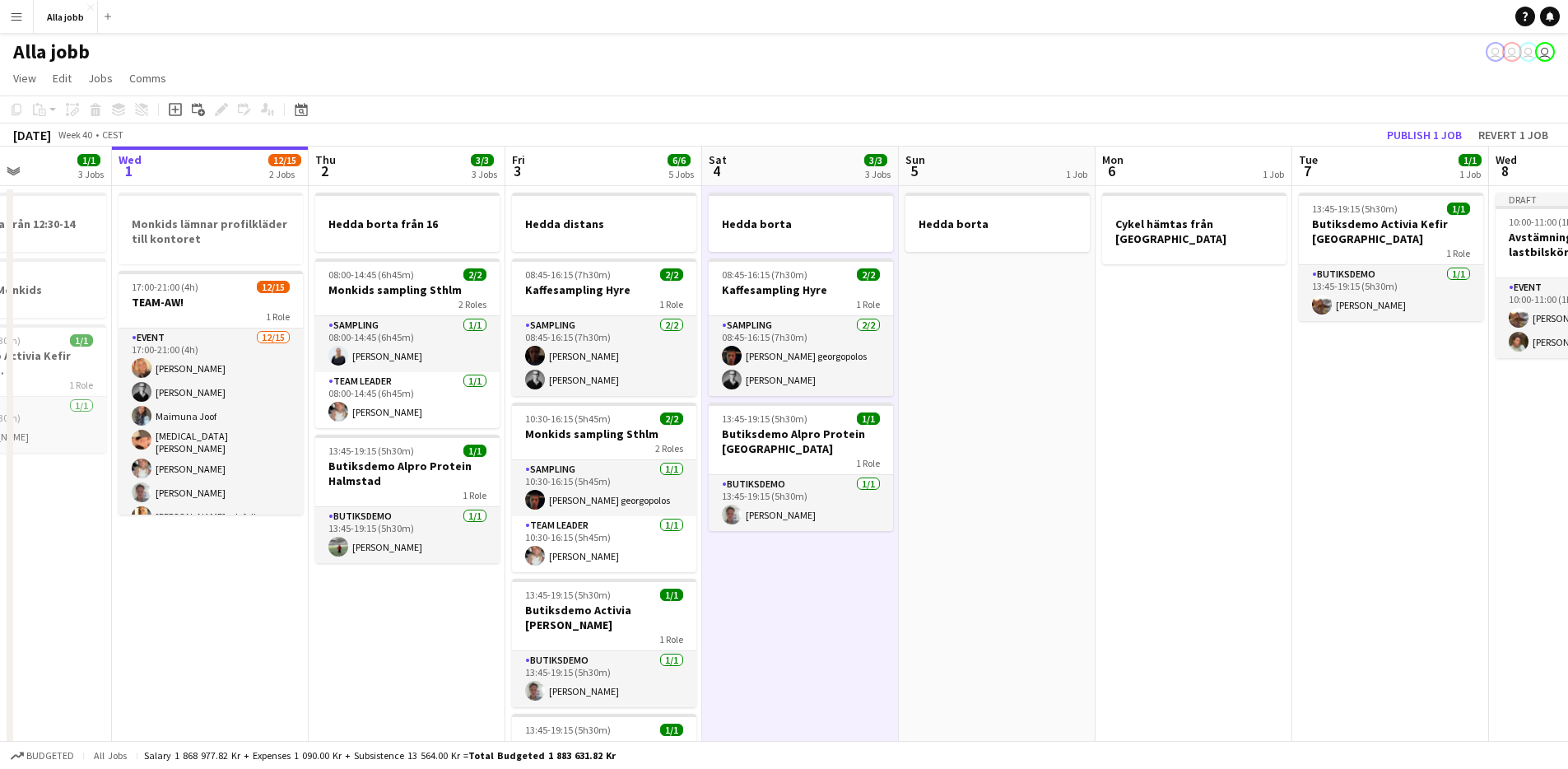
click at [799, 596] on app-date-cell "Hedda borta 08:45-16:15 (7h30m) 2/2 Kaffesampling Hyre 1 Role Sampling [DATE] 0…" at bounding box center [800, 730] width 196 height 1089
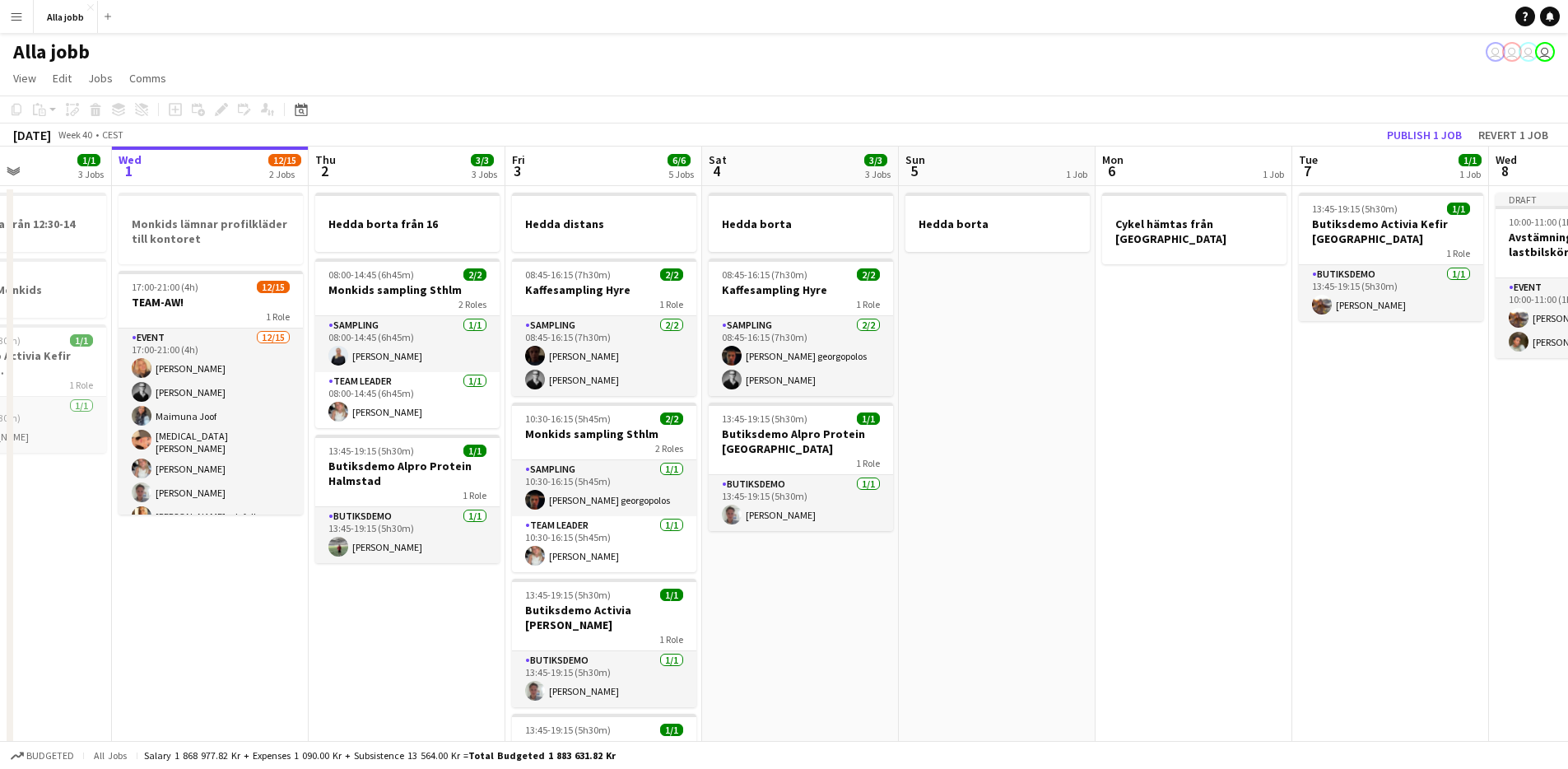
click at [810, 540] on app-date-cell "Hedda borta 08:45-16:15 (7h30m) 2/2 Kaffesampling Hyre 1 Role Sampling [DATE] 0…" at bounding box center [800, 730] width 196 height 1089
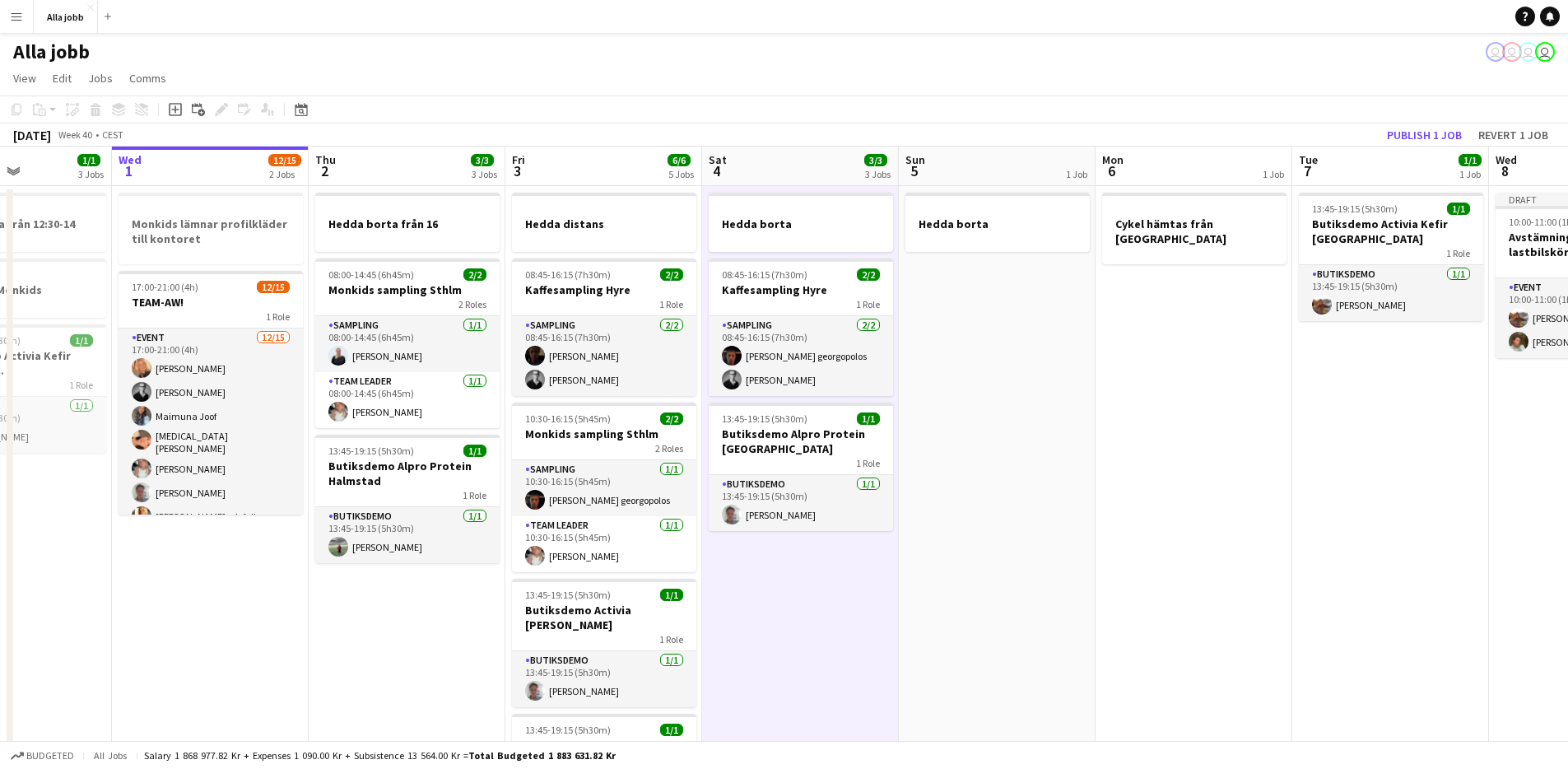
click at [791, 548] on app-date-cell "Hedda borta 08:45-16:15 (7h30m) 2/2 Kaffesampling Hyre 1 Role Sampling [DATE] 0…" at bounding box center [800, 730] width 196 height 1089
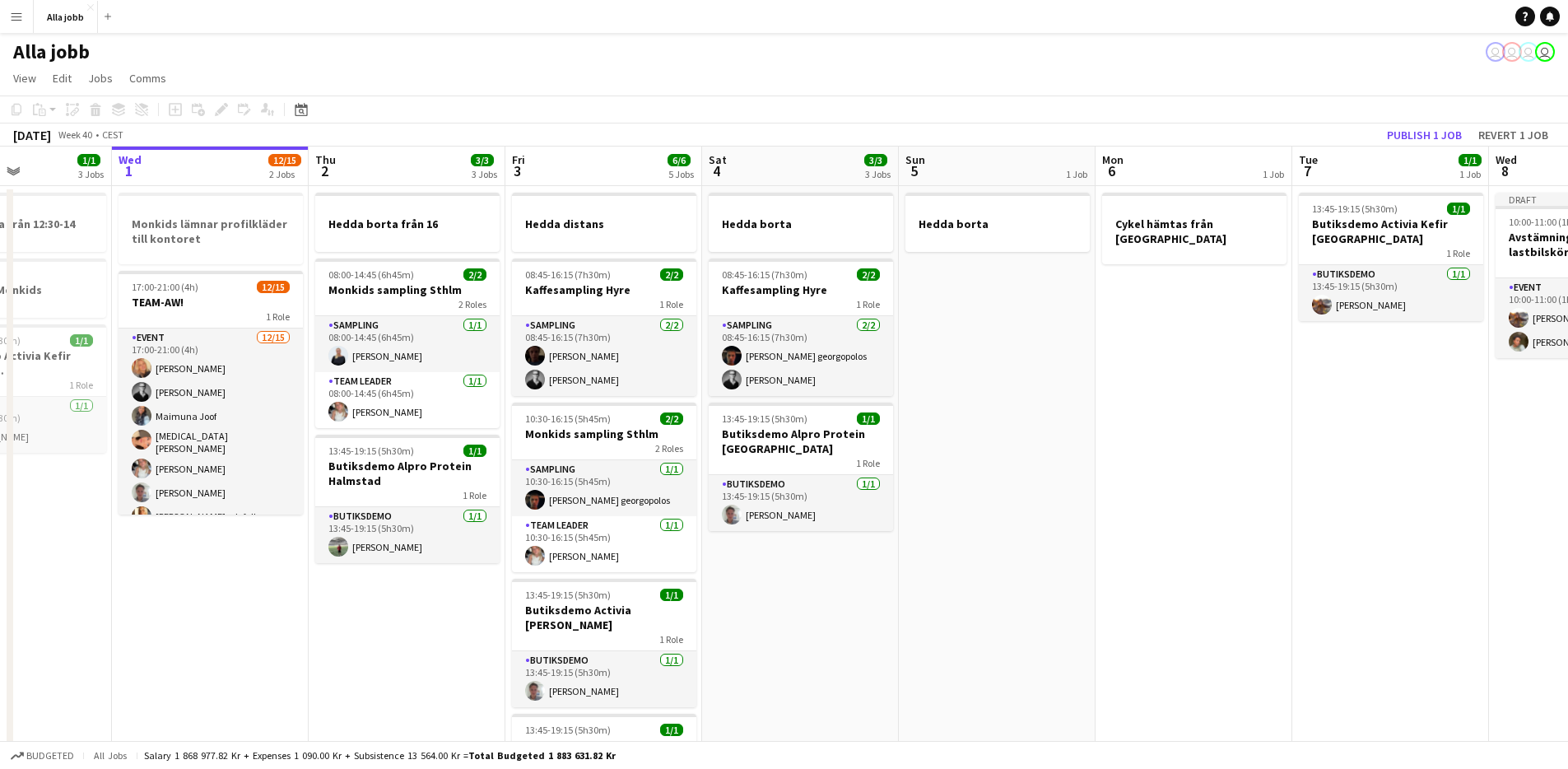
click at [951, 415] on app-date-cell "Hedda borta" at bounding box center [997, 730] width 196 height 1089
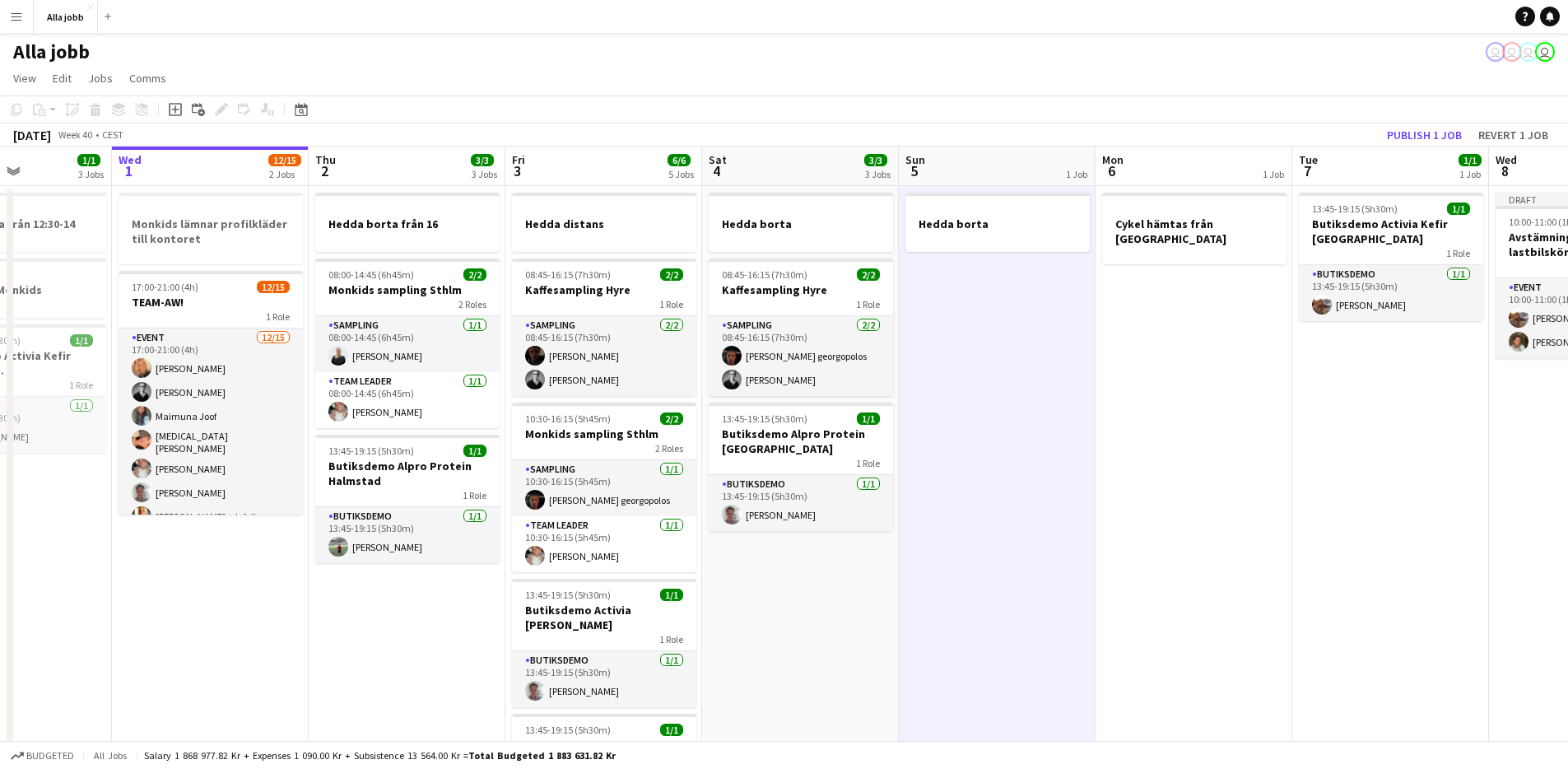
click at [977, 328] on app-date-cell "Hedda borta" at bounding box center [997, 730] width 196 height 1089
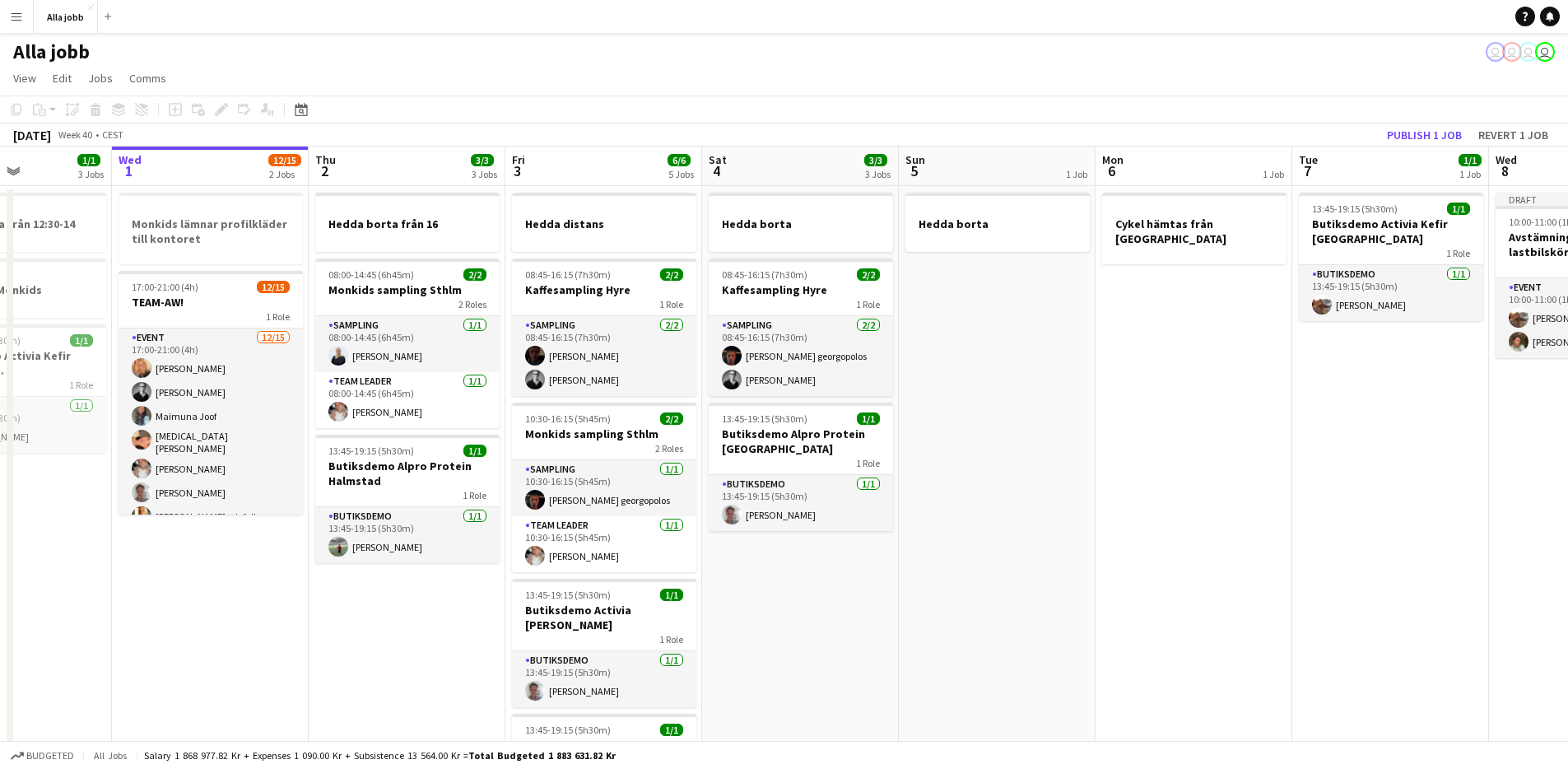
click at [946, 460] on app-date-cell "Hedda borta" at bounding box center [997, 730] width 196 height 1089
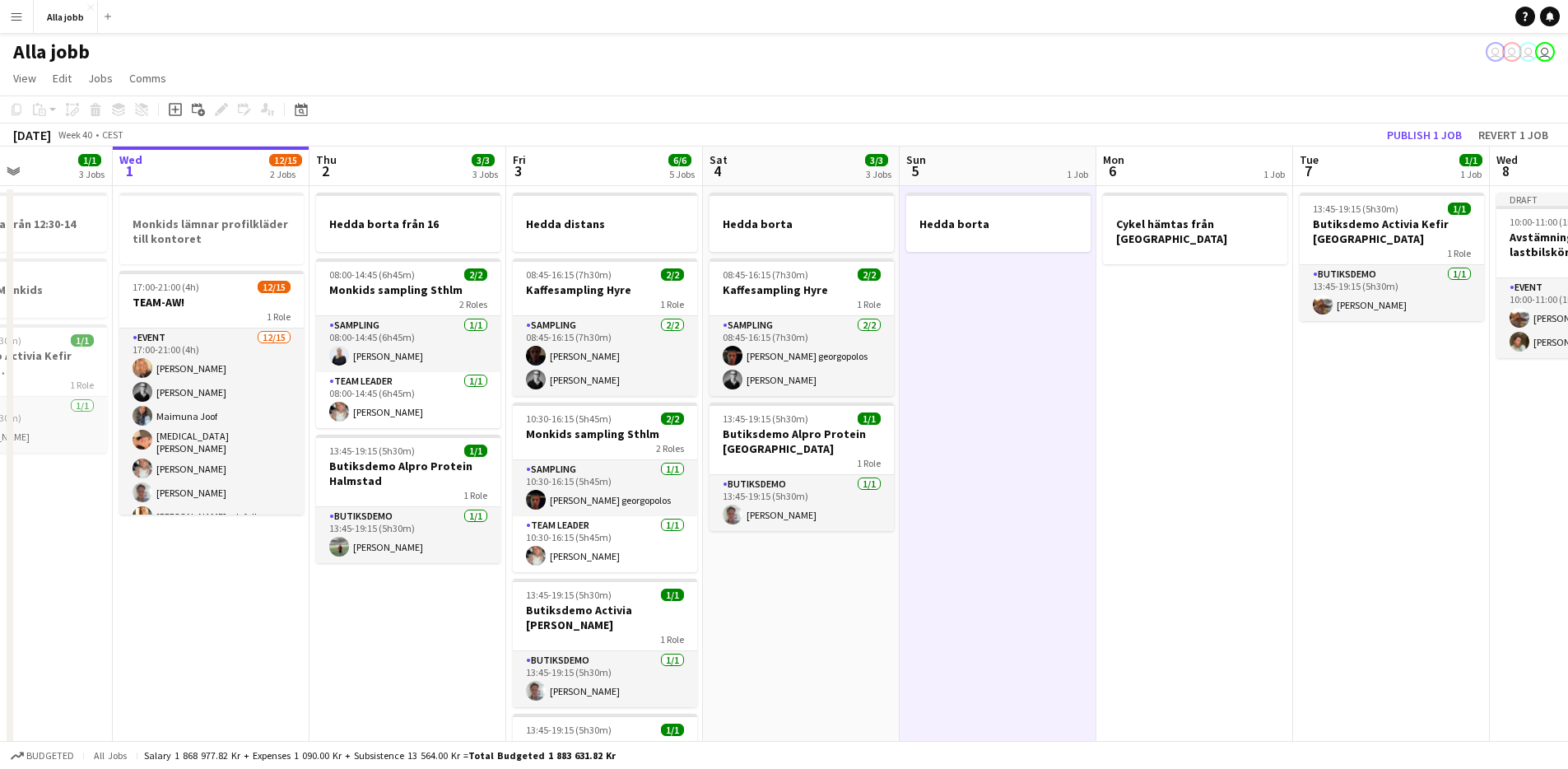
click at [946, 456] on app-date-cell "Hedda borta" at bounding box center [998, 730] width 196 height 1089
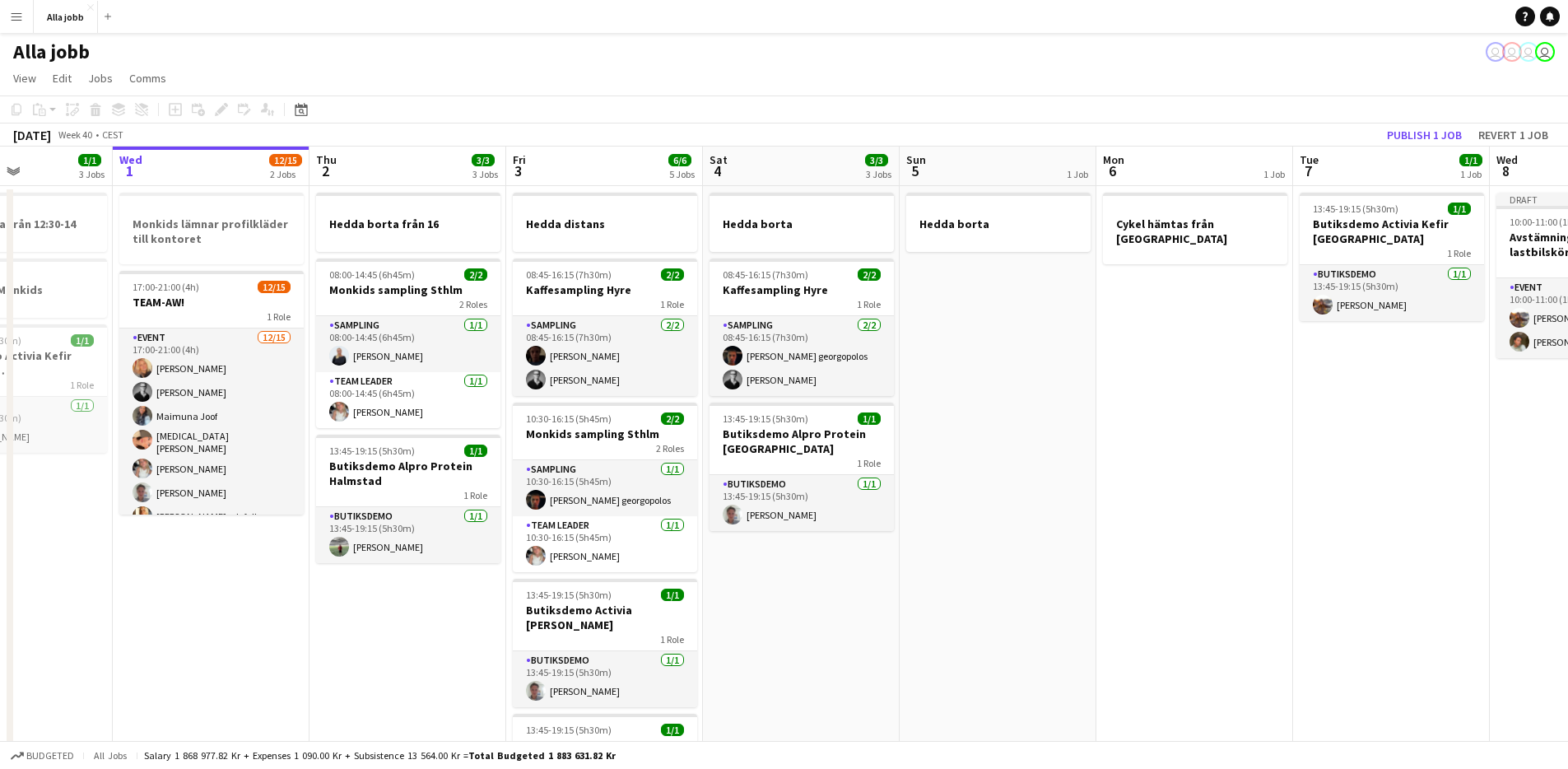
click at [946, 456] on app-date-cell "Hedda borta" at bounding box center [998, 730] width 196 height 1089
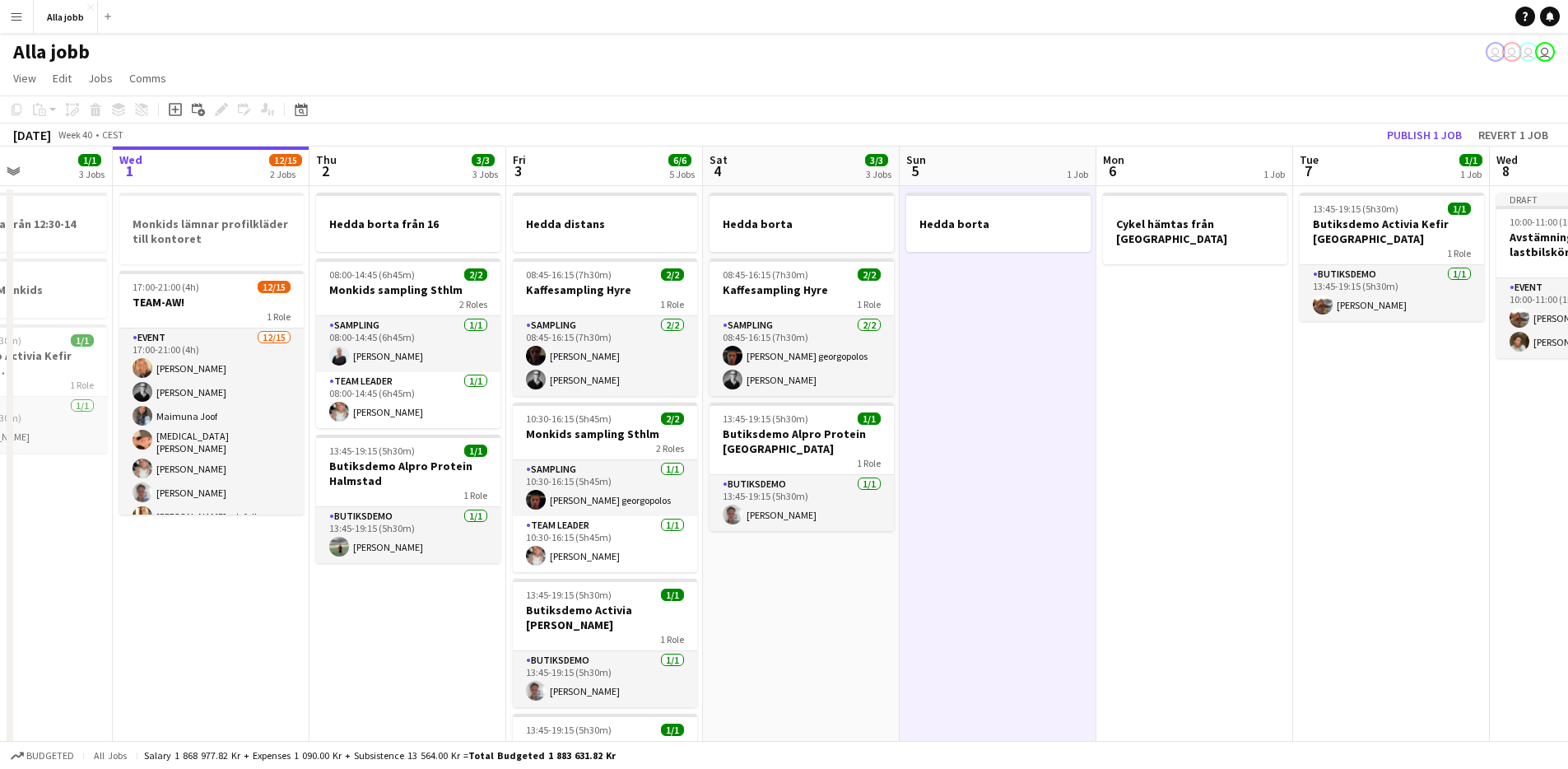
click at [946, 456] on app-date-cell "Hedda borta" at bounding box center [998, 730] width 196 height 1089
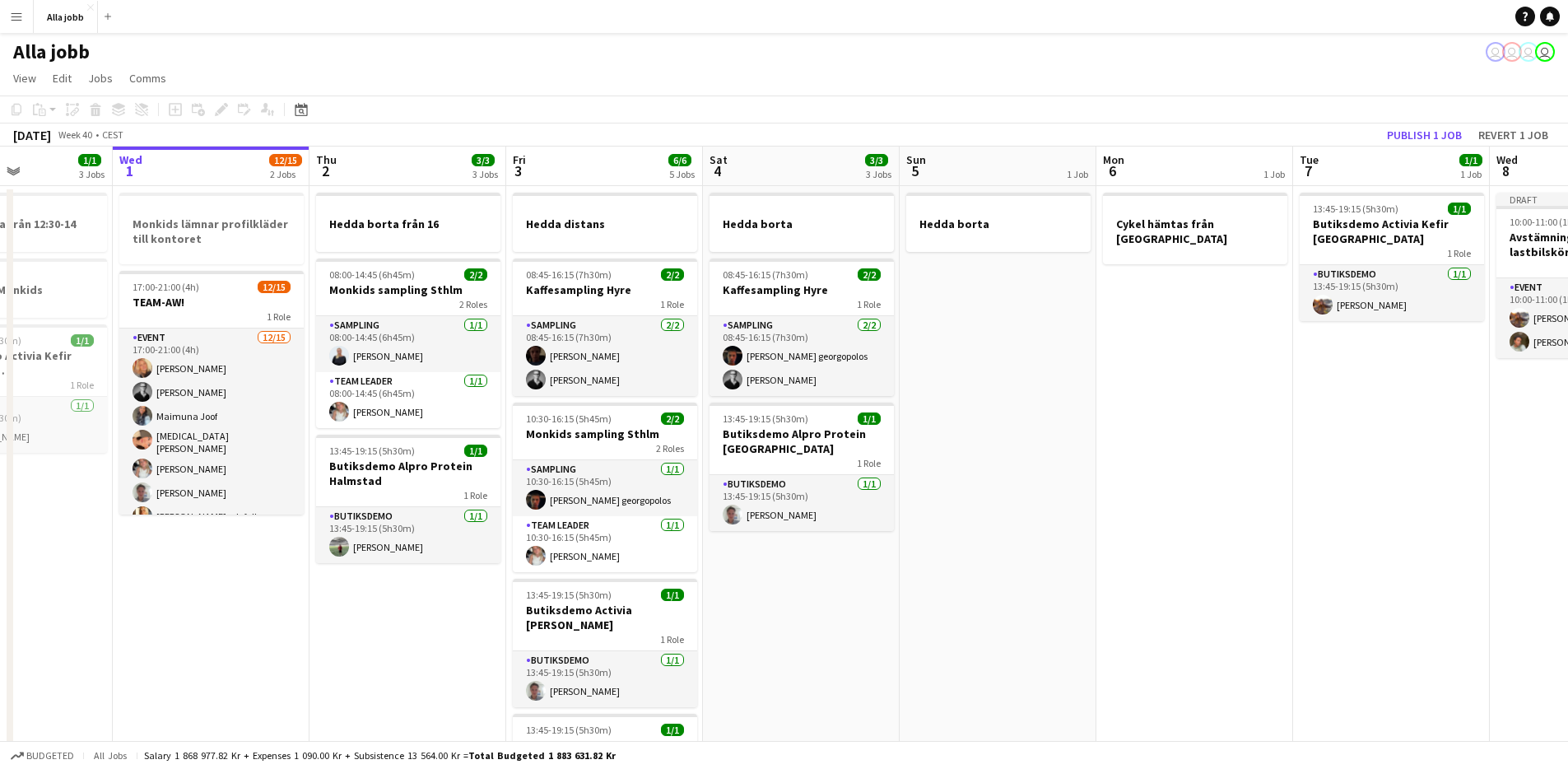
click at [929, 354] on app-date-cell "Hedda borta" at bounding box center [998, 730] width 196 height 1089
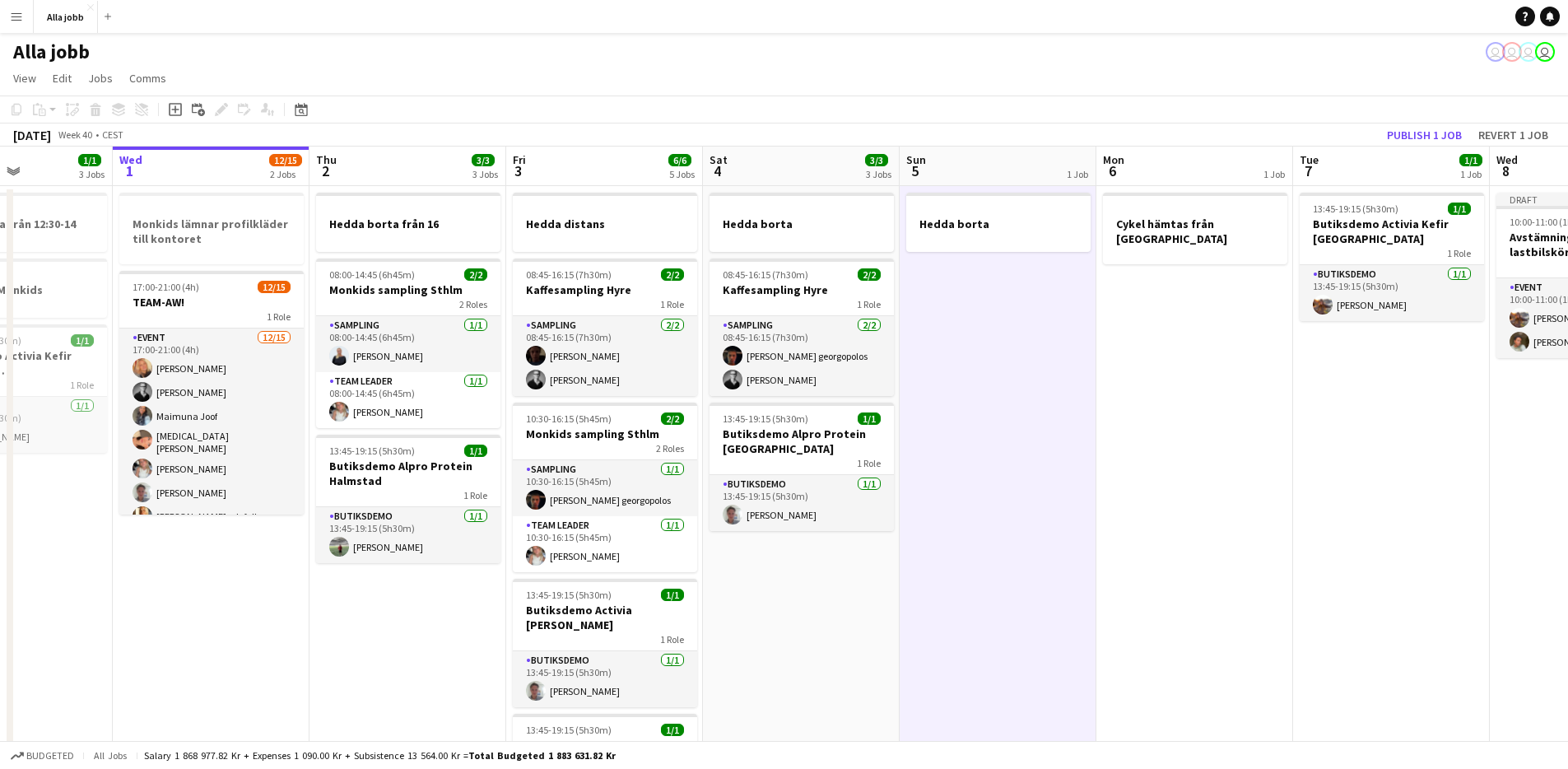
click at [929, 354] on app-date-cell "Hedda borta" at bounding box center [998, 730] width 196 height 1089
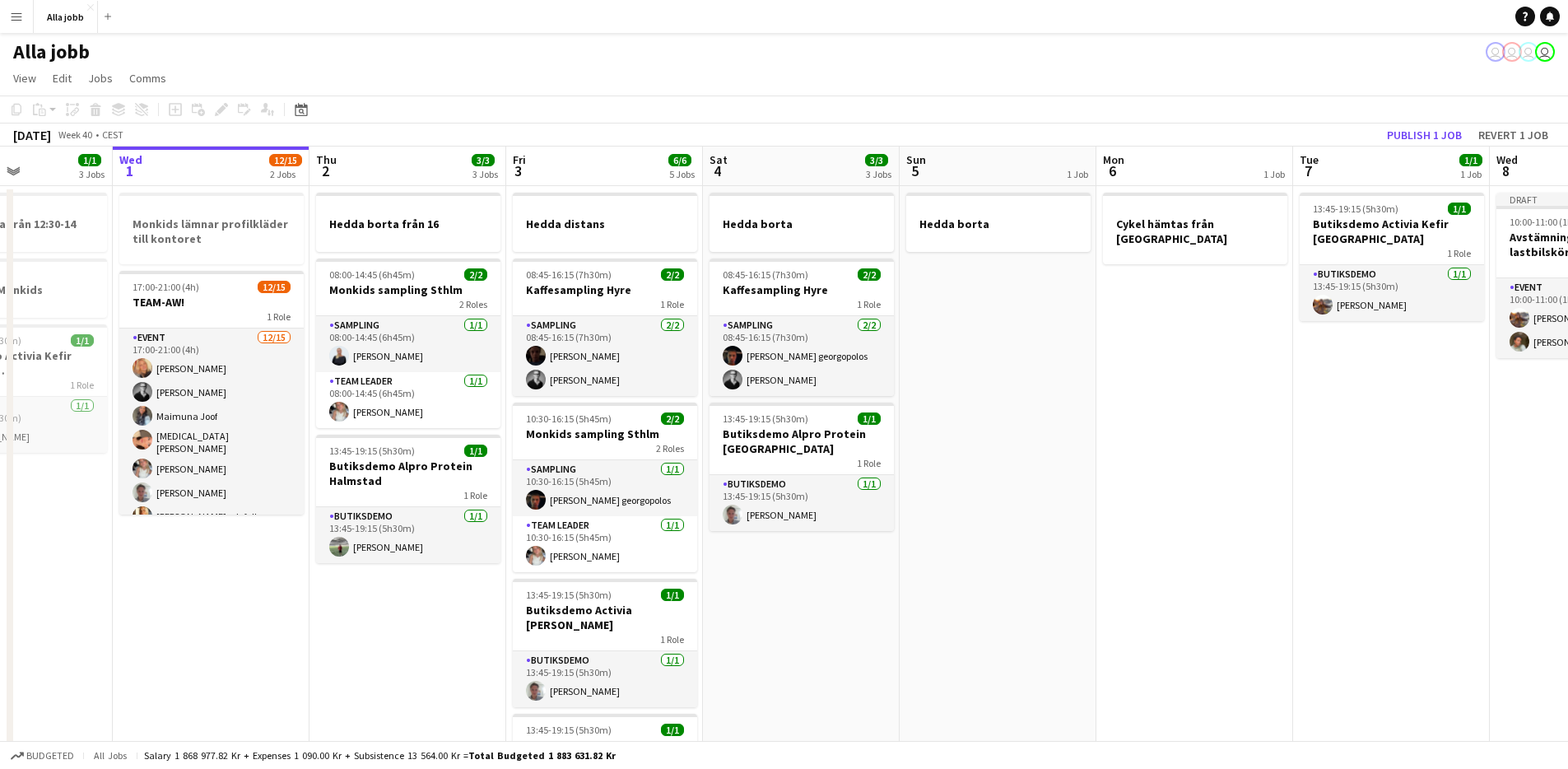
click at [936, 284] on app-date-cell "Hedda borta" at bounding box center [998, 730] width 196 height 1089
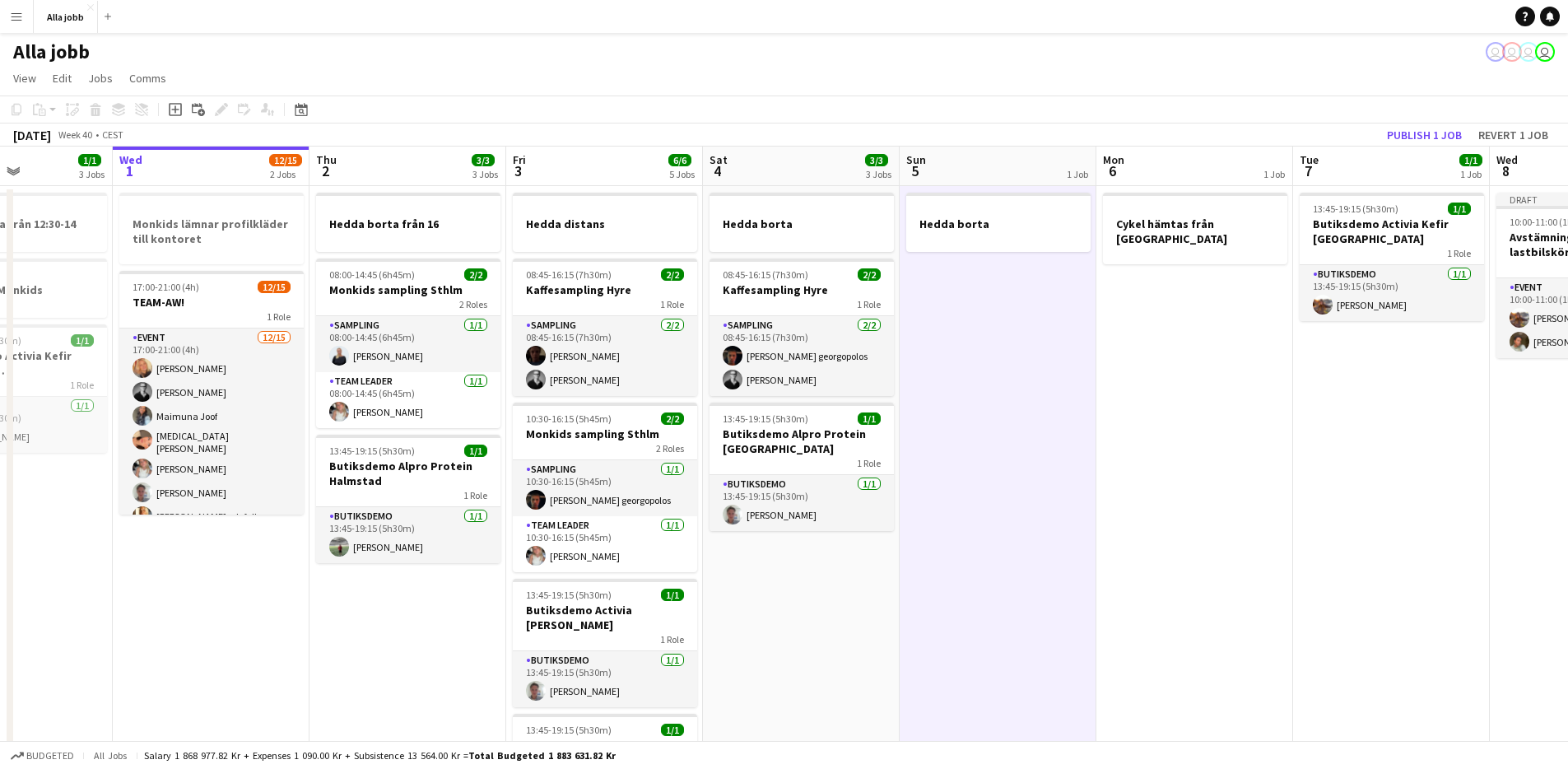
click at [924, 366] on app-date-cell "Hedda borta" at bounding box center [998, 730] width 196 height 1089
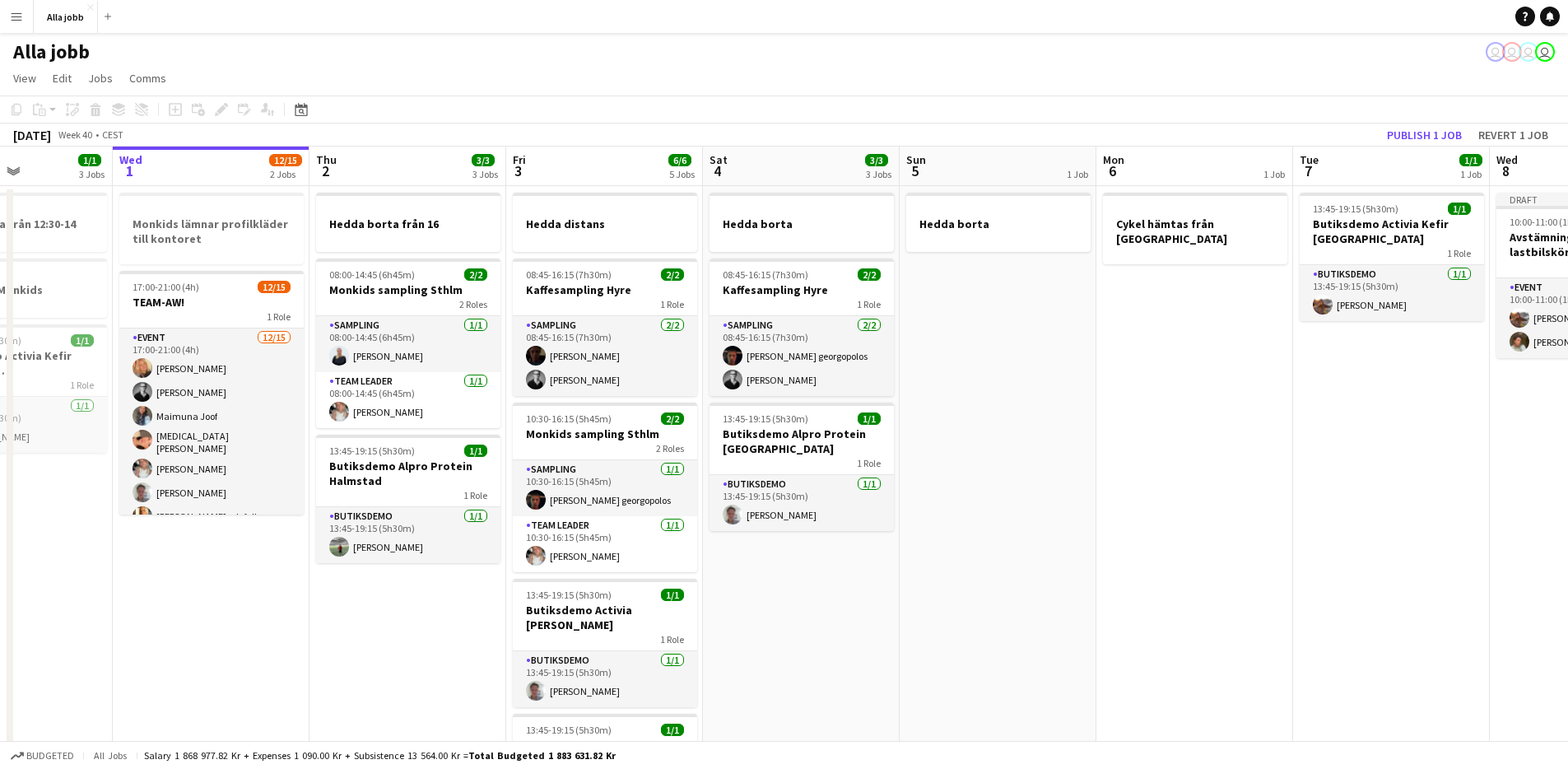
click at [820, 611] on app-date-cell "Hedda borta 08:45-16:15 (7h30m) 2/2 Kaffesampling Hyre 1 Role Sampling [DATE] 0…" at bounding box center [801, 730] width 196 height 1089
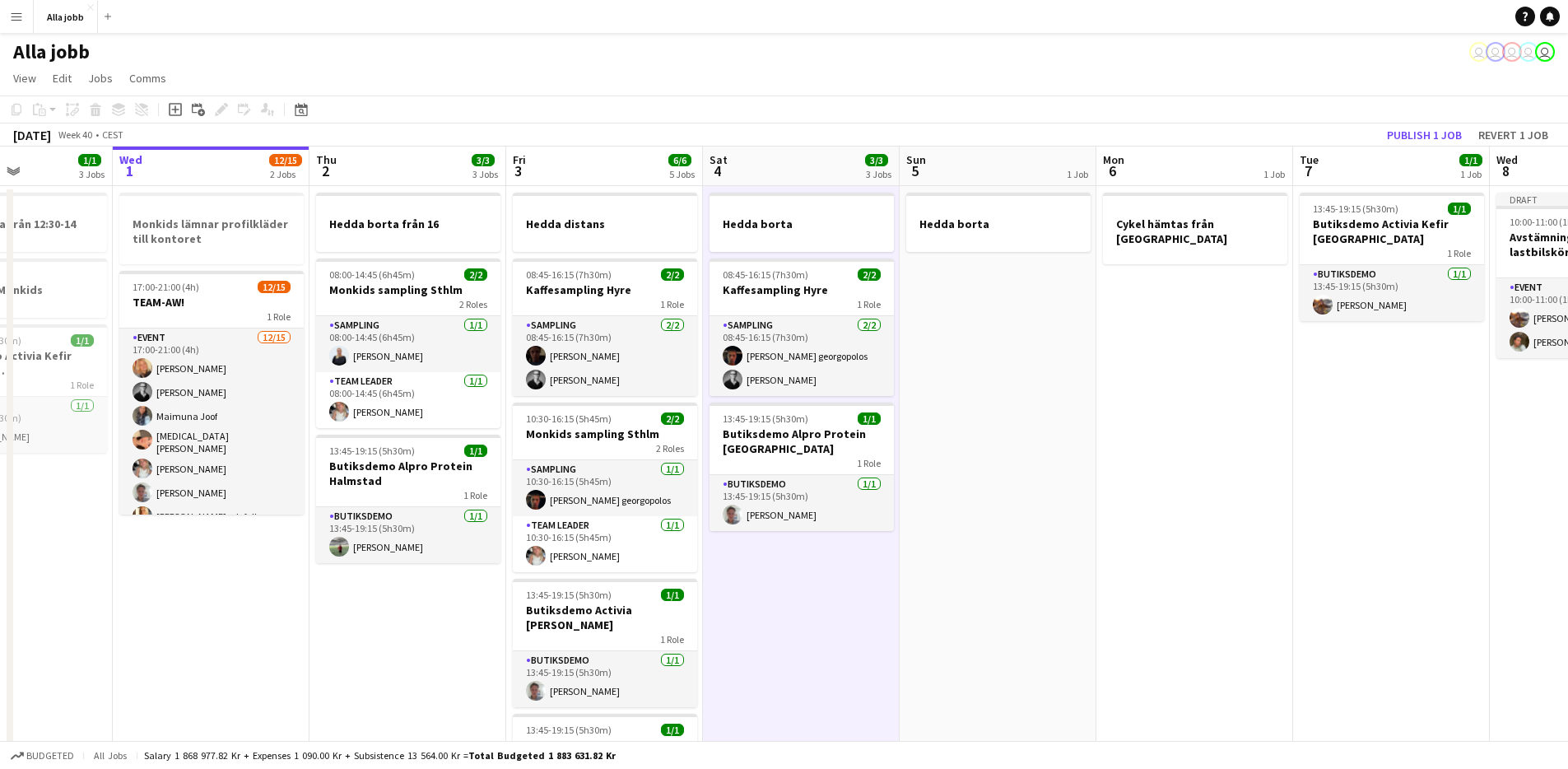
click at [708, 628] on app-date-cell "Hedda borta 08:45-16:15 (7h30m) 2/2 Kaffesampling Hyre 1 Role Sampling [DATE] 0…" at bounding box center [801, 730] width 196 height 1089
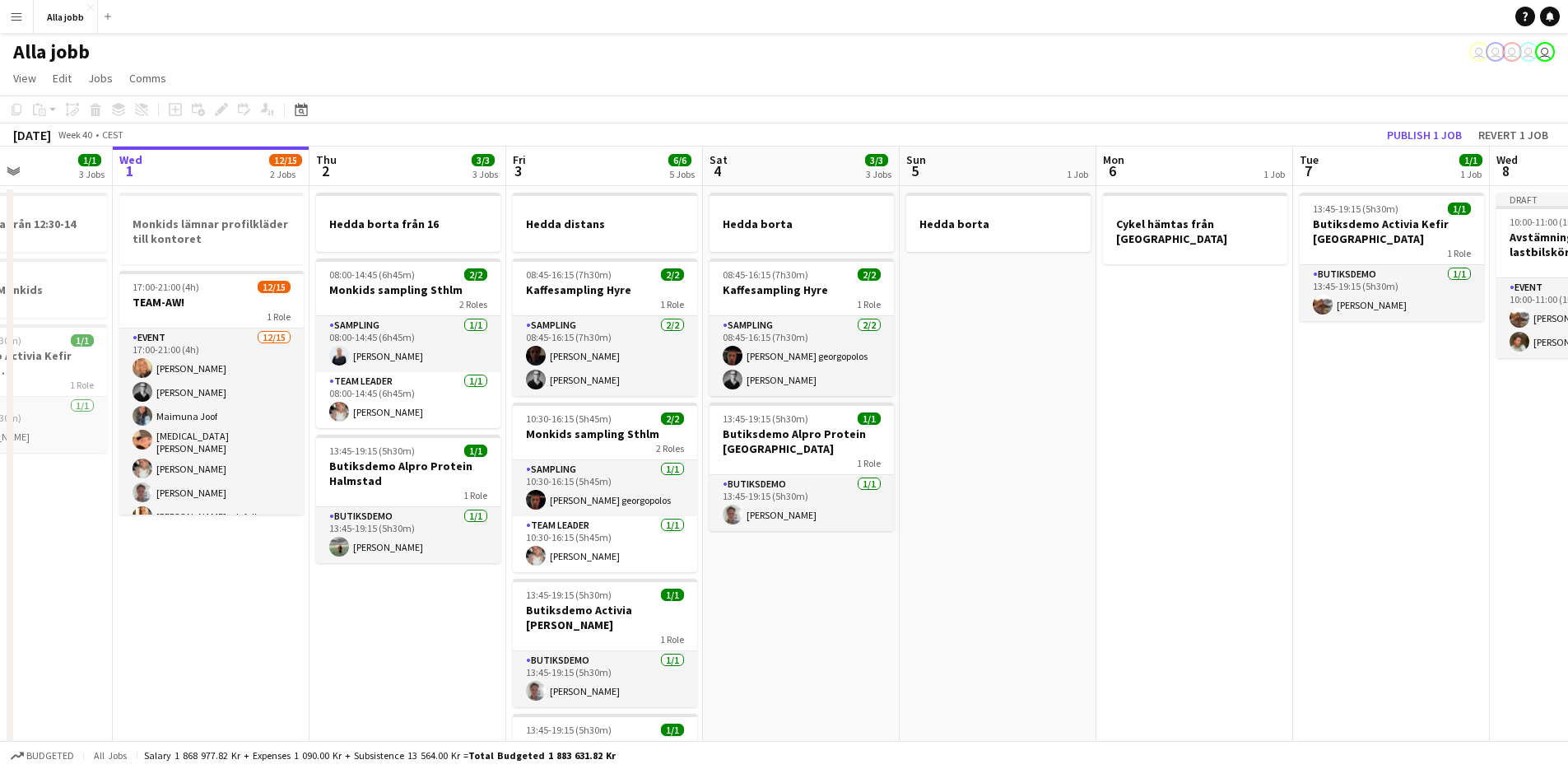
click at [756, 618] on app-date-cell "Hedda borta 08:45-16:15 (7h30m) 2/2 Kaffesampling Hyre 1 Role Sampling [DATE] 0…" at bounding box center [801, 730] width 196 height 1089
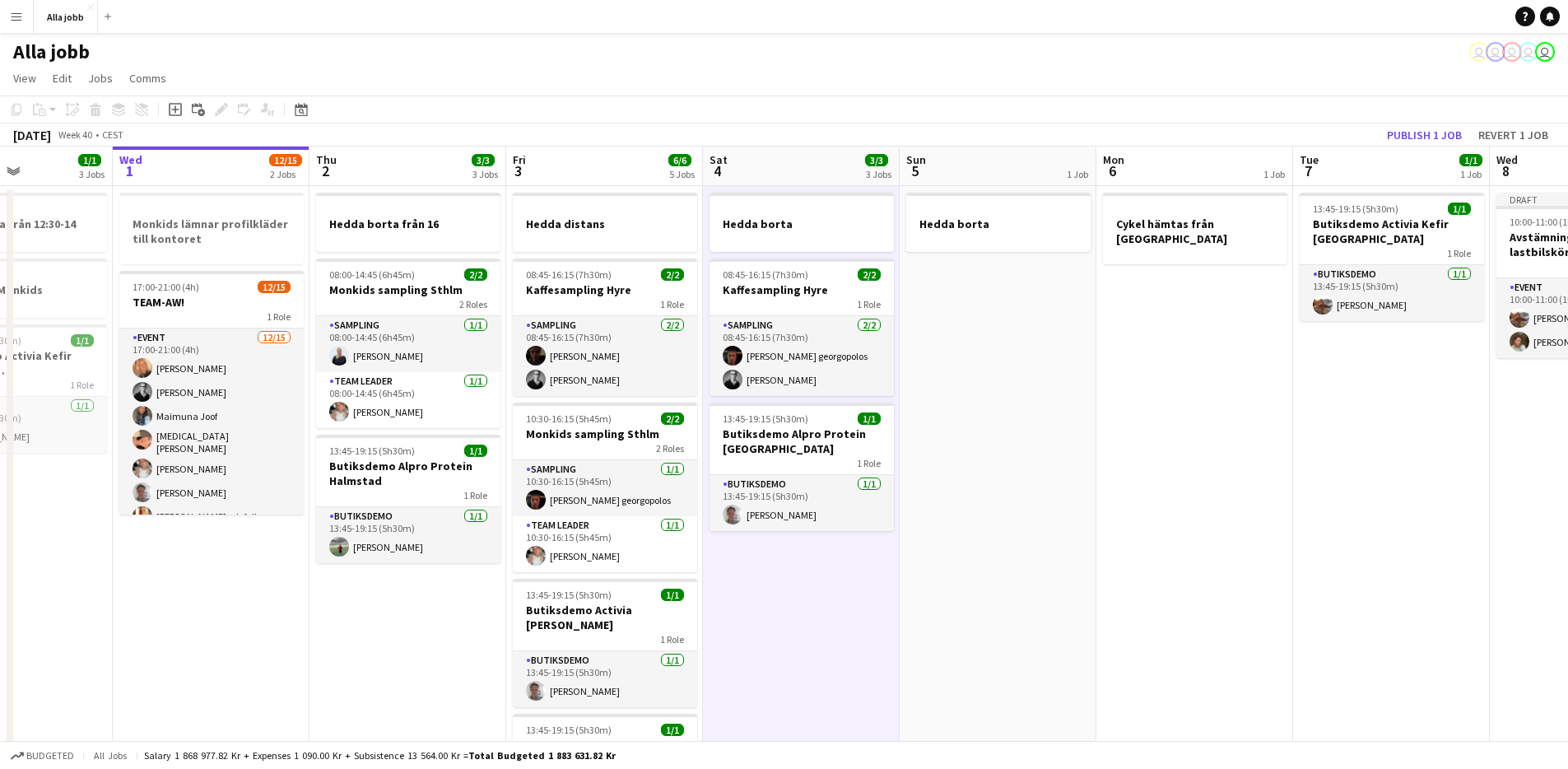
click at [952, 397] on app-date-cell "Hedda borta" at bounding box center [998, 730] width 196 height 1089
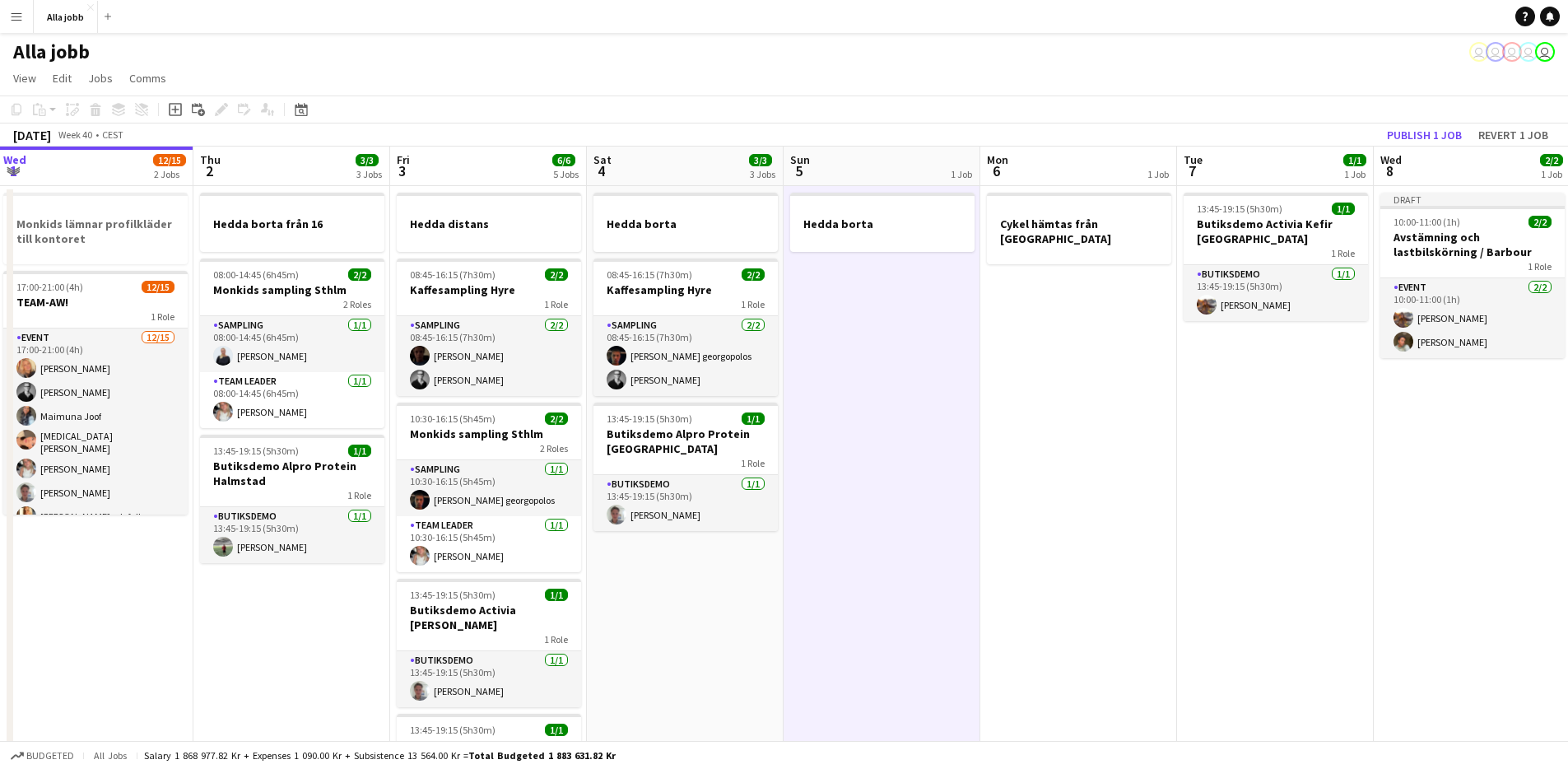
scroll to position [0, 491]
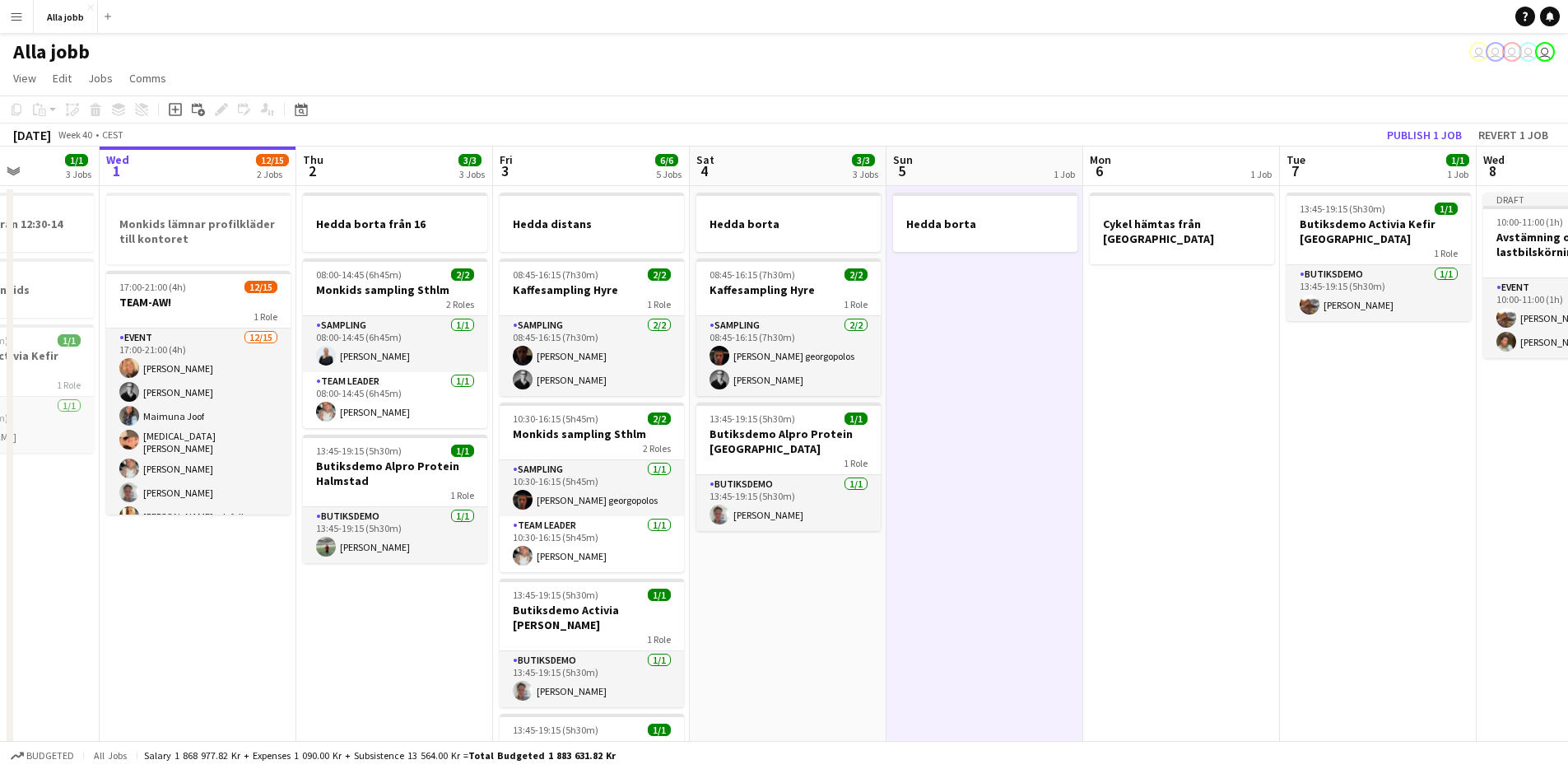
drag, startPoint x: 1038, startPoint y: 403, endPoint x: 631, endPoint y: 476, distance: 413.5
click at [631, 476] on app-calendar-viewport "Sun 28 2/2 1 Job Mon 29 2/2 4 Jobs Tue 30 1/1 3 Jobs Wed 1 12/15 2 Jobs Thu 2 3…" at bounding box center [784, 711] width 1568 height 1129
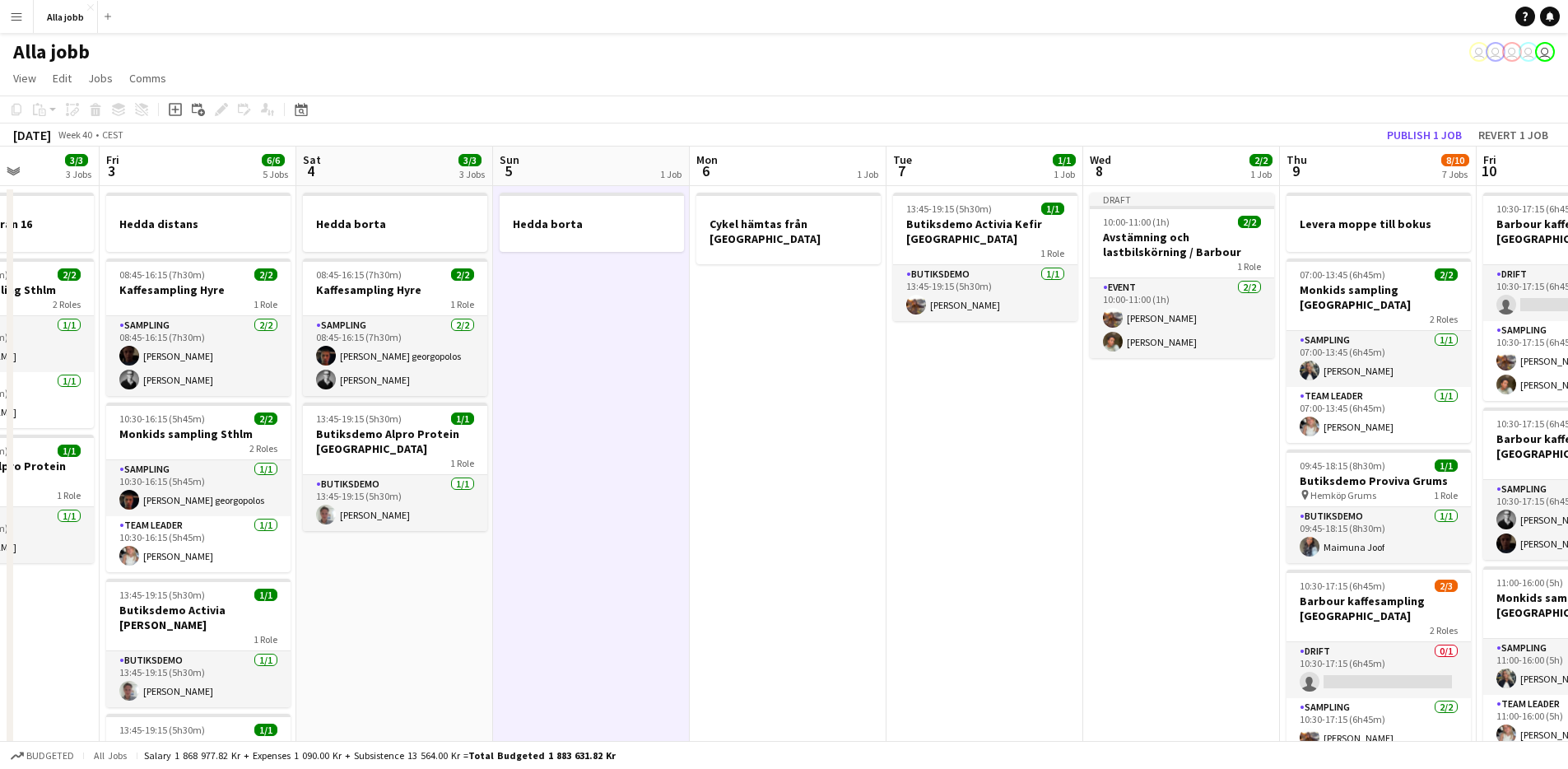
click at [763, 399] on app-date-cell "Cykel hämtas från [GEOGRAPHIC_DATA]" at bounding box center [788, 730] width 196 height 1089
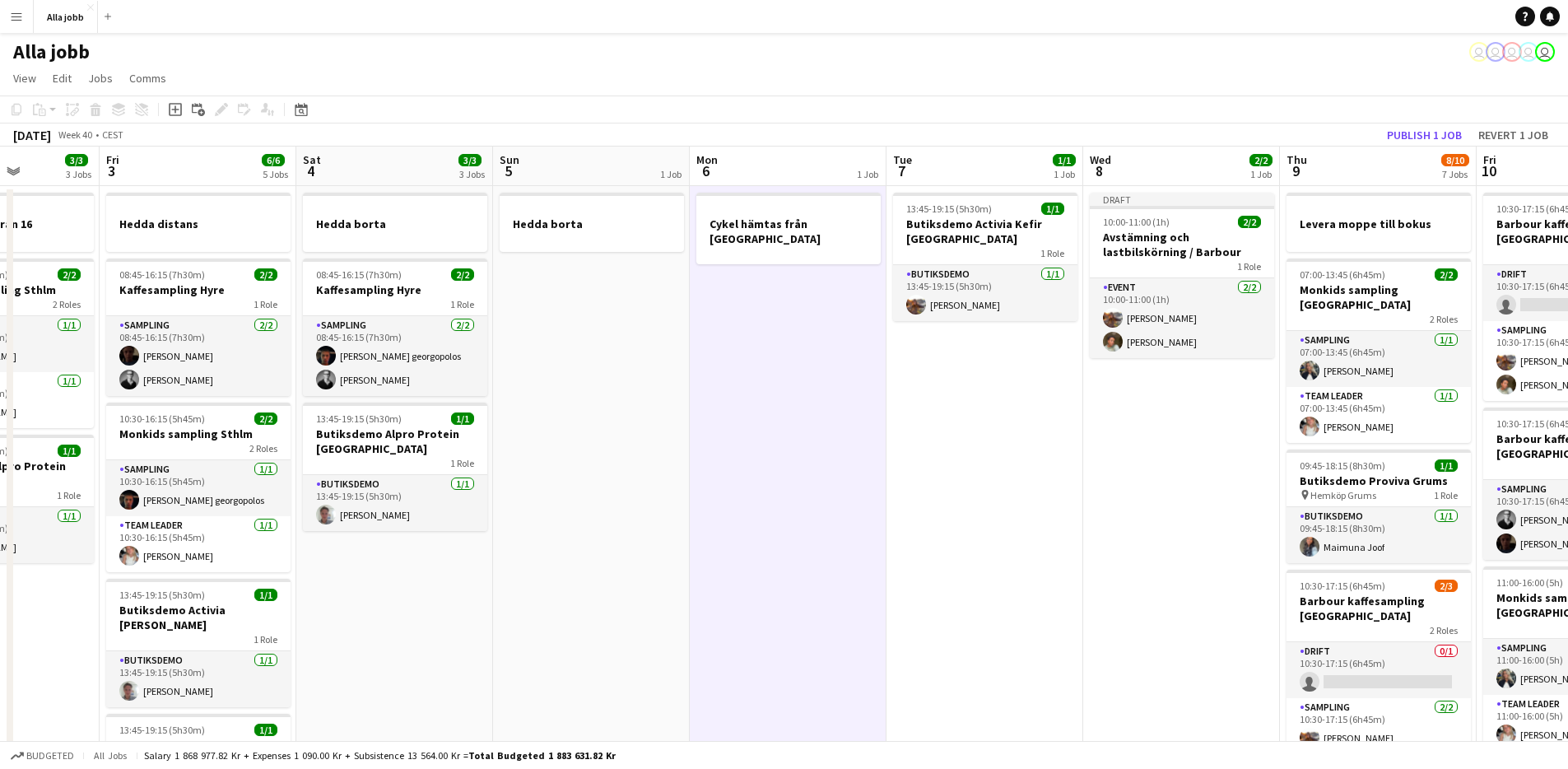
click at [987, 441] on app-date-cell "13:45-19:15 (5h30m) 1/1 Butiksdemo Activia Kefir Stockholm 1 Role Butiksdemo [D…" at bounding box center [984, 730] width 196 height 1089
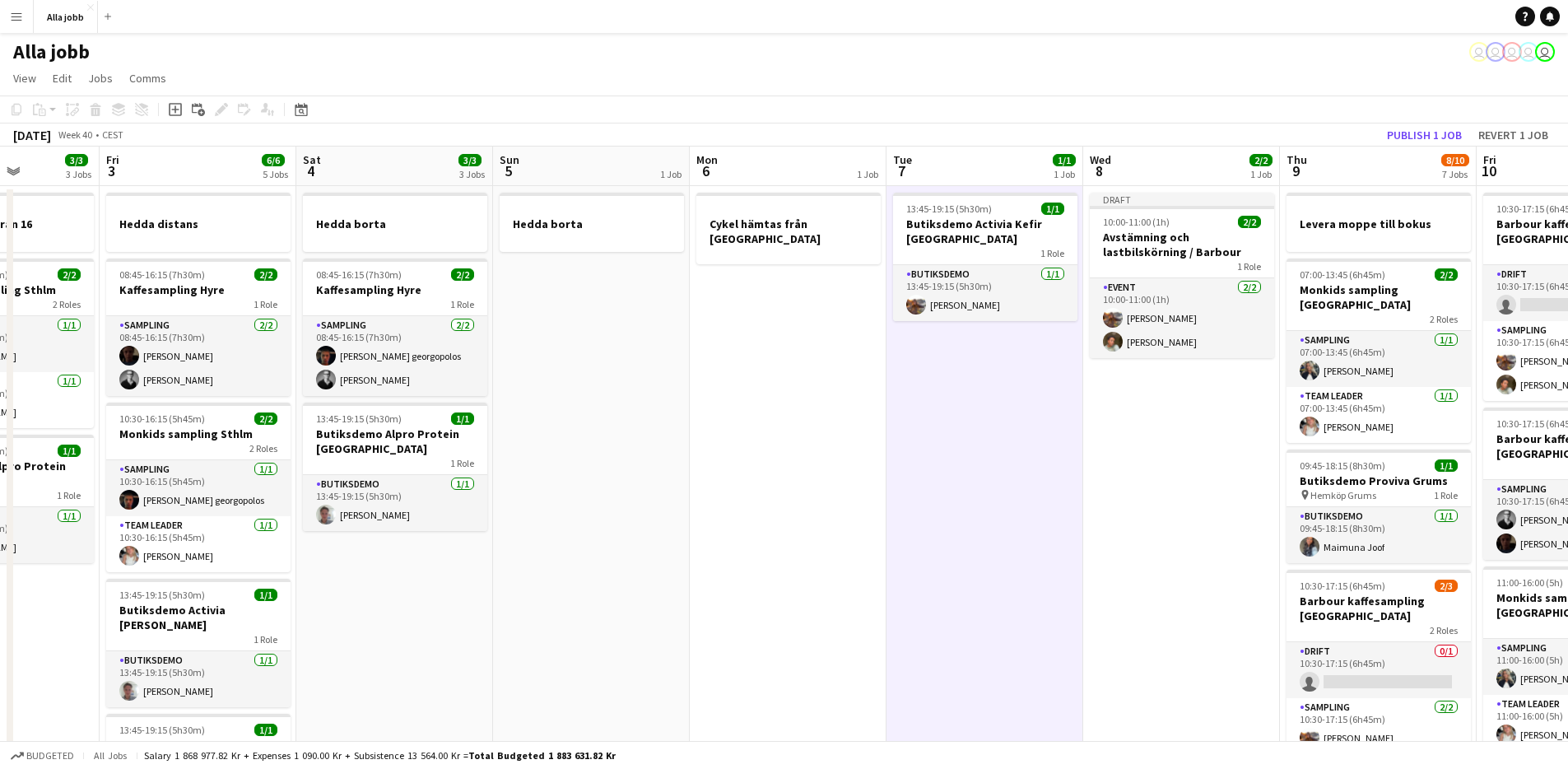
click at [1159, 485] on app-date-cell "Draft 10:00-11:00 (1h) 2/2 Avstämning och lastbilskörning / Barbour 1 Role Even…" at bounding box center [1182, 730] width 196 height 1089
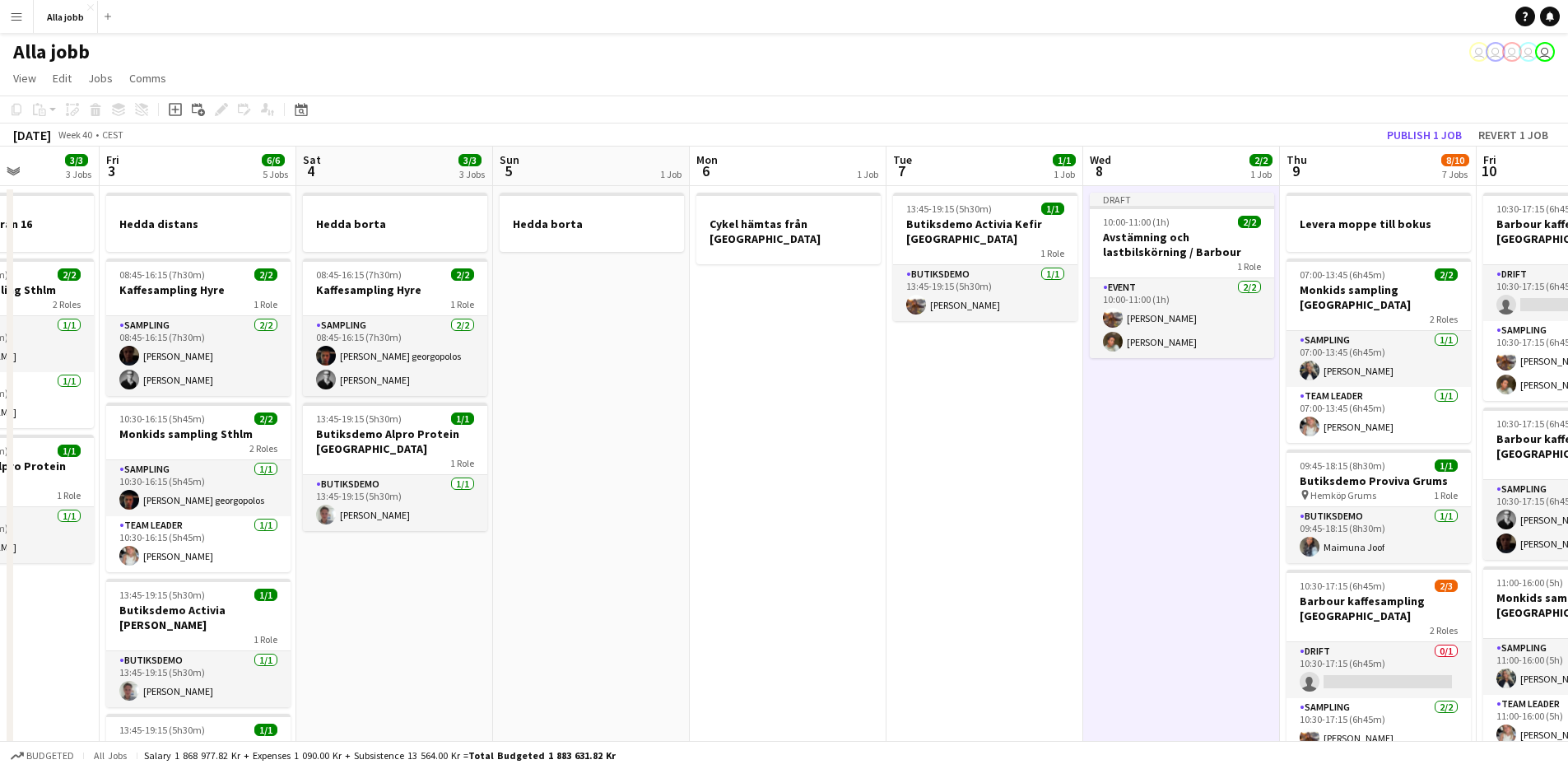
click at [1032, 430] on app-date-cell "13:45-19:15 (5h30m) 1/1 Butiksdemo Activia Kefir Stockholm 1 Role Butiksdemo [D…" at bounding box center [984, 730] width 196 height 1089
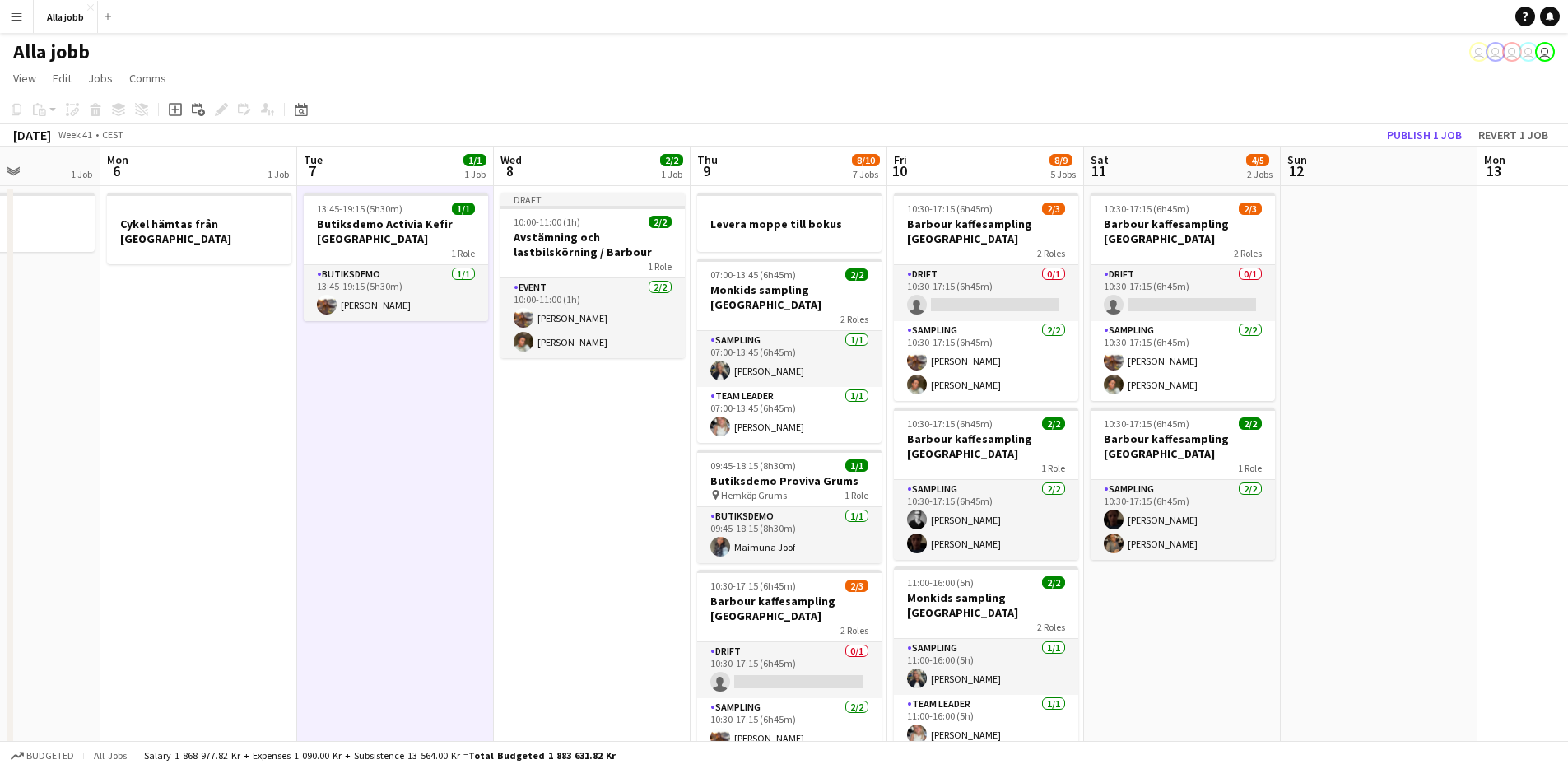
drag, startPoint x: 1083, startPoint y: 474, endPoint x: 535, endPoint y: 507, distance: 549.0
click at [496, 524] on app-calendar-viewport "Fri 3 6/6 5 Jobs Sat 4 3/3 3 Jobs Sun 5 1 Job Mon 6 1 Job Tue 7 1/1 1 Job Wed 8…" at bounding box center [784, 711] width 1568 height 1129
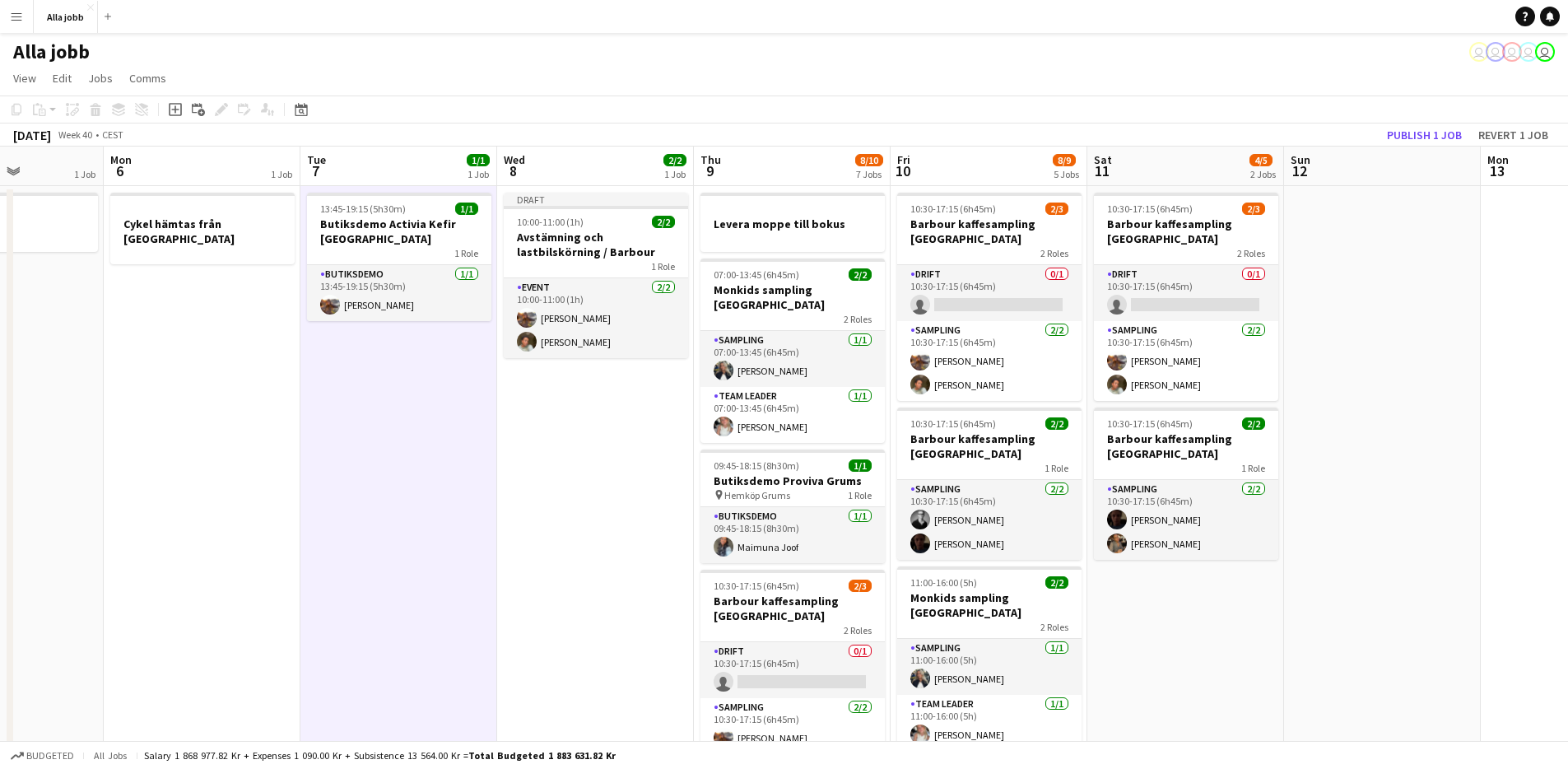
click at [566, 503] on app-date-cell "Draft 10:00-11:00 (1h) 2/2 Avstämning och lastbilskörning / Barbour 1 Role Even…" at bounding box center [595, 730] width 196 height 1089
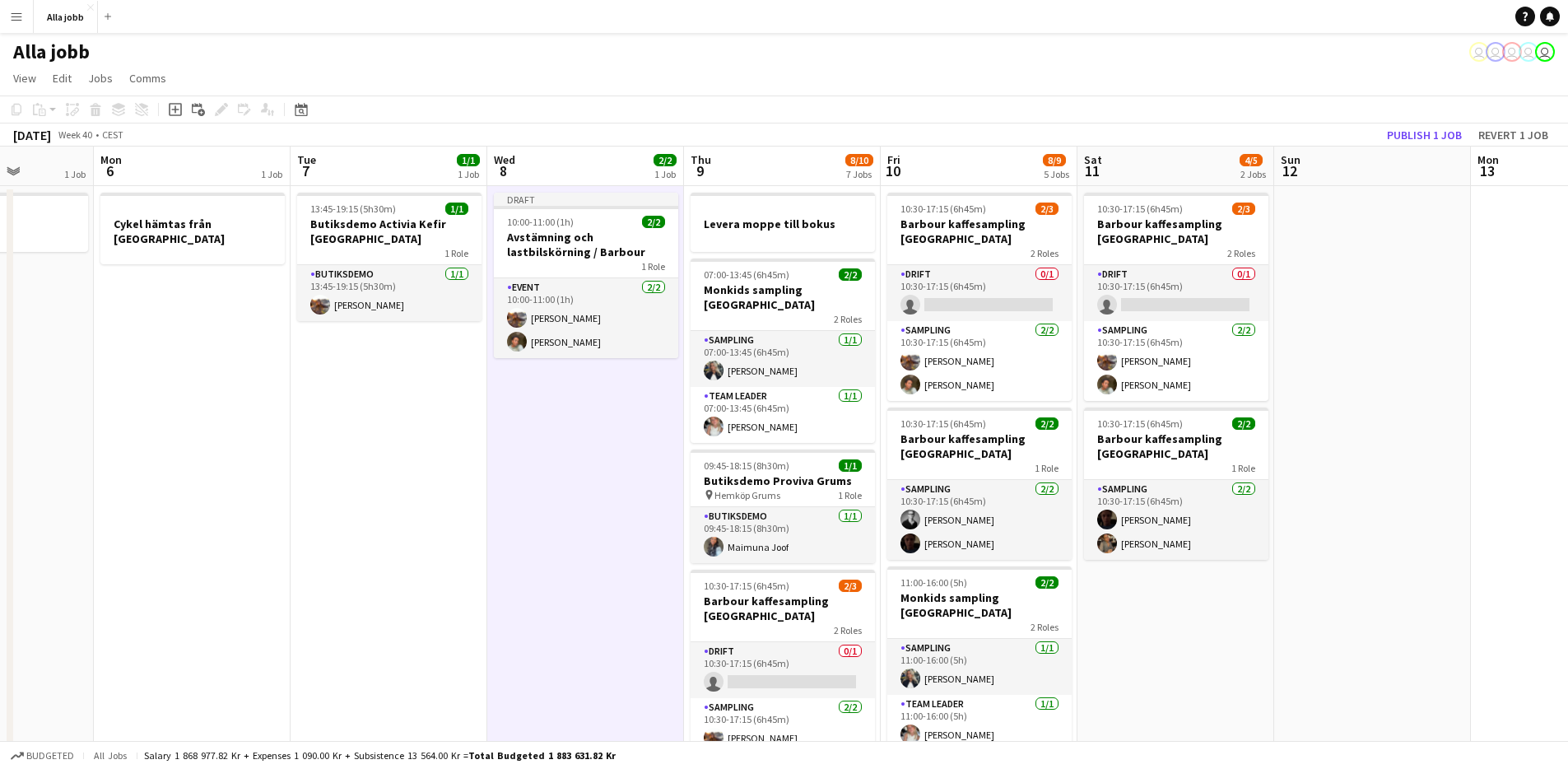
drag, startPoint x: 559, startPoint y: 511, endPoint x: 548, endPoint y: 547, distance: 37.6
click at [548, 547] on app-calendar-viewport "Fri 3 6/6 5 Jobs Sat 4 3/3 3 Jobs Sun 5 1 Job Mon 6 1 Job Tue 7 1/1 1 Job Wed 8…" at bounding box center [784, 711] width 1568 height 1129
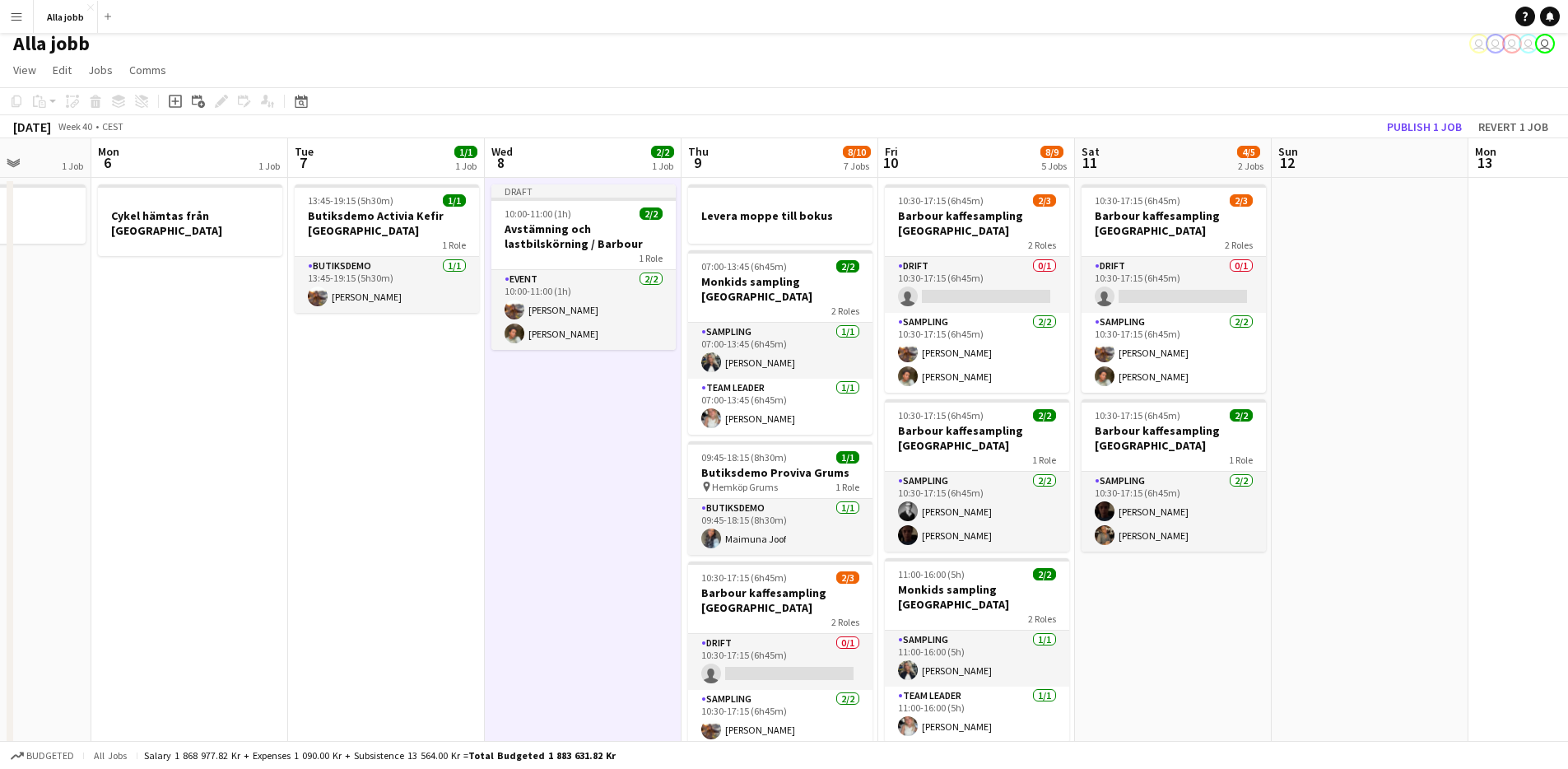
scroll to position [0, 0]
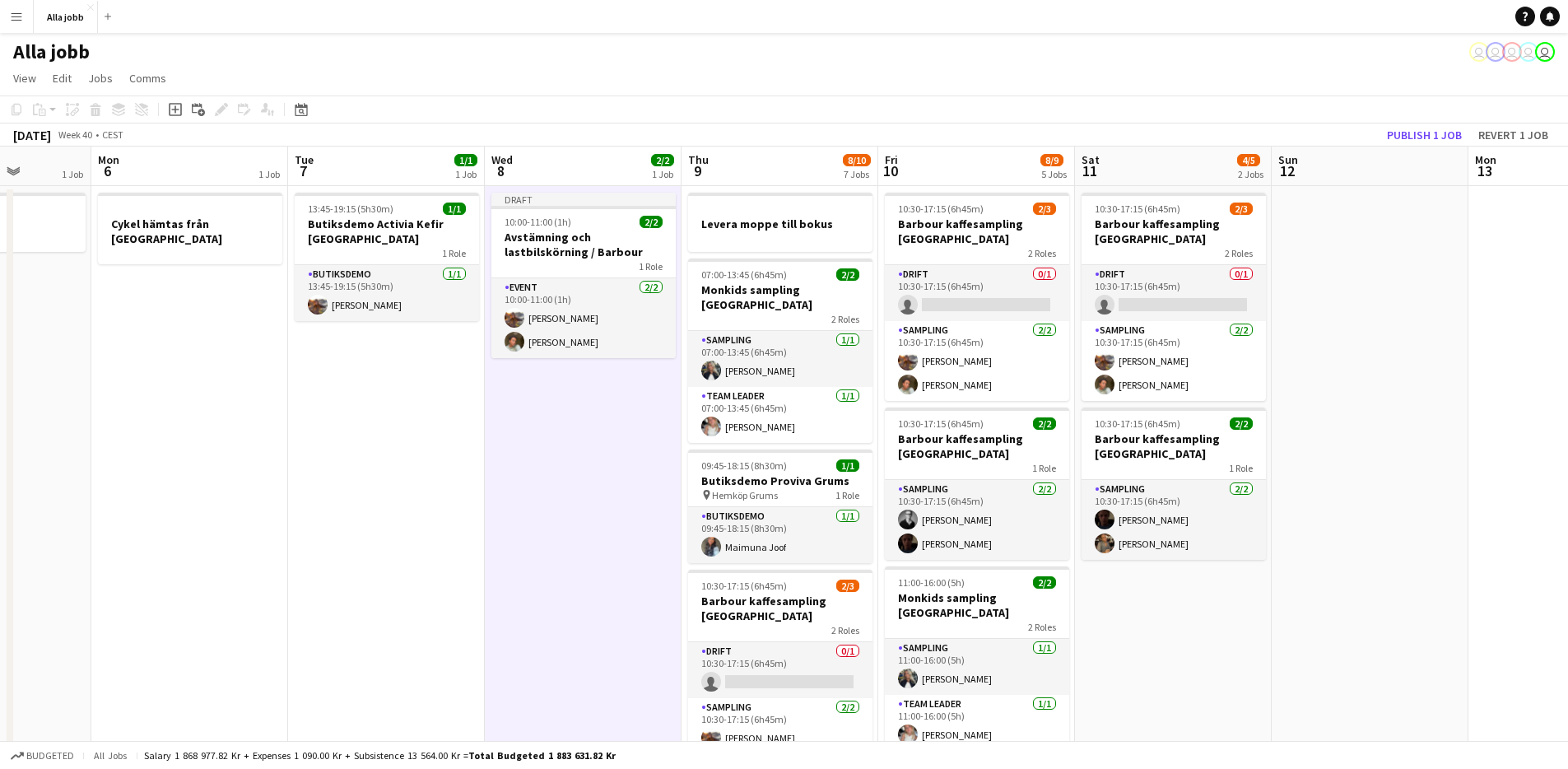
click at [571, 460] on app-date-cell "Draft 10:00-11:00 (1h) 2/2 Avstämning och lastbilskörning / Barbour 1 Role Even…" at bounding box center [583, 730] width 196 height 1089
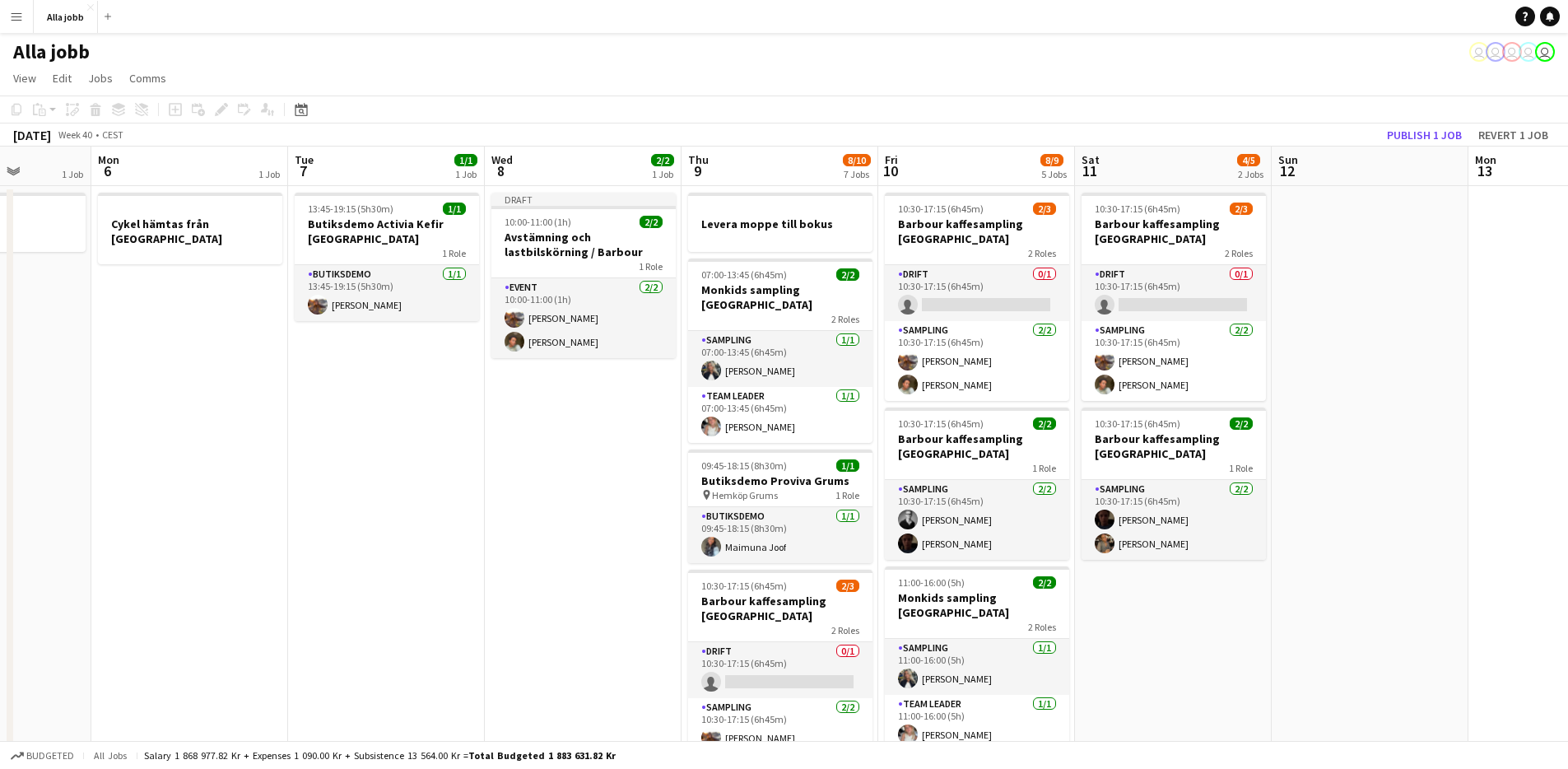
click at [524, 472] on app-date-cell "Draft 10:00-11:00 (1h) 2/2 Avstämning och lastbilskörning / Barbour 1 Role Even…" at bounding box center [583, 730] width 196 height 1089
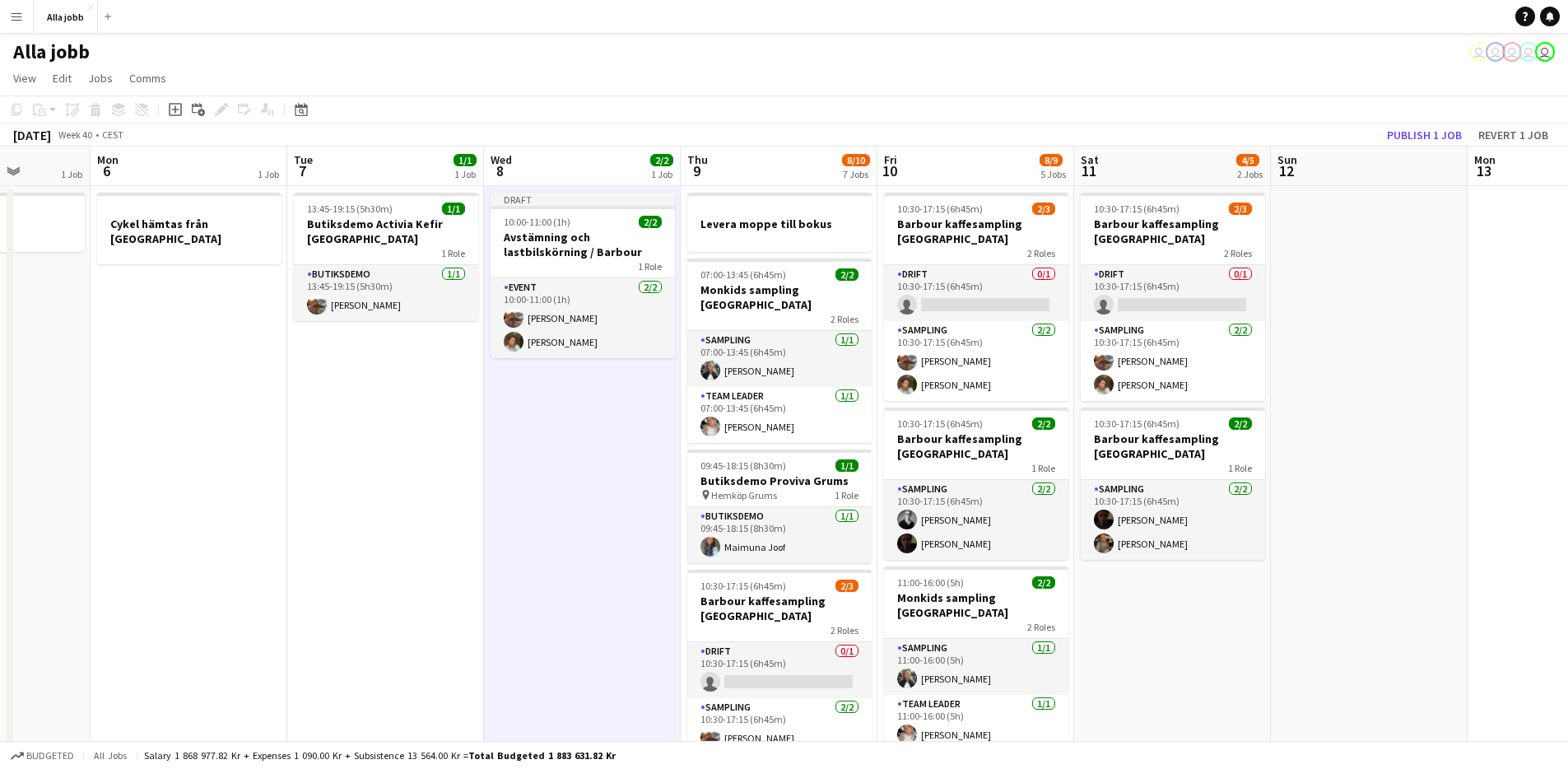
click at [566, 465] on app-date-cell "Draft 10:00-11:00 (1h) 2/2 Avstämning och lastbilskörning / Barbour 1 Role Even…" at bounding box center [582, 730] width 196 height 1089
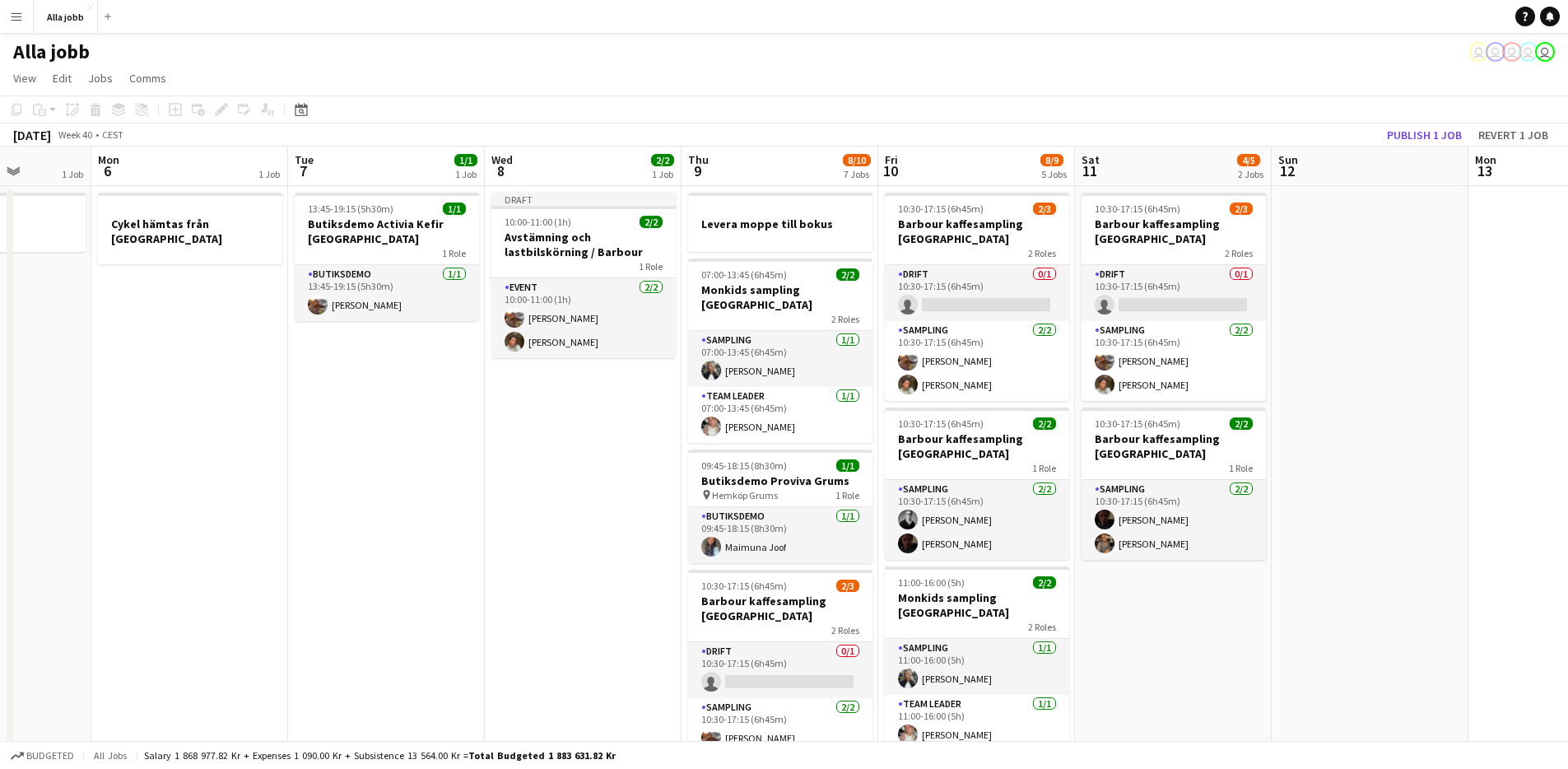
click at [608, 492] on app-date-cell "Draft 10:00-11:00 (1h) 2/2 Avstämning och lastbilskörning / Barbour 1 Role Even…" at bounding box center [583, 730] width 196 height 1089
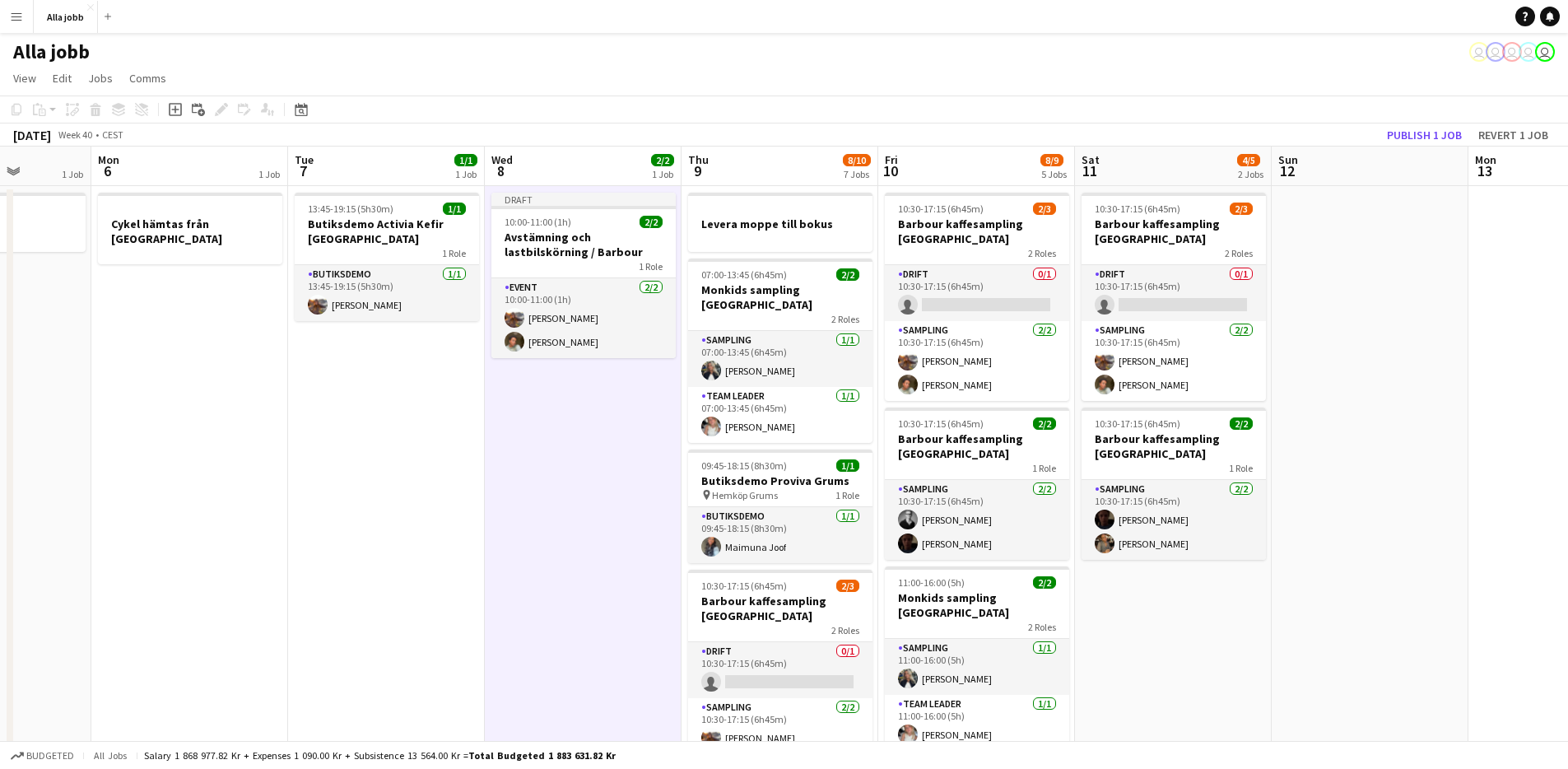
click at [640, 392] on app-date-cell "Draft 10:00-11:00 (1h) 2/2 Avstämning och lastbilskörning / Barbour 1 Role Even…" at bounding box center [583, 730] width 196 height 1089
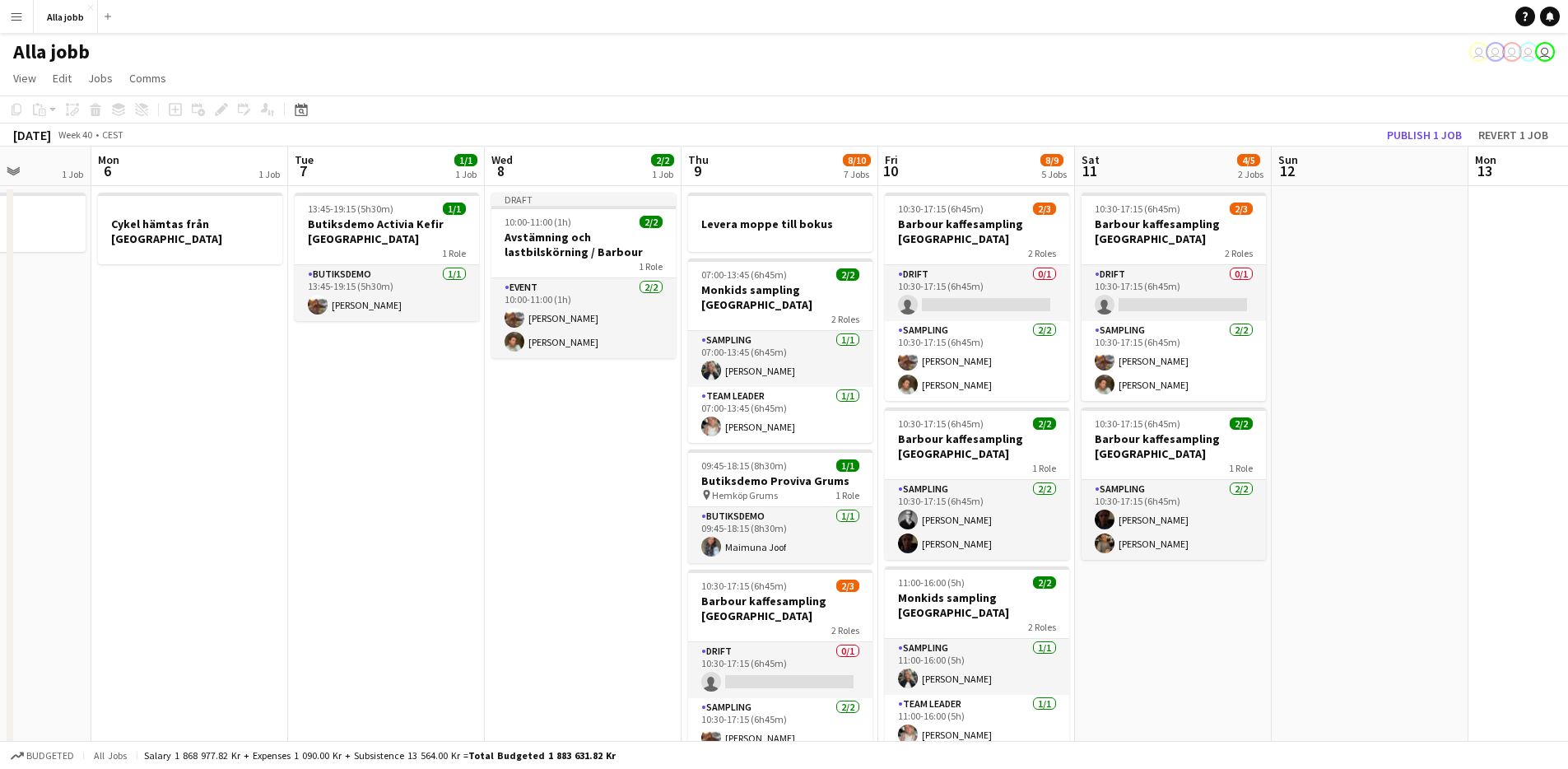
scroll to position [0, 502]
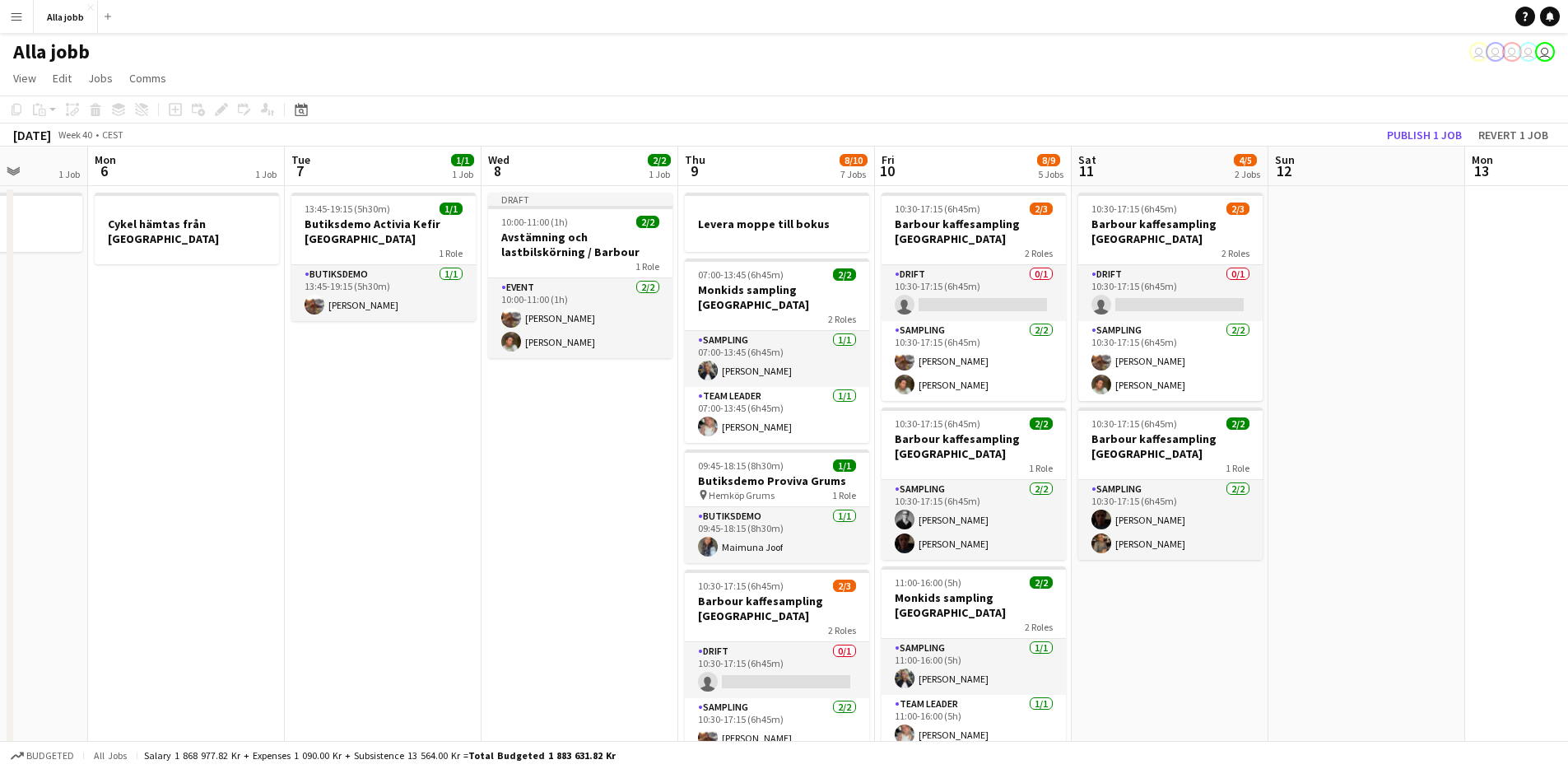
click at [607, 529] on app-date-cell "Draft 10:00-11:00 (1h) 2/2 Avstämning och lastbilskörning / Barbour 1 Role Even…" at bounding box center [580, 730] width 196 height 1089
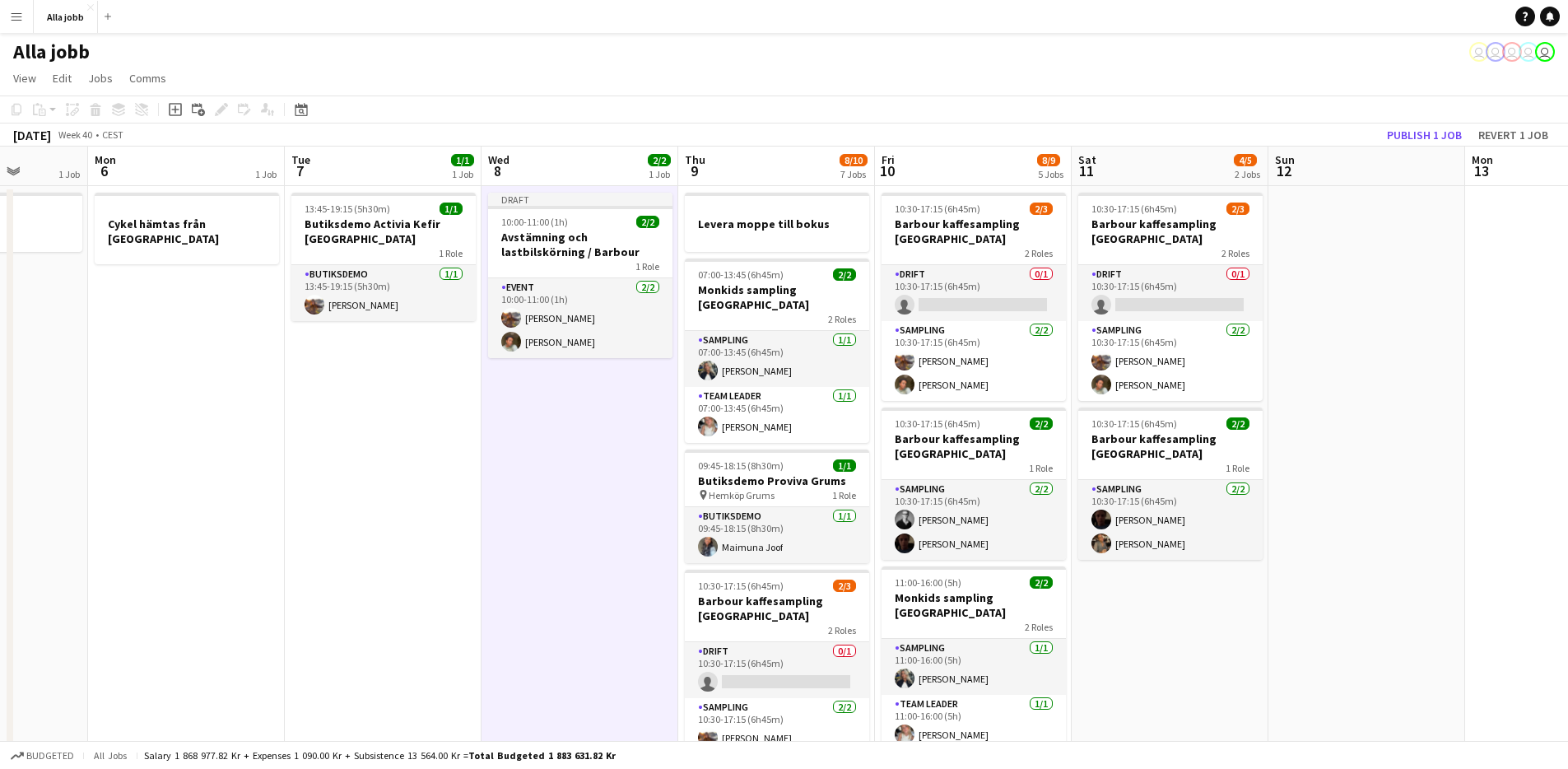
click at [607, 529] on app-date-cell "Draft 10:00-11:00 (1h) 2/2 Avstämning och lastbilskörning / Barbour 1 Role Even…" at bounding box center [580, 730] width 196 height 1089
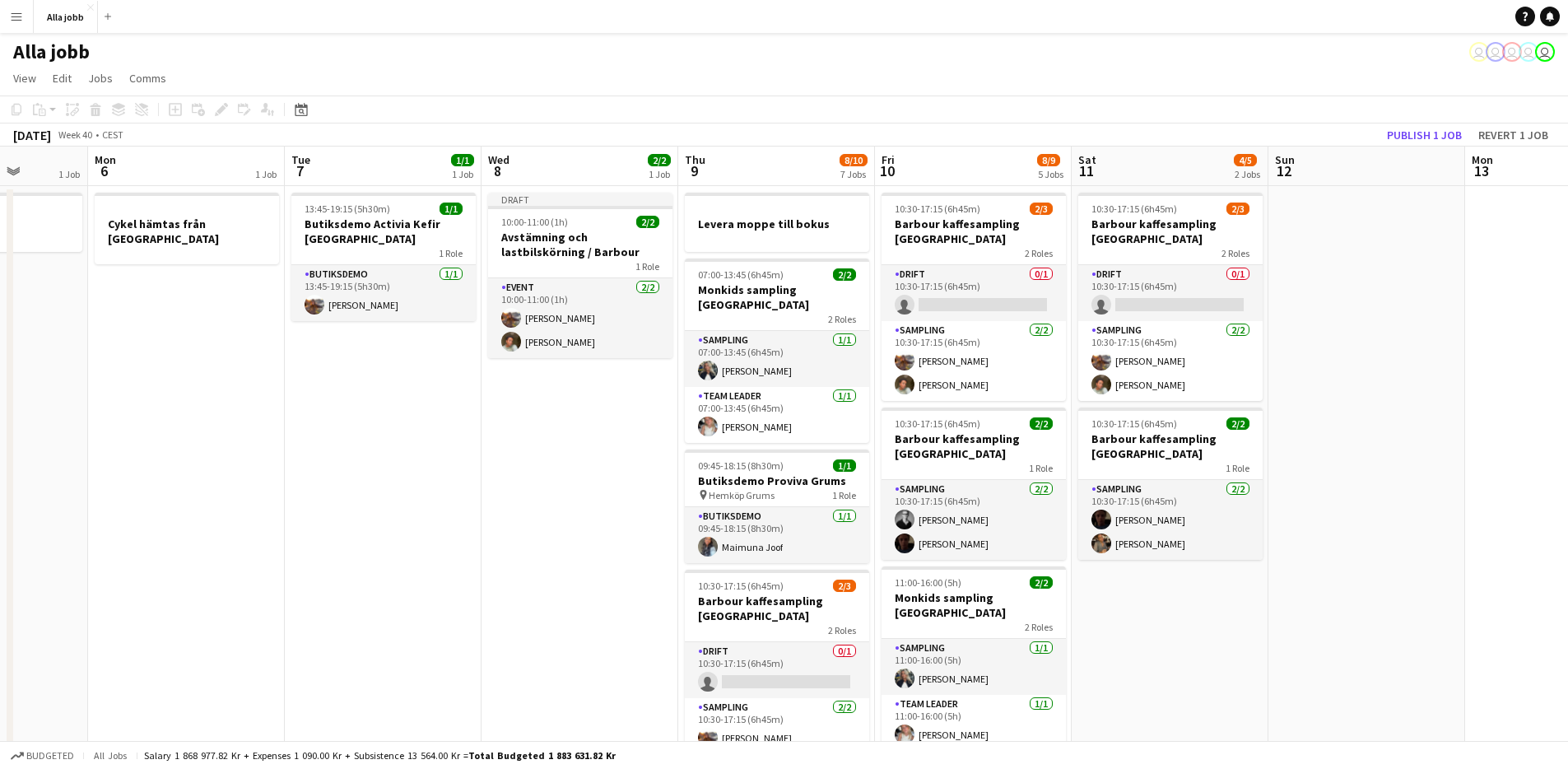
click at [592, 508] on app-date-cell "Draft 10:00-11:00 (1h) 2/2 Avstämning och lastbilskörning / Barbour 1 Role Even…" at bounding box center [580, 730] width 196 height 1089
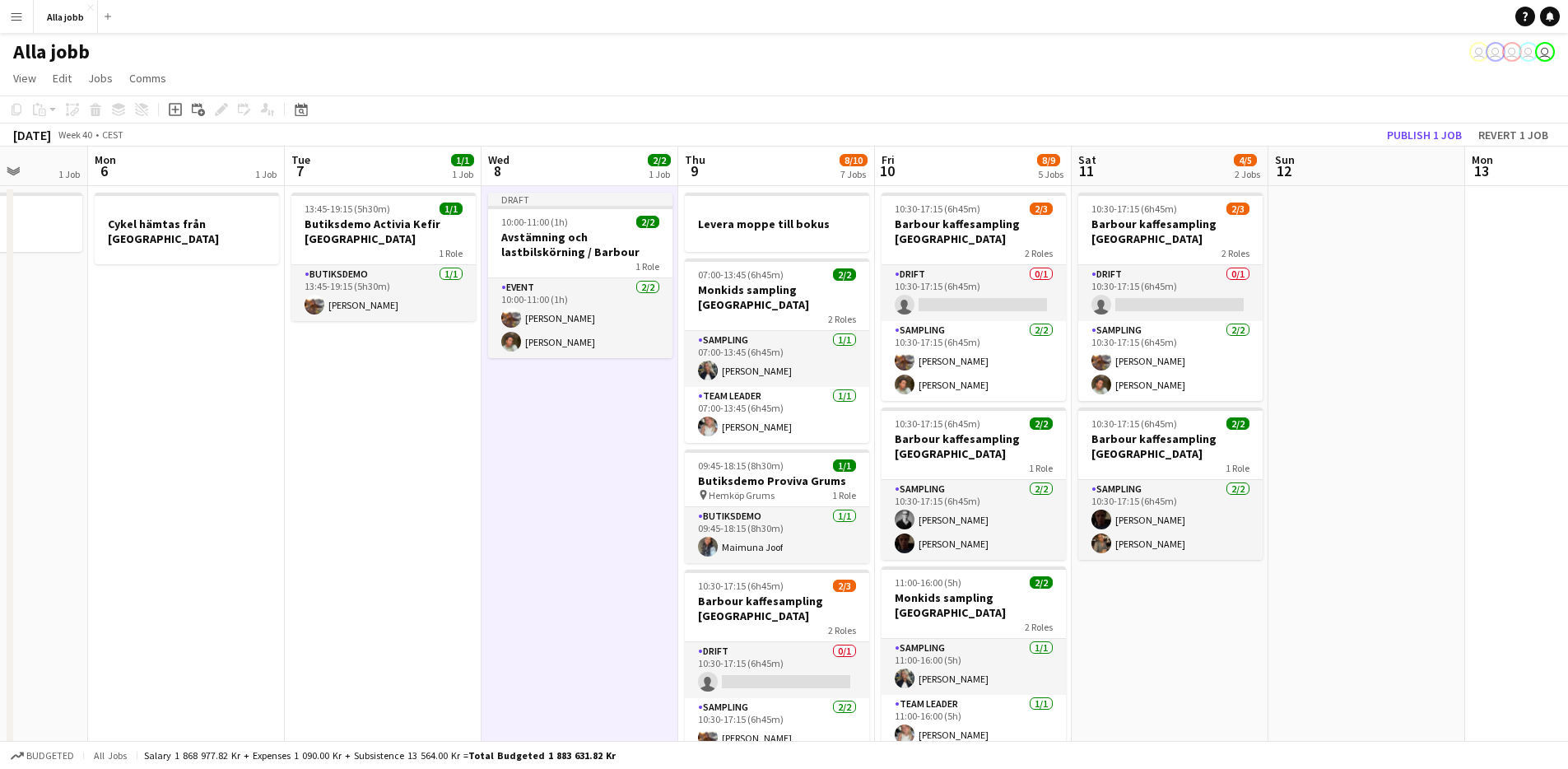
click at [644, 412] on app-date-cell "Draft 10:00-11:00 (1h) 2/2 Avstämning och lastbilskörning / Barbour 1 Role Even…" at bounding box center [580, 730] width 196 height 1089
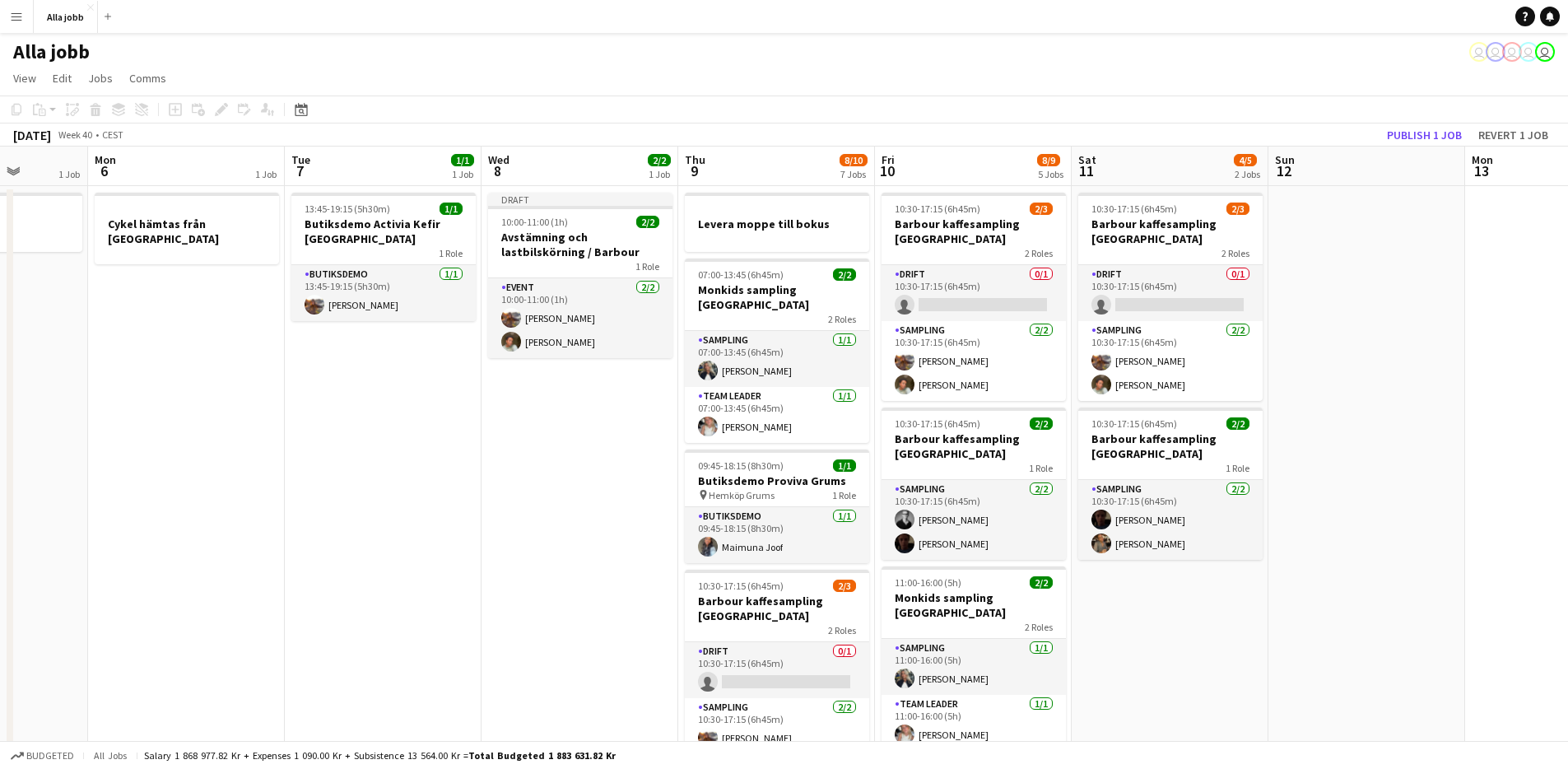
click at [615, 397] on app-date-cell "Draft 10:00-11:00 (1h) 2/2 Avstämning och lastbilskörning / Barbour 1 Role Even…" at bounding box center [580, 730] width 196 height 1089
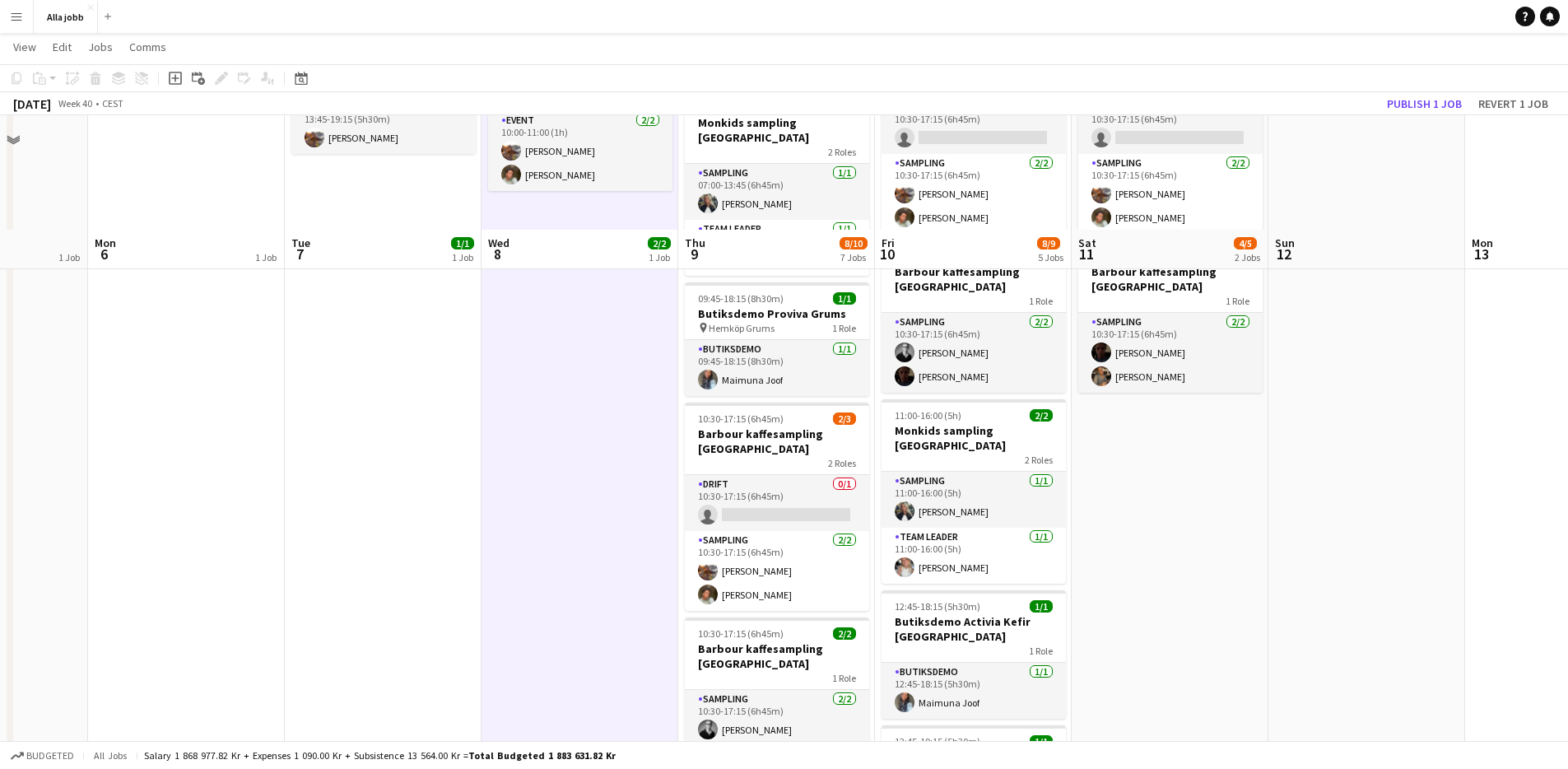
scroll to position [0, 0]
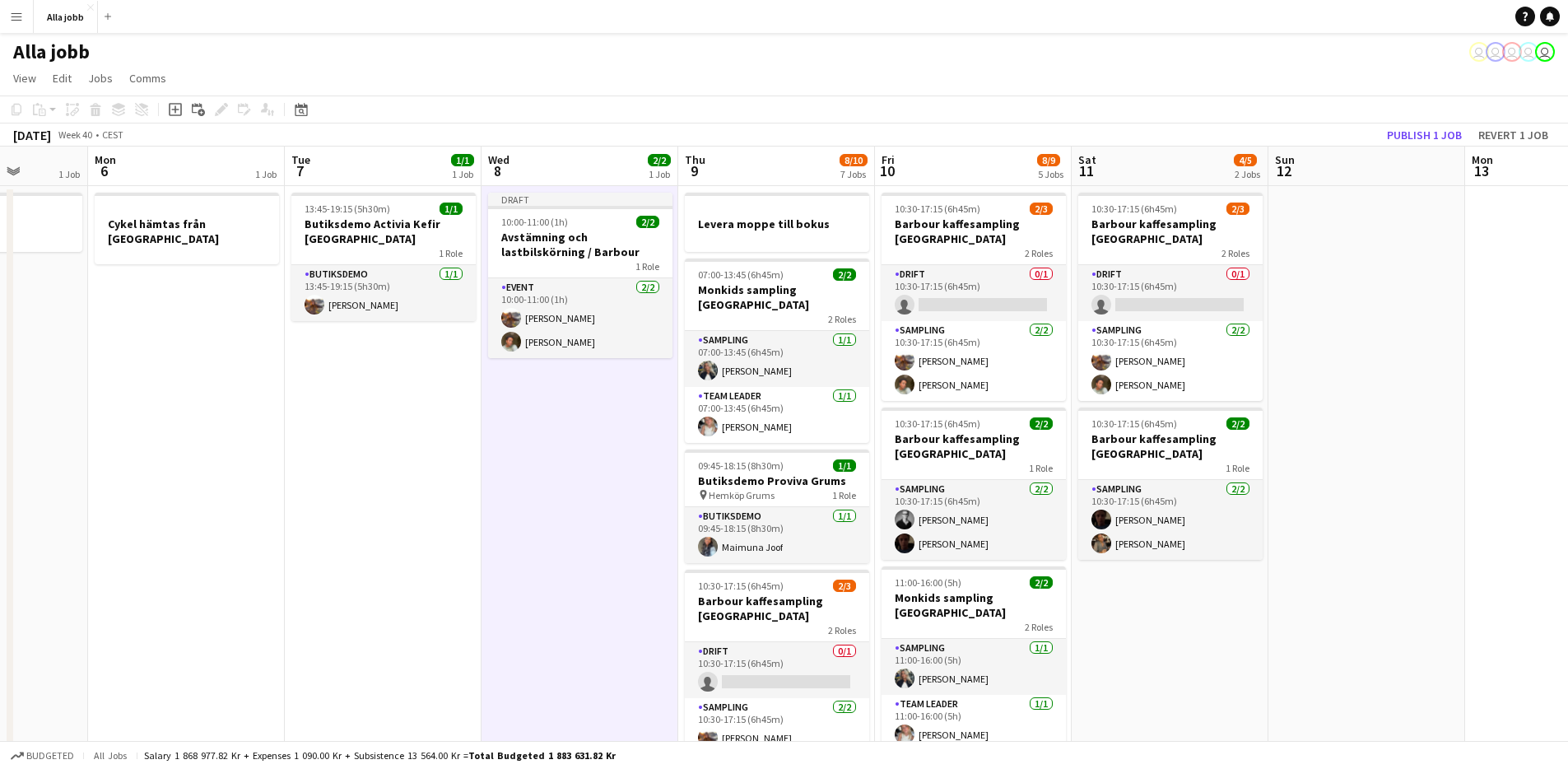
click at [629, 384] on app-date-cell "Draft 10:00-11:00 (1h) 2/2 Avstämning och lastbilskörning / Barbour 1 Role Even…" at bounding box center [580, 730] width 196 height 1089
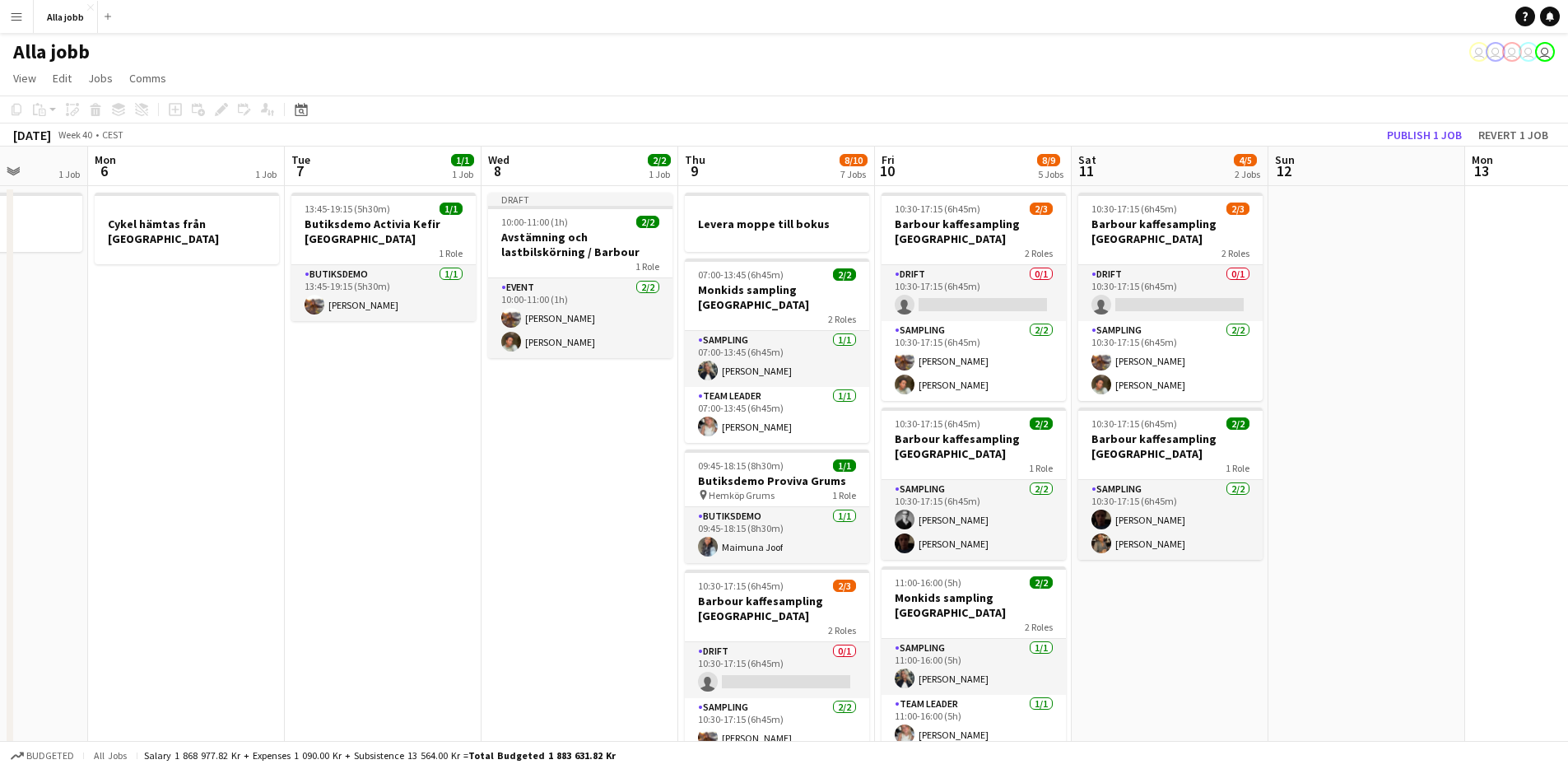
click at [618, 385] on app-date-cell "Draft 10:00-11:00 (1h) 2/2 Avstämning och lastbilskörning / Barbour 1 Role Even…" at bounding box center [580, 730] width 196 height 1089
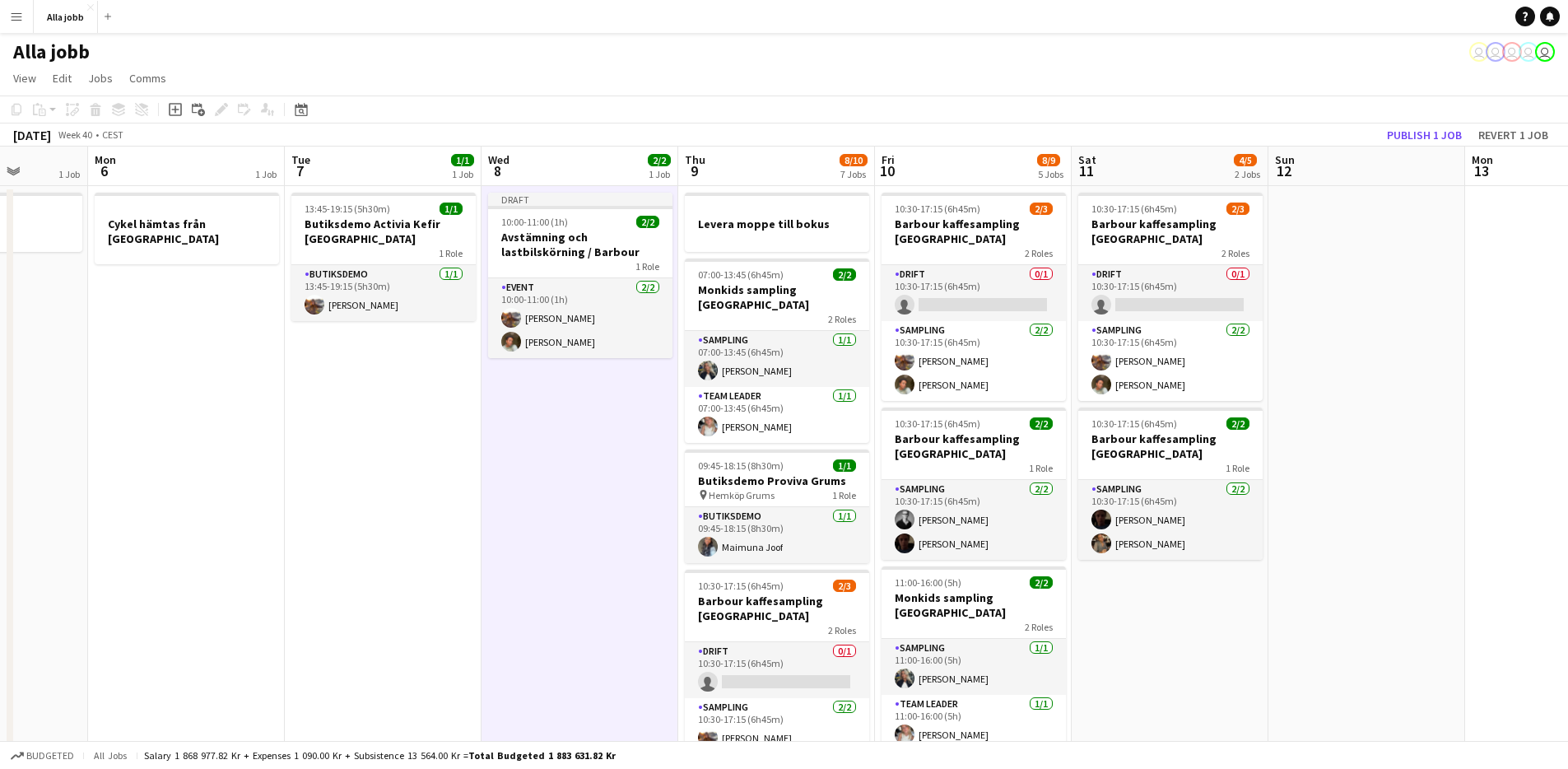
click at [659, 482] on app-date-cell "Draft 10:00-11:00 (1h) 2/2 Avstämning och lastbilskörning / Barbour 1 Role Even…" at bounding box center [580, 730] width 196 height 1089
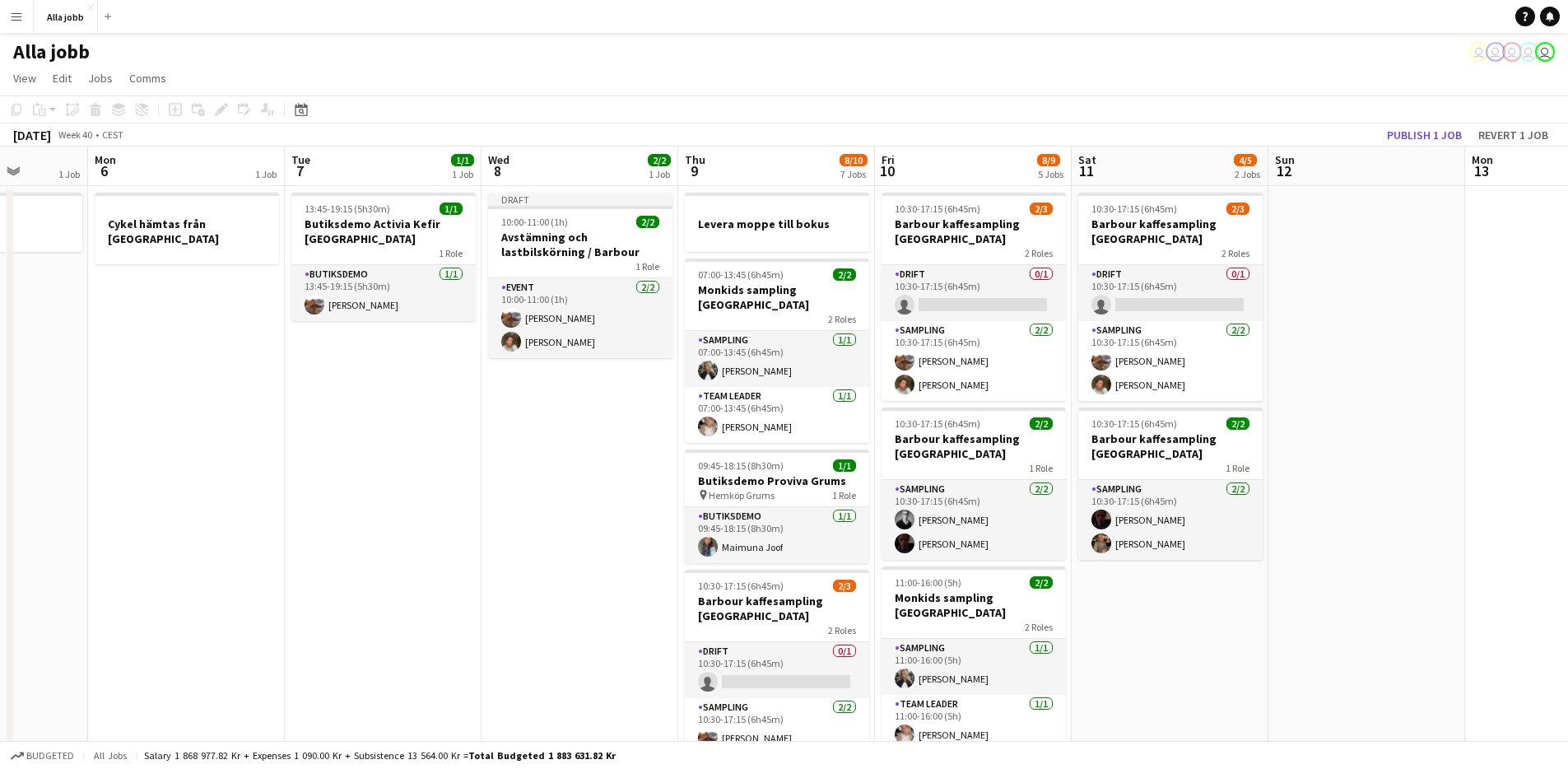
click at [639, 384] on app-date-cell "Draft 10:00-11:00 (1h) 2/2 Avstämning och lastbilskörning / Barbour 1 Role Even…" at bounding box center [580, 730] width 196 height 1089
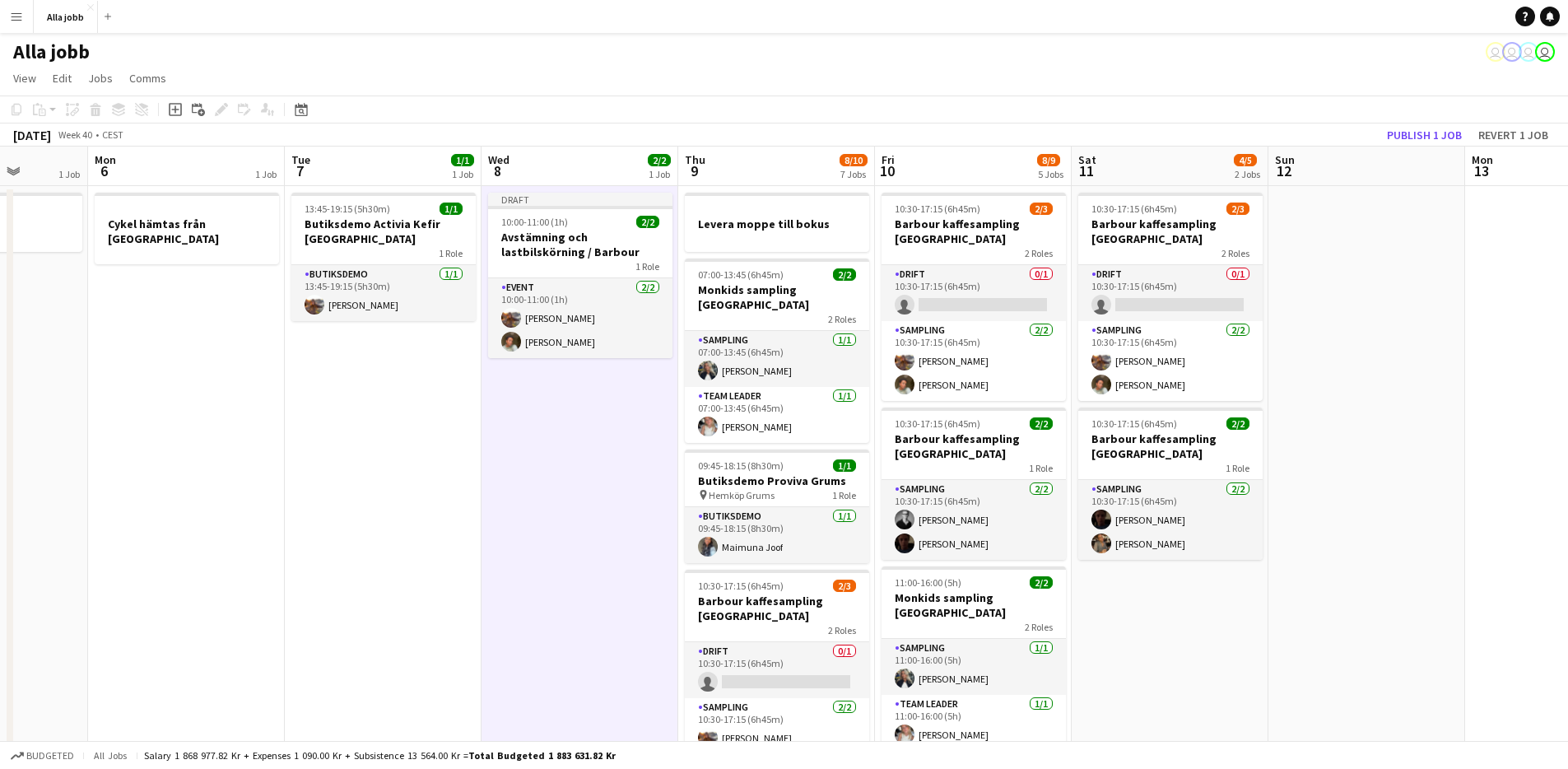
click at [606, 405] on app-date-cell "Draft 10:00-11:00 (1h) 2/2 Avstämning och lastbilskörning / Barbour 1 Role Even…" at bounding box center [580, 730] width 196 height 1089
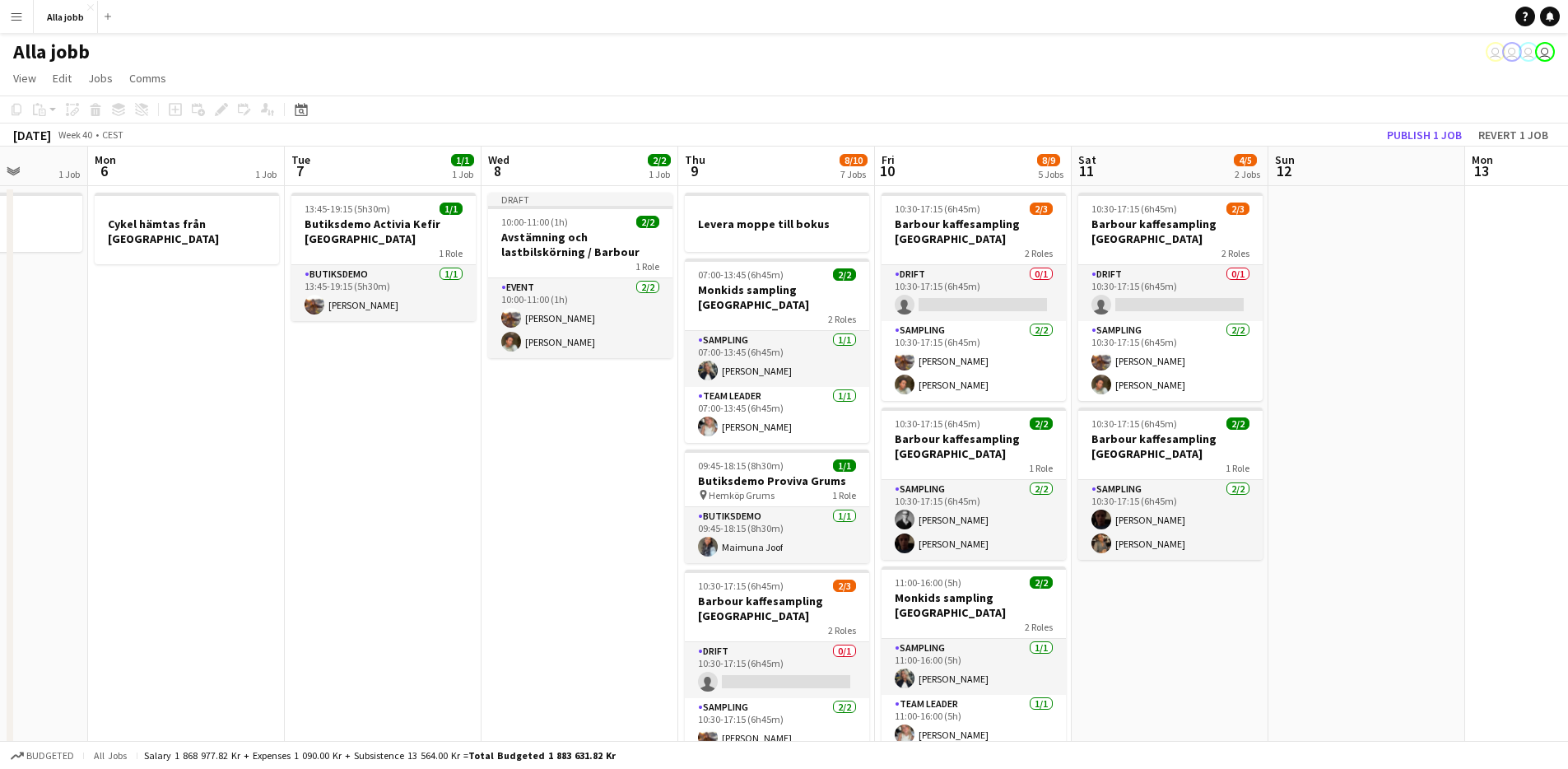
click at [617, 404] on app-date-cell "Draft 10:00-11:00 (1h) 2/2 Avstämning och lastbilskörning / Barbour 1 Role Even…" at bounding box center [580, 730] width 196 height 1089
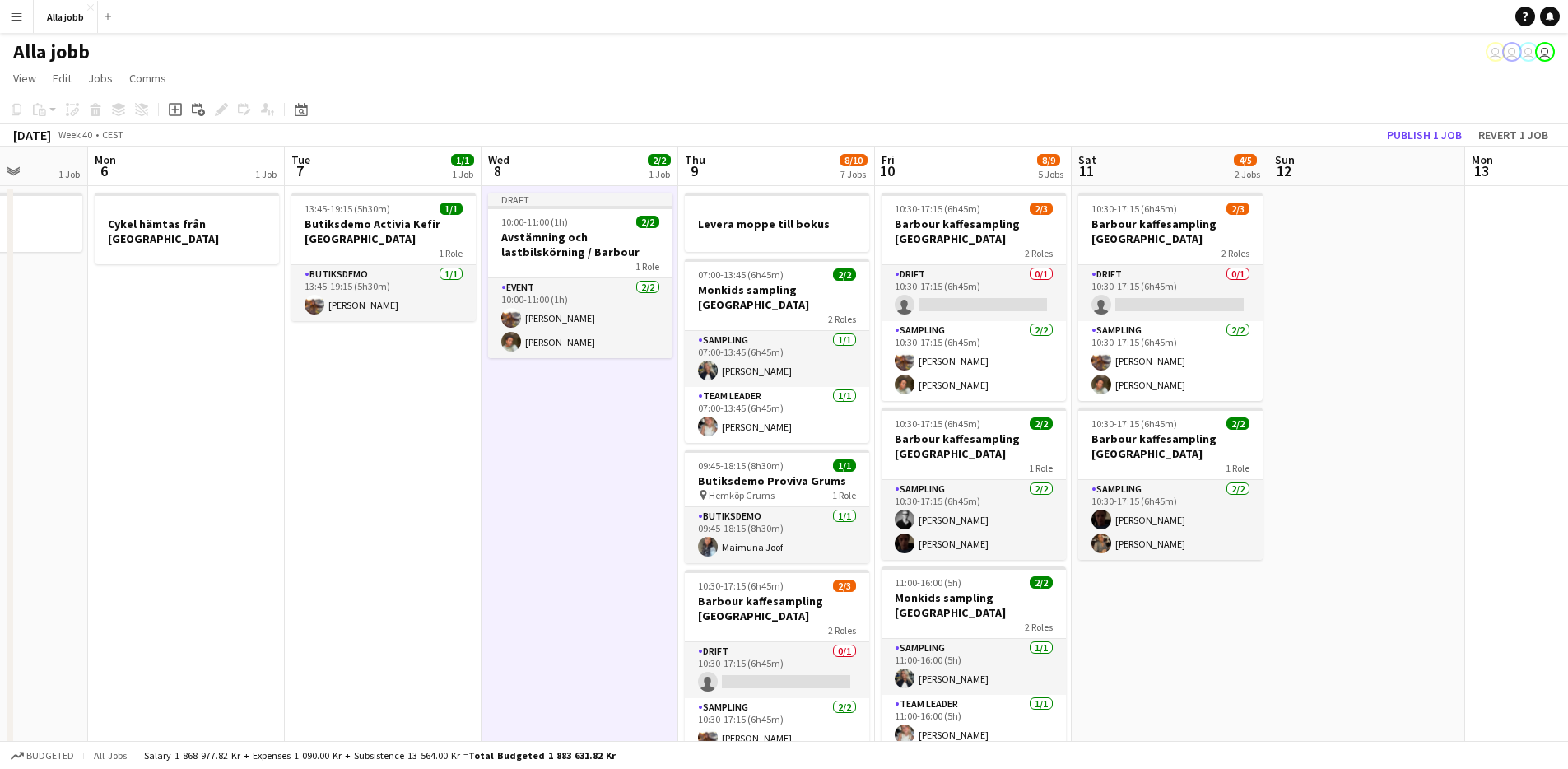
click at [628, 407] on app-date-cell "Draft 10:00-11:00 (1h) 2/2 Avstämning och lastbilskörning / Barbour 1 Role Even…" at bounding box center [580, 730] width 196 height 1089
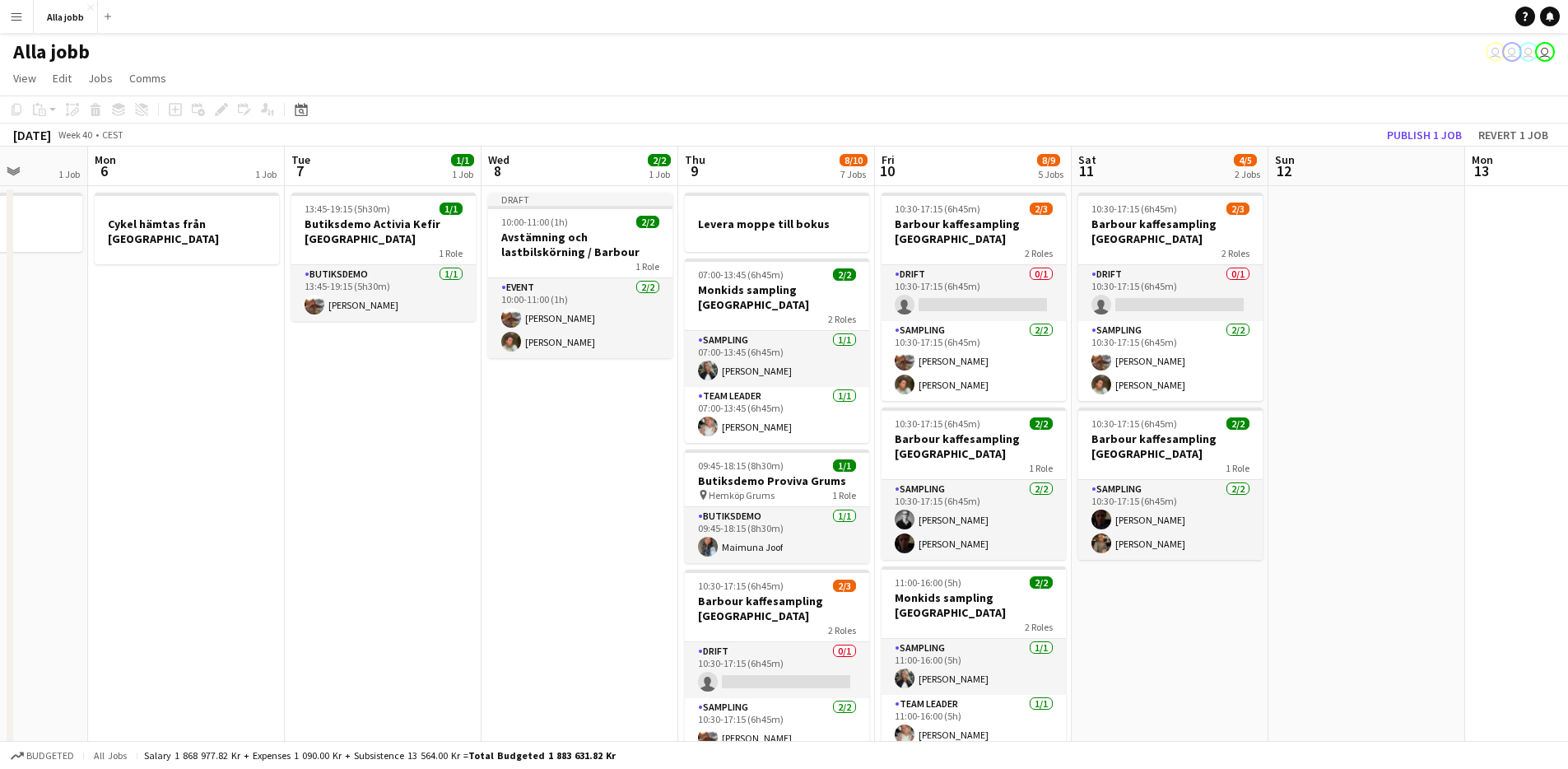
click at [628, 407] on app-date-cell "Draft 10:00-11:00 (1h) 2/2 Avstämning och lastbilskörning / Barbour 1 Role Even…" at bounding box center [580, 730] width 196 height 1089
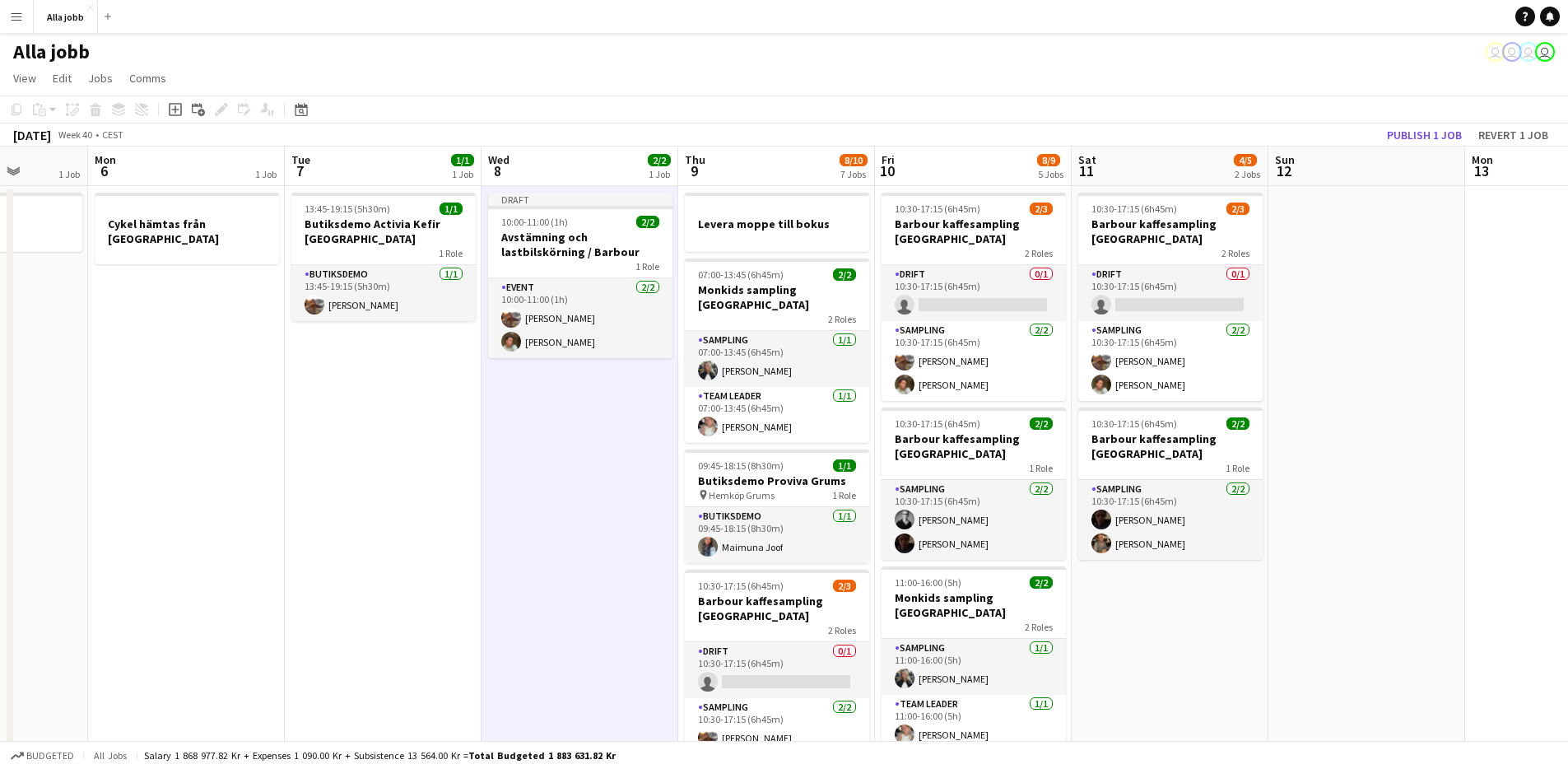
click at [1253, 598] on app-date-cell "10:30-17:15 (6h45m) 2/3 Barbour kaffesampling Köpenhamn 2 Roles Drift 0/1 10:30…" at bounding box center [1170, 730] width 196 height 1089
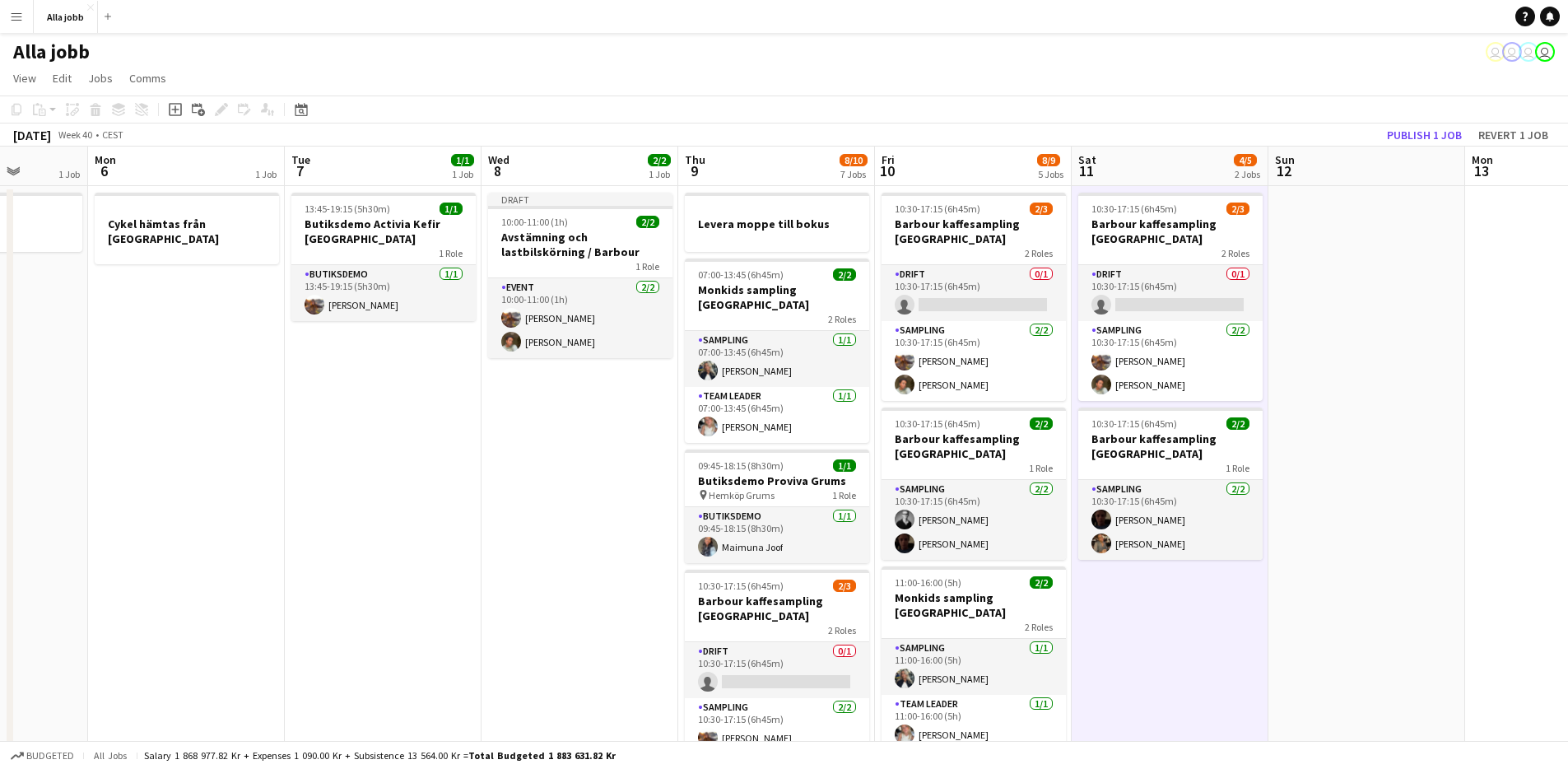
click at [1373, 468] on app-date-cell at bounding box center [1366, 730] width 196 height 1089
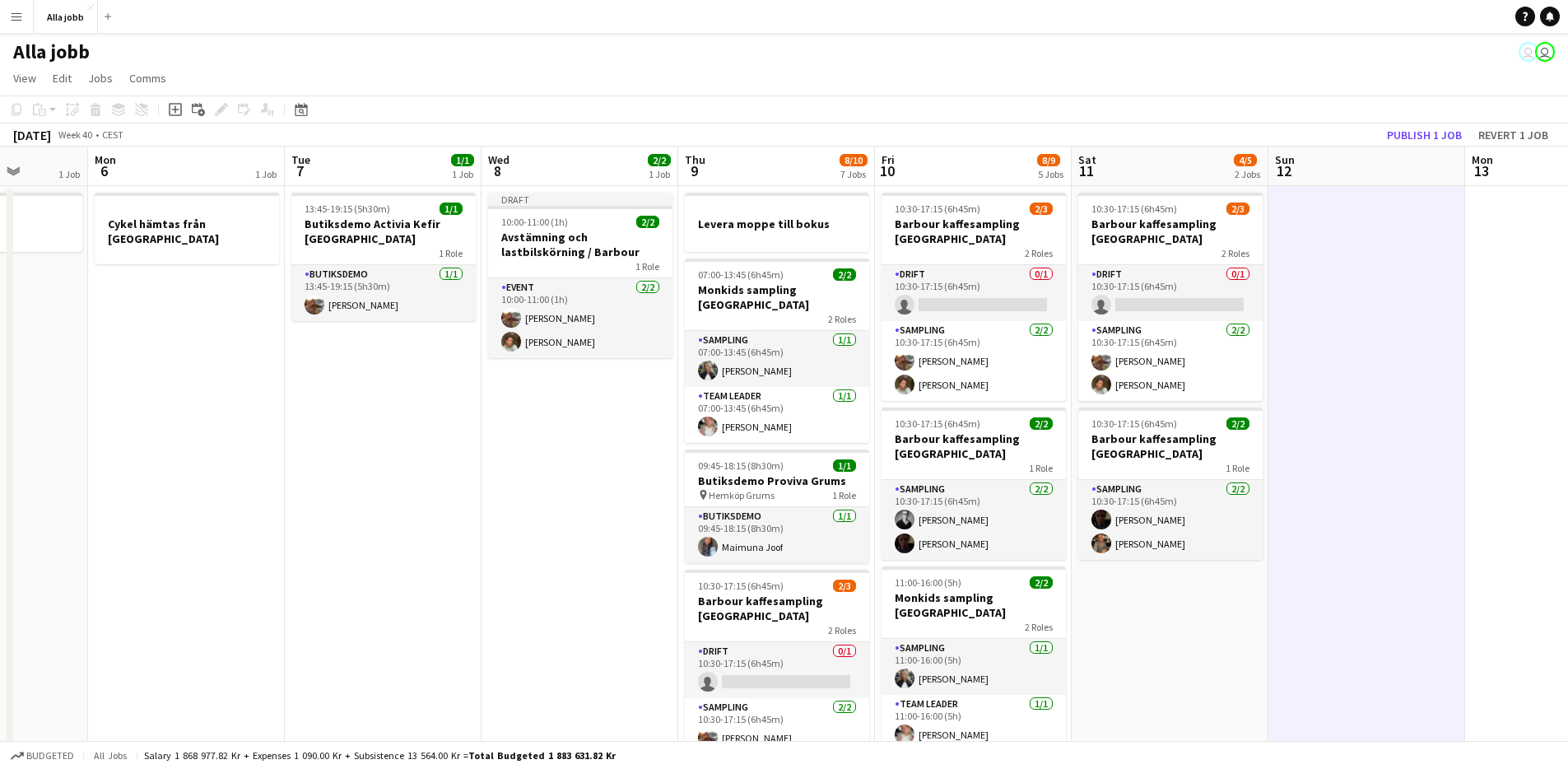
click at [626, 466] on app-date-cell "Draft 10:00-11:00 (1h) 2/2 Avstämning och lastbilskörning / Barbour 1 Role Even…" at bounding box center [580, 730] width 196 height 1089
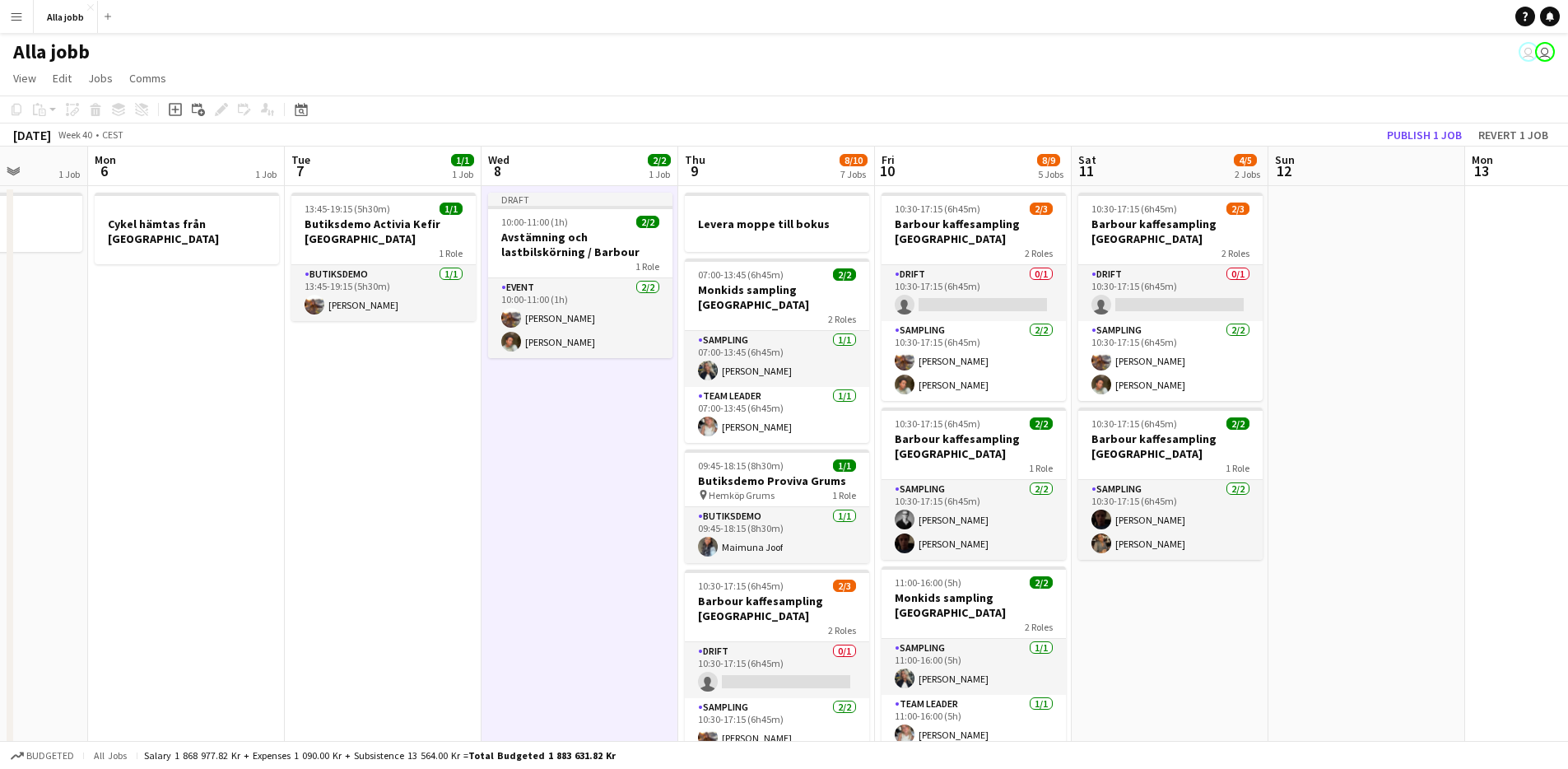
click at [590, 412] on app-date-cell "Draft 10:00-11:00 (1h) 2/2 Avstämning och lastbilskörning / Barbour 1 Role Even…" at bounding box center [580, 730] width 196 height 1089
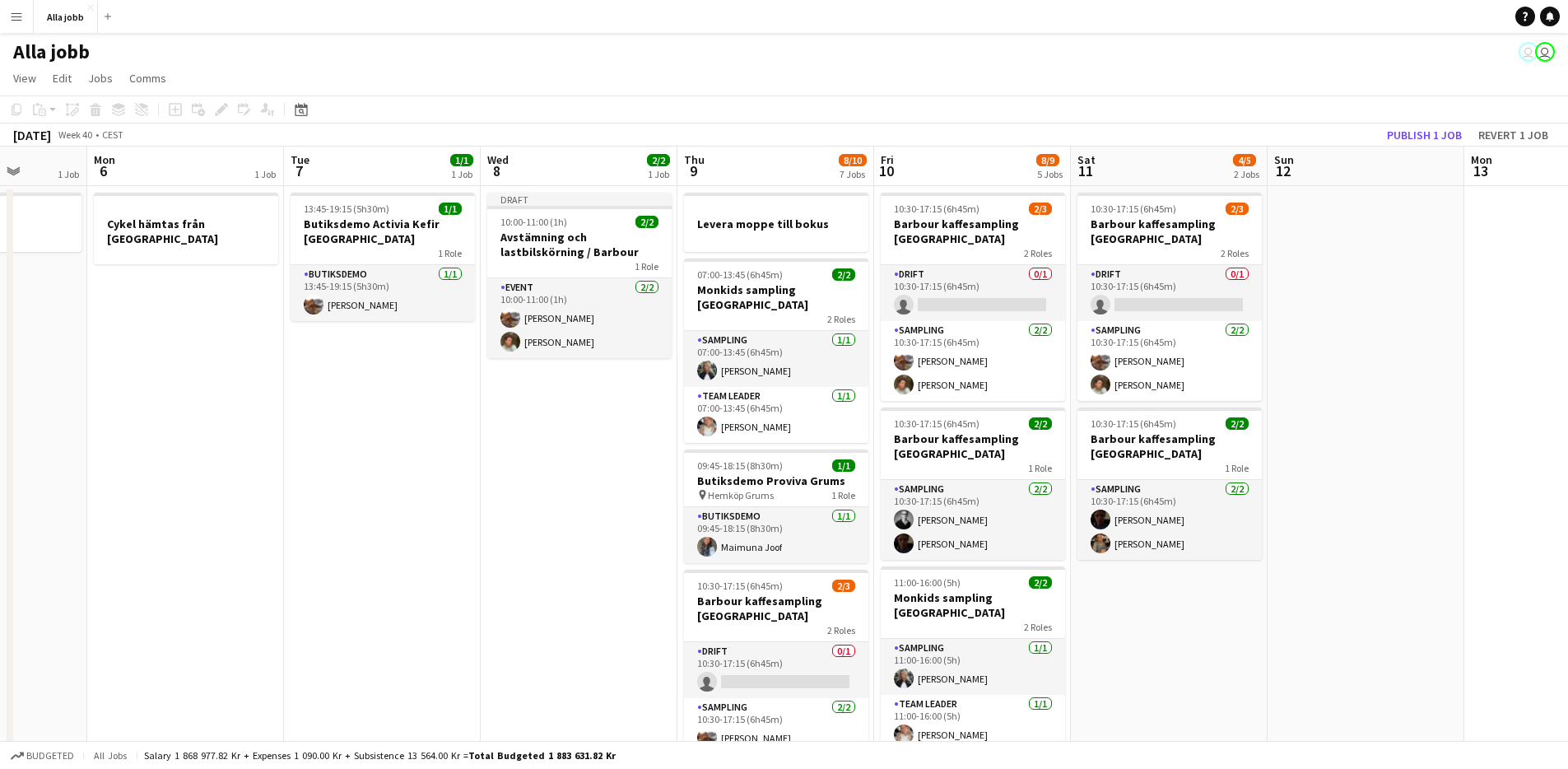
click at [609, 432] on app-date-cell "Draft 10:00-11:00 (1h) 2/2 Avstämning och lastbilskörning / Barbour 1 Role Even…" at bounding box center [579, 730] width 196 height 1089
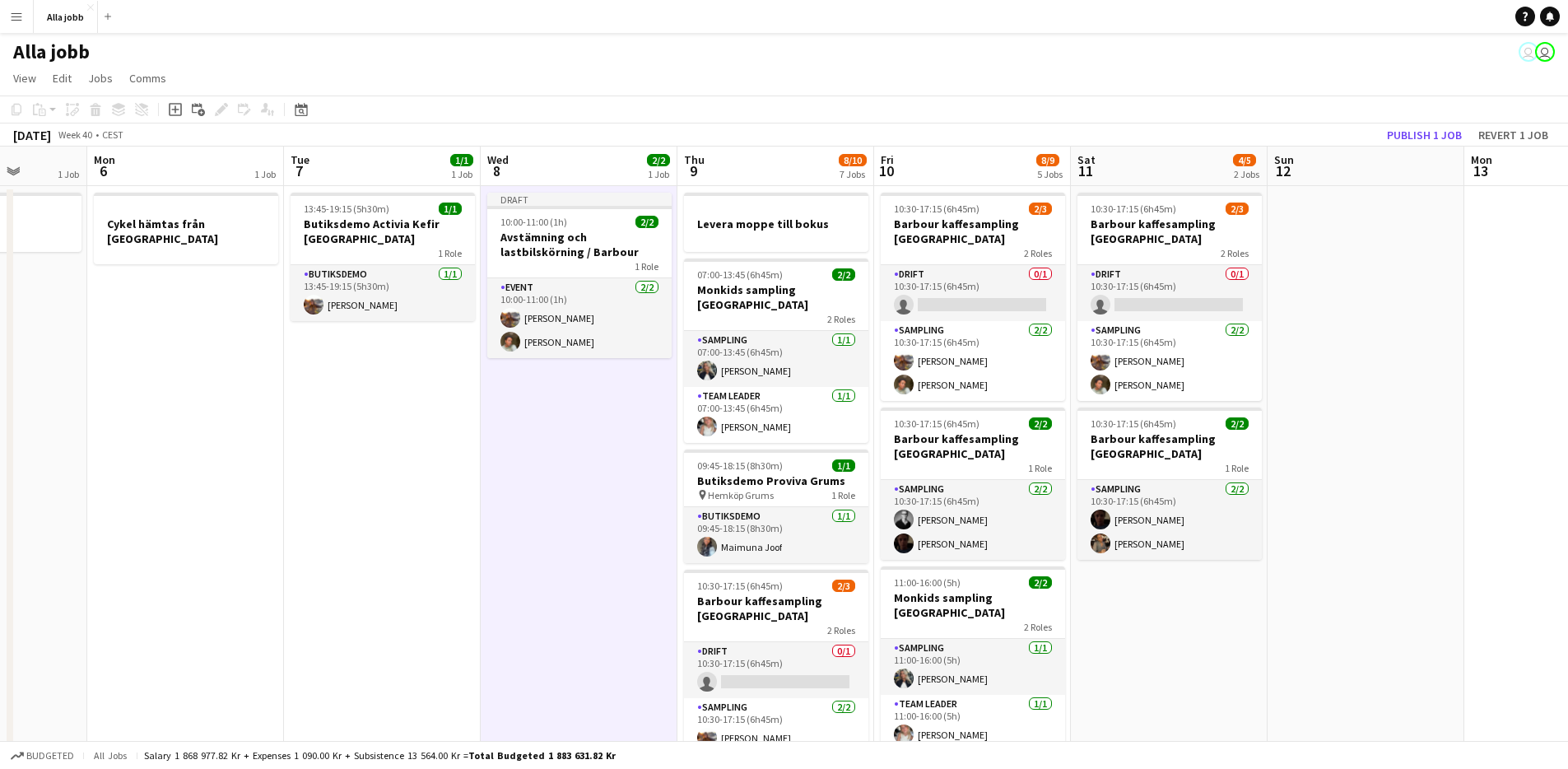
click at [571, 480] on app-date-cell "Draft 10:00-11:00 (1h) 2/2 Avstämning och lastbilskörning / Barbour 1 Role Even…" at bounding box center [579, 730] width 196 height 1089
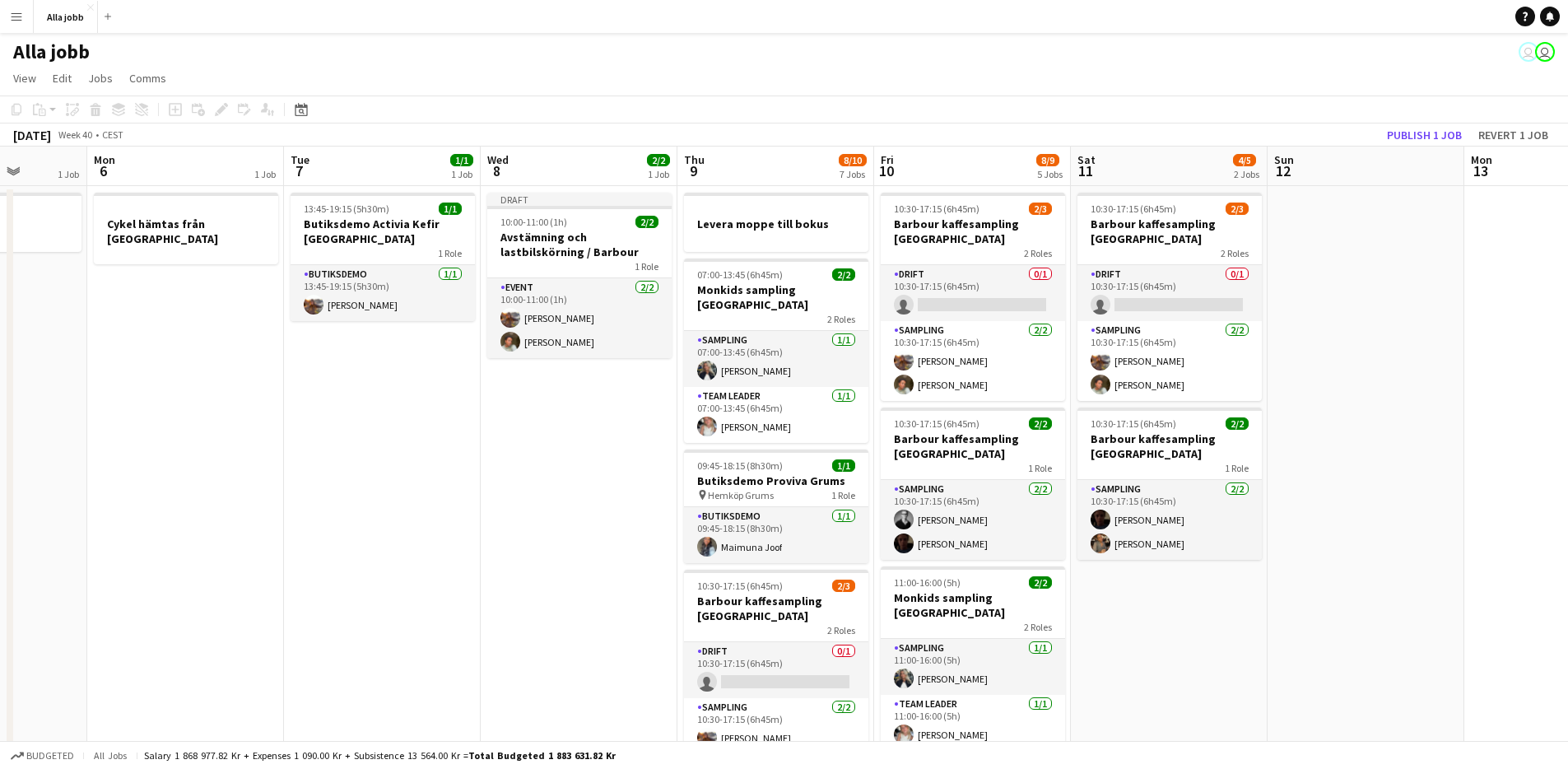
click at [571, 480] on app-date-cell "Draft 10:00-11:00 (1h) 2/2 Avstämning och lastbilskörning / Barbour 1 Role Even…" at bounding box center [579, 730] width 196 height 1089
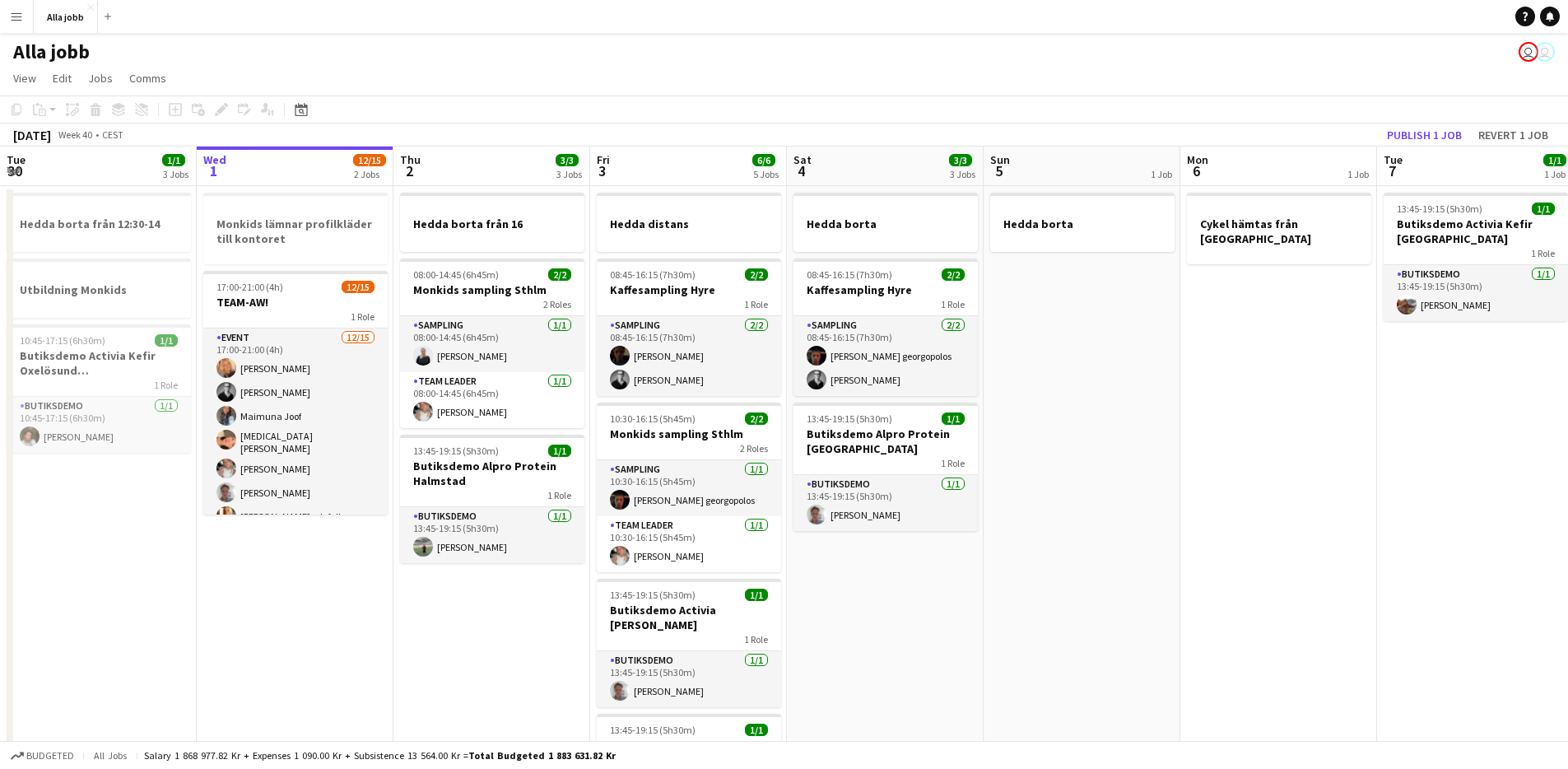
click at [900, 576] on app-date-cell "Hedda borta 08:45-16:15 (7h30m) 2/2 Kaffesampling Hyre 1 Role Sampling [DATE] 0…" at bounding box center [885, 730] width 196 height 1089
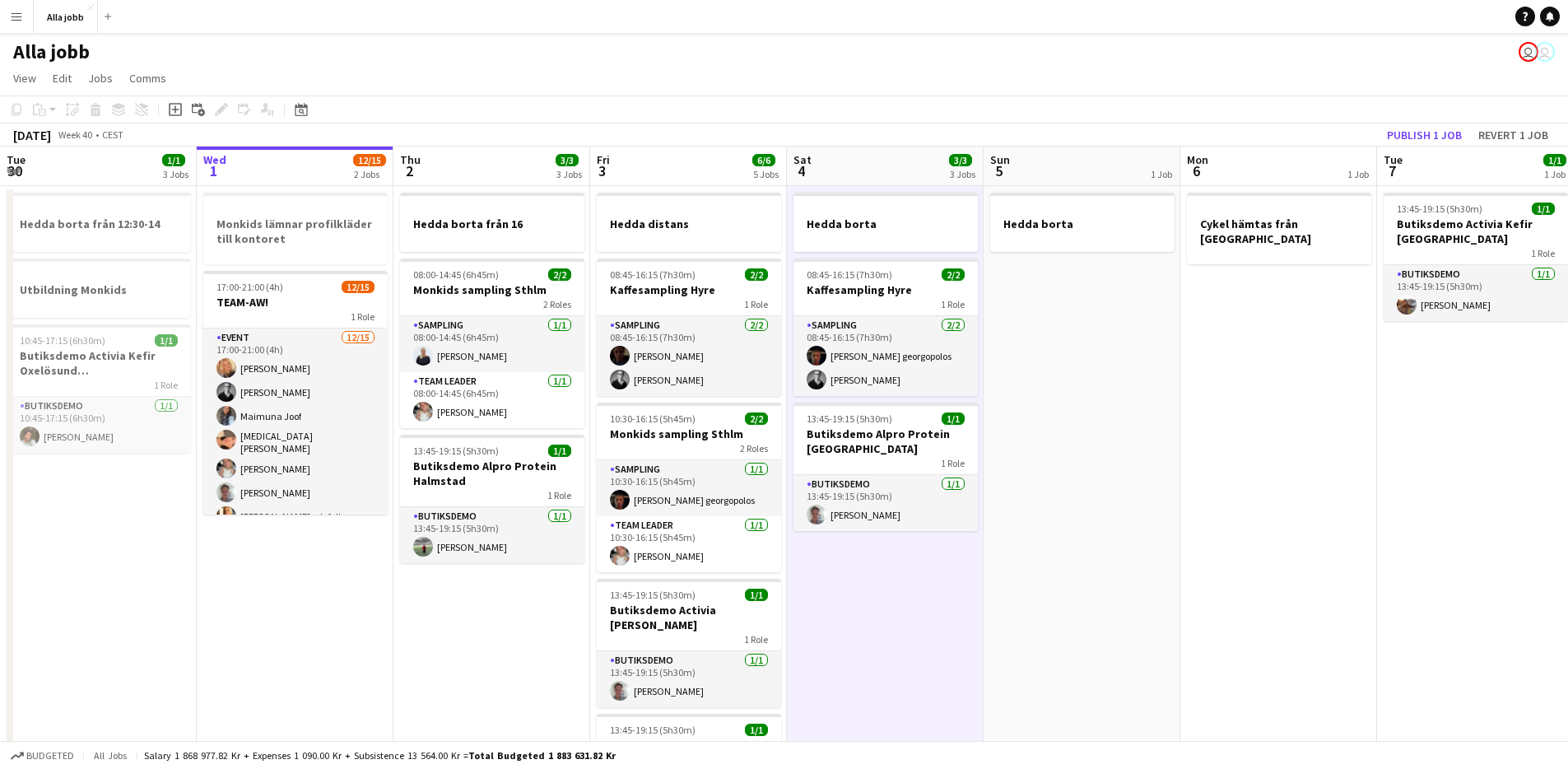
click at [918, 573] on app-date-cell "Hedda borta 08:45-16:15 (7h30m) 2/2 Kaffesampling Hyre 1 Role Sampling [DATE] 0…" at bounding box center [885, 730] width 196 height 1089
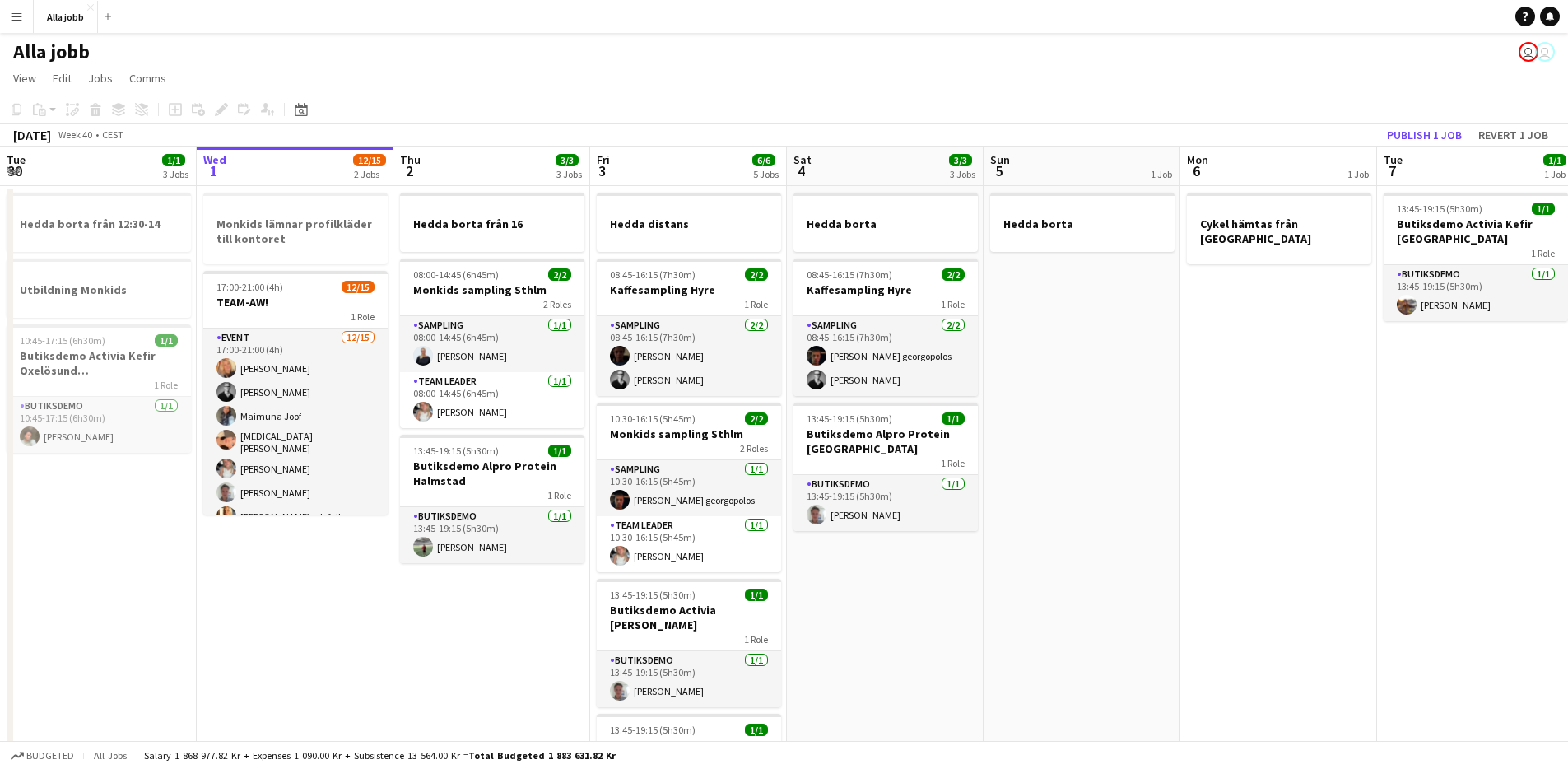
click at [918, 573] on app-date-cell "Hedda borta 08:45-16:15 (7h30m) 2/2 Kaffesampling Hyre 1 Role Sampling [DATE] 0…" at bounding box center [885, 730] width 196 height 1089
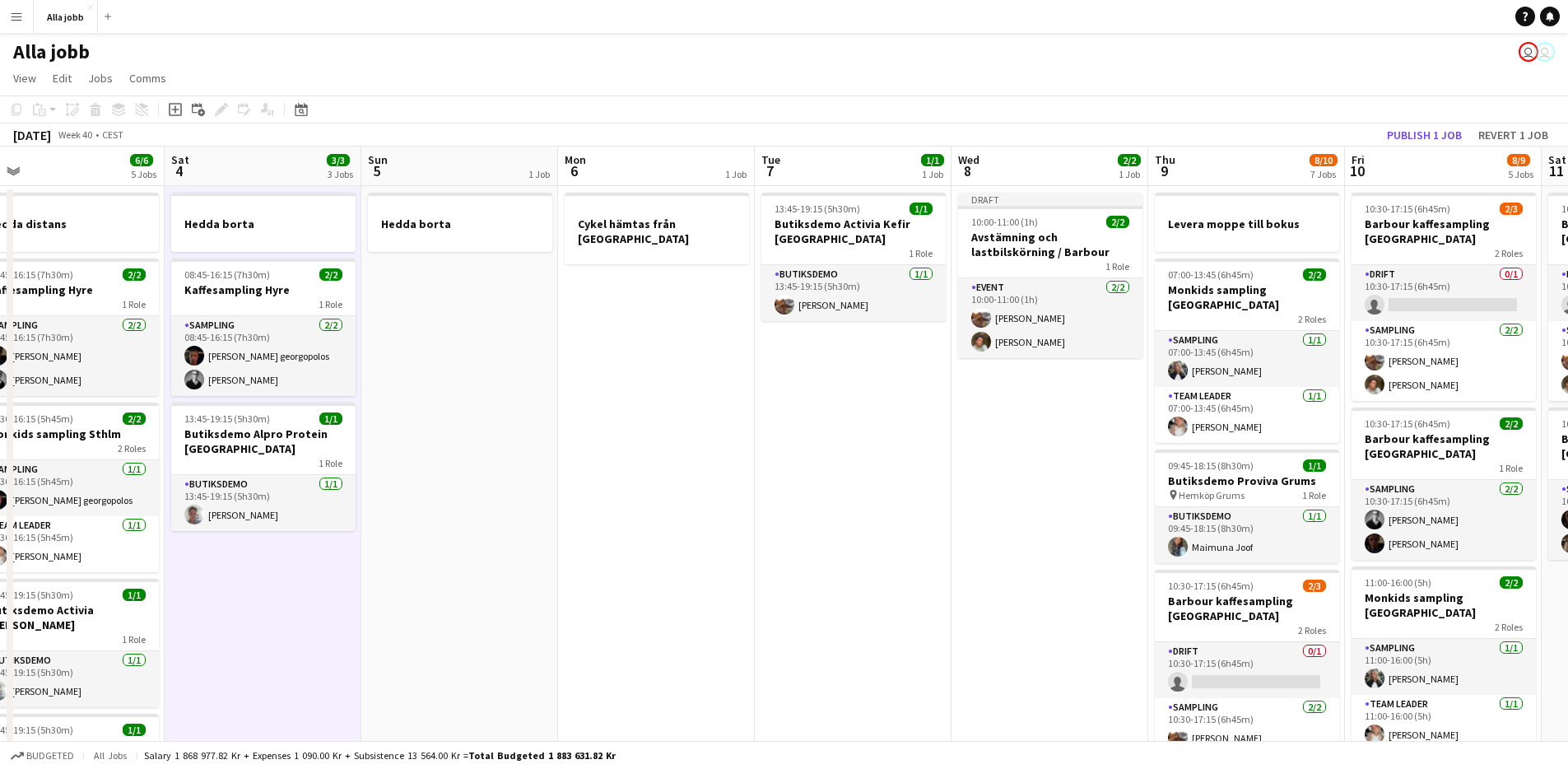
scroll to position [0, 832]
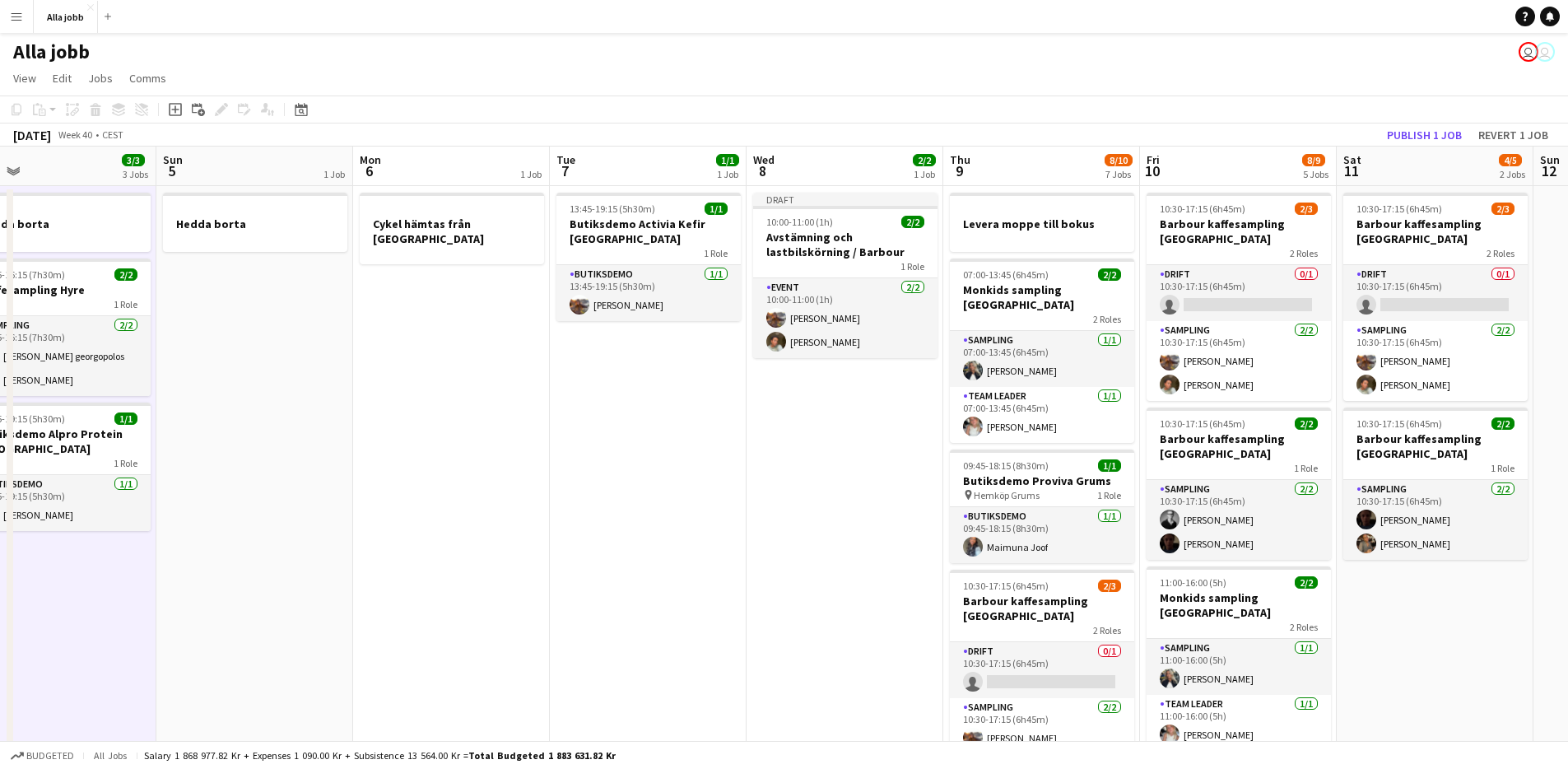
drag, startPoint x: 1072, startPoint y: 400, endPoint x: 242, endPoint y: 476, distance: 833.5
click at [239, 476] on app-calendar-viewport "Tue 30 1/1 3 Jobs Wed 1 12/15 2 Jobs Thu 2 3/3 3 Jobs Fri 3 6/6 5 Jobs Sat 4 3/…" at bounding box center [784, 711] width 1568 height 1129
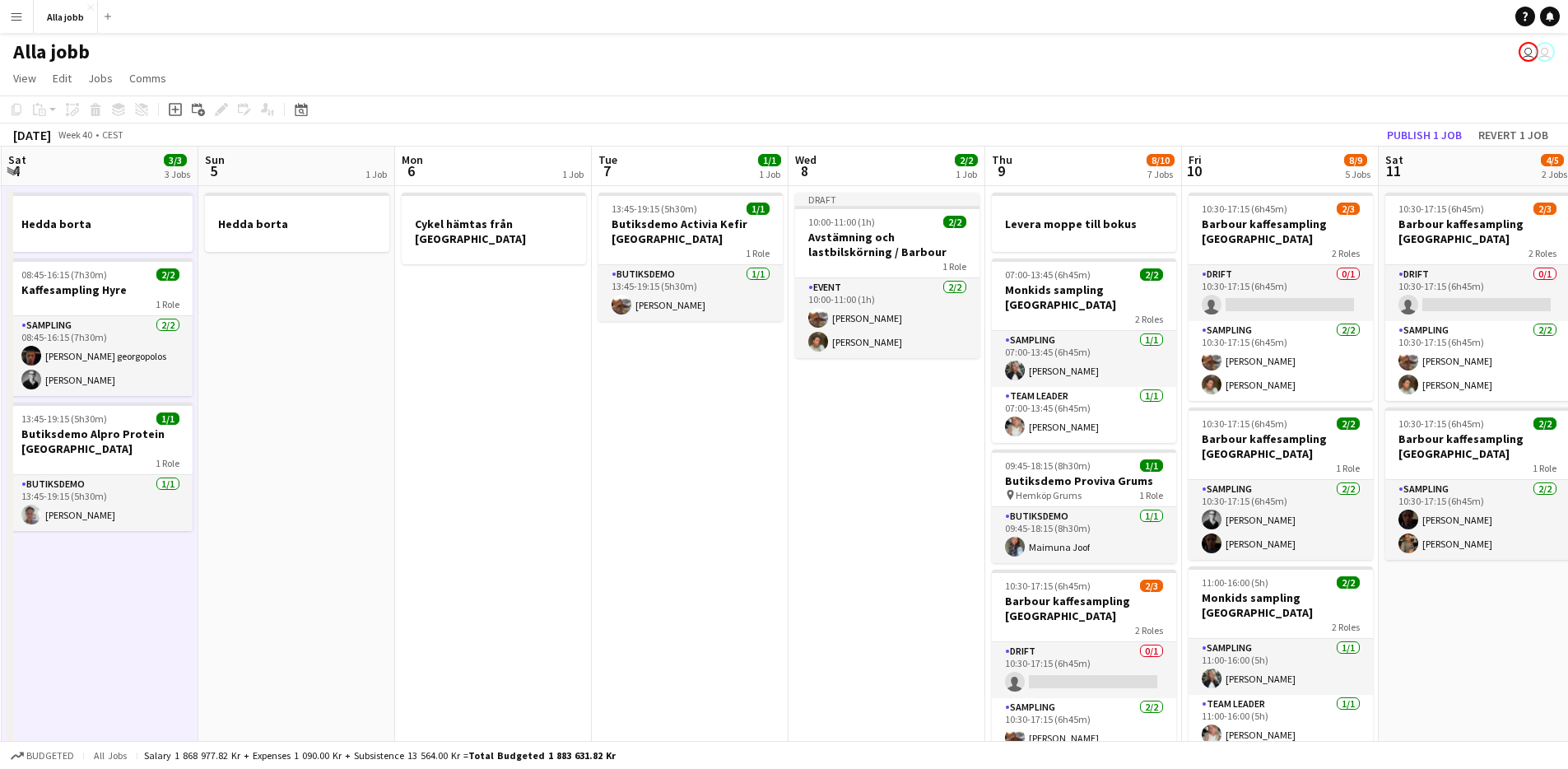
drag, startPoint x: 482, startPoint y: 515, endPoint x: 515, endPoint y: 516, distance: 33.0
click at [518, 516] on app-calendar-viewport "Tue 30 1/1 3 Jobs Wed 1 12/15 2 Jobs Thu 2 3/3 3 Jobs Fri 3 6/6 5 Jobs Sat 4 3/…" at bounding box center [784, 711] width 1568 height 1129
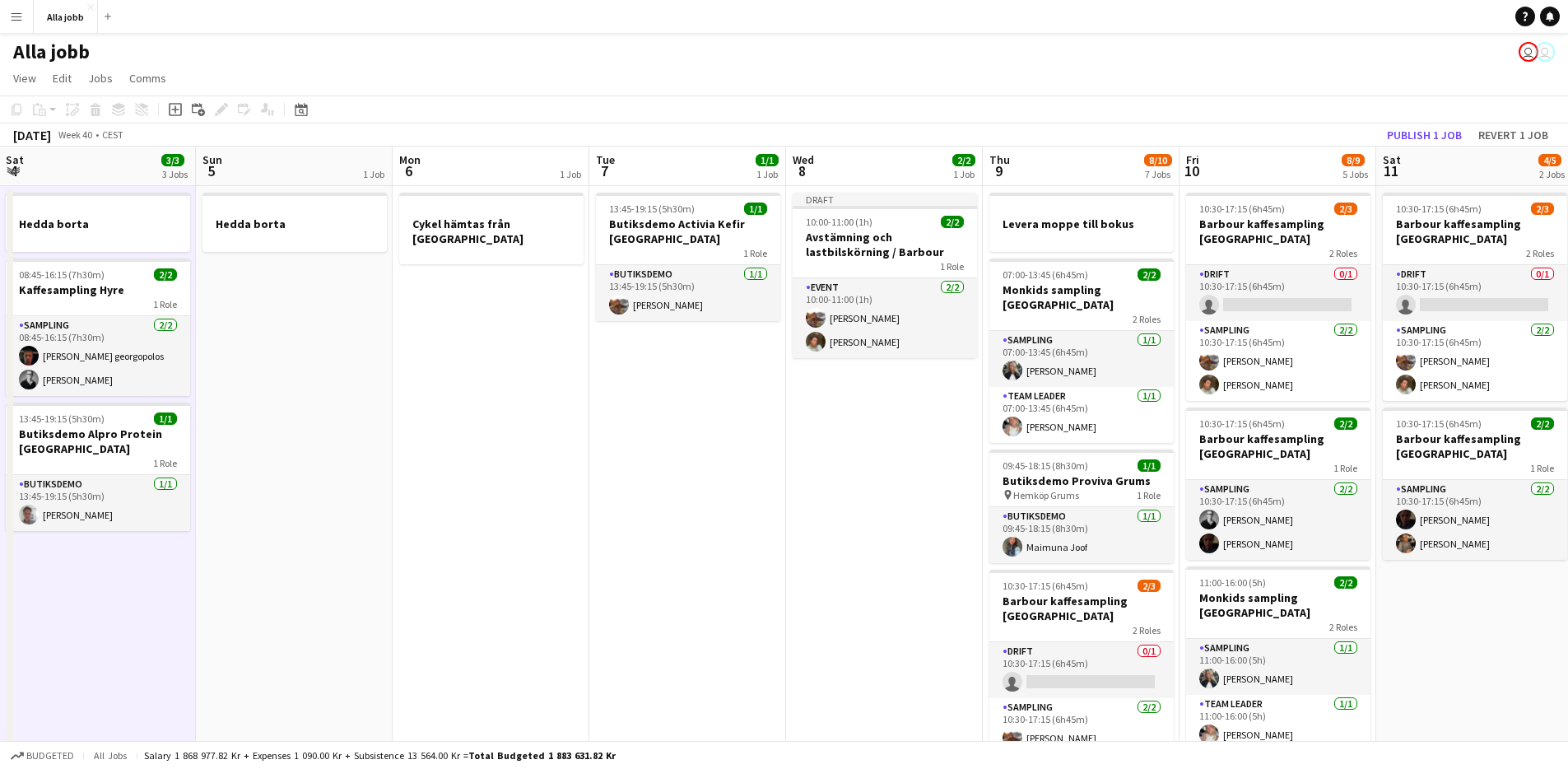
click at [737, 526] on app-date-cell "13:45-19:15 (5h30m) 1/1 Butiksdemo Activia Kefir Stockholm 1 Role Butiksdemo [D…" at bounding box center [687, 730] width 196 height 1089
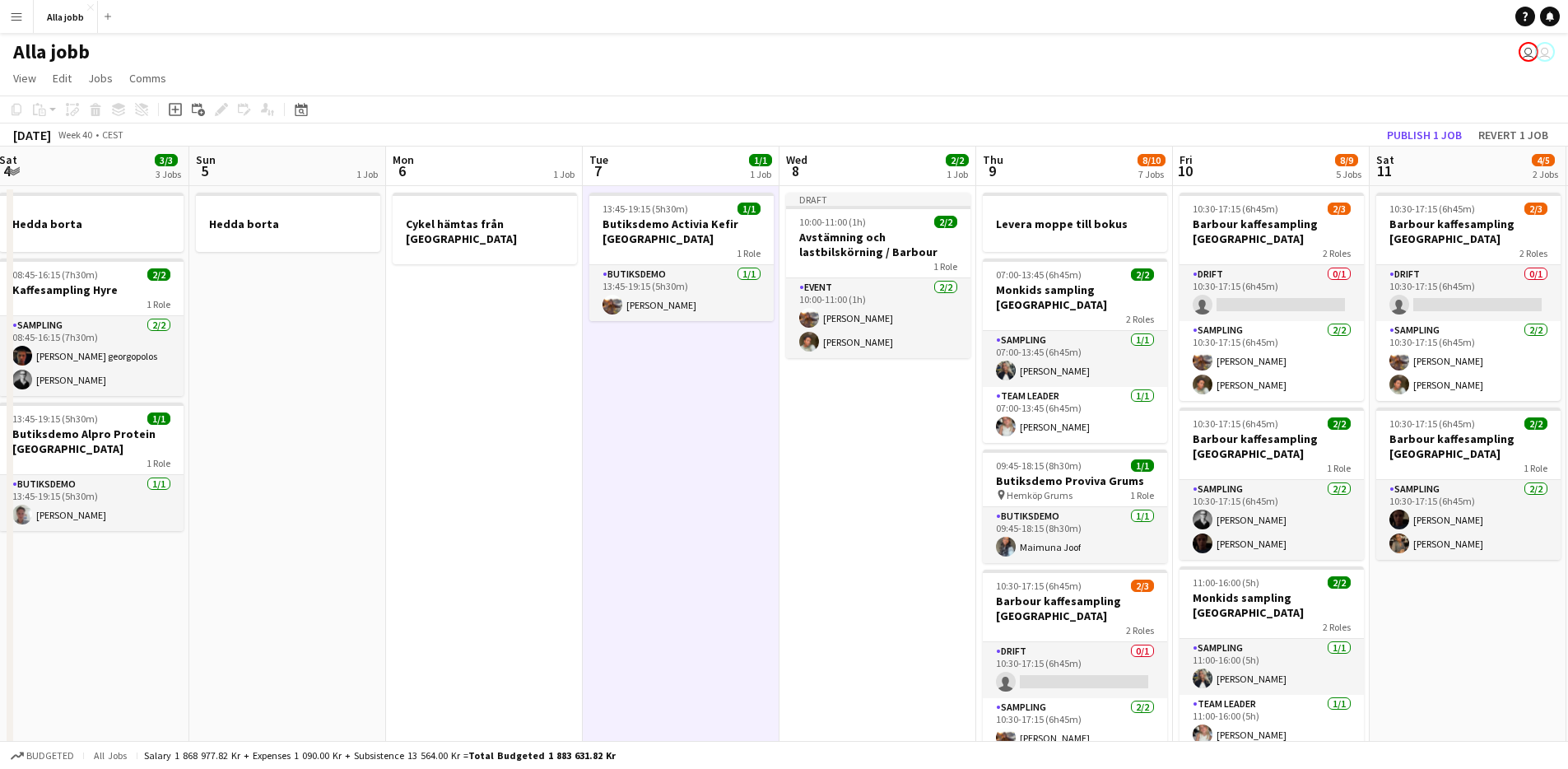
scroll to position [0, 832]
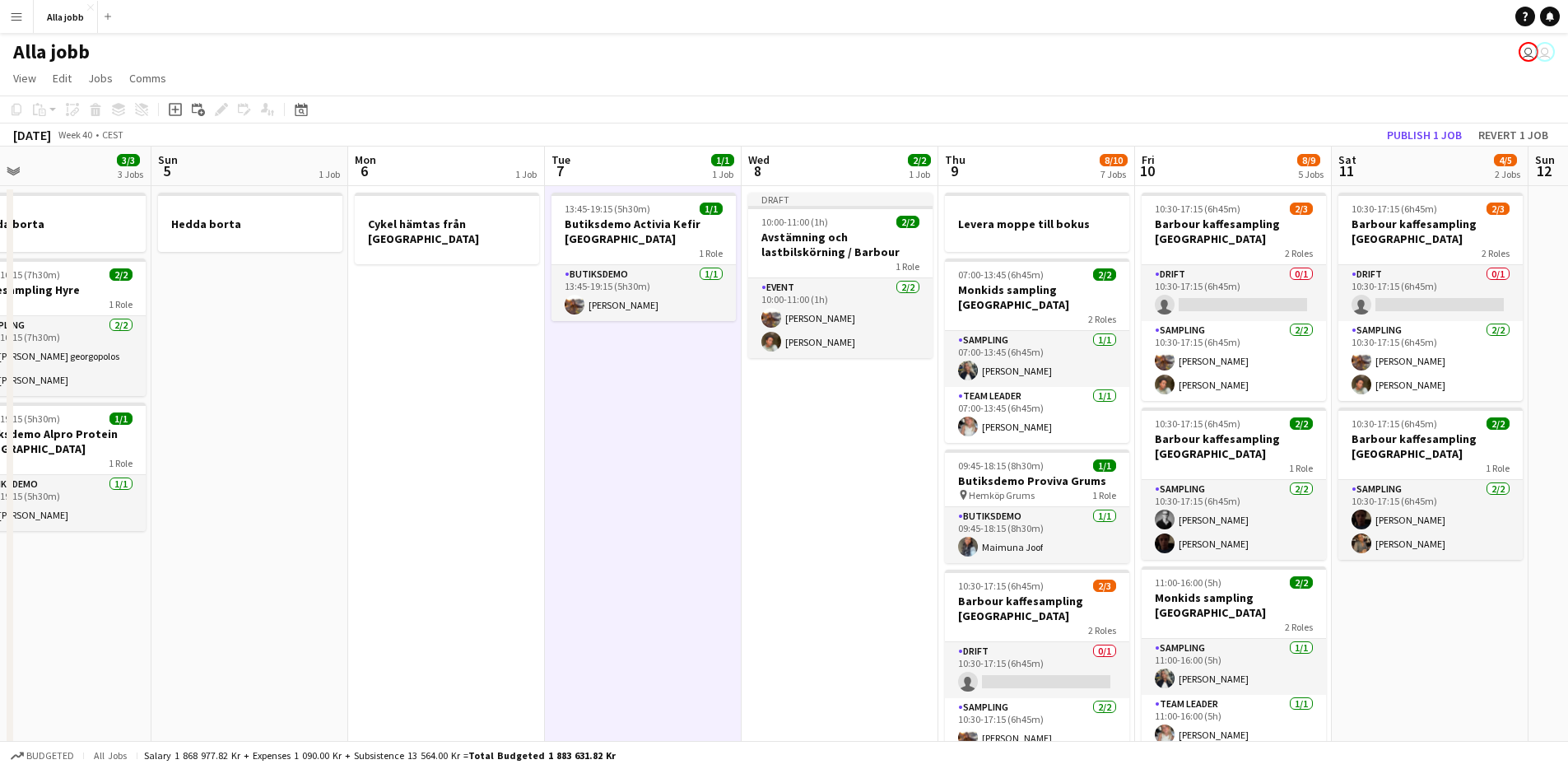
drag, startPoint x: 728, startPoint y: 528, endPoint x: 684, endPoint y: 528, distance: 44.0
click at [684, 528] on app-calendar-viewport "Tue 30 1/1 3 Jobs Wed 1 12/15 2 Jobs Thu 2 3/3 3 Jobs Fri 3 6/6 5 Jobs Sat 4 3/…" at bounding box center [784, 711] width 1568 height 1129
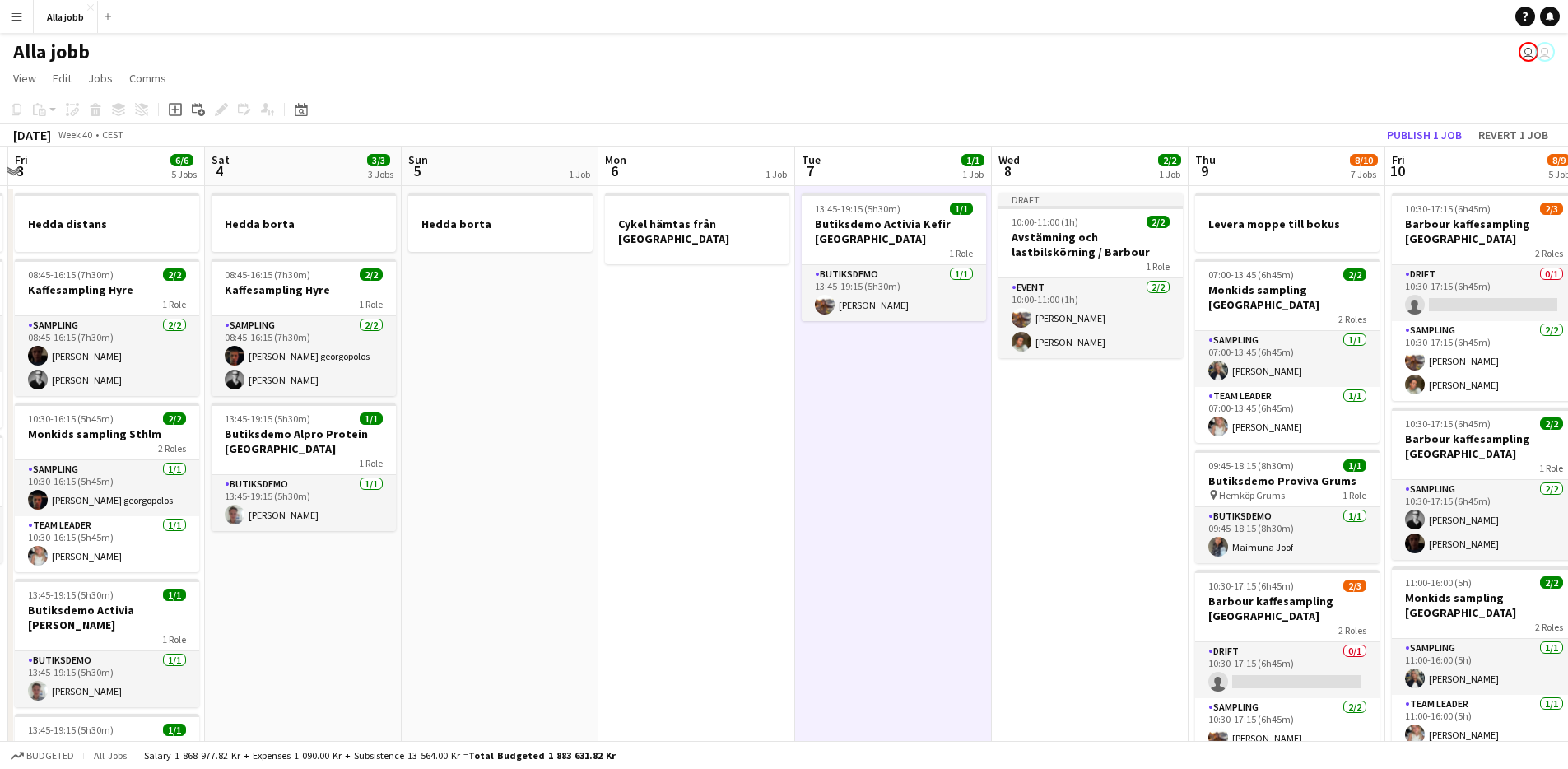
drag, startPoint x: 568, startPoint y: 510, endPoint x: 774, endPoint y: 544, distance: 208.8
click at [774, 544] on app-calendar-viewport "Tue 30 1/1 3 Jobs Wed 1 12/15 2 Jobs Thu 2 3/3 3 Jobs Fri 3 6/6 5 Jobs Sat 4 3/…" at bounding box center [784, 711] width 1568 height 1129
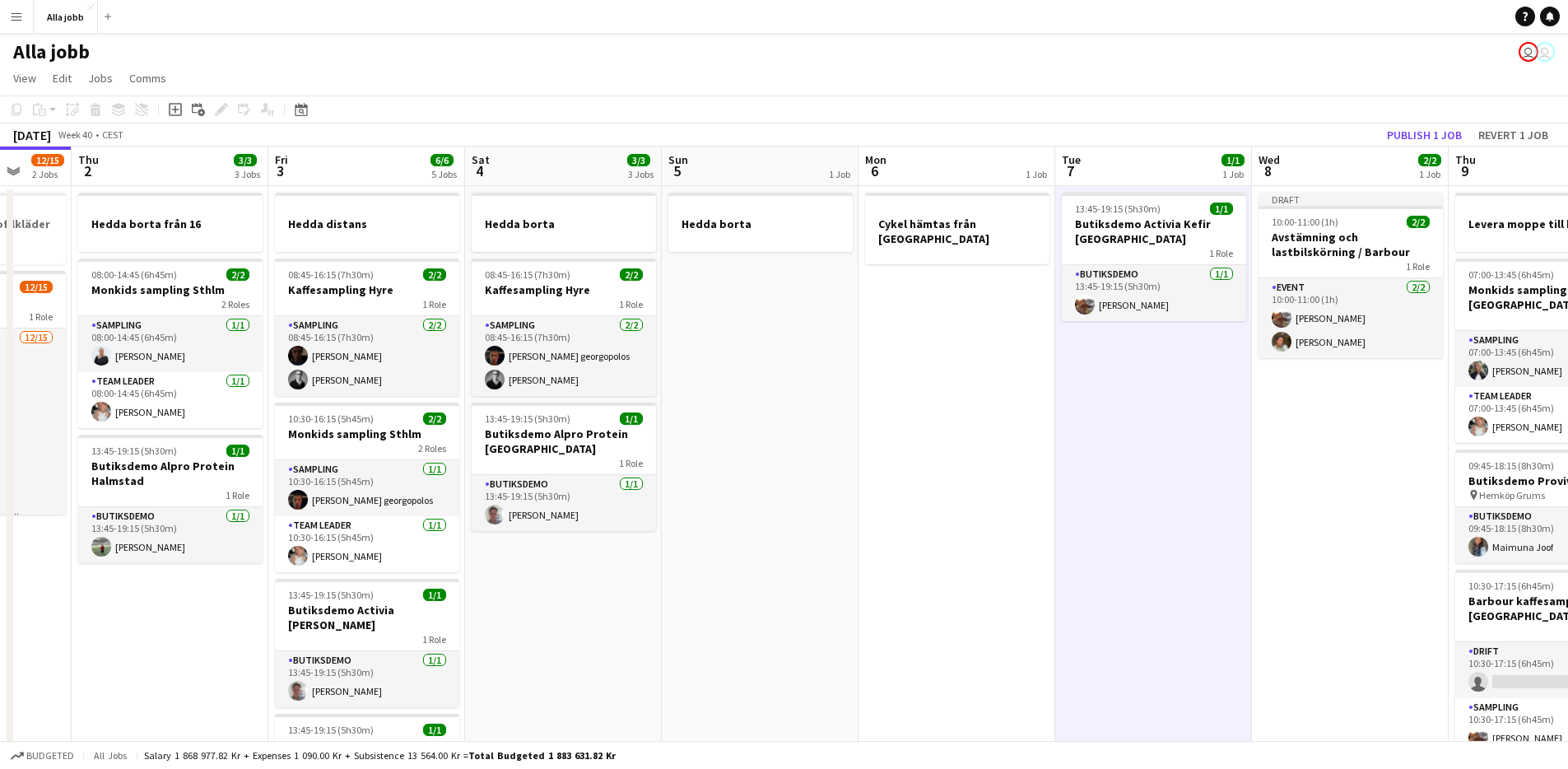
drag, startPoint x: 618, startPoint y: 515, endPoint x: 1258, endPoint y: 590, distance: 644.4
click at [1260, 590] on app-calendar-viewport "Mon 29 2/2 4 Jobs Tue 30 1/1 3 Jobs Wed 1 12/15 2 Jobs Thu 2 3/3 3 Jobs Fri 3 6…" at bounding box center [784, 711] width 1568 height 1129
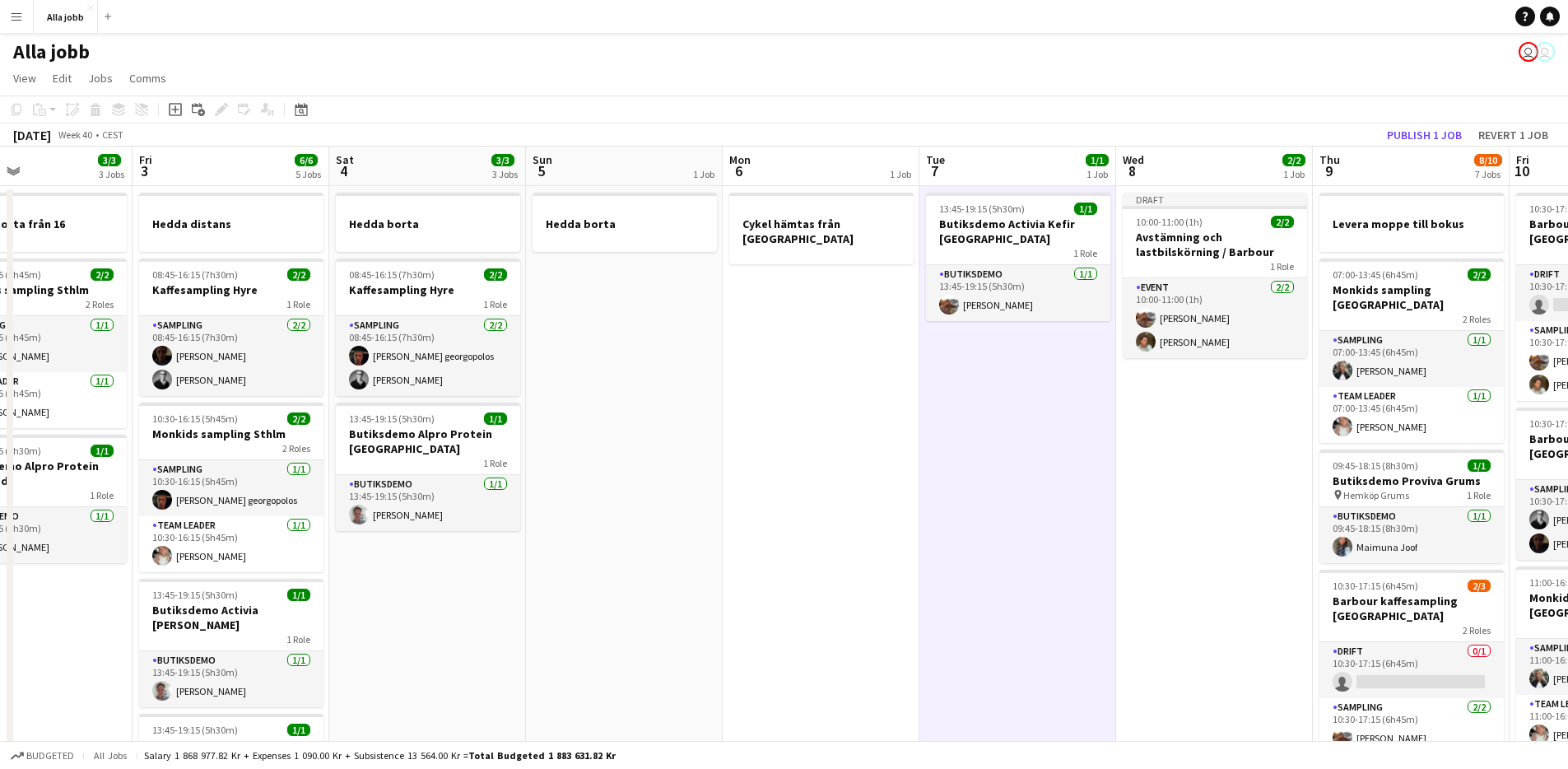
drag, startPoint x: 1140, startPoint y: 581, endPoint x: 600, endPoint y: 560, distance: 540.4
click at [600, 560] on app-calendar-viewport "Mon 29 2/2 4 Jobs Tue 30 1/1 3 Jobs Wed 1 12/15 2 Jobs Thu 2 3/3 3 Jobs Fri 3 6…" at bounding box center [784, 711] width 1568 height 1129
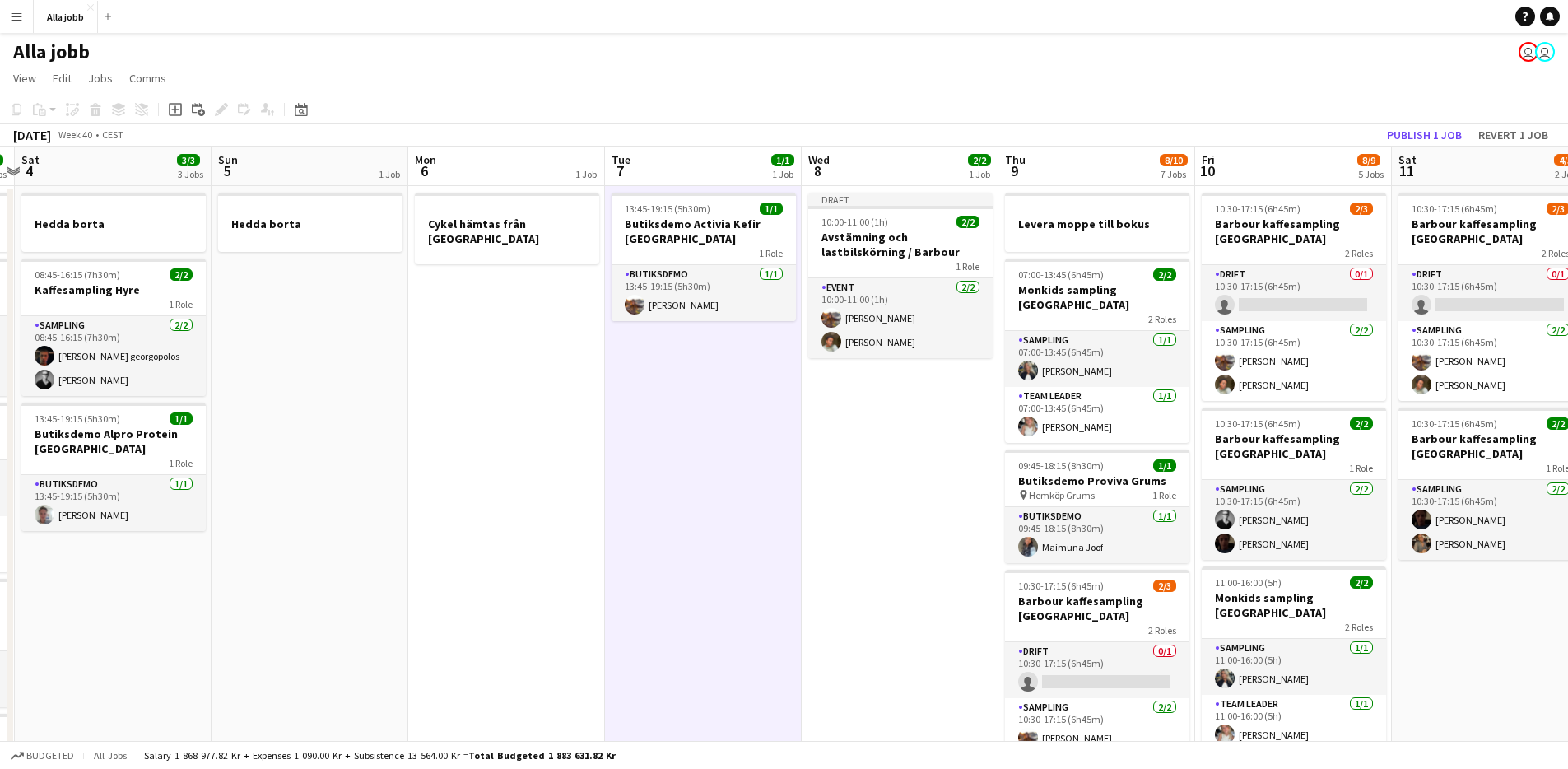
drag, startPoint x: 841, startPoint y: 456, endPoint x: 551, endPoint y: 478, distance: 290.8
click at [551, 478] on app-calendar-viewport "Wed 1 12/15 2 Jobs Thu 2 3/3 3 Jobs Fri 3 6/6 5 Jobs Sat 4 3/3 3 Jobs Sun 5 1 J…" at bounding box center [784, 711] width 1568 height 1129
drag, startPoint x: 684, startPoint y: 465, endPoint x: 672, endPoint y: 467, distance: 12.2
click at [681, 465] on app-date-cell "13:45-19:15 (5h30m) 1/1 Butiksdemo Activia Kefir Stockholm 1 Role Butiksdemo [D…" at bounding box center [703, 730] width 196 height 1089
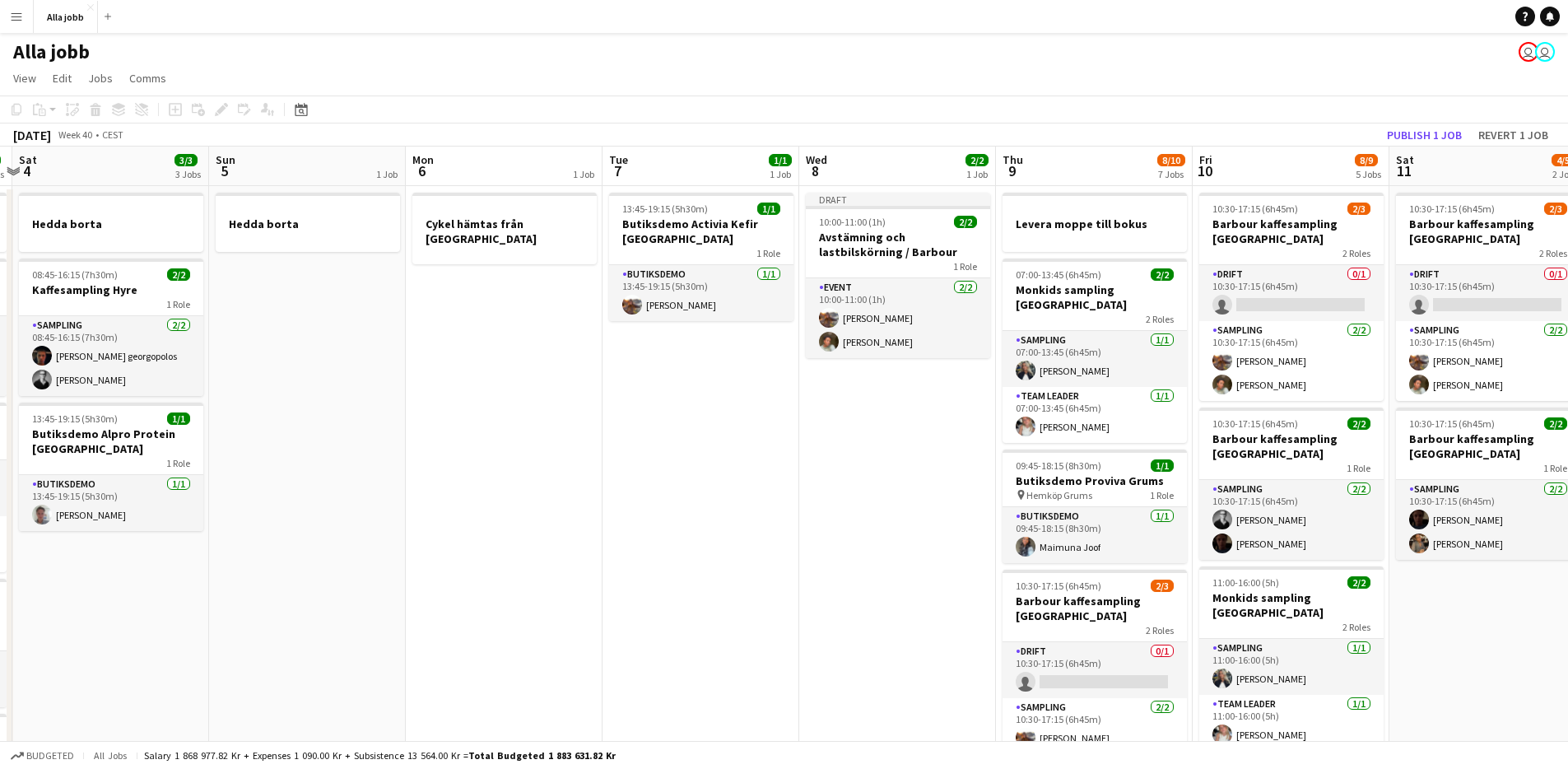
scroll to position [0, 581]
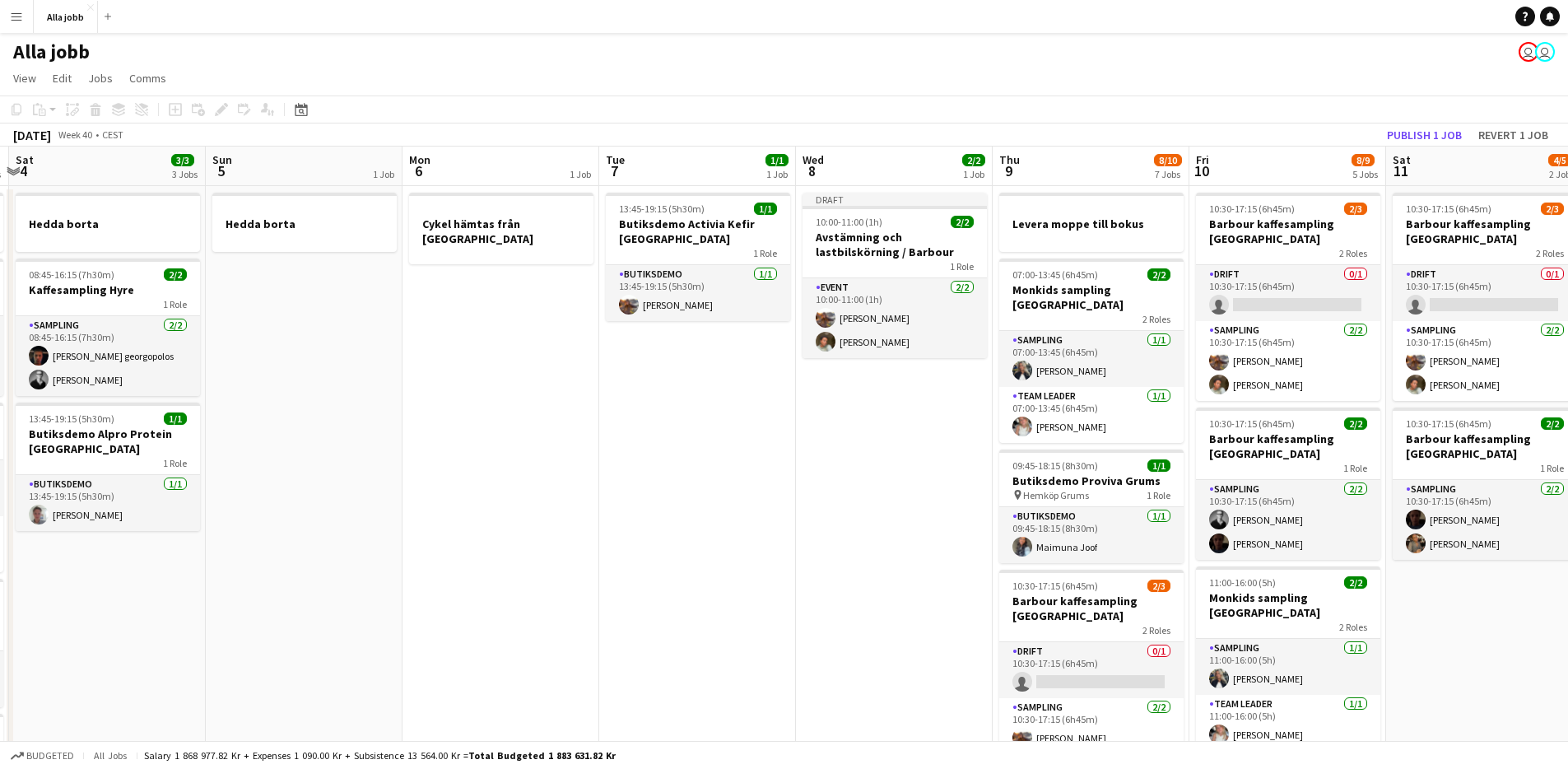
click at [544, 494] on app-date-cell "Cykel hämtas från [GEOGRAPHIC_DATA]" at bounding box center [501, 730] width 196 height 1089
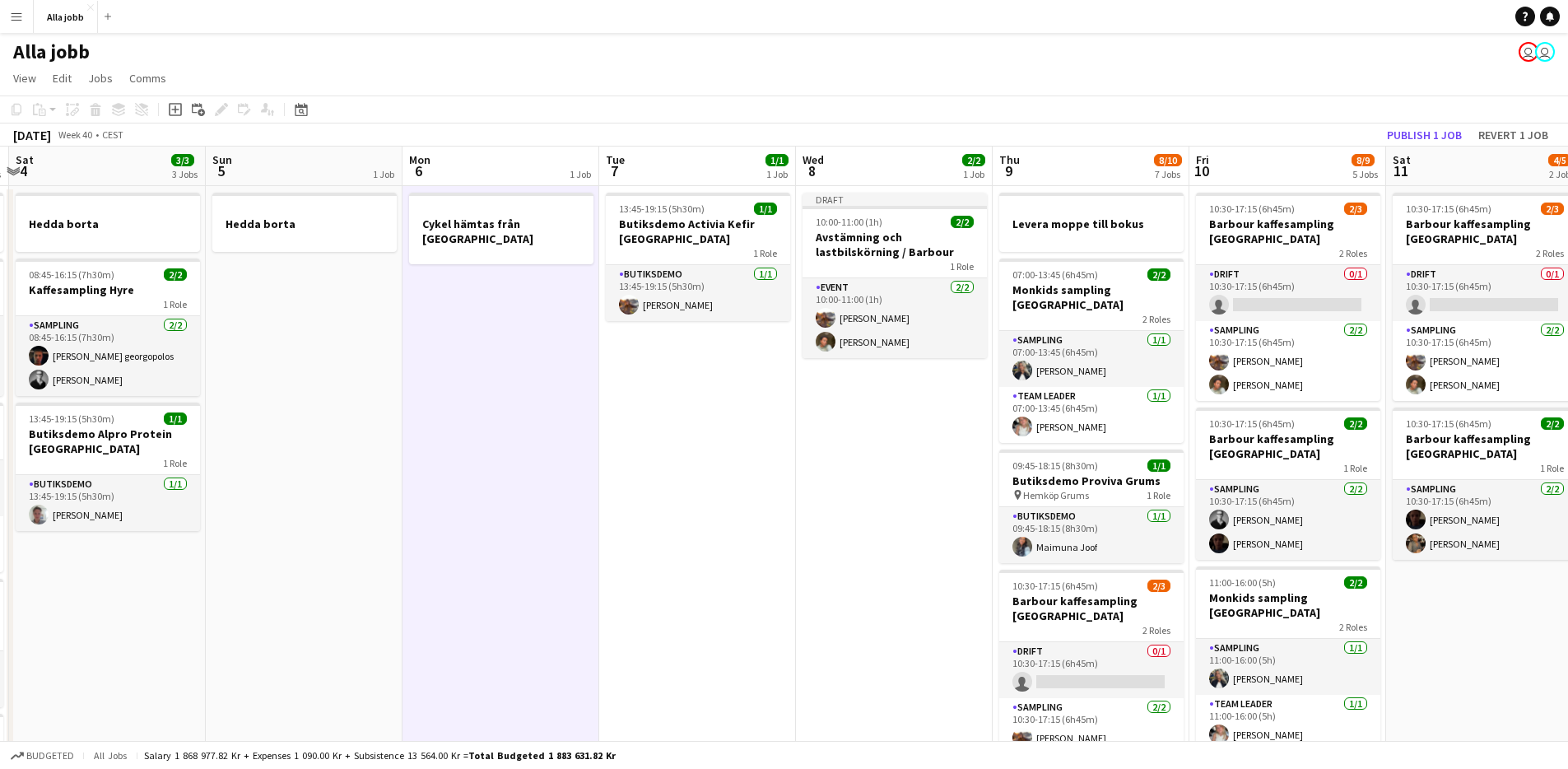
click at [658, 516] on app-date-cell "13:45-19:15 (5h30m) 1/1 Butiksdemo Activia Kefir Stockholm 1 Role Butiksdemo [D…" at bounding box center [697, 730] width 196 height 1089
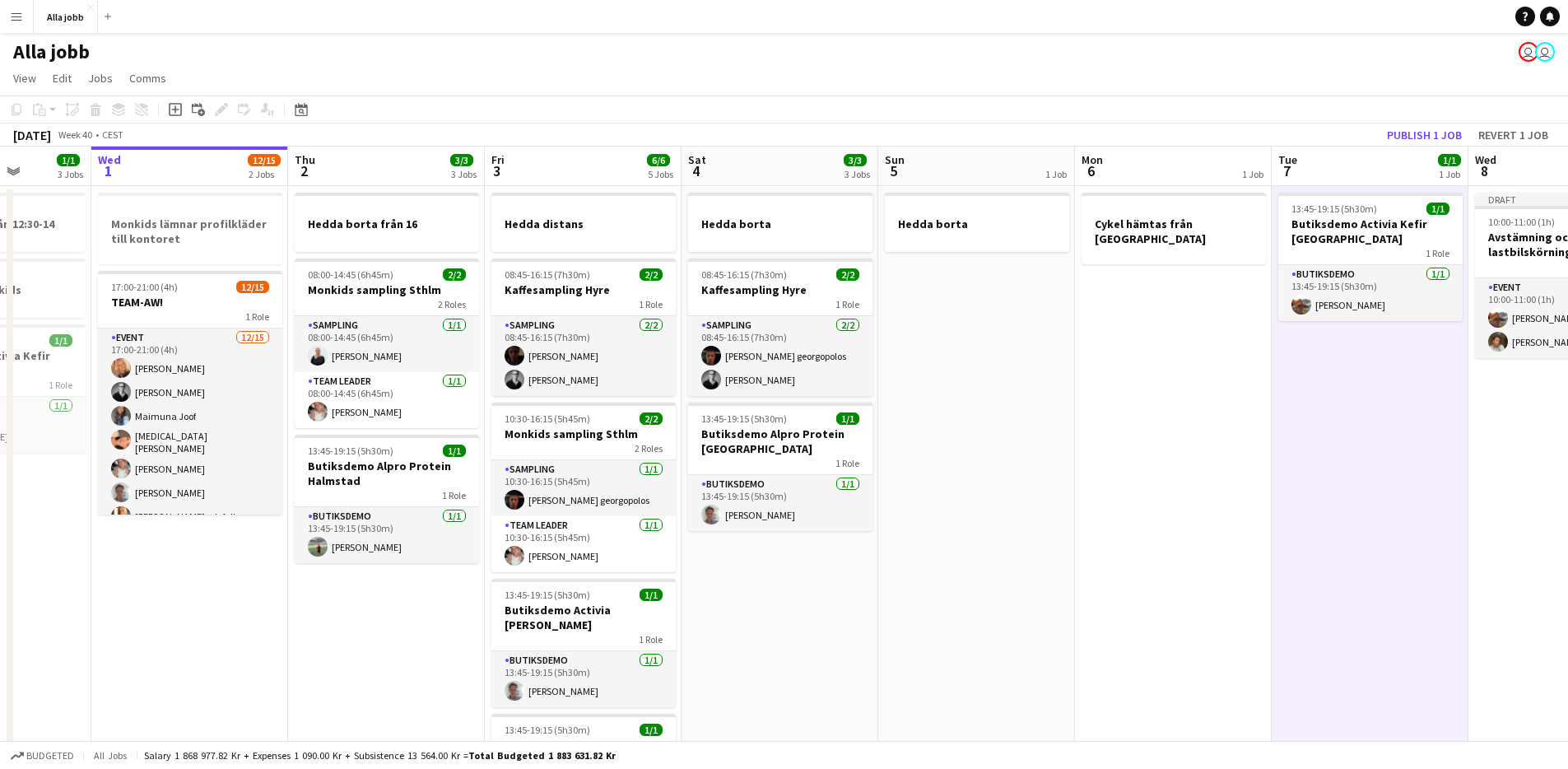
drag, startPoint x: 442, startPoint y: 536, endPoint x: 686, endPoint y: 524, distance: 244.3
click at [686, 524] on app-calendar-viewport "Sun 28 2/2 1 Job Mon 29 2/2 4 Jobs Tue 30 1/1 3 Jobs Wed 1 12/15 2 Jobs Thu 2 3…" at bounding box center [784, 711] width 1568 height 1129
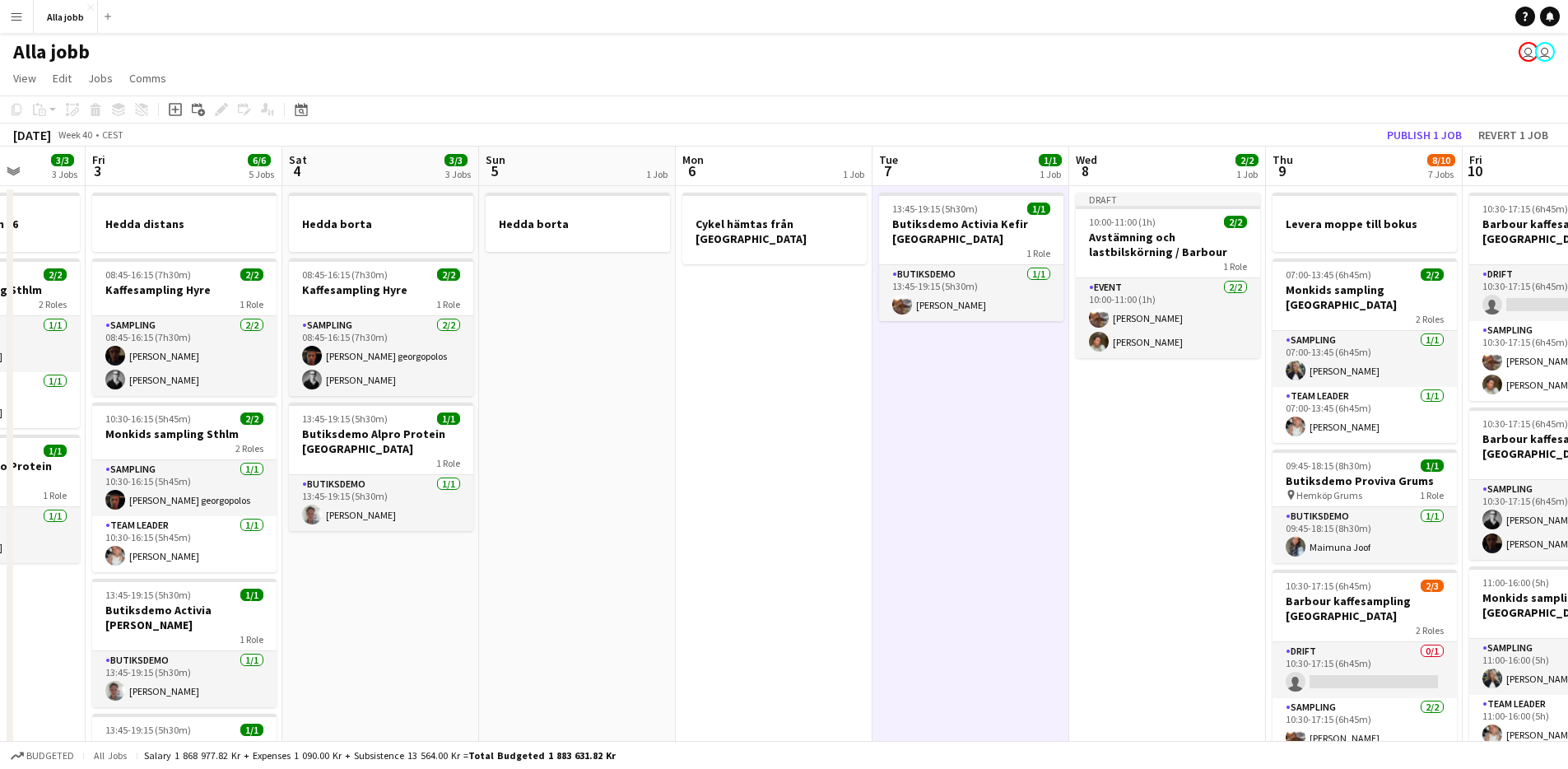
click at [788, 495] on app-date-cell "Cykel hämtas från [GEOGRAPHIC_DATA]" at bounding box center [774, 730] width 196 height 1089
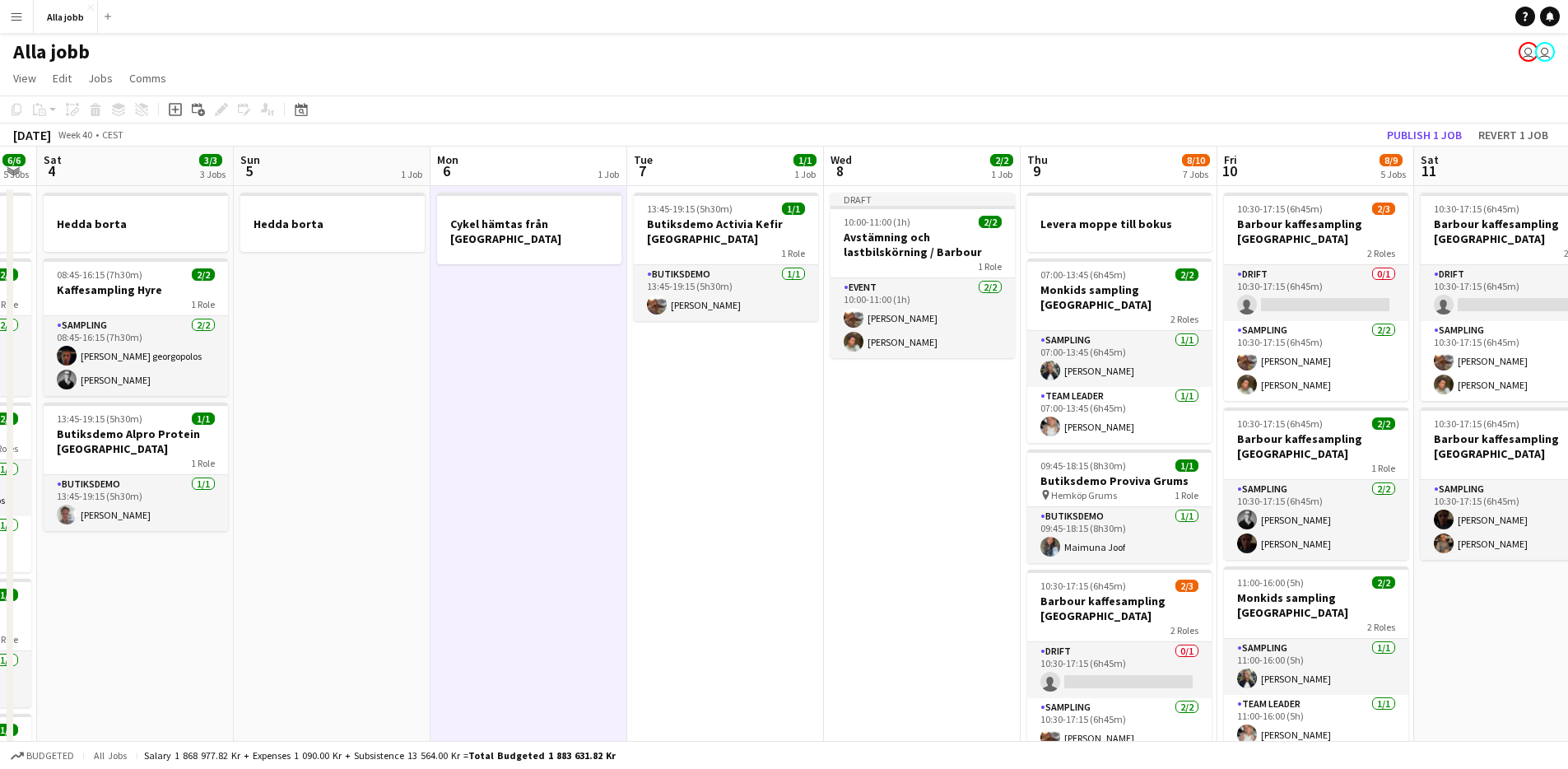
drag, startPoint x: 724, startPoint y: 495, endPoint x: 539, endPoint y: 507, distance: 185.4
click at [539, 508] on app-calendar-viewport "Tue 30 1/1 3 Jobs Wed 1 12/15 2 Jobs Thu 2 3/3 3 Jobs Fri 3 6/6 5 Jobs Sat 4 3/…" at bounding box center [784, 711] width 1568 height 1129
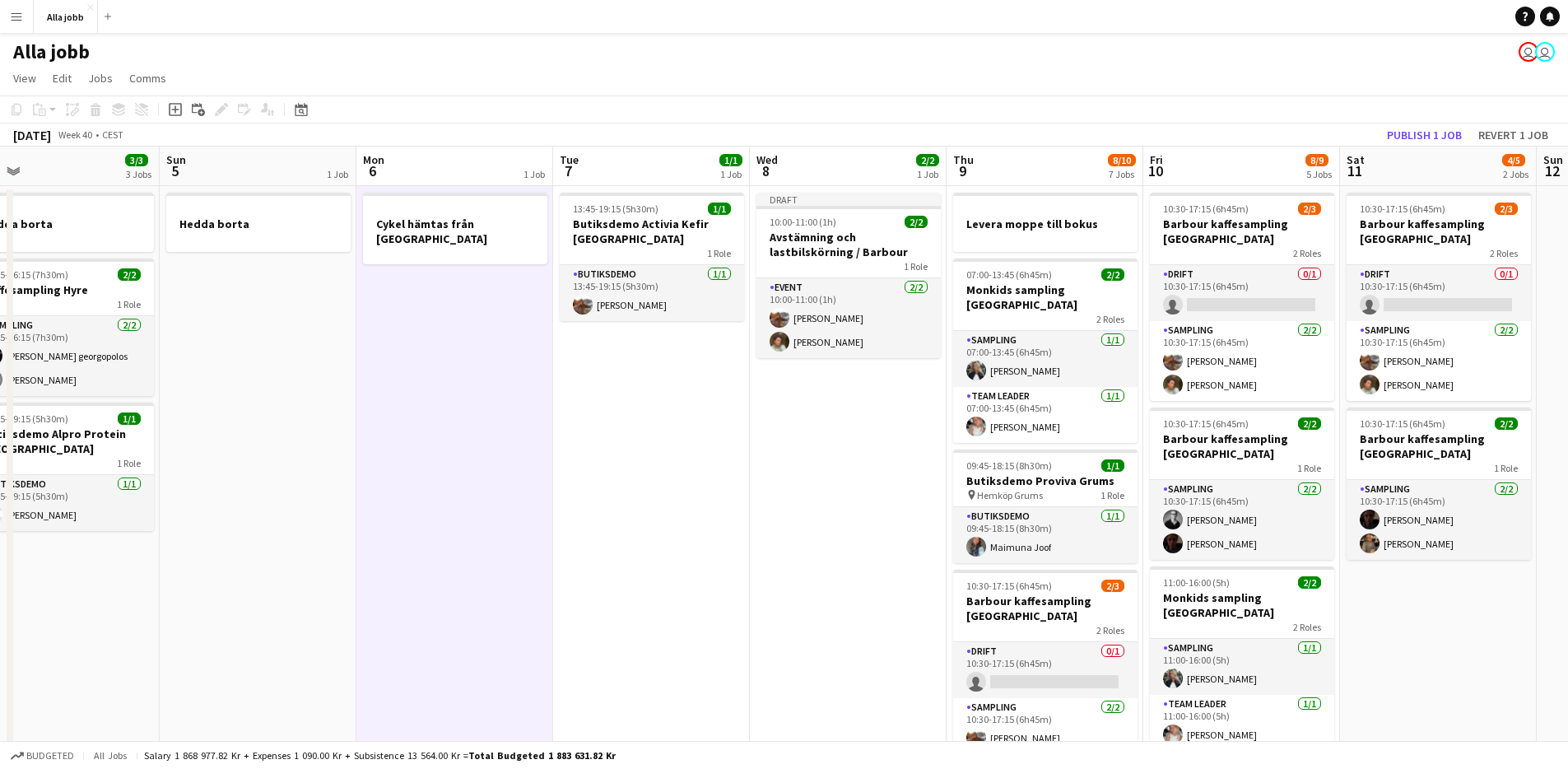
drag, startPoint x: 890, startPoint y: 509, endPoint x: 818, endPoint y: 508, distance: 72.0
click at [818, 508] on app-calendar-viewport "Tue 30 1/1 3 Jobs Wed 1 12/15 2 Jobs Thu 2 3/3 3 Jobs Fri 3 6/6 5 Jobs Sat 4 3/…" at bounding box center [784, 711] width 1568 height 1129
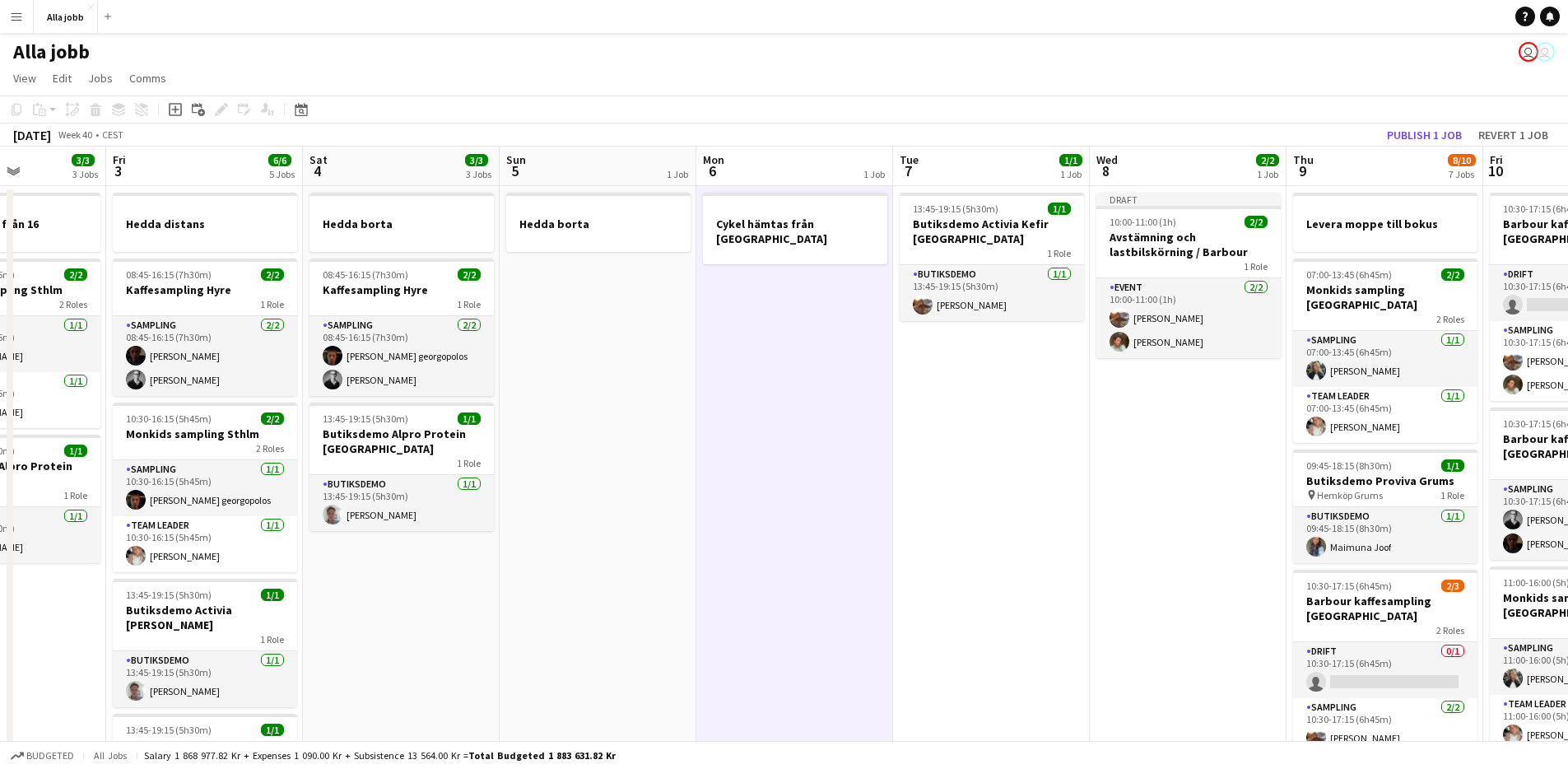
drag, startPoint x: 820, startPoint y: 504, endPoint x: 1002, endPoint y: 516, distance: 182.4
click at [1000, 516] on app-calendar-viewport "Tue 30 1/1 3 Jobs Wed 1 12/15 2 Jobs Thu 2 3/3 3 Jobs Fri 3 6/6 5 Jobs Sat 4 3/…" at bounding box center [784, 711] width 1568 height 1129
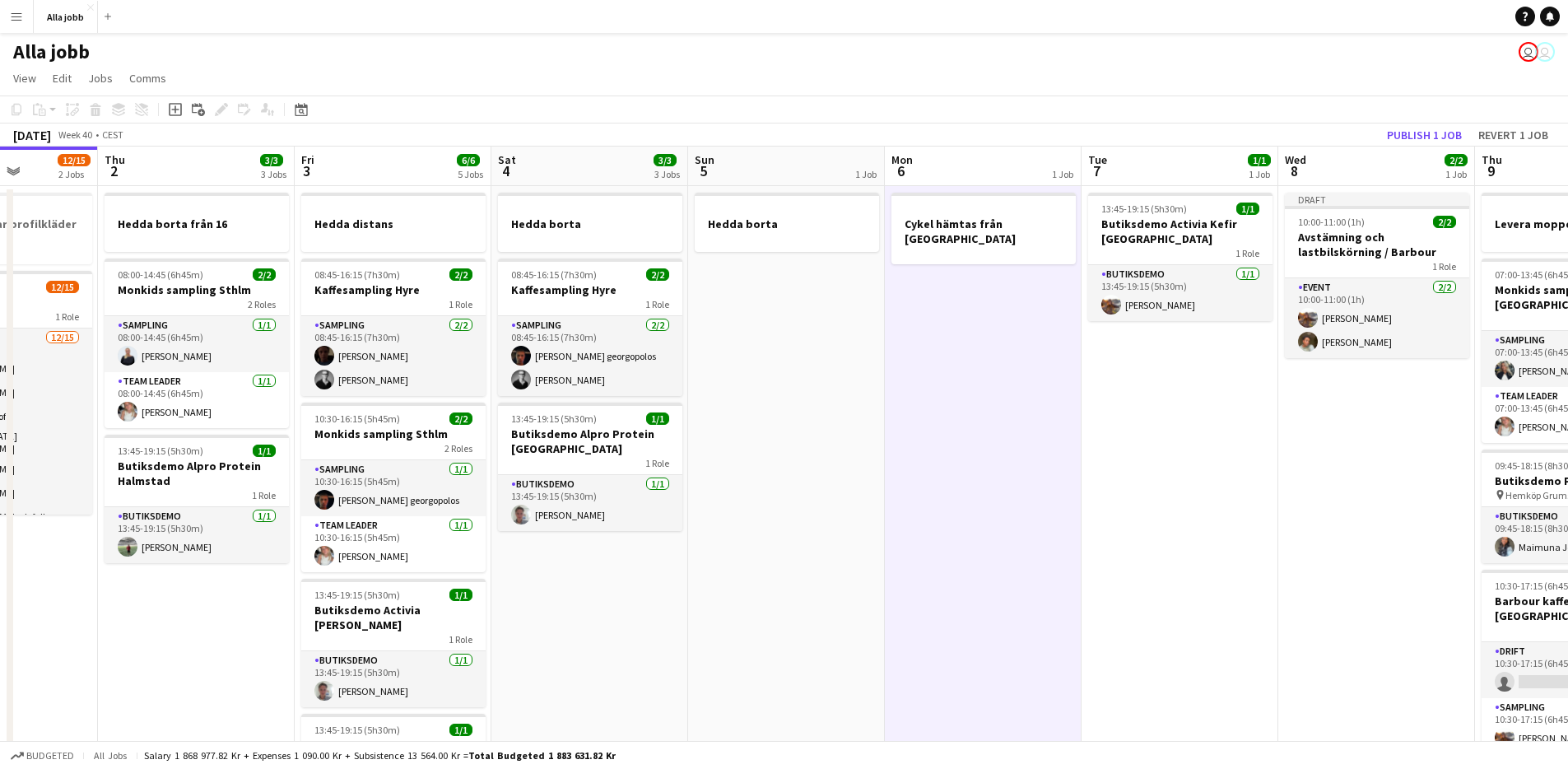
scroll to position [0, 385]
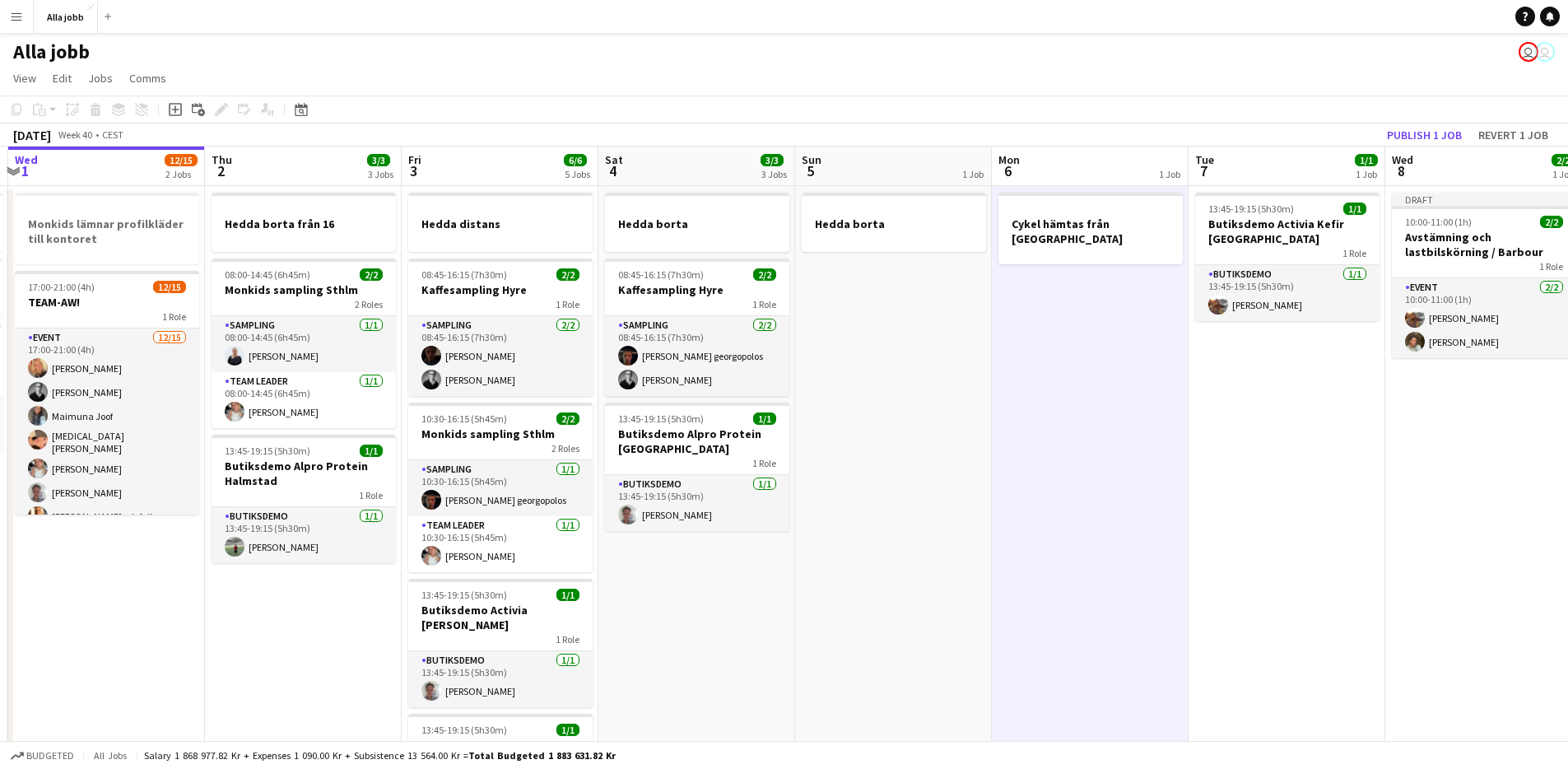
drag, startPoint x: 820, startPoint y: 504, endPoint x: 1187, endPoint y: 545, distance: 369.3
click at [1187, 545] on app-calendar-viewport "Mon 29 2/2 4 Jobs Tue 30 1/1 3 Jobs Wed 1 12/15 2 Jobs Thu 2 3/3 3 Jobs Fri 3 6…" at bounding box center [784, 711] width 1568 height 1129
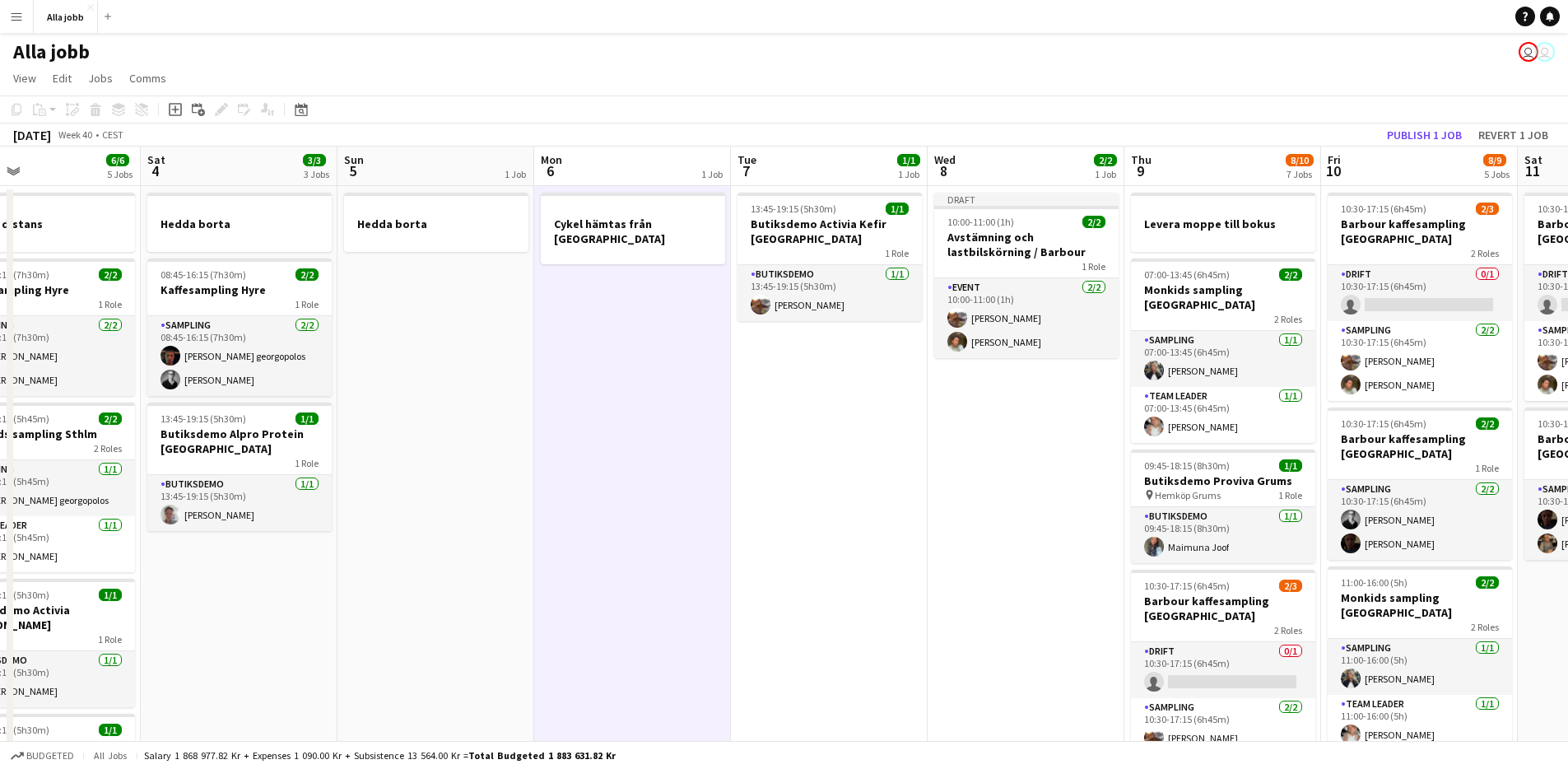
scroll to position [0, 673]
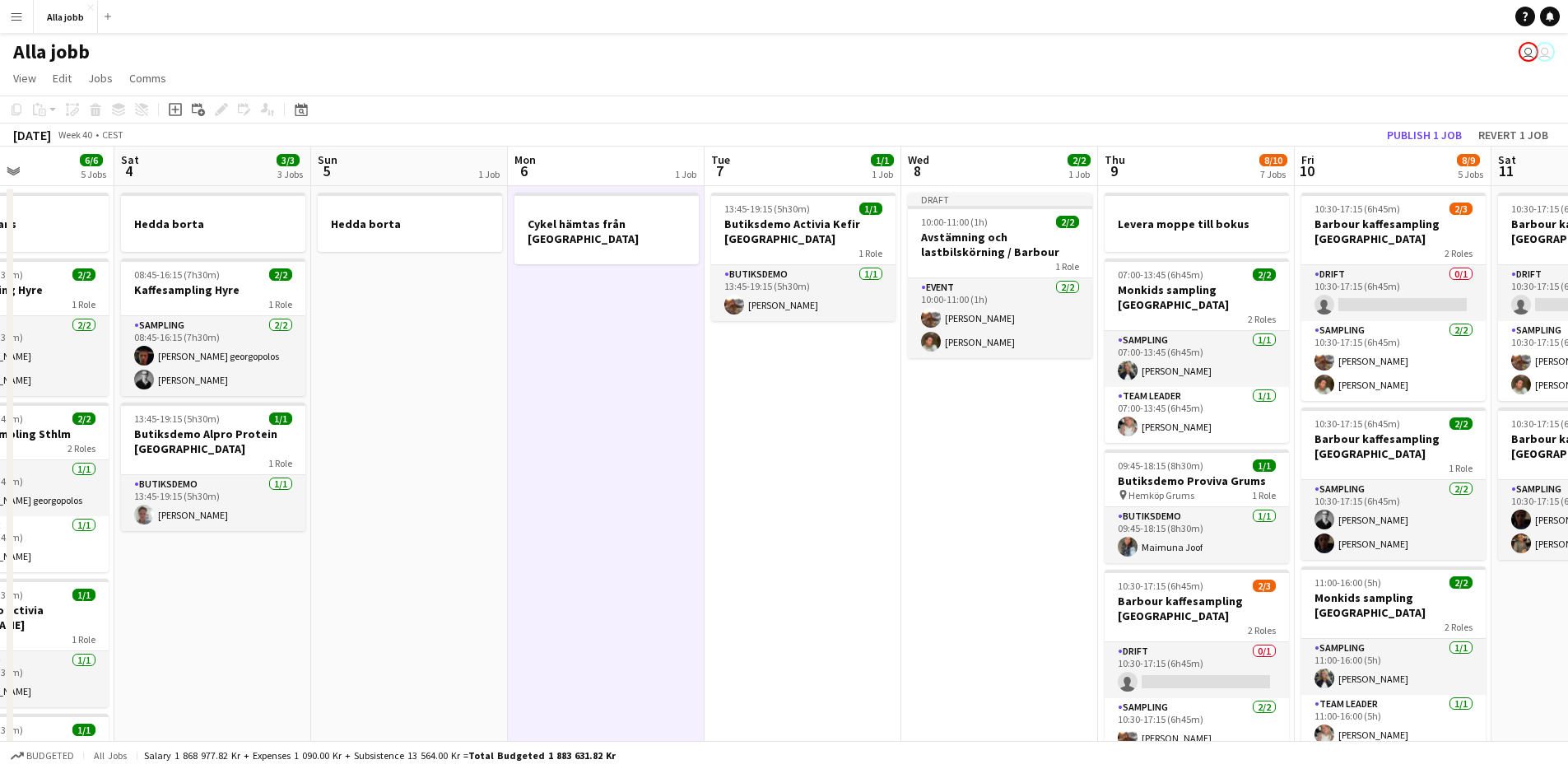
drag, startPoint x: 1116, startPoint y: 533, endPoint x: 436, endPoint y: 553, distance: 680.3
click at [436, 553] on app-calendar-viewport "Tue 30 1/1 3 Jobs Wed 1 12/15 2 Jobs Thu 2 3/3 3 Jobs Fri 3 6/6 5 Jobs Sat 4 3/…" at bounding box center [784, 711] width 1568 height 1129
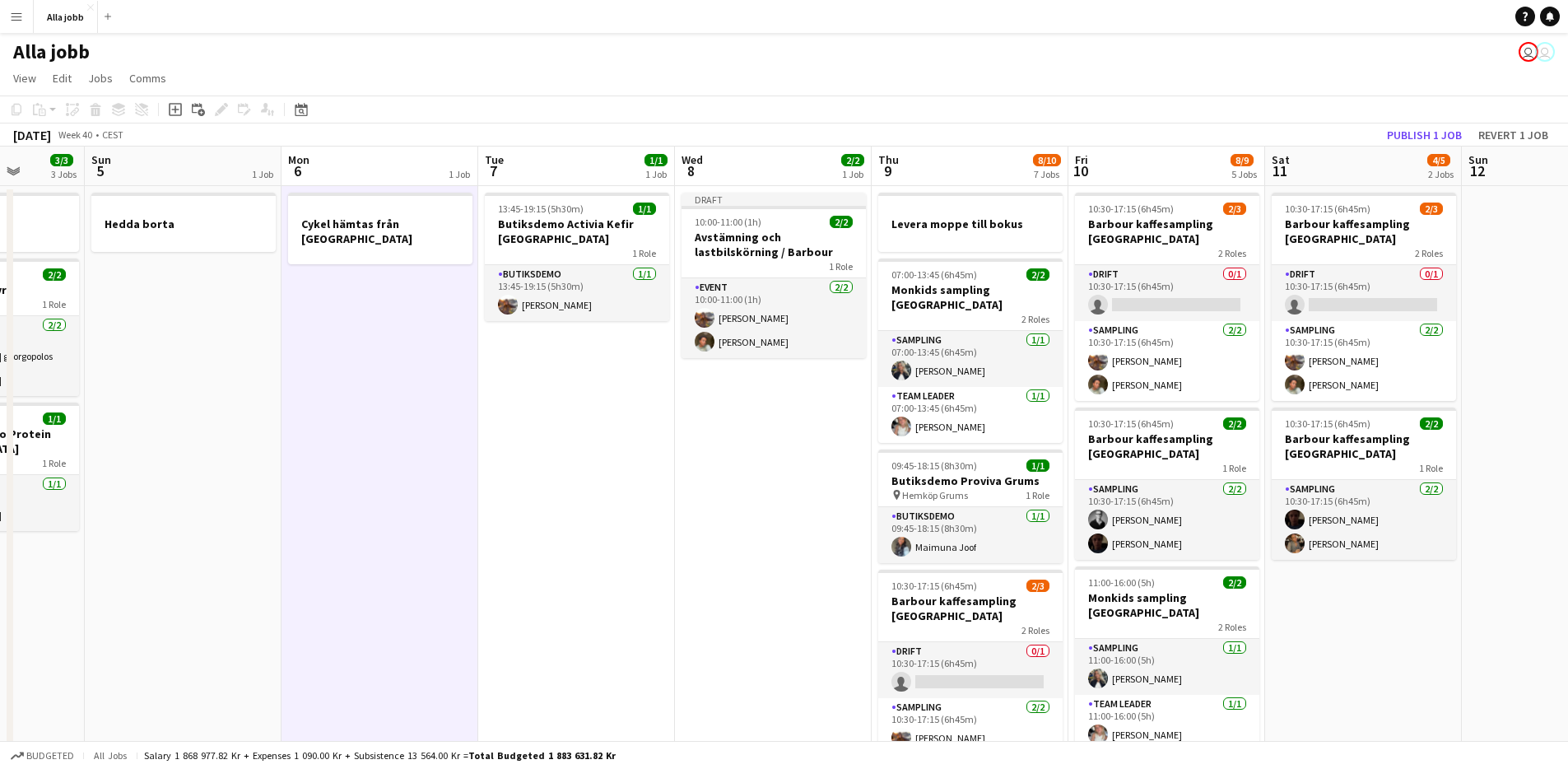
scroll to position [0, 517]
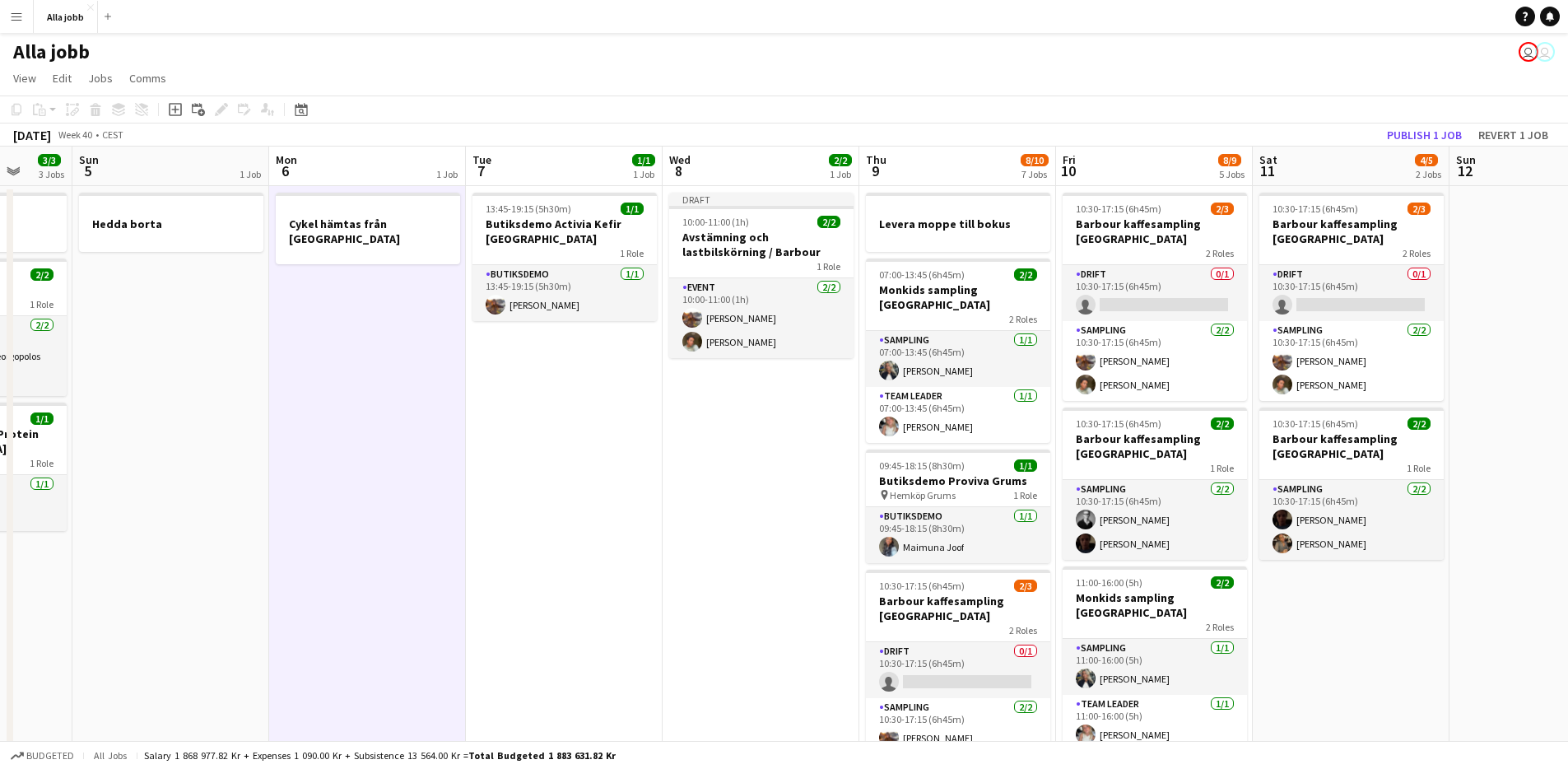
drag, startPoint x: 858, startPoint y: 548, endPoint x: 628, endPoint y: 538, distance: 230.2
click at [628, 538] on app-calendar-viewport "Thu 2 3/3 3 Jobs Fri 3 6/6 5 Jobs Sat 4 3/3 3 Jobs Sun 5 1 Job Mon 6 1 Job Tue …" at bounding box center [784, 711] width 1568 height 1129
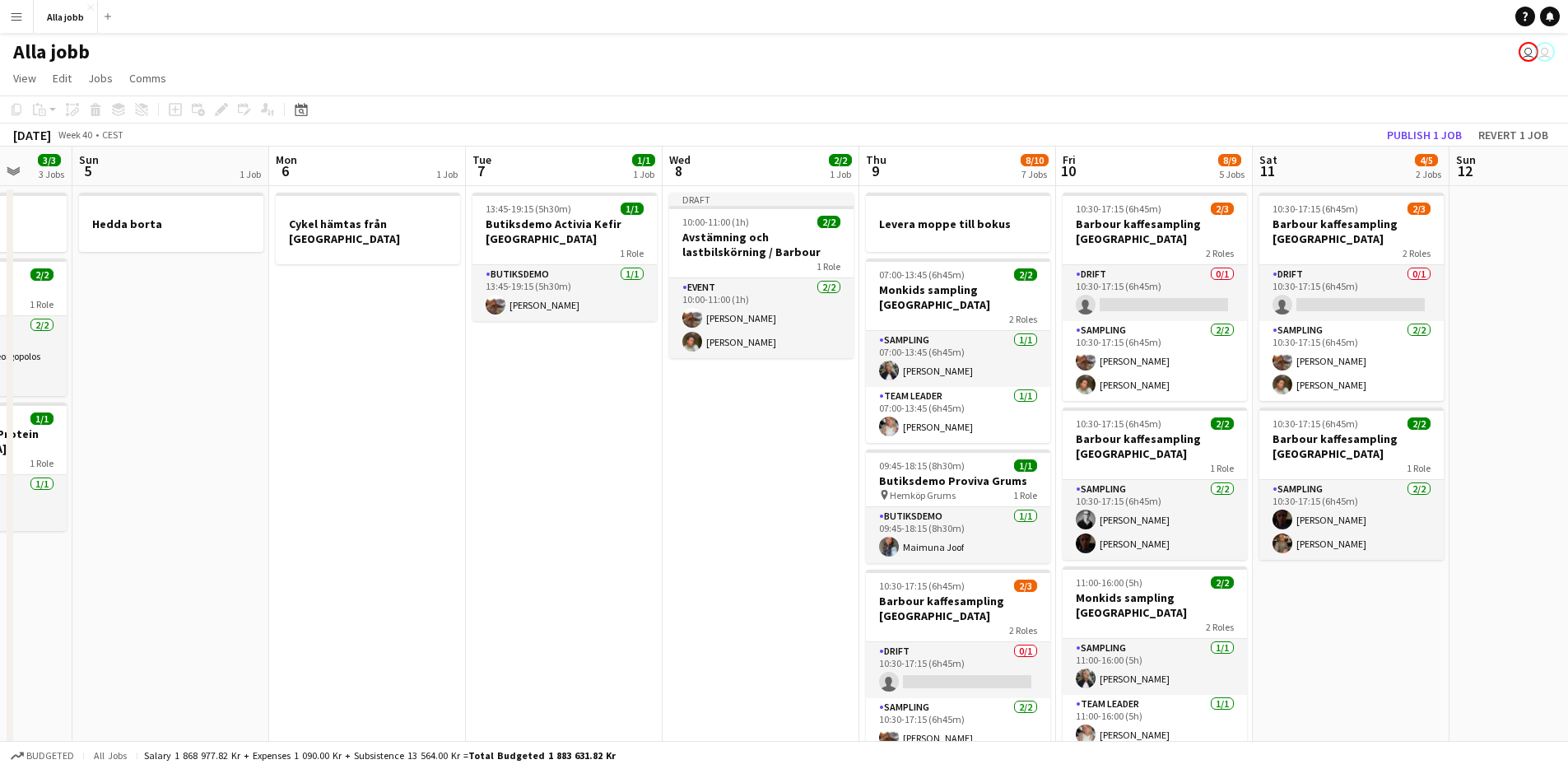
click at [627, 536] on app-date-cell "13:45-19:15 (5h30m) 1/1 Butiksdemo Activia Kefir Stockholm 1 Role Butiksdemo [D…" at bounding box center [564, 730] width 196 height 1089
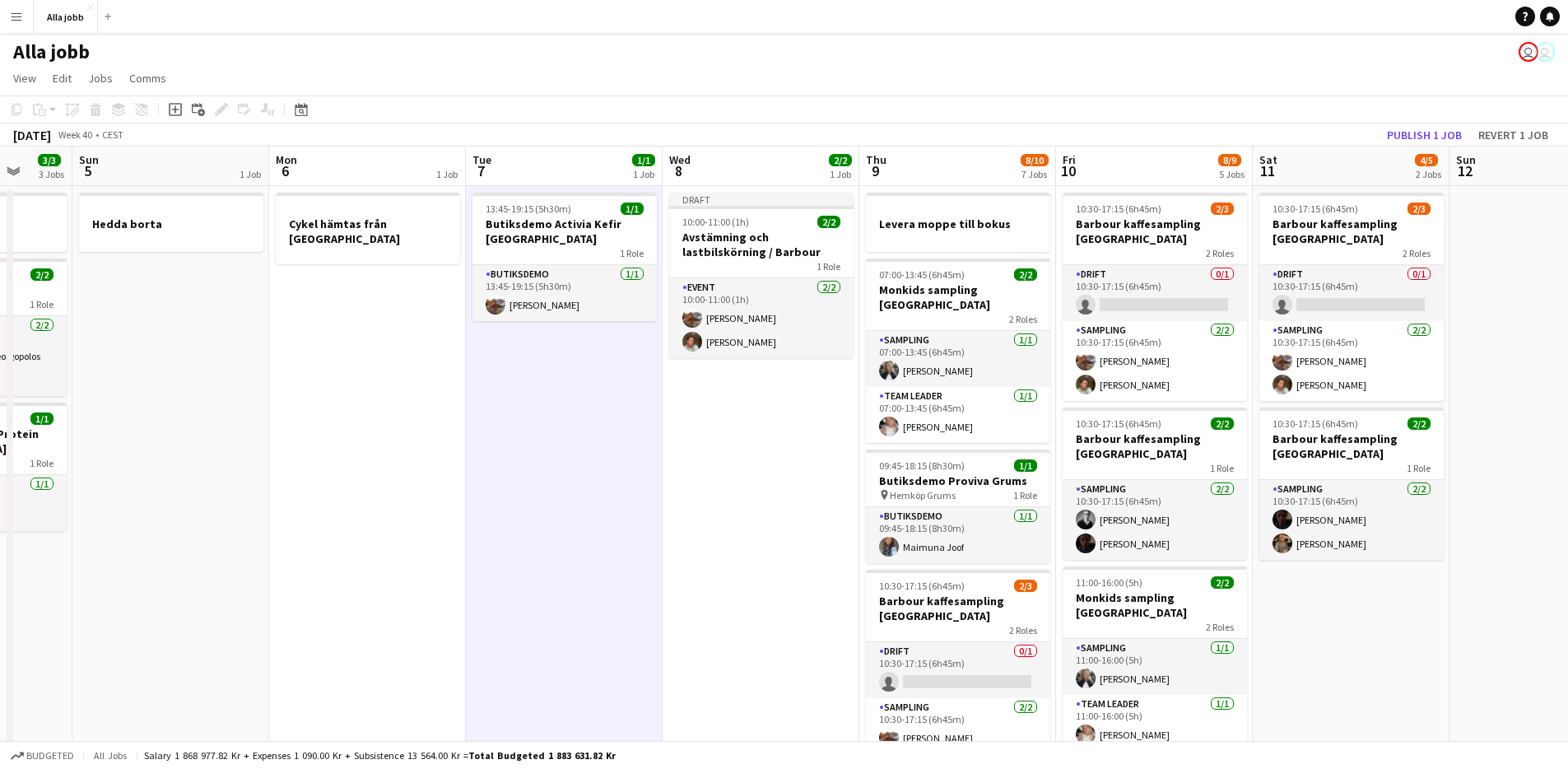
click at [627, 536] on app-date-cell "13:45-19:15 (5h30m) 1/1 Butiksdemo Activia Kefir Stockholm 1 Role Butiksdemo [D…" at bounding box center [564, 730] width 196 height 1089
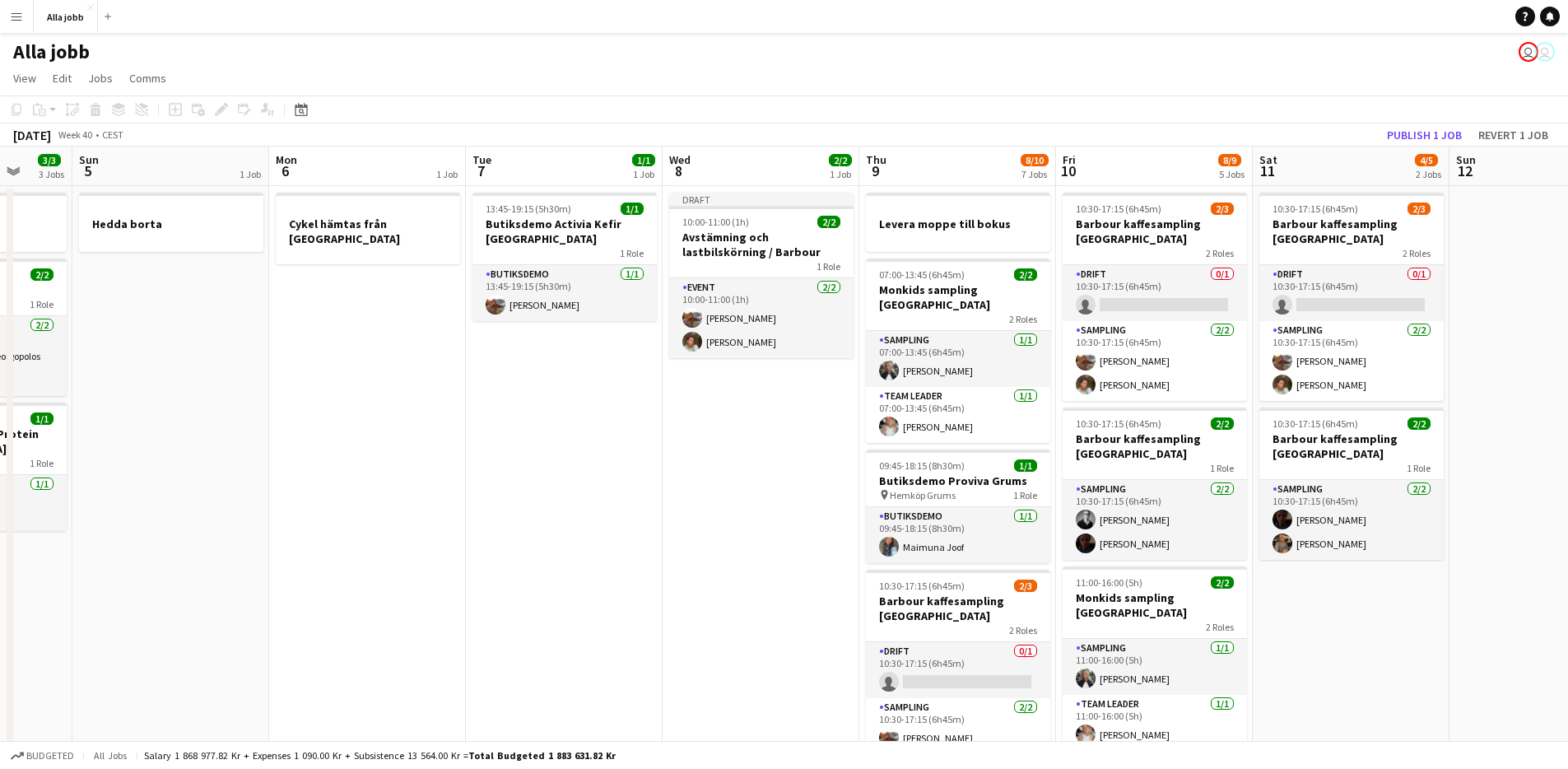
click at [627, 536] on app-date-cell "13:45-19:15 (5h30m) 1/1 Butiksdemo Activia Kefir Stockholm 1 Role Butiksdemo [D…" at bounding box center [564, 730] width 196 height 1089
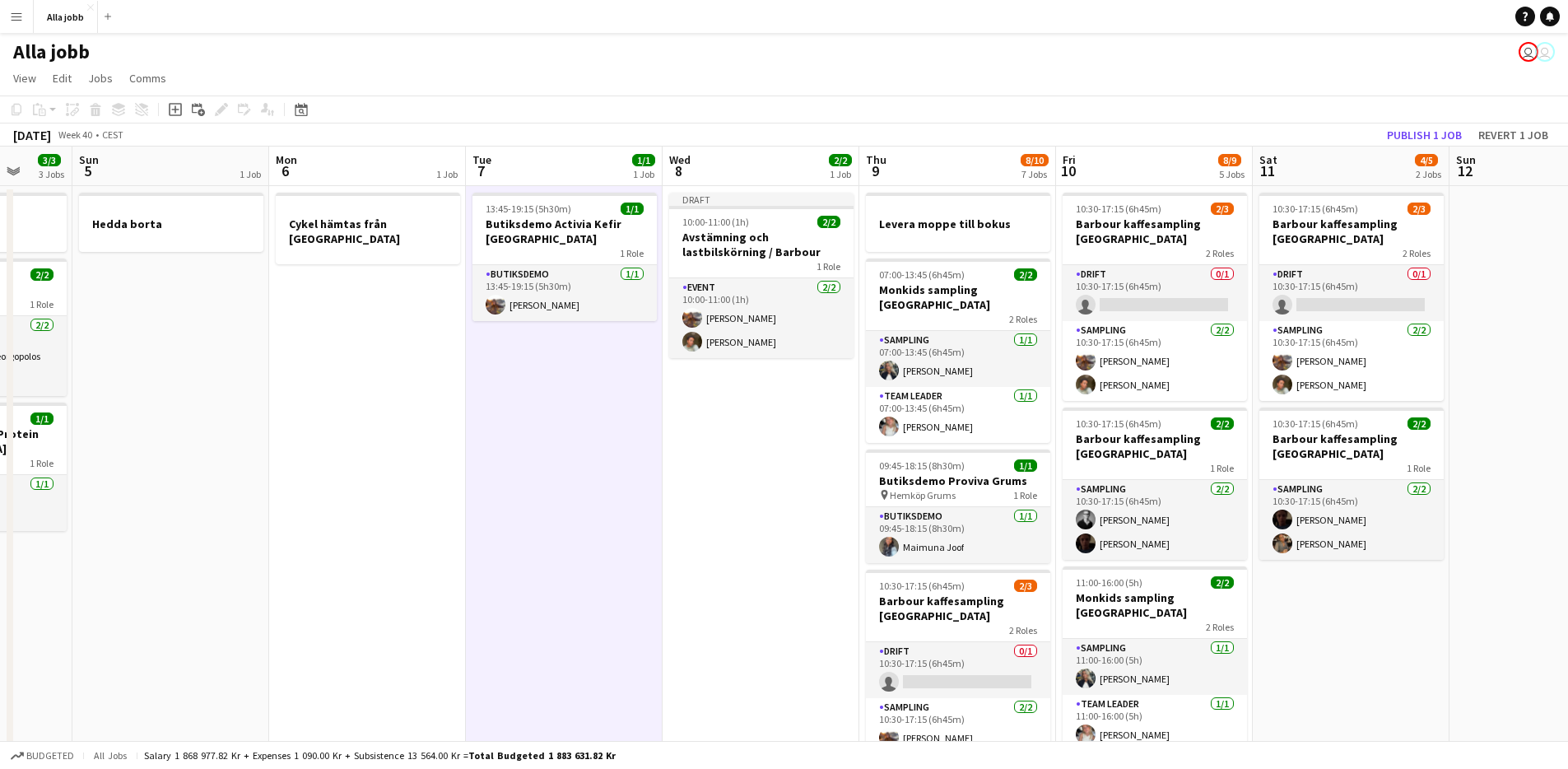
click at [627, 536] on app-date-cell "13:45-19:15 (5h30m) 1/1 Butiksdemo Activia Kefir Stockholm 1 Role Butiksdemo [D…" at bounding box center [564, 730] width 196 height 1089
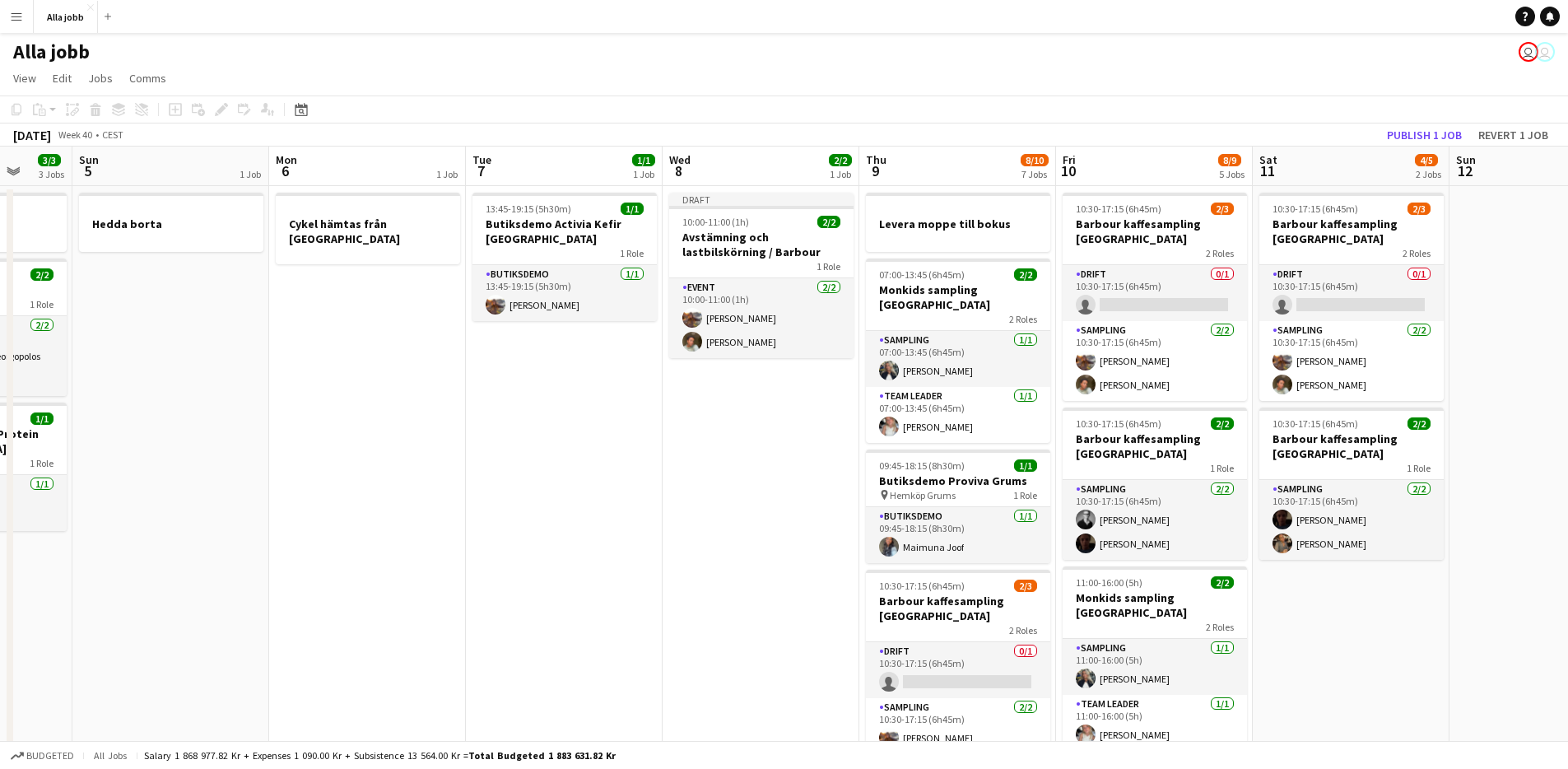
click at [679, 528] on app-date-cell "Draft 10:00-11:00 (1h) 2/2 Avstämning och lastbilskörning / Barbour 1 Role Even…" at bounding box center [761, 730] width 196 height 1089
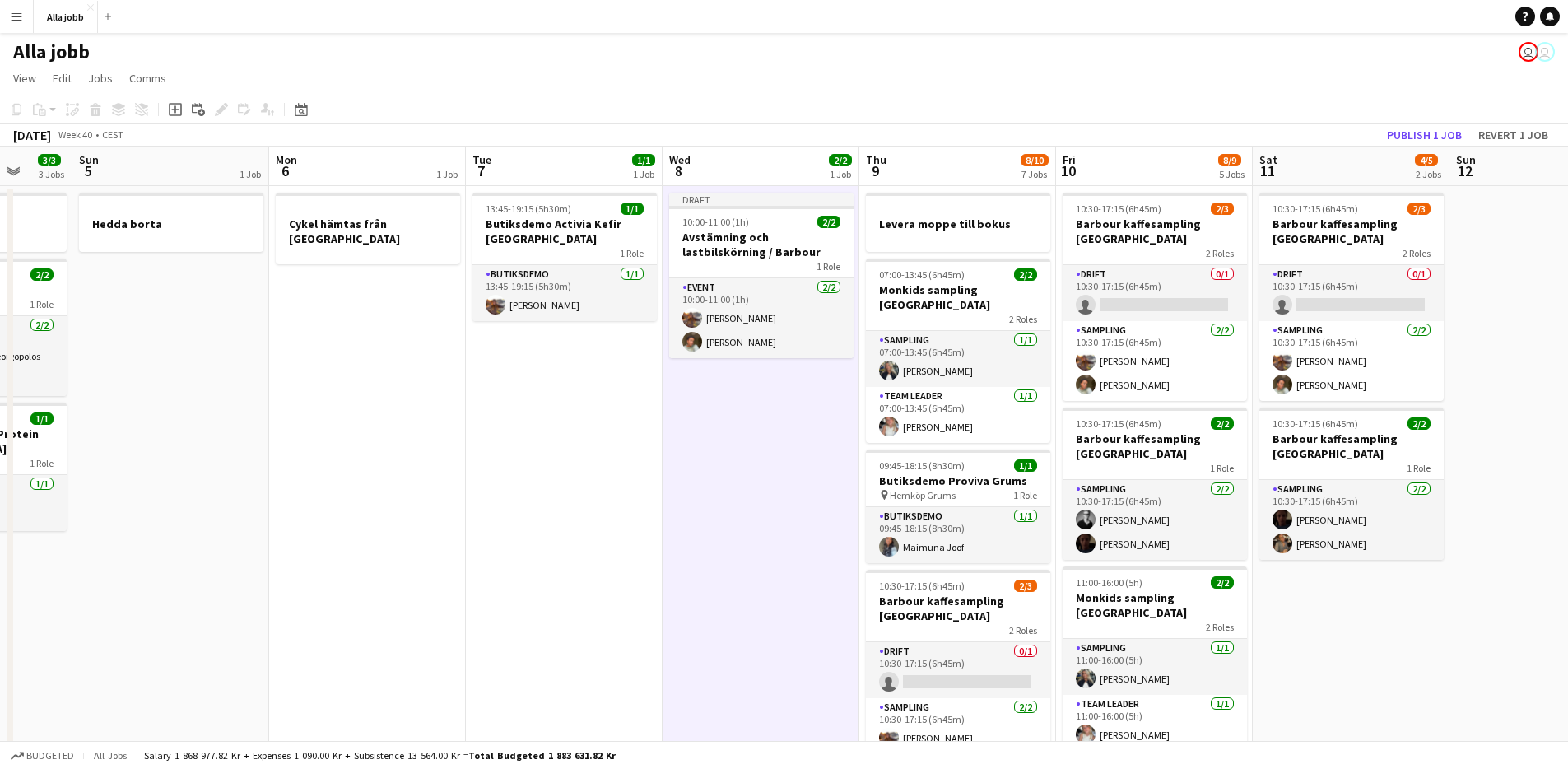
click at [679, 528] on app-date-cell "Draft 10:00-11:00 (1h) 2/2 Avstämning och lastbilskörning / Barbour 1 Role Even…" at bounding box center [761, 730] width 196 height 1089
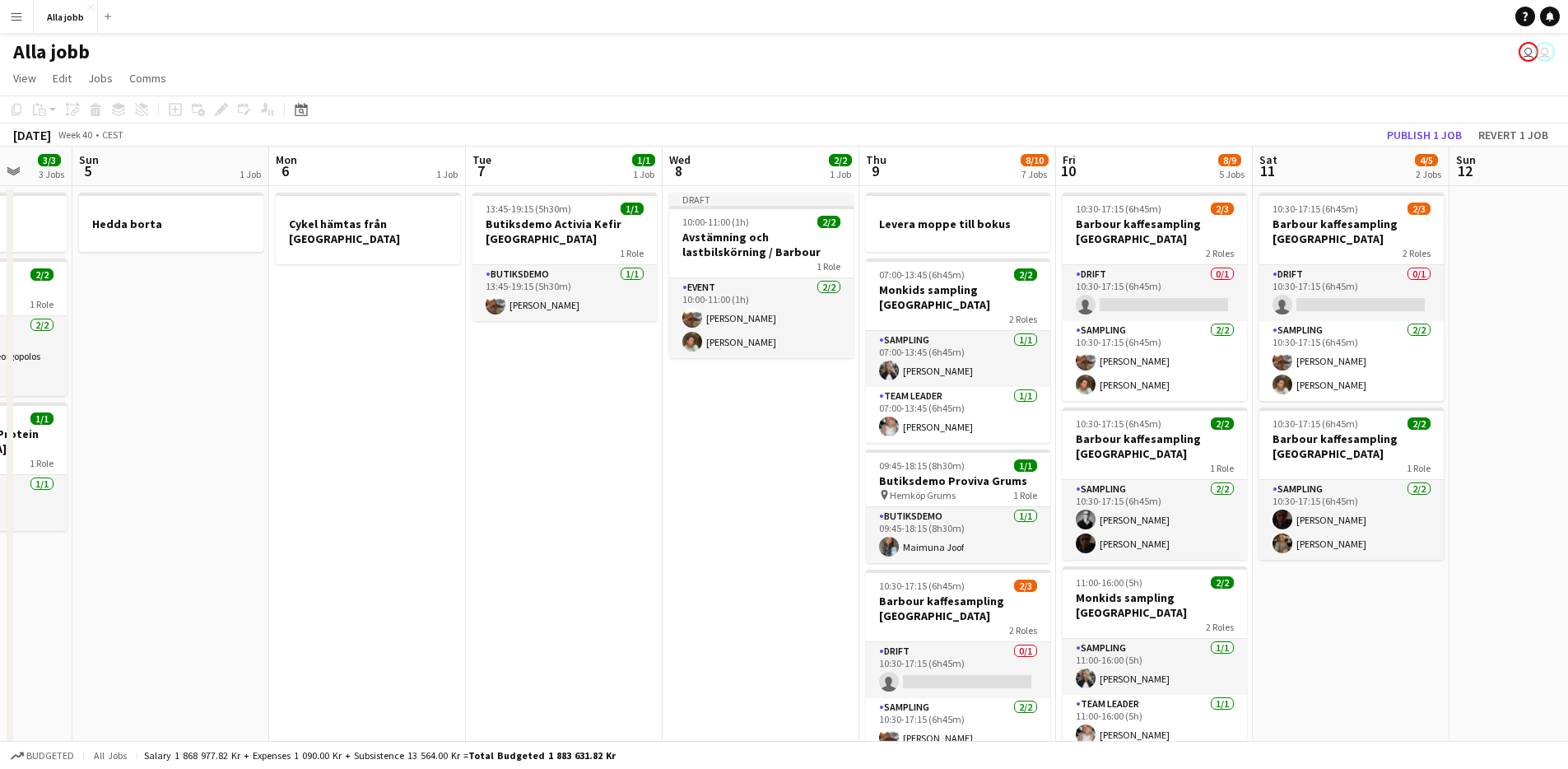
click at [670, 530] on app-date-cell "Draft 10:00-11:00 (1h) 2/2 Avstämning och lastbilskörning / Barbour 1 Role Even…" at bounding box center [761, 730] width 196 height 1089
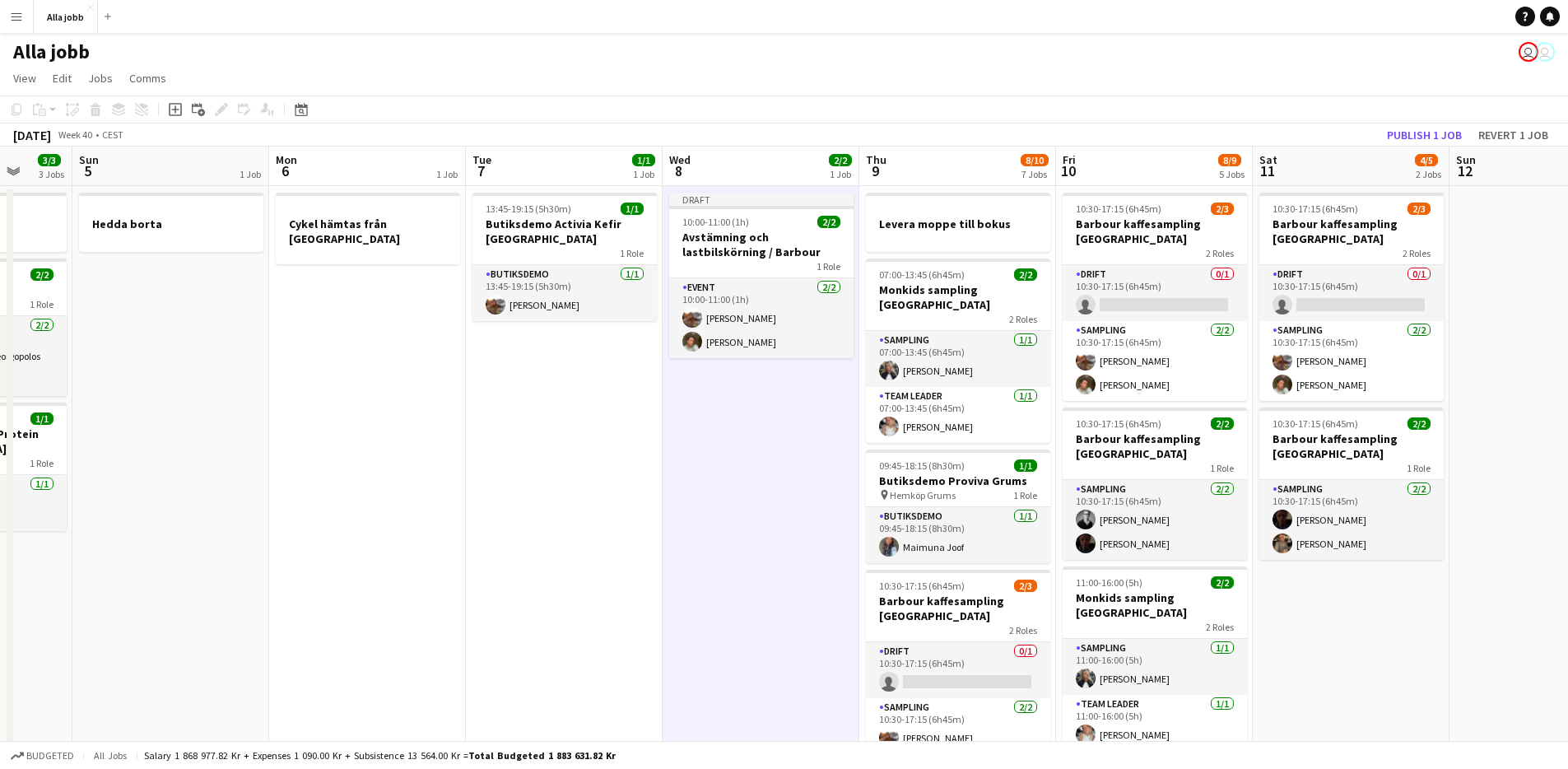
click at [611, 538] on app-date-cell "13:45-19:15 (5h30m) 1/1 Butiksdemo Activia Kefir Stockholm 1 Role Butiksdemo [D…" at bounding box center [564, 730] width 196 height 1089
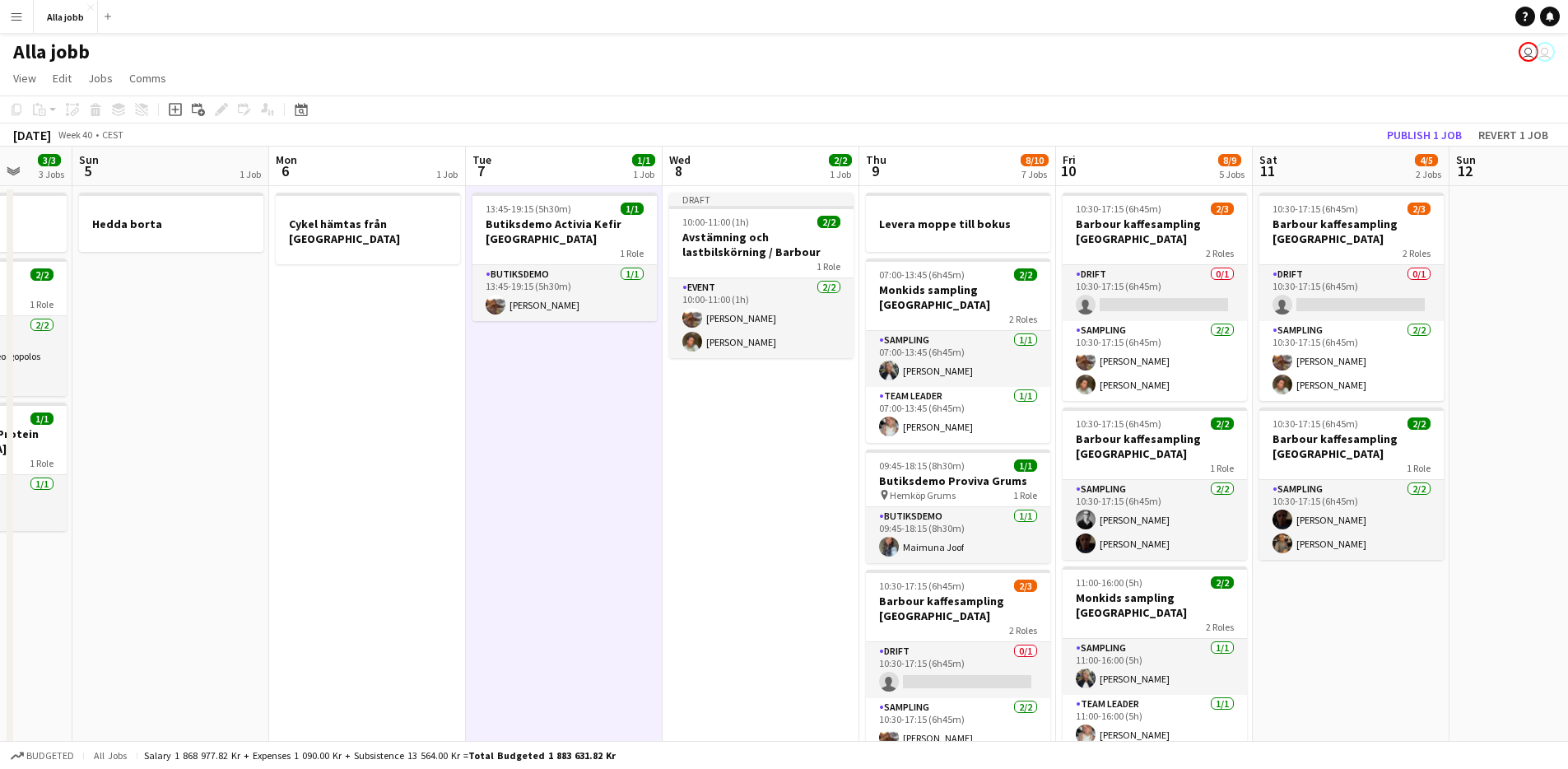
click at [731, 551] on app-date-cell "Draft 10:00-11:00 (1h) 2/2 Avstämning och lastbilskörning / Barbour 1 Role Even…" at bounding box center [761, 730] width 196 height 1089
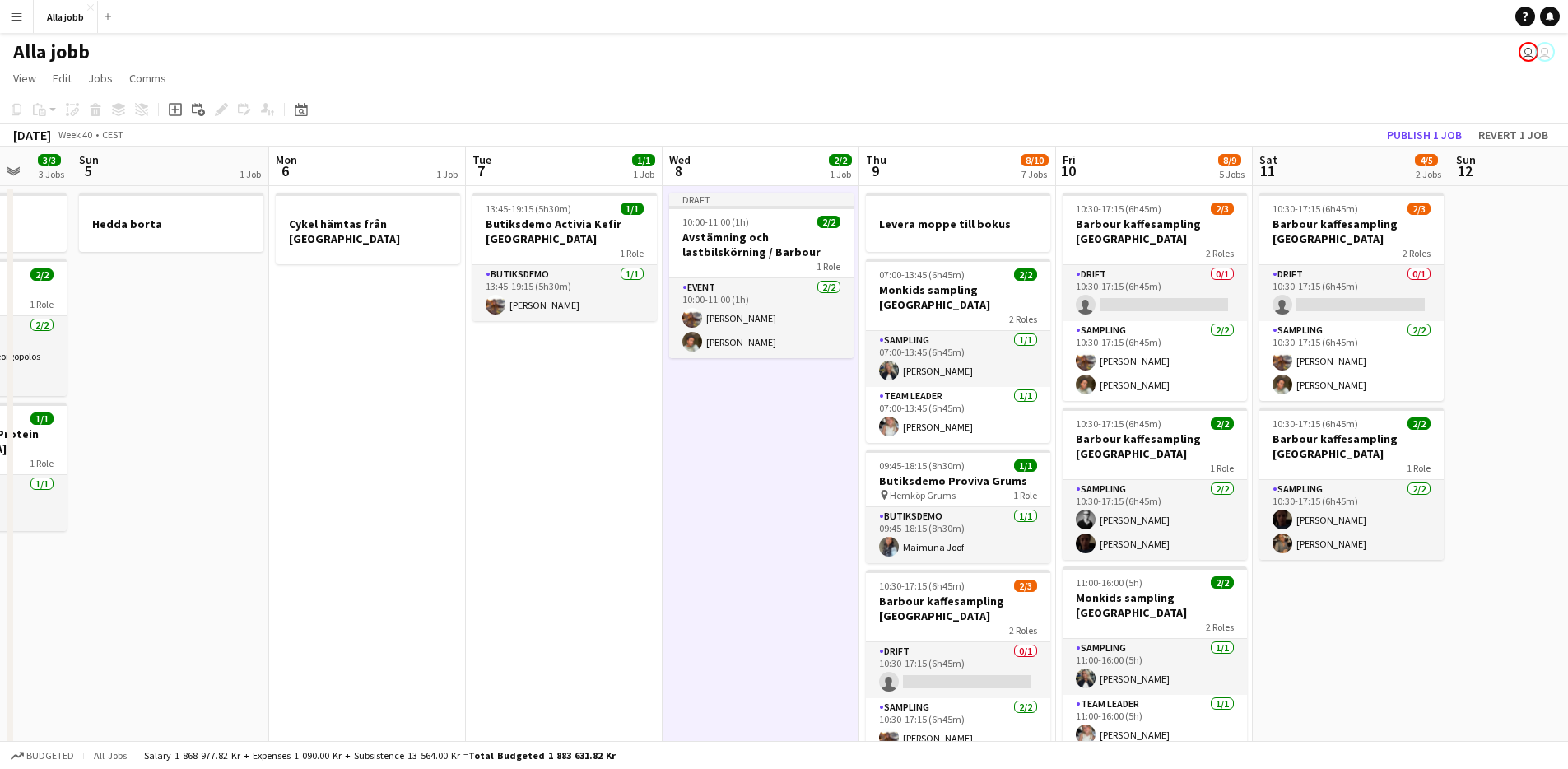
click at [528, 572] on app-date-cell "13:45-19:15 (5h30m) 1/1 Butiksdemo Activia Kefir Stockholm 1 Role Butiksdemo [D…" at bounding box center [564, 730] width 196 height 1089
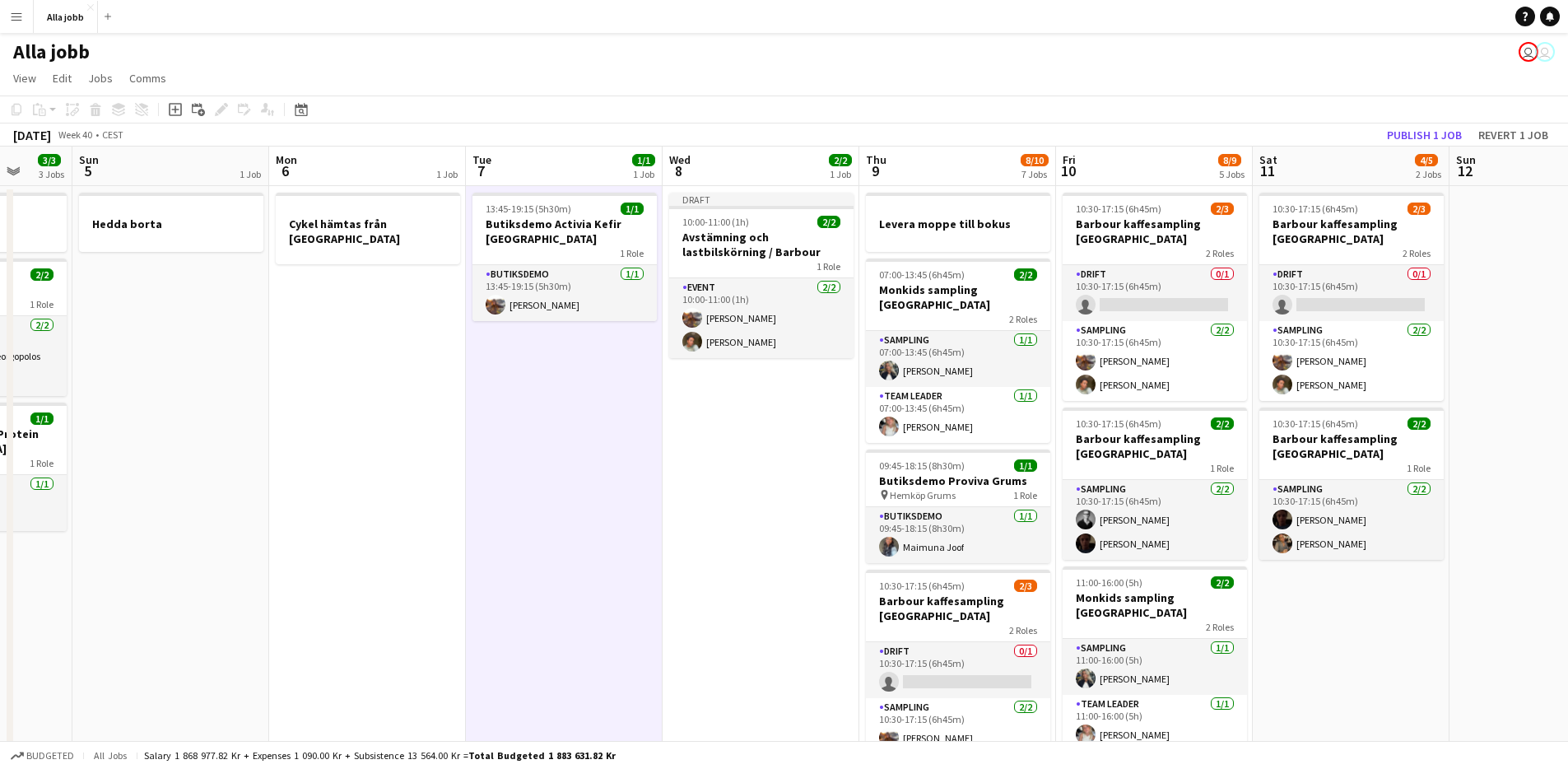
click at [711, 596] on app-date-cell "Draft 10:00-11:00 (1h) 2/2 Avstämning och lastbilskörning / Barbour 1 Role Even…" at bounding box center [761, 730] width 196 height 1089
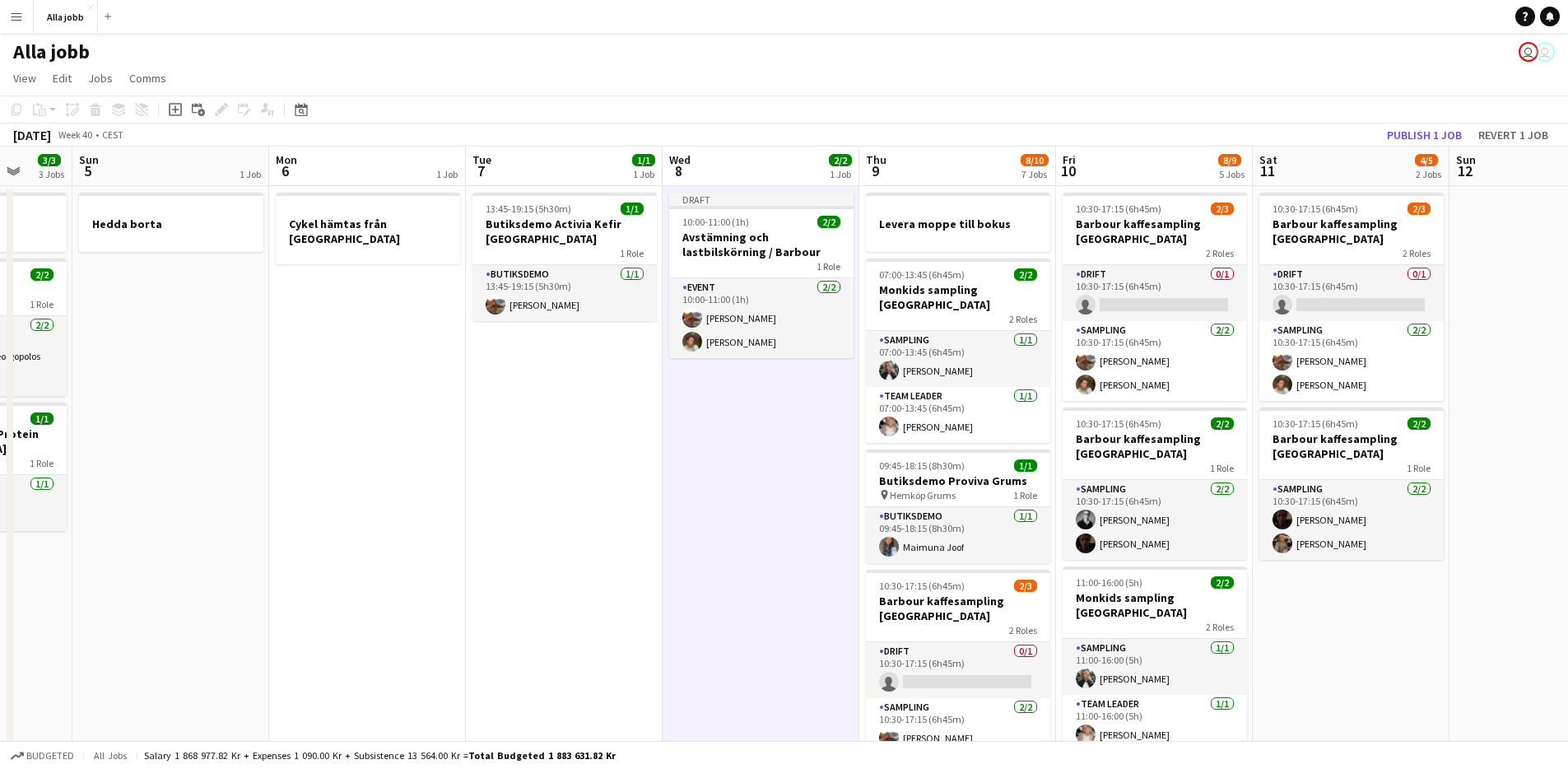
click at [620, 586] on app-date-cell "13:45-19:15 (5h30m) 1/1 Butiksdemo Activia Kefir Stockholm 1 Role Butiksdemo [D…" at bounding box center [564, 730] width 196 height 1089
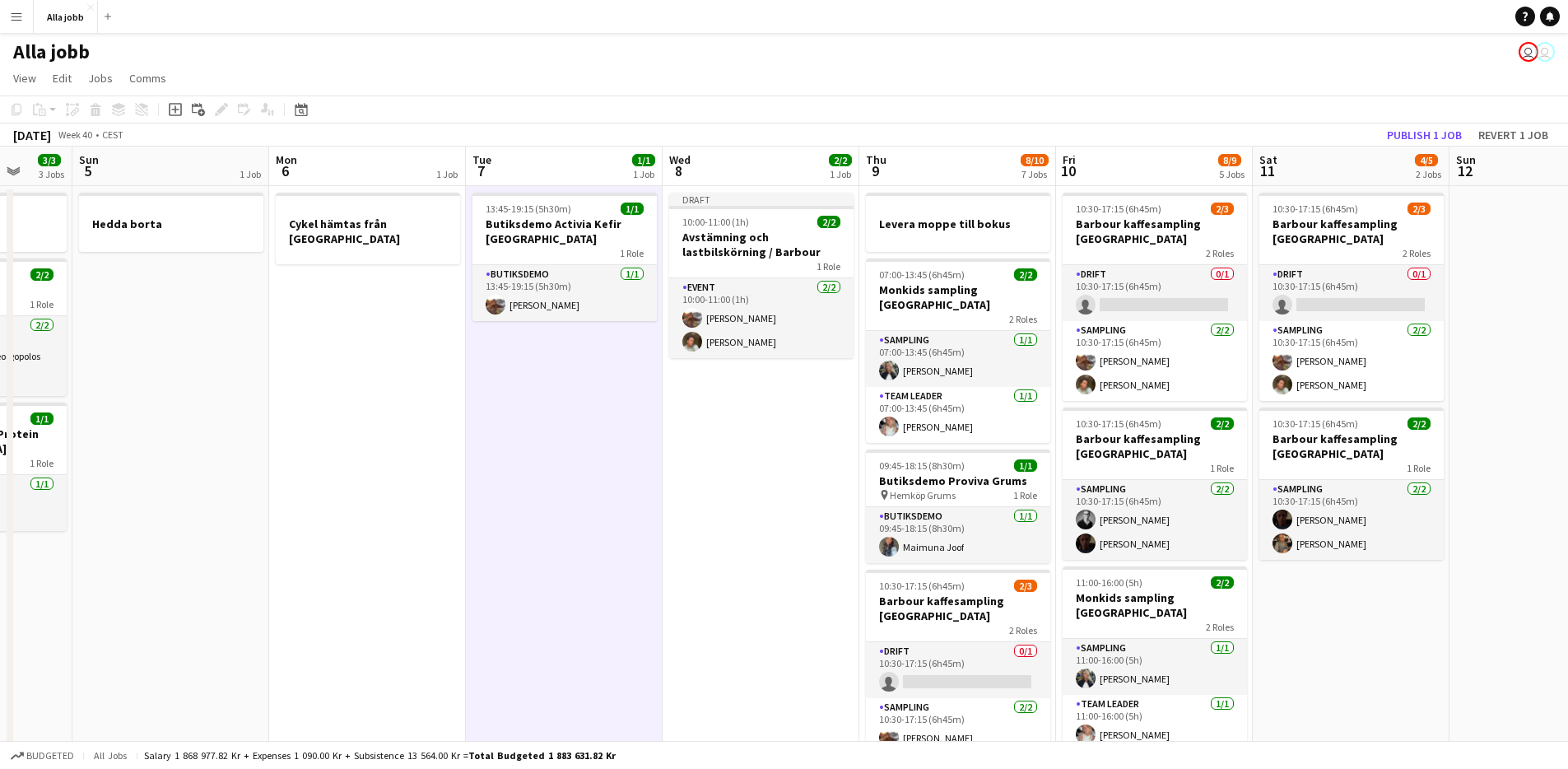
click at [620, 586] on app-date-cell "13:45-19:15 (5h30m) 1/1 Butiksdemo Activia Kefir Stockholm 1 Role Butiksdemo [D…" at bounding box center [564, 730] width 196 height 1089
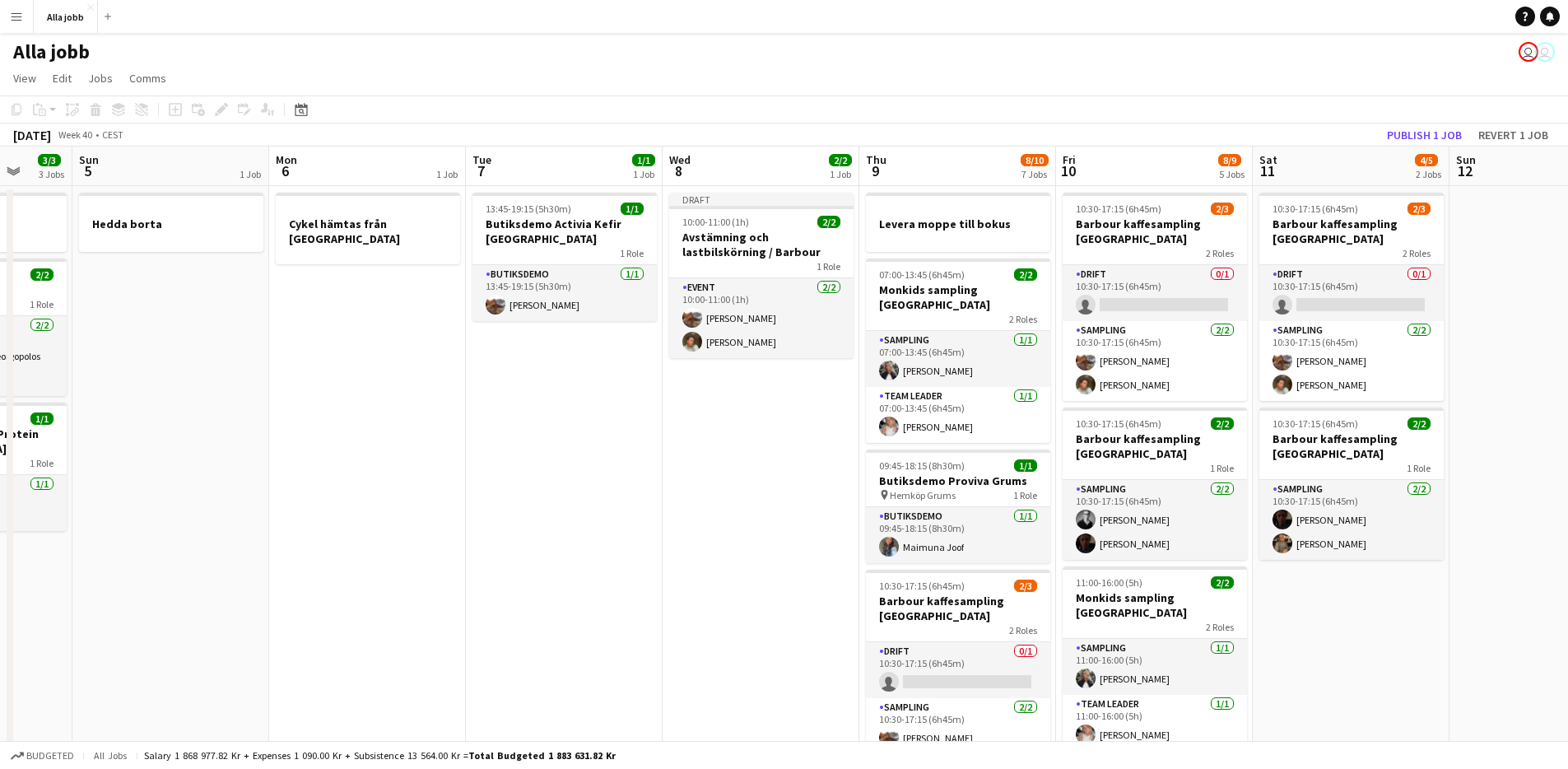
click at [620, 586] on app-date-cell "13:45-19:15 (5h30m) 1/1 Butiksdemo Activia Kefir Stockholm 1 Role Butiksdemo [D…" at bounding box center [564, 730] width 196 height 1089
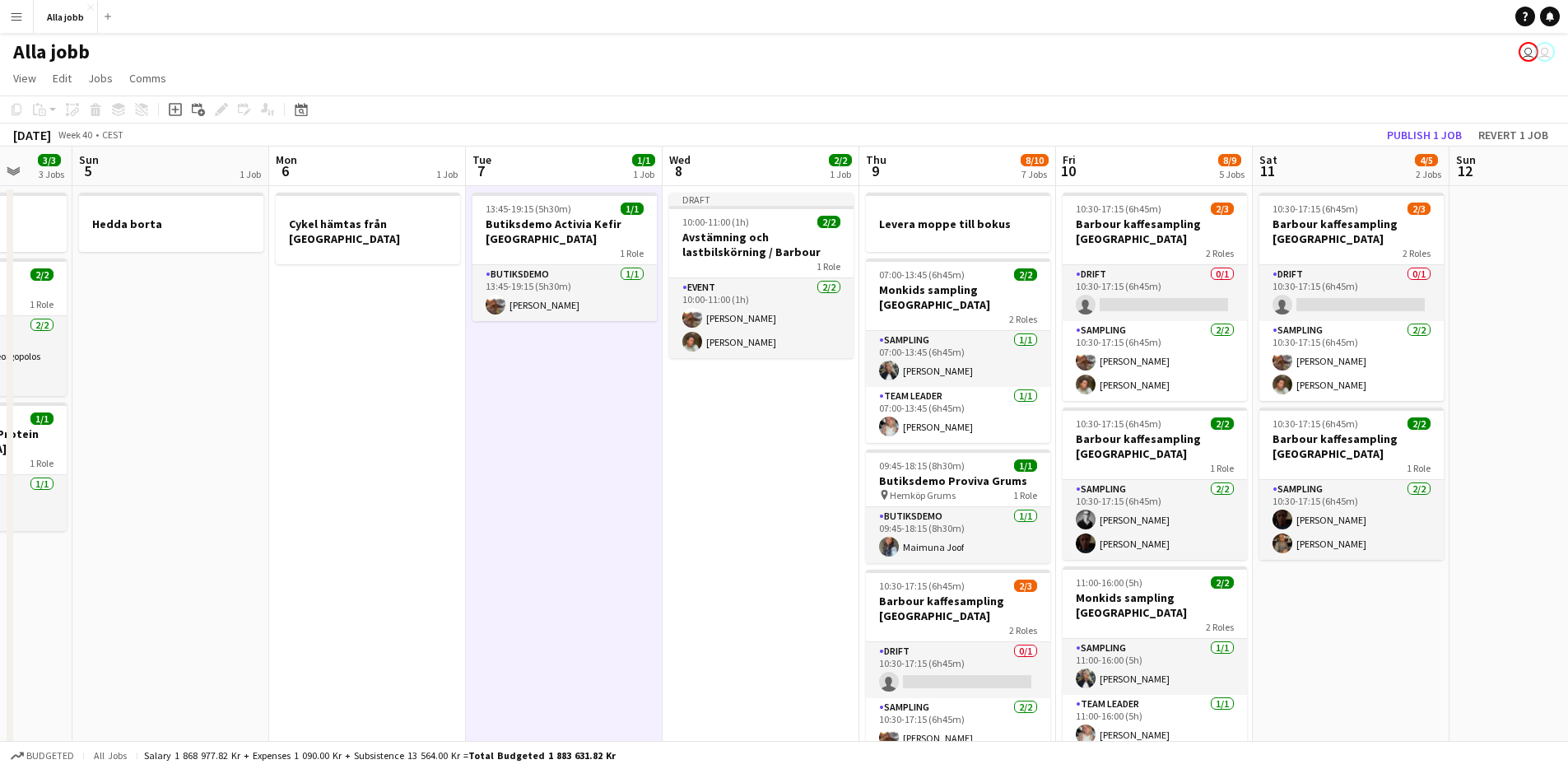
click at [620, 586] on app-date-cell "13:45-19:15 (5h30m) 1/1 Butiksdemo Activia Kefir Stockholm 1 Role Butiksdemo [D…" at bounding box center [564, 730] width 196 height 1089
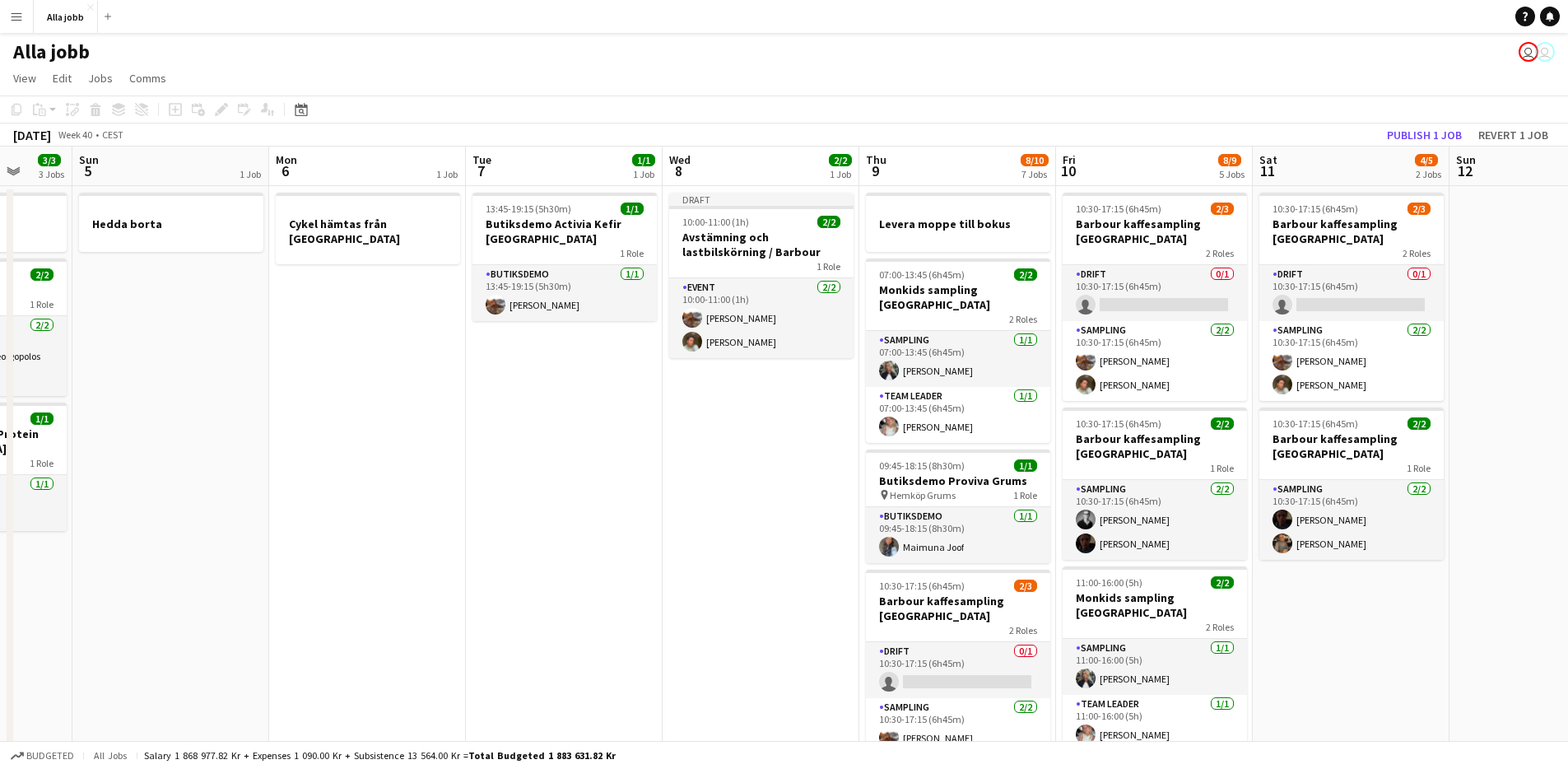
click at [620, 586] on app-date-cell "13:45-19:15 (5h30m) 1/1 Butiksdemo Activia Kefir Stockholm 1 Role Butiksdemo [D…" at bounding box center [564, 730] width 196 height 1089
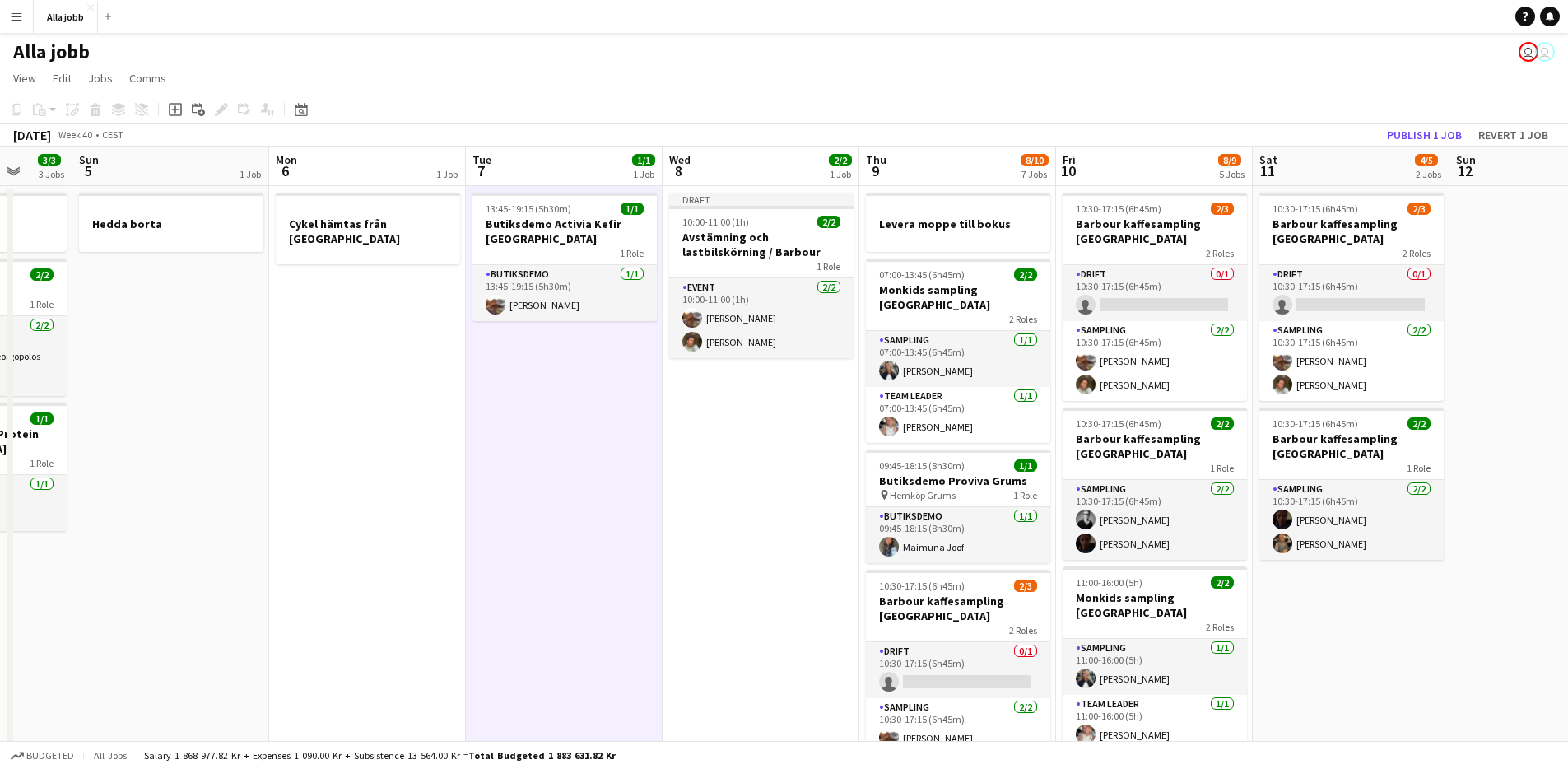
click at [620, 586] on app-date-cell "13:45-19:15 (5h30m) 1/1 Butiksdemo Activia Kefir Stockholm 1 Role Butiksdemo [D…" at bounding box center [564, 730] width 196 height 1089
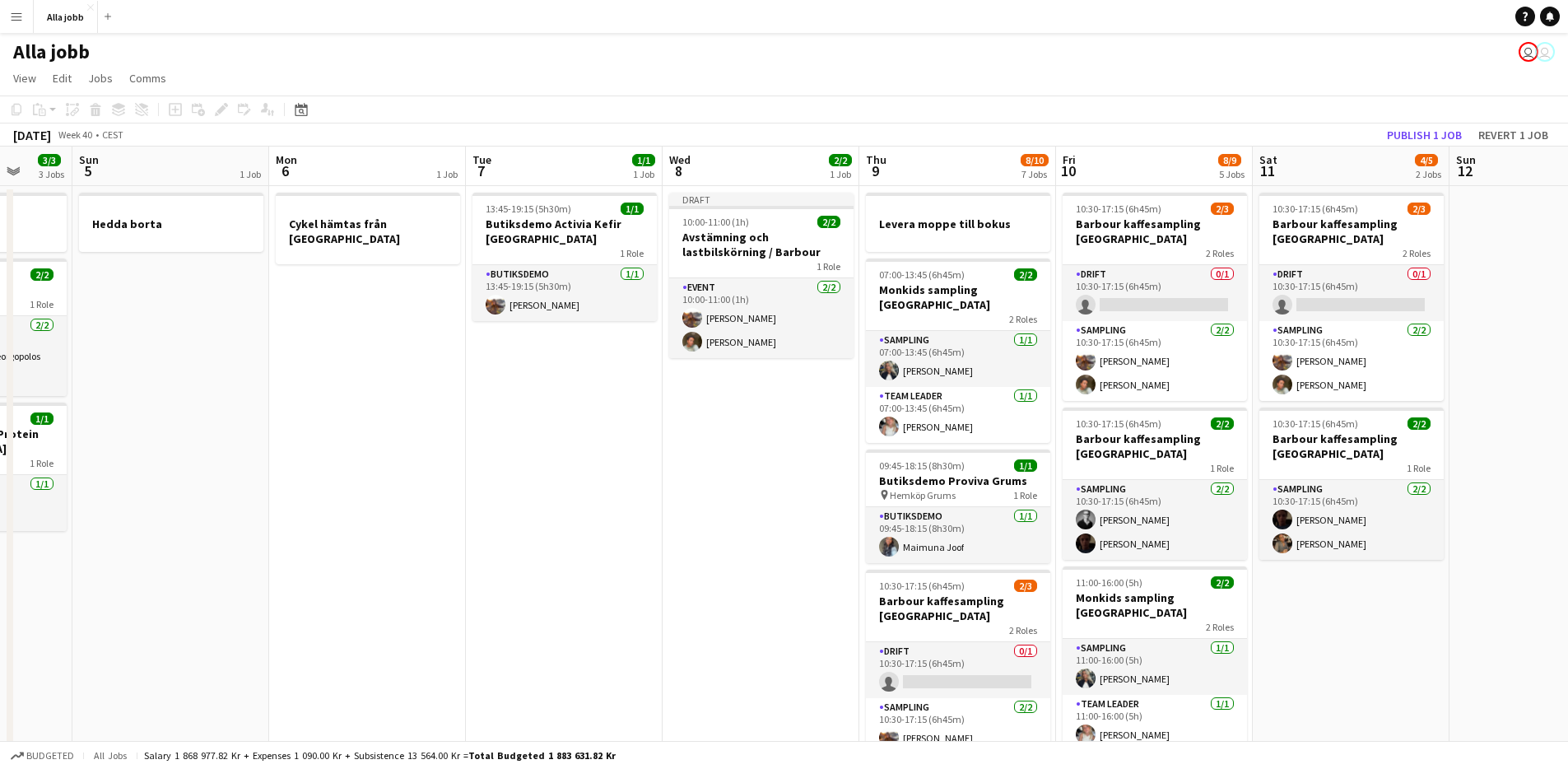
click at [620, 586] on app-date-cell "13:45-19:15 (5h30m) 1/1 Butiksdemo Activia Kefir Stockholm 1 Role Butiksdemo [D…" at bounding box center [564, 730] width 196 height 1089
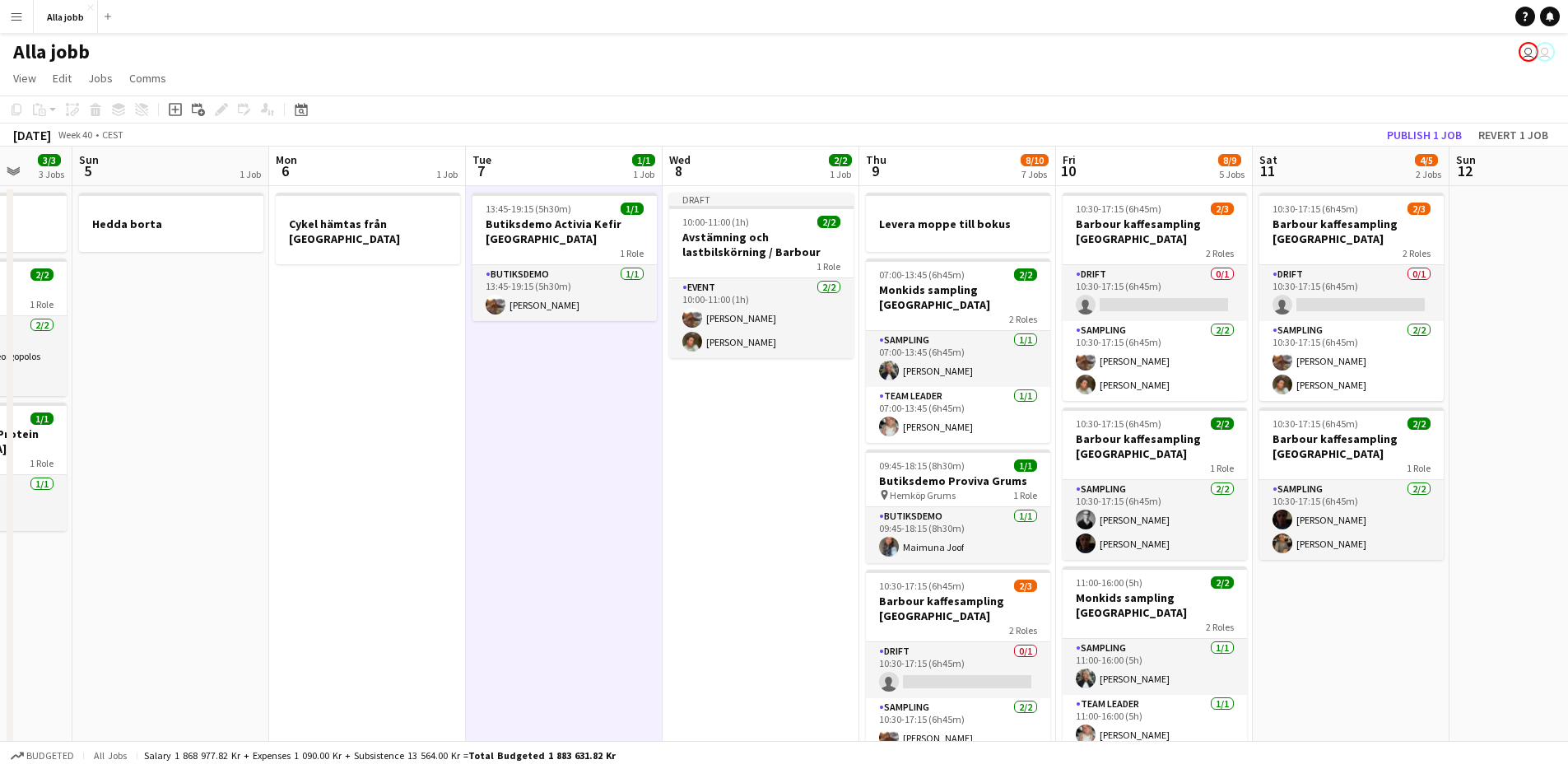
click at [620, 586] on app-date-cell "13:45-19:15 (5h30m) 1/1 Butiksdemo Activia Kefir Stockholm 1 Role Butiksdemo [D…" at bounding box center [564, 730] width 196 height 1089
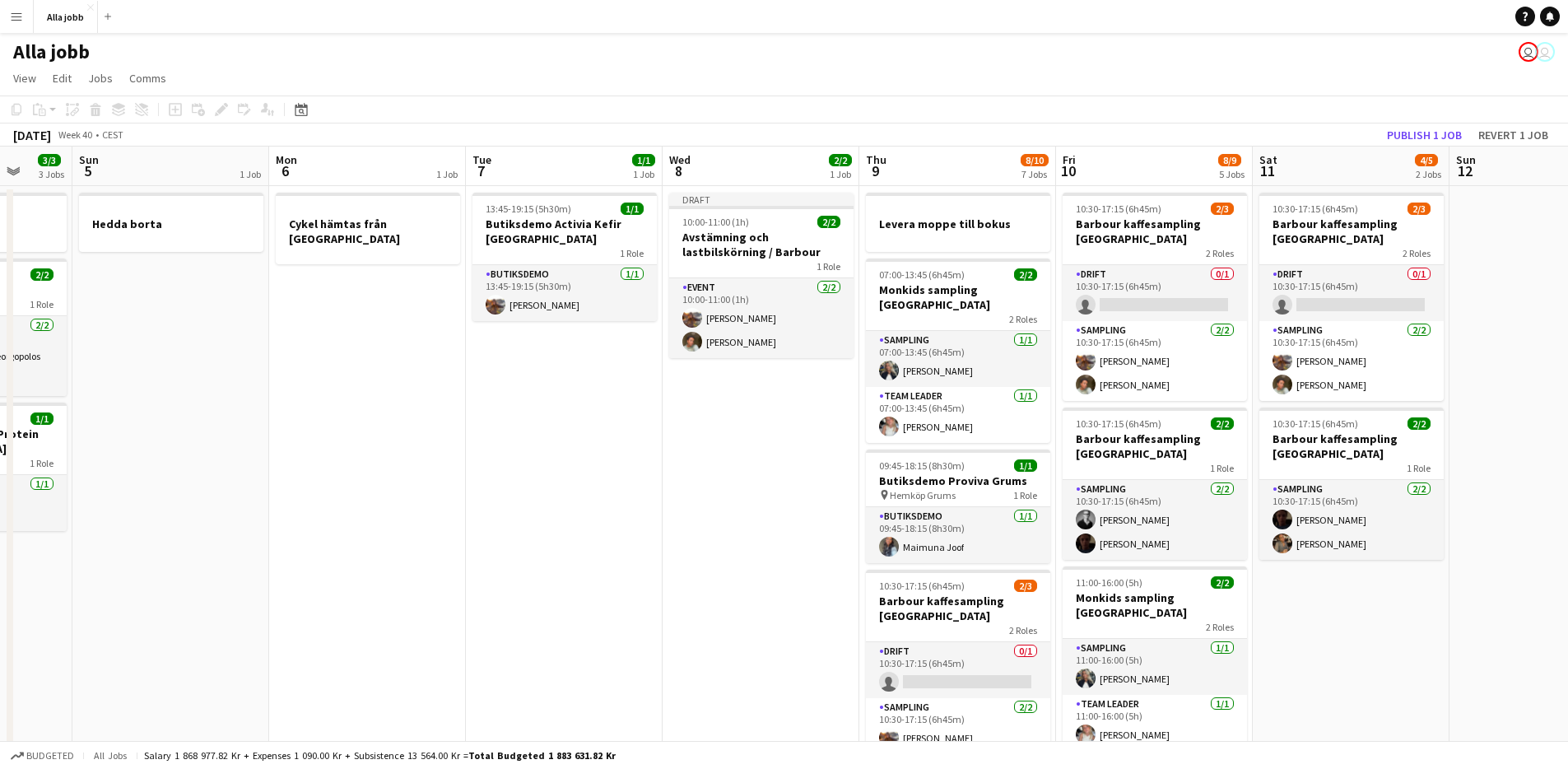
drag, startPoint x: 747, startPoint y: 576, endPoint x: 730, endPoint y: 580, distance: 17.5
click at [745, 577] on app-date-cell "Draft 10:00-11:00 (1h) 2/2 Avstämning och lastbilskörning / Barbour 1 Role Even…" at bounding box center [761, 730] width 196 height 1089
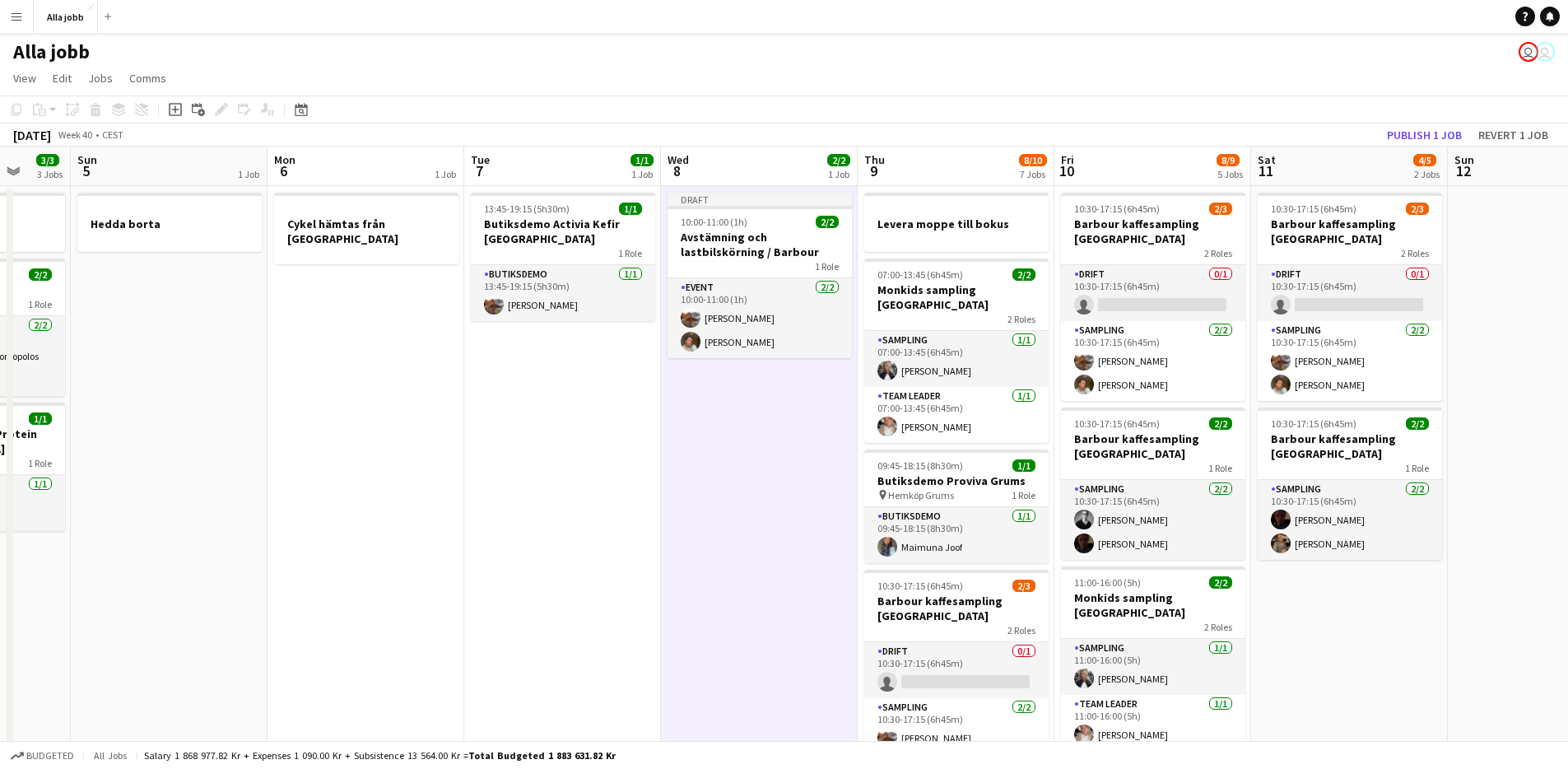
click at [607, 563] on app-date-cell "13:45-19:15 (5h30m) 1/1 Butiksdemo Activia Kefir Stockholm 1 Role Butiksdemo [D…" at bounding box center [562, 730] width 196 height 1089
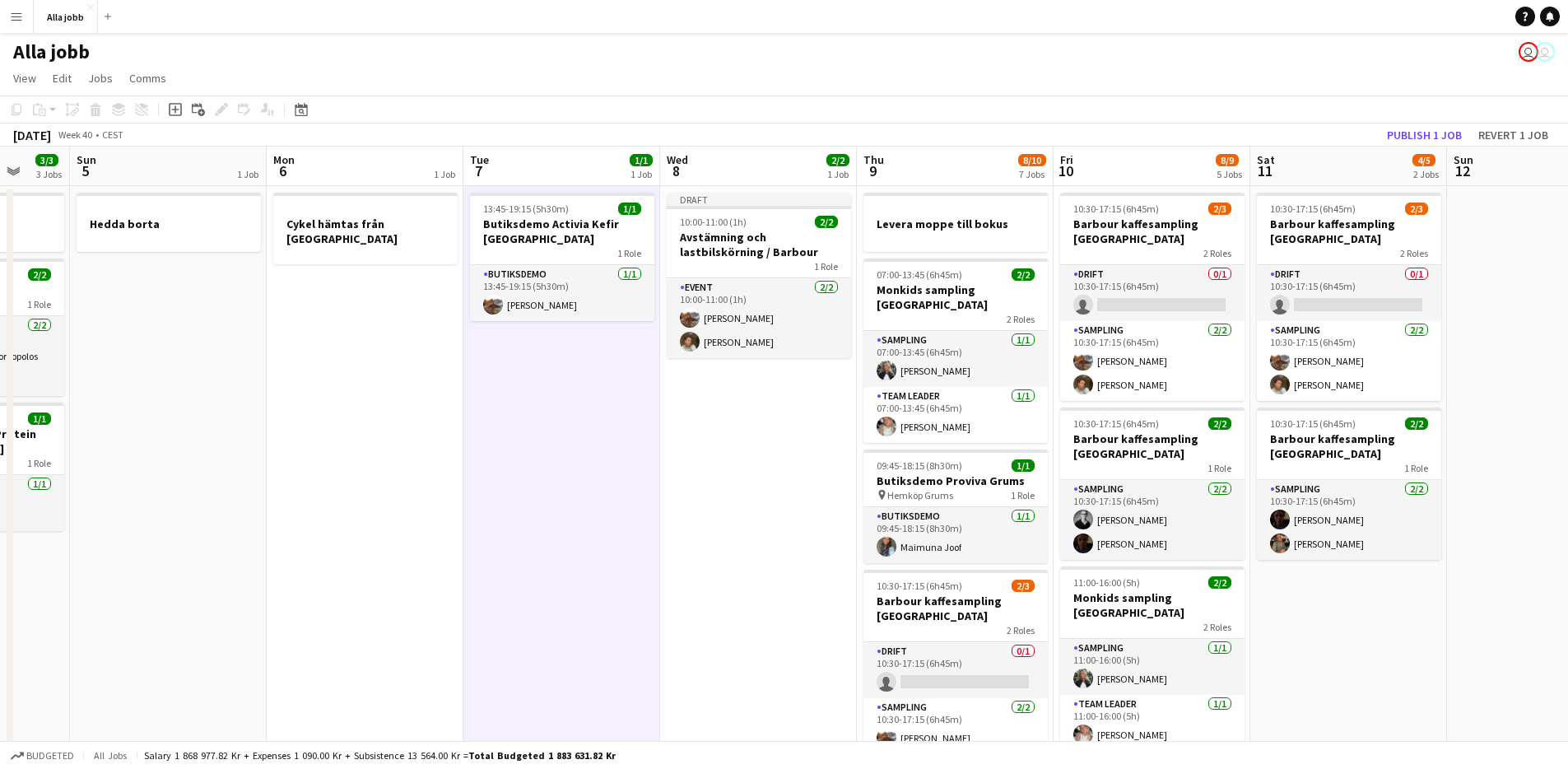
click at [748, 472] on app-date-cell "Draft 10:00-11:00 (1h) 2/2 Avstämning och lastbilskörning / Barbour 1 Role Even…" at bounding box center [758, 730] width 196 height 1089
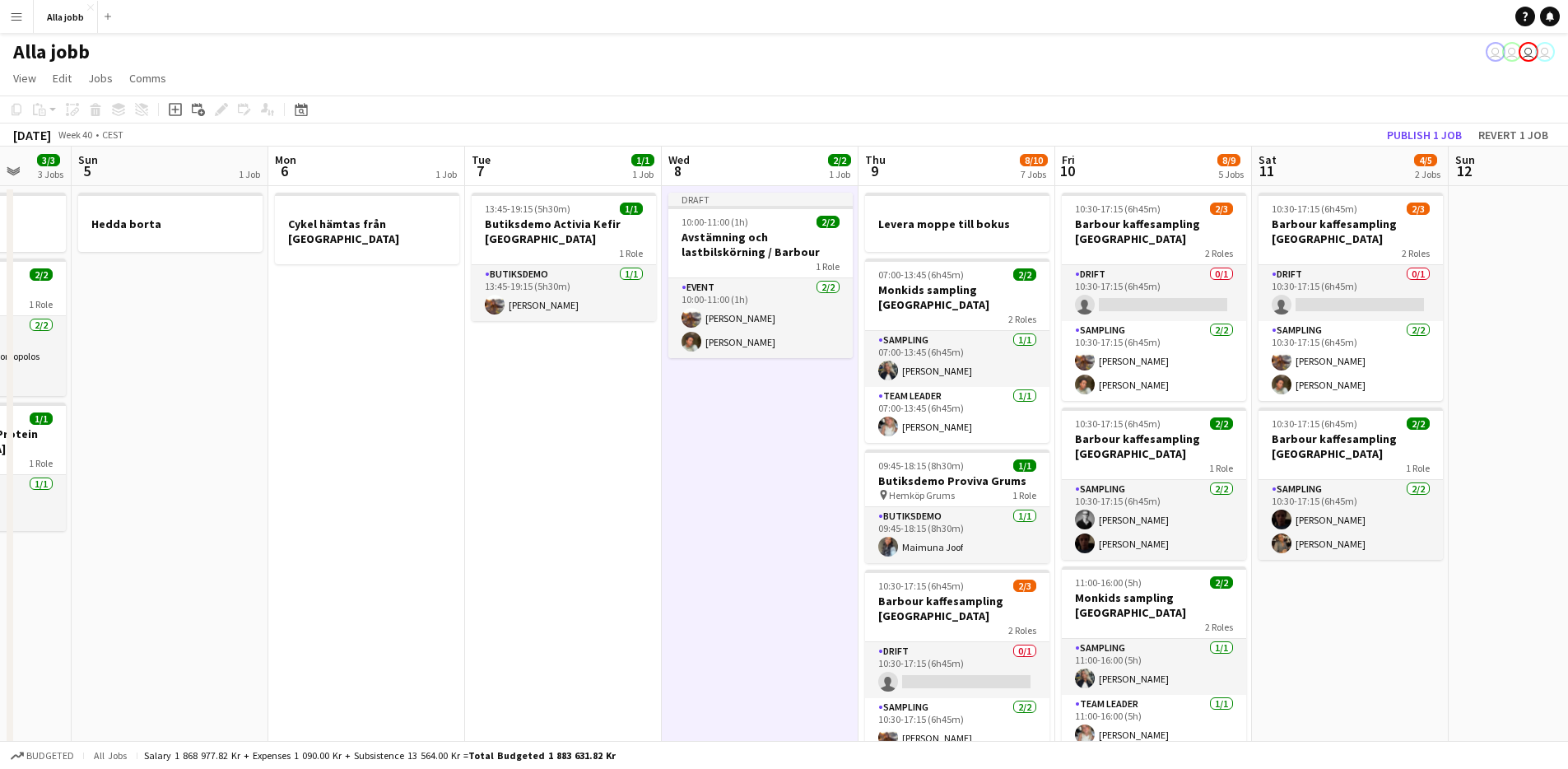
click at [751, 513] on app-date-cell "Draft 10:00-11:00 (1h) 2/2 Avstämning och lastbilskörning / Barbour 1 Role Even…" at bounding box center [760, 730] width 196 height 1089
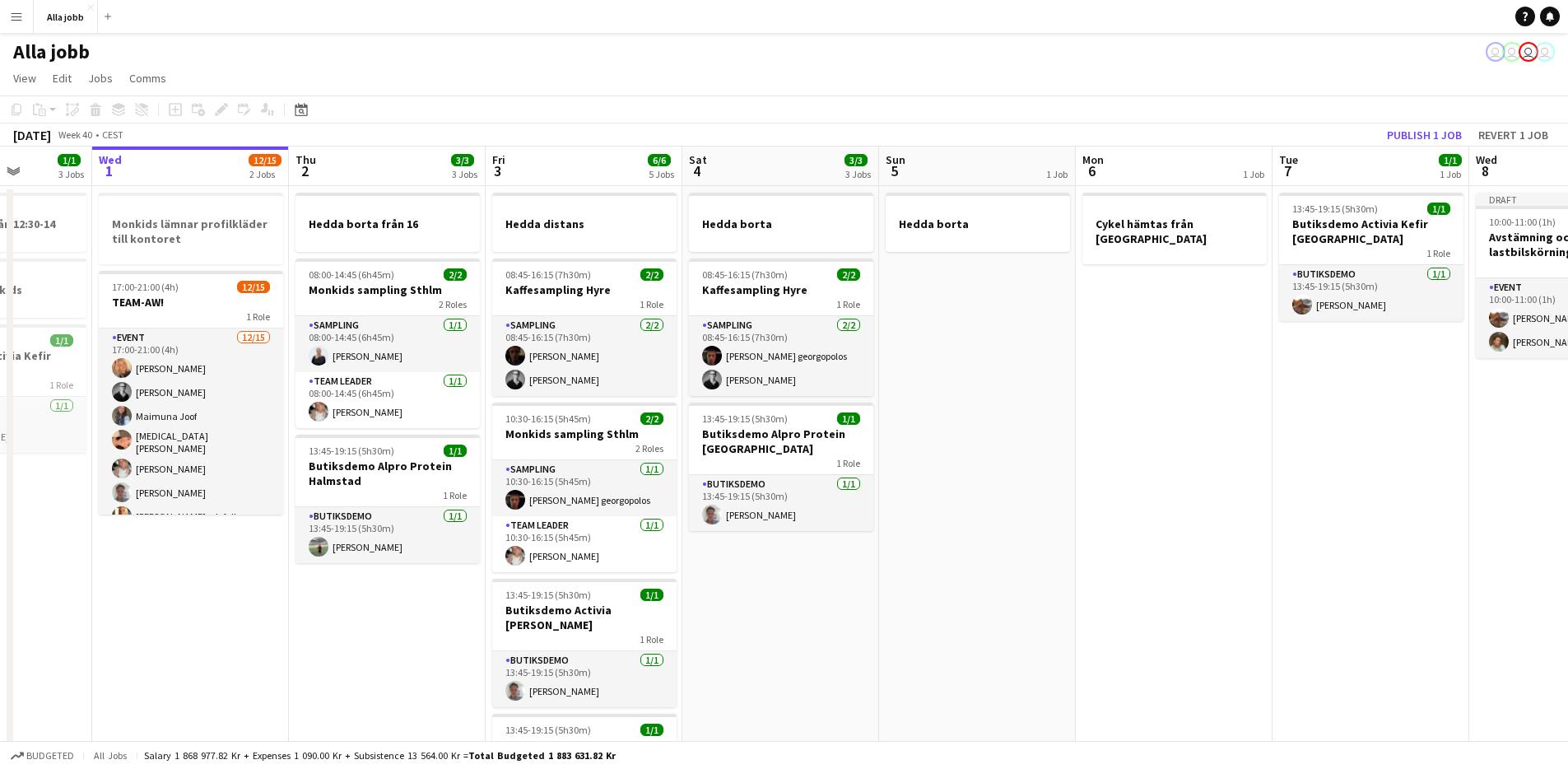
drag, startPoint x: 505, startPoint y: 460, endPoint x: 1296, endPoint y: 597, distance: 802.8
click at [1296, 597] on app-calendar-viewport "Sun 28 2/2 1 Job Mon 29 2/2 4 Jobs Tue 30 1/1 3 Jobs Wed 1 12/15 2 Jobs Thu 2 3…" at bounding box center [784, 711] width 1568 height 1129
click at [821, 588] on app-date-cell "Hedda borta 08:45-16:15 (7h30m) 2/2 Kaffesampling Hyre 1 Role Sampling [DATE] 0…" at bounding box center [780, 730] width 196 height 1089
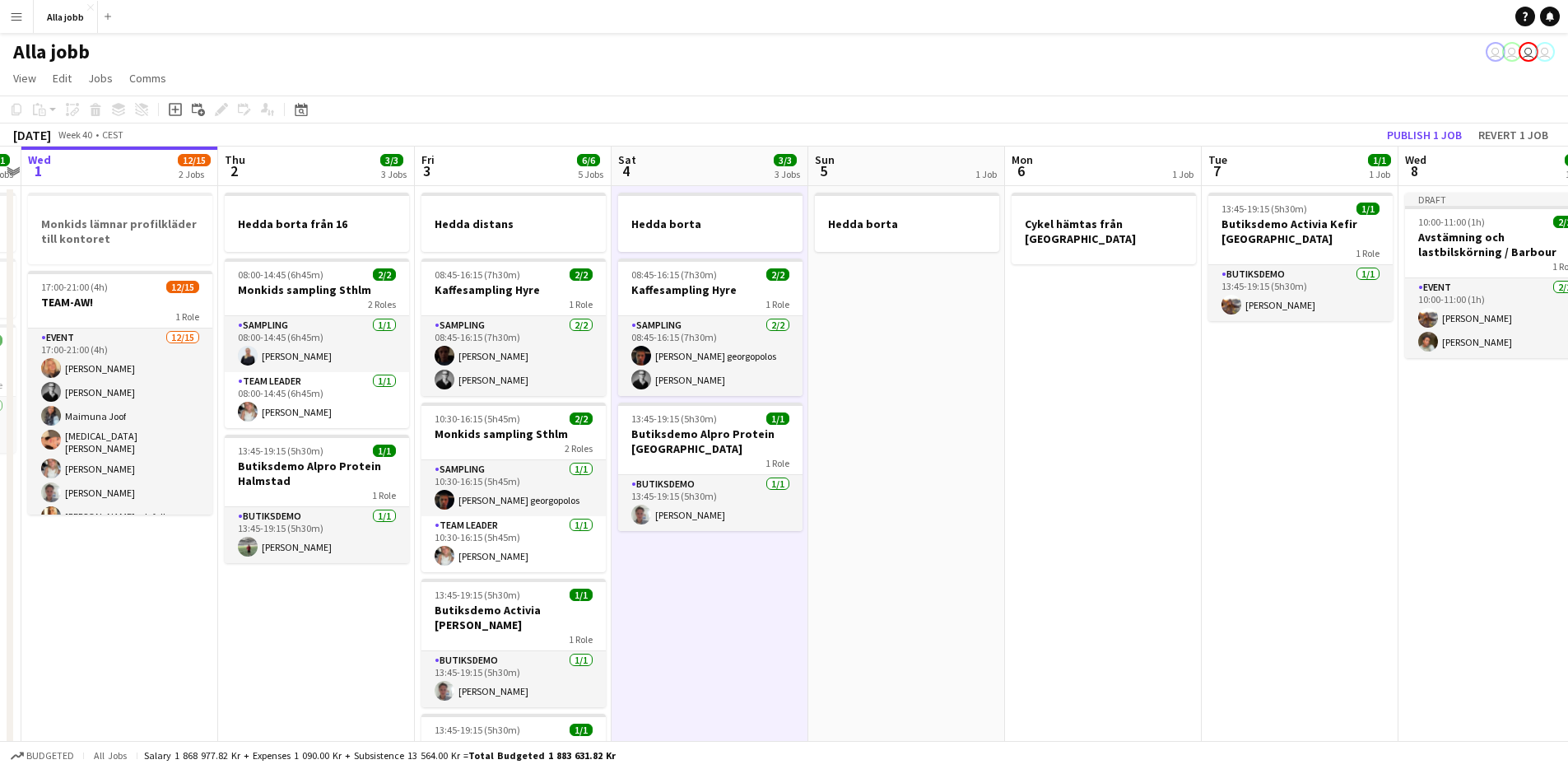
scroll to position [0, 570]
drag, startPoint x: 823, startPoint y: 619, endPoint x: 767, endPoint y: 633, distance: 57.7
click at [767, 633] on app-calendar-viewport "Sun 28 2/2 1 Job Mon 29 2/2 4 Jobs Tue 30 1/1 3 Jobs Wed 1 12/15 2 Jobs Thu 2 3…" at bounding box center [784, 711] width 1568 height 1129
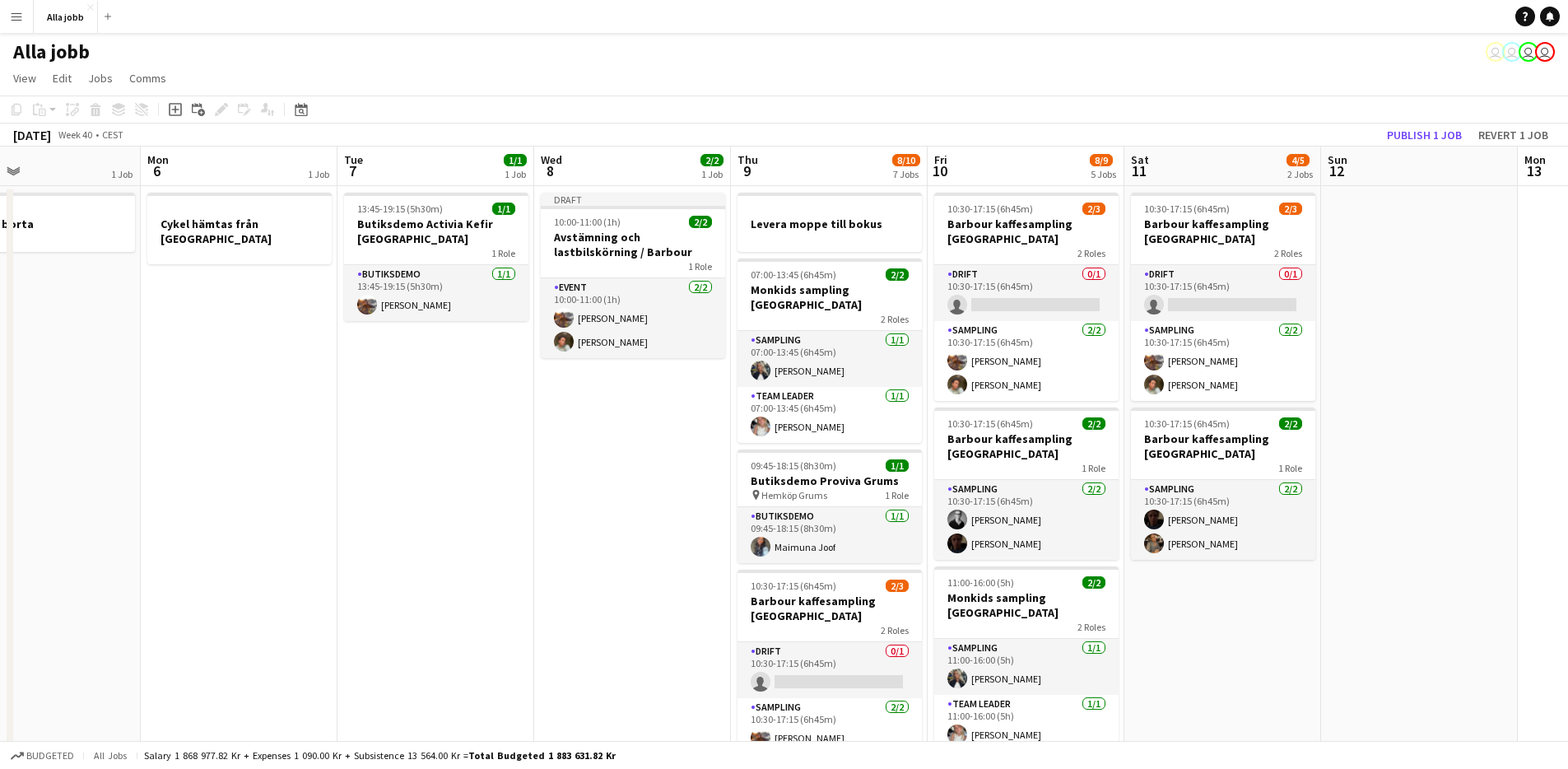
drag, startPoint x: 666, startPoint y: 448, endPoint x: 151, endPoint y: 476, distance: 515.8
click at [132, 485] on app-calendar-viewport "Thu 2 3/3 3 Jobs Fri 3 6/6 5 Jobs Sat 4 3/3 3 Jobs Sun 5 1 Job Mon 6 1 Job Tue …" at bounding box center [784, 711] width 1568 height 1129
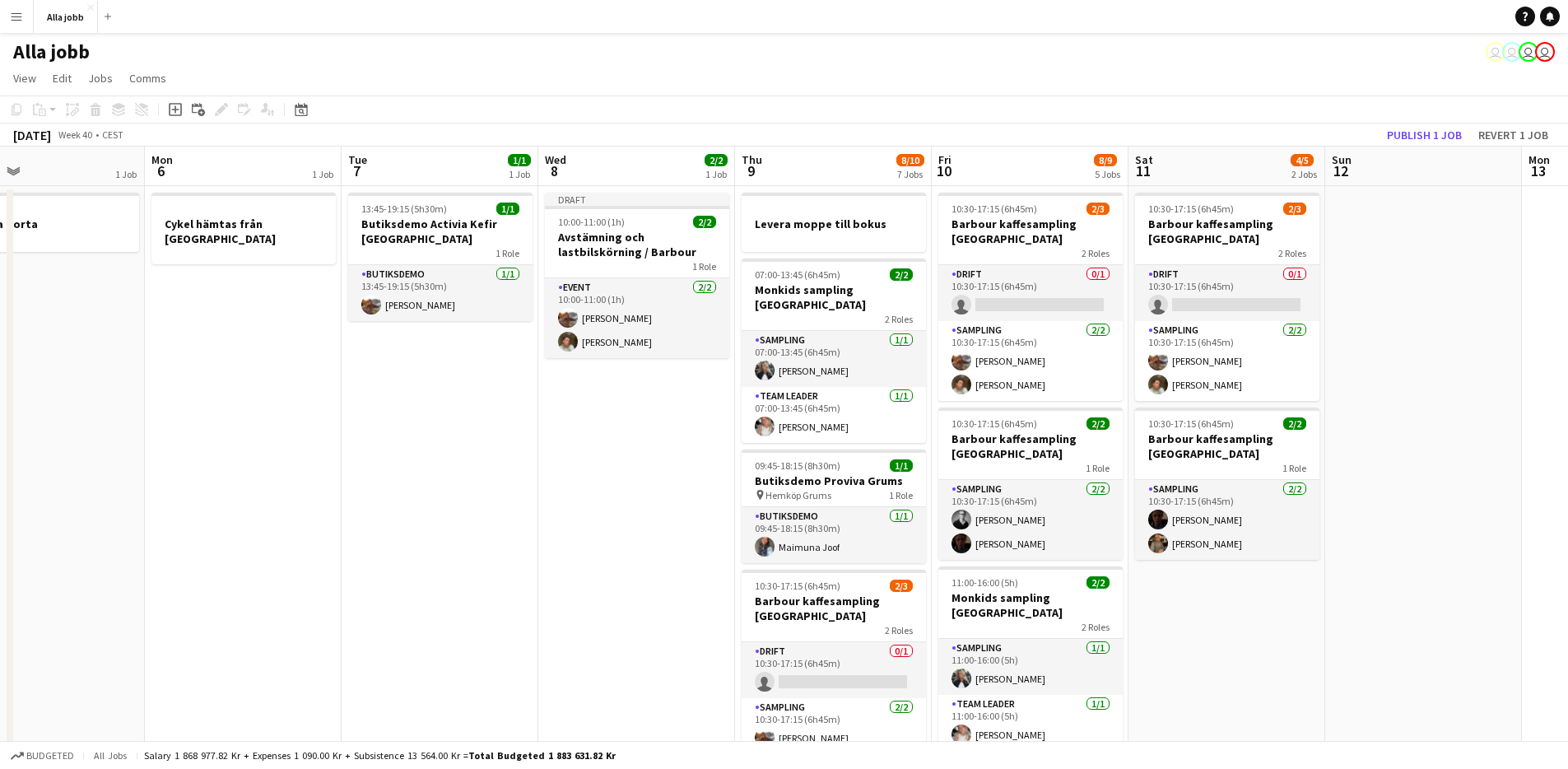
click at [415, 501] on app-date-cell "13:45-19:15 (5h30m) 1/1 Butiksdemo Activia Kefir Stockholm 1 Role Butiksdemo [D…" at bounding box center [439, 730] width 196 height 1089
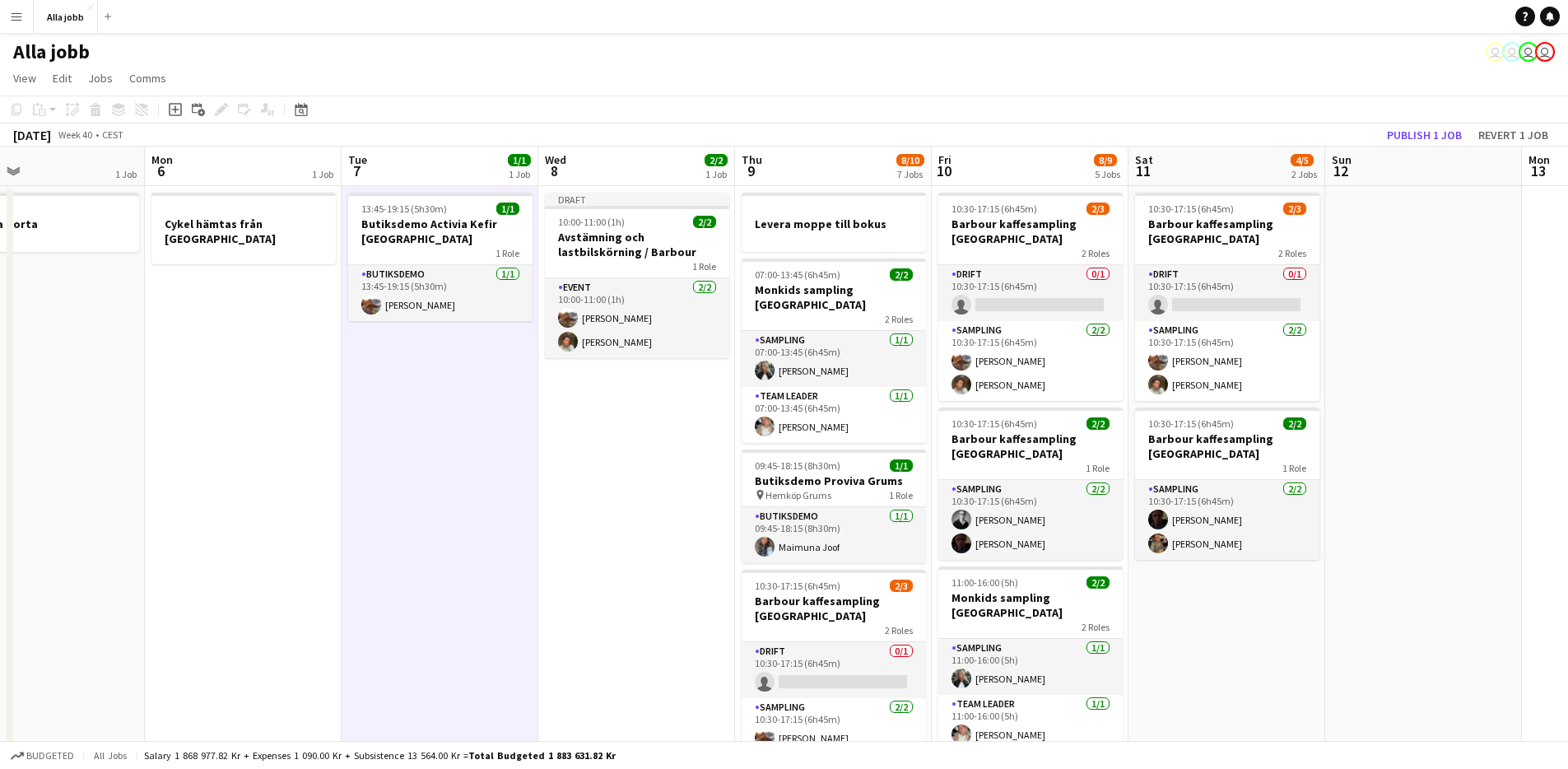
scroll to position [0, 643]
click at [412, 501] on app-date-cell "13:45-19:15 (5h30m) 1/1 Butiksdemo Activia Kefir Stockholm 1 Role Butiksdemo [D…" at bounding box center [439, 730] width 196 height 1089
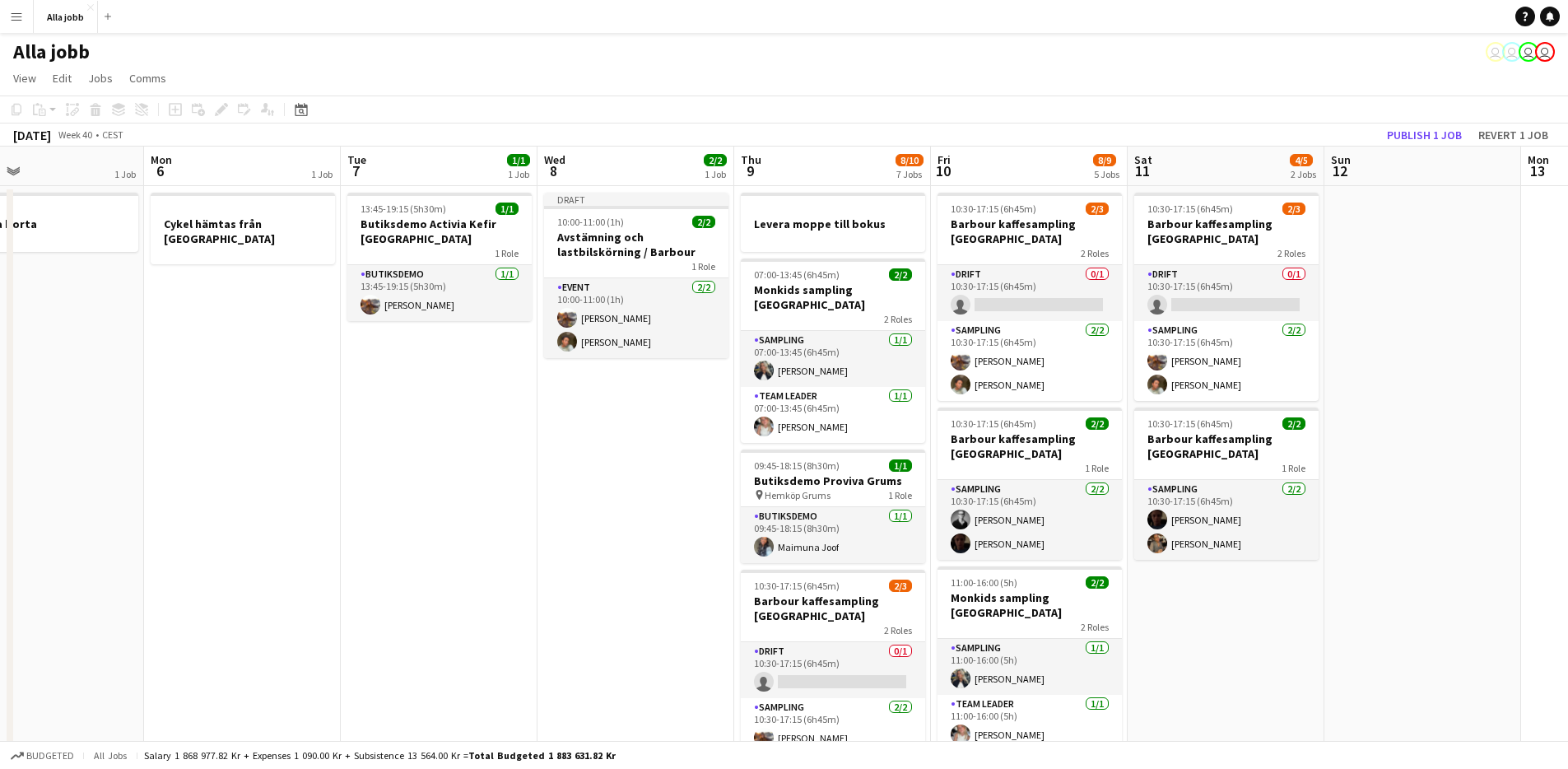
click at [412, 501] on app-date-cell "13:45-19:15 (5h30m) 1/1 Butiksdemo Activia Kefir Stockholm 1 Role Butiksdemo [D…" at bounding box center [439, 730] width 196 height 1089
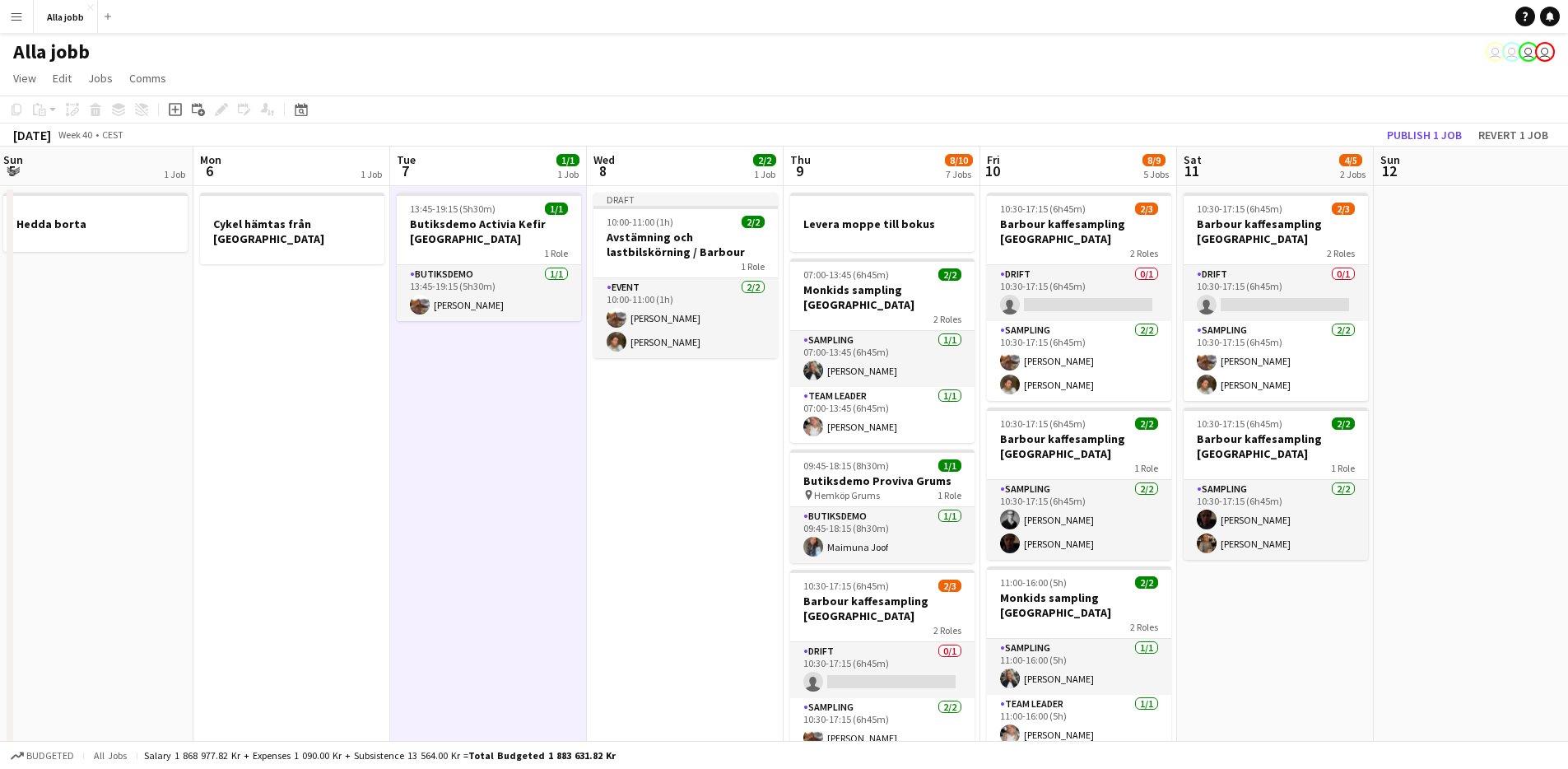
scroll to position [0, 391]
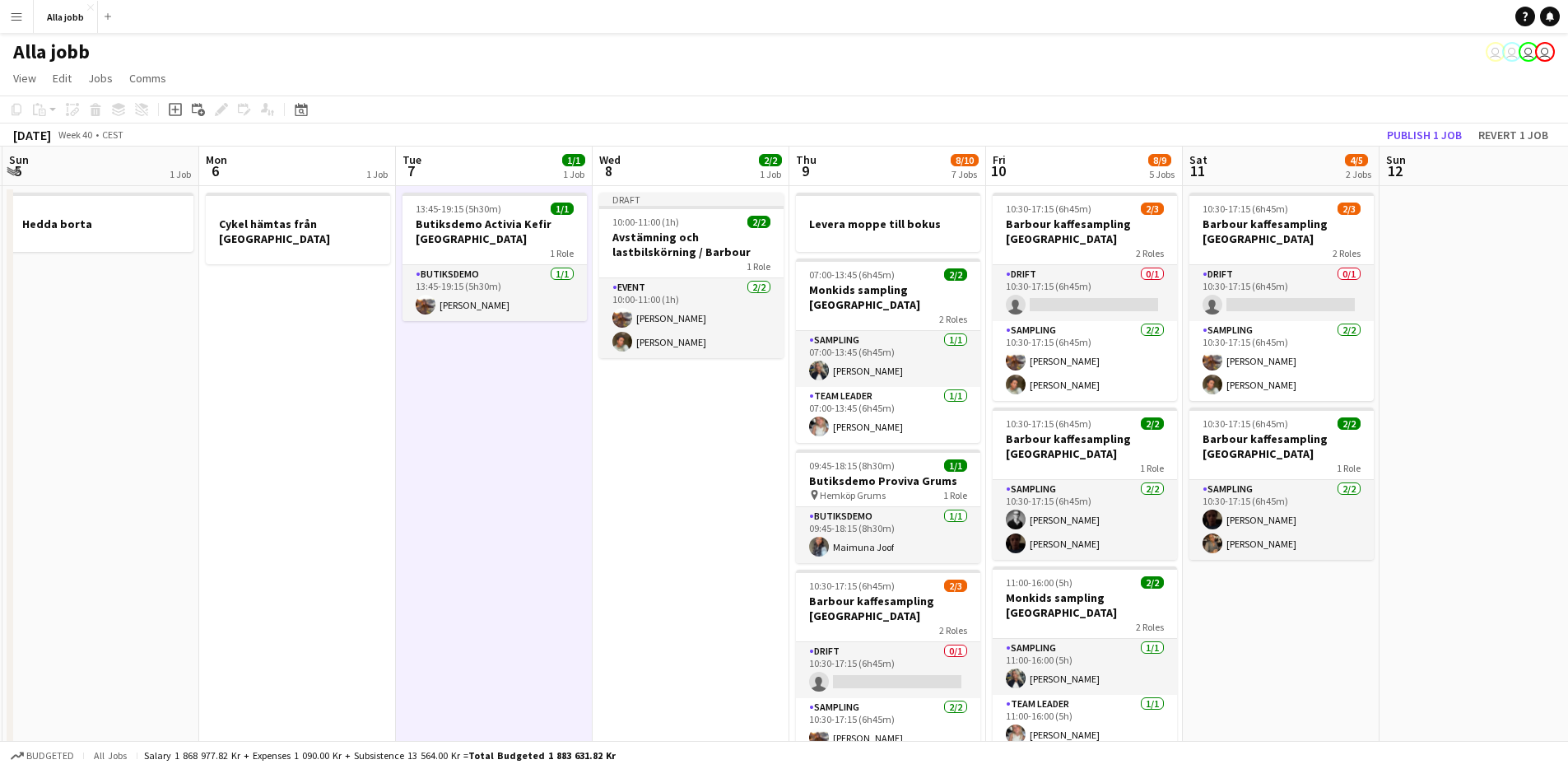
drag, startPoint x: 294, startPoint y: 525, endPoint x: 534, endPoint y: 524, distance: 240.0
click at [534, 524] on app-calendar-viewport "Fri 3 6/6 5 Jobs Sat 4 3/3 3 Jobs Sun 5 1 Job Mon 6 1 Job Tue 7 1/1 1 Job Wed 8…" at bounding box center [784, 711] width 1568 height 1129
click at [690, 534] on app-date-cell "Draft 10:00-11:00 (1h) 2/2 Avstämning och lastbilskörning / Barbour 1 Role Even…" at bounding box center [691, 730] width 196 height 1089
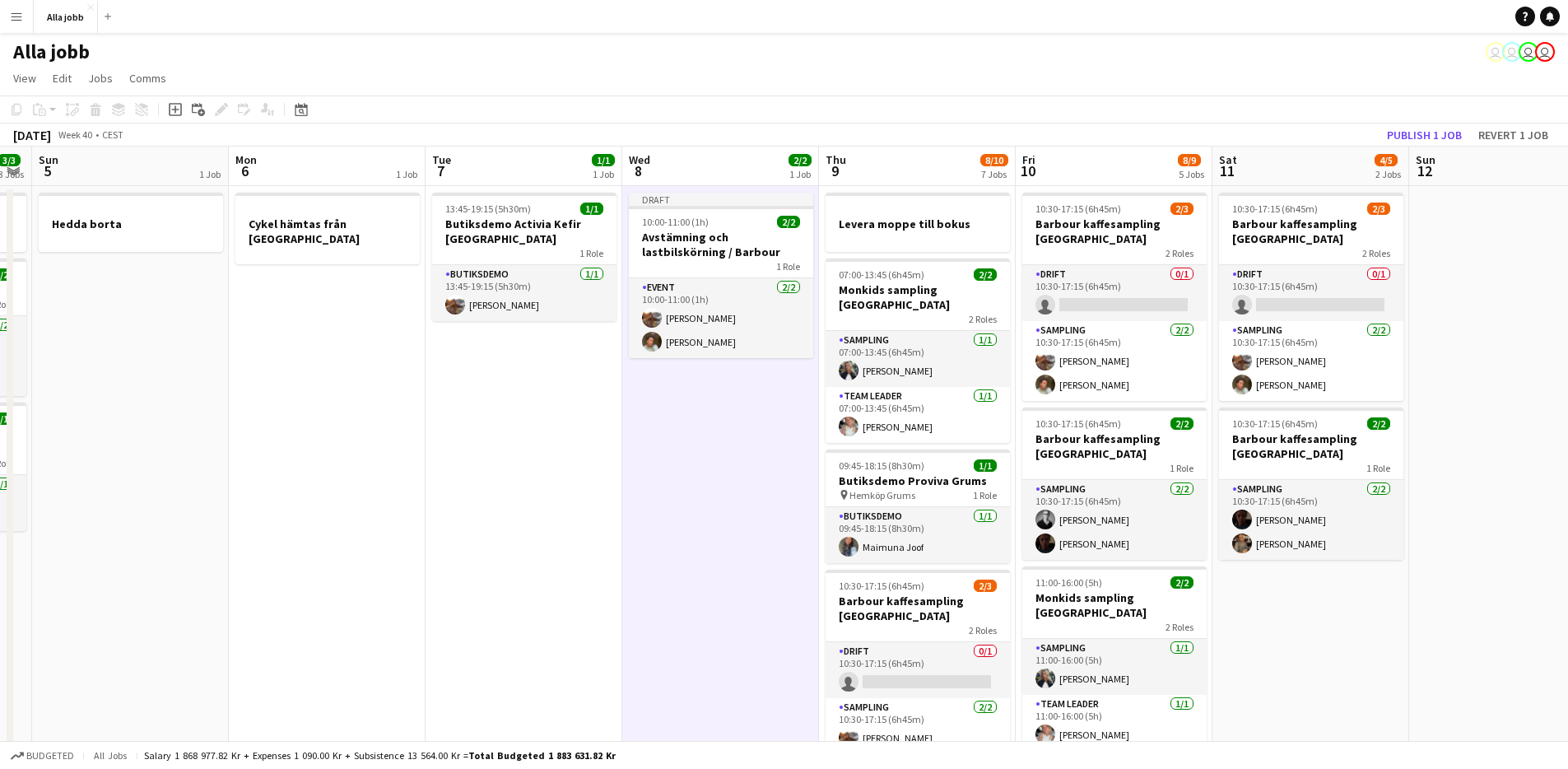
drag, startPoint x: 679, startPoint y: 537, endPoint x: 708, endPoint y: 535, distance: 29.1
click at [710, 536] on app-calendar-viewport "Thu 2 3/3 3 Jobs Fri 3 6/6 5 Jobs Sat 4 3/3 3 Jobs Sun 5 1 Job Mon 6 1 Job Tue …" at bounding box center [784, 711] width 1568 height 1129
click at [472, 487] on app-date-cell "13:45-19:15 (5h30m) 1/1 Butiksdemo Activia Kefir Stockholm 1 Role Butiksdemo [D…" at bounding box center [524, 730] width 196 height 1089
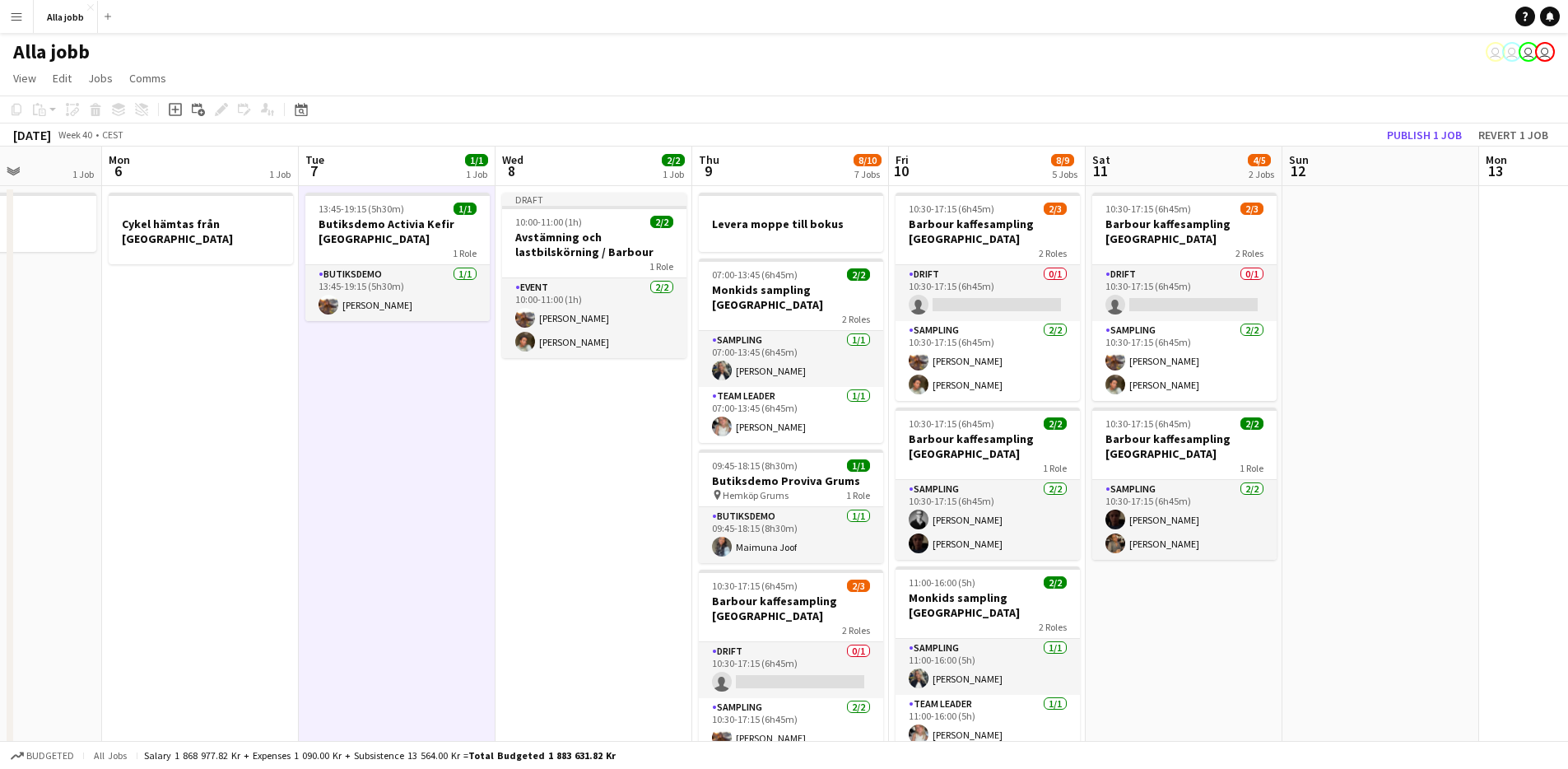
drag, startPoint x: 728, startPoint y: 507, endPoint x: 596, endPoint y: 520, distance: 132.6
click at [596, 520] on app-calendar-viewport "Fri 3 6/6 5 Jobs Sat 4 3/3 3 Jobs Sun 5 1 Job Mon 6 1 Job Tue 7 1/1 1 Job Wed 8…" at bounding box center [784, 711] width 1568 height 1129
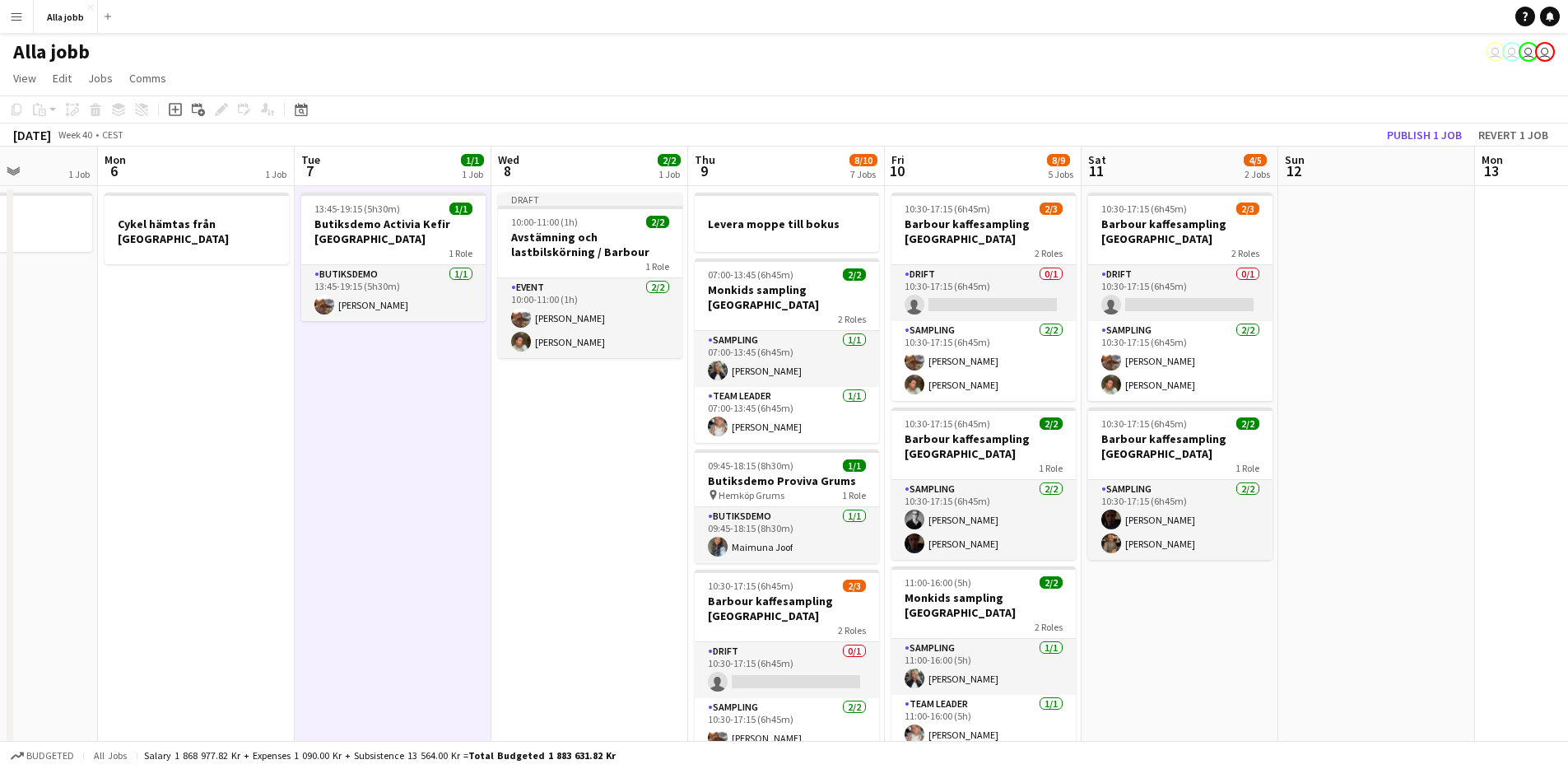
click at [597, 516] on app-date-cell "Draft 10:00-11:00 (1h) 2/2 Avstämning och lastbilskörning / Barbour 1 Role Even…" at bounding box center [590, 730] width 196 height 1089
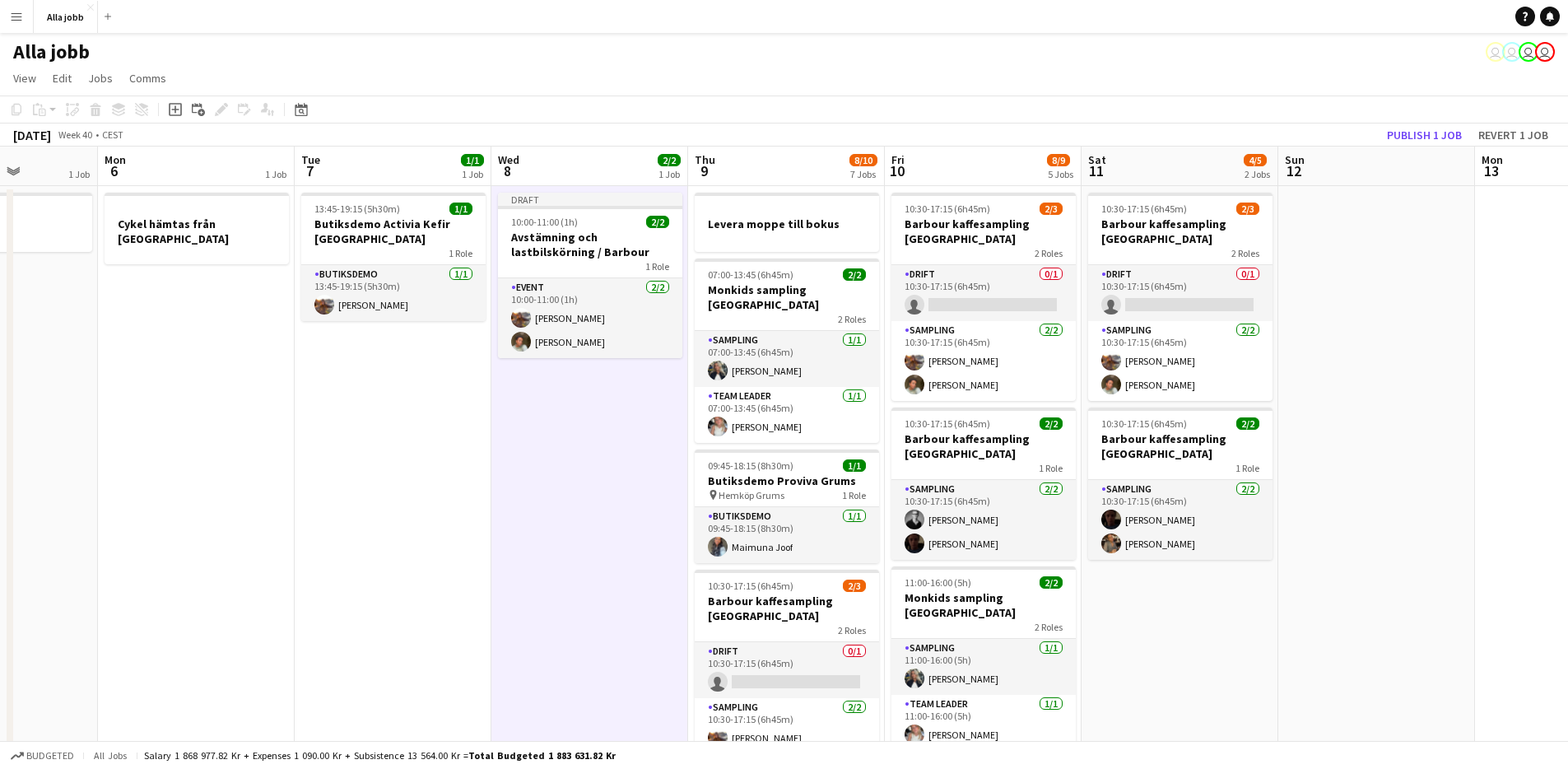
scroll to position [0, 492]
click at [516, 456] on app-date-cell "Draft 10:00-11:00 (1h) 2/2 Avstämning och lastbilskörning / Barbour 1 Role Even…" at bounding box center [590, 730] width 196 height 1089
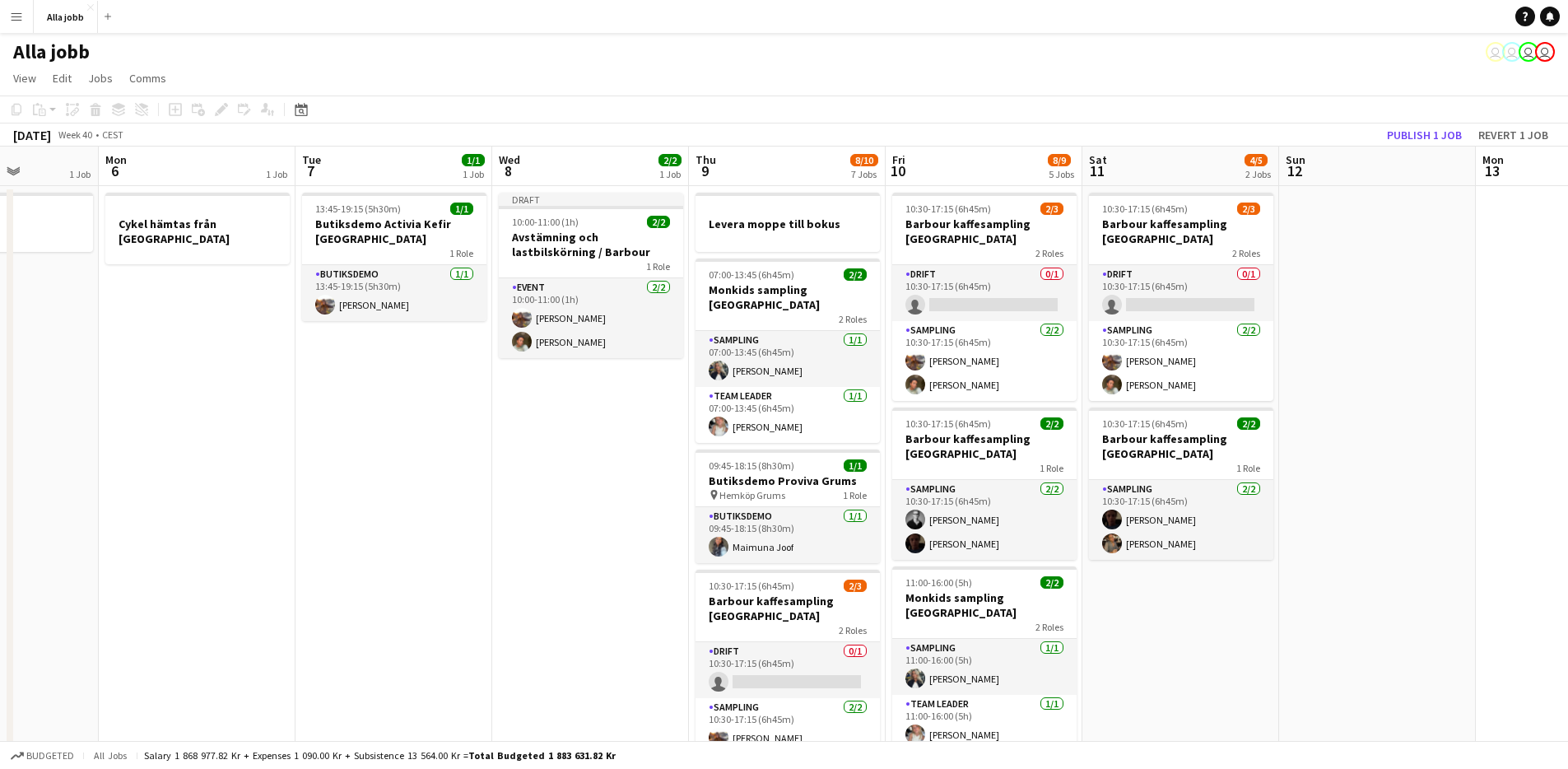
click at [510, 454] on app-date-cell "Draft 10:00-11:00 (1h) 2/2 Avstämning och lastbilskörning / Barbour 1 Role Even…" at bounding box center [590, 730] width 196 height 1089
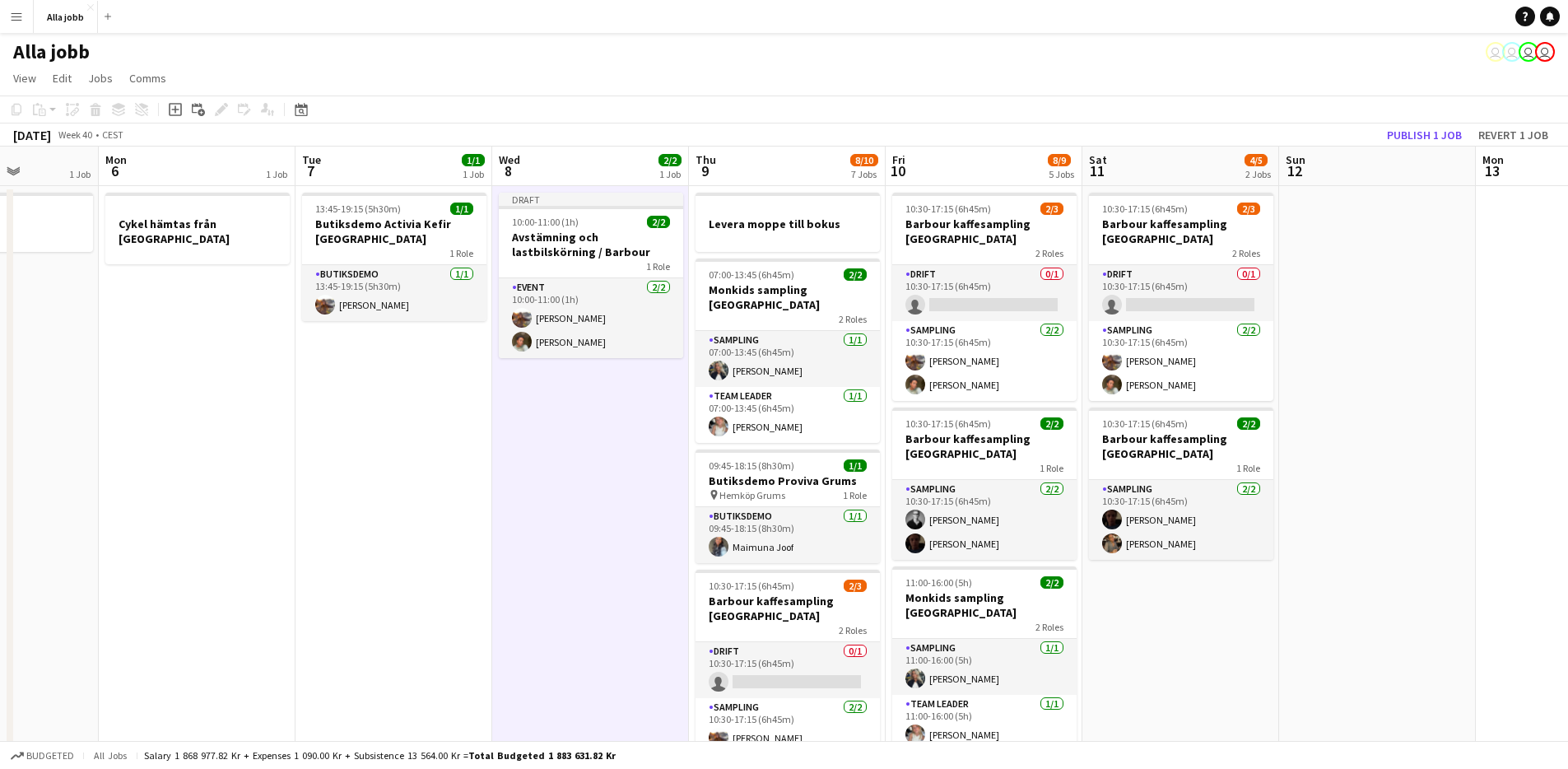
click at [450, 462] on app-date-cell "13:45-19:15 (5h30m) 1/1 Butiksdemo Activia Kefir Stockholm 1 Role Butiksdemo [D…" at bounding box center [394, 730] width 196 height 1089
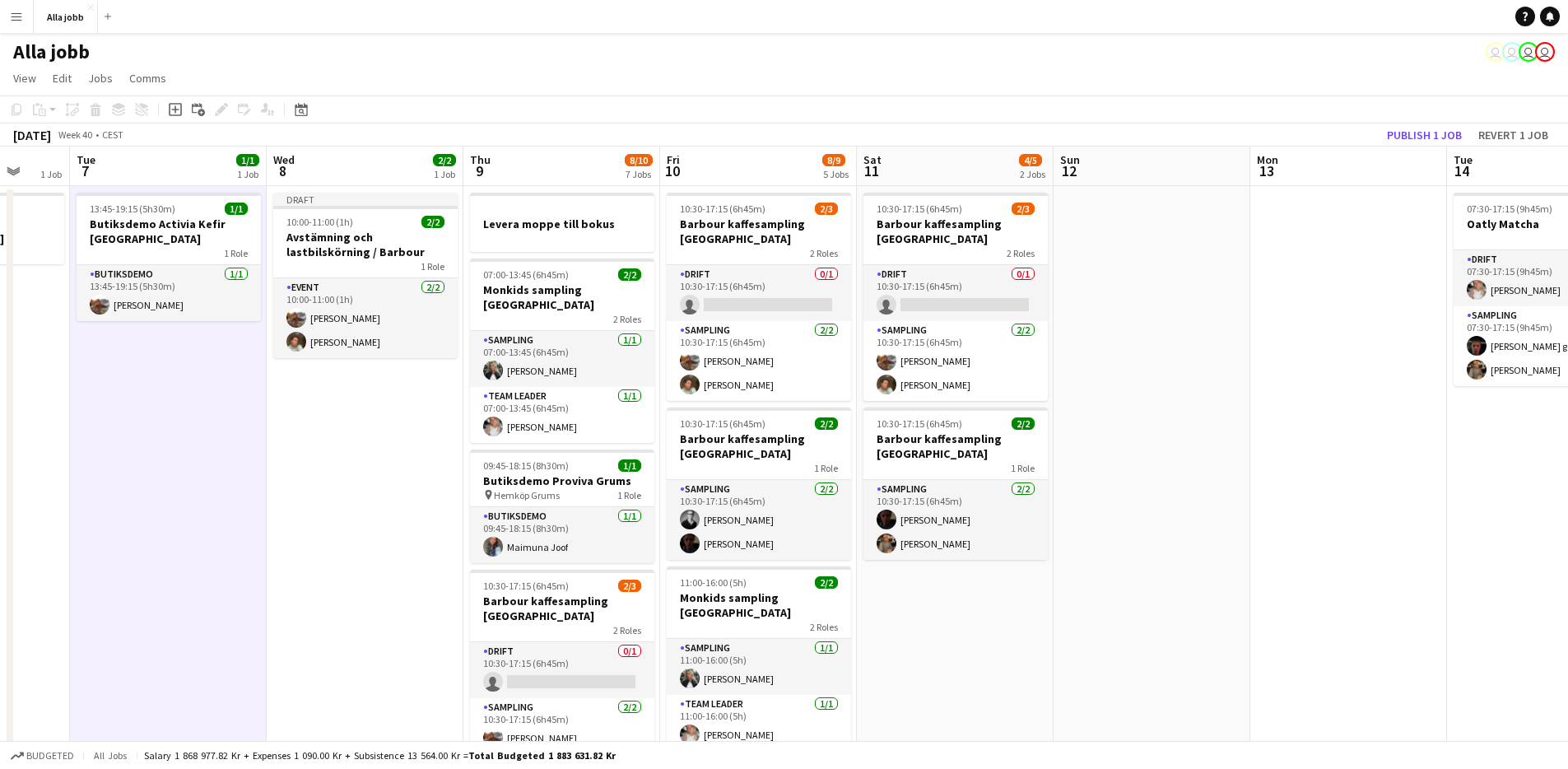
drag, startPoint x: 562, startPoint y: 550, endPoint x: 339, endPoint y: 561, distance: 223.3
click at [339, 563] on app-calendar-viewport "Sat 4 3/3 3 Jobs Sun 5 1 Job Mon 6 1 Job Tue 7 1/1 1 Job Wed 8 2/2 1 Job Thu 9 …" at bounding box center [784, 711] width 1568 height 1129
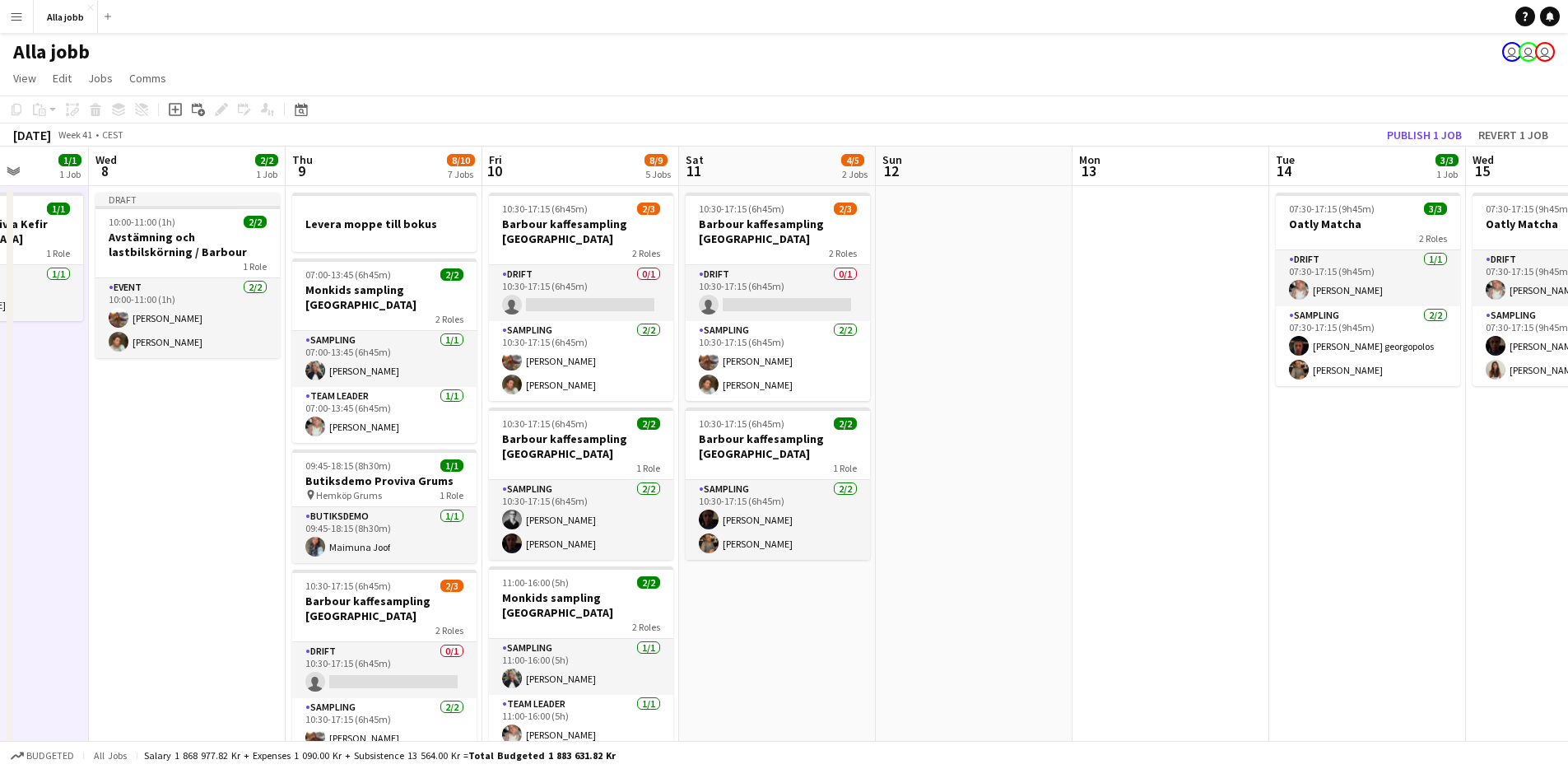
scroll to position [0, 508]
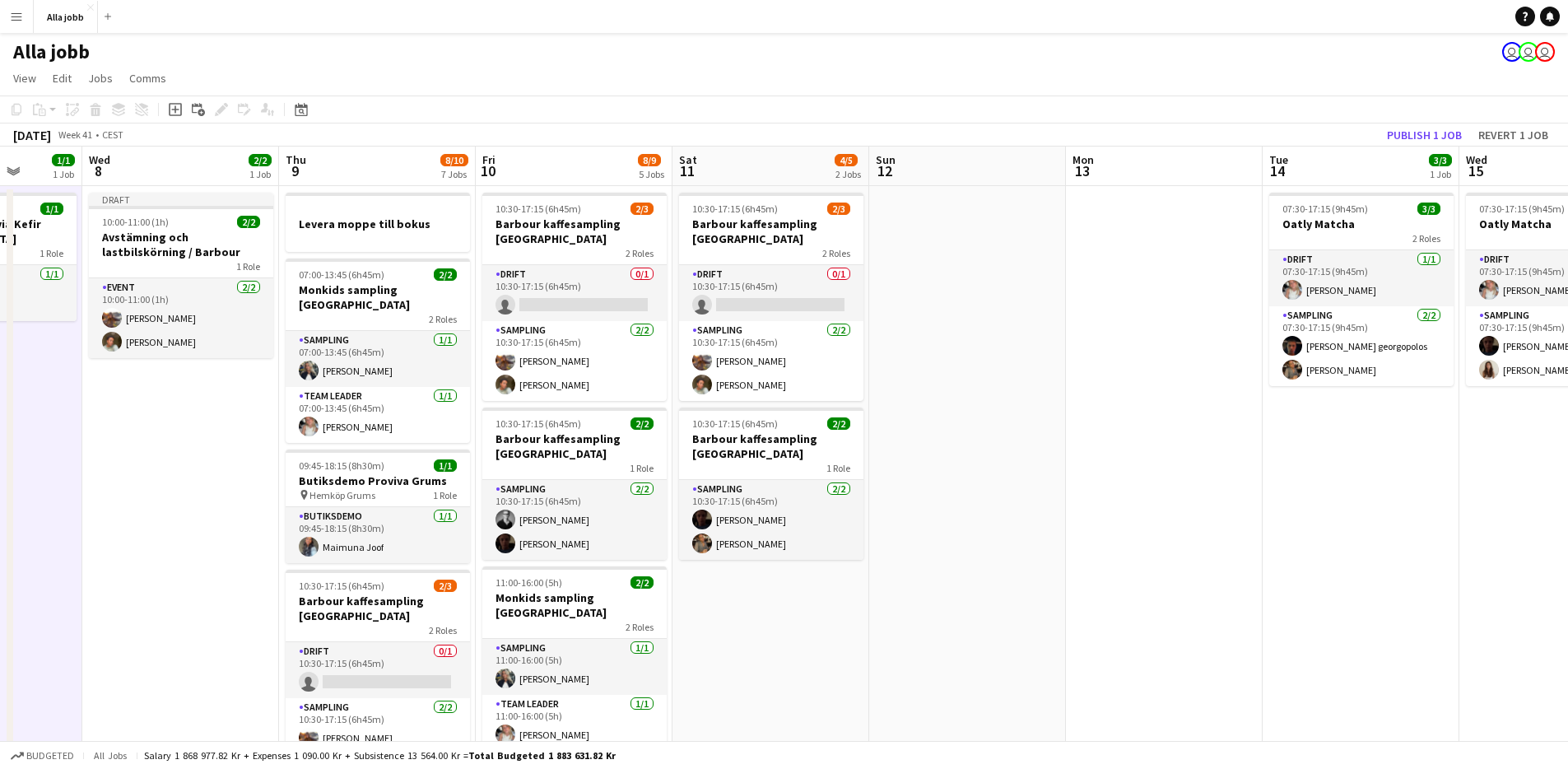
drag, startPoint x: 408, startPoint y: 550, endPoint x: 243, endPoint y: 633, distance: 184.7
click at [232, 638] on app-calendar-viewport "Sun 5 1 Job Mon 6 1 Job Tue 7 1/1 1 Job Wed 8 2/2 1 Job Thu 9 8/10 7 Jobs Fri 1…" at bounding box center [784, 711] width 1568 height 1129
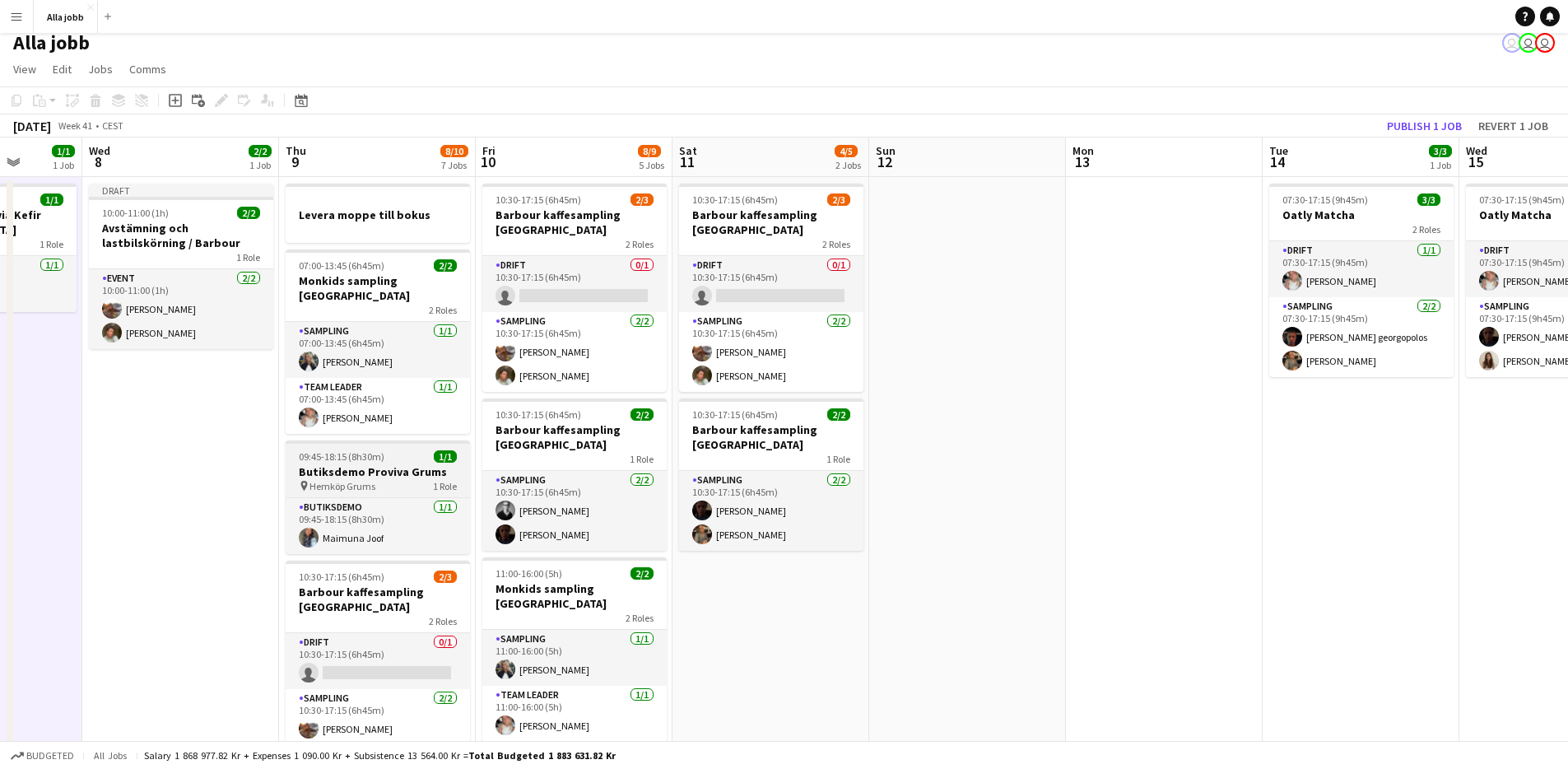
scroll to position [12, 0]
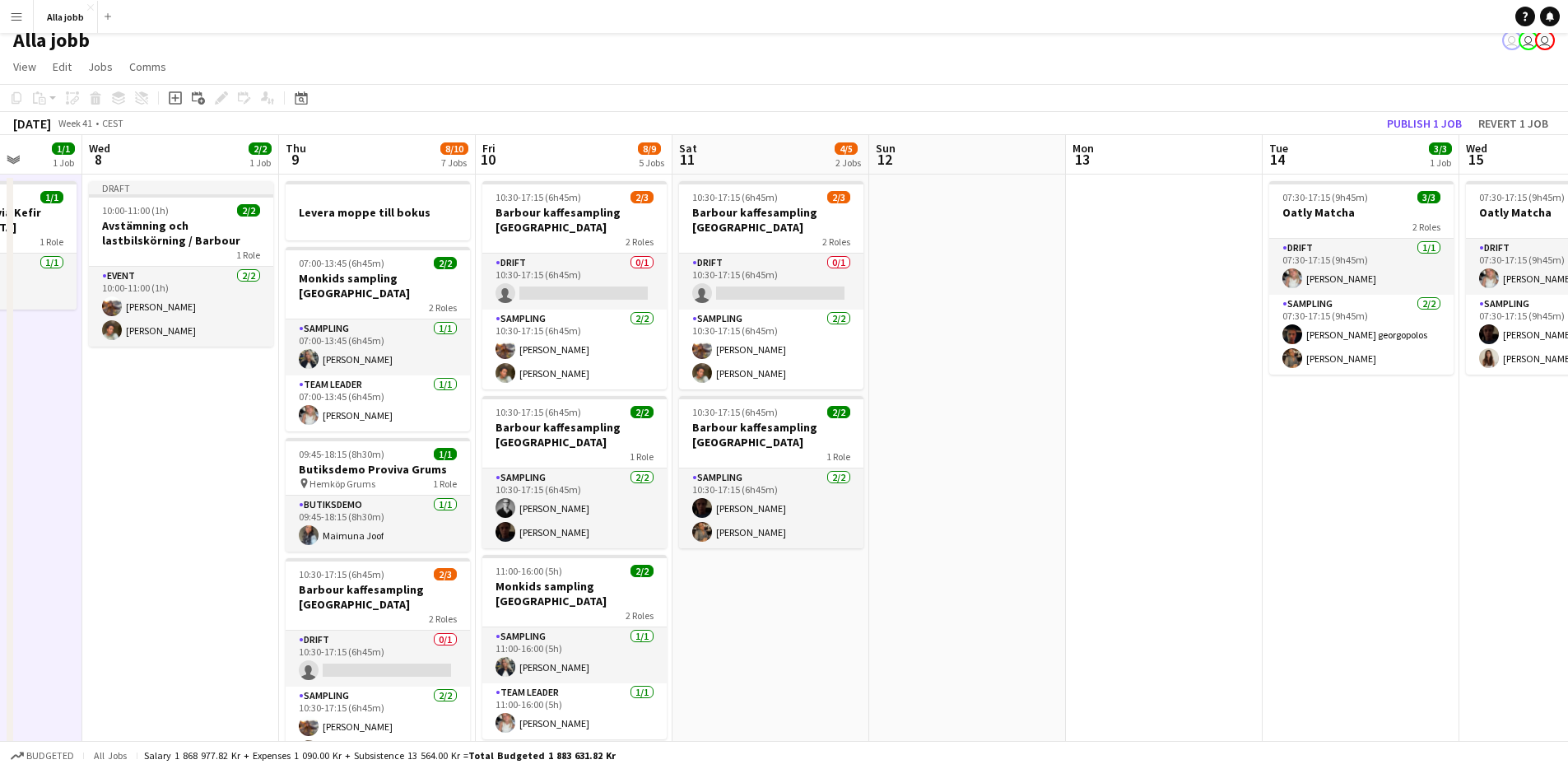
click at [803, 617] on app-date-cell "10:30-17:15 (6h45m) 2/3 Barbour kaffesampling Köpenhamn 2 Roles Drift 0/1 10:30…" at bounding box center [771, 719] width 196 height 1089
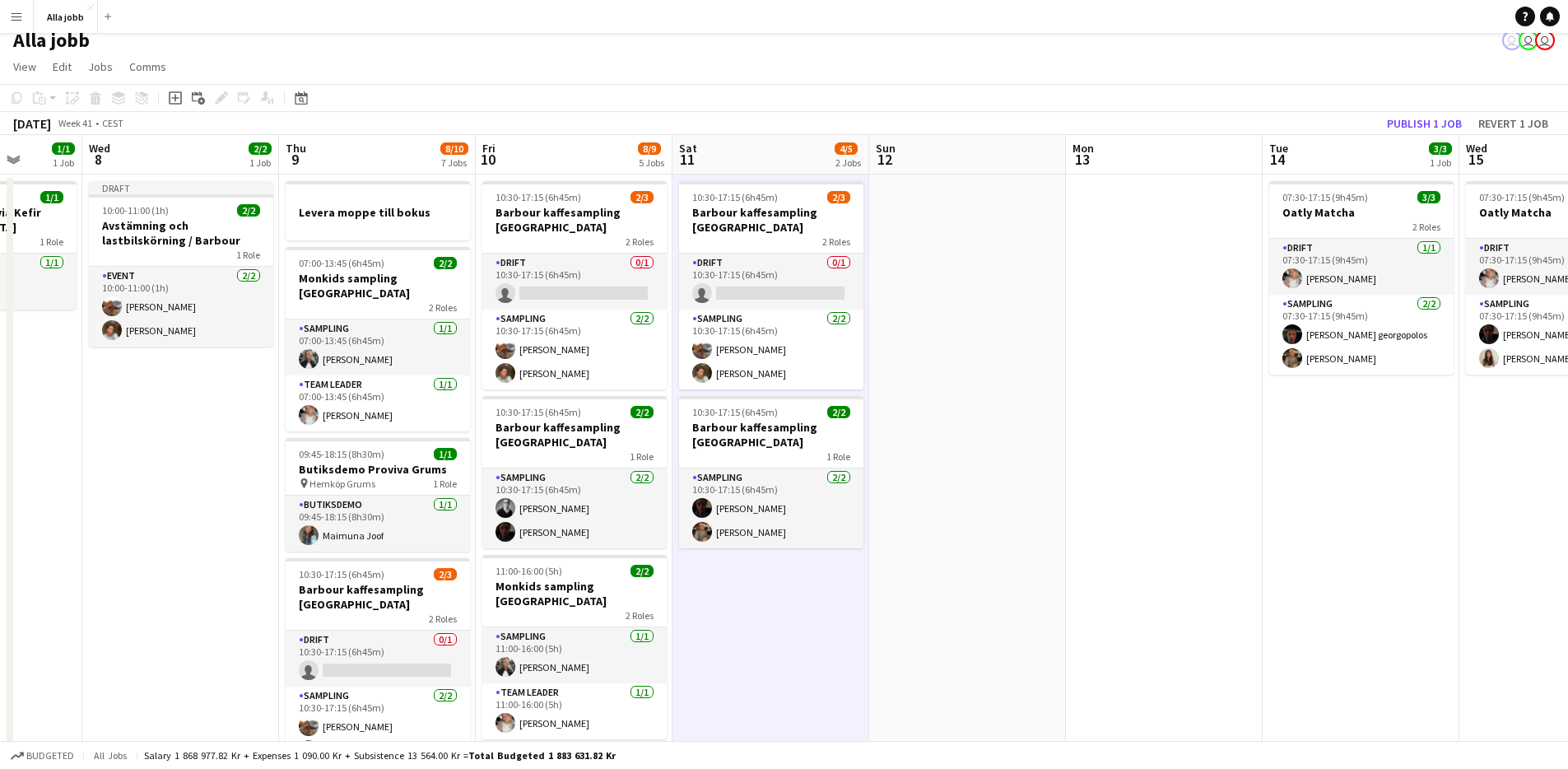
click at [756, 619] on app-date-cell "10:30-17:15 (6h45m) 2/3 Barbour kaffesampling Köpenhamn 2 Roles Drift 0/1 10:30…" at bounding box center [771, 719] width 196 height 1089
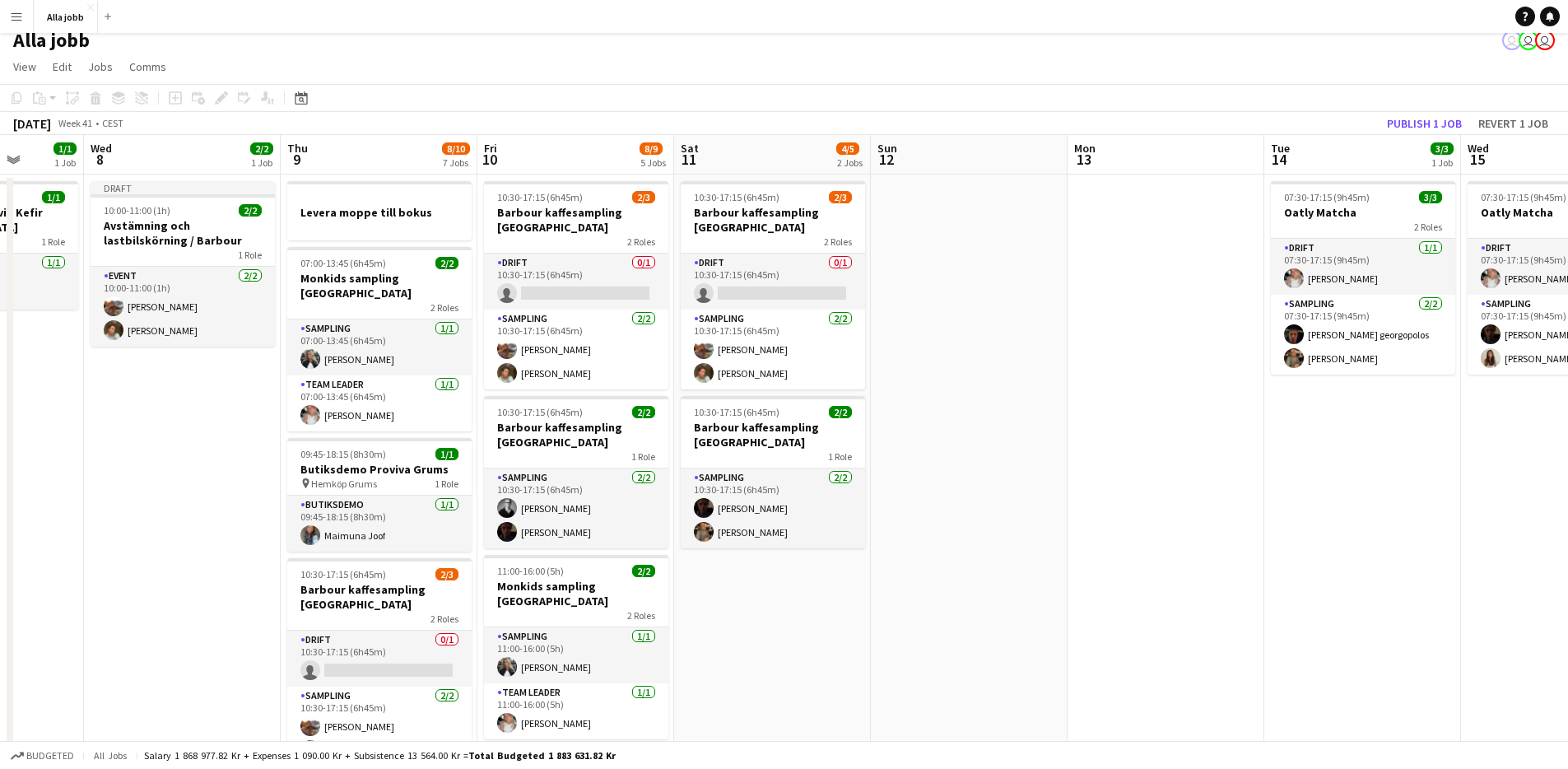
click at [736, 604] on app-date-cell "10:30-17:15 (6h45m) 2/3 Barbour kaffesampling Köpenhamn 2 Roles Drift 0/1 10:30…" at bounding box center [773, 719] width 196 height 1089
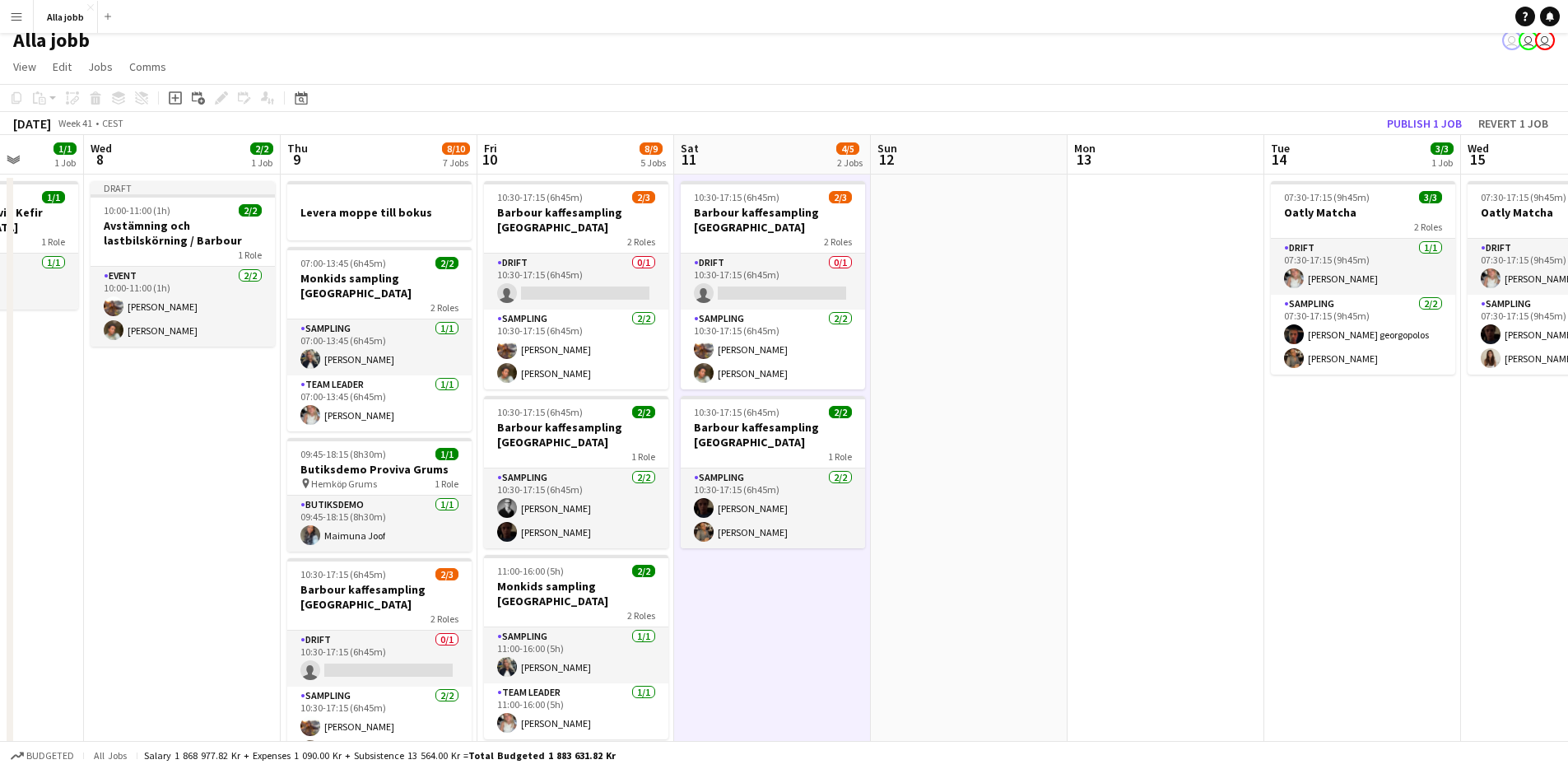
click at [736, 604] on app-date-cell "10:30-17:15 (6h45m) 2/3 Barbour kaffesampling Köpenhamn 2 Roles Drift 0/1 10:30…" at bounding box center [773, 719] width 196 height 1089
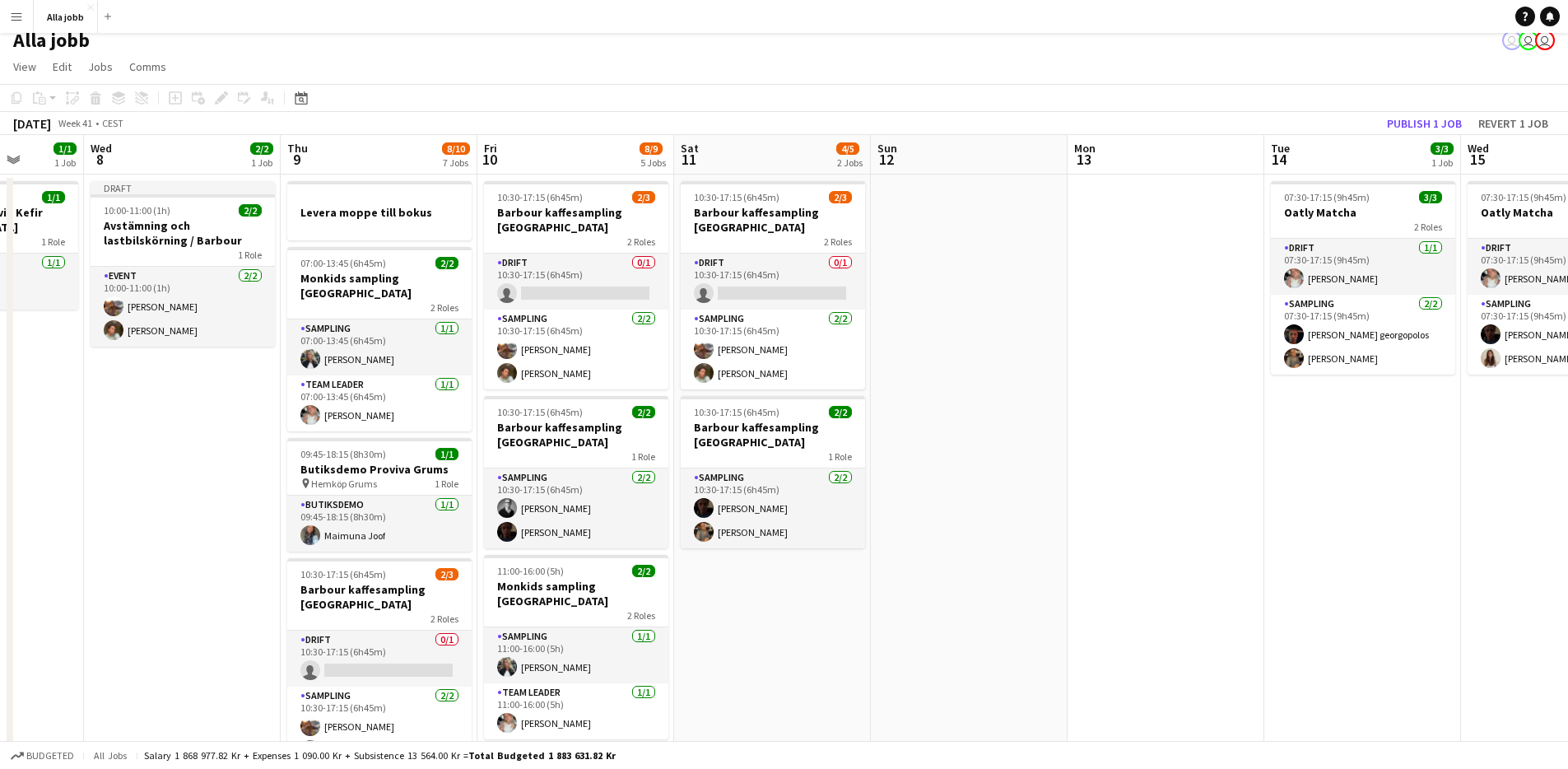
click at [683, 569] on app-date-cell "10:30-17:15 (6h45m) 2/3 Barbour kaffesampling Köpenhamn 2 Roles Drift 0/1 10:30…" at bounding box center [773, 719] width 196 height 1089
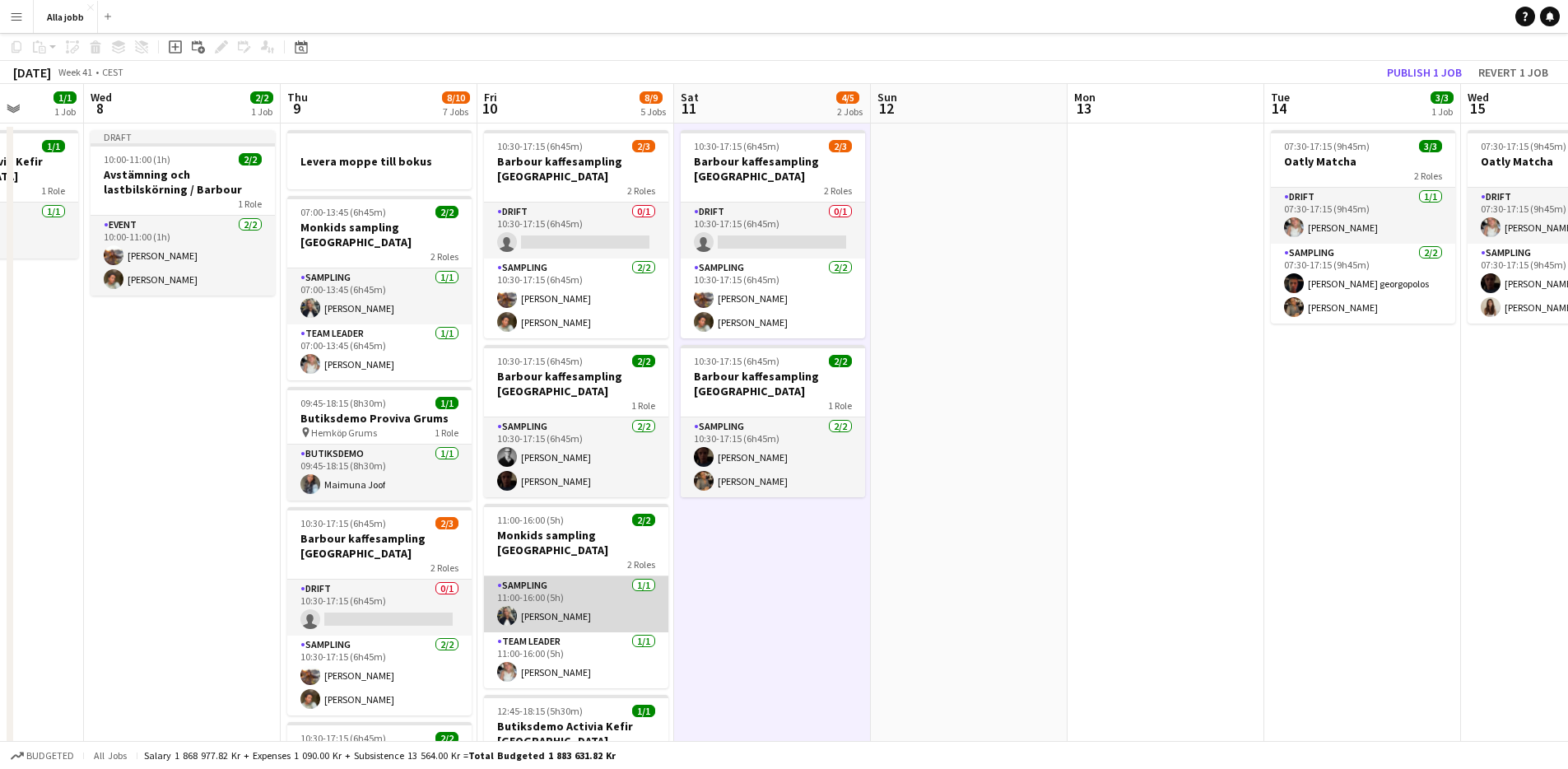
scroll to position [0, 0]
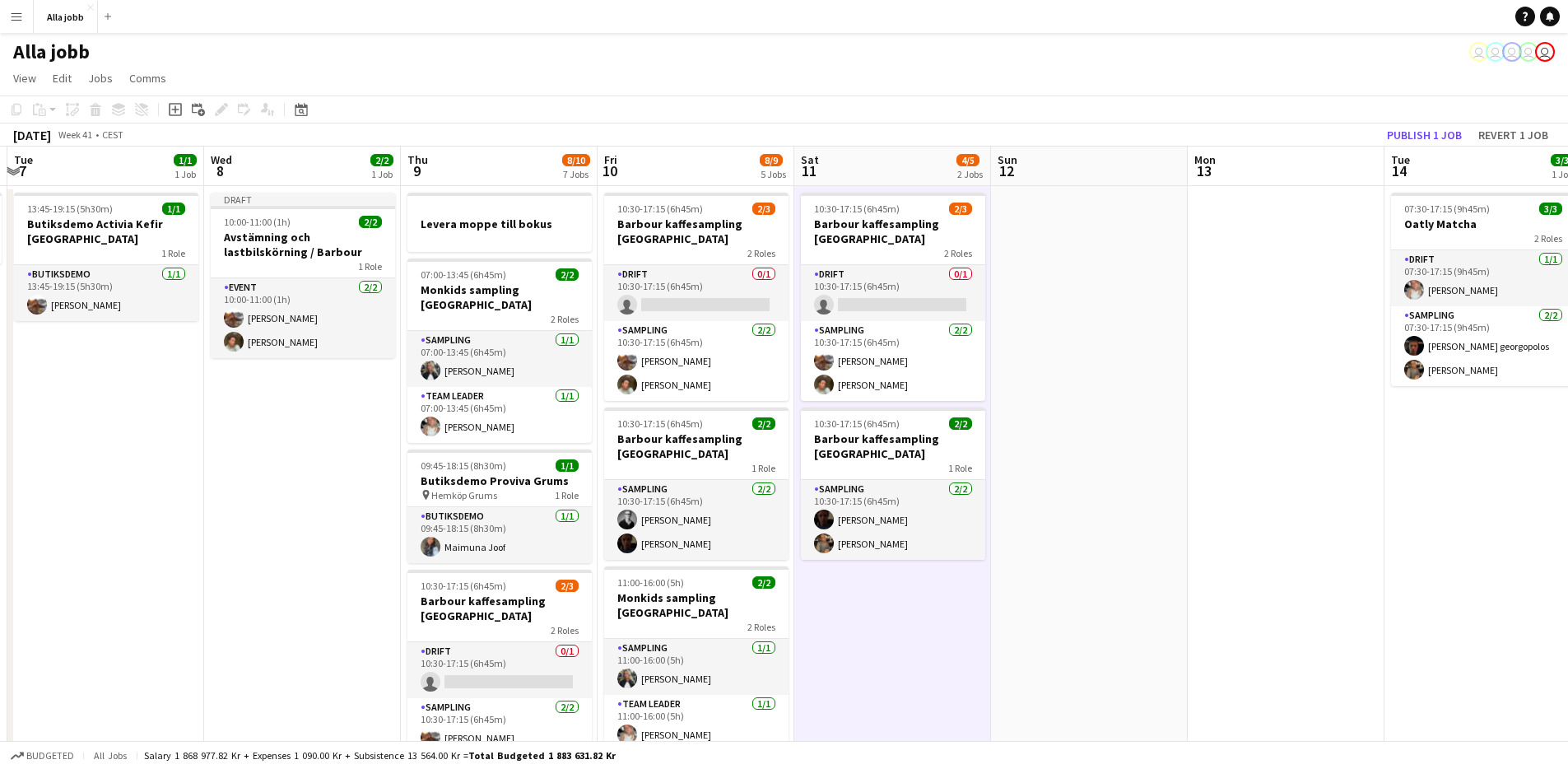
drag, startPoint x: 209, startPoint y: 513, endPoint x: 283, endPoint y: 446, distance: 99.8
click at [282, 444] on app-calendar-viewport "Sun 5 1 Job Mon 6 1 Job Tue 7 1/1 1 Job Wed 8 2/2 1 Job Thu 9 8/10 7 Jobs Fri 1…" at bounding box center [784, 711] width 1568 height 1129
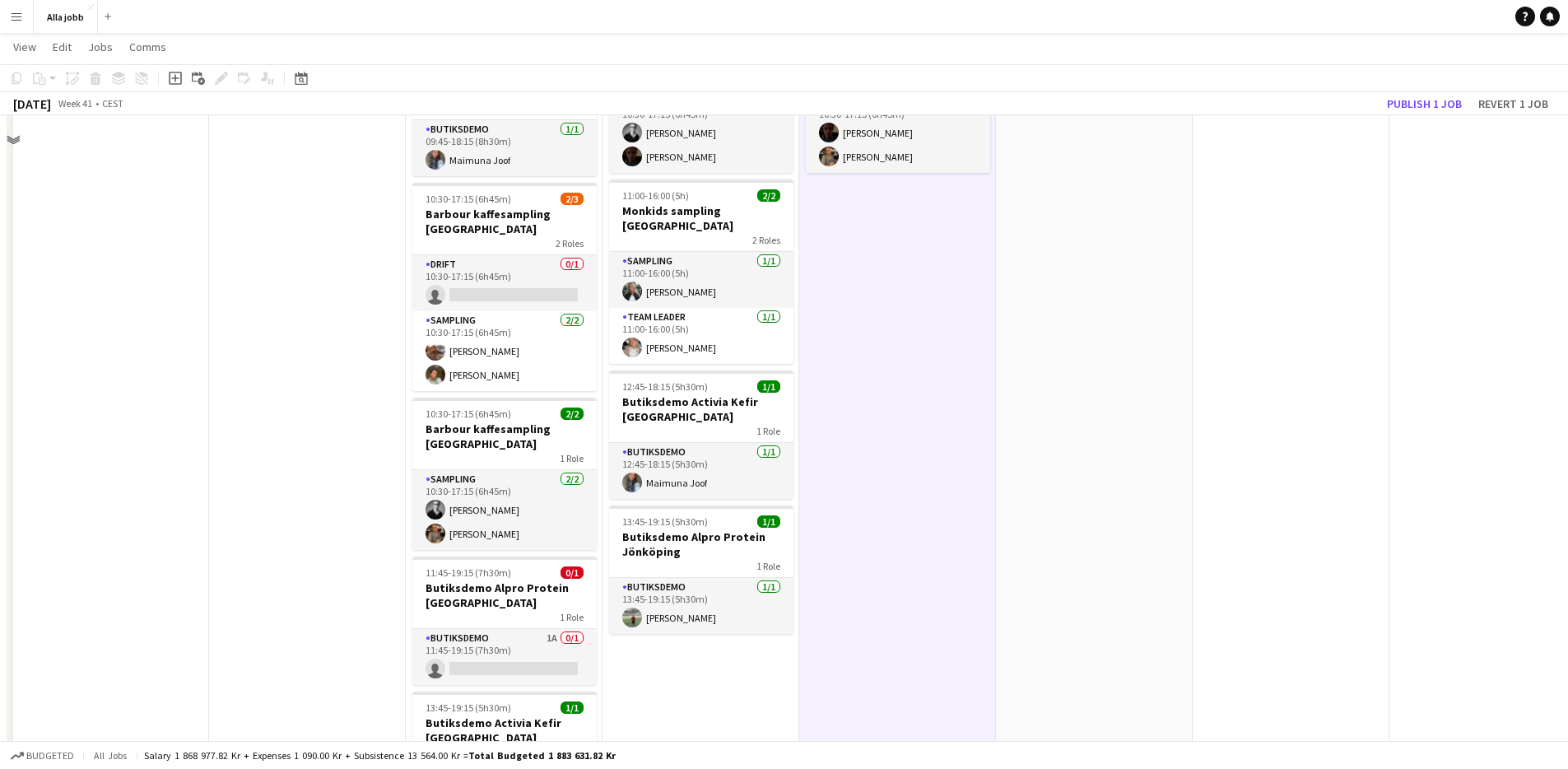
scroll to position [532, 0]
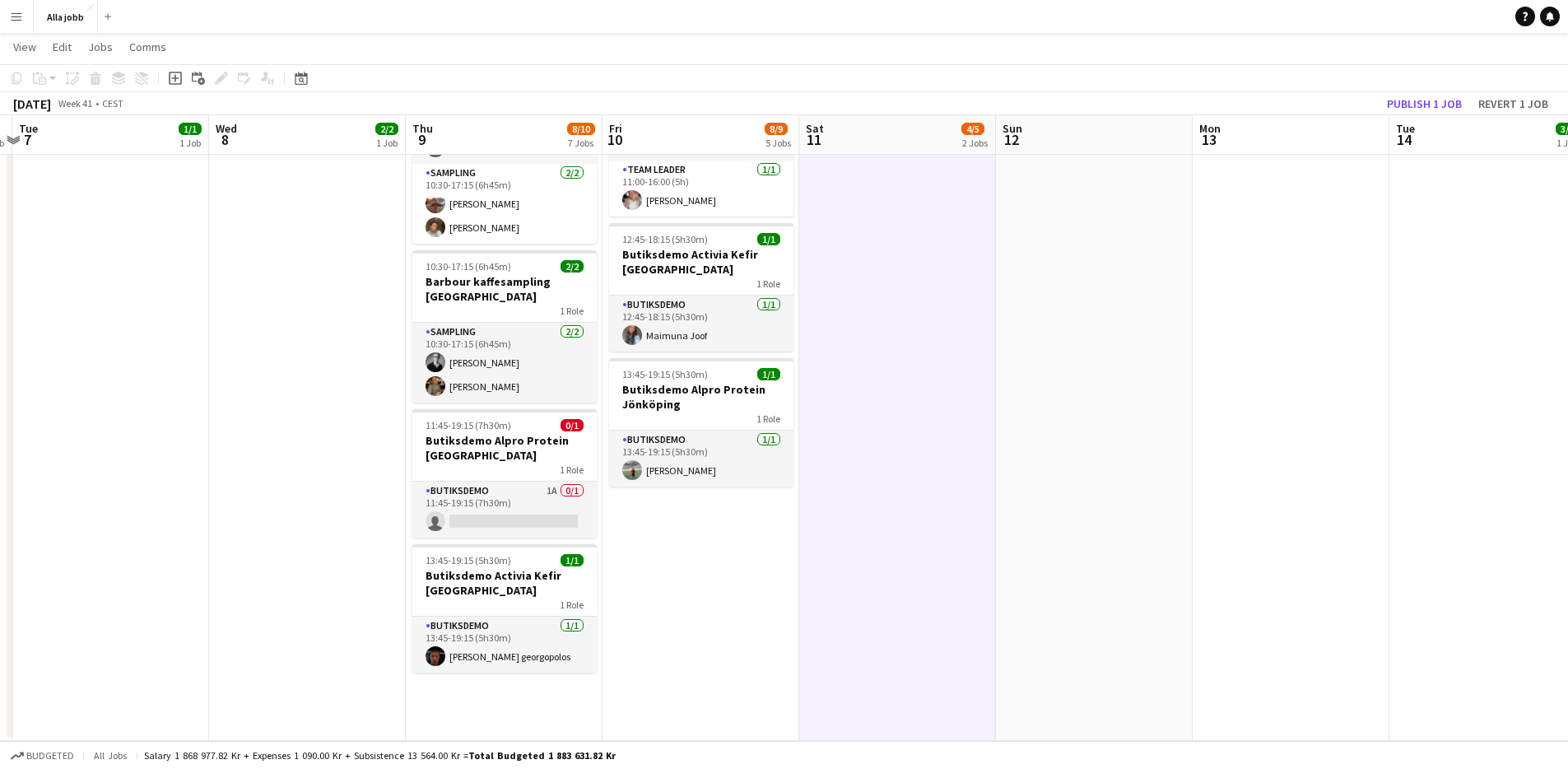
click at [281, 674] on app-date-cell "Draft 10:00-11:00 (1h) 2/2 Avstämning och lastbilskörning / Barbour 1 Role Even…" at bounding box center [307, 196] width 196 height 1089
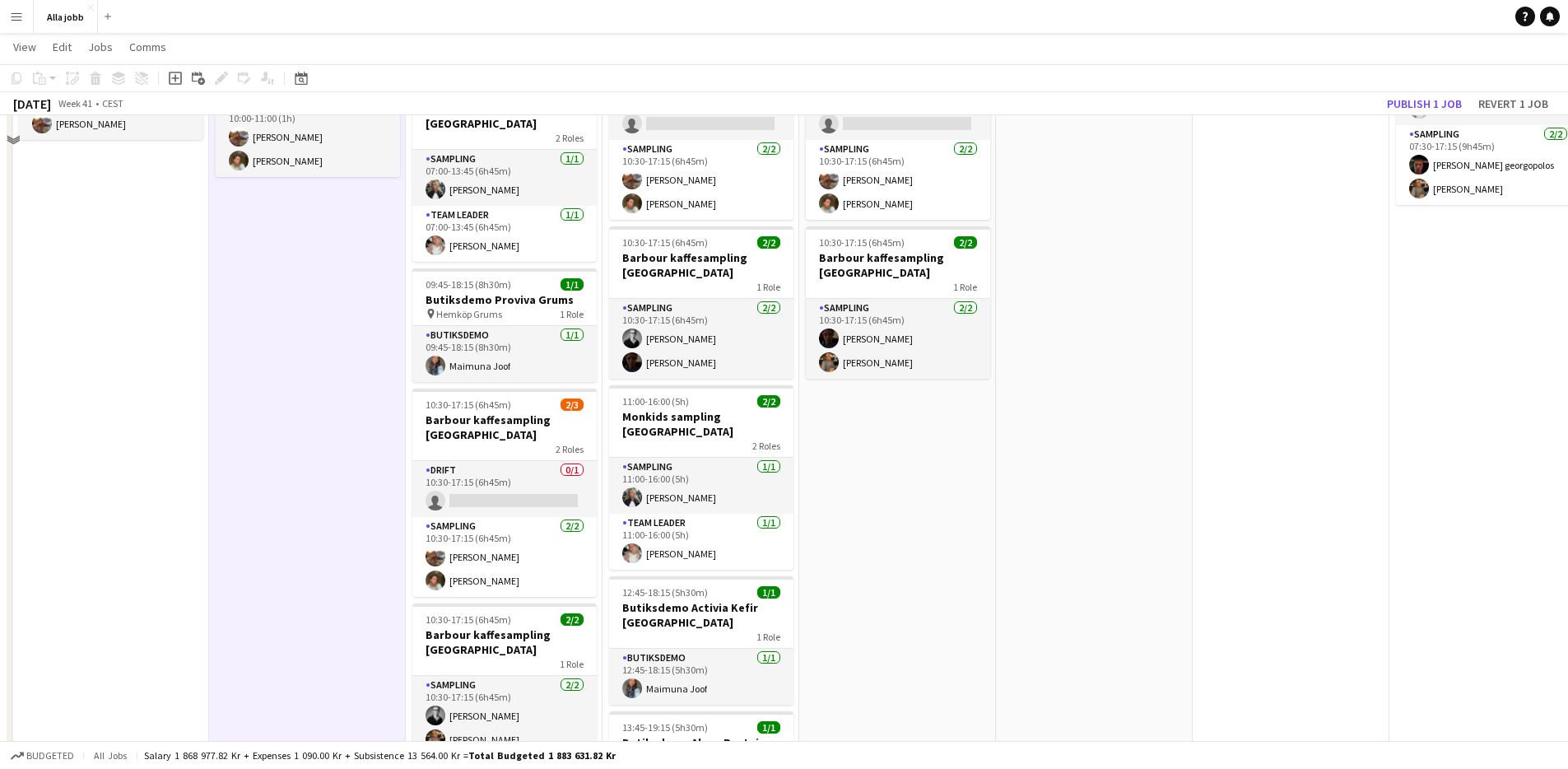
scroll to position [0, 0]
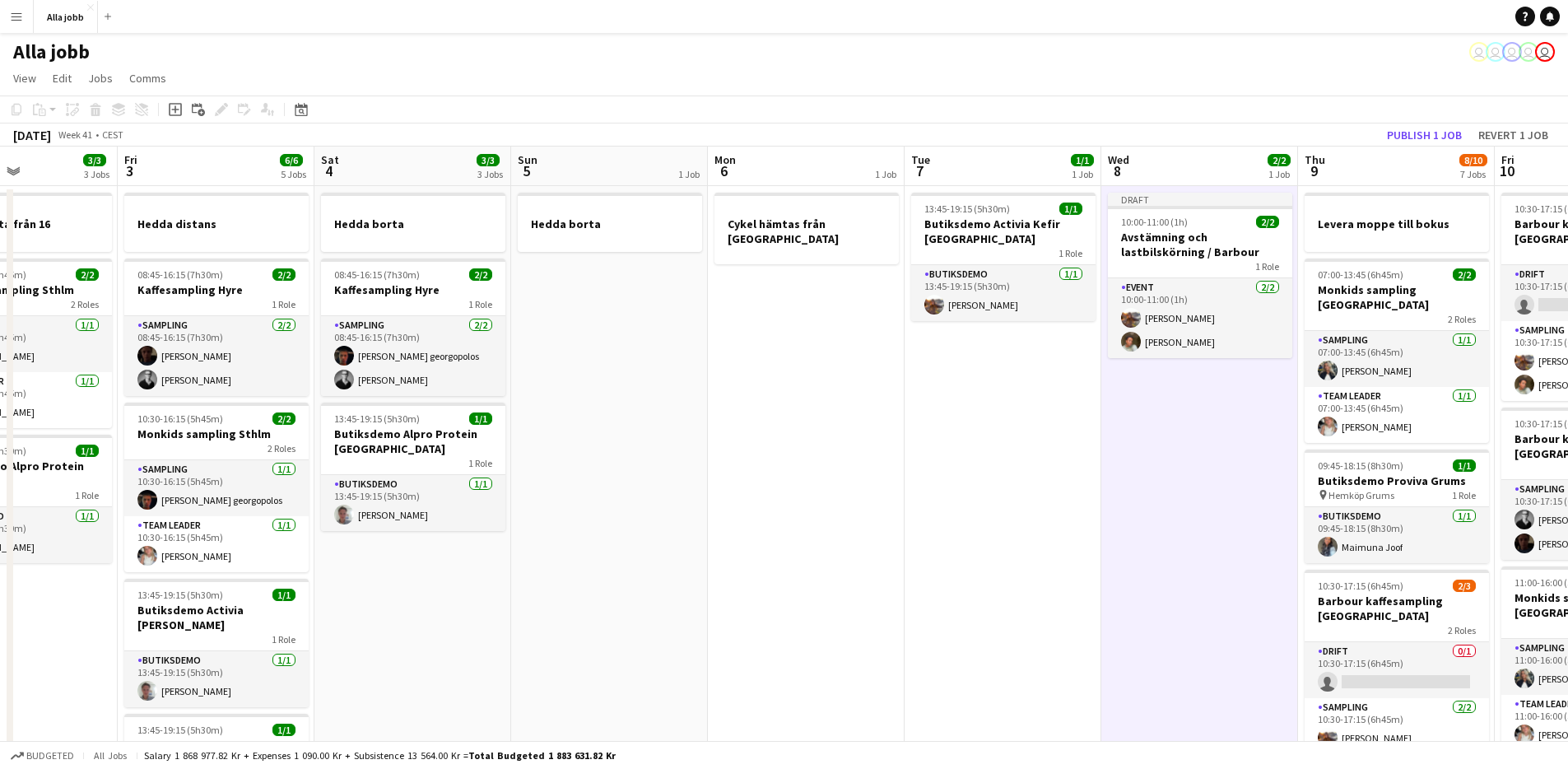
drag, startPoint x: 286, startPoint y: 428, endPoint x: 1311, endPoint y: 512, distance: 1028.4
click at [1311, 512] on app-calendar-viewport "Wed 1 12/15 2 Jobs Thu 2 3/3 3 Jobs Fri 3 6/6 5 Jobs Sat 4 3/3 3 Jobs Sun 5 1 J…" at bounding box center [784, 711] width 1568 height 1129
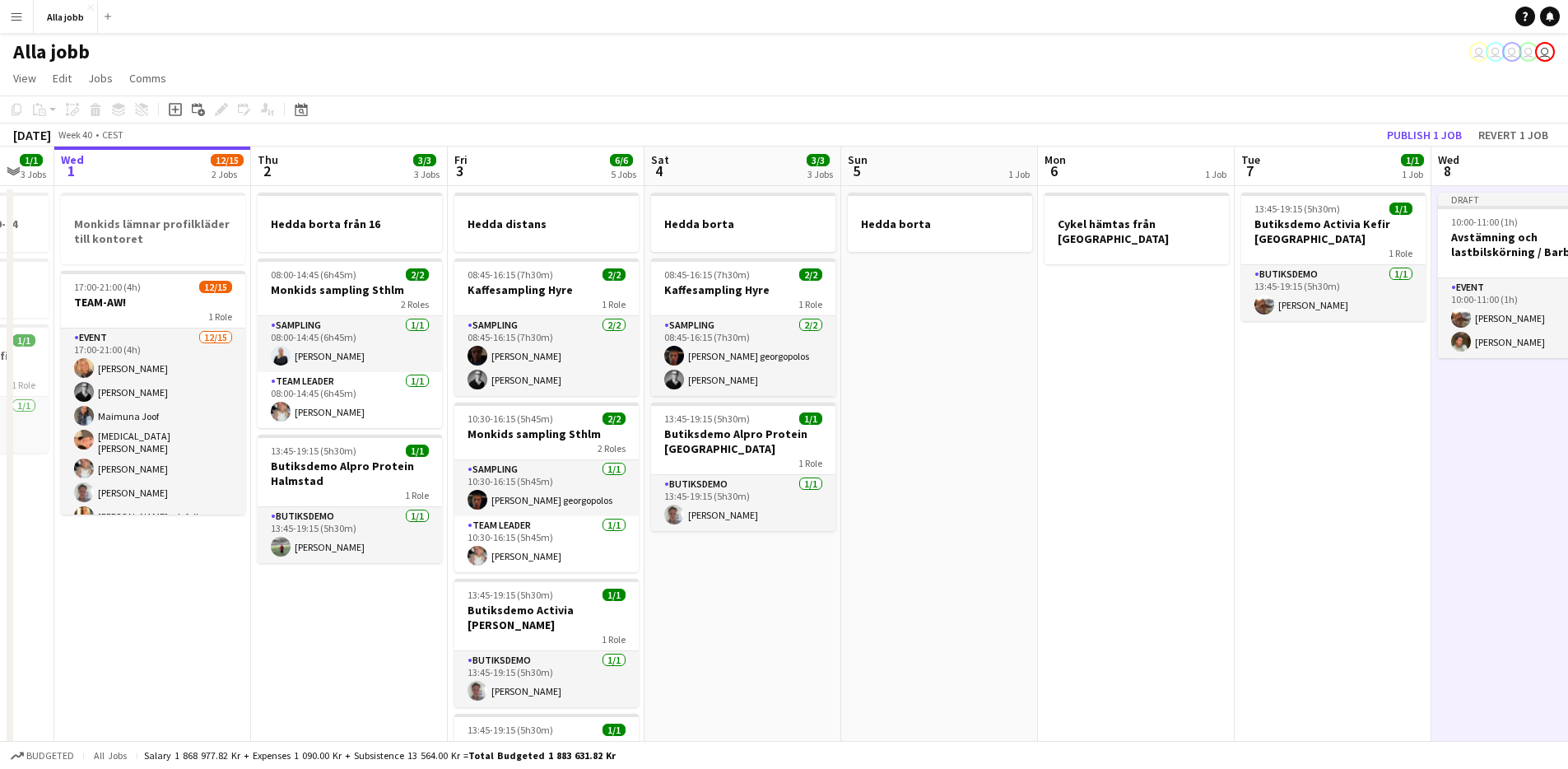
scroll to position [0, 504]
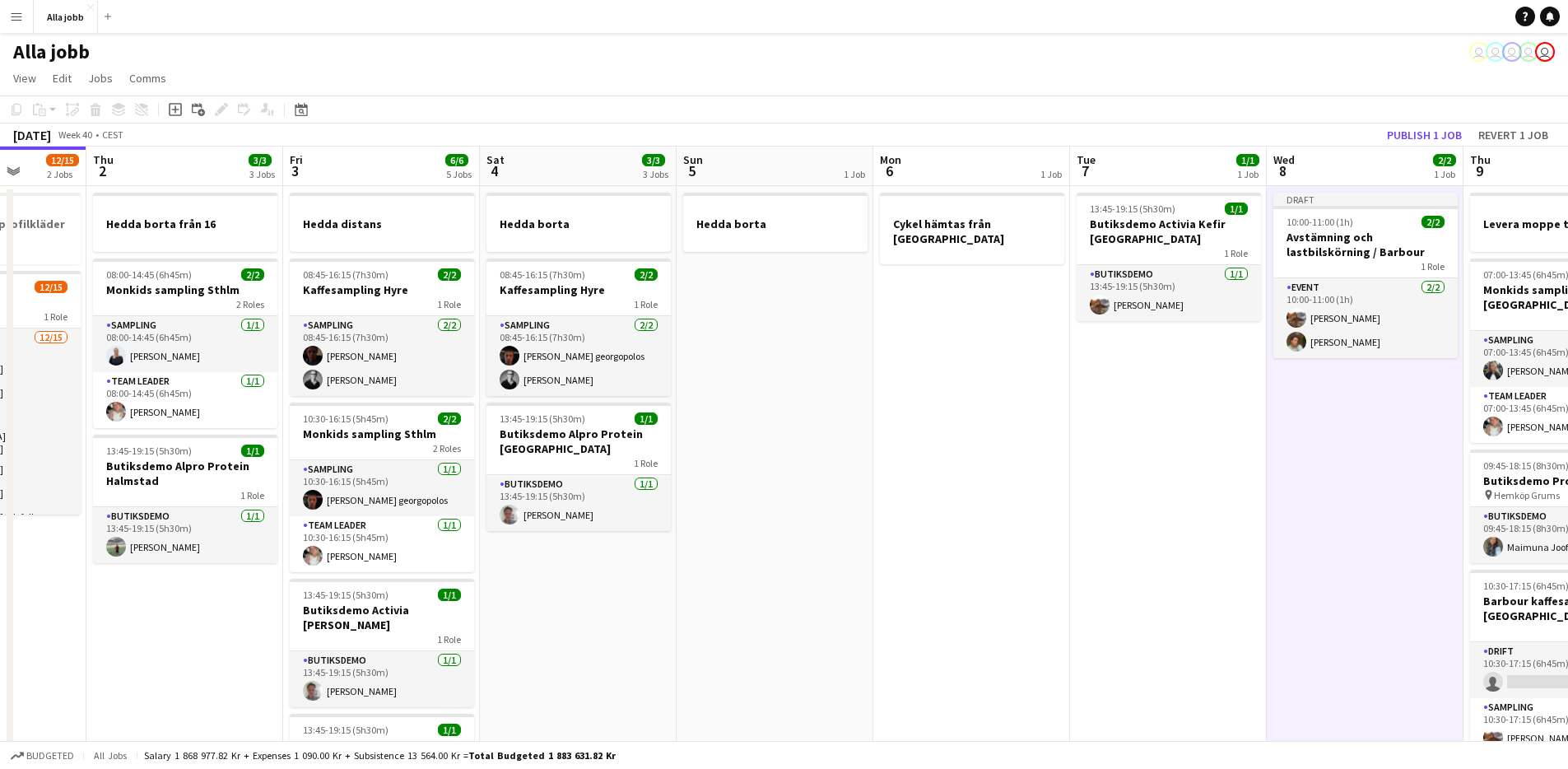
drag, startPoint x: 629, startPoint y: 482, endPoint x: 949, endPoint y: 481, distance: 320.0
click at [949, 481] on app-calendar-viewport "Mon 29 2/2 4 Jobs Tue 30 1/1 3 Jobs Wed 1 12/15 2 Jobs Thu 2 3/3 3 Jobs Fri 3 6…" at bounding box center [784, 711] width 1568 height 1129
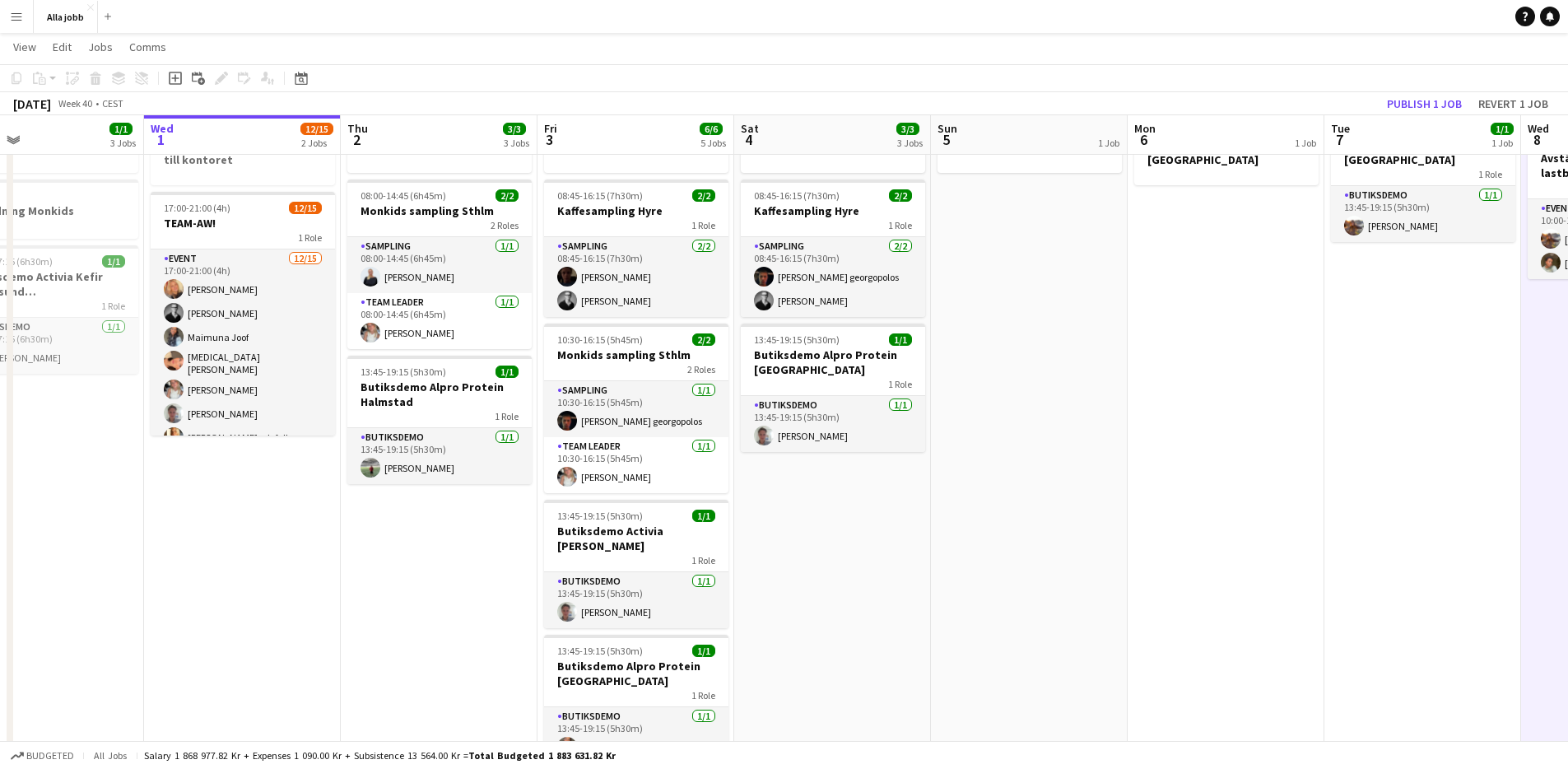
scroll to position [0, 644]
drag, startPoint x: 1001, startPoint y: 500, endPoint x: 954, endPoint y: 501, distance: 47.0
click at [954, 501] on app-calendar-viewport "Sat 27 2/2 1 Job Sun 28 2/2 1 Job Mon 29 2/2 4 Jobs Tue 30 1/1 3 Jobs Wed 1 12/…" at bounding box center [784, 592] width 1568 height 1209
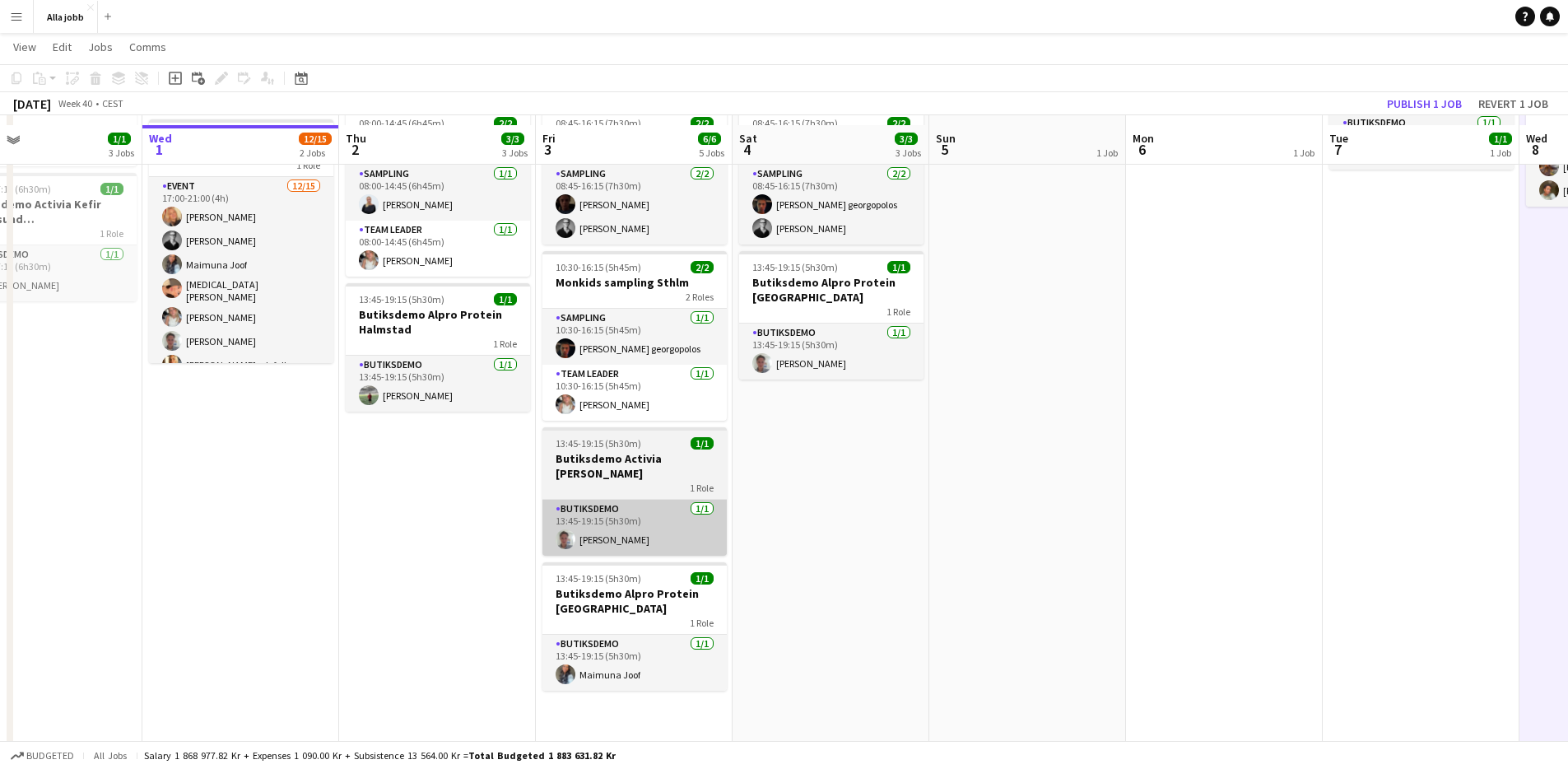
scroll to position [164, 0]
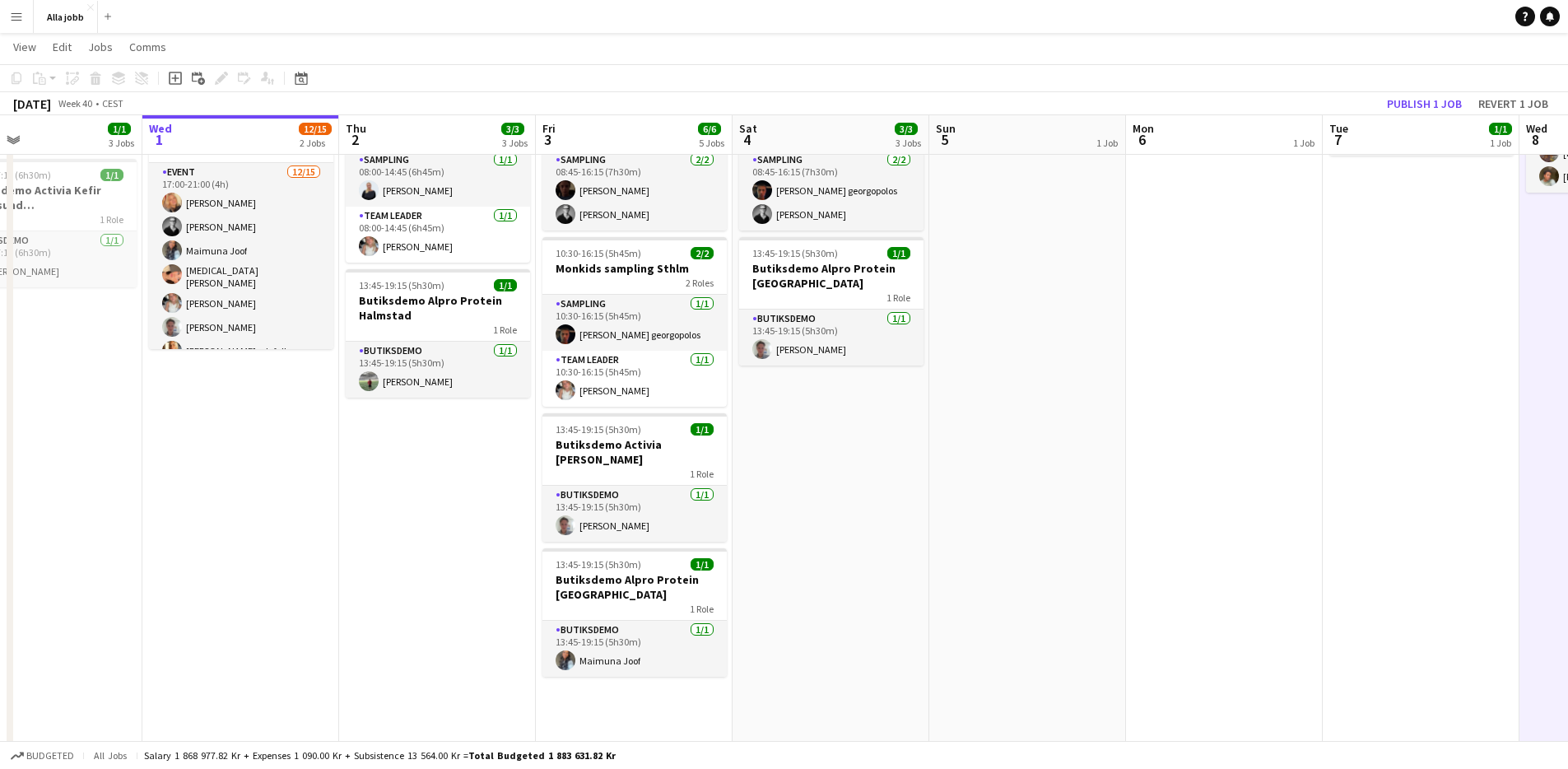
drag, startPoint x: 875, startPoint y: 598, endPoint x: 860, endPoint y: 594, distance: 15.5
click at [874, 596] on app-date-cell "Hedda borta 08:45-16:15 (7h30m) 2/2 Kaffesampling Hyre 1 Role Sampling [DATE] 0…" at bounding box center [830, 564] width 196 height 1089
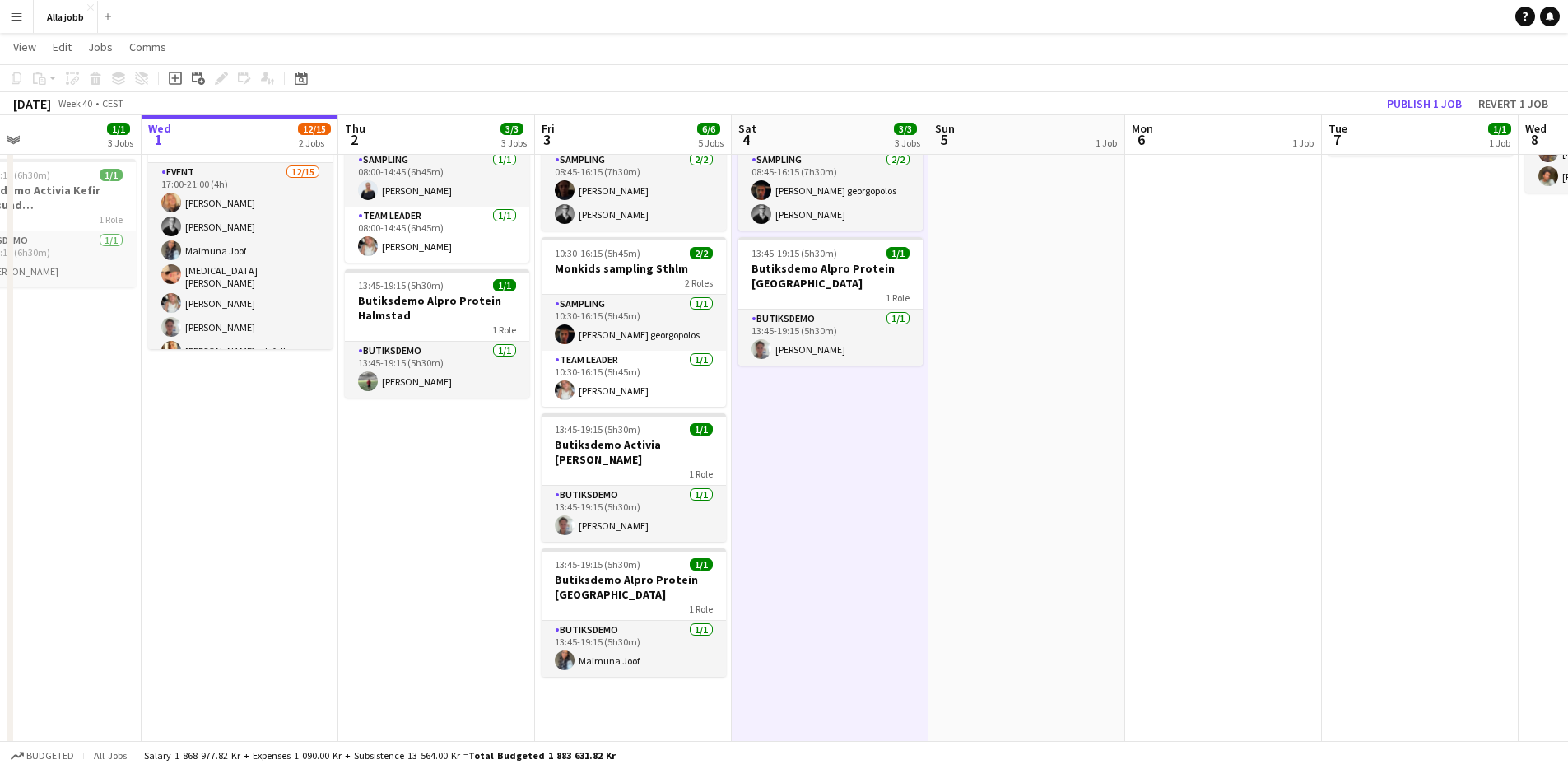
click at [830, 445] on app-date-cell "Hedda borta 08:45-16:15 (7h30m) 2/2 Kaffesampling Hyre 1 Role Sampling [DATE] 0…" at bounding box center [830, 564] width 196 height 1089
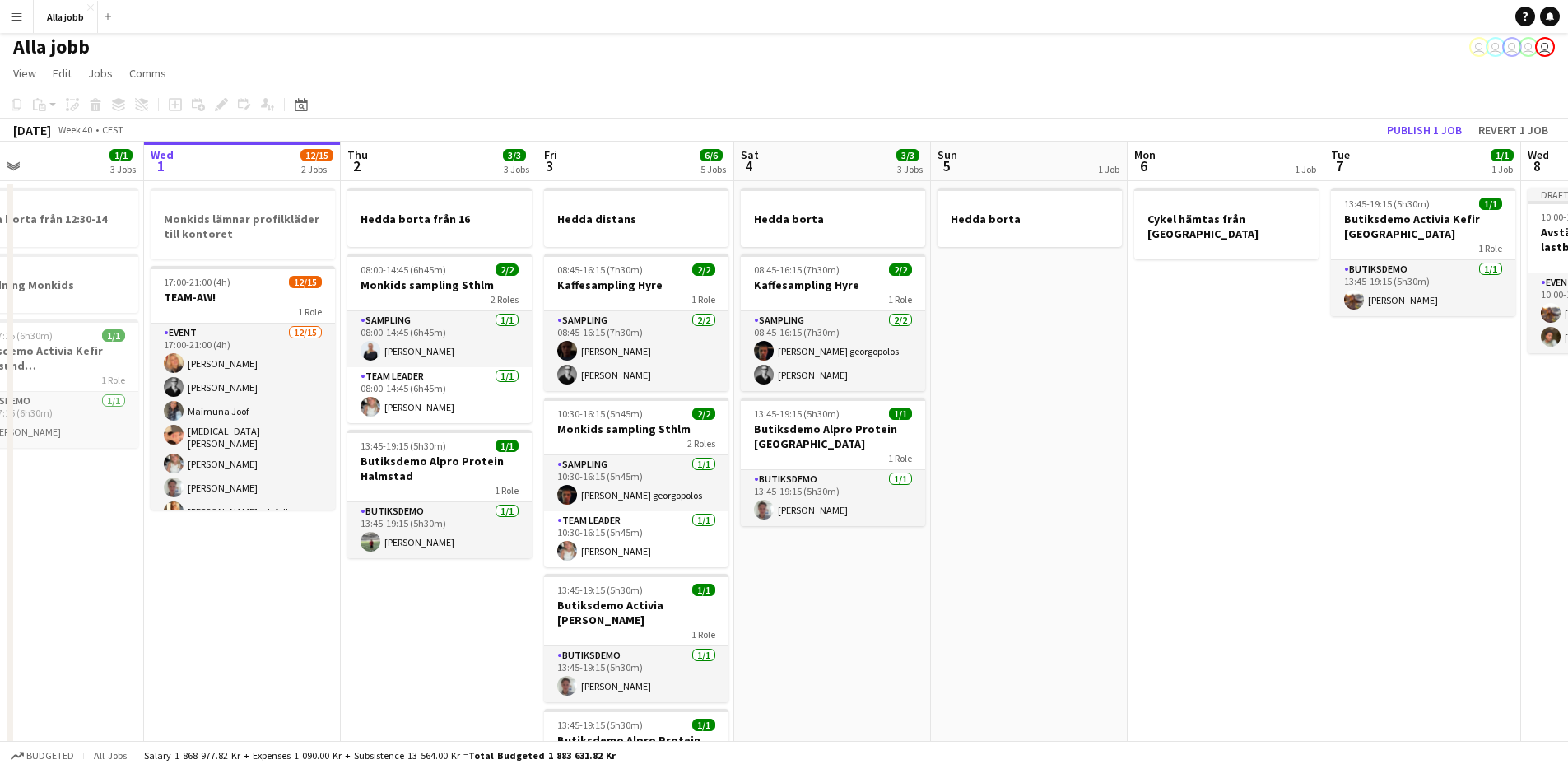
scroll to position [0, 0]
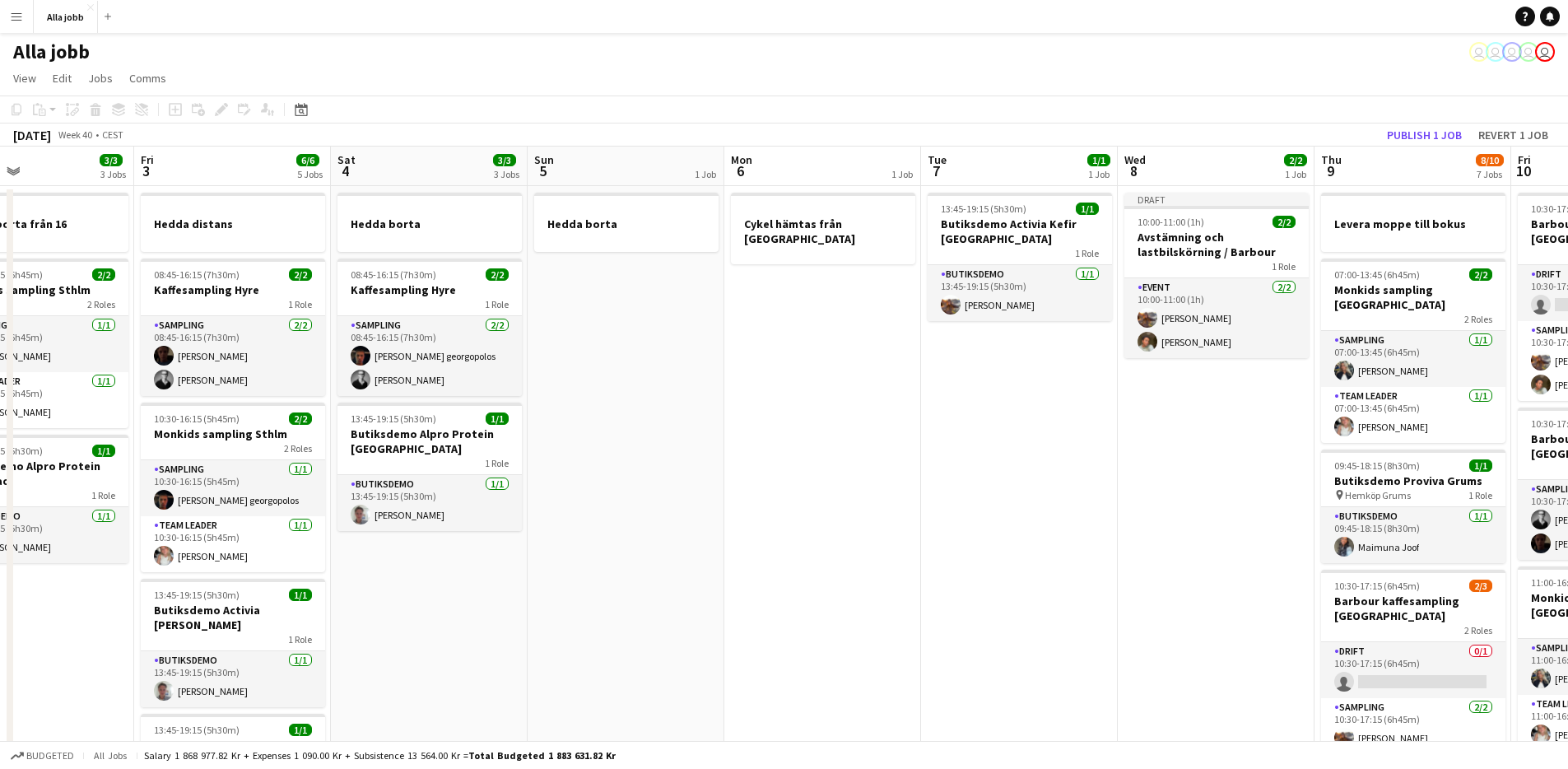
drag, startPoint x: 962, startPoint y: 601, endPoint x: 552, endPoint y: 667, distance: 415.3
click at [556, 670] on app-calendar-viewport "Mon 29 2/2 4 Jobs Tue 30 1/1 3 Jobs Wed 1 12/15 2 Jobs Thu 2 3/3 3 Jobs Fri 3 6…" at bounding box center [784, 711] width 1568 height 1129
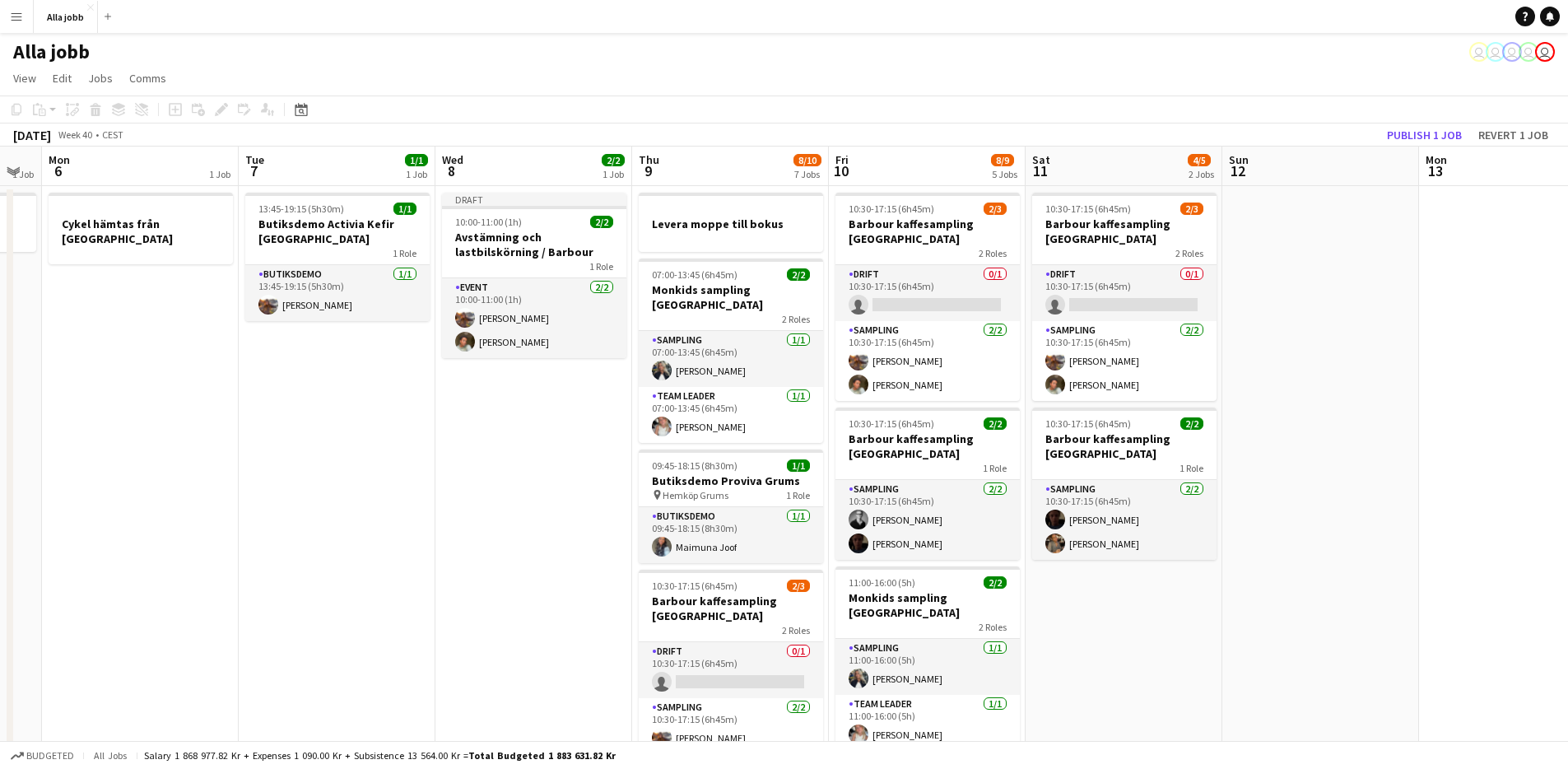
scroll to position [0, 550]
drag, startPoint x: 974, startPoint y: 622, endPoint x: 294, endPoint y: 540, distance: 684.9
click at [294, 541] on app-calendar-viewport "Fri 3 6/6 5 Jobs Sat 4 3/3 3 Jobs Sun 5 1 Job Mon 6 1 Job Tue 7 1/1 1 Job Wed 8…" at bounding box center [784, 711] width 1568 height 1129
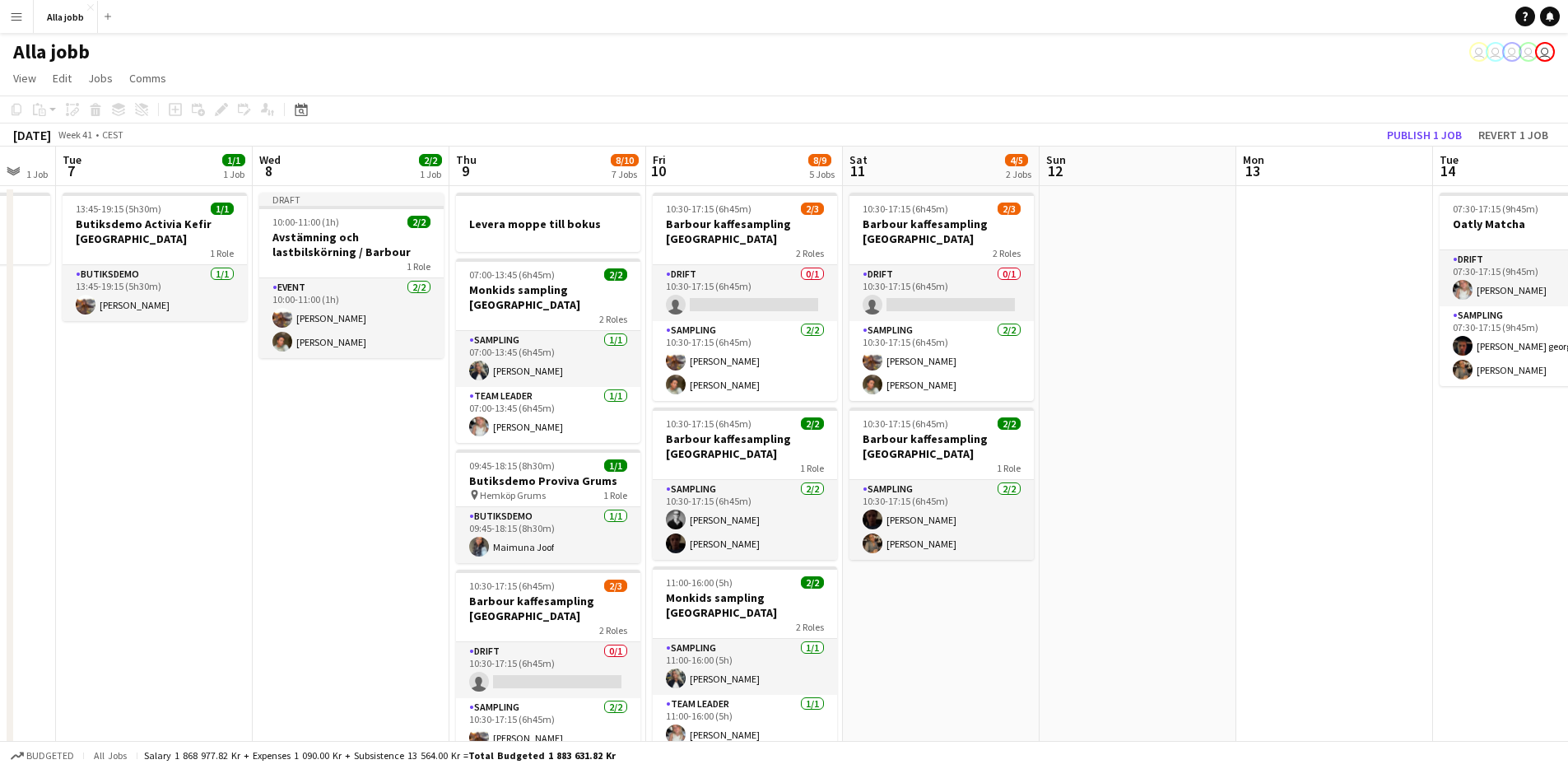
scroll to position [0, 555]
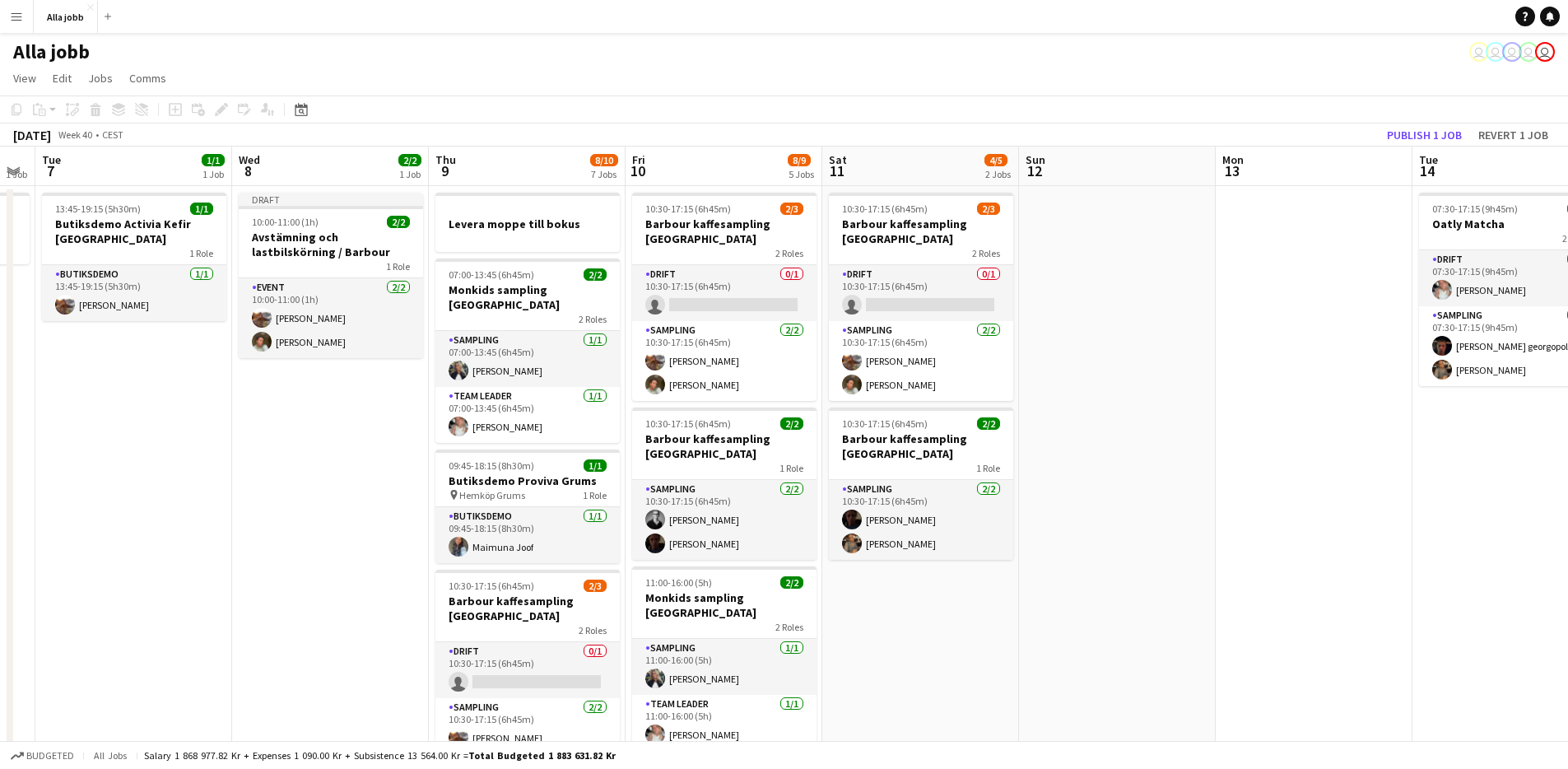
drag, startPoint x: 463, startPoint y: 539, endPoint x: 271, endPoint y: 525, distance: 192.5
click at [271, 525] on app-calendar-viewport "Sat 4 3/3 3 Jobs Sun 5 1 Job Mon 6 1 Job Tue 7 1/1 1 Job Wed 8 2/2 1 Job Thu 9 …" at bounding box center [784, 711] width 1568 height 1129
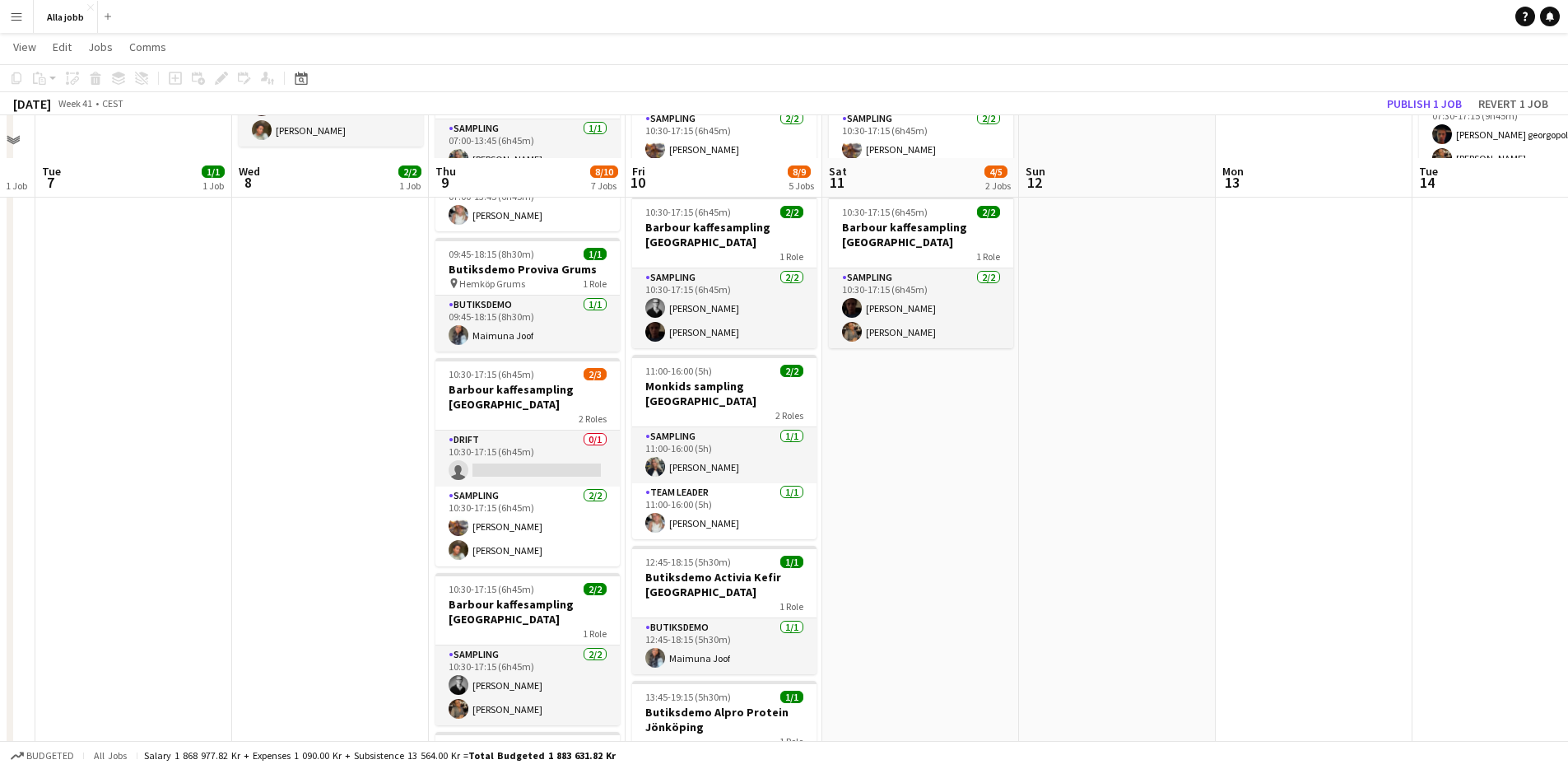
scroll to position [0, 0]
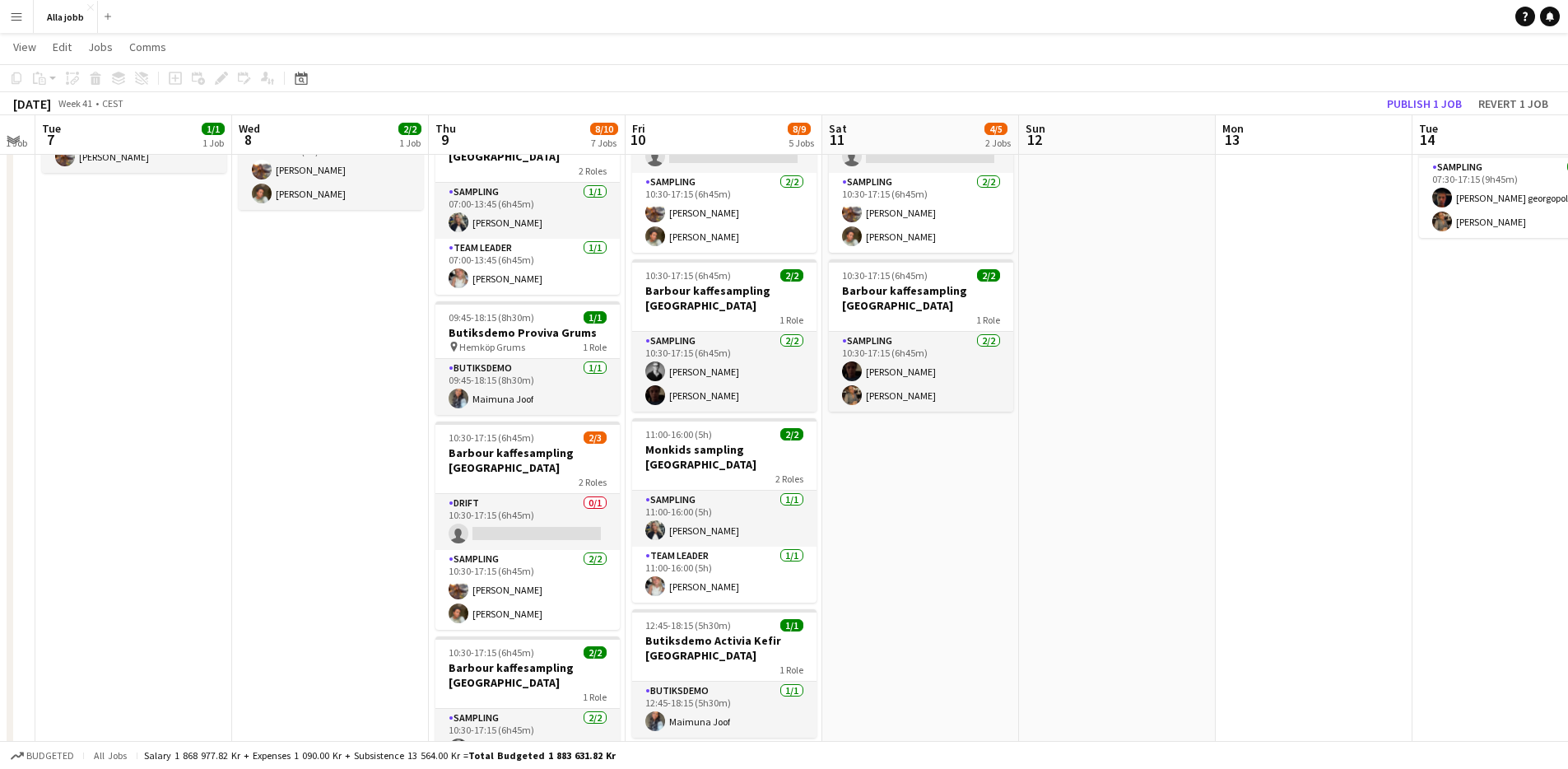
click at [908, 598] on app-date-cell "10:30-17:15 (6h45m) 2/3 Barbour kaffesampling Köpenhamn 2 Roles Drift 0/1 10:30…" at bounding box center [920, 582] width 196 height 1089
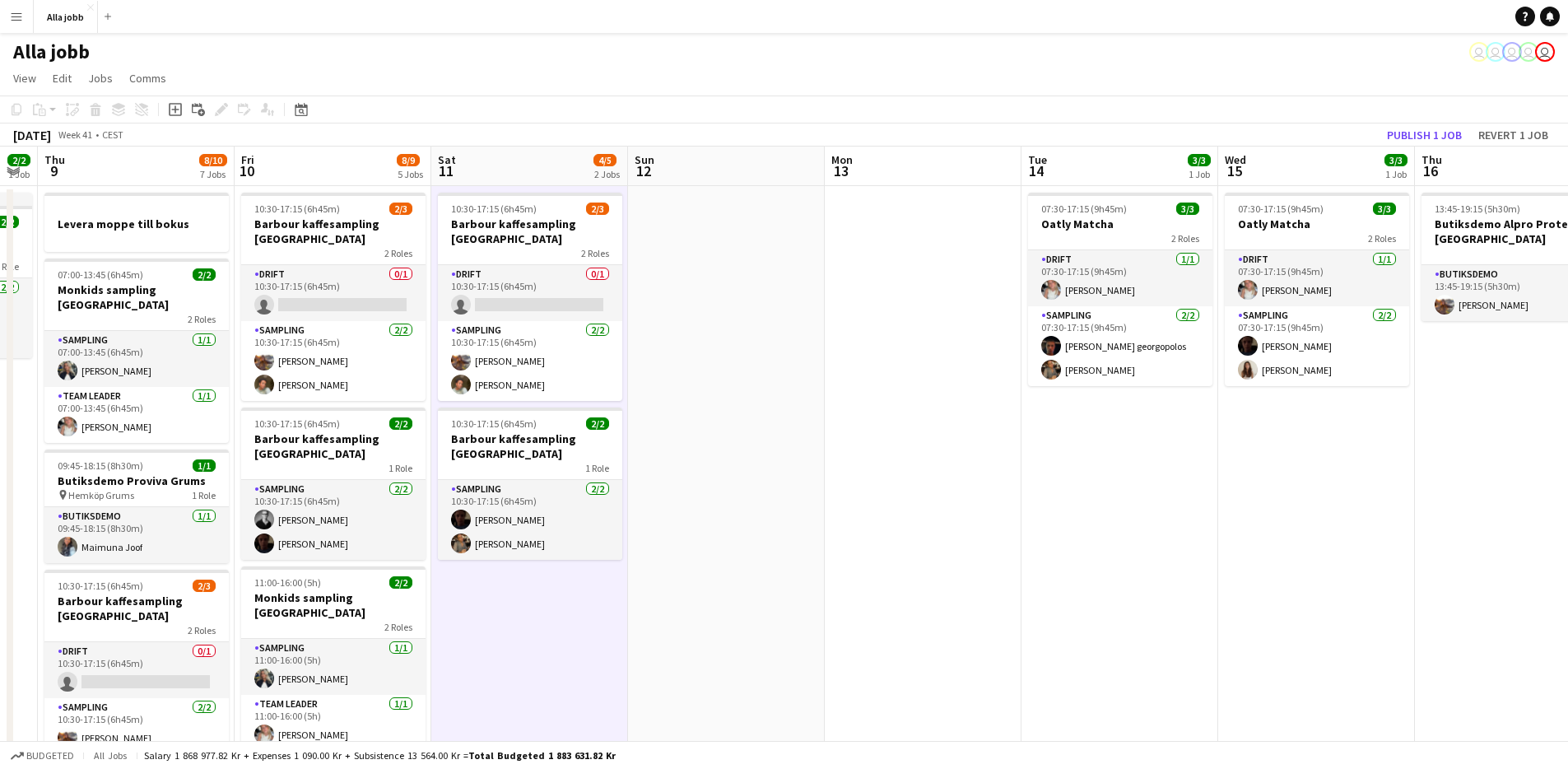
drag, startPoint x: 1057, startPoint y: 607, endPoint x: 847, endPoint y: 617, distance: 210.2
click at [847, 619] on app-calendar-viewport "Mon 6 1 Job Tue 7 1/1 1 Job Wed 8 2/2 1 Job Thu 9 8/10 7 Jobs Fri 10 8/9 5 Jobs…" at bounding box center [784, 711] width 1568 height 1129
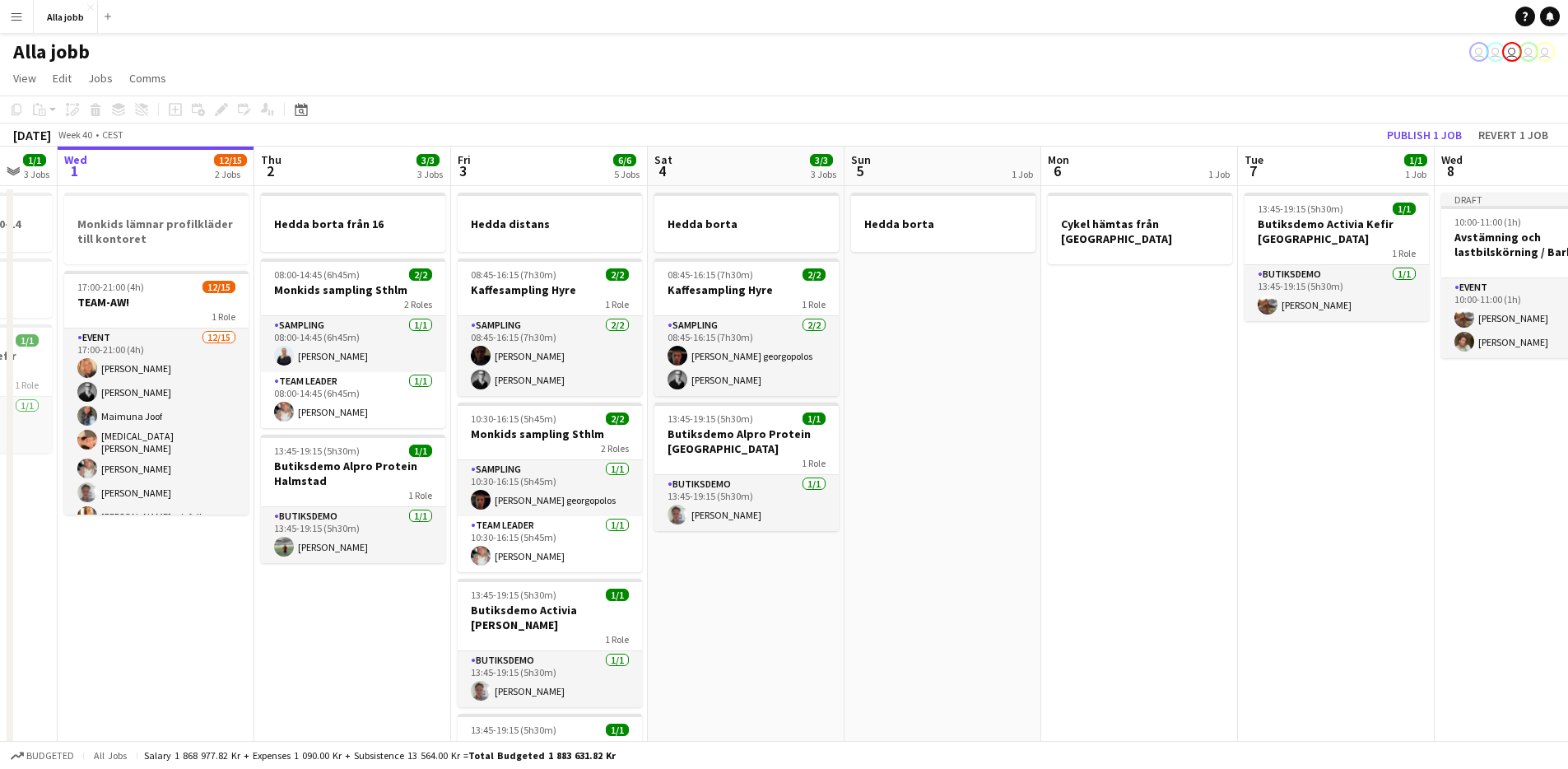
drag, startPoint x: 893, startPoint y: 604, endPoint x: 752, endPoint y: 598, distance: 141.1
click at [753, 599] on app-calendar-viewport "Sun 28 2/2 1 Job Mon 29 2/2 4 Jobs Tue 30 1/1 3 Jobs Wed 1 12/15 2 Jobs Thu 2 3…" at bounding box center [784, 711] width 1568 height 1129
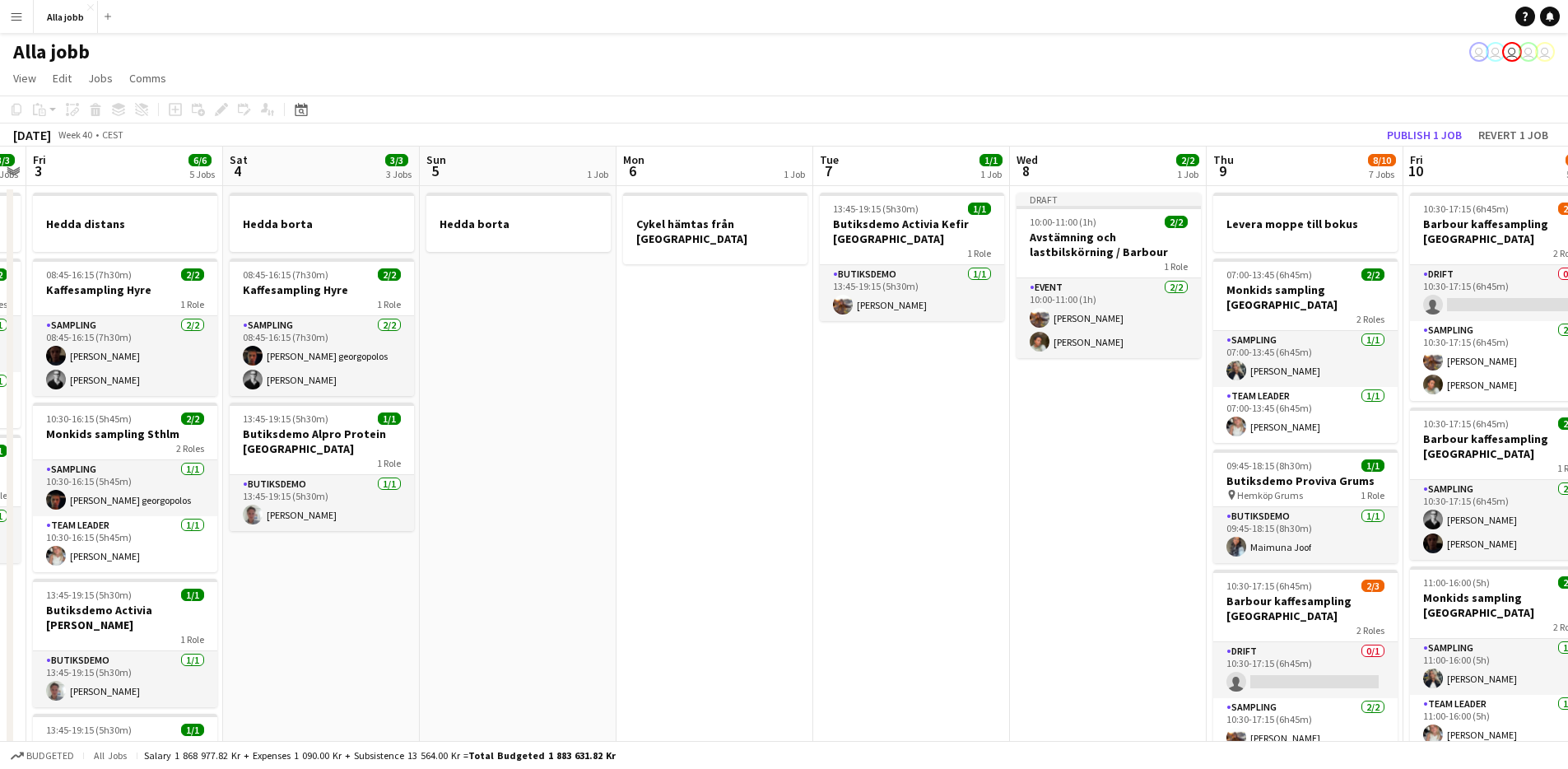
drag, startPoint x: 795, startPoint y: 602, endPoint x: 421, endPoint y: 551, distance: 377.5
click at [370, 568] on app-calendar-viewport "Tue 30 1/1 3 Jobs Wed 1 12/15 2 Jobs Thu 2 3/3 3 Jobs Fri 3 6/6 5 Jobs Sat 4 3/…" at bounding box center [784, 711] width 1568 height 1129
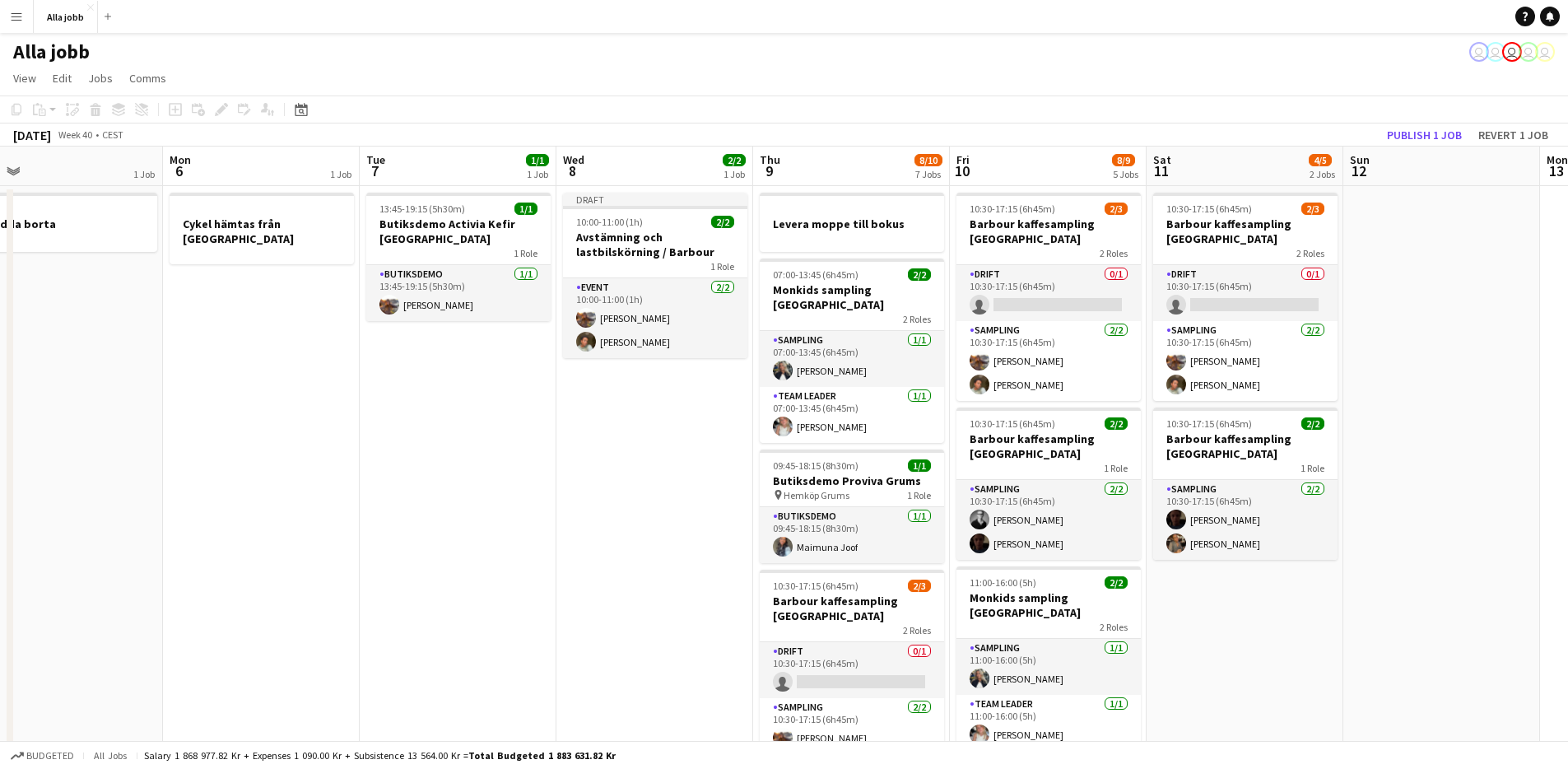
scroll to position [0, 656]
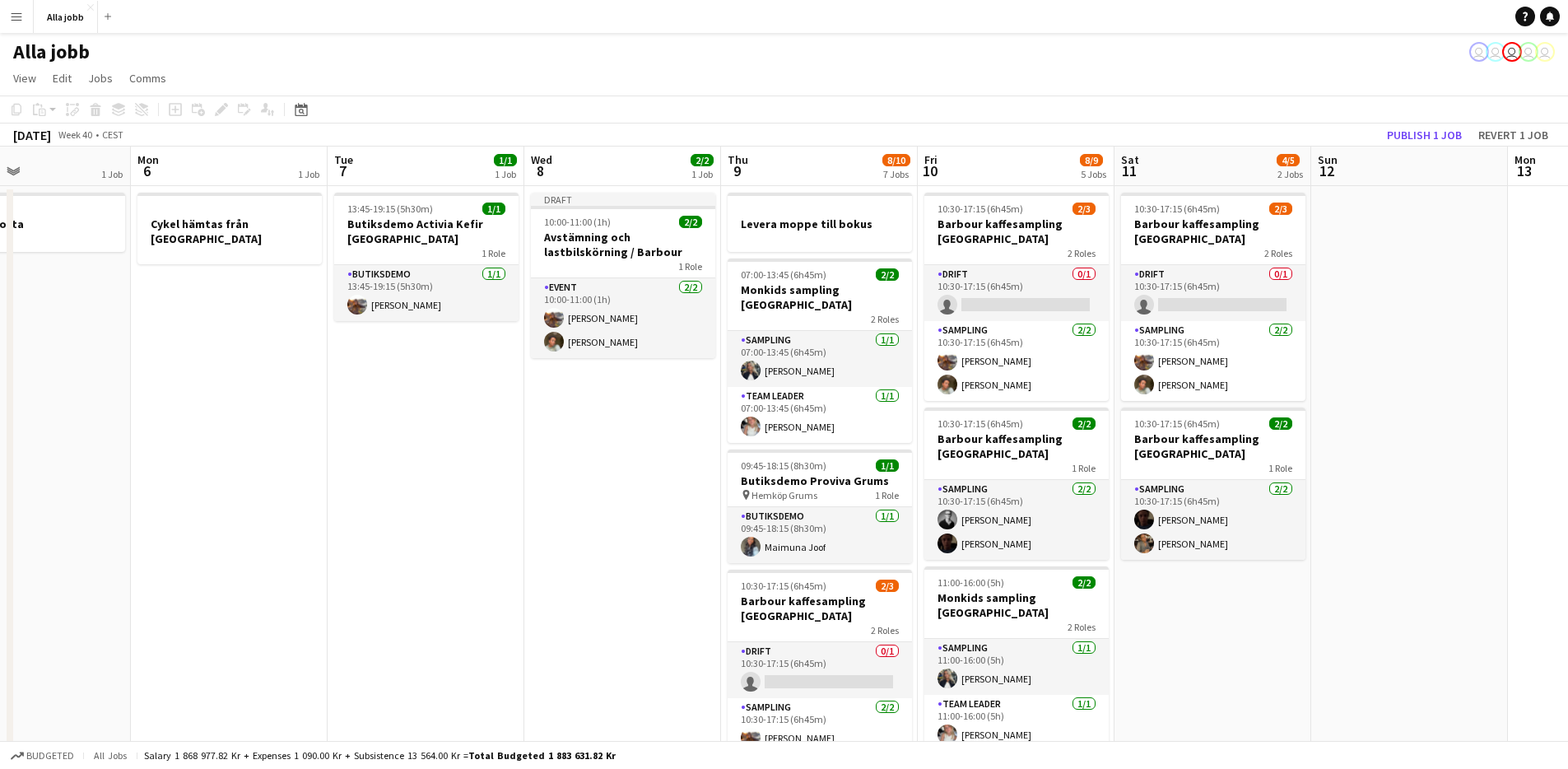
drag, startPoint x: 817, startPoint y: 577, endPoint x: 349, endPoint y: 552, distance: 468.7
click at [350, 553] on app-calendar-viewport "Thu 2 3/3 3 Jobs Fri 3 6/6 5 Jobs Sat 4 3/3 3 Jobs Sun 5 1 Job Mon 6 1 Job Tue …" at bounding box center [784, 711] width 1568 height 1129
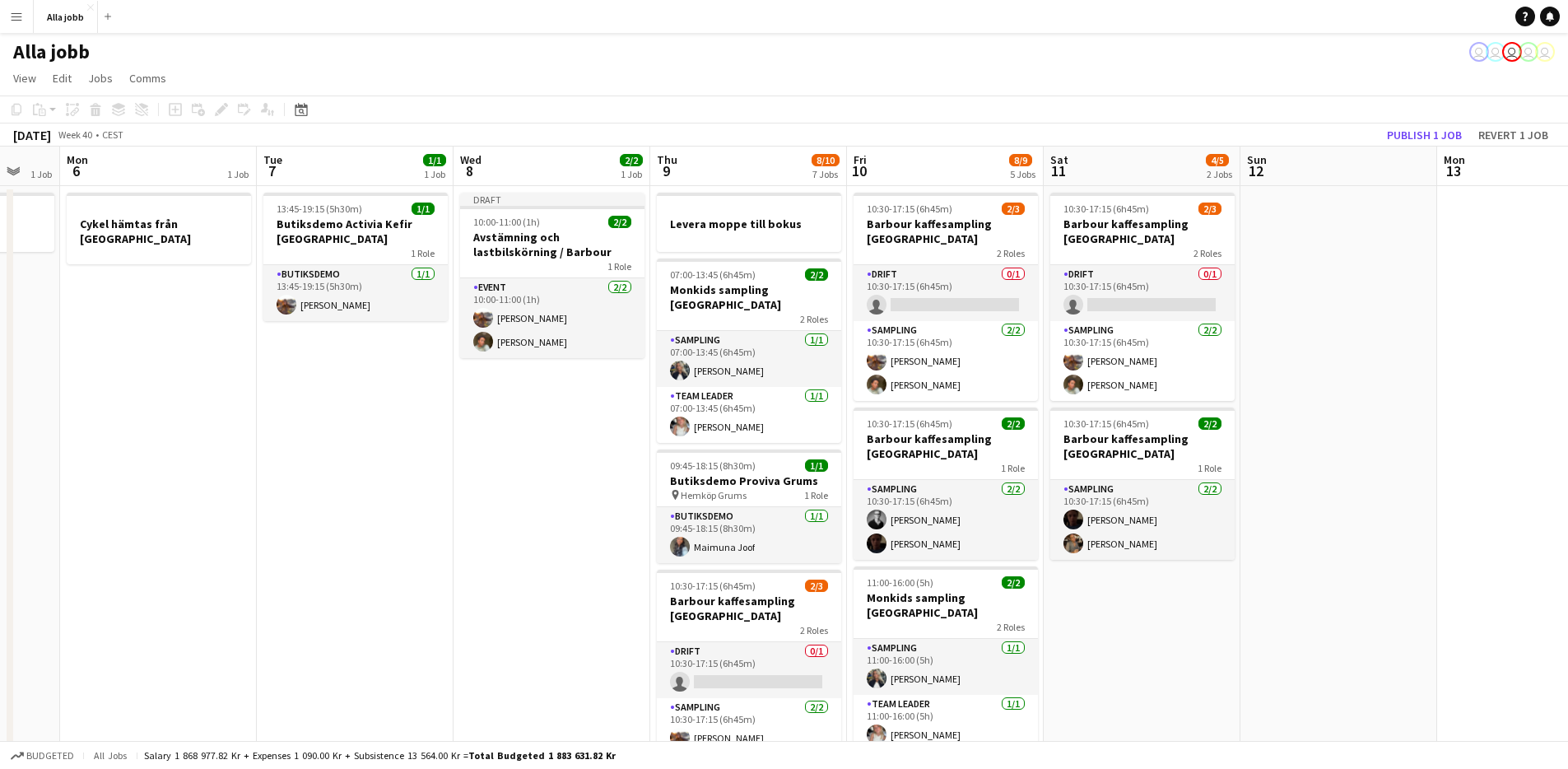
scroll to position [0, 745]
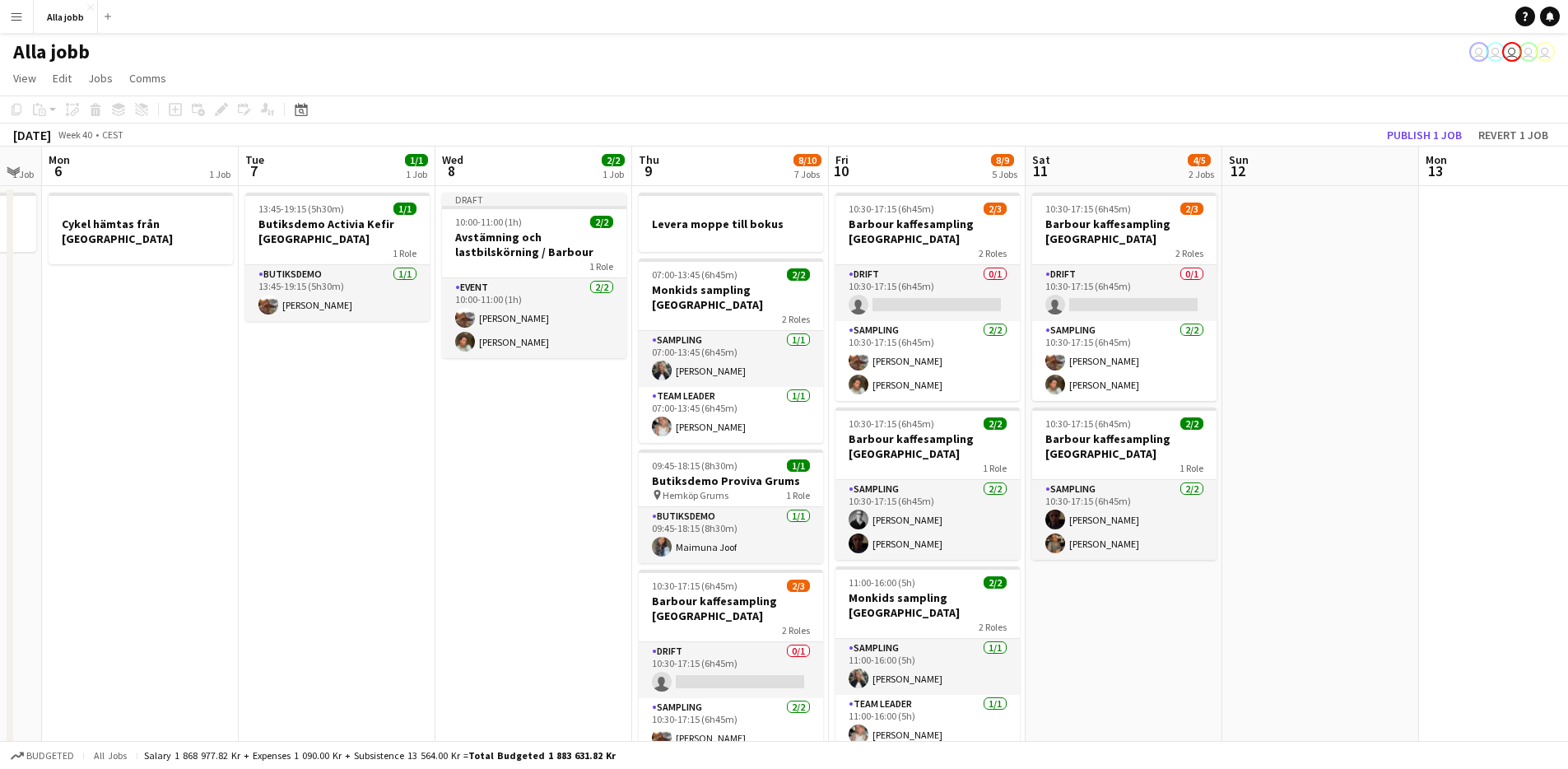
drag, startPoint x: 567, startPoint y: 517, endPoint x: 516, endPoint y: 520, distance: 51.1
click at [516, 520] on app-calendar-viewport "Thu 2 3/3 3 Jobs Fri 3 6/6 5 Jobs Sat 4 3/3 3 Jobs Sun 5 1 Job Mon 6 1 Job Tue …" at bounding box center [784, 711] width 1568 height 1129
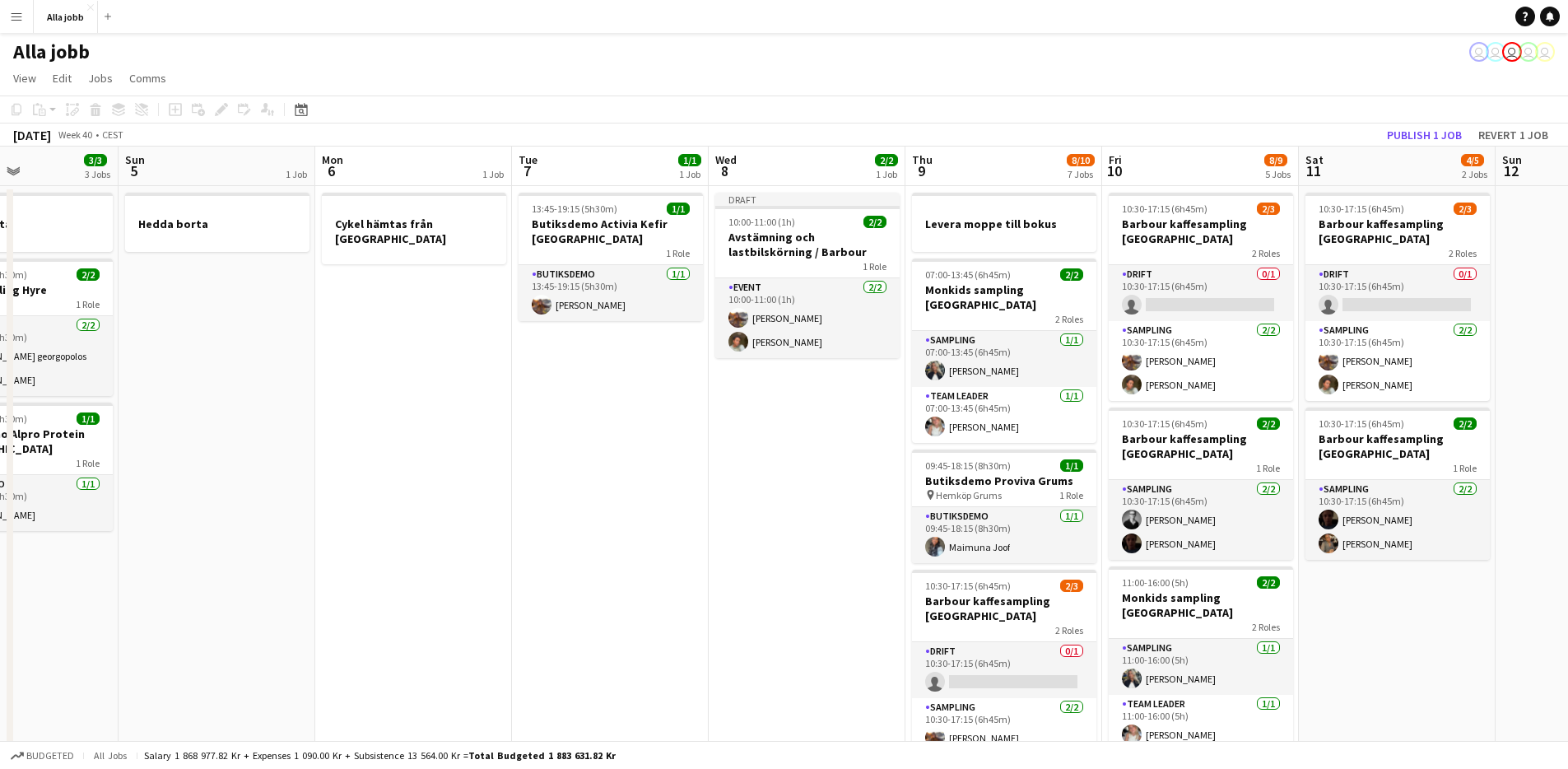
scroll to position [0, 540]
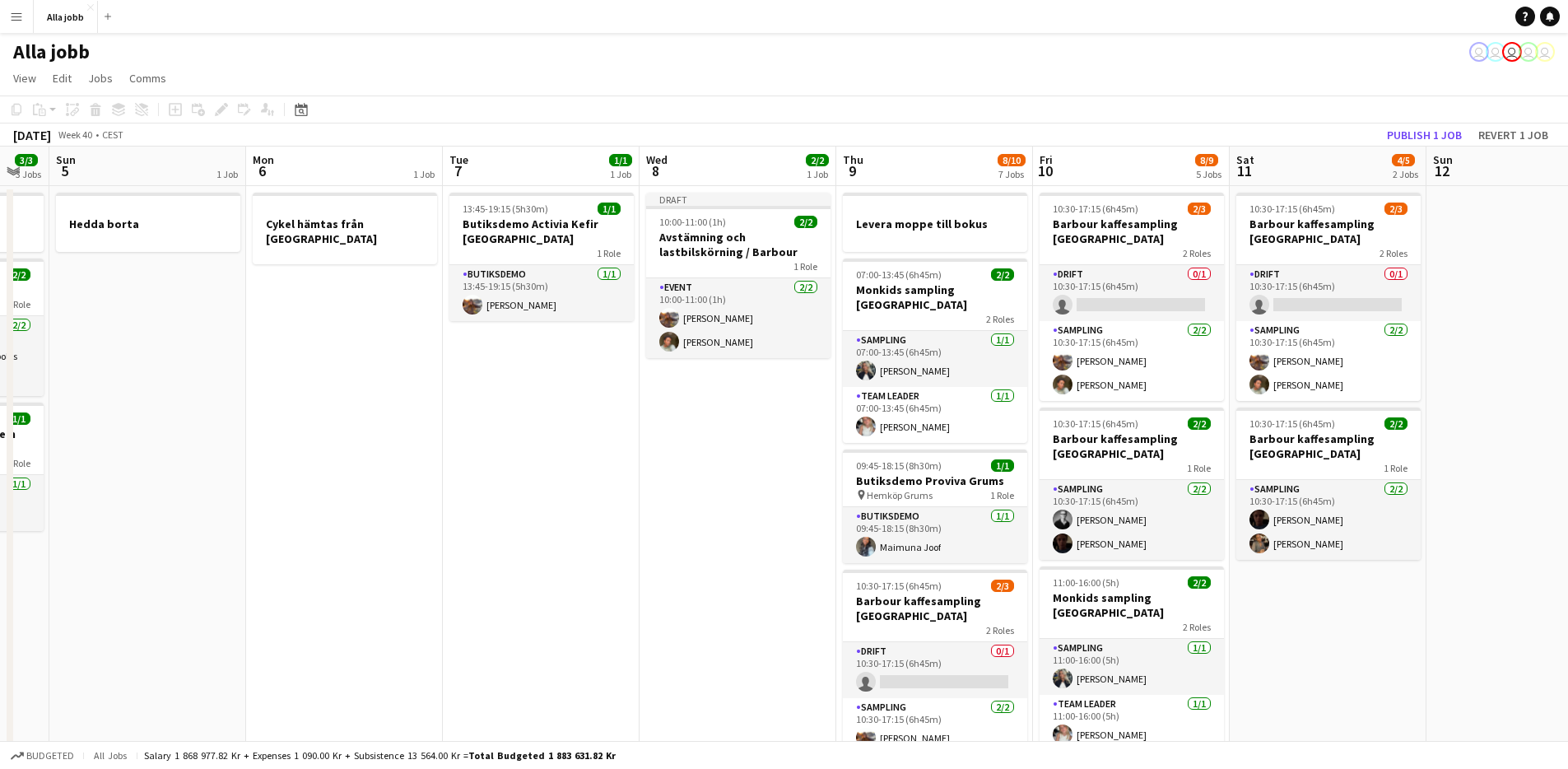
drag, startPoint x: 632, startPoint y: 541, endPoint x: 721, endPoint y: 588, distance: 100.6
click at [719, 596] on app-calendar-viewport "Thu 2 3/3 3 Jobs Fri 3 6/6 5 Jobs Sat 4 3/3 3 Jobs Sun 5 1 Job Mon 6 1 Job Tue …" at bounding box center [784, 711] width 1568 height 1129
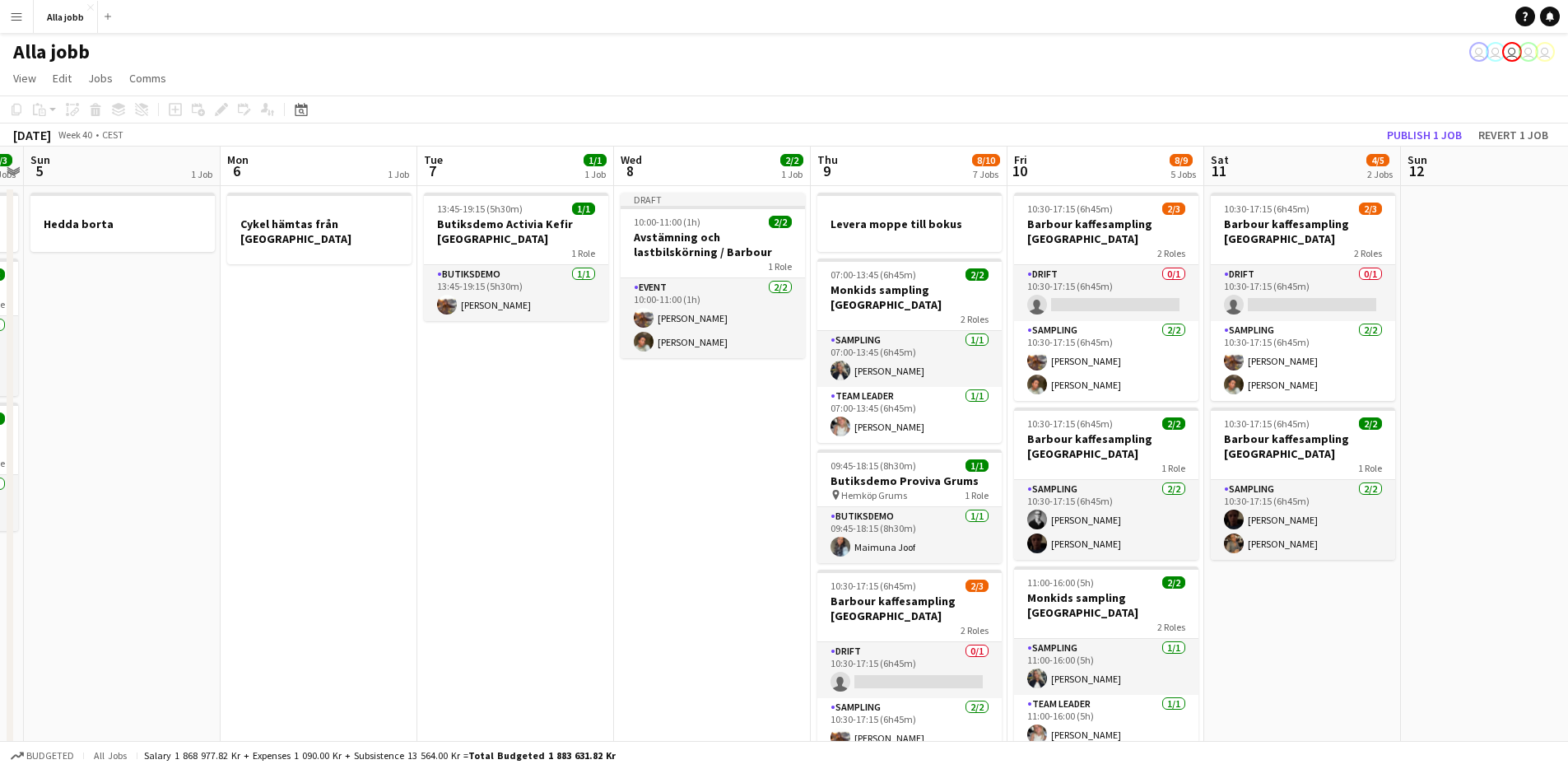
drag, startPoint x: 713, startPoint y: 578, endPoint x: 510, endPoint y: 560, distance: 203.8
click at [510, 560] on app-calendar-viewport "Thu 2 3/3 3 Jobs Fri 3 6/6 5 Jobs Sat 4 3/3 3 Jobs Sun 5 1 Job Mon 6 1 Job Tue …" at bounding box center [784, 711] width 1568 height 1129
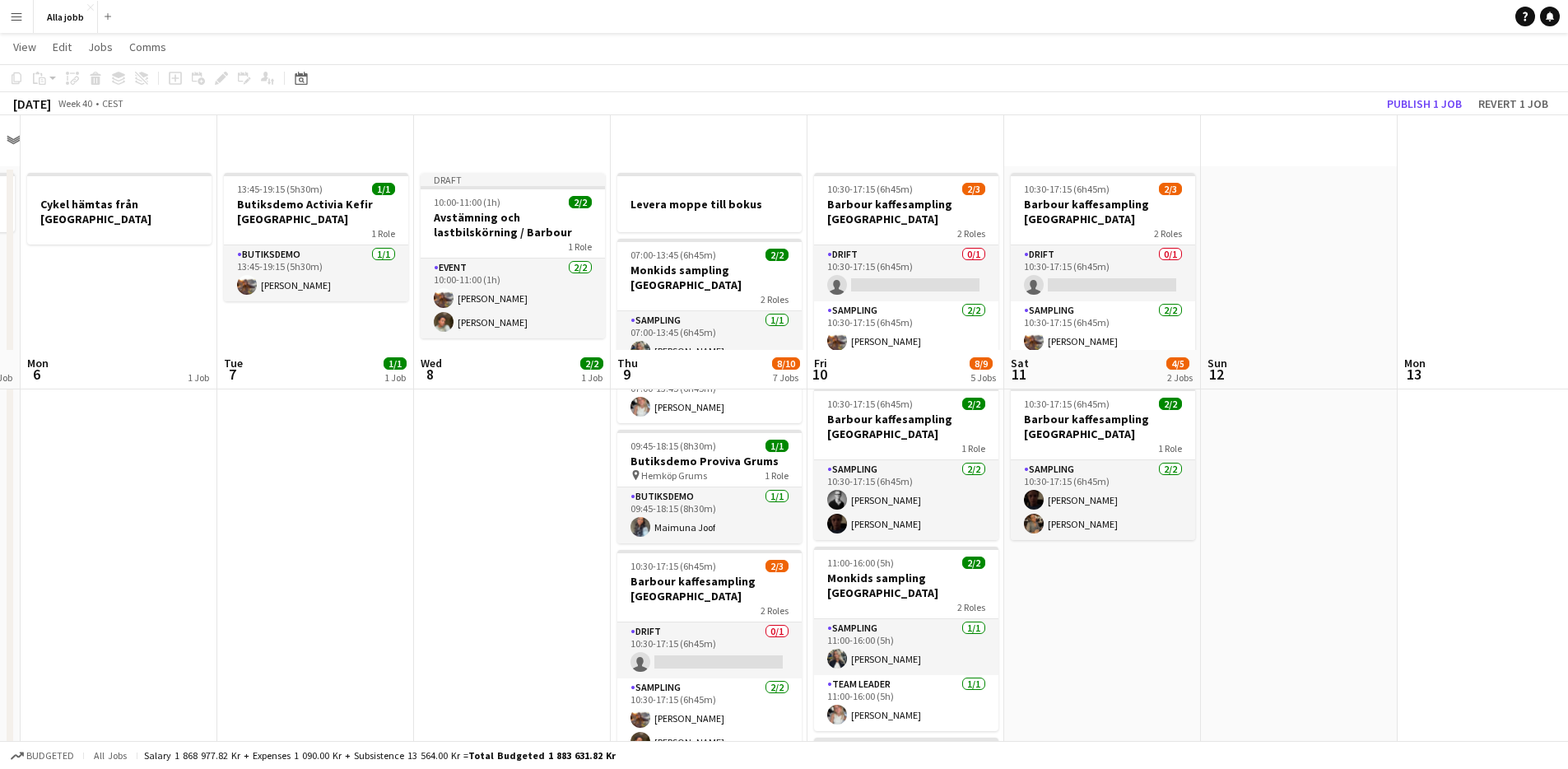
scroll to position [0, 0]
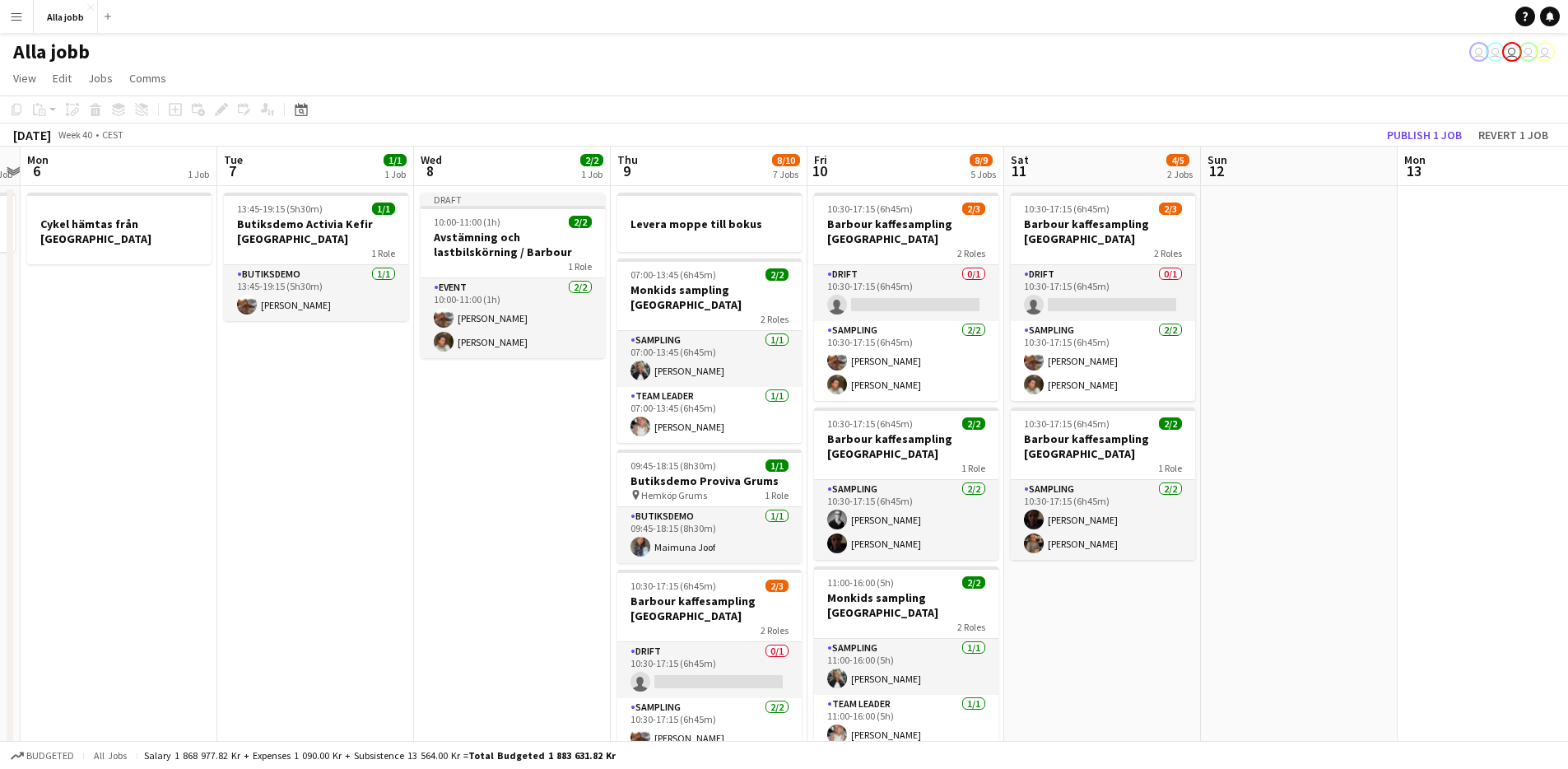
click at [422, 493] on app-date-cell "Draft 10:00-11:00 (1h) 2/2 Avstämning och lastbilskörning / Barbour 1 Role Even…" at bounding box center [512, 730] width 196 height 1089
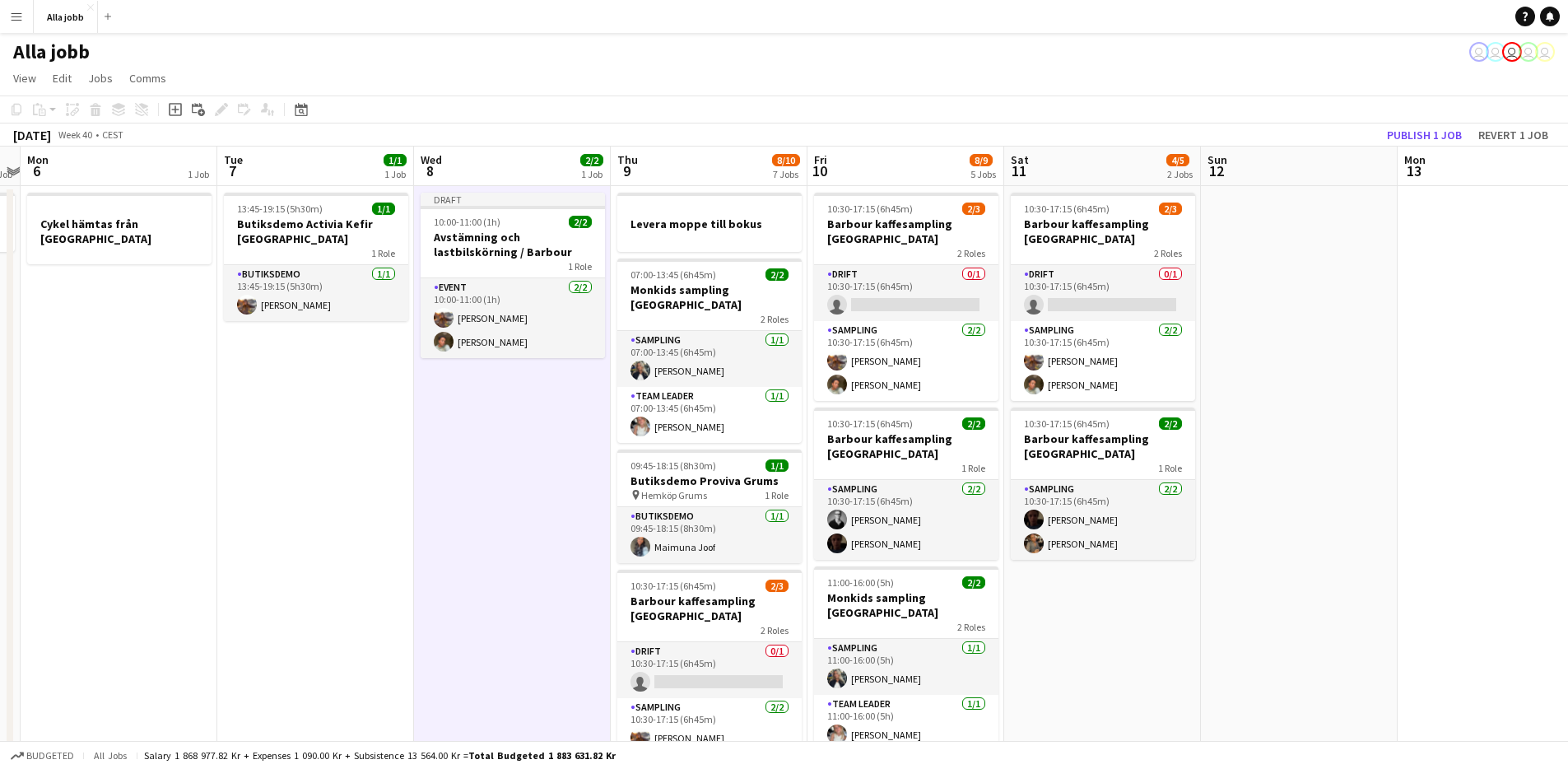
click at [422, 493] on app-date-cell "Draft 10:00-11:00 (1h) 2/2 Avstämning och lastbilskörning / Barbour 1 Role Even…" at bounding box center [512, 730] width 196 height 1089
